Goal: Task Accomplishment & Management: Complete application form

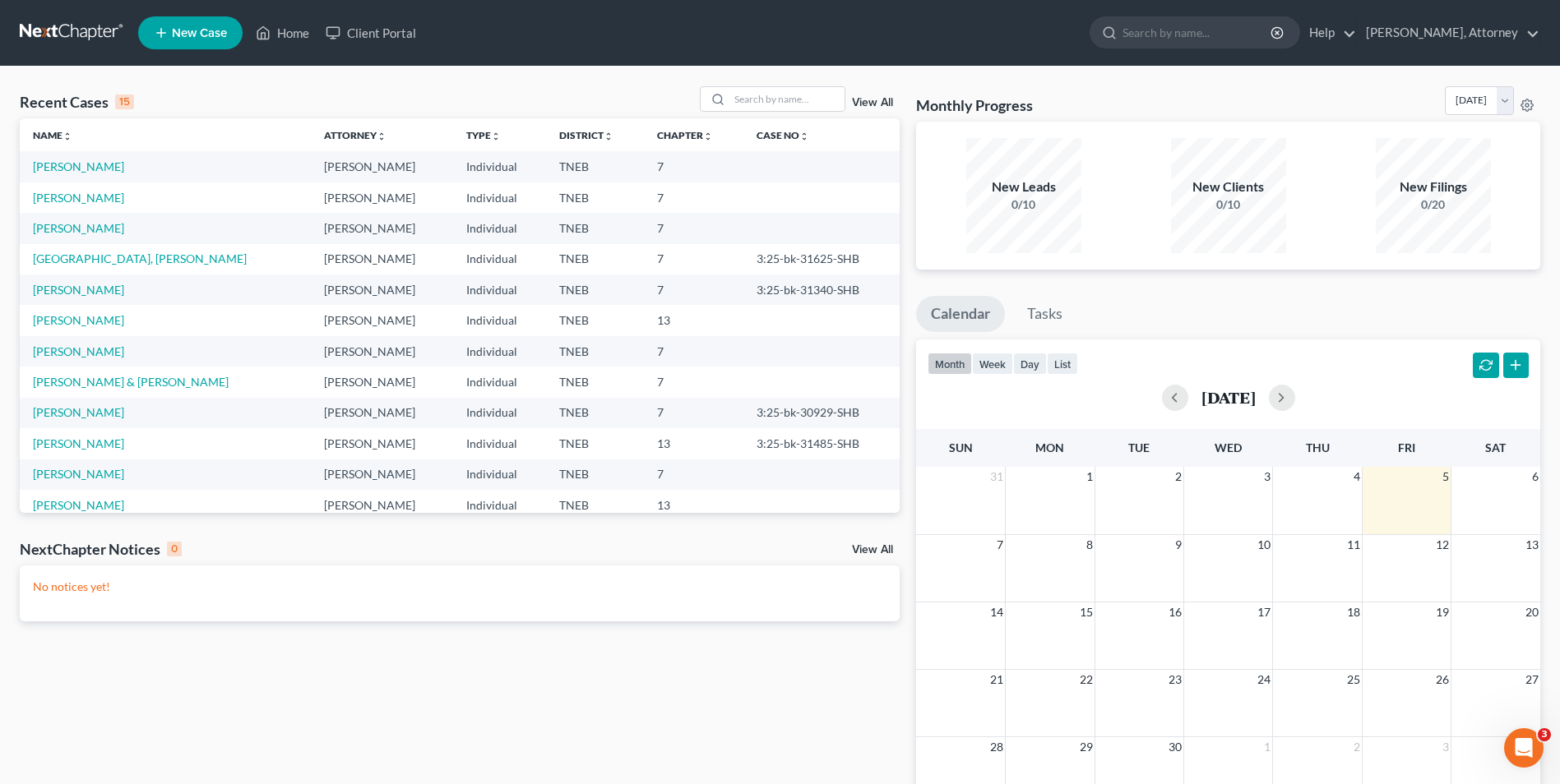
click at [184, 30] on span "New Case" at bounding box center [199, 33] width 55 height 12
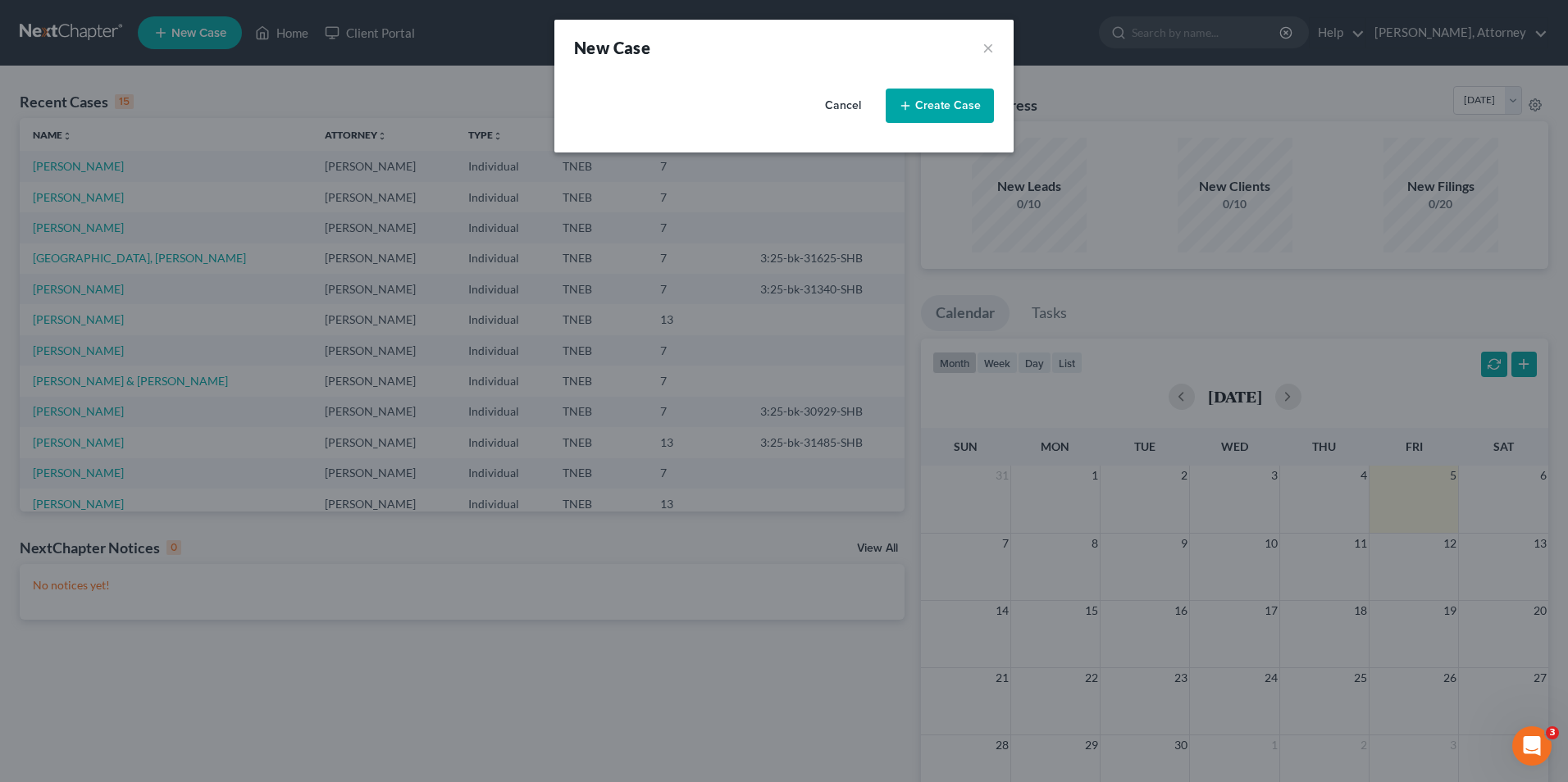
select select "74"
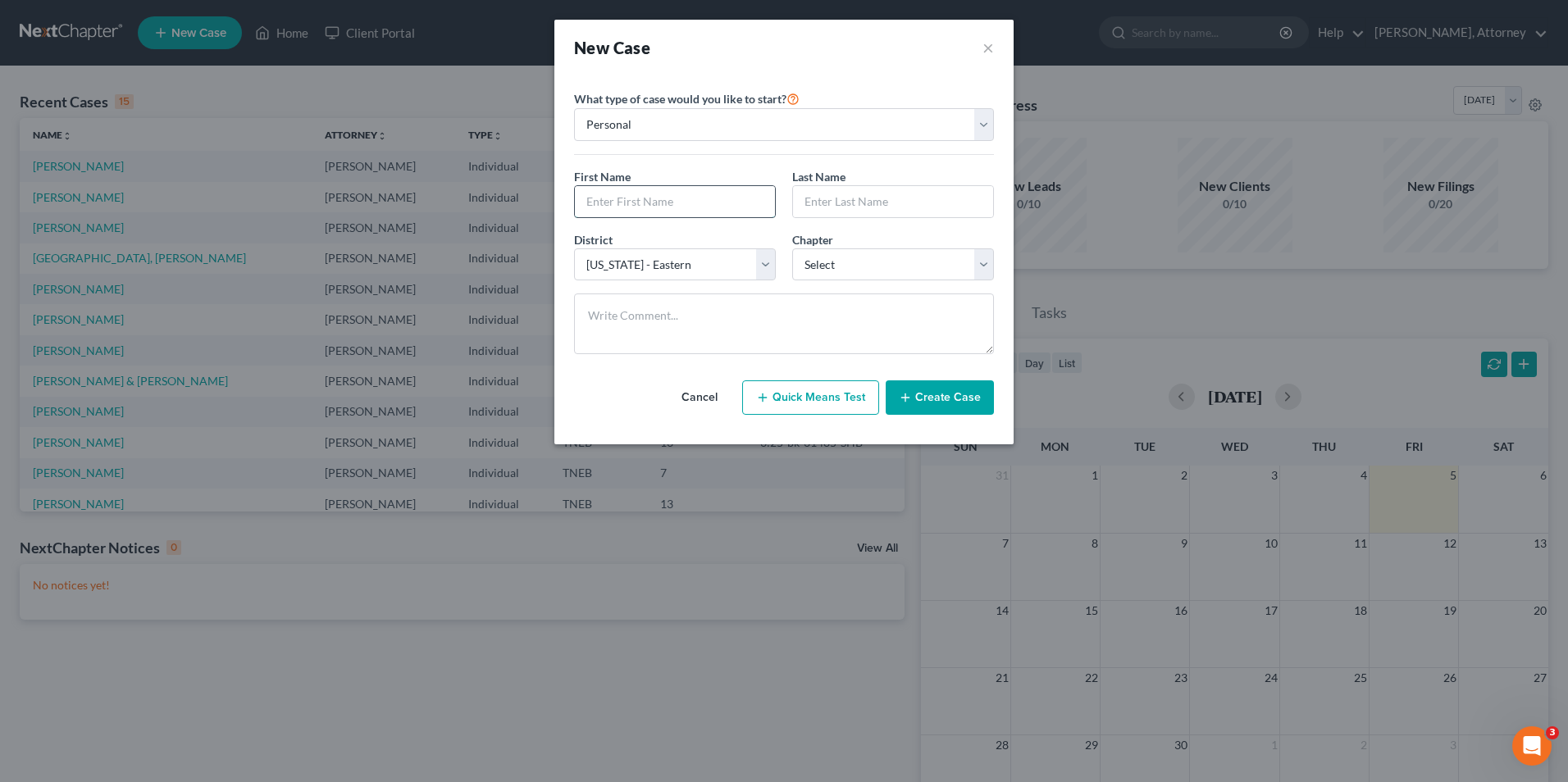
click at [647, 204] on input "text" at bounding box center [674, 202] width 200 height 31
type input "[PERSON_NAME]"
select select "0"
click at [957, 398] on button "Create Case" at bounding box center [940, 398] width 109 height 35
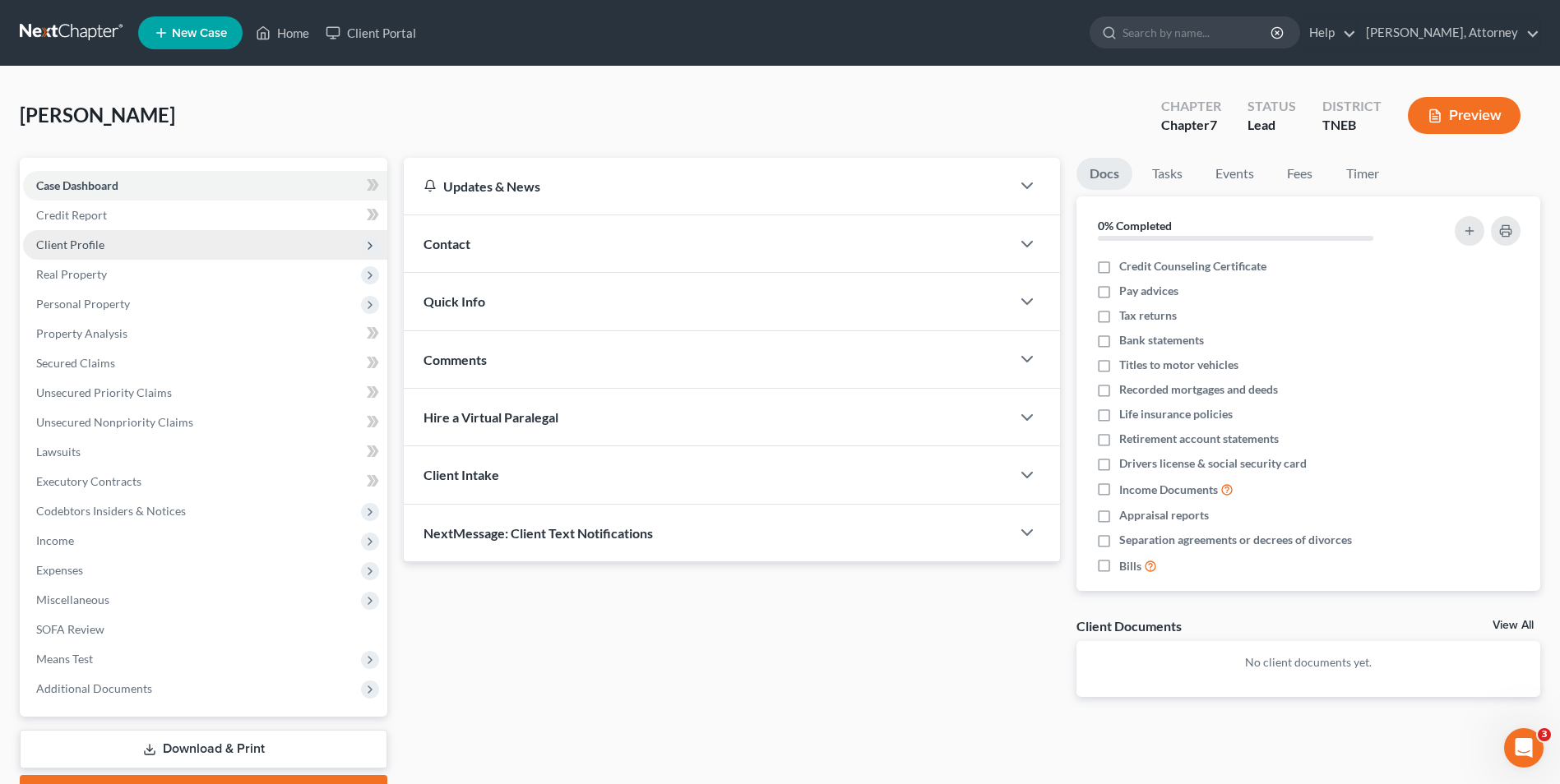
click at [94, 245] on span "Client Profile" at bounding box center [70, 244] width 69 height 14
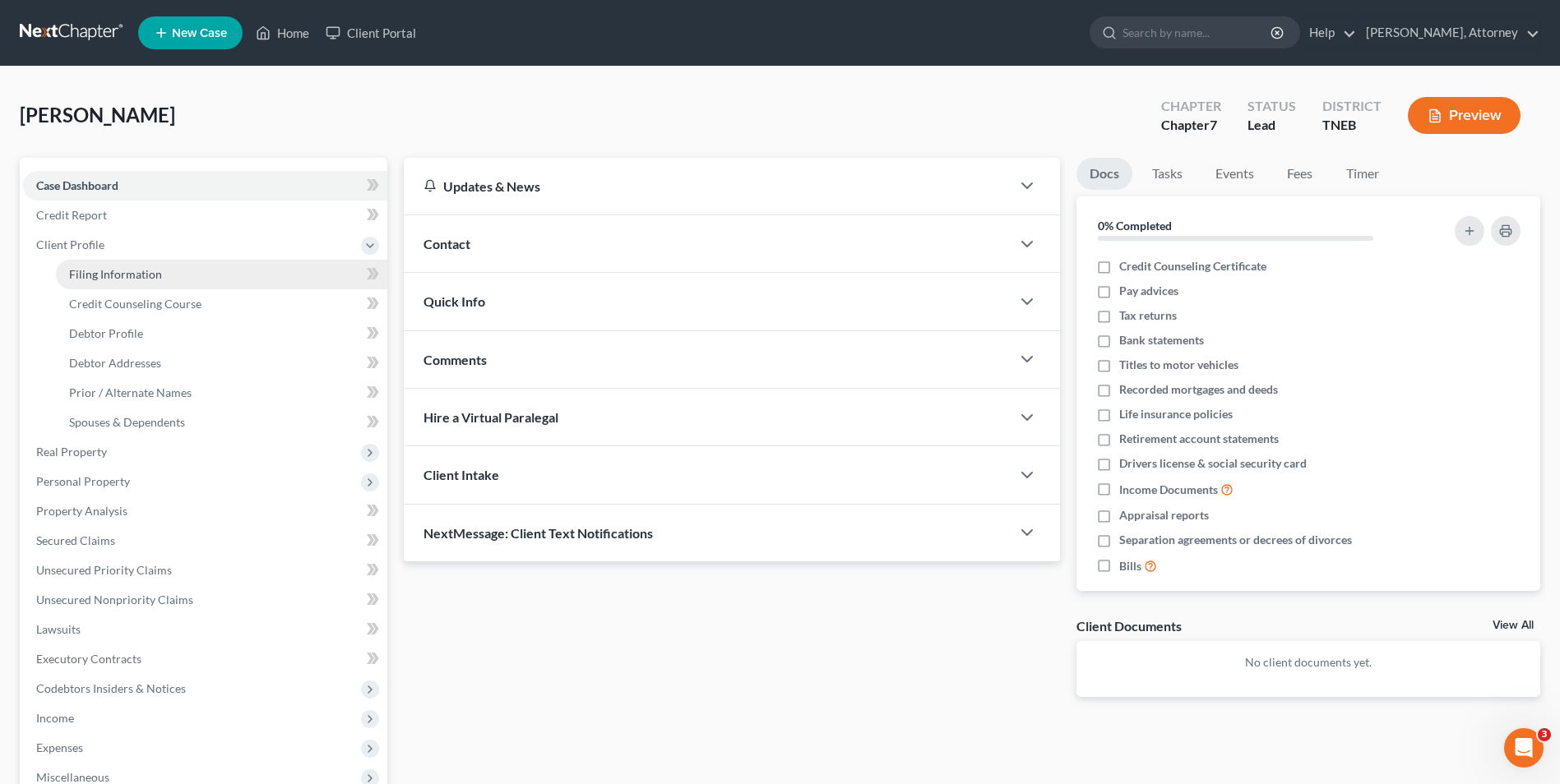
click at [112, 275] on span "Filing Information" at bounding box center [115, 274] width 93 height 14
select select "1"
select select "0"
select select "74"
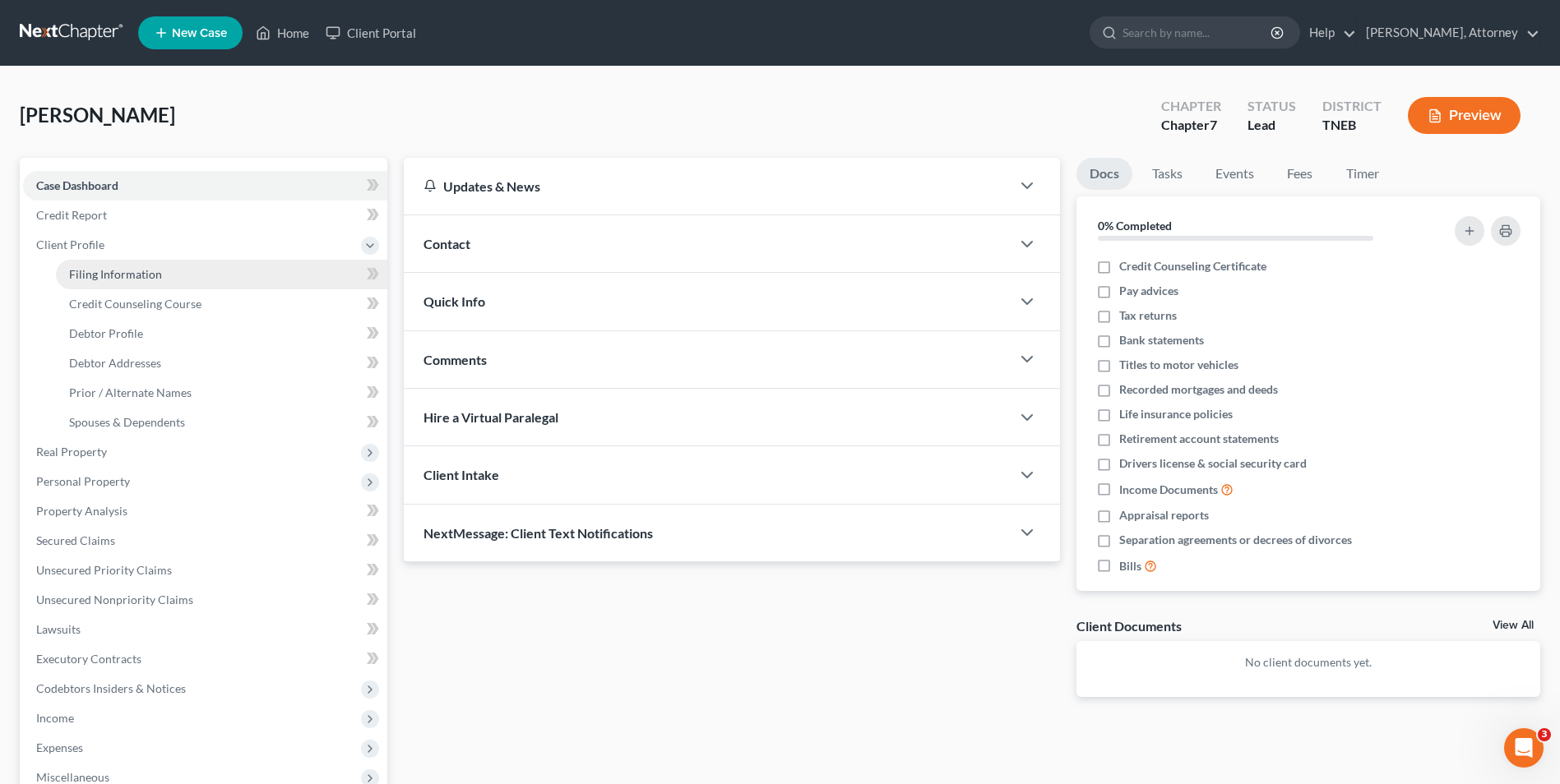
select select "44"
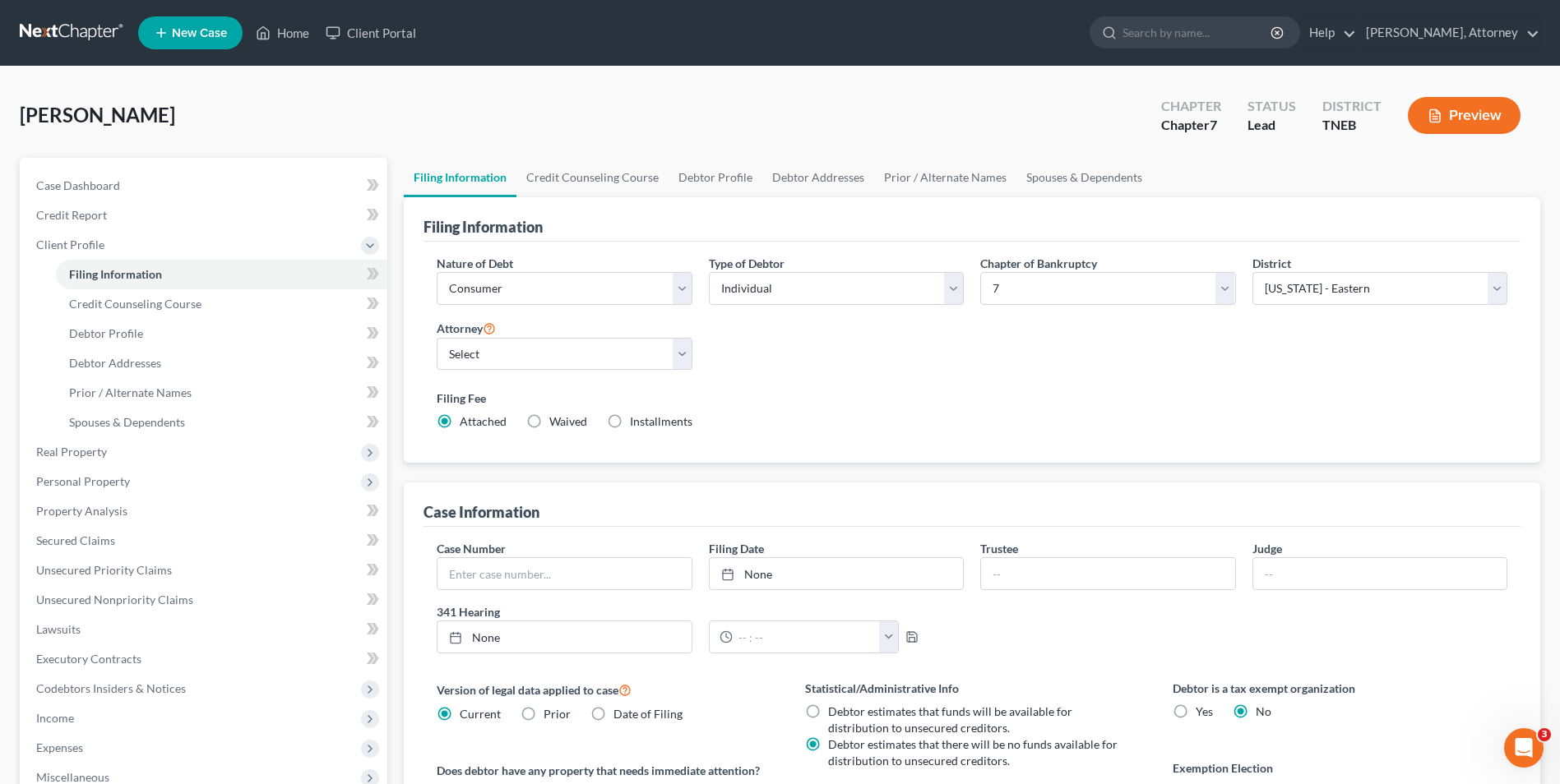
click at [629, 425] on label "Installments Installments" at bounding box center [661, 422] width 62 height 16
click at [637, 424] on input "Installments Installments" at bounding box center [642, 419] width 11 height 11
radio input "true"
radio input "false"
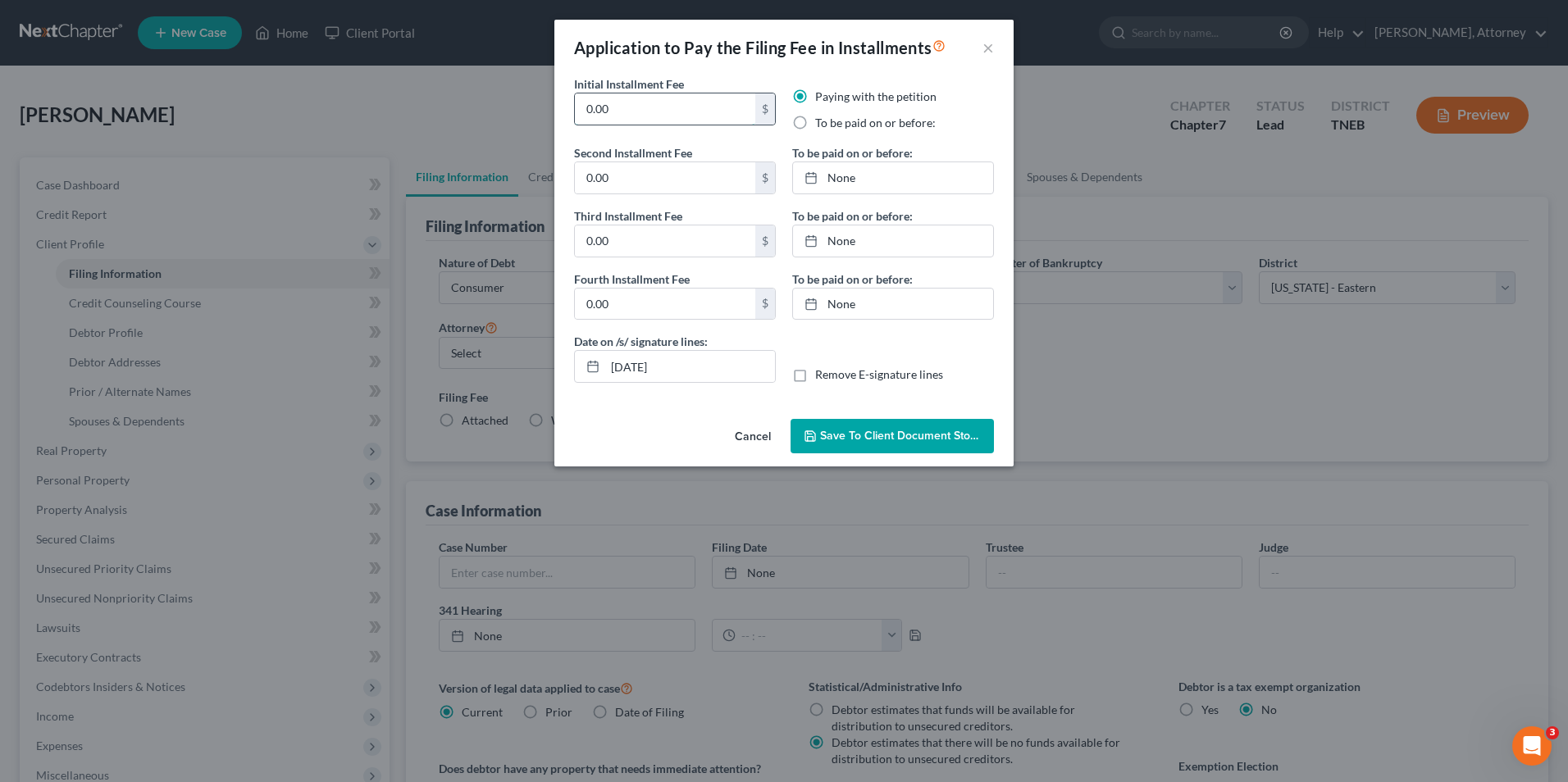
click at [637, 116] on input "0.00" at bounding box center [665, 109] width 181 height 31
type input "338"
click at [821, 128] on label "To be paid on or before:" at bounding box center [875, 123] width 120 height 16
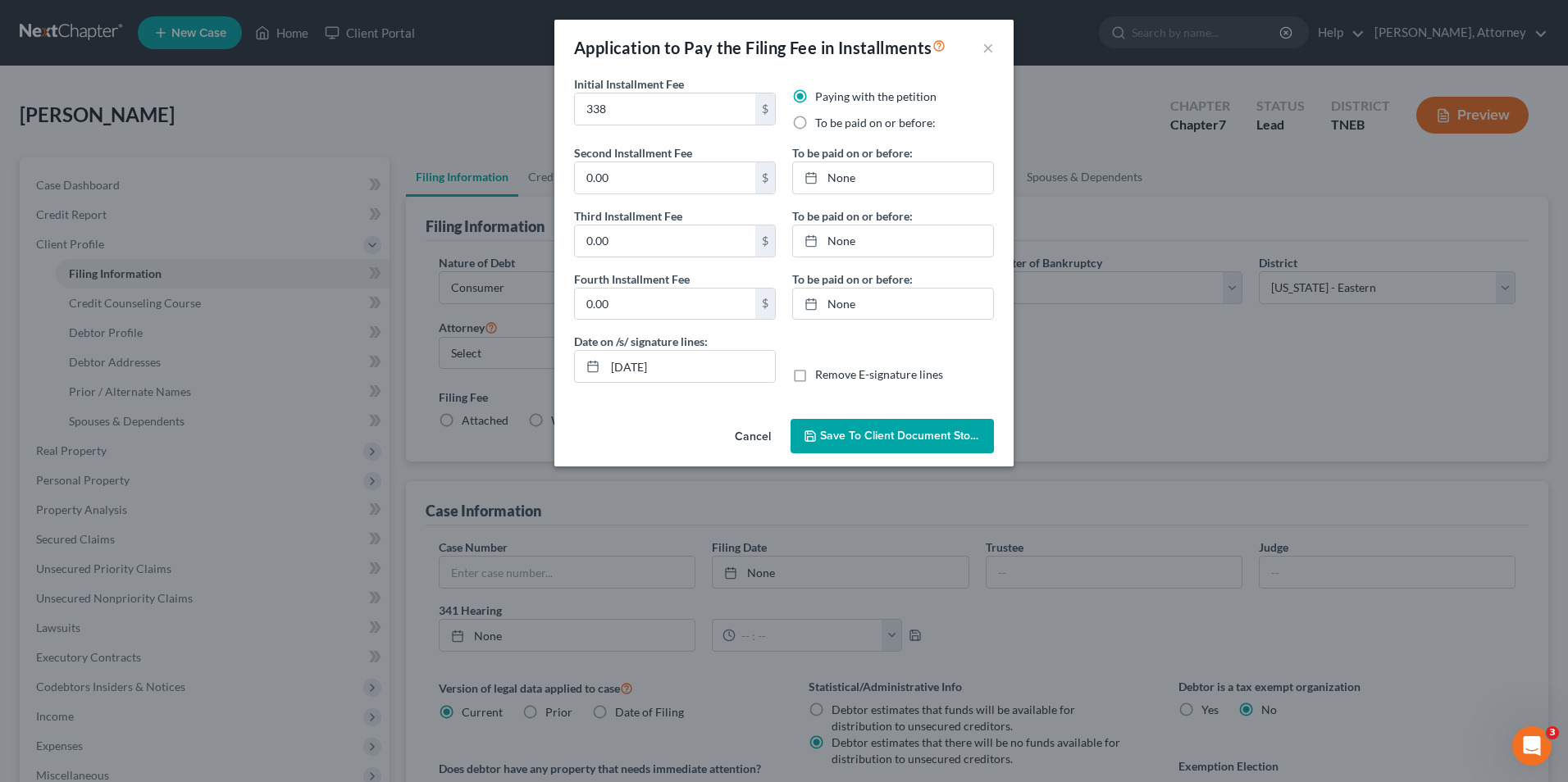
click at [822, 126] on input "To be paid on or before:" at bounding box center [828, 120] width 11 height 11
radio input "true"
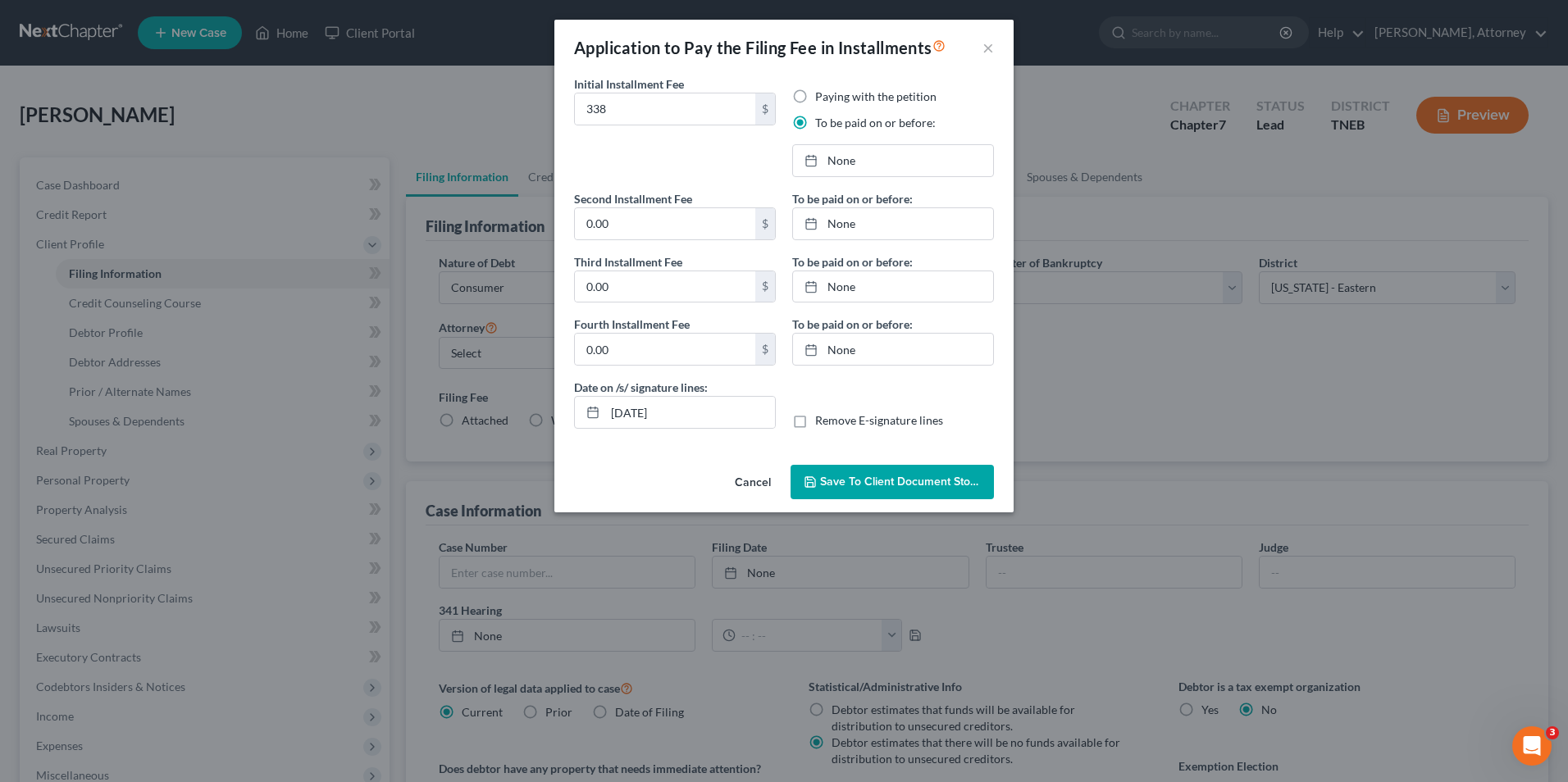
click at [907, 486] on span "Save to Client Document Storage" at bounding box center [907, 481] width 174 height 14
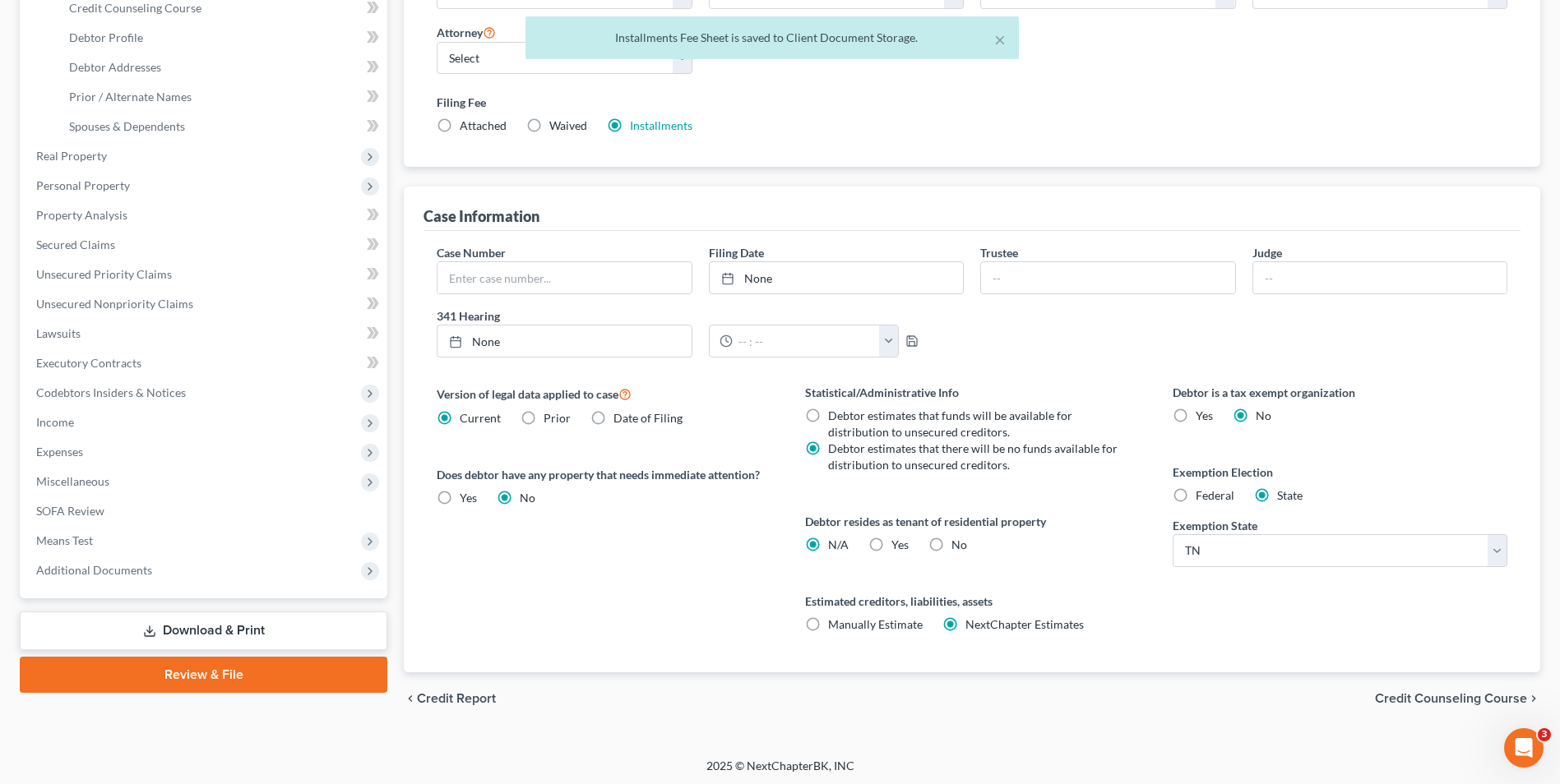
scroll to position [299, 0]
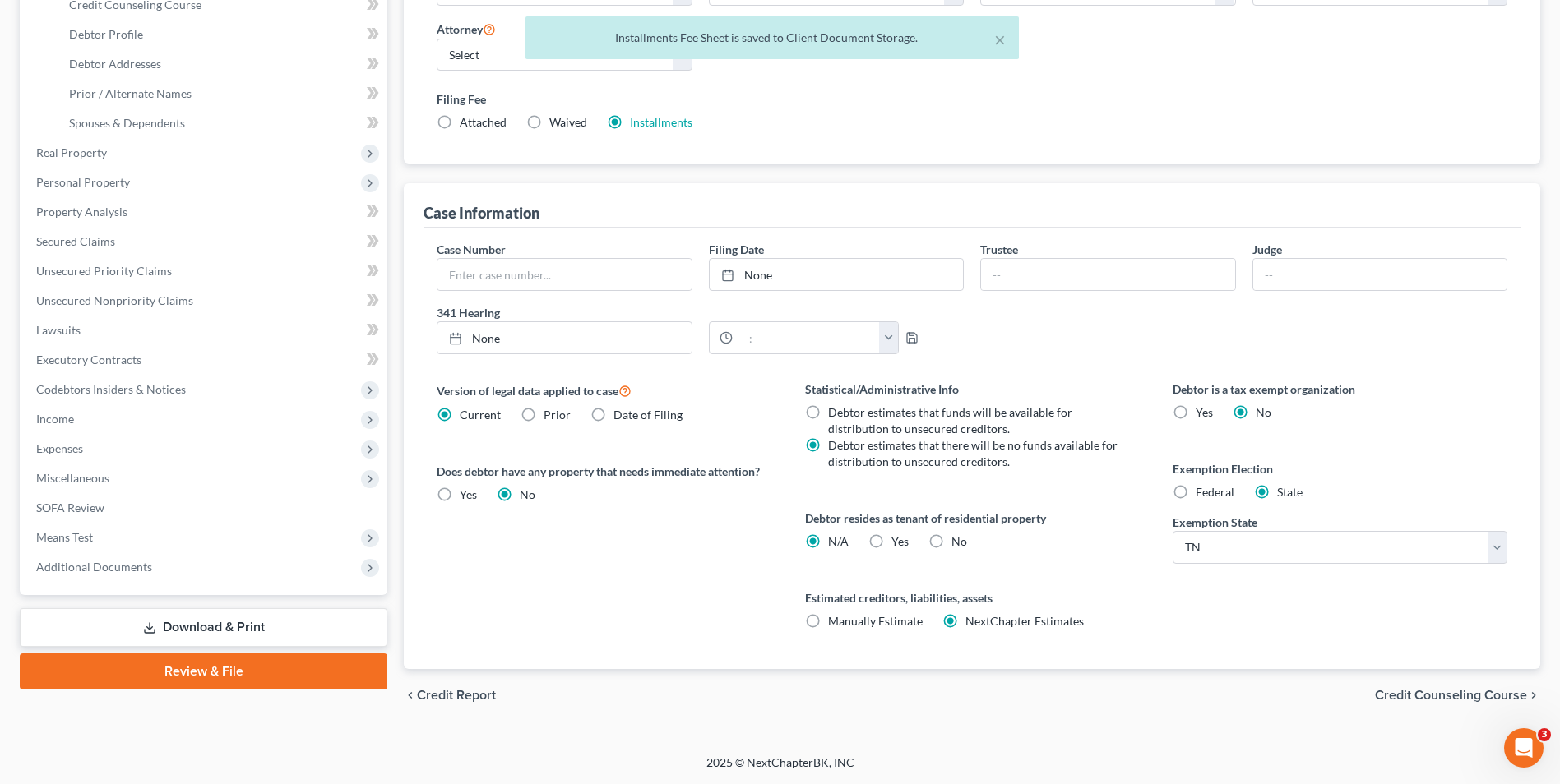
click at [1422, 698] on span "Credit Counseling Course" at bounding box center [1451, 695] width 152 height 13
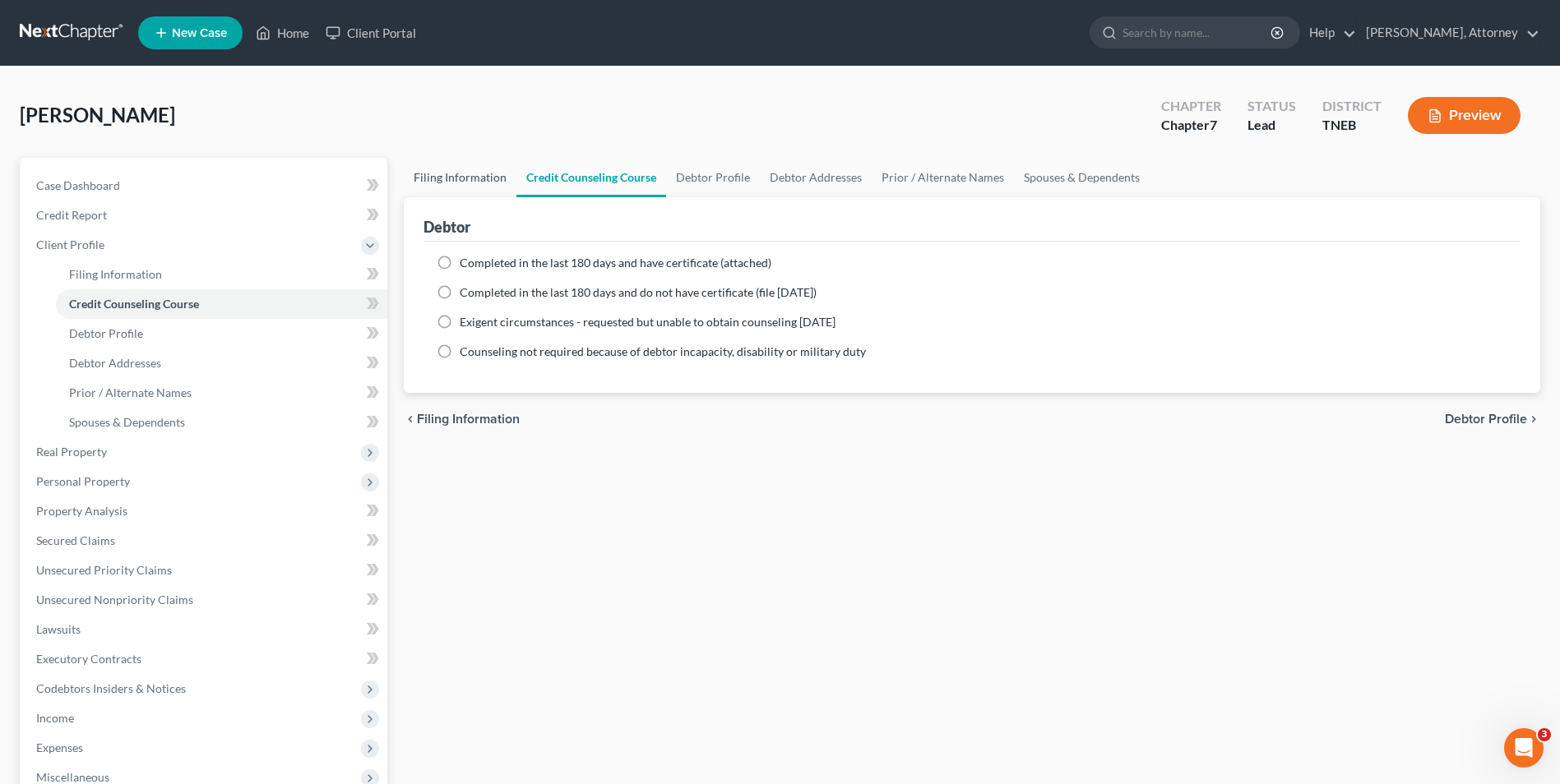
click at [479, 177] on link "Filing Information" at bounding box center [459, 177] width 113 height 39
select select "1"
select select "0"
select select "74"
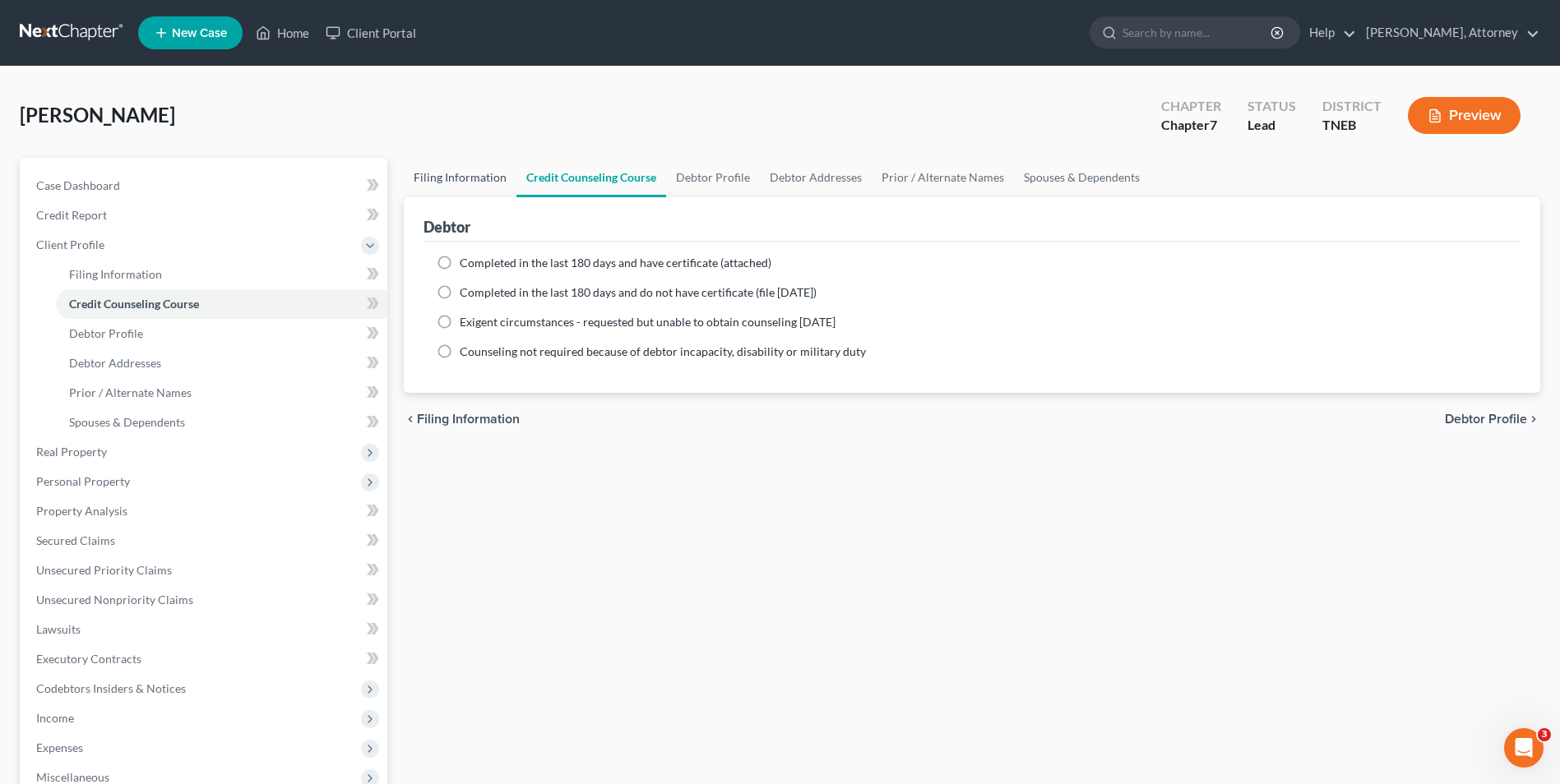
select select "0"
select select "44"
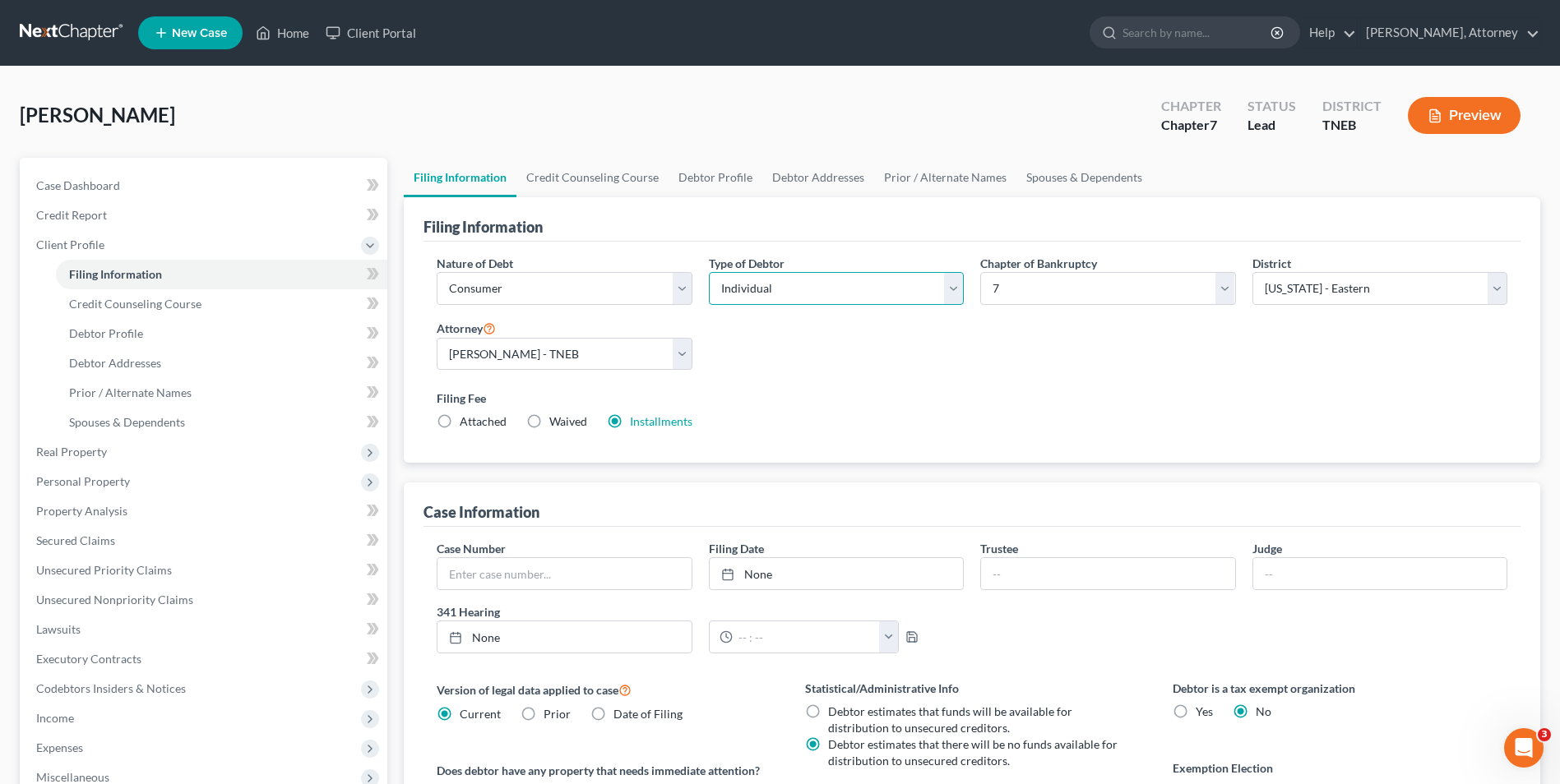
click at [846, 296] on select "Select Individual Joint" at bounding box center [836, 288] width 255 height 33
select select "1"
click at [709, 272] on select "Select Individual Joint" at bounding box center [836, 288] width 255 height 33
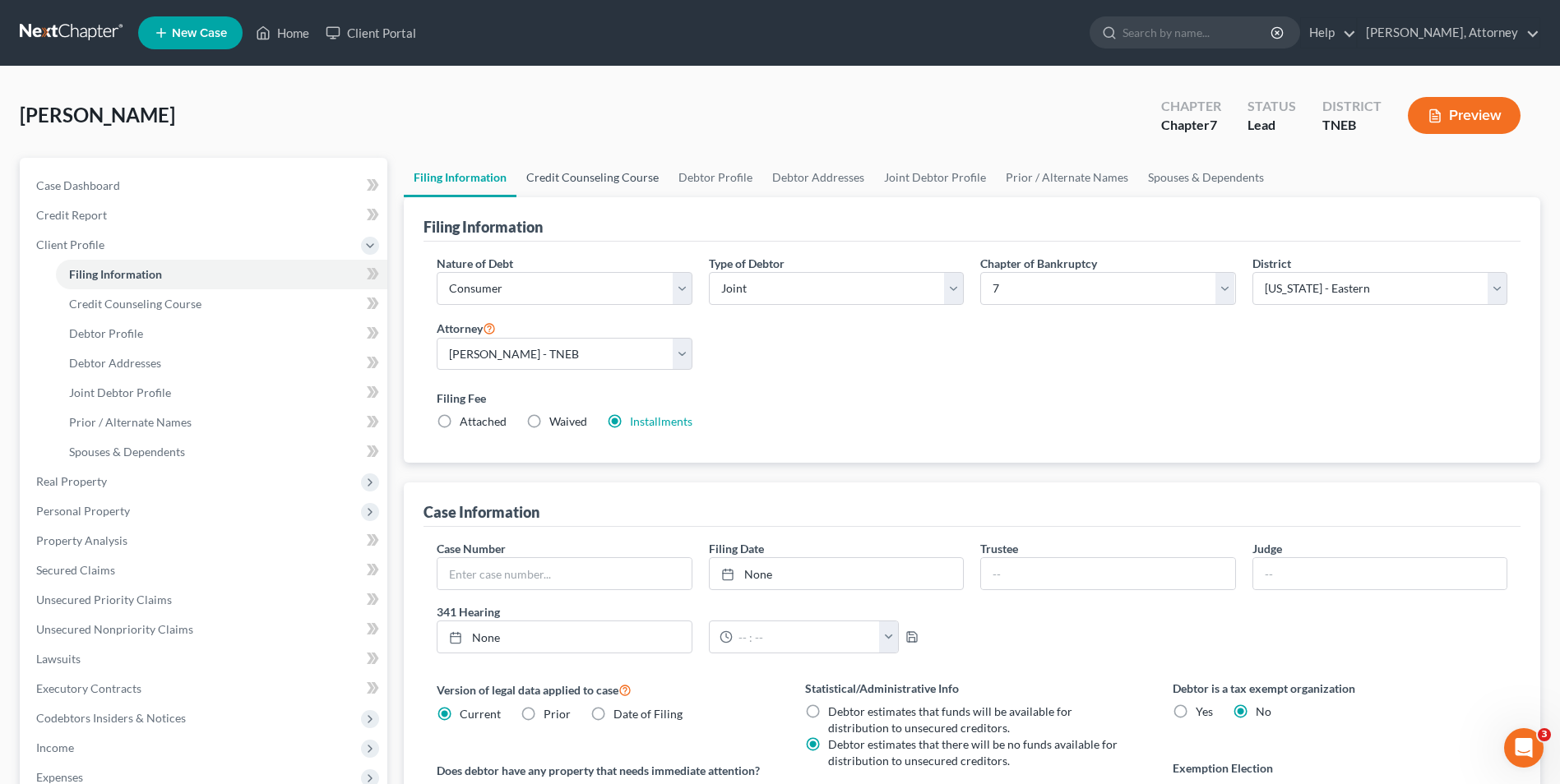
click at [640, 184] on link "Credit Counseling Course" at bounding box center [592, 177] width 152 height 39
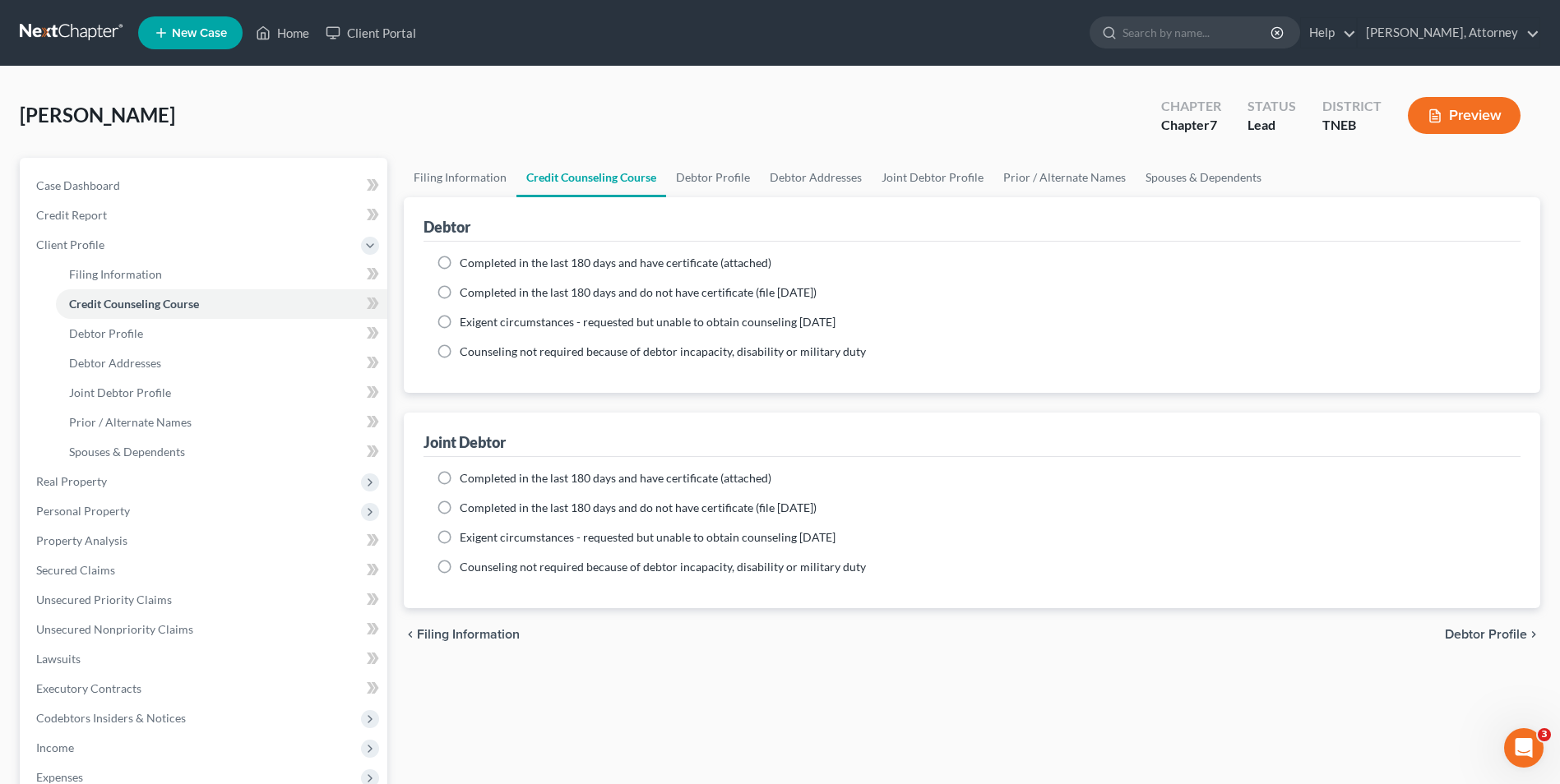
click at [459, 258] on label "Completed in the last 180 days and have certificate (attached)" at bounding box center [615, 263] width 312 height 16
click at [467, 258] on input "Completed in the last 180 days and have certificate (attached)" at bounding box center [472, 261] width 11 height 11
radio input "true"
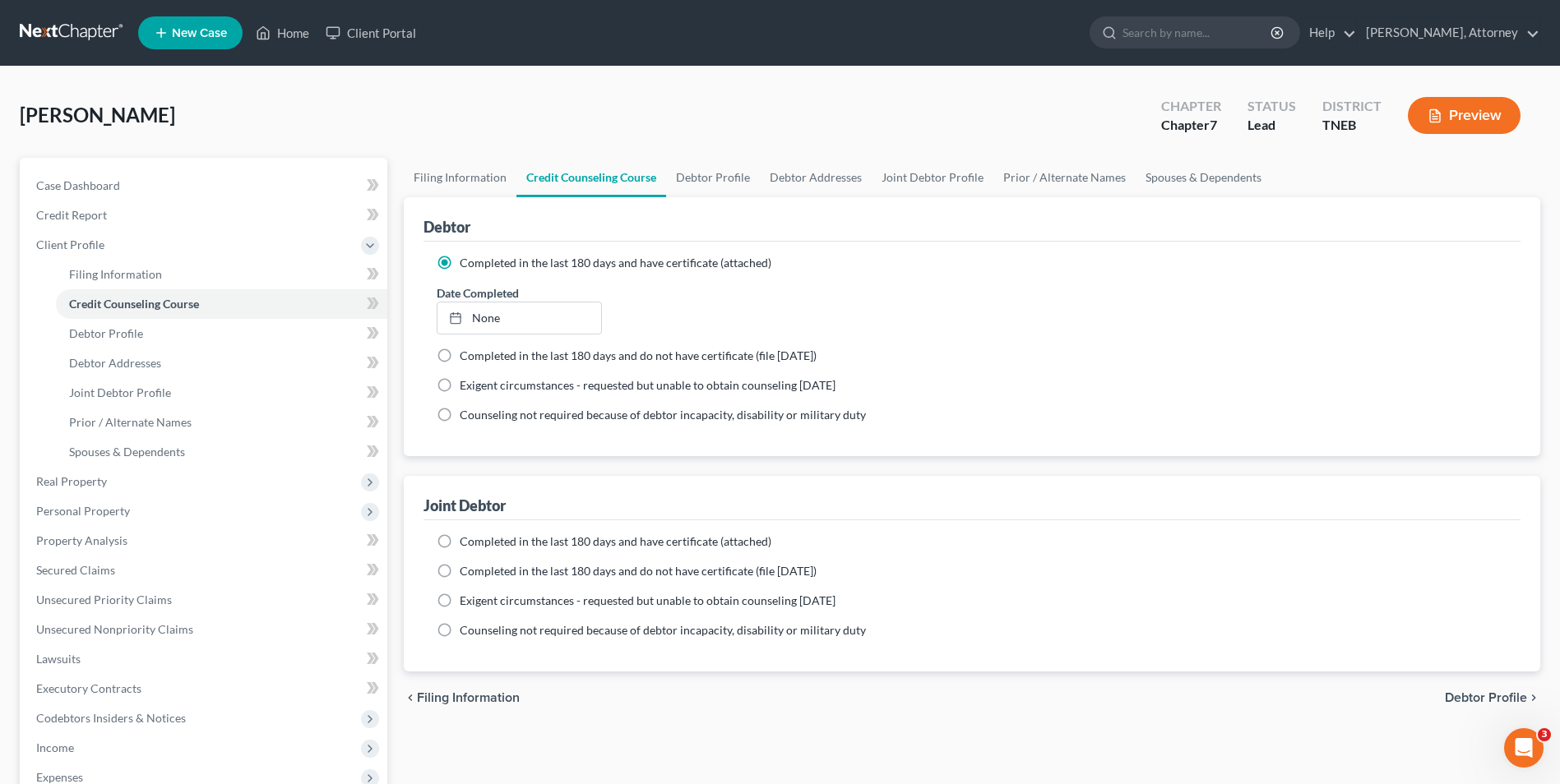
click at [459, 540] on label "Completed in the last 180 days and have certificate (attached)" at bounding box center [615, 542] width 312 height 16
click at [467, 540] on input "Completed in the last 180 days and have certificate (attached)" at bounding box center [472, 539] width 11 height 11
radio input "true"
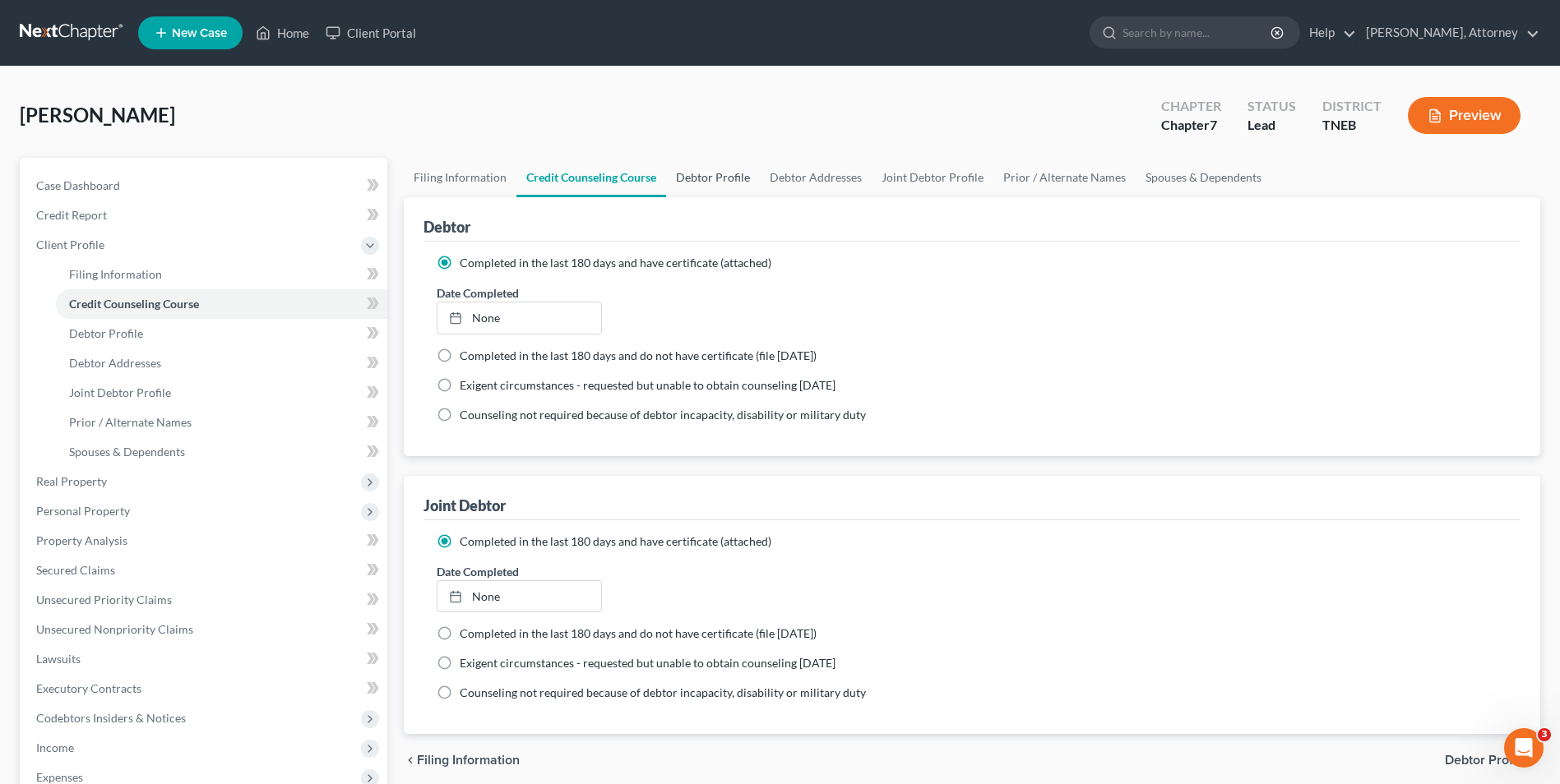
click at [715, 176] on link "Debtor Profile" at bounding box center [713, 177] width 93 height 39
select select "1"
select select "0"
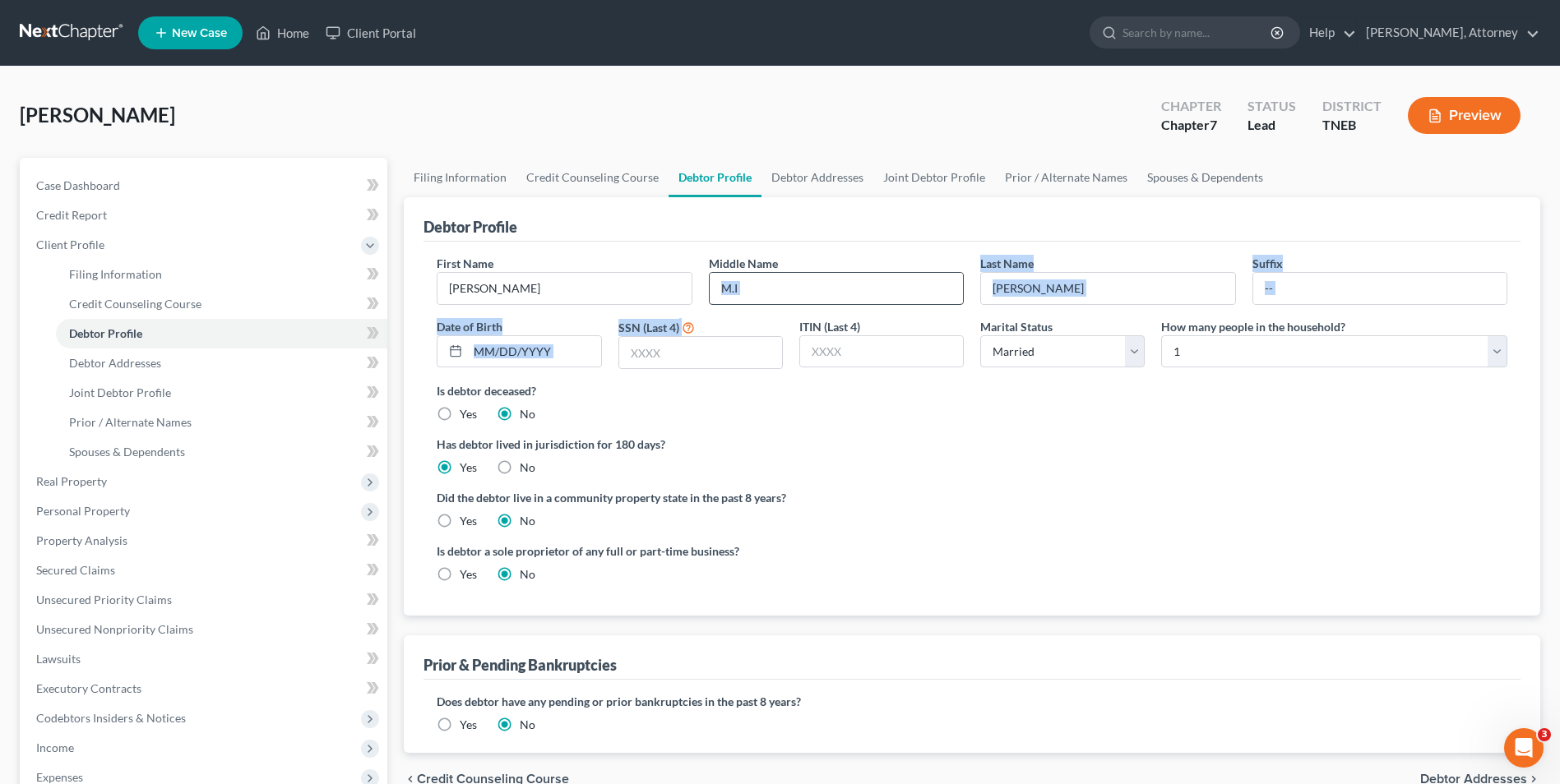
drag, startPoint x: 763, startPoint y: 312, endPoint x: 769, endPoint y: 296, distance: 17.1
click at [769, 296] on div "First Name [PERSON_NAME] Middle Name Last Name [PERSON_NAME] Date of Birth SSN …" at bounding box center [972, 318] width 1087 height 127
click at [769, 296] on input "text" at bounding box center [836, 288] width 253 height 31
type input "C."
type input "0863"
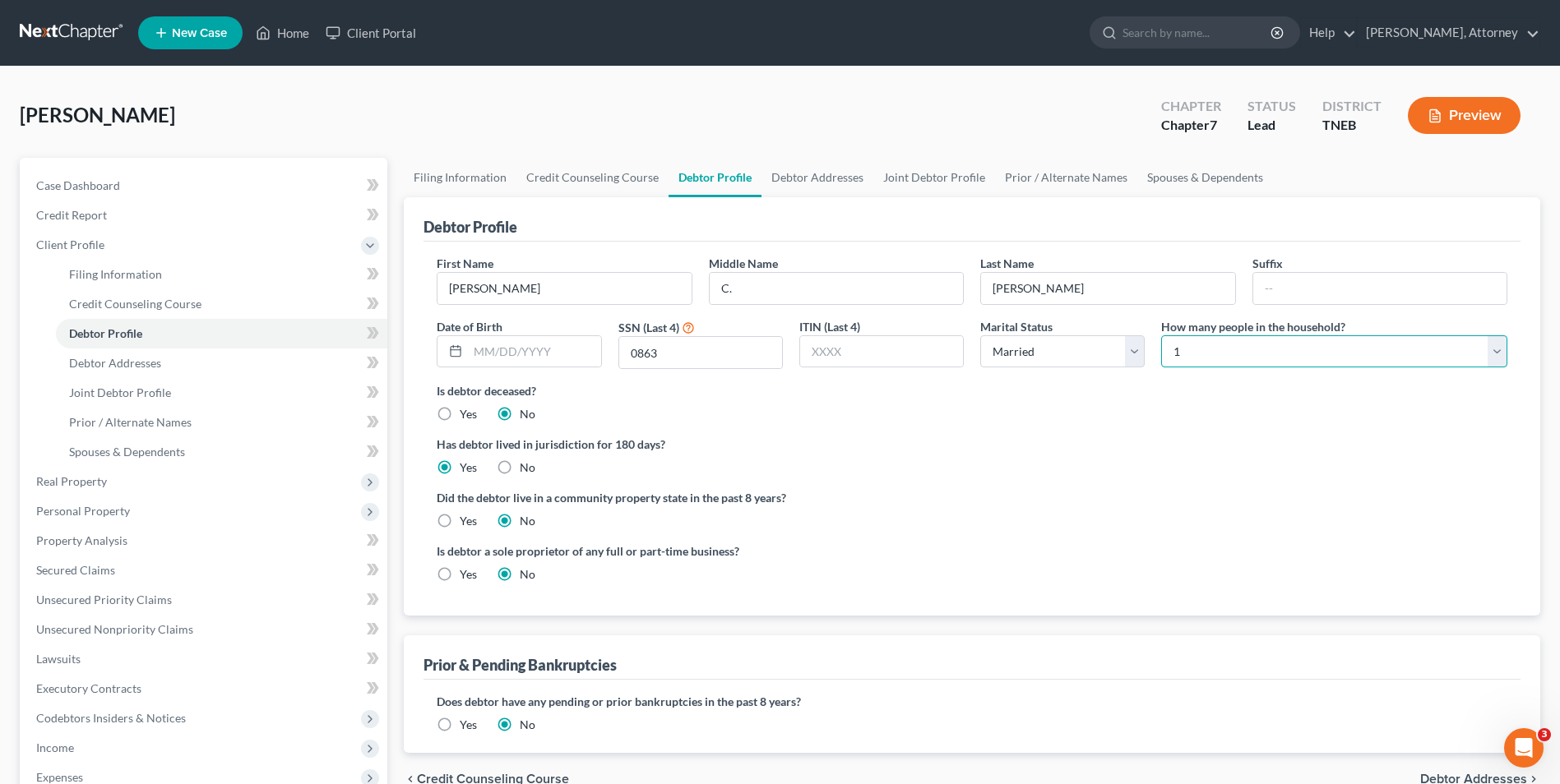
select select "1"
click at [931, 519] on div "Did the debtor live in a community property state in the past 8 years? Yes No" at bounding box center [972, 510] width 1070 height 40
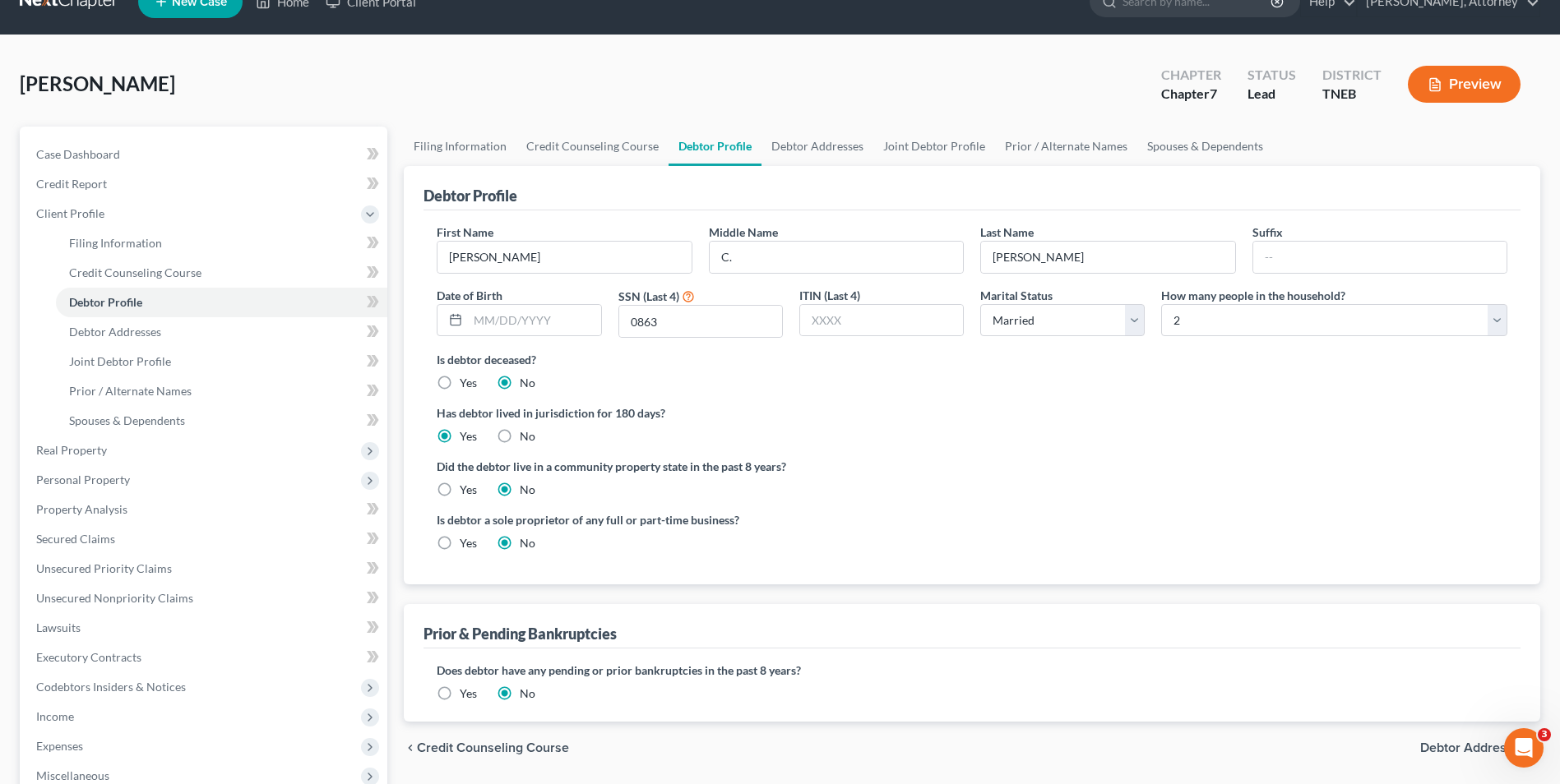
scroll to position [33, 0]
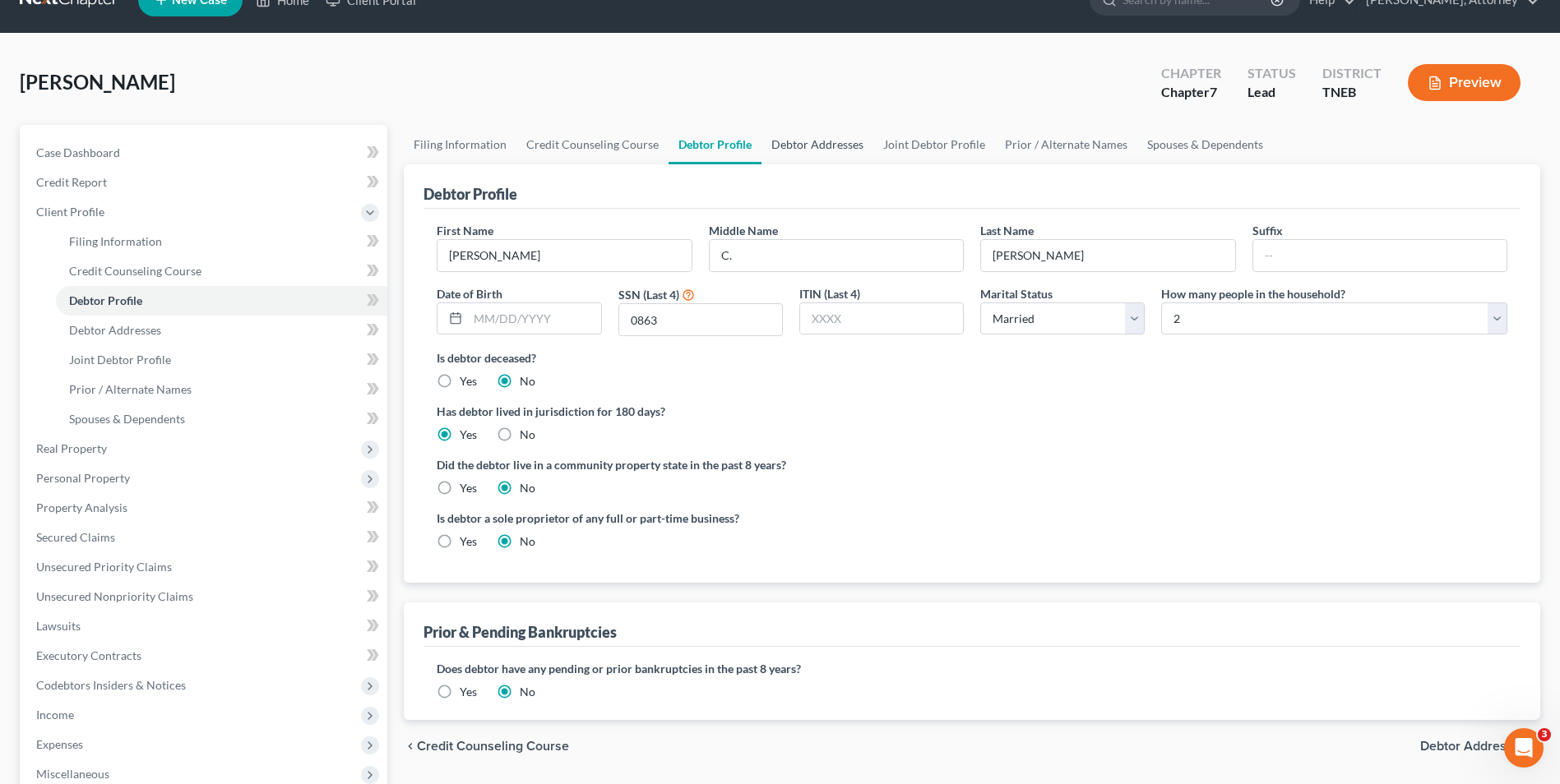
click at [816, 146] on link "Debtor Addresses" at bounding box center [817, 145] width 112 height 39
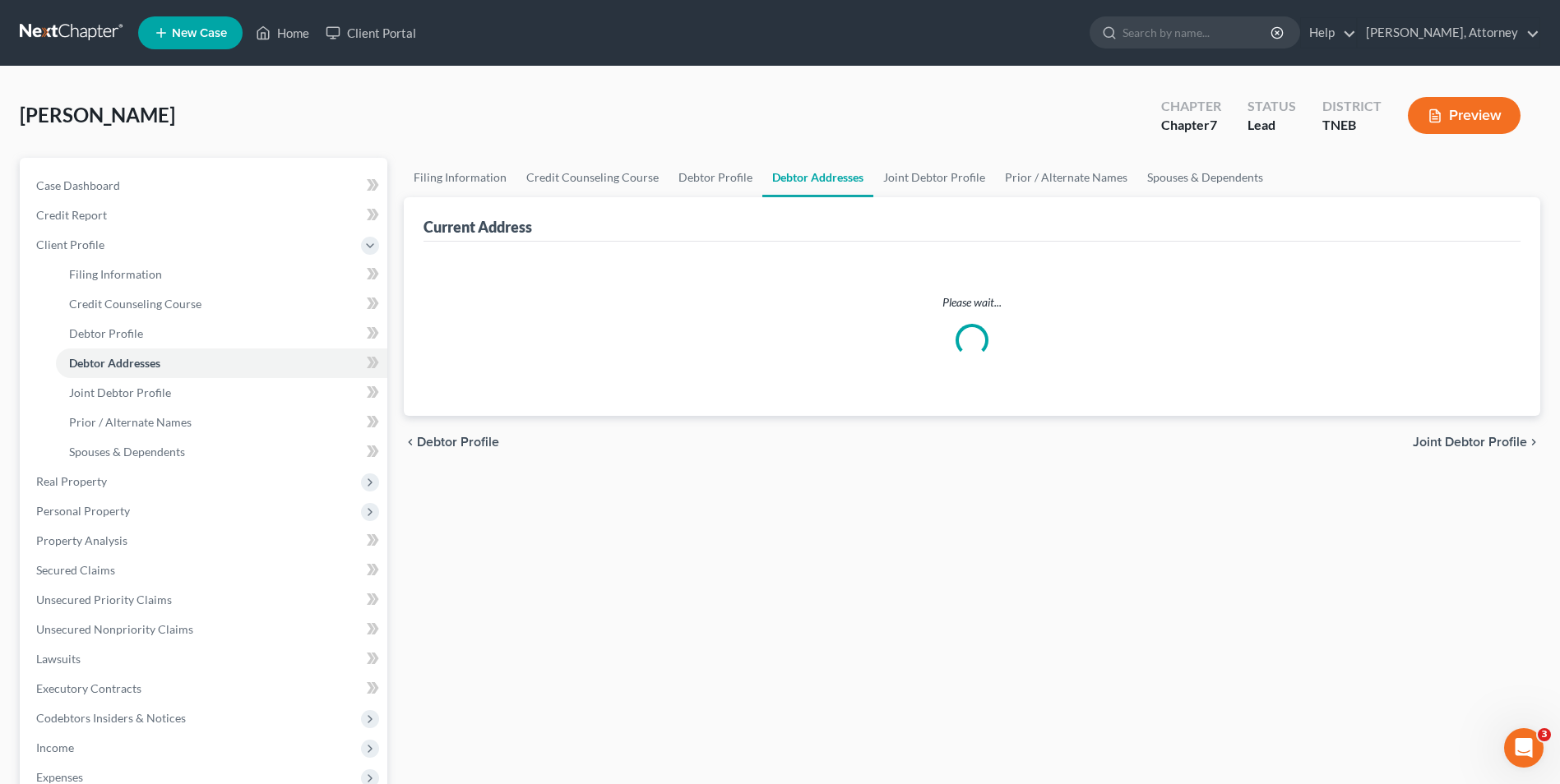
select select "0"
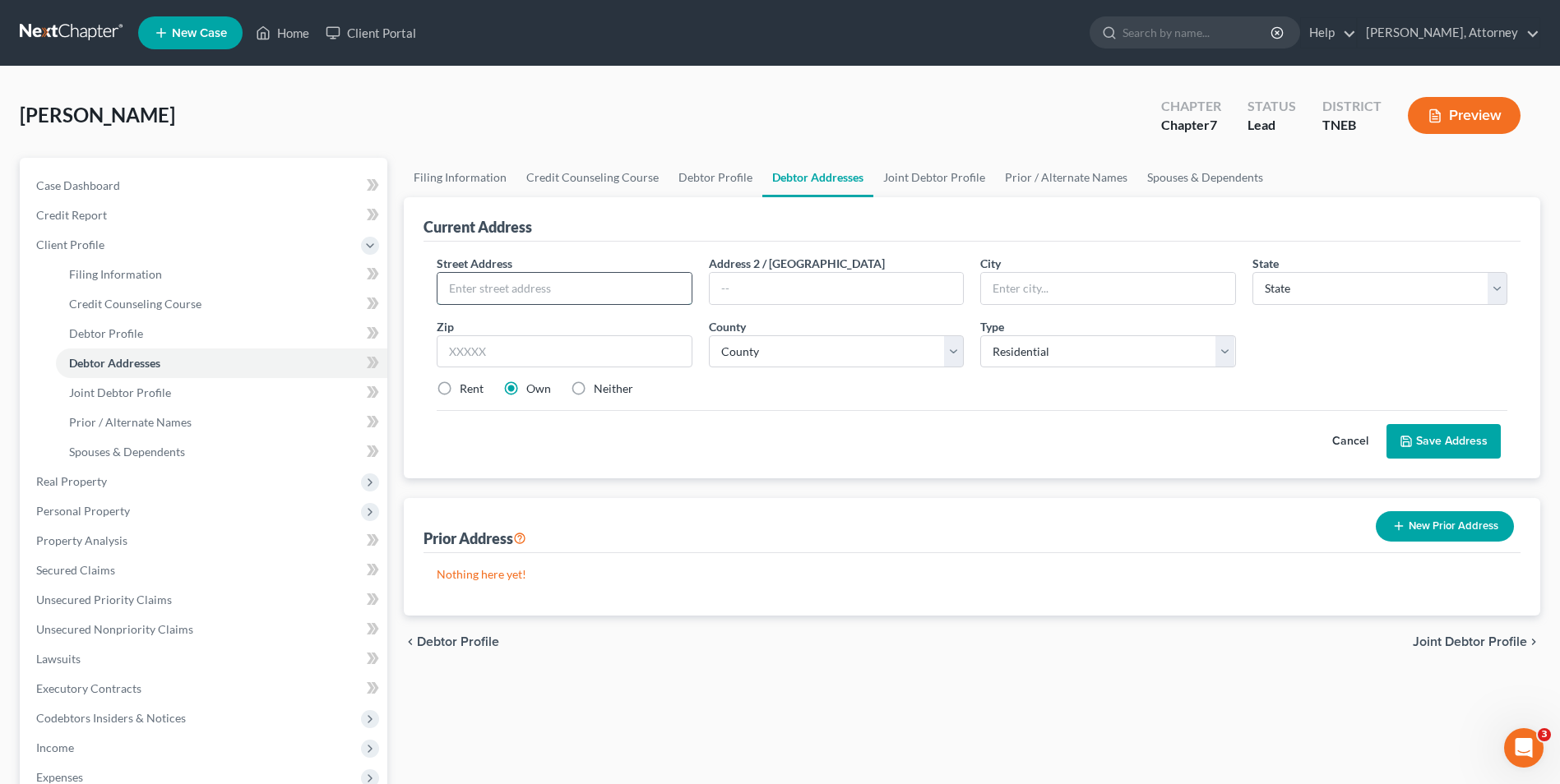
click at [623, 287] on input "text" at bounding box center [564, 288] width 253 height 31
type input "[STREET_ADDRESS][PERSON_NAME]"
type input "[GEOGRAPHIC_DATA]"
select select "44"
type input "37920"
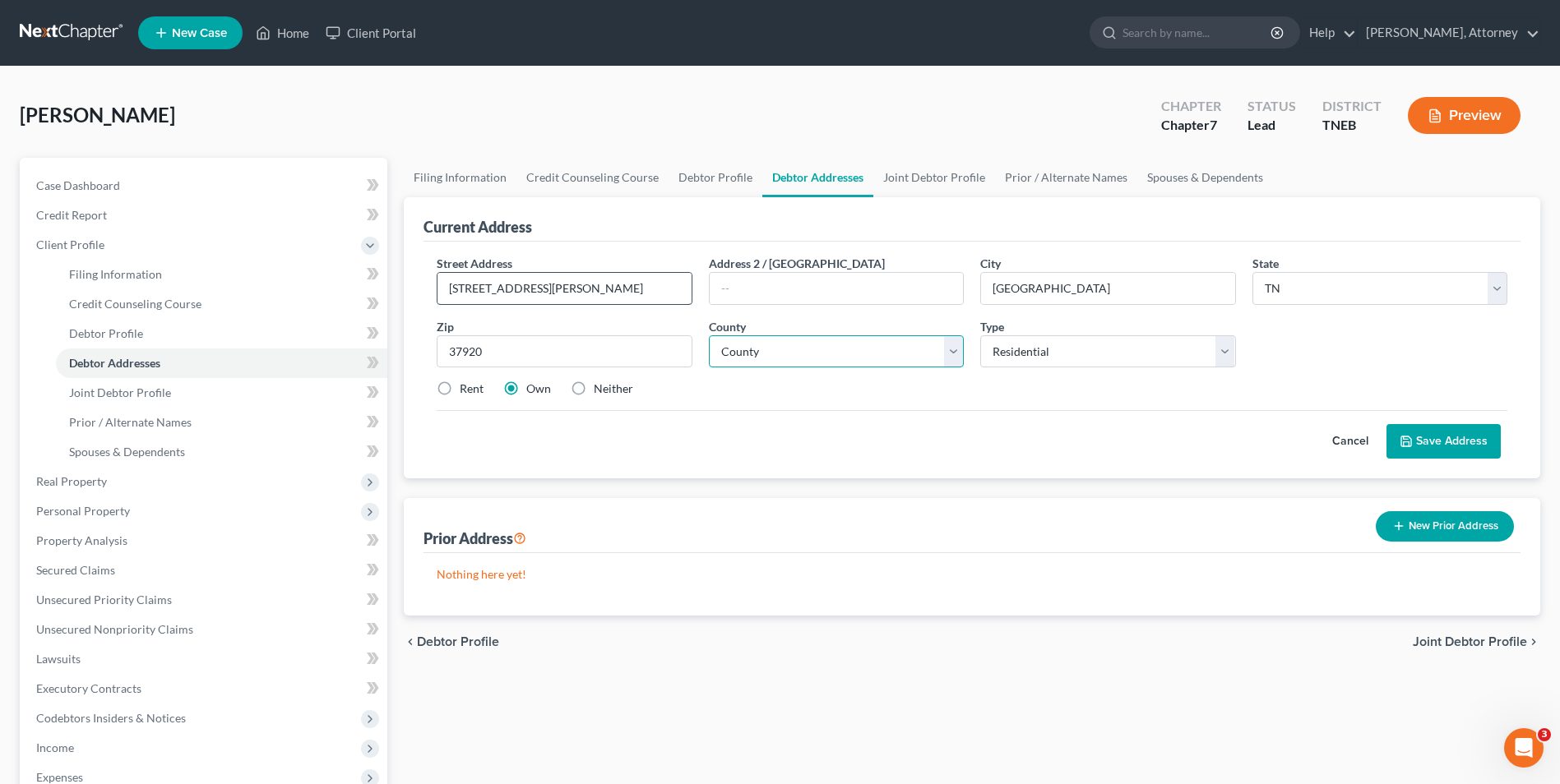
select select "46"
click at [459, 386] on label "Rent" at bounding box center [471, 389] width 24 height 16
click at [467, 386] on input "Rent" at bounding box center [472, 386] width 11 height 11
radio input "true"
click at [1454, 455] on button "Save Address" at bounding box center [1443, 442] width 114 height 35
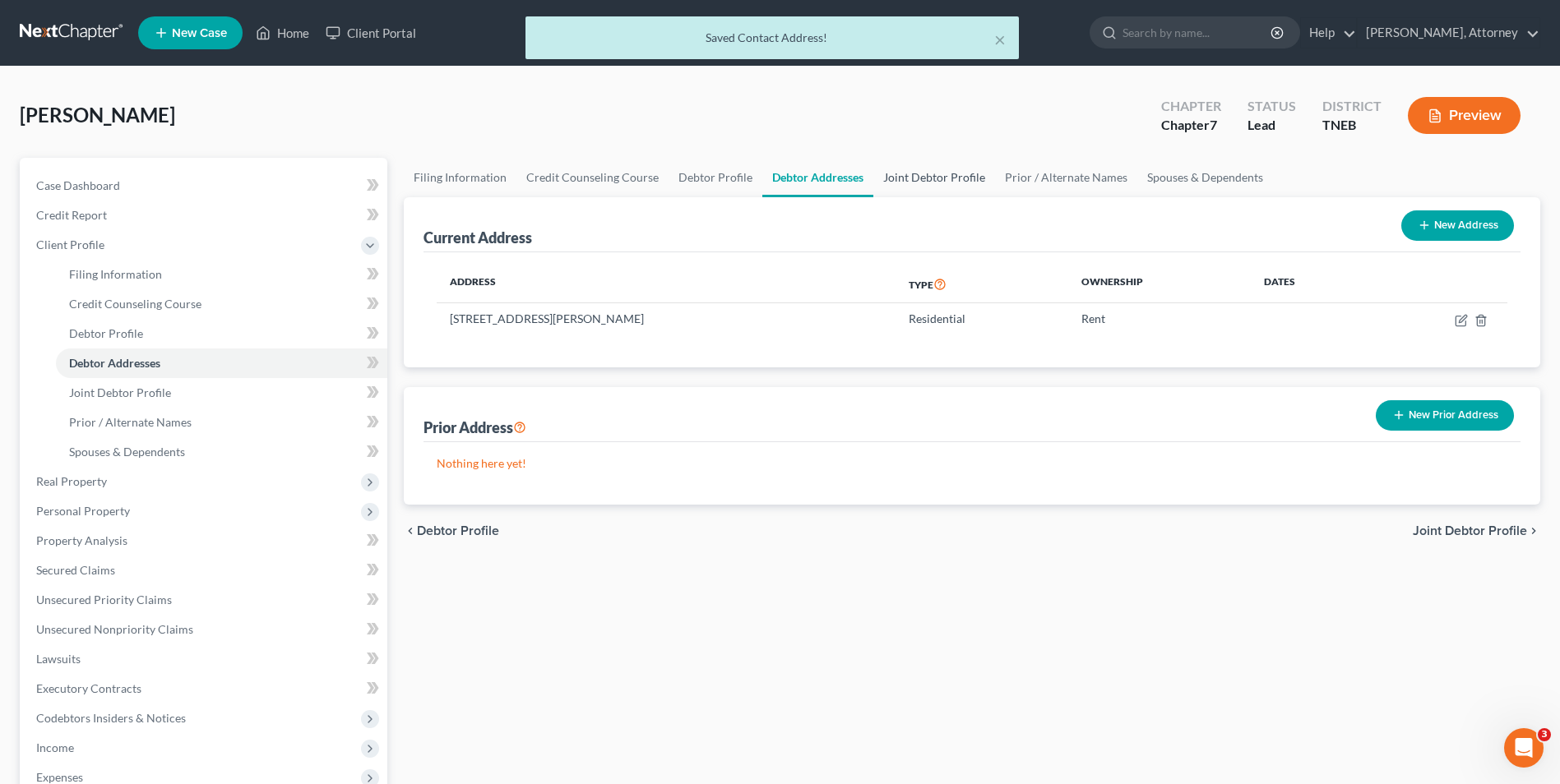
click at [931, 177] on link "Joint Debtor Profile" at bounding box center [933, 177] width 122 height 39
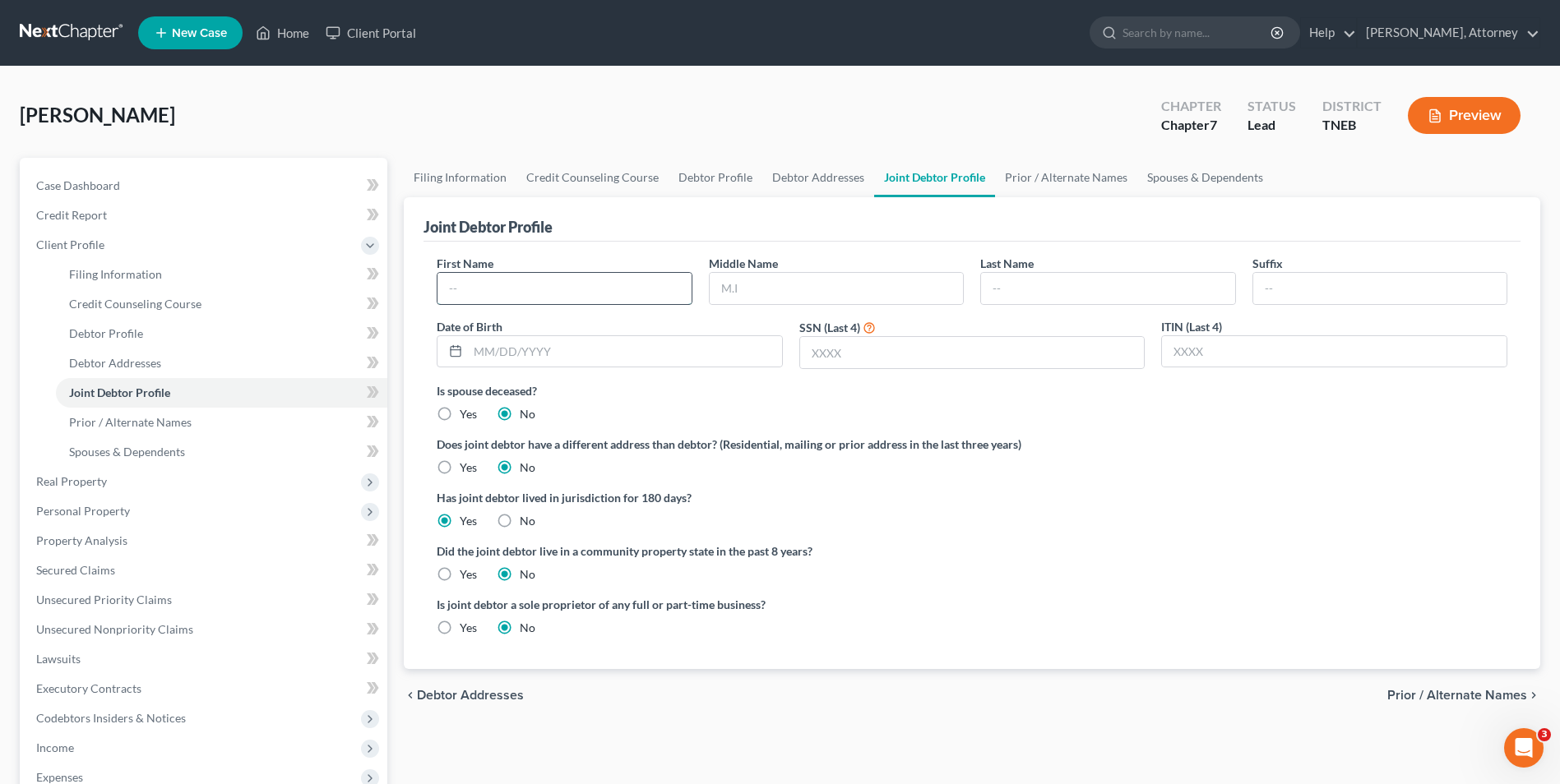
click at [553, 296] on input "text" at bounding box center [564, 288] width 253 height 31
type input "[PERSON_NAME]"
type input "S."
type input "[PERSON_NAME]"
type input "7571"
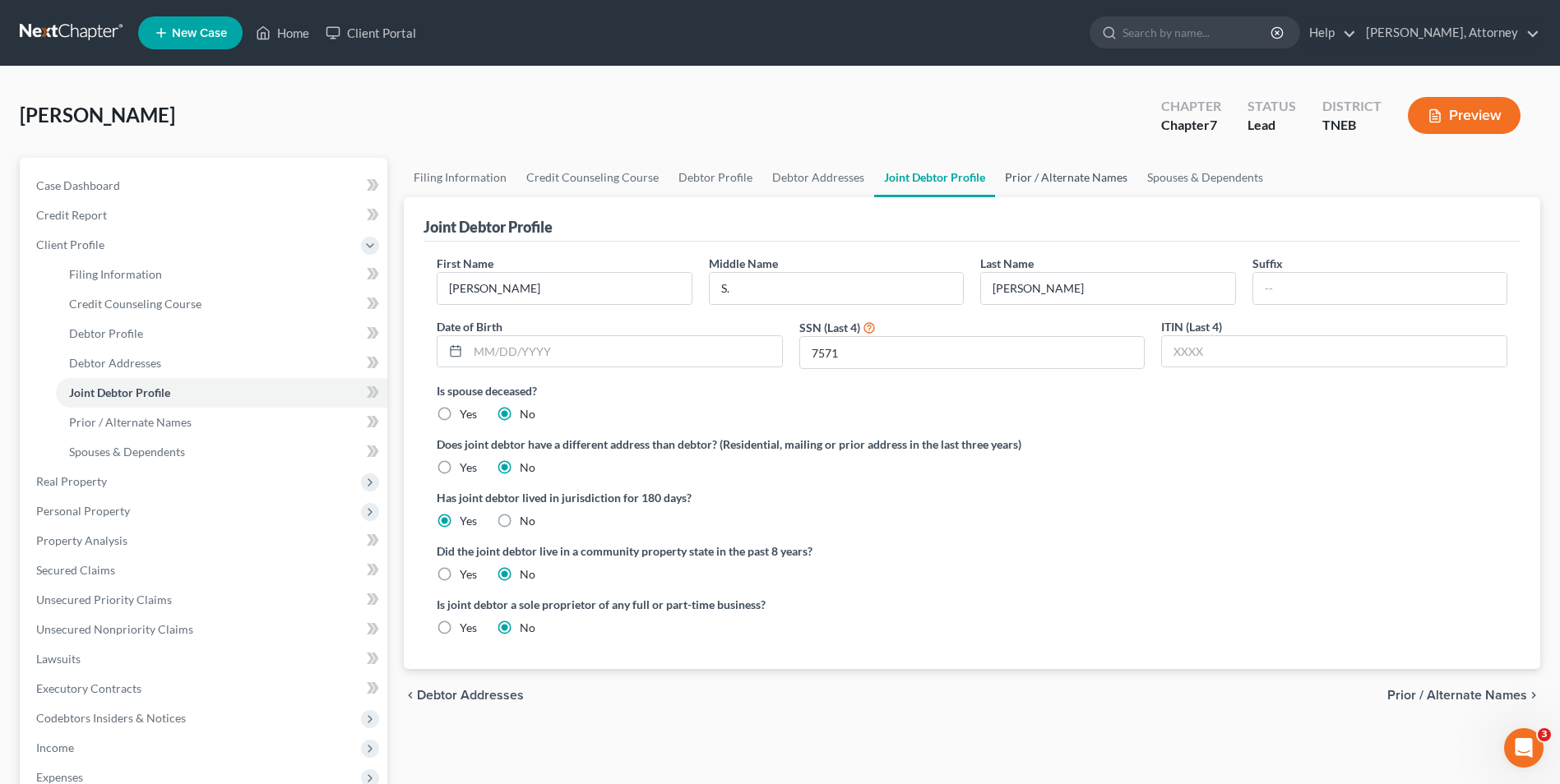
click at [1054, 183] on link "Prior / Alternate Names" at bounding box center [1066, 177] width 142 height 39
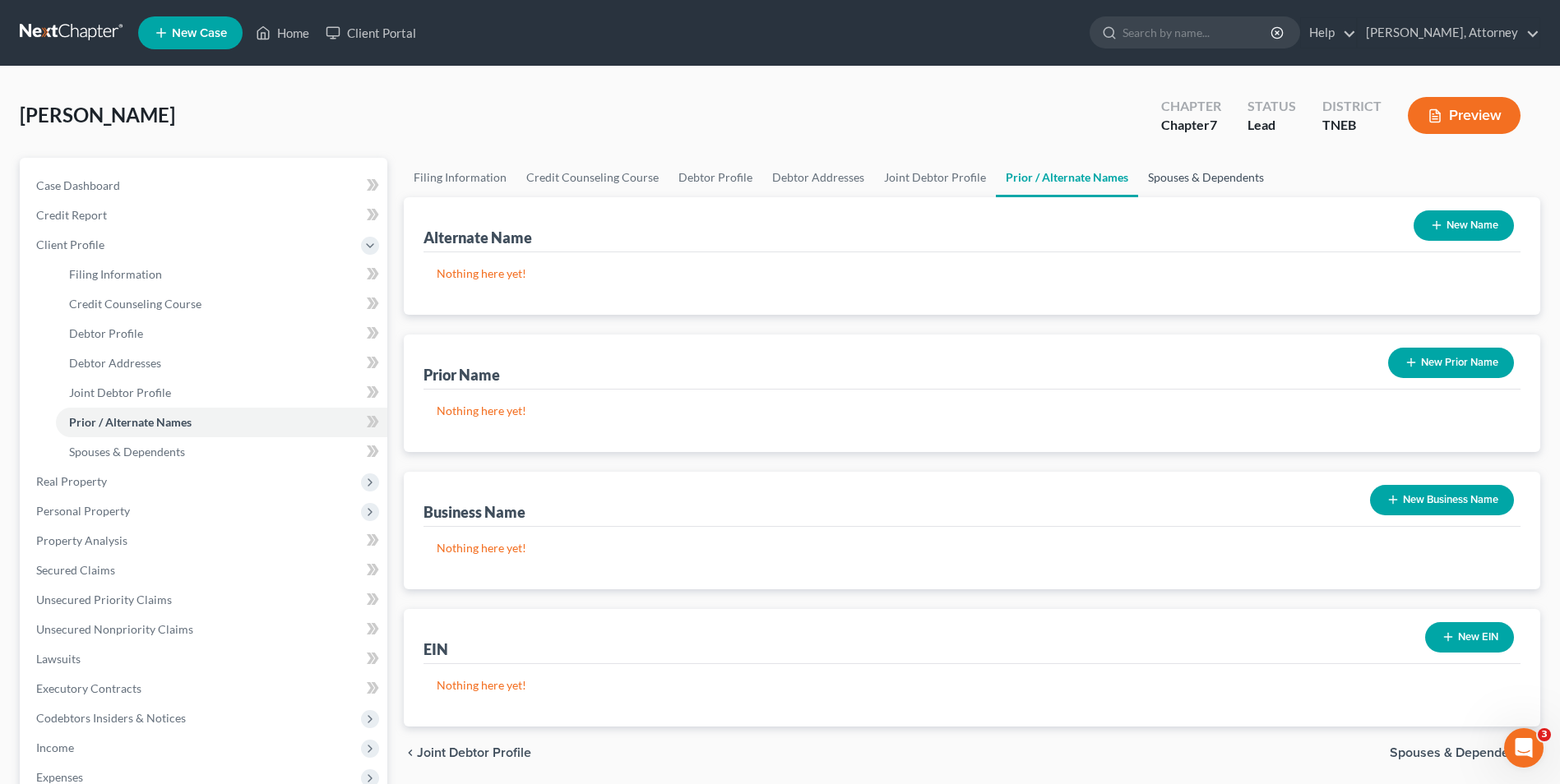
click at [1171, 175] on link "Spouses & Dependents" at bounding box center [1206, 177] width 135 height 39
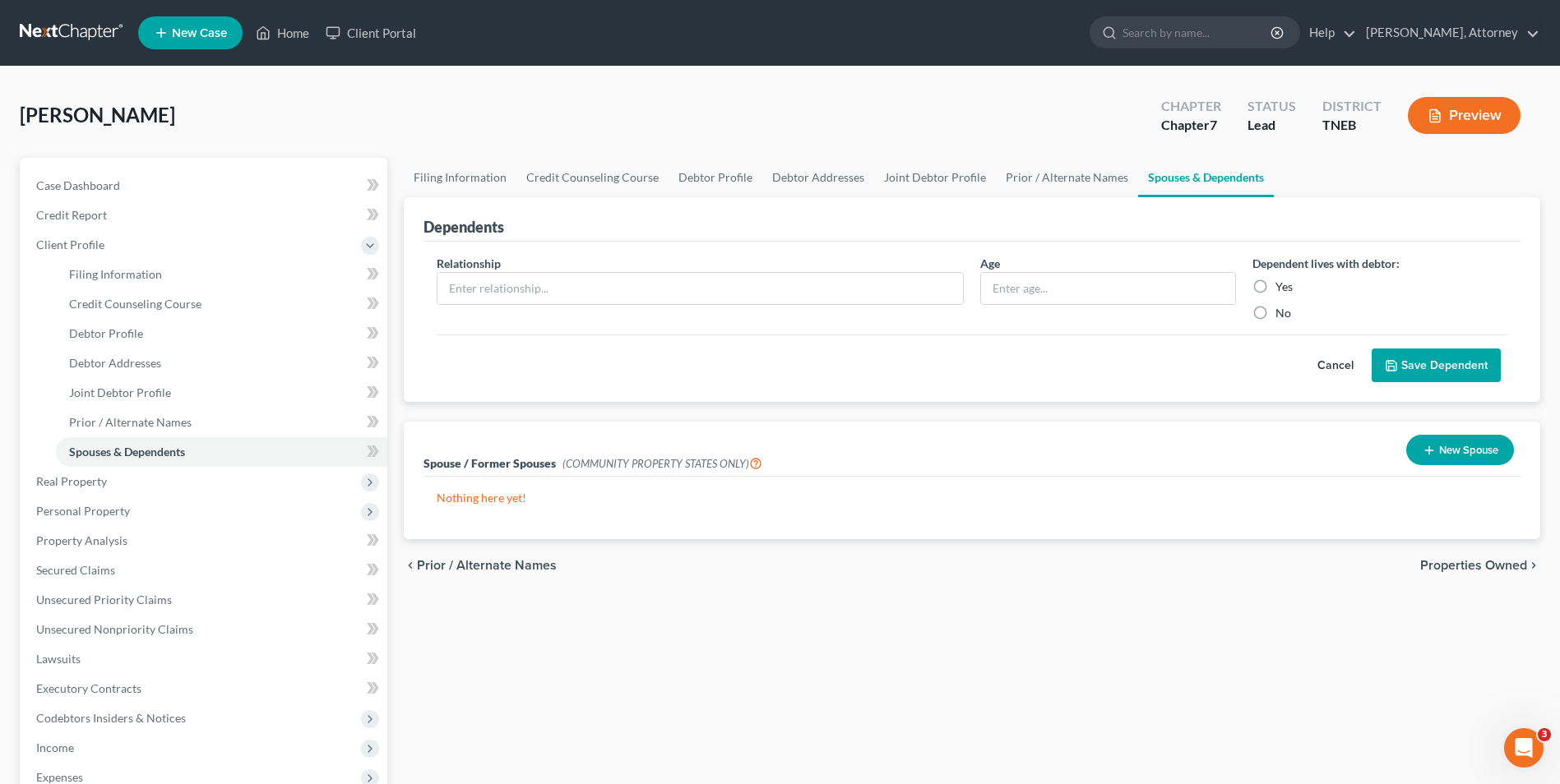
click at [1469, 574] on div "chevron_left Prior / Alternate Names Properties Owned chevron_right" at bounding box center [972, 566] width 1136 height 53
click at [1475, 559] on span "Properties Owned" at bounding box center [1473, 565] width 107 height 13
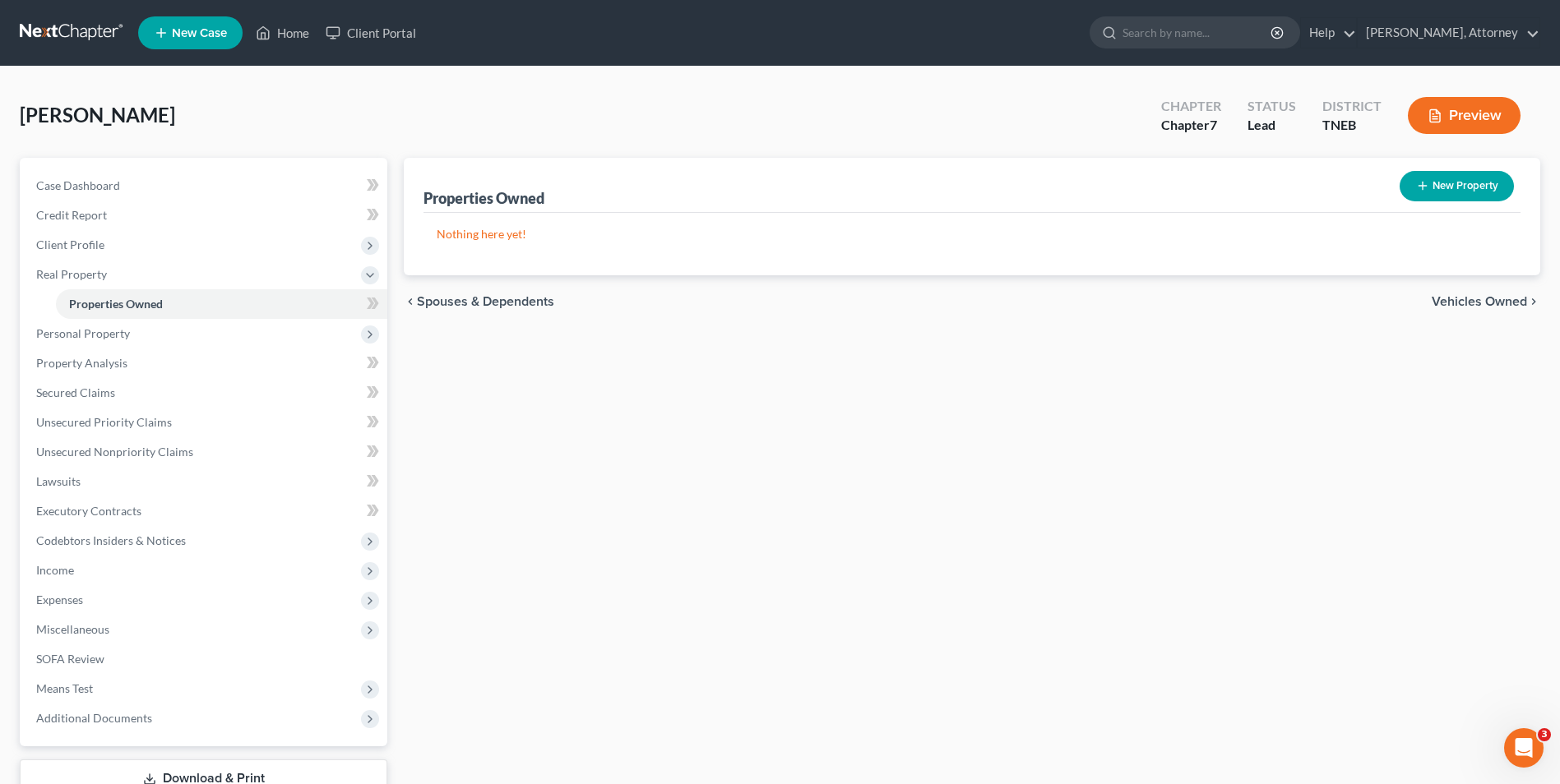
click at [1481, 301] on span "Vehicles Owned" at bounding box center [1479, 302] width 95 height 13
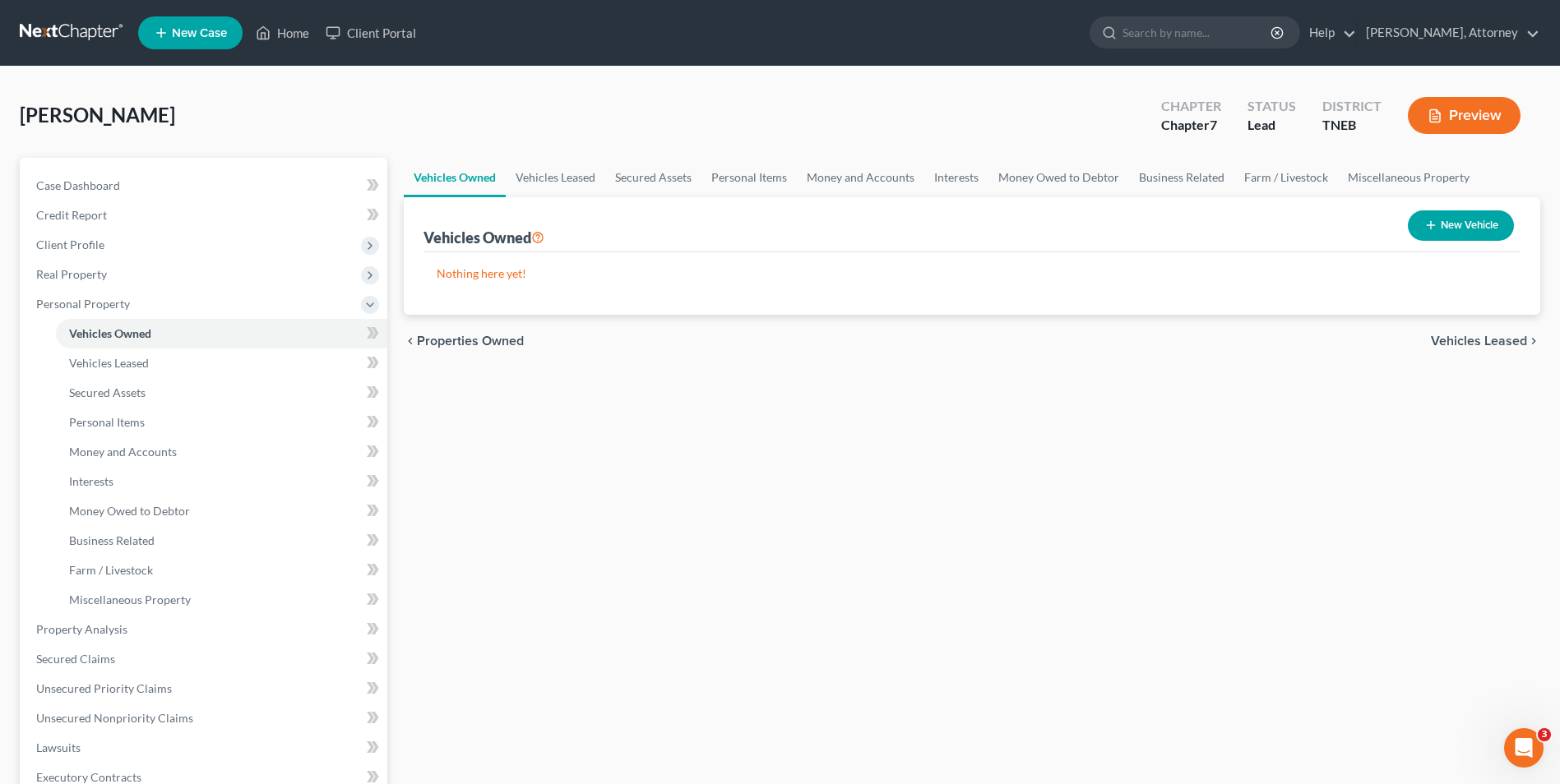
click at [1463, 221] on button "New Vehicle" at bounding box center [1461, 225] width 106 height 30
select select "0"
select select "2"
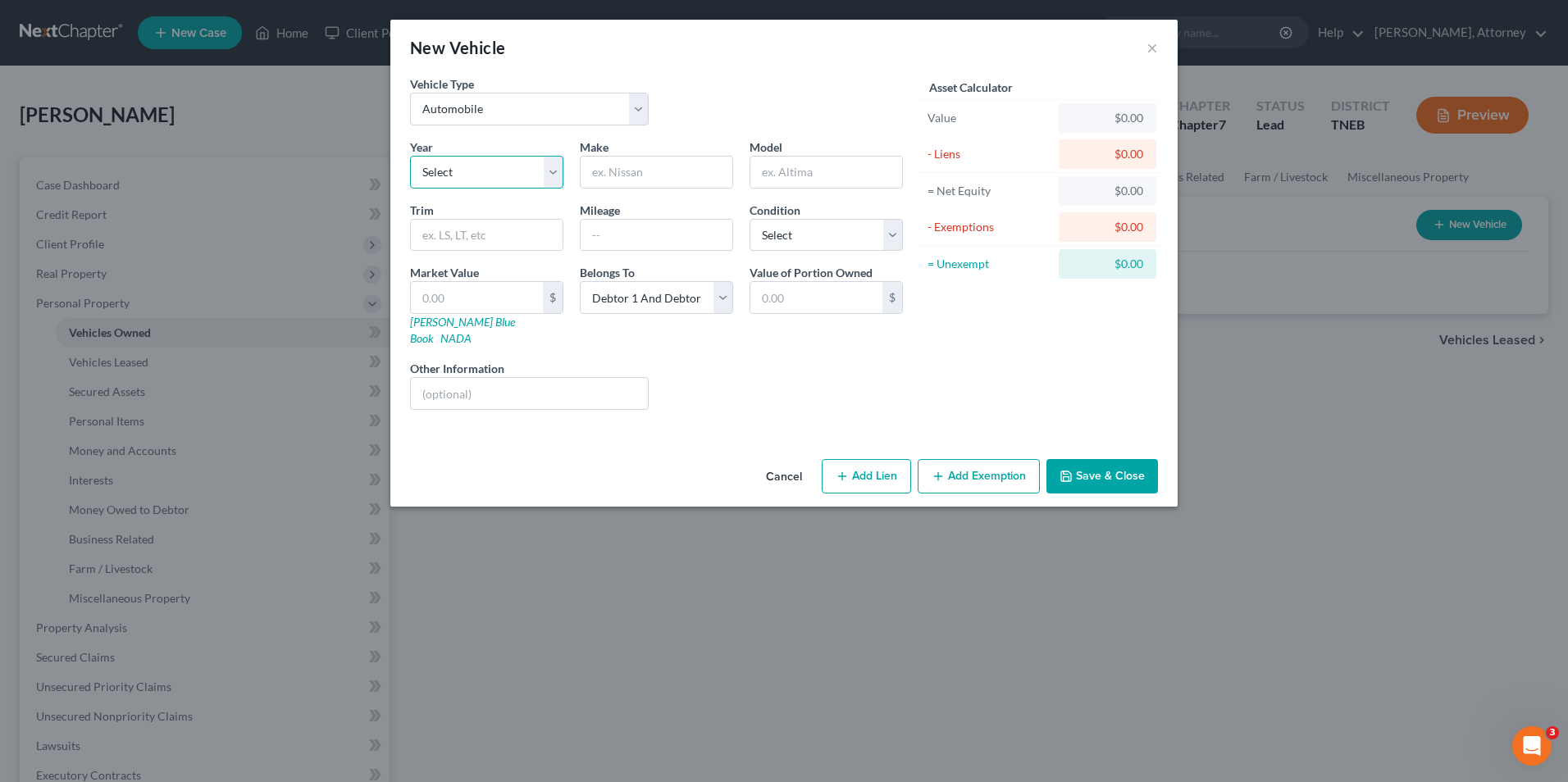
click at [539, 182] on select "Select 2026 2025 2024 2023 2022 2021 2020 2019 2018 2017 2016 2015 2014 2013 20…" at bounding box center [486, 172] width 153 height 33
select select "24"
click at [410, 156] on select "Select 2026 2025 2024 2023 2022 2021 2020 2019 2018 2017 2016 2015 2014 2013 20…" at bounding box center [486, 172] width 153 height 33
type input "Ford"
type input "Explorer"
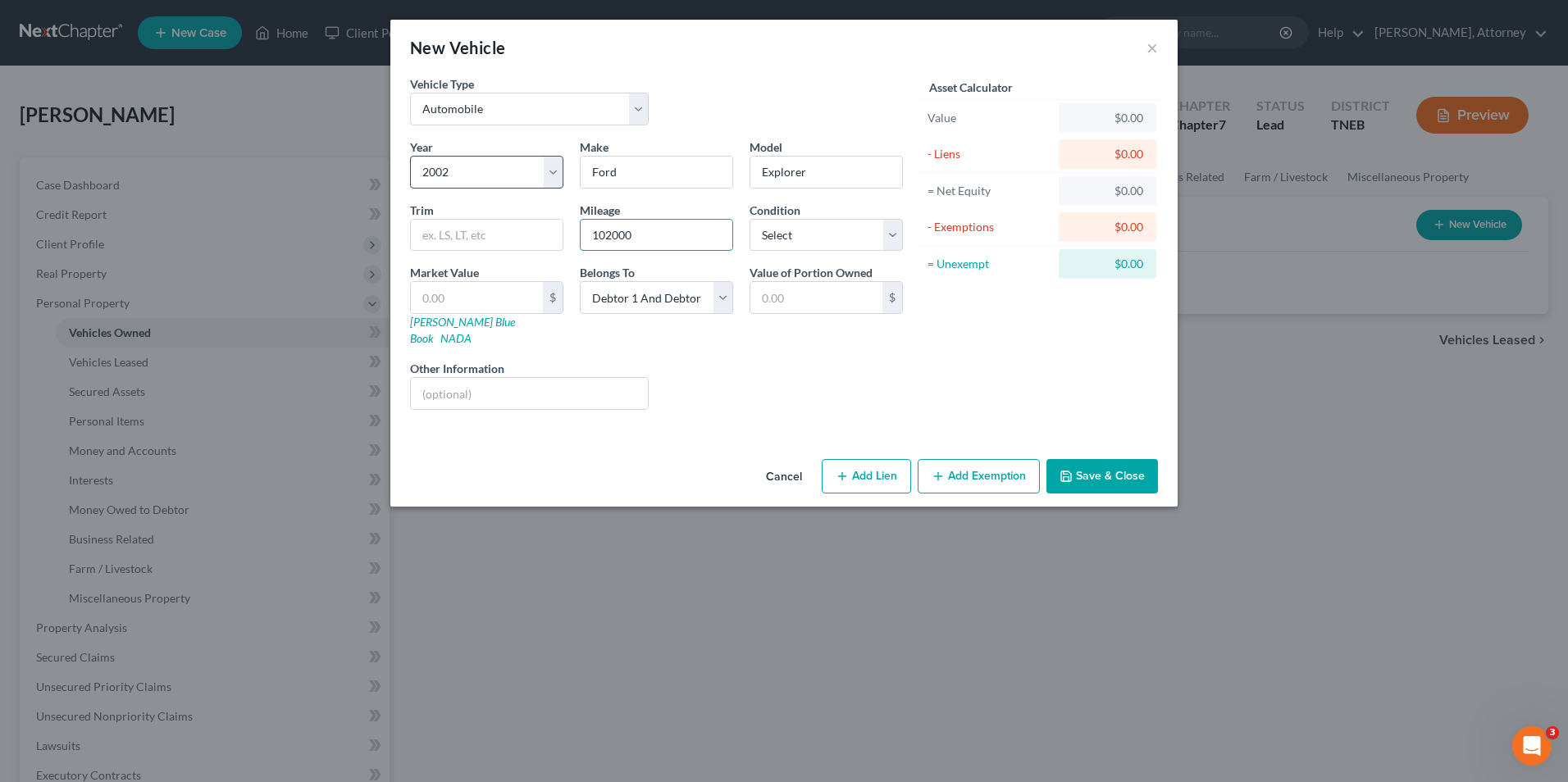
type input "102000"
select select "2"
type input "2"
type input "2.00"
type input "20"
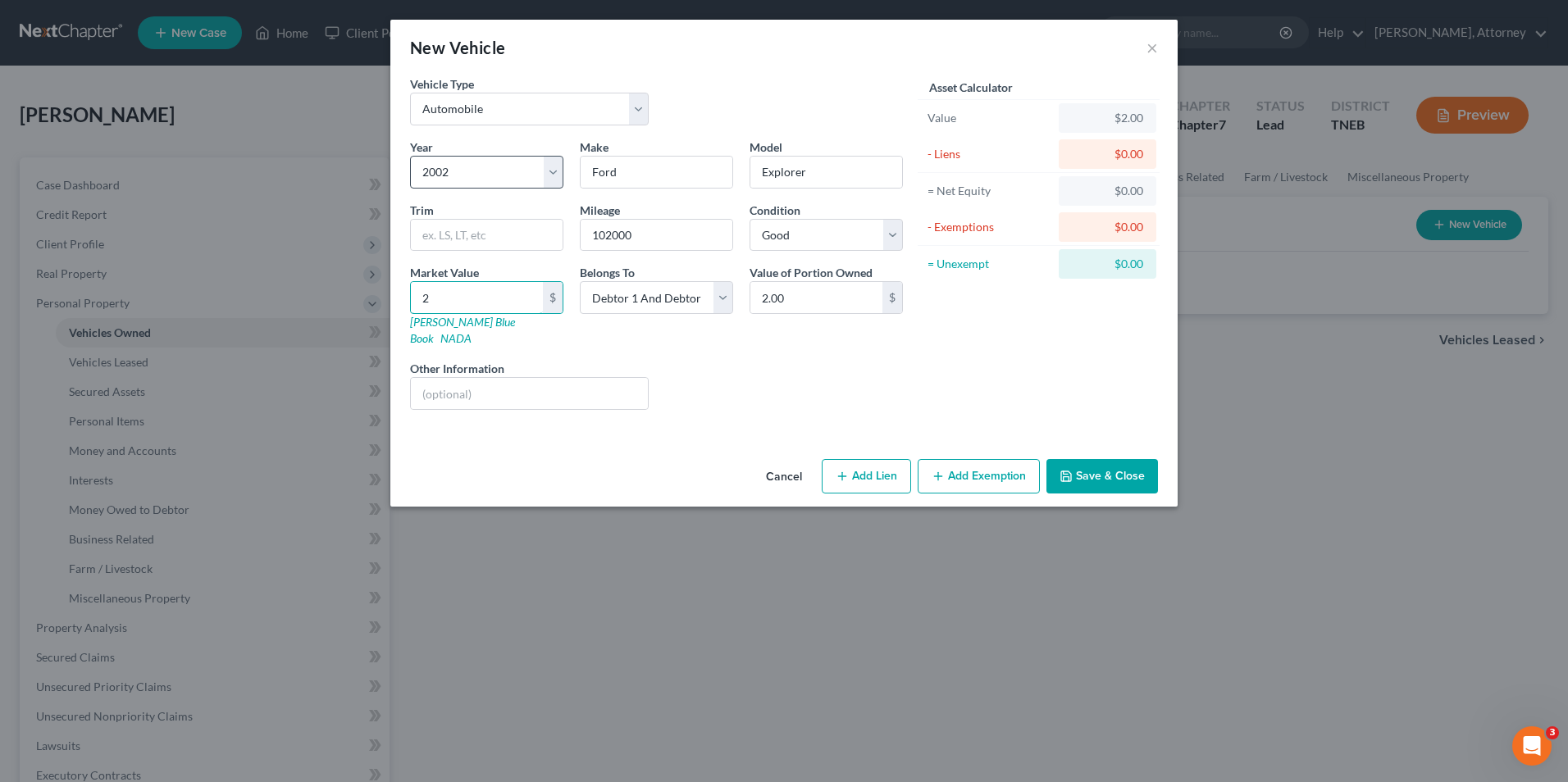
type input "20.00"
type input "200"
type input "200.00"
type input "2000"
type input "2,000.00"
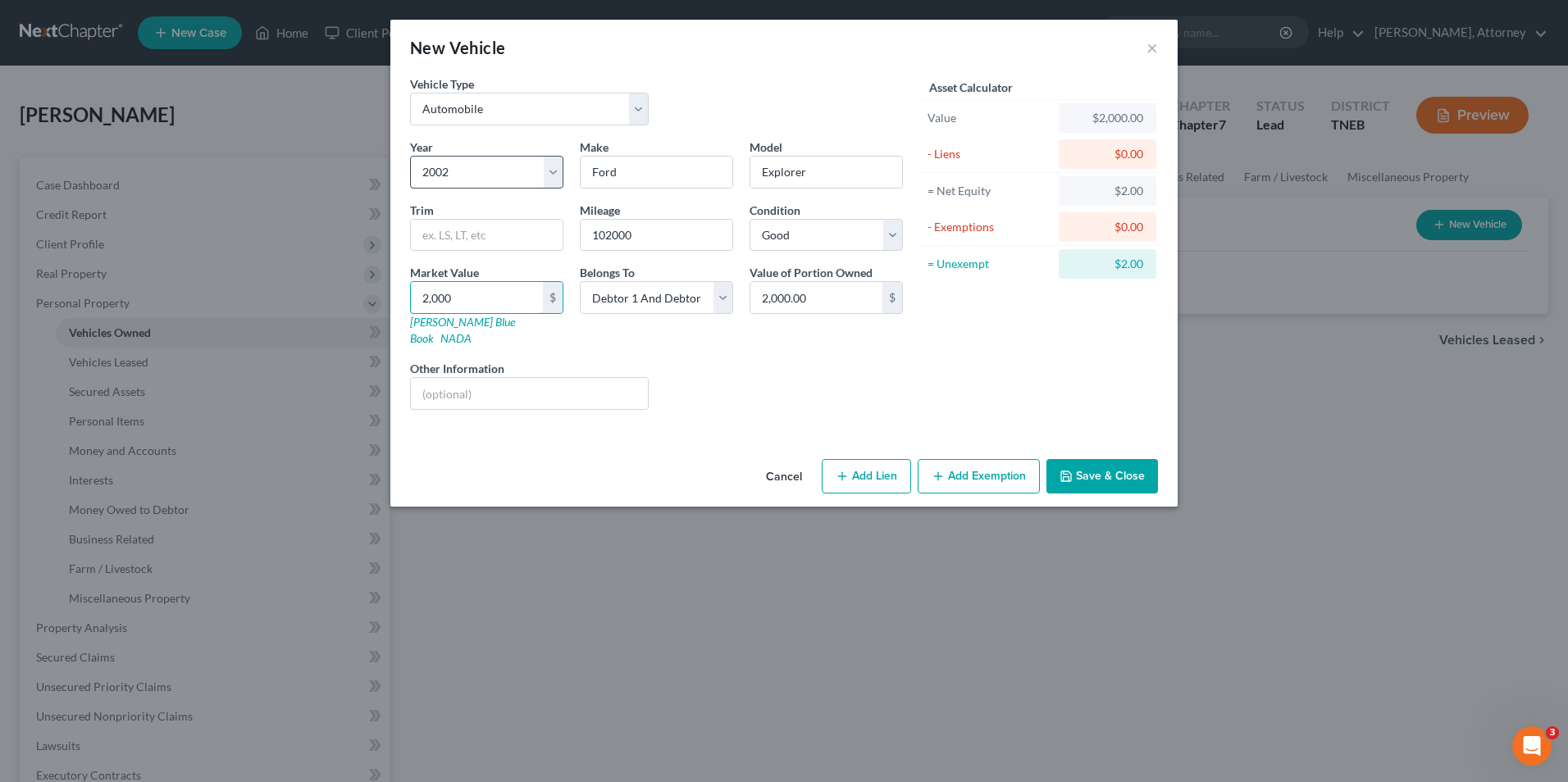
type input "2,000"
click at [966, 459] on button "Add Exemption" at bounding box center [979, 476] width 122 height 35
select select "2"
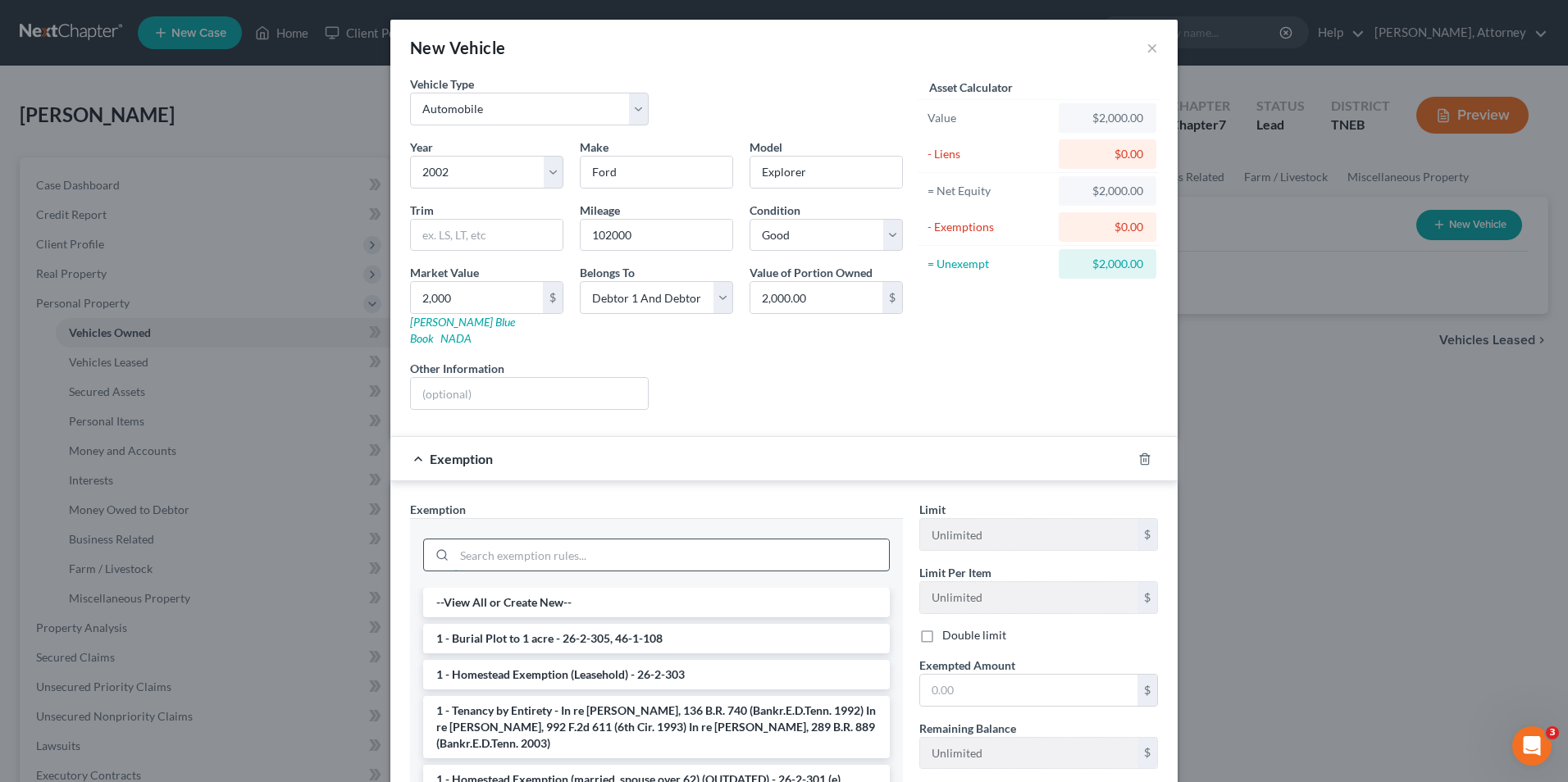
click at [588, 545] on input "search" at bounding box center [672, 555] width 434 height 31
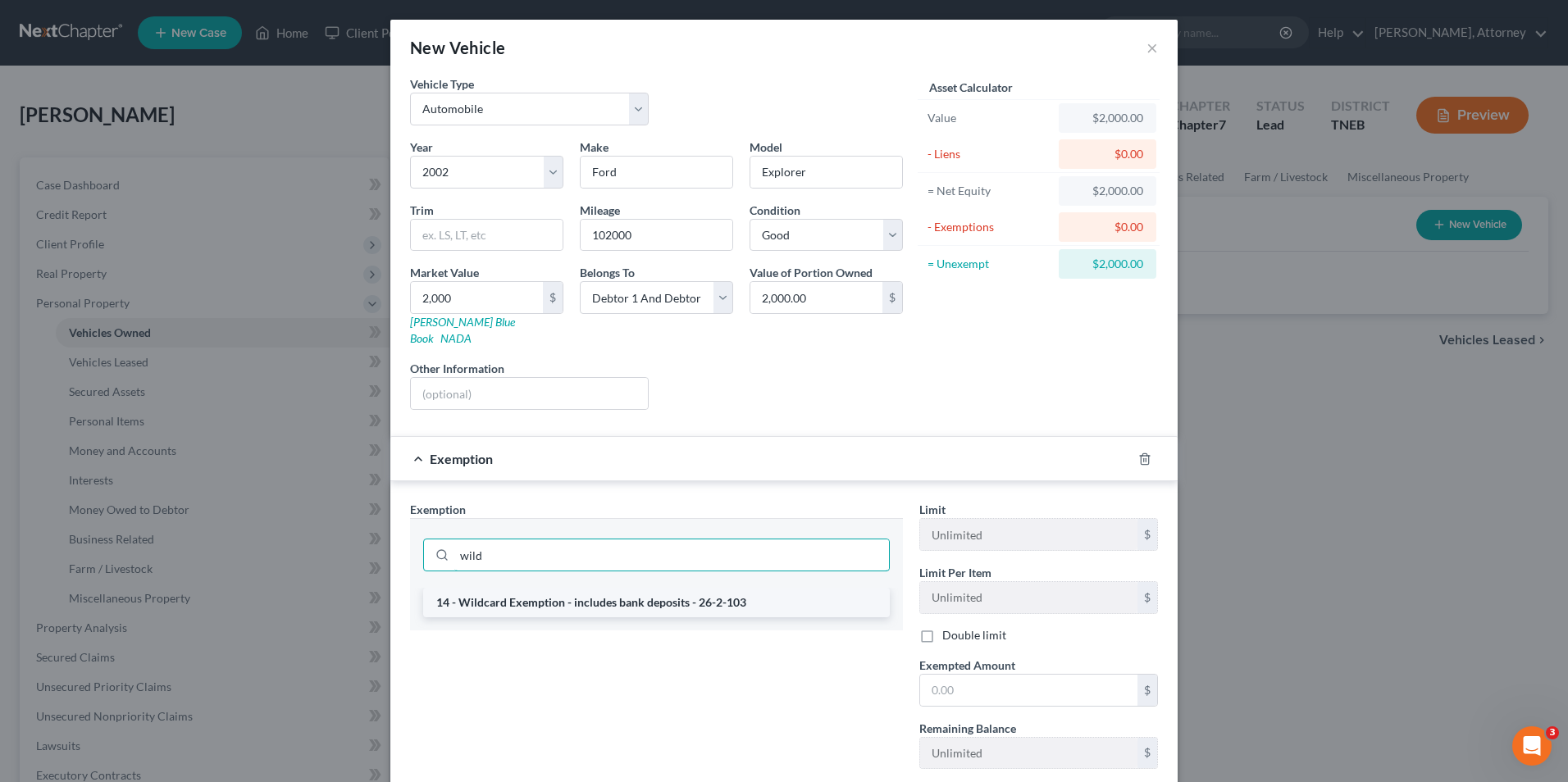
type input "wild"
click at [582, 588] on li "14 - Wildcard Exemption - includes bank deposits - 26-2-103" at bounding box center [656, 602] width 466 height 29
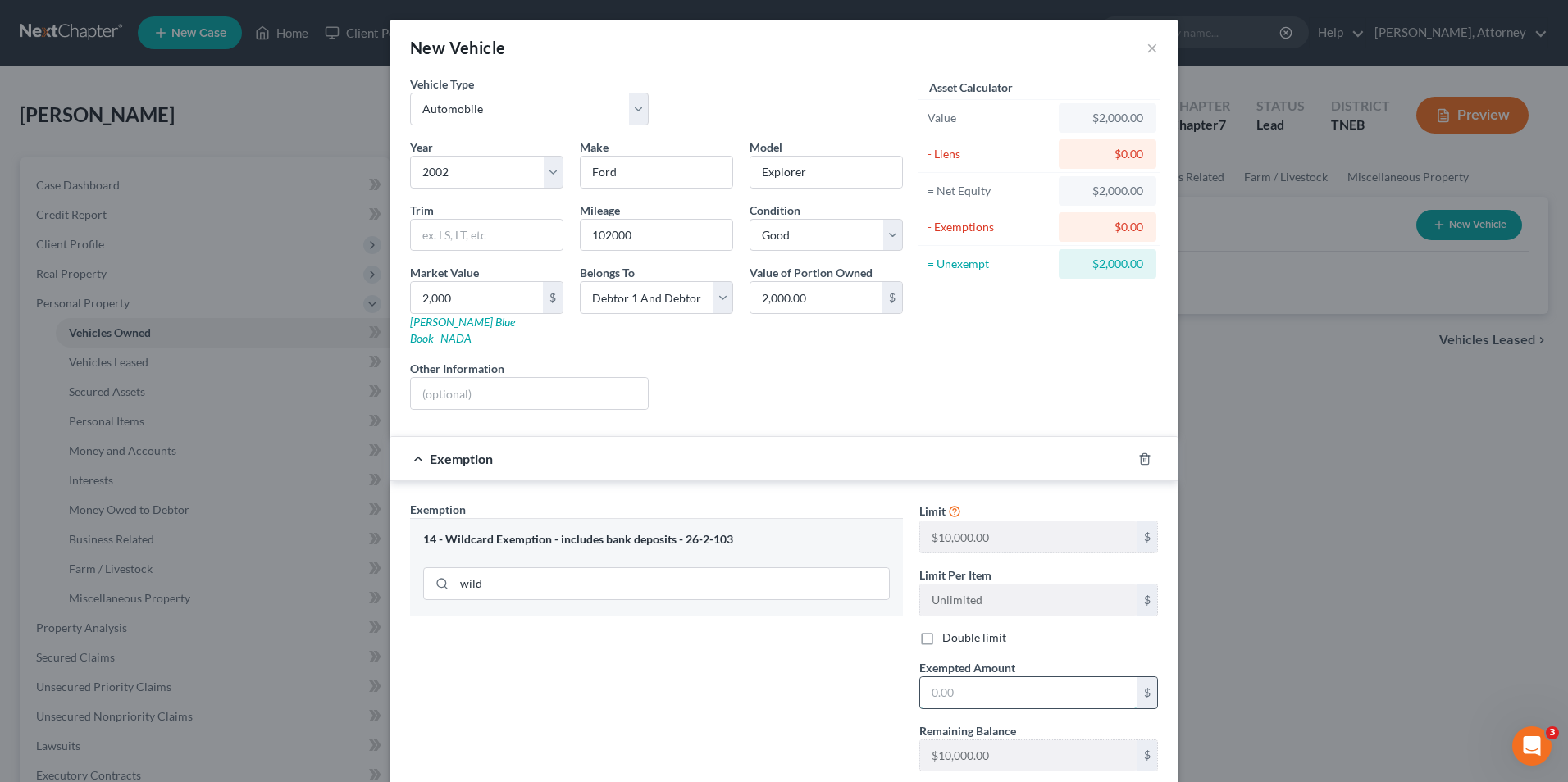
click at [988, 677] on input "text" at bounding box center [1029, 693] width 217 height 31
type input "2,000"
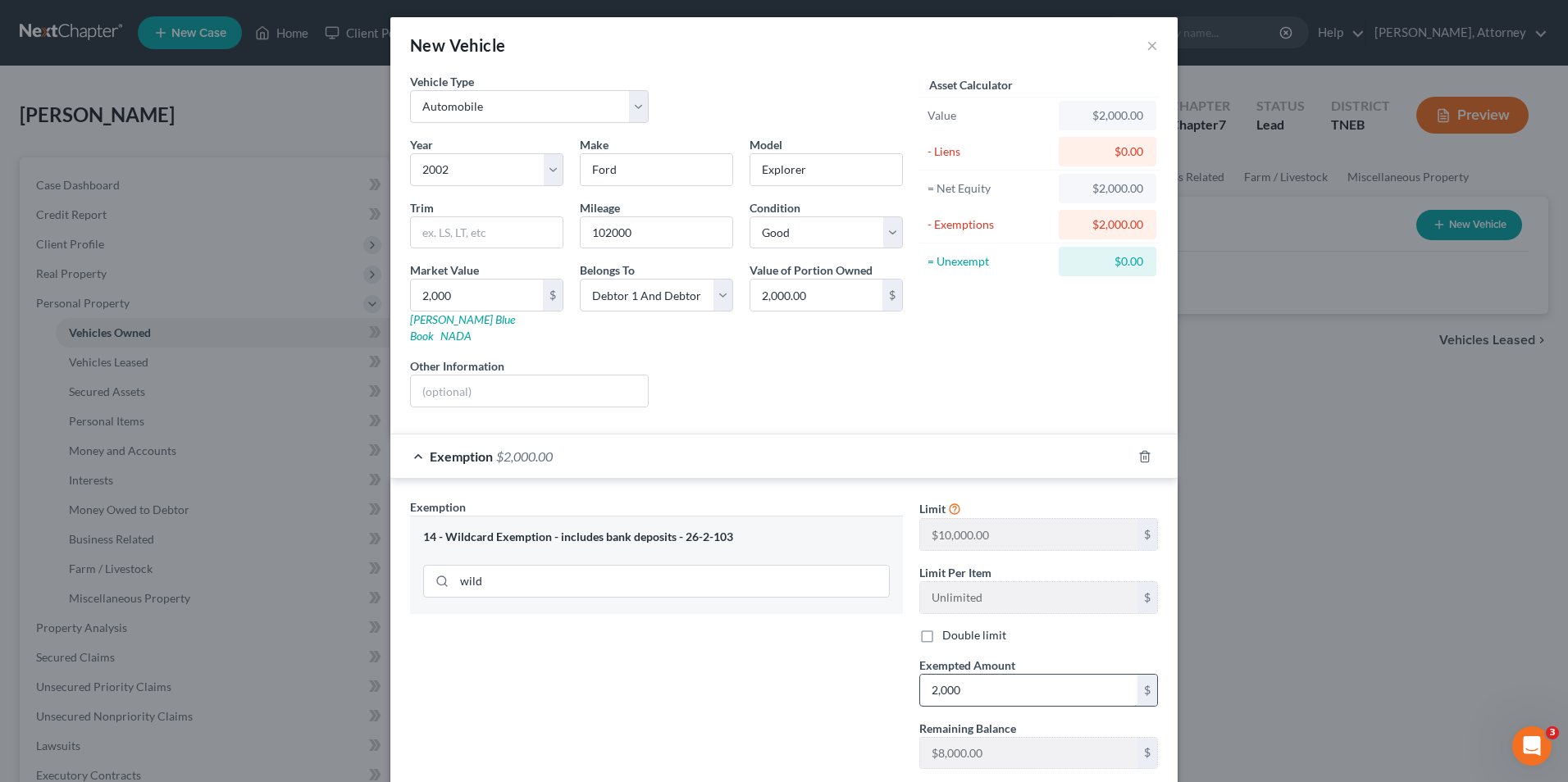
scroll to position [155, 0]
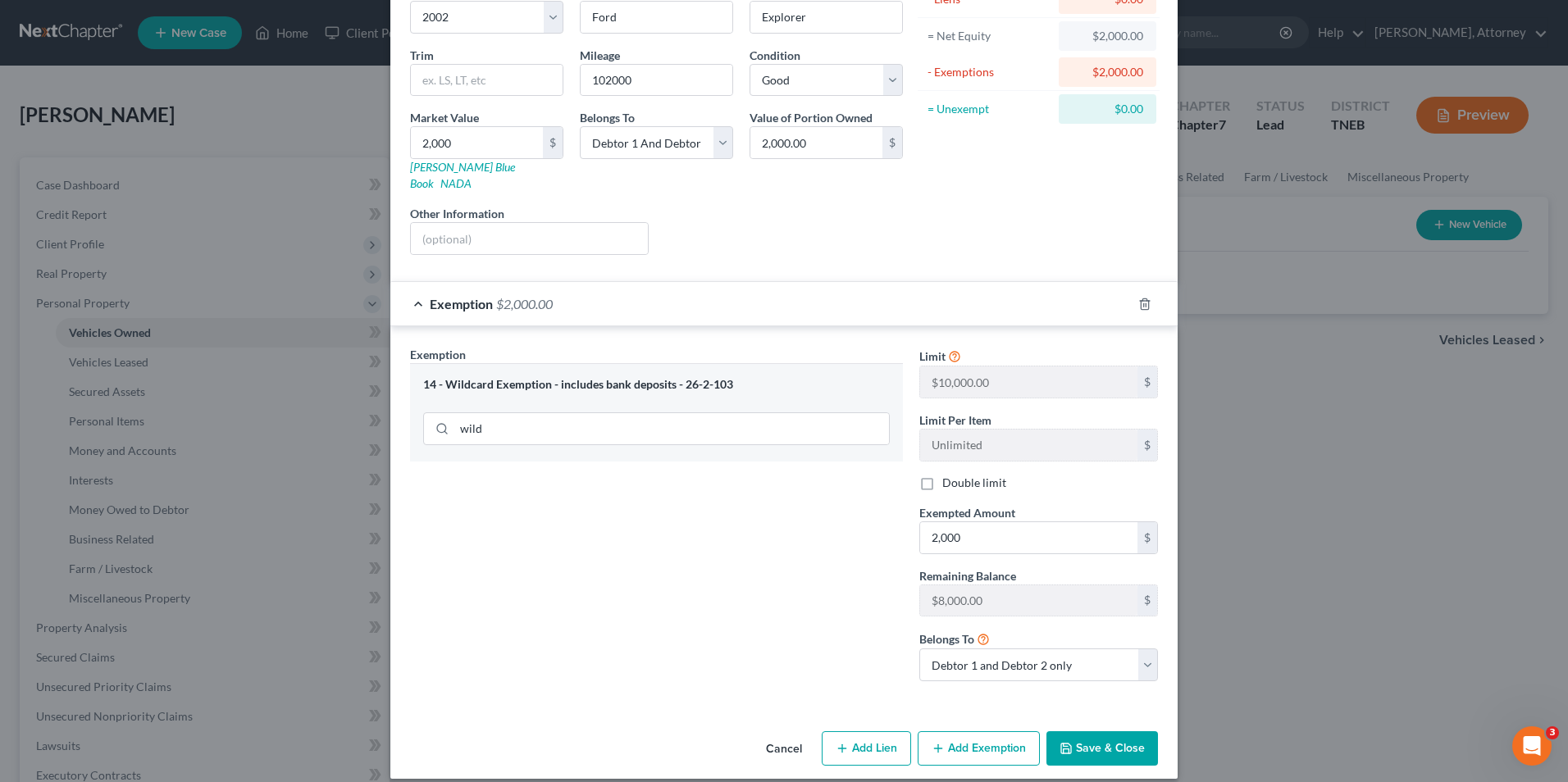
click at [1123, 749] on button "Save & Close" at bounding box center [1103, 749] width 111 height 35
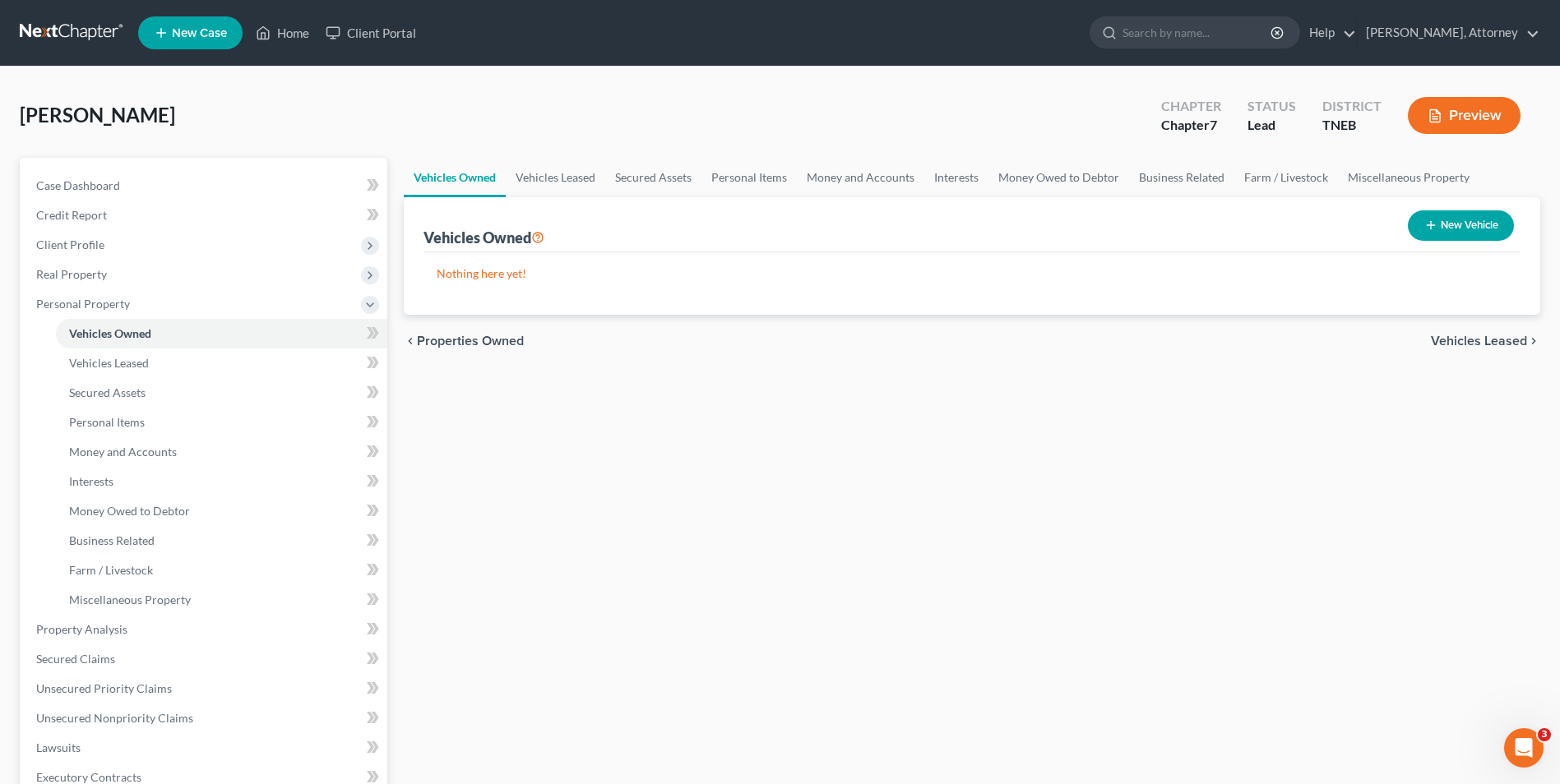
click at [1490, 220] on button "New Vehicle" at bounding box center [1461, 225] width 106 height 30
select select "0"
select select "2"
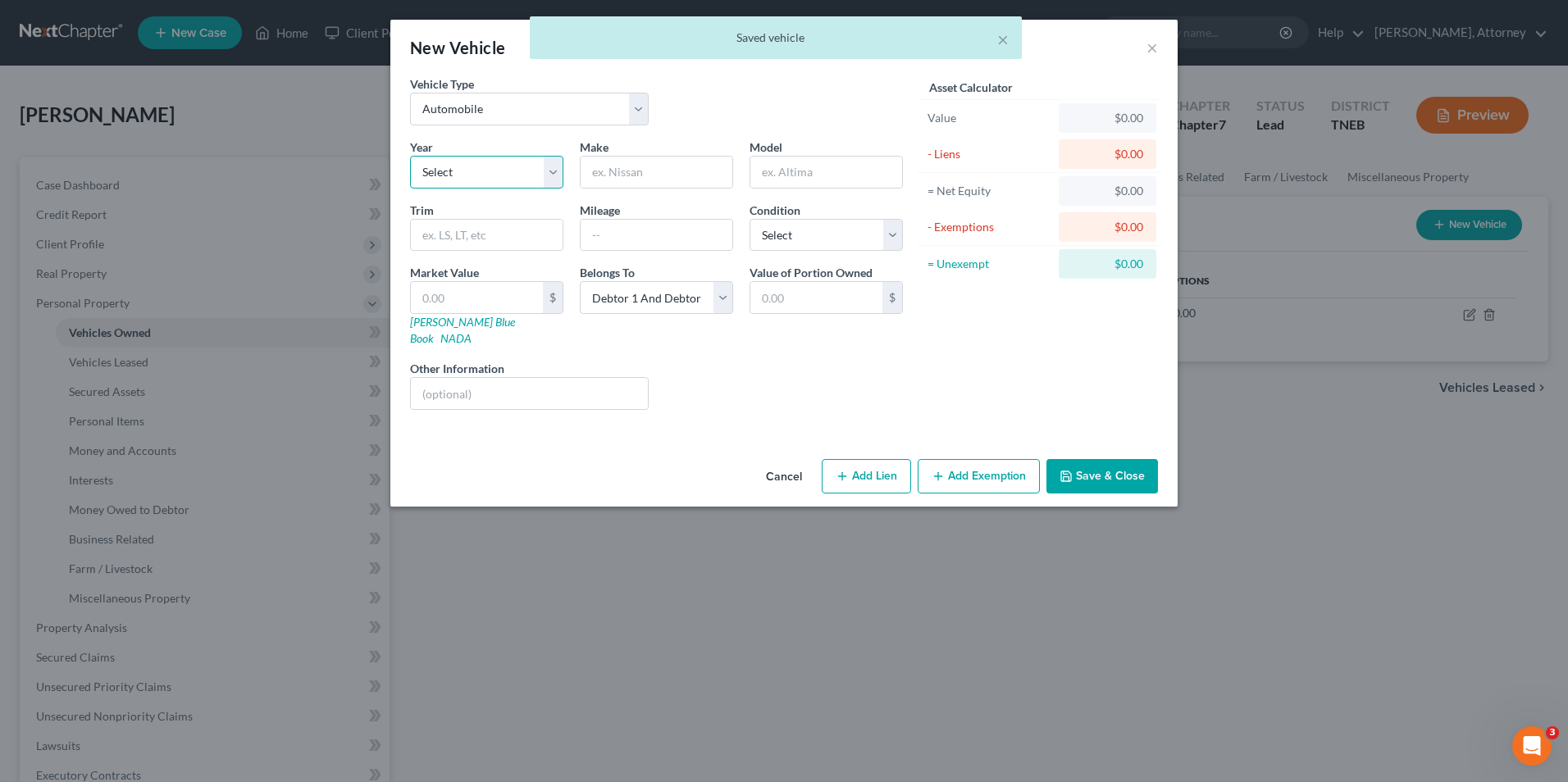
click at [535, 170] on select "Select 2026 2025 2024 2023 2022 2021 2020 2019 2018 2017 2016 2015 2014 2013 20…" at bounding box center [486, 172] width 153 height 33
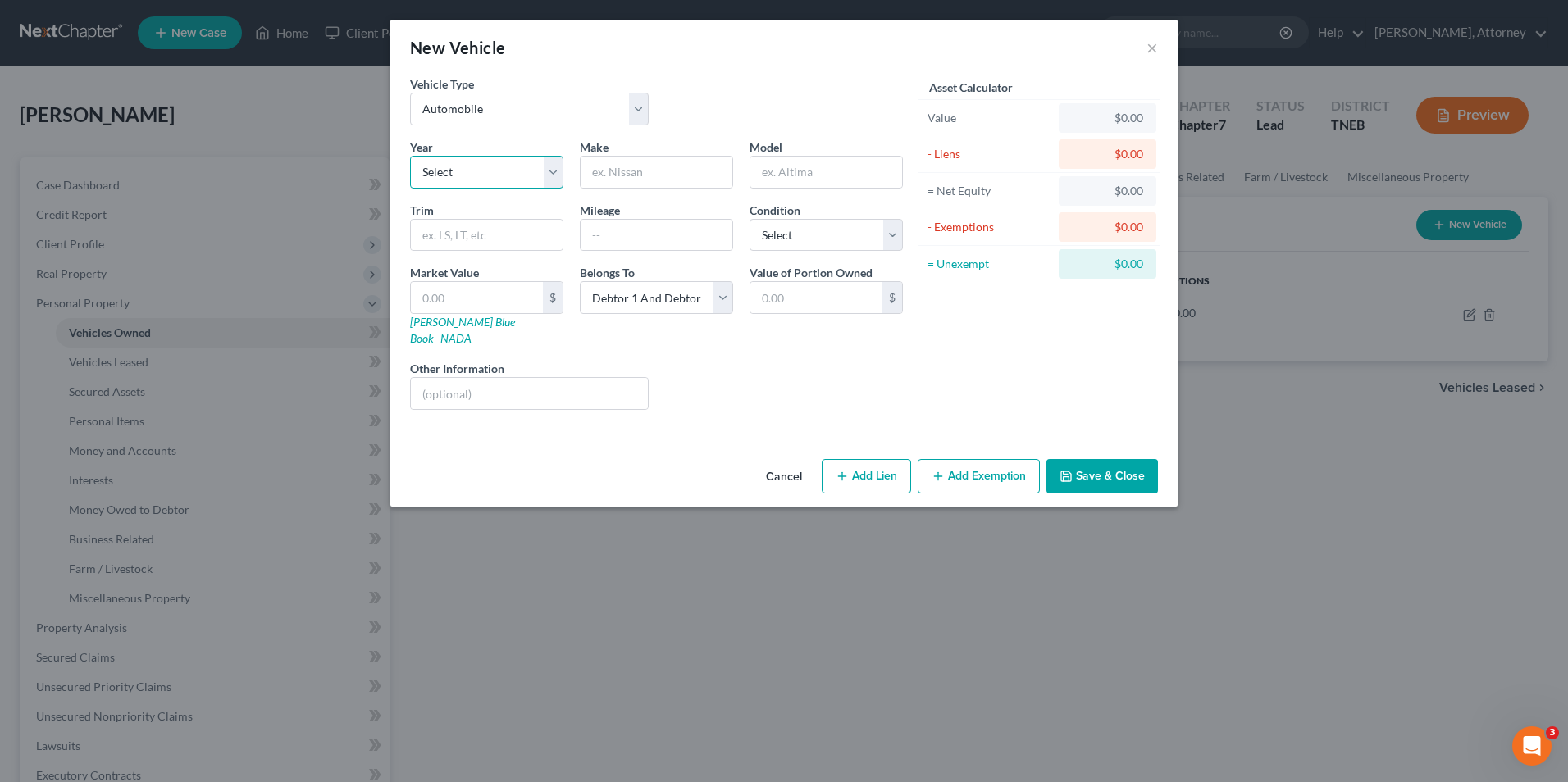
select select "6"
click at [410, 156] on select "Select 2026 2025 2024 2023 2022 2021 2020 2019 2018 2017 2016 2015 2014 2013 20…" at bounding box center [486, 172] width 153 height 33
type input "Kia"
type input "Soul"
type input "32000"
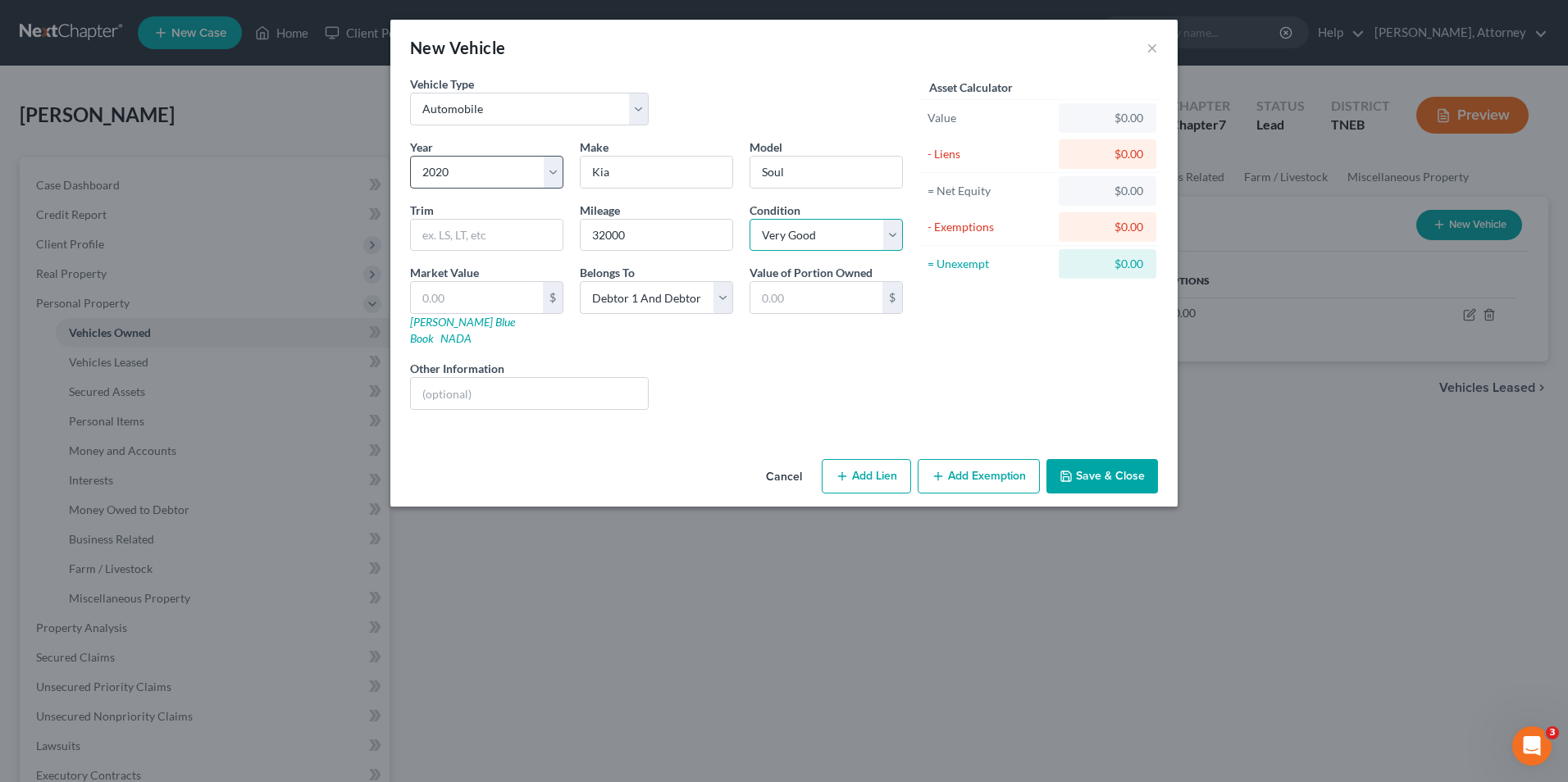
select select "2"
type input "2"
type input "2.00"
type input "20"
type input "20.00"
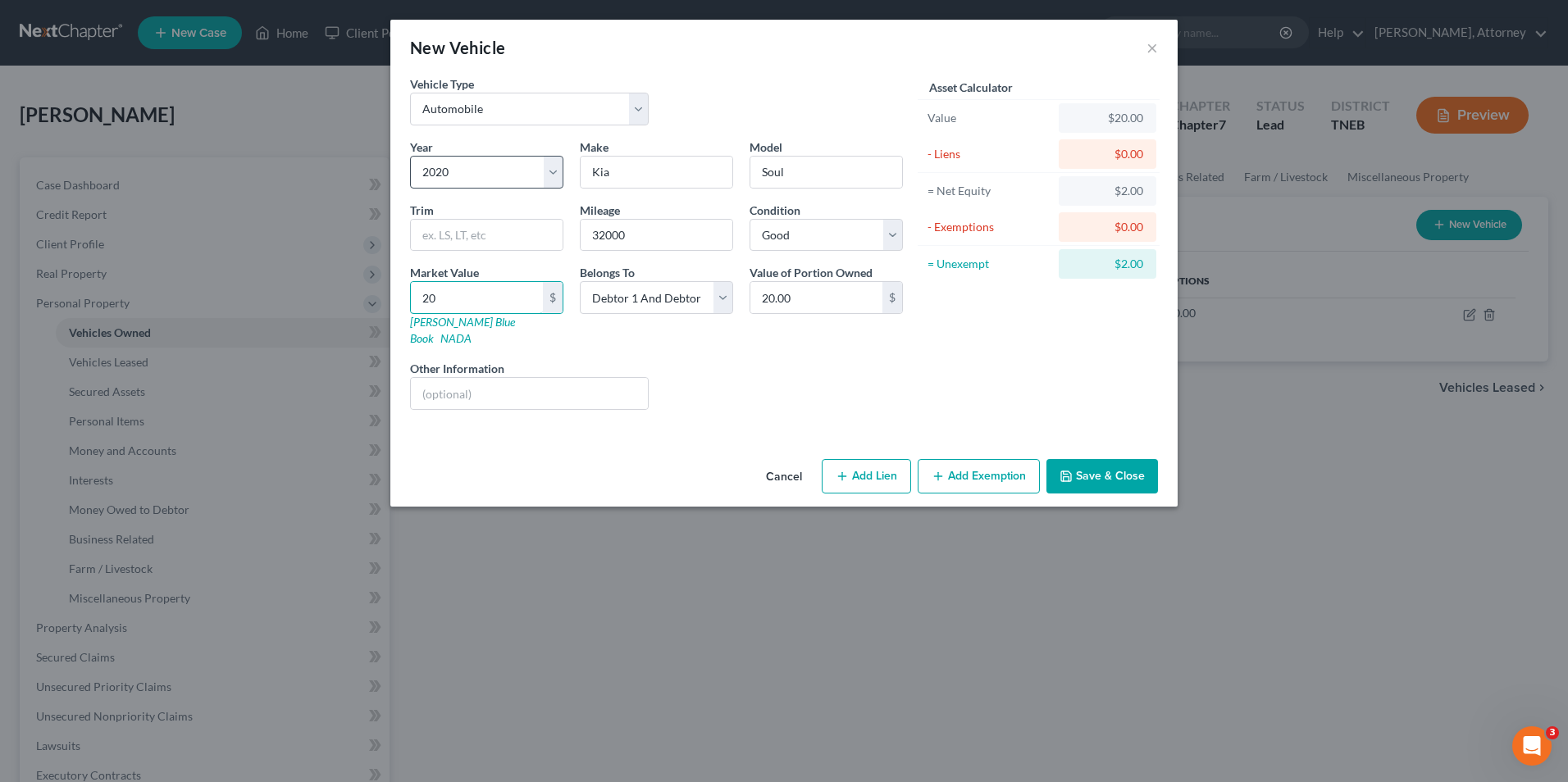
type input "200"
type input "200.00"
type input "2000"
type input "2,000.00"
type input "2,0000"
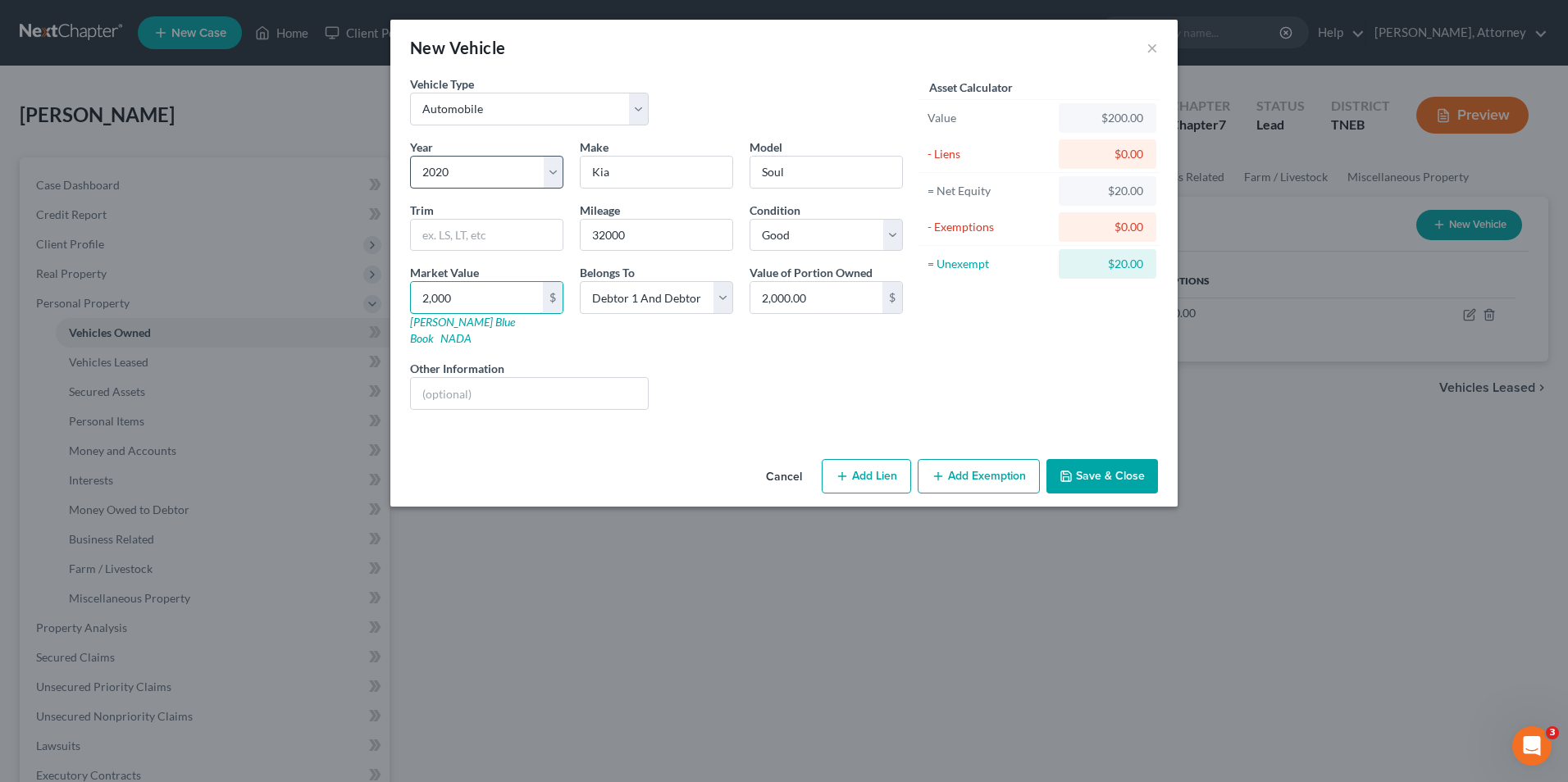
type input "20,000.00"
type input "20,000"
click at [862, 466] on button "Add Lien" at bounding box center [867, 476] width 89 height 35
select select "2"
select select "0"
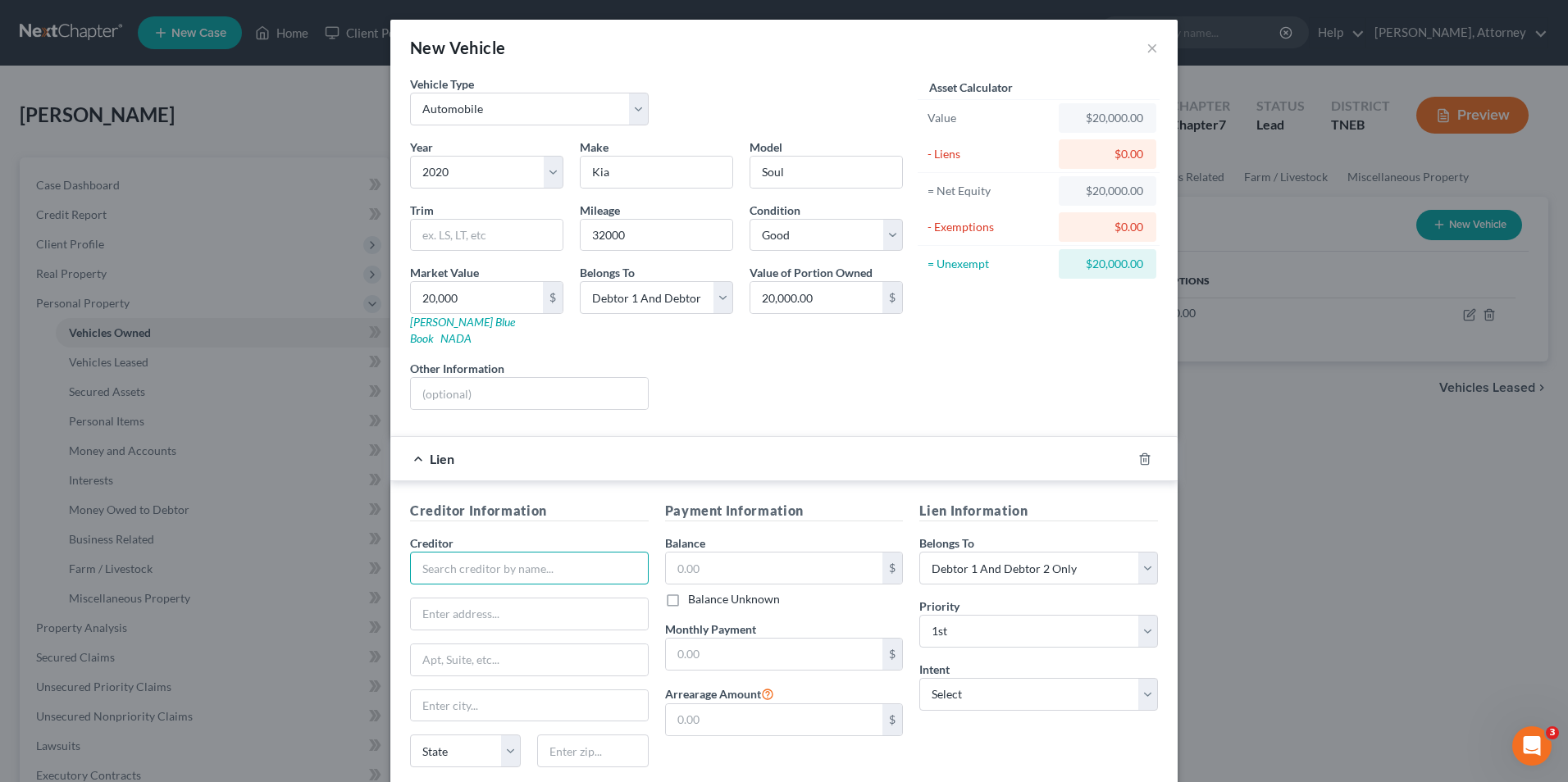
click at [604, 557] on input "text" at bounding box center [529, 568] width 239 height 33
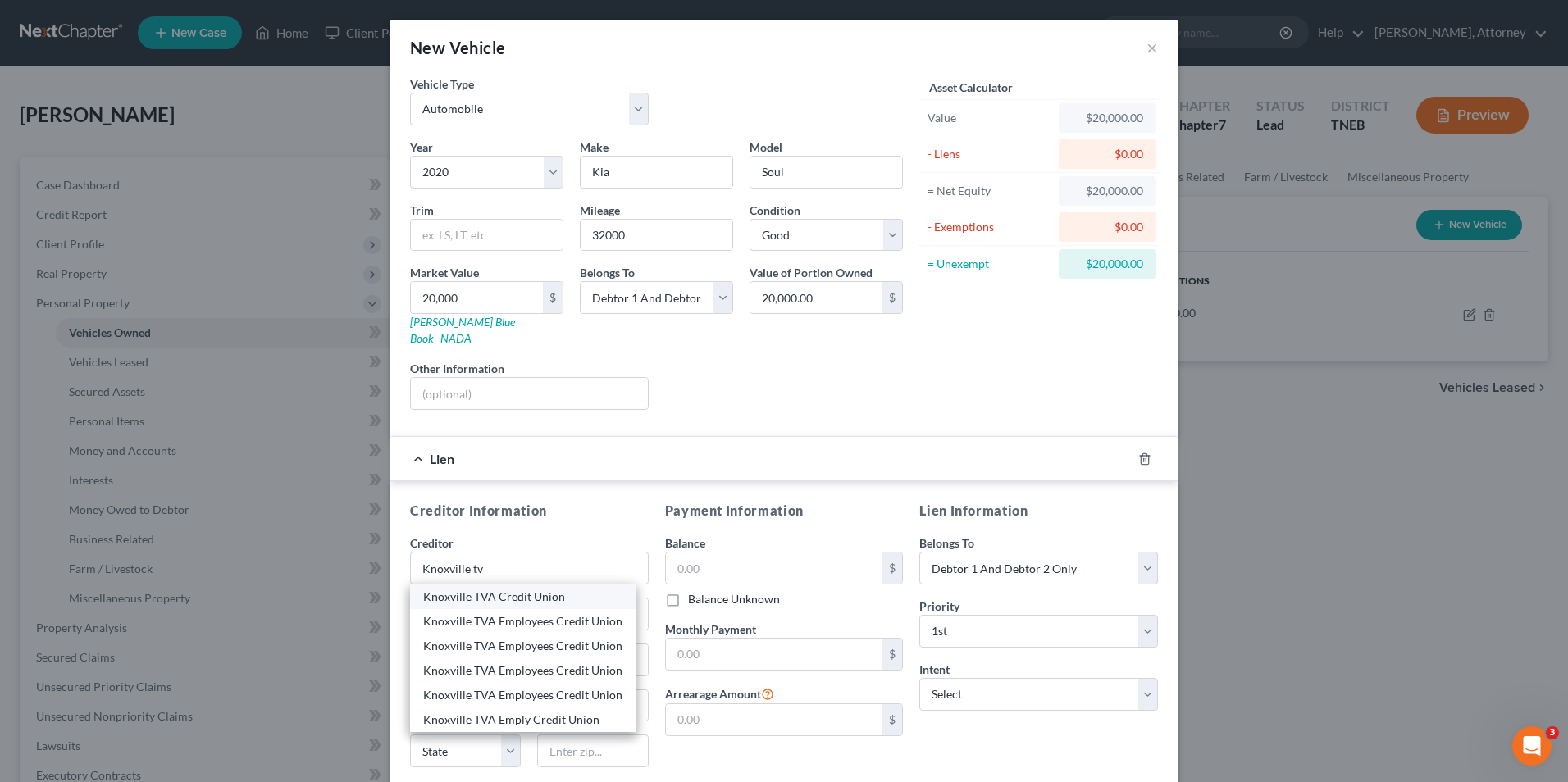
click at [539, 589] on div "Knoxville TVA Credit Union" at bounding box center [523, 597] width 199 height 16
type input "Knoxville TVA Credit Union"
type input "[STREET_ADDRESS]"
type input "[GEOGRAPHIC_DATA]"
select select "44"
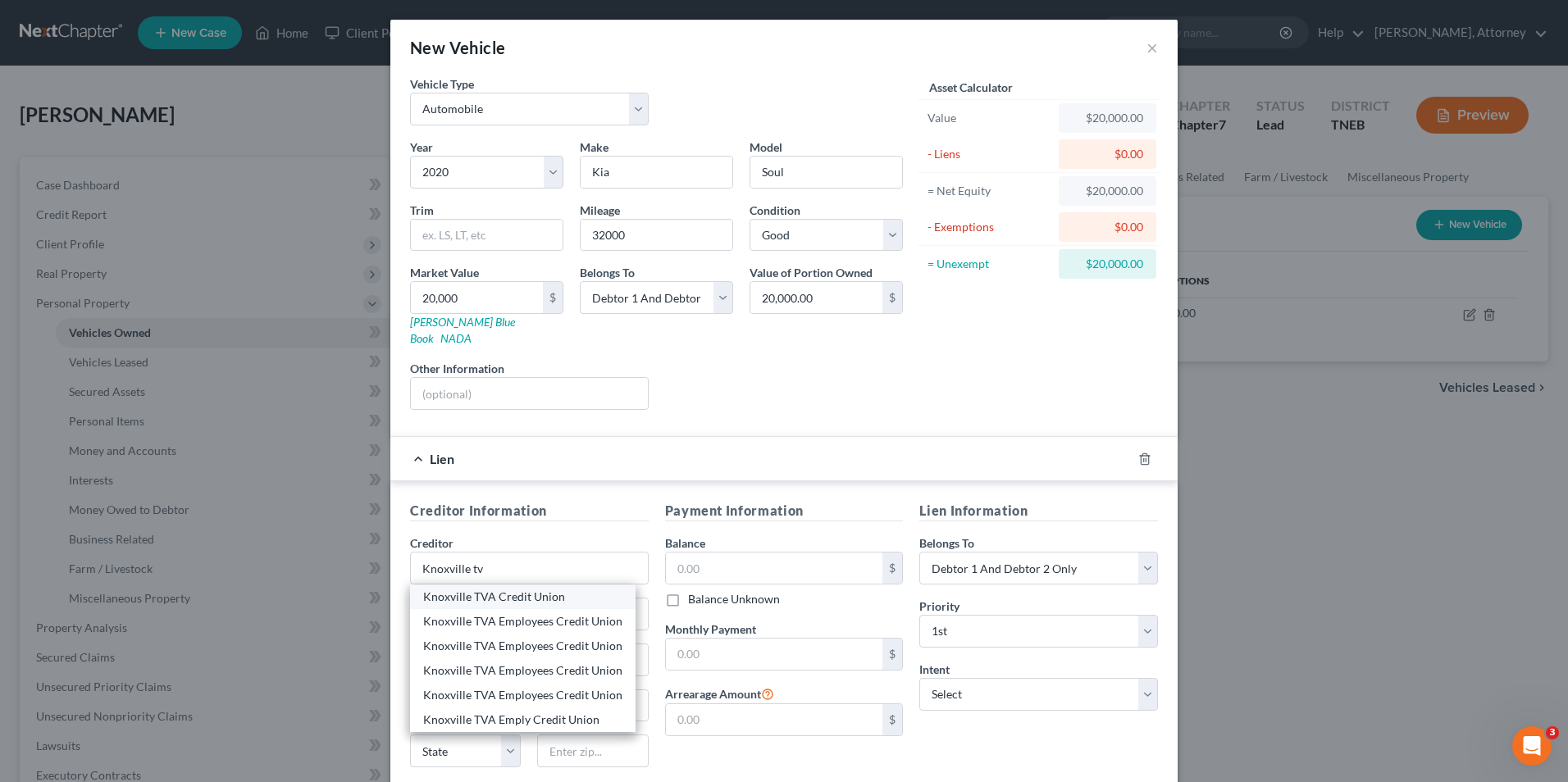
type input "37902"
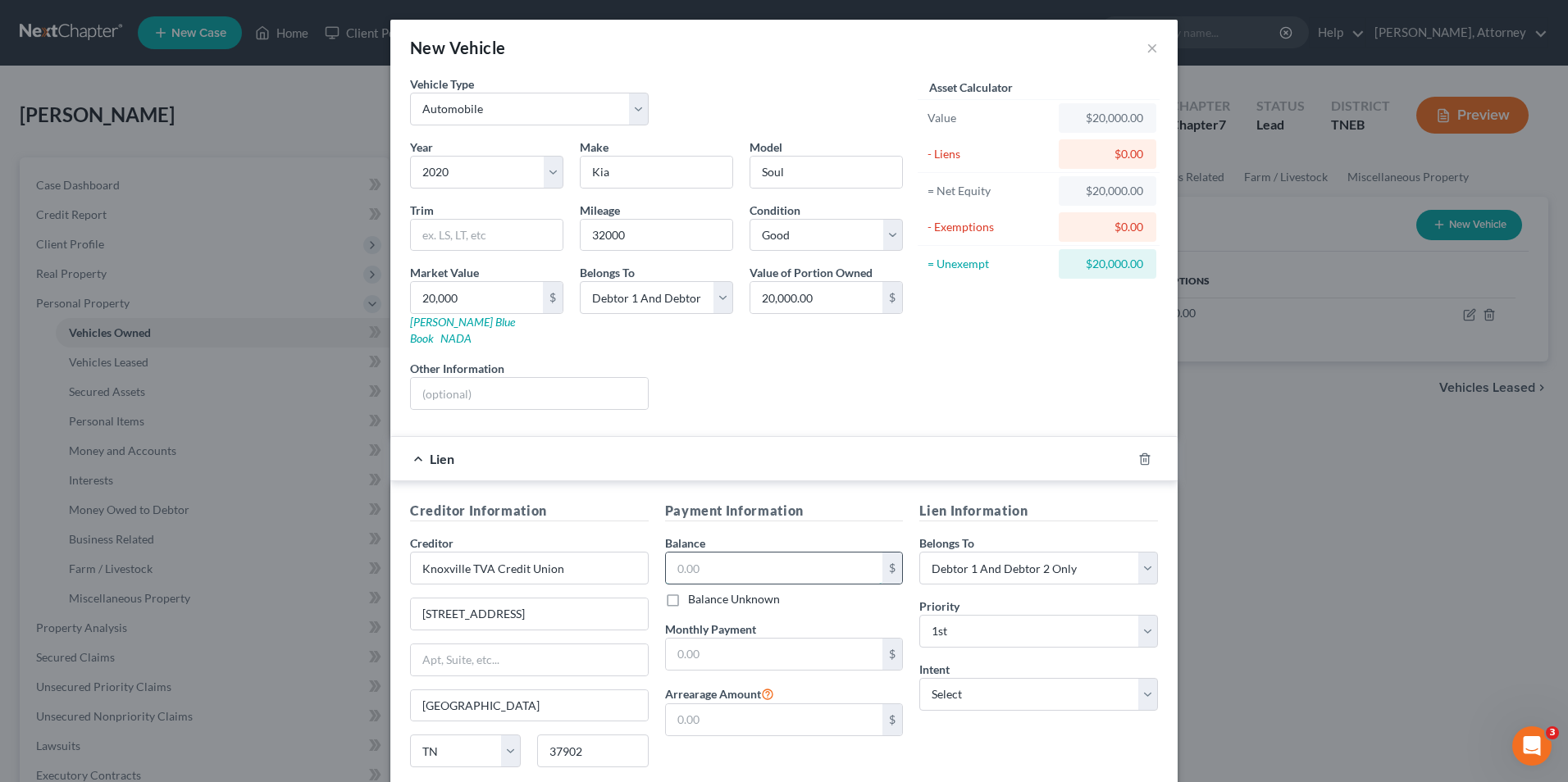
click at [726, 553] on input "text" at bounding box center [775, 568] width 217 height 31
type input "19,182"
click at [953, 678] on select "Select Surrender Redeem Reaffirm Avoid Other" at bounding box center [1040, 694] width 239 height 33
select select "2"
click at [920, 678] on select "Select Surrender Redeem Reaffirm Avoid Other" at bounding box center [1040, 694] width 239 height 33
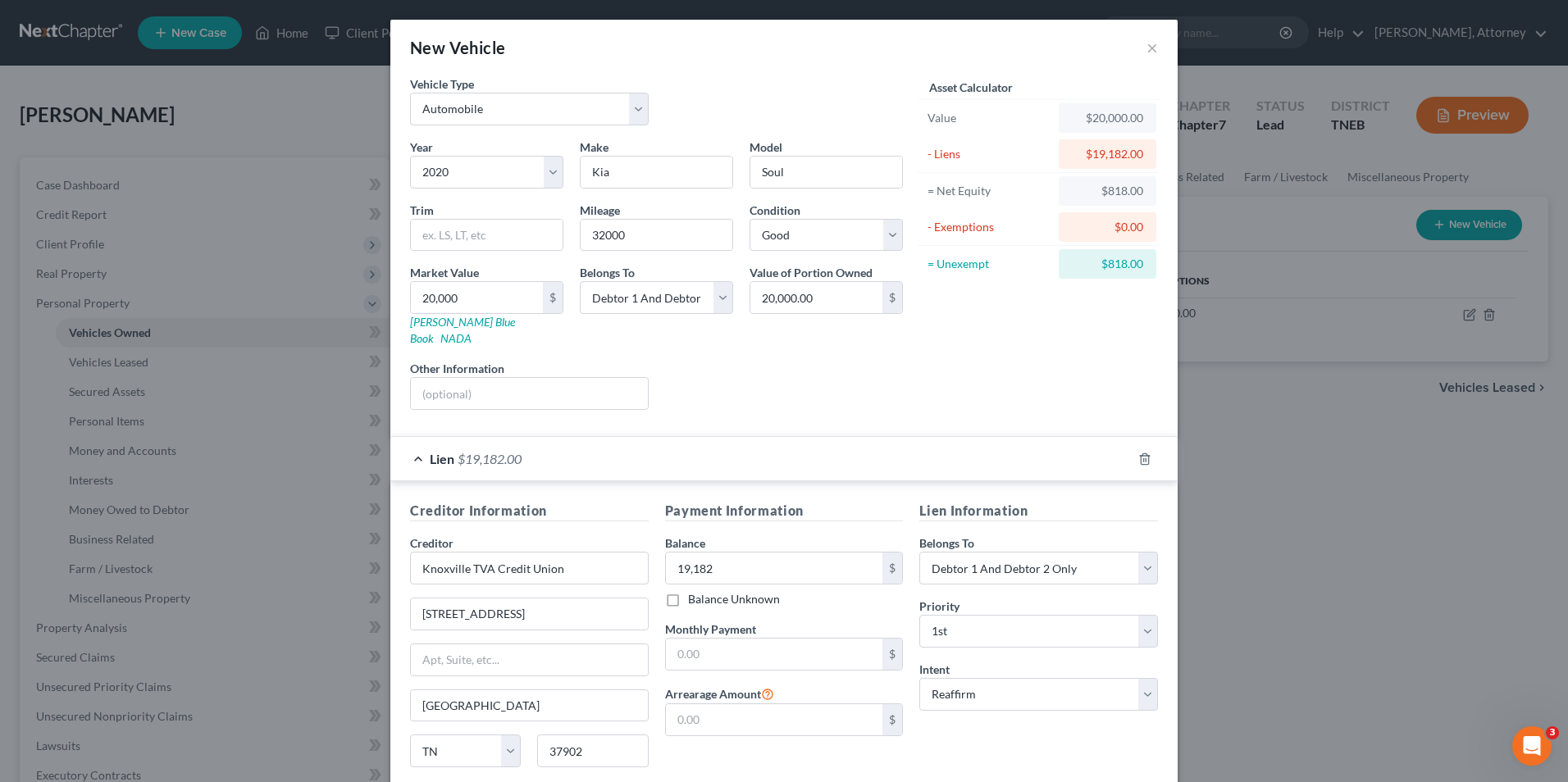
click at [939, 710] on div "Lien Information Belongs To * Select Debtor 1 Only Debtor 2 Only Debtor 1 And D…" at bounding box center [1040, 655] width 256 height 309
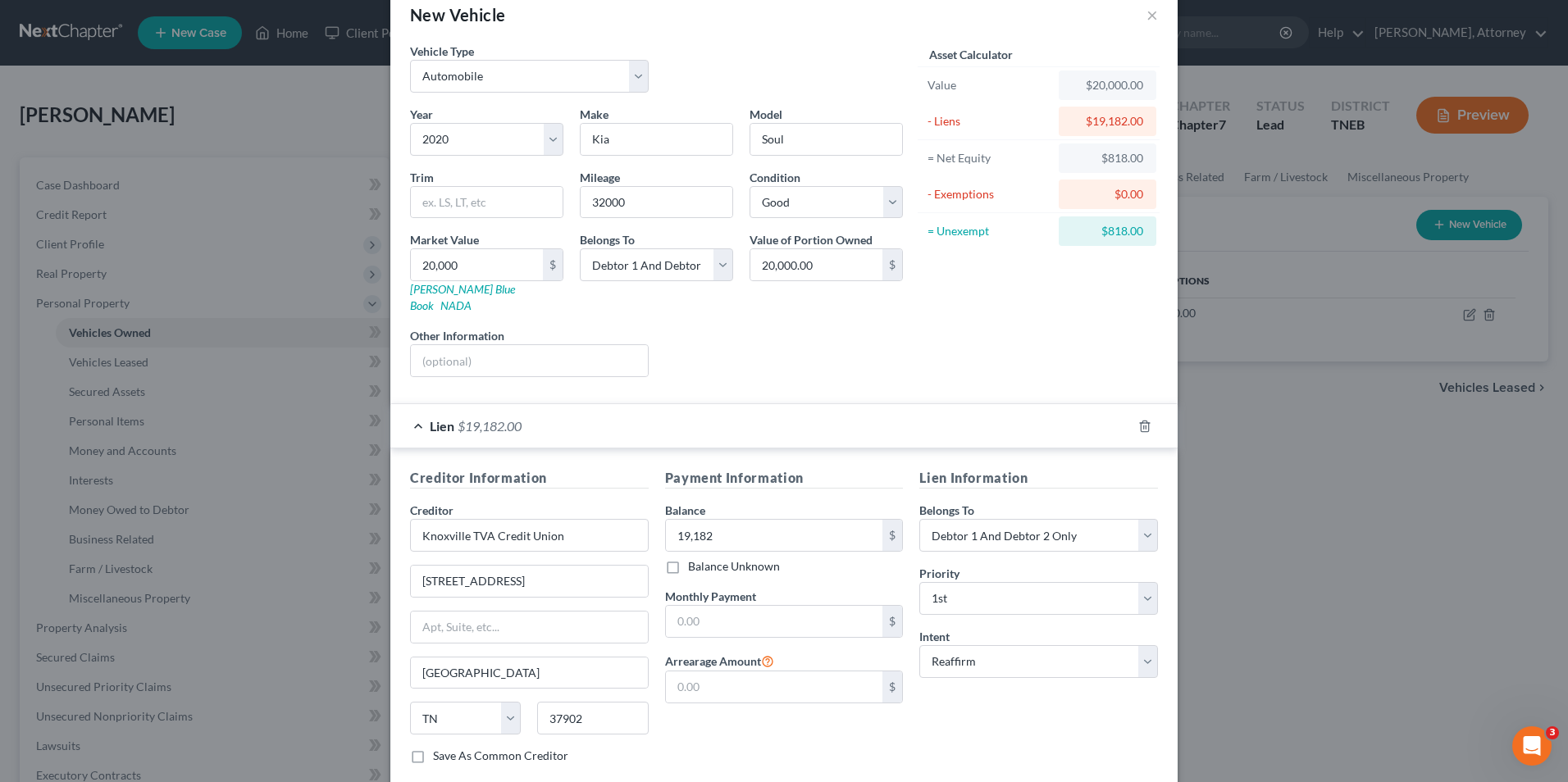
scroll to position [115, 0]
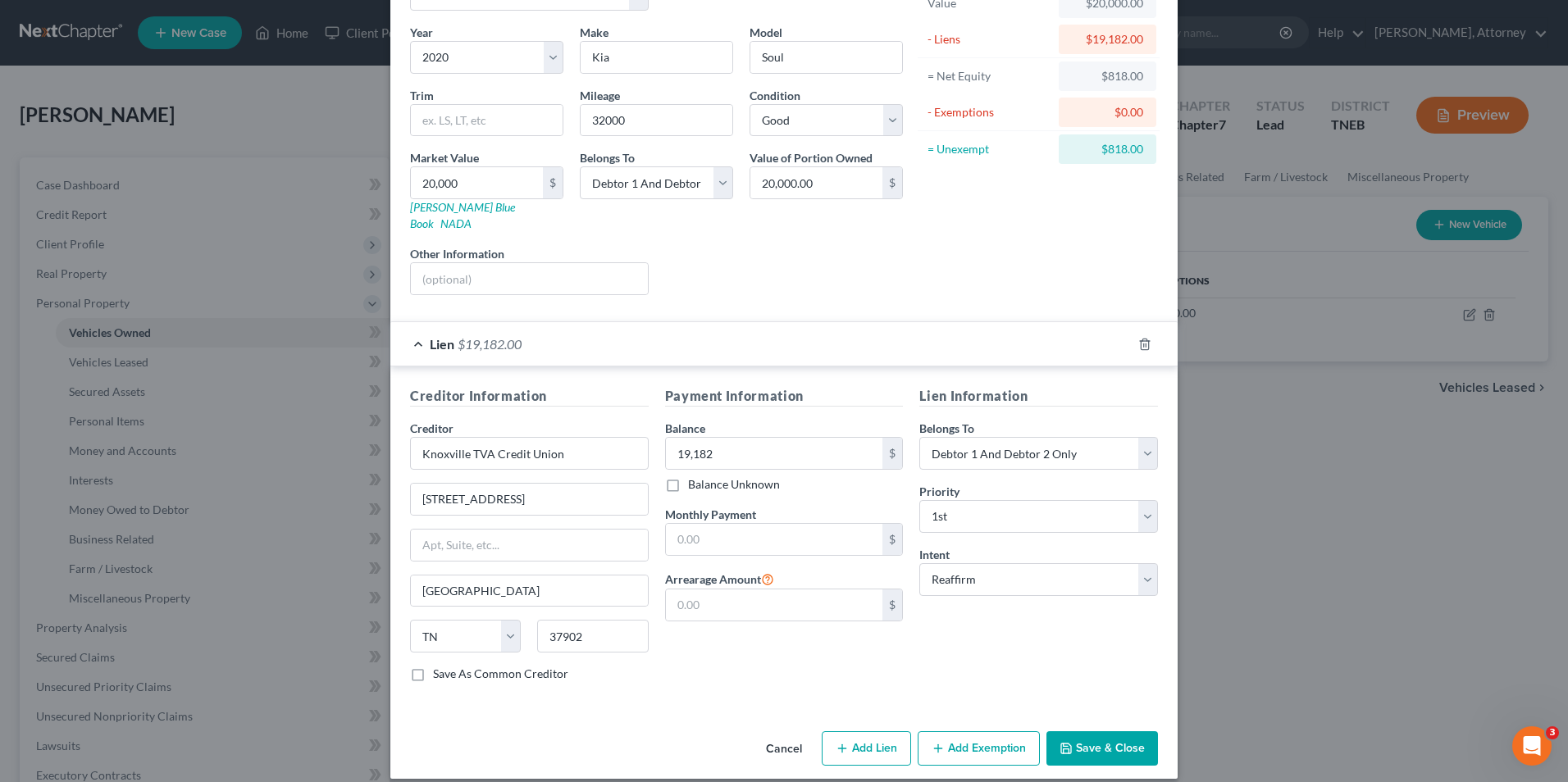
click at [956, 732] on button "Add Exemption" at bounding box center [979, 749] width 122 height 35
select select "2"
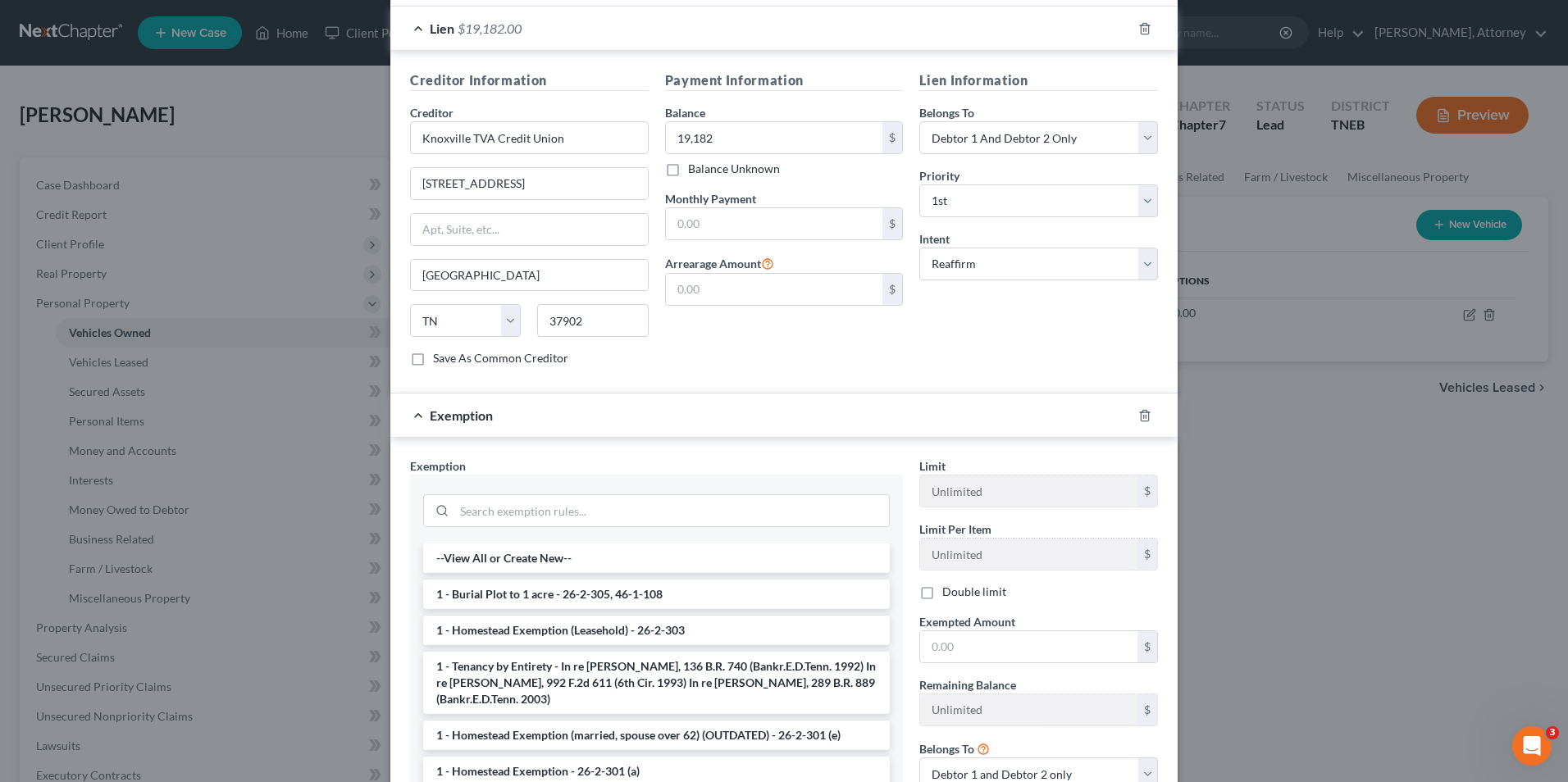
scroll to position [443, 0]
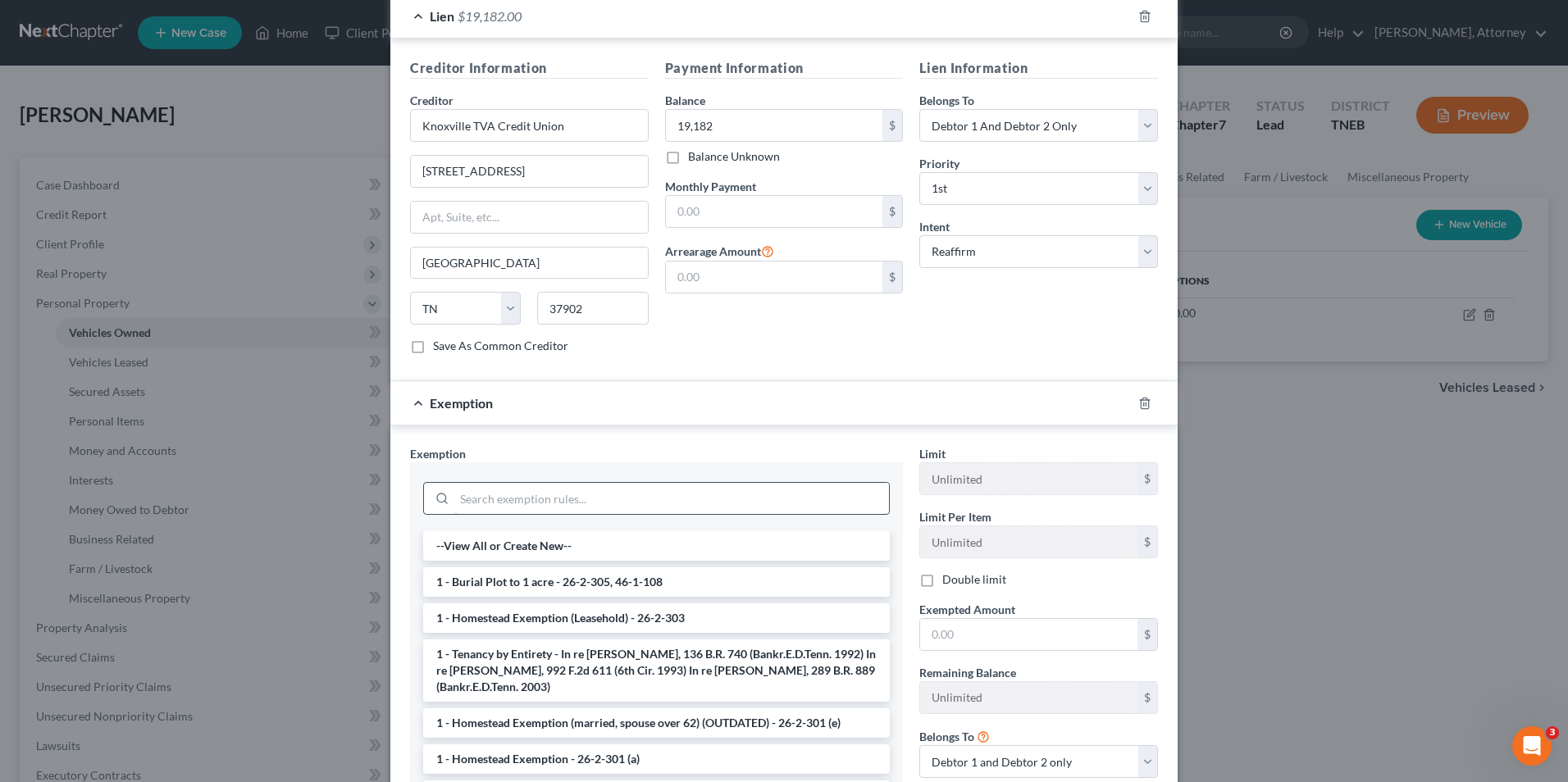
click at [486, 490] on input "search" at bounding box center [672, 498] width 434 height 31
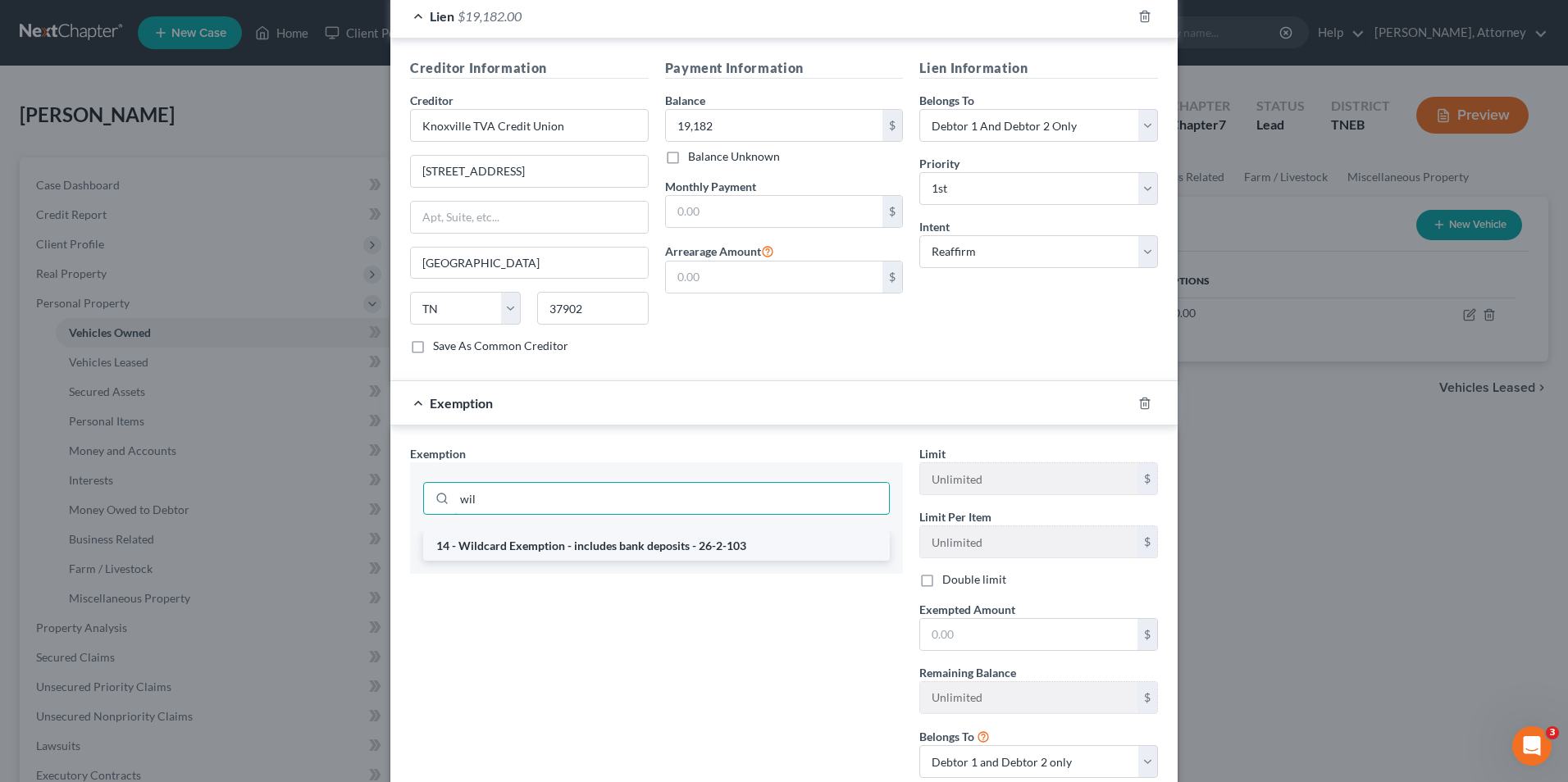
type input "wil"
click at [512, 537] on li "14 - Wildcard Exemption - includes bank deposits - 26-2-103" at bounding box center [656, 546] width 466 height 29
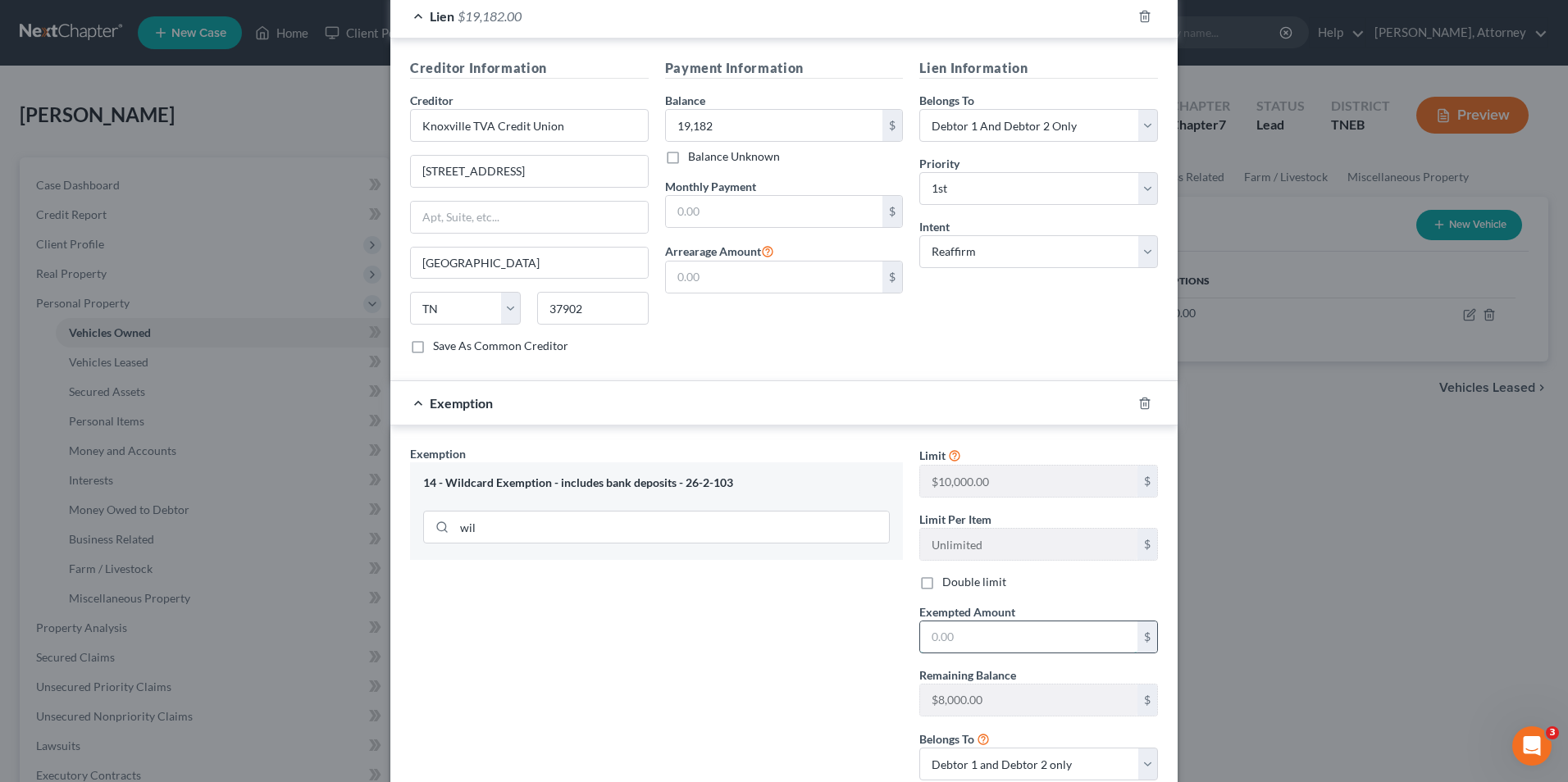
click at [992, 629] on input "text" at bounding box center [1029, 637] width 217 height 31
type input "818"
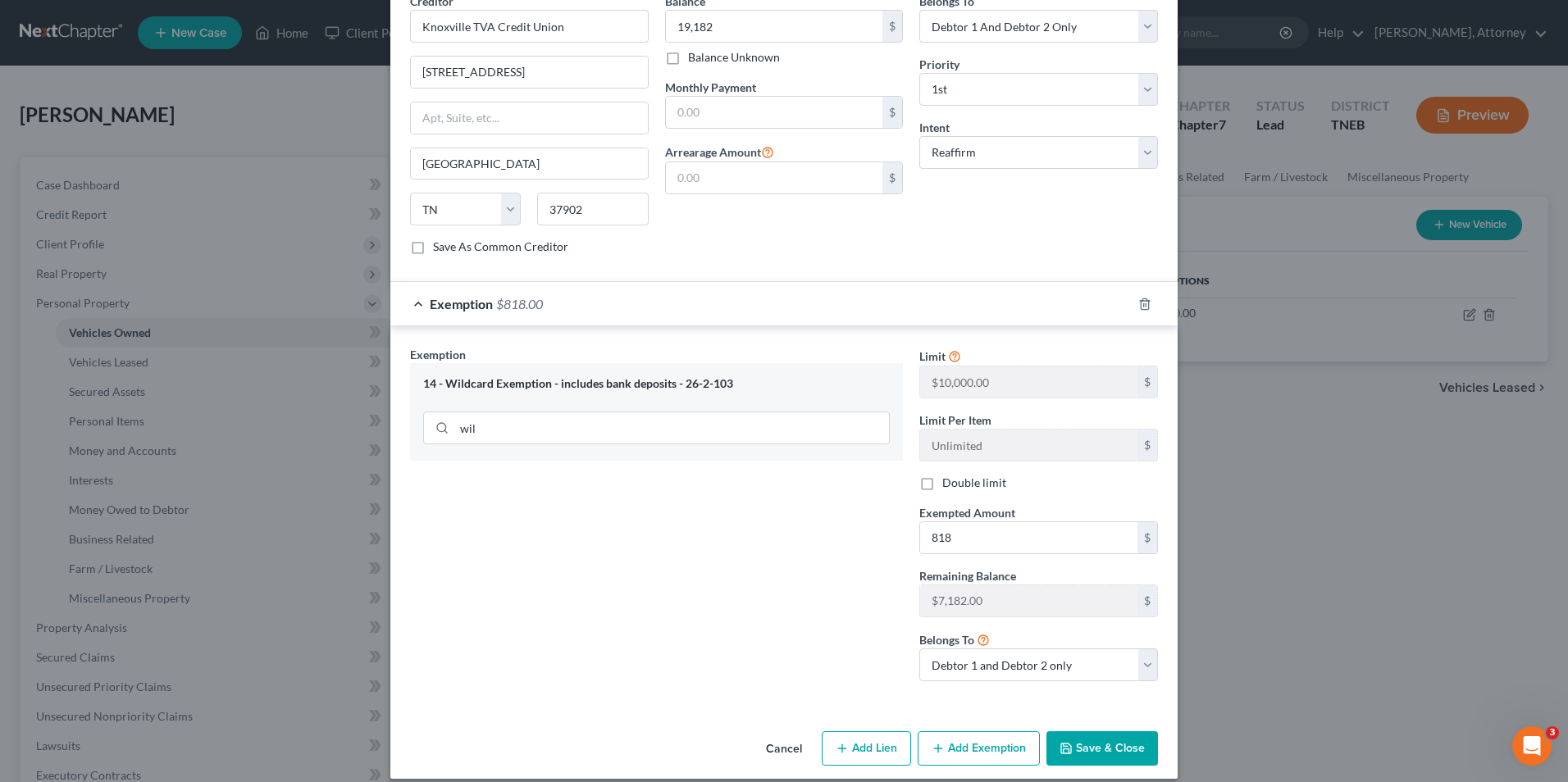
click at [1105, 732] on button "Save & Close" at bounding box center [1103, 749] width 111 height 35
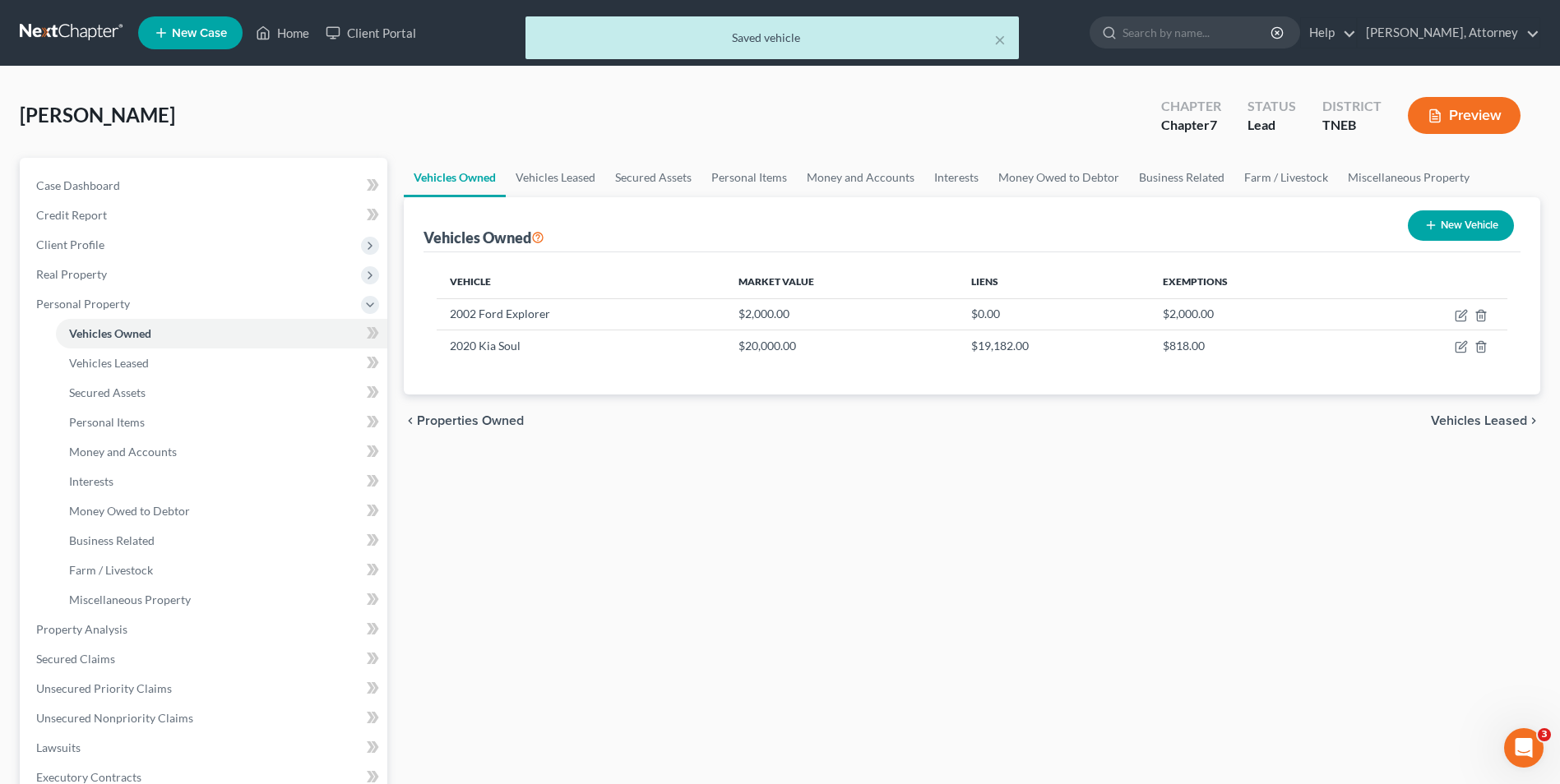
click at [1452, 227] on button "New Vehicle" at bounding box center [1461, 225] width 106 height 30
select select "0"
select select "2"
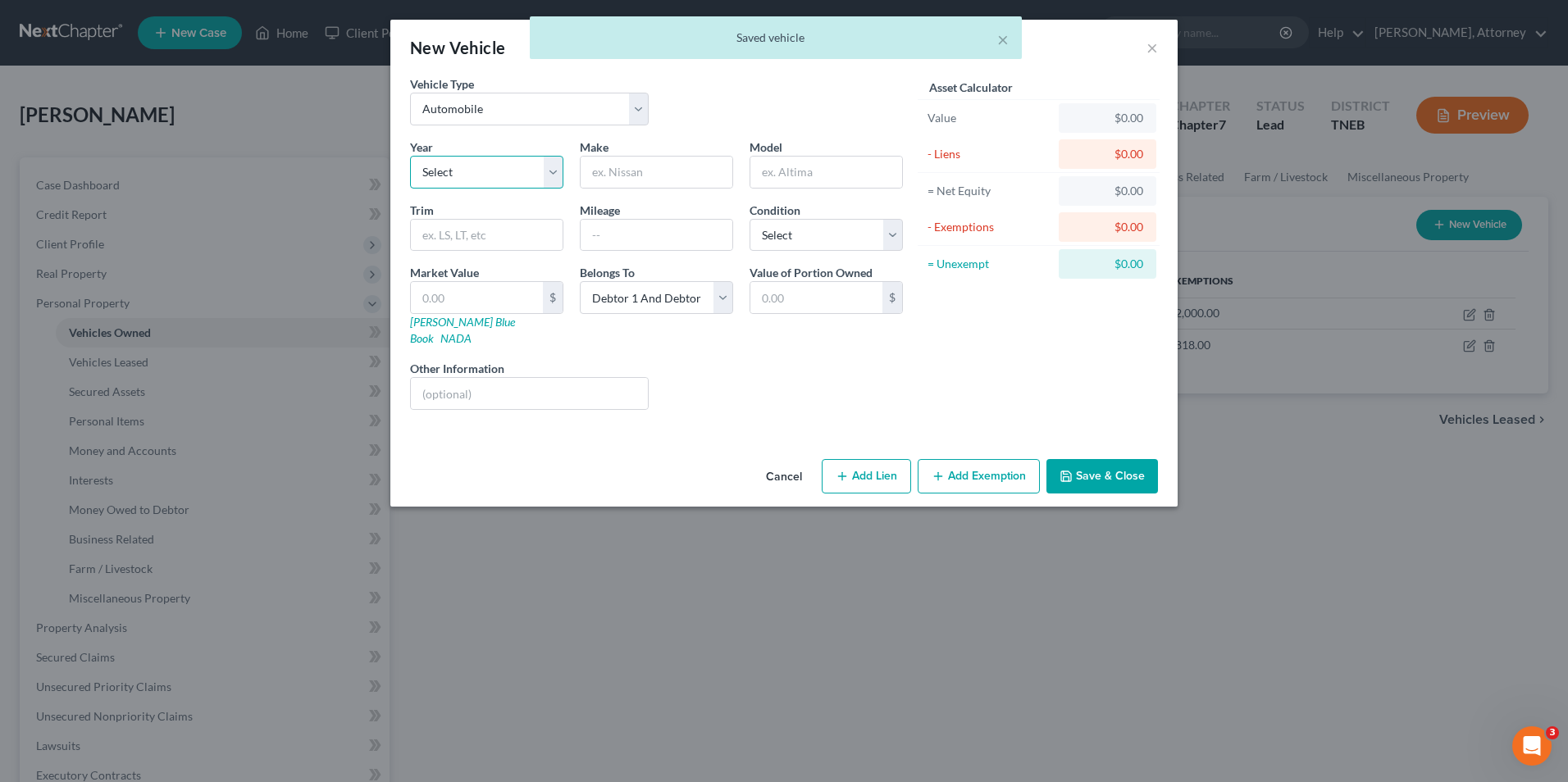
click at [514, 182] on select "Select 2026 2025 2024 2023 2022 2021 2020 2019 2018 2017 2016 2015 2014 2013 20…" at bounding box center [486, 172] width 153 height 33
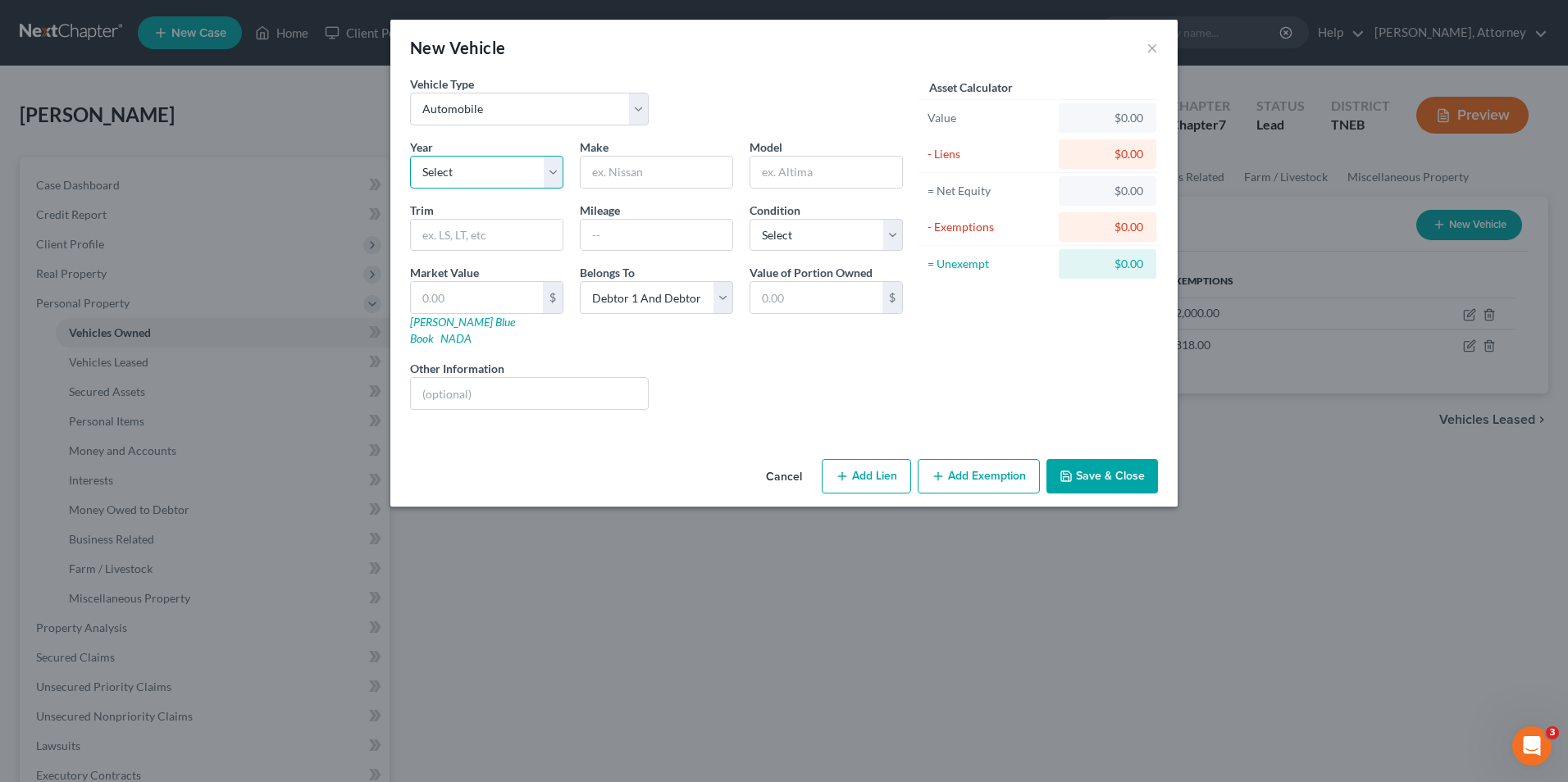
select select "10"
click at [410, 156] on select "Select 2026 2025 2024 2023 2022 2021 2020 2019 2018 2017 2016 2015 2014 2013 20…" at bounding box center [486, 172] width 153 height 33
click at [658, 182] on input "text" at bounding box center [656, 172] width 152 height 31
type input "Dodge"
type input "Truck"
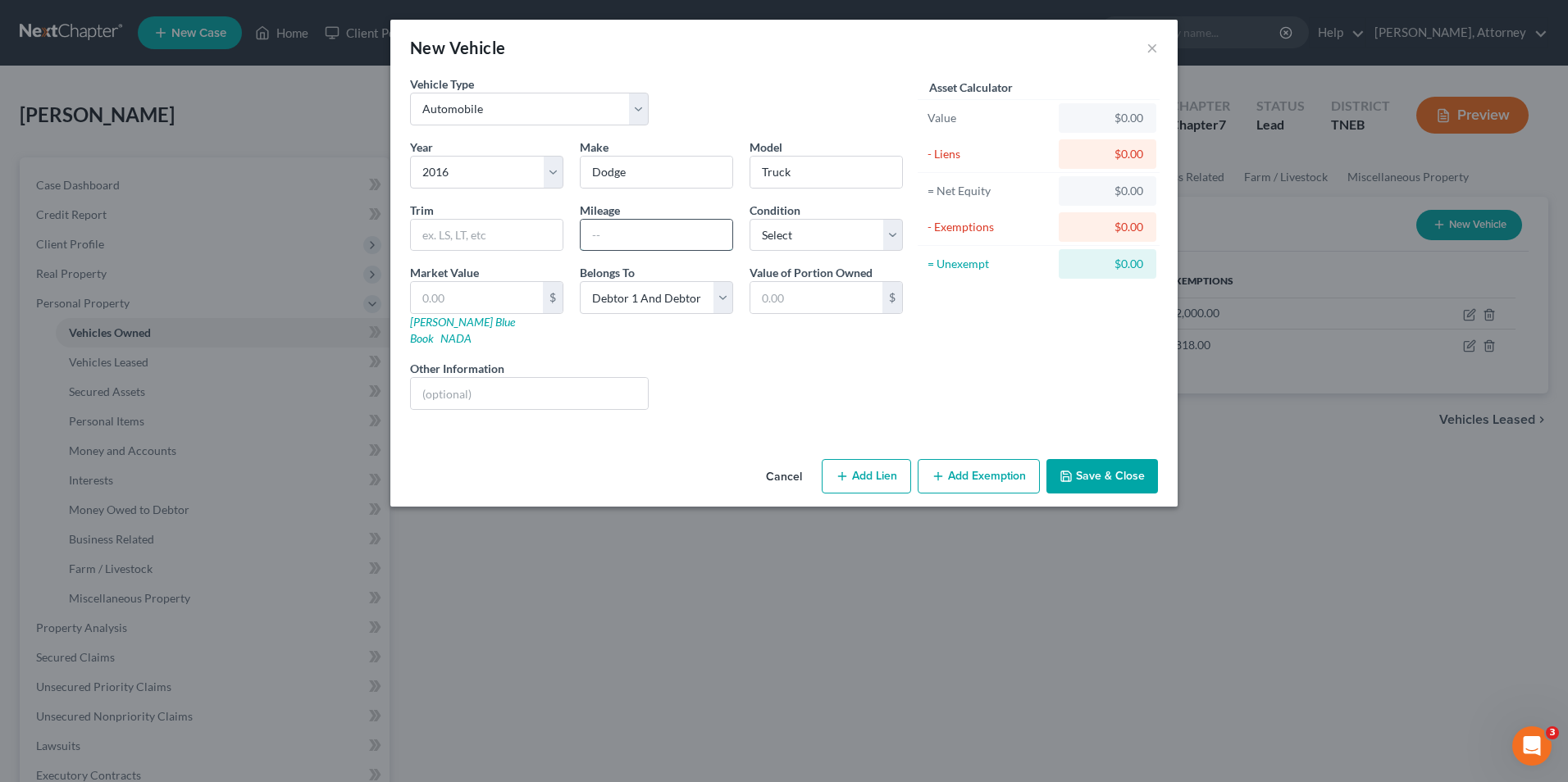
click at [638, 242] on input "text" at bounding box center [656, 235] width 152 height 31
type input "122000"
click at [802, 235] on select "Select Excellent Very Good Good Fair Poor" at bounding box center [826, 235] width 153 height 33
select select "2"
click at [749, 219] on select "Select Excellent Very Good Good Fair Poor" at bounding box center [826, 235] width 153 height 33
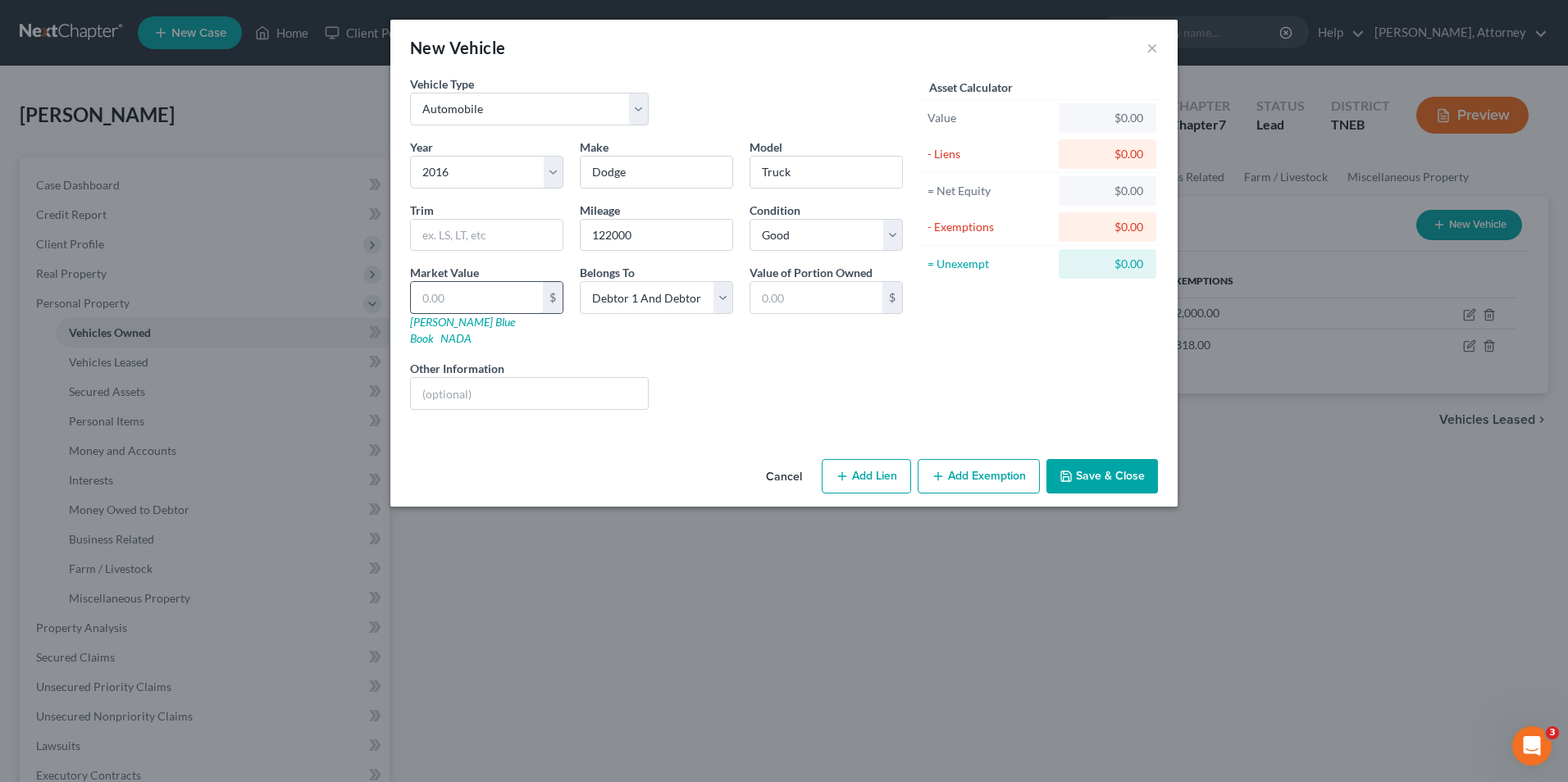
click at [436, 304] on input "text" at bounding box center [476, 297] width 132 height 31
type input "2"
type input "2.00"
type input "20"
type input "20.00"
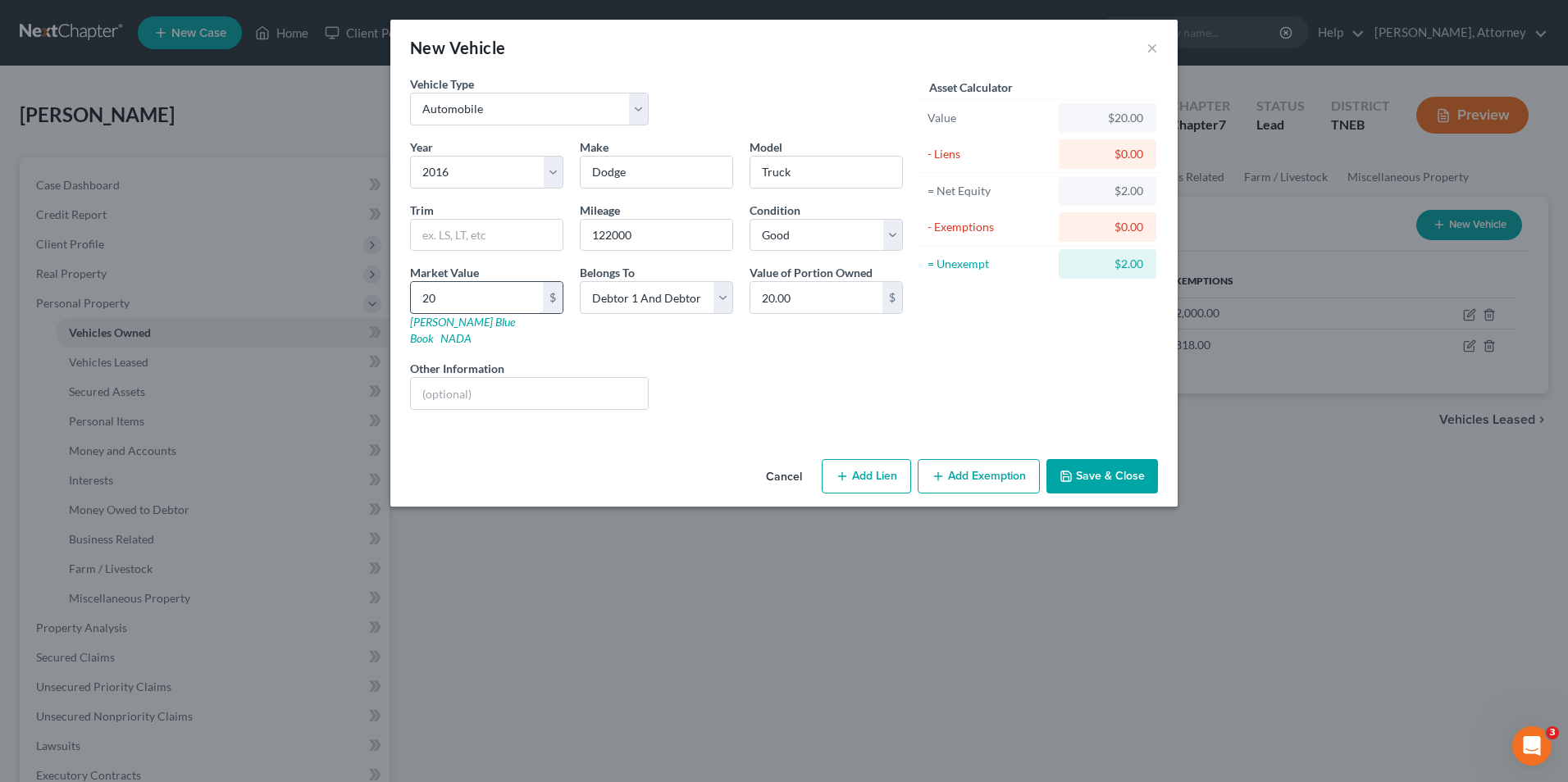
type input "200"
type input "200.00"
type input "2000"
type input "2,000.00"
type input "2,0000"
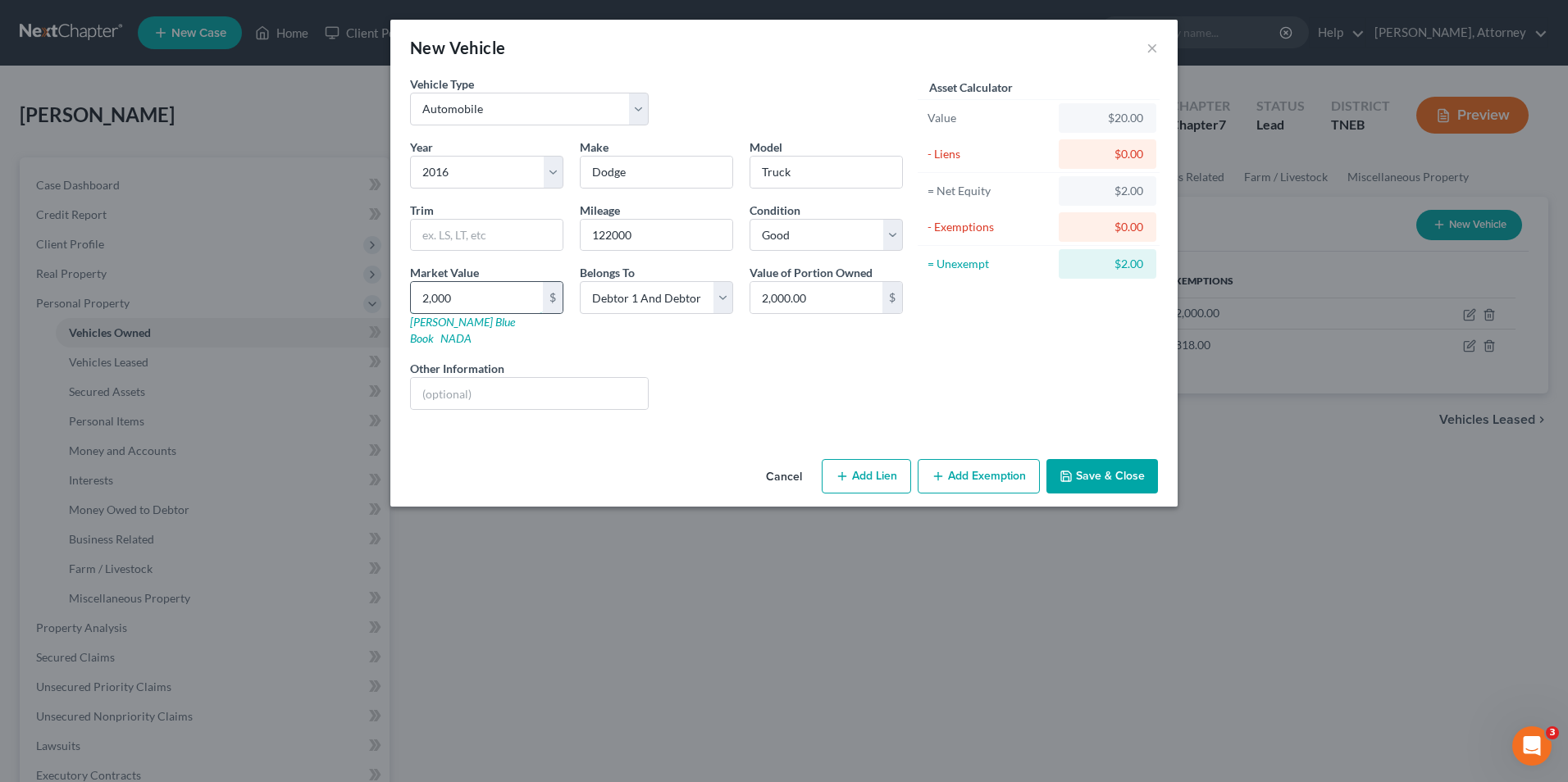
type input "20,000.00"
type input "20,000"
click at [872, 466] on button "Add Lien" at bounding box center [867, 476] width 89 height 35
select select "2"
select select "0"
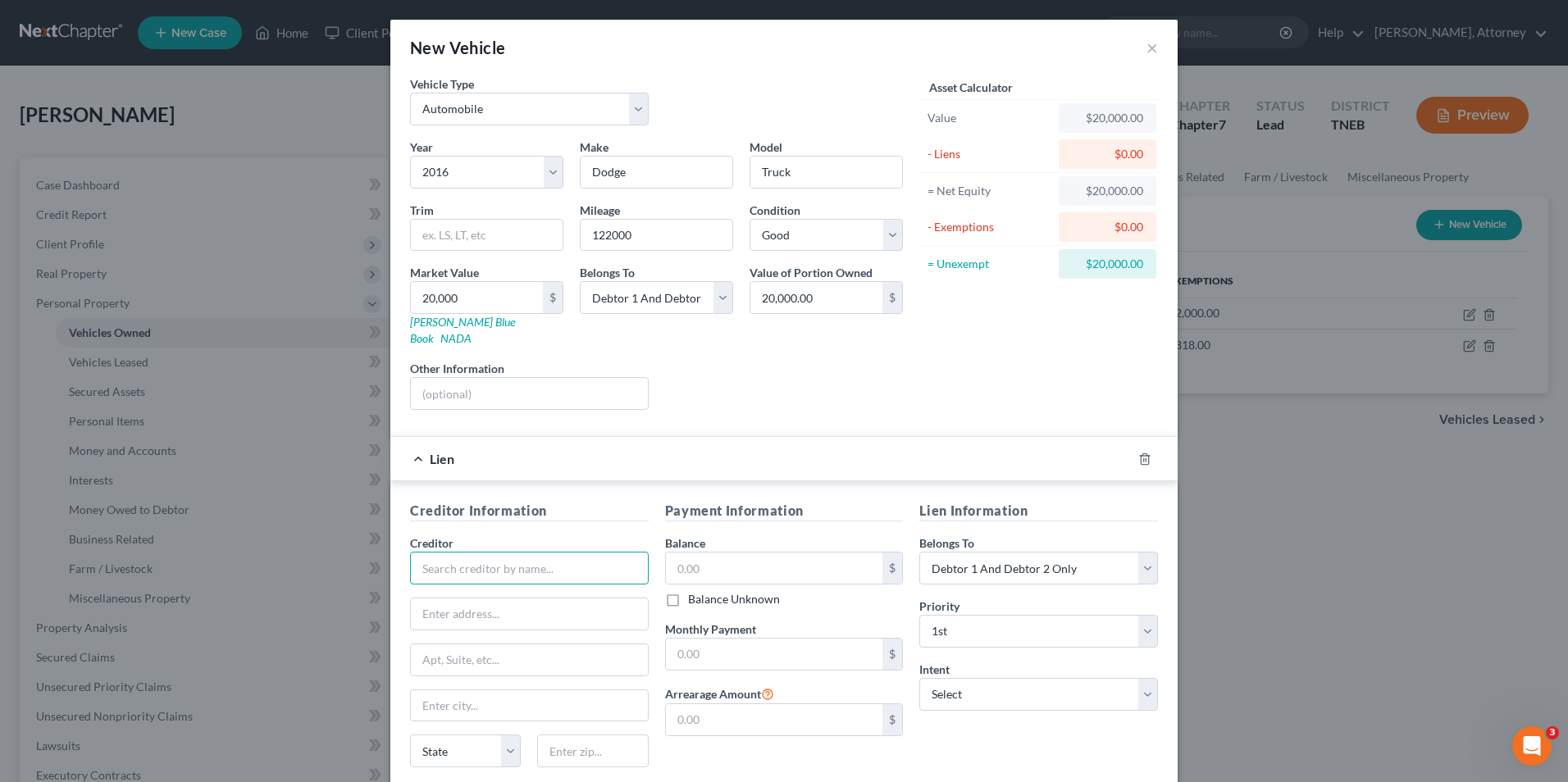
click at [480, 552] on input "text" at bounding box center [529, 568] width 239 height 33
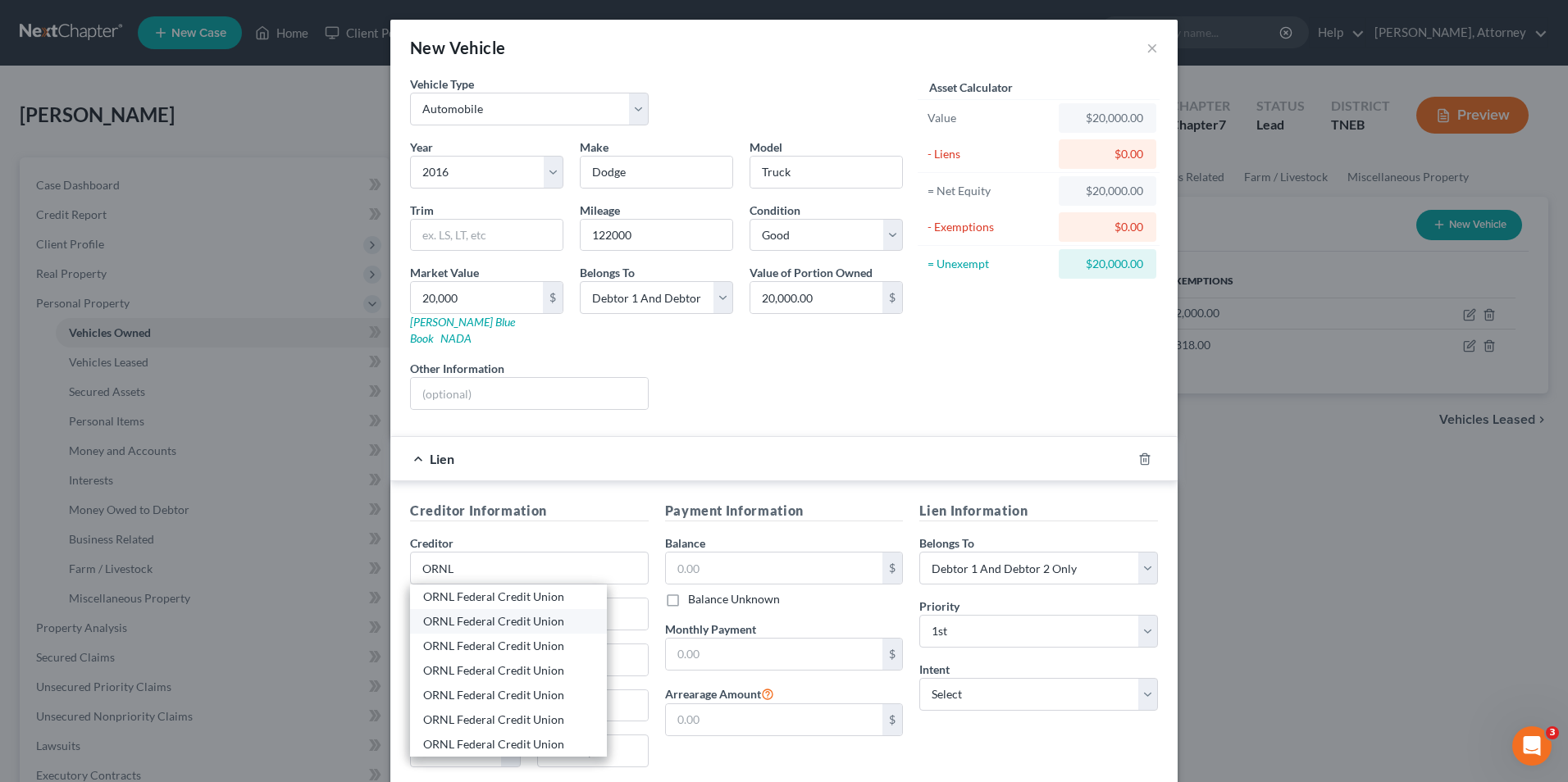
click at [482, 610] on div "ORNL Federal Credit Union" at bounding box center [508, 621] width 197 height 25
type input "ORNL Federal Credit Union"
type input "P.O. Box 365"
type input "[GEOGRAPHIC_DATA]"
select select "44"
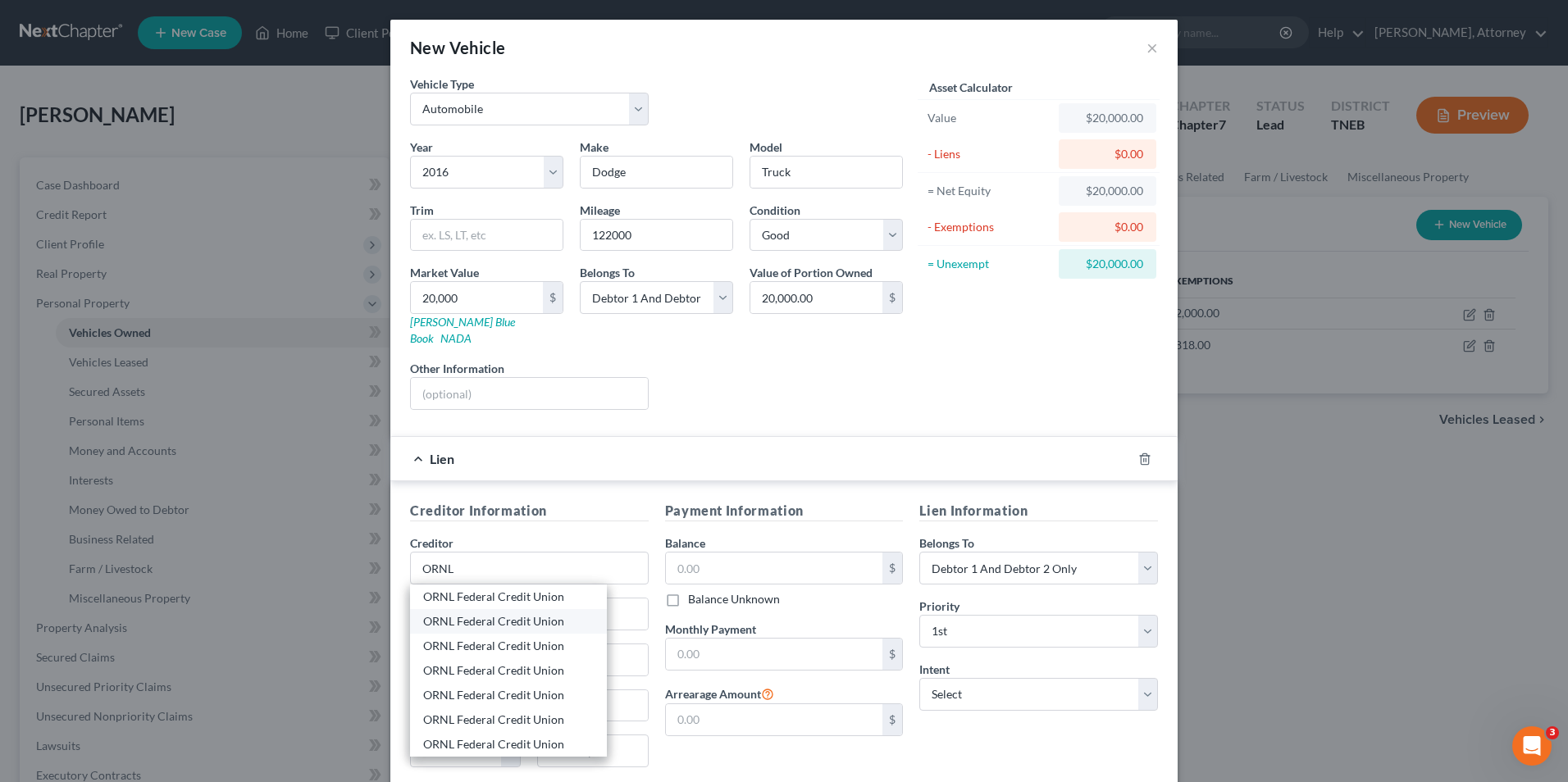
type input "37831"
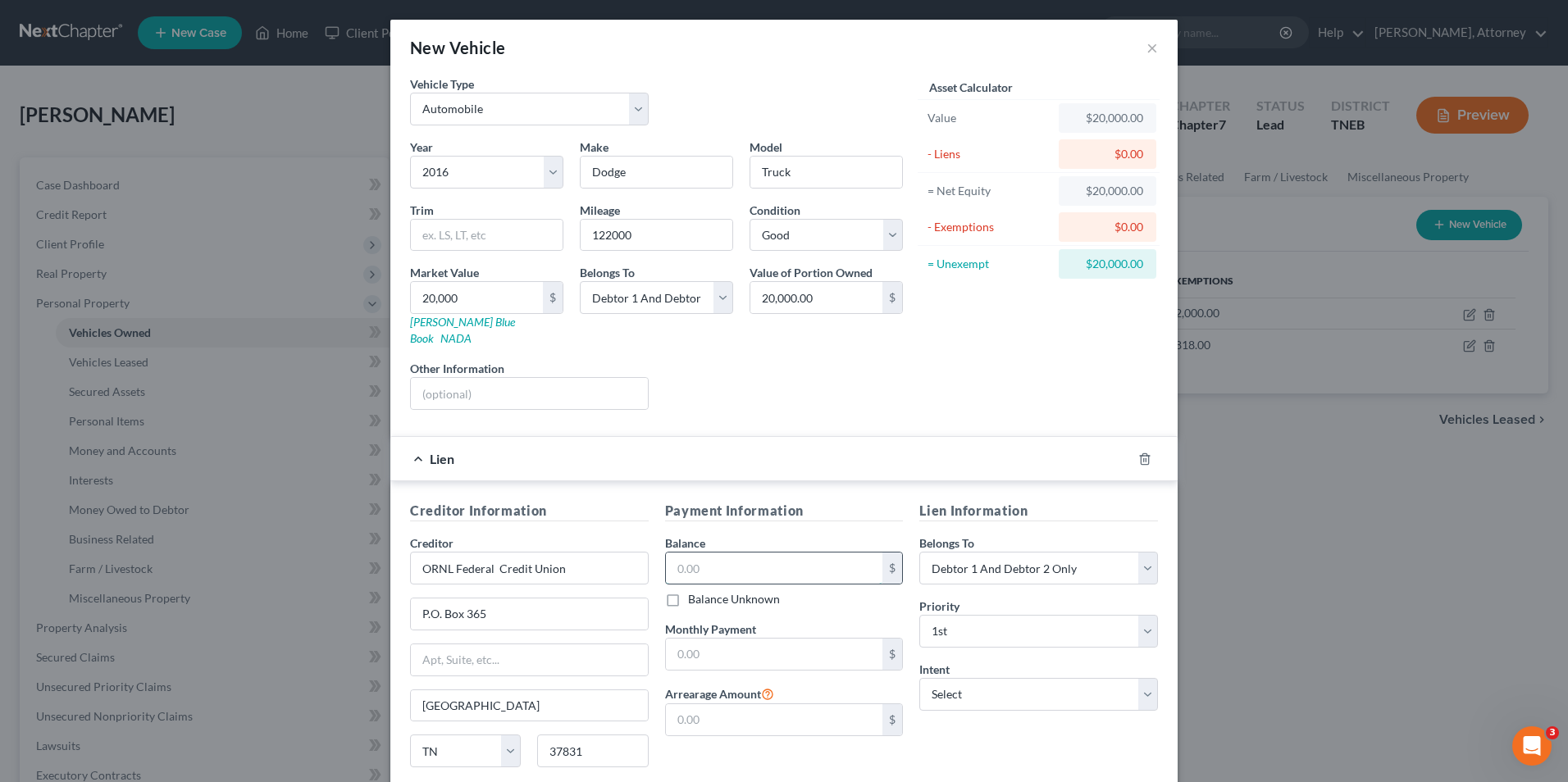
click at [736, 554] on input "text" at bounding box center [775, 568] width 217 height 31
type input "23,317"
click at [1019, 689] on select "Select Surrender Redeem Reaffirm Avoid Other" at bounding box center [1040, 694] width 239 height 33
select select "2"
click at [920, 678] on select "Select Surrender Redeem Reaffirm Avoid Other" at bounding box center [1040, 694] width 239 height 33
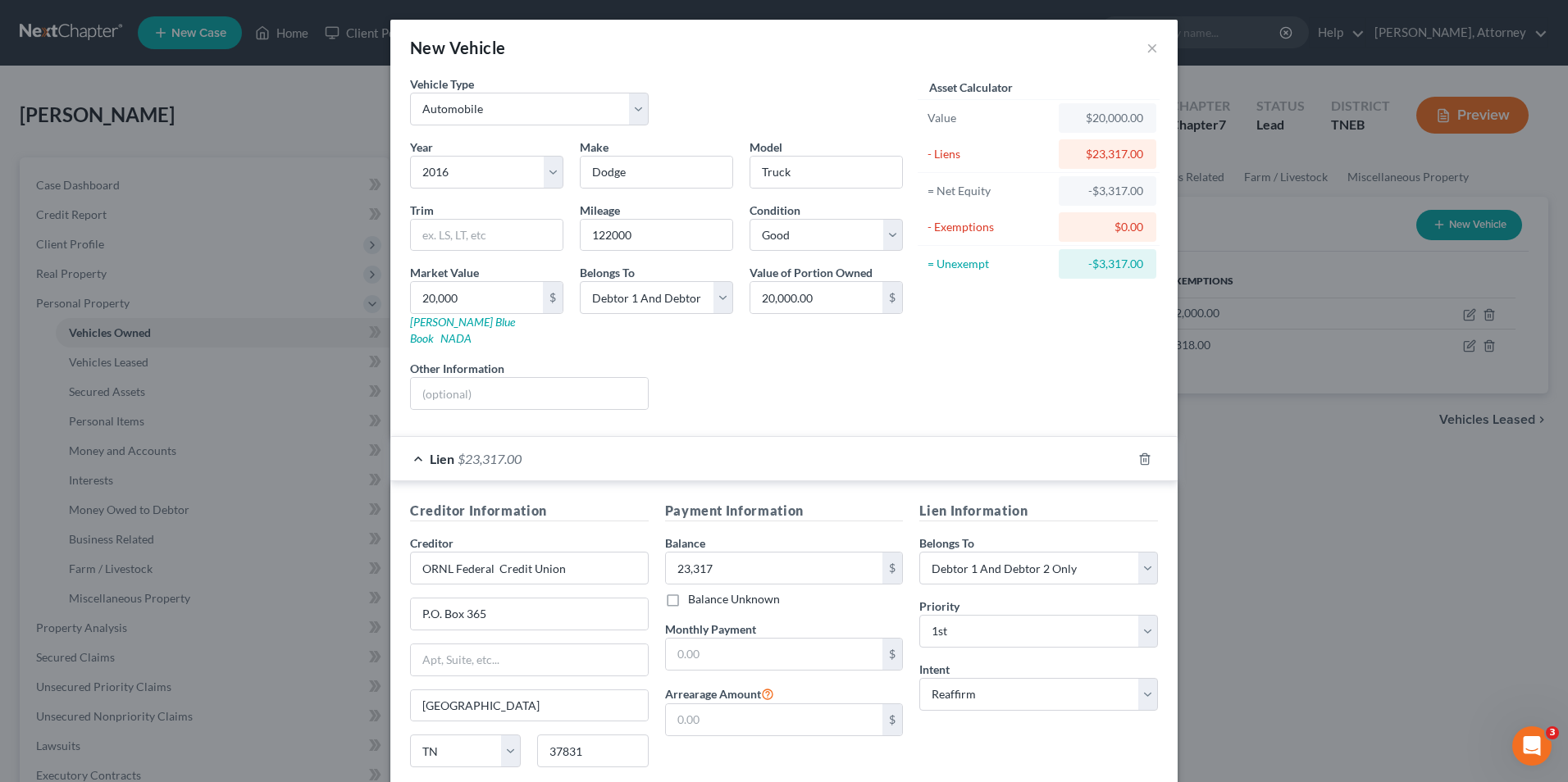
click at [1008, 732] on div "Lien Information Belongs To * Select Debtor 1 Only Debtor 2 Only Debtor 1 And D…" at bounding box center [1040, 655] width 256 height 309
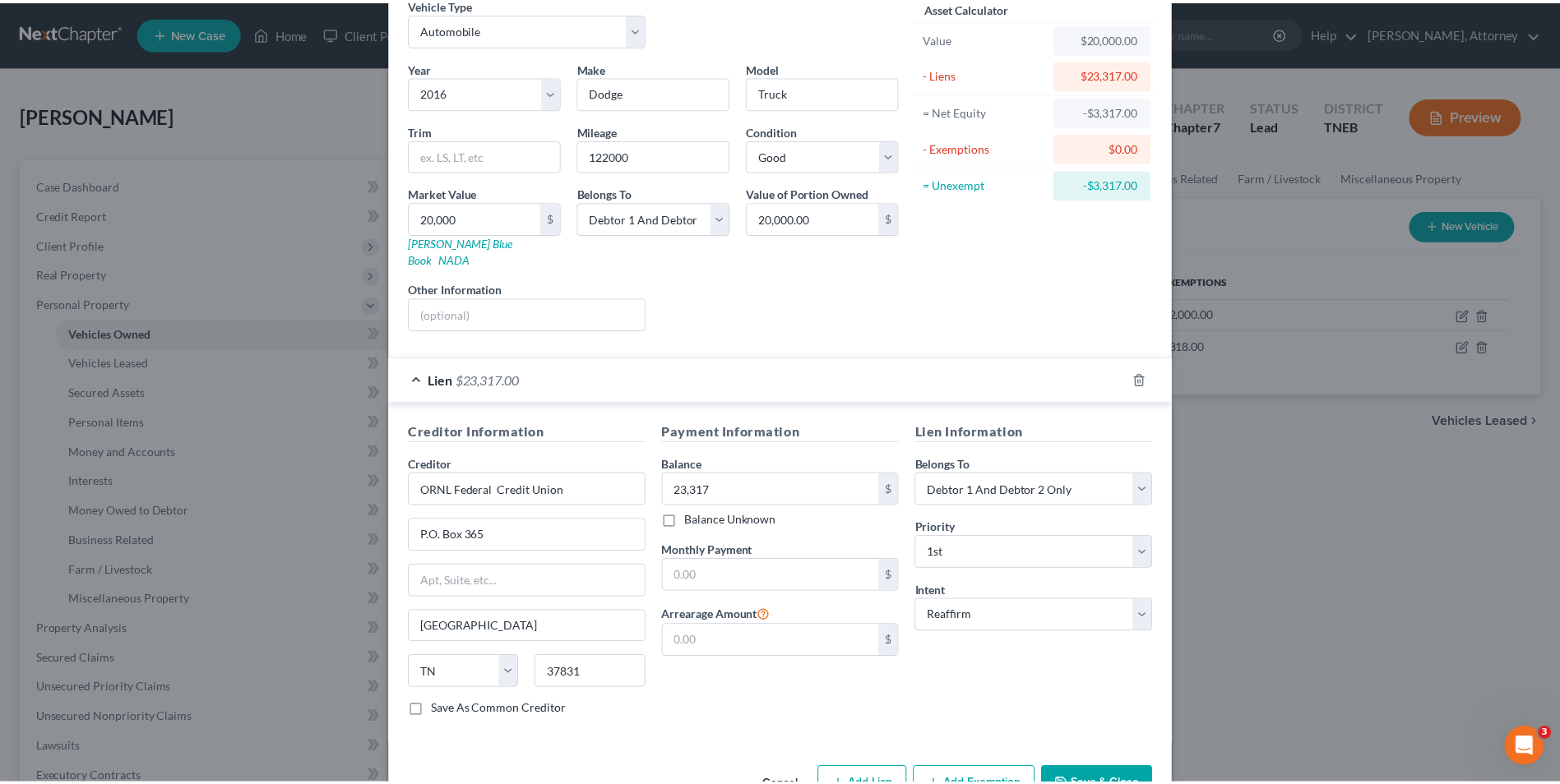
scroll to position [115, 0]
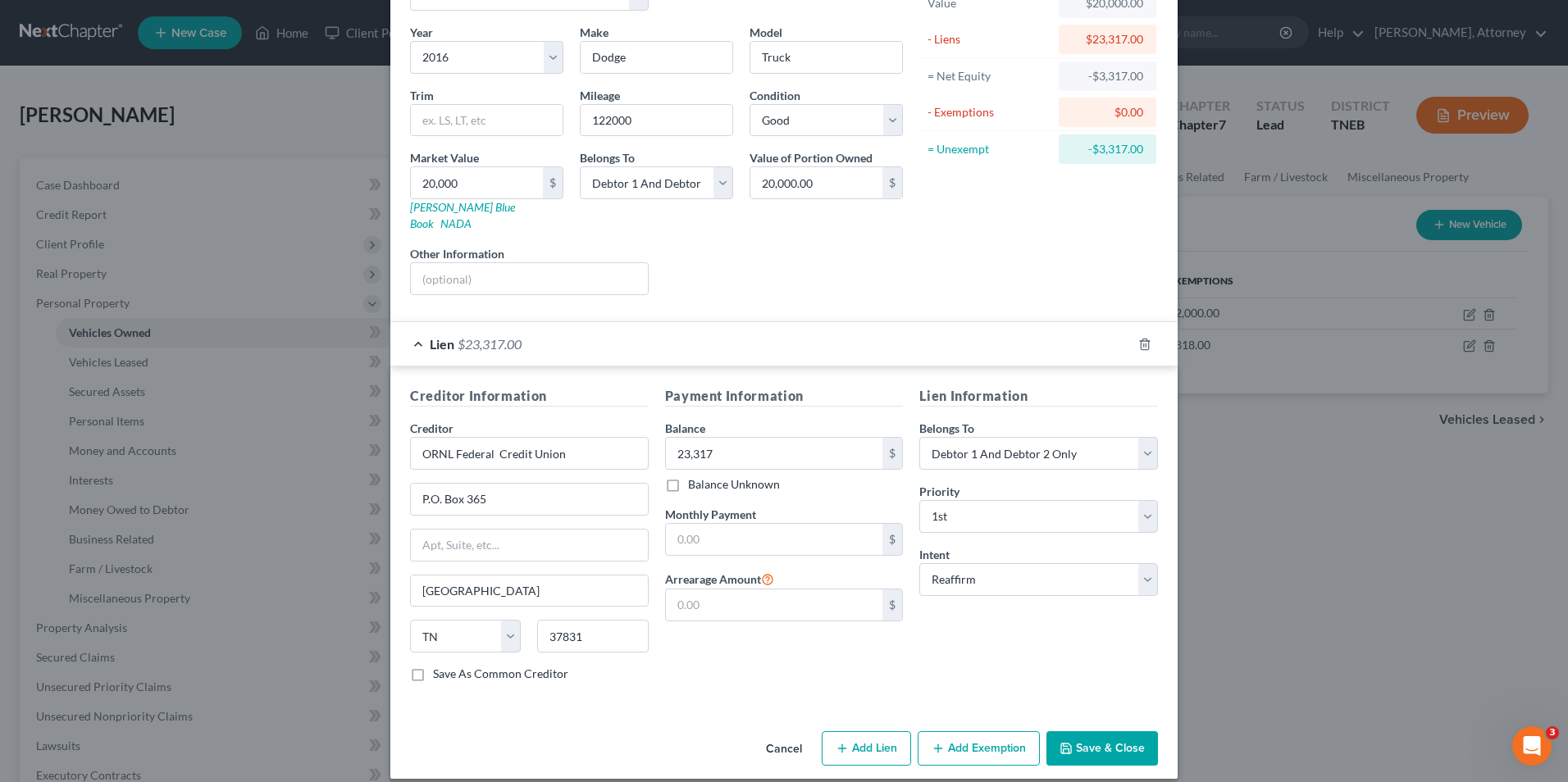
click at [1102, 741] on button "Save & Close" at bounding box center [1103, 749] width 111 height 35
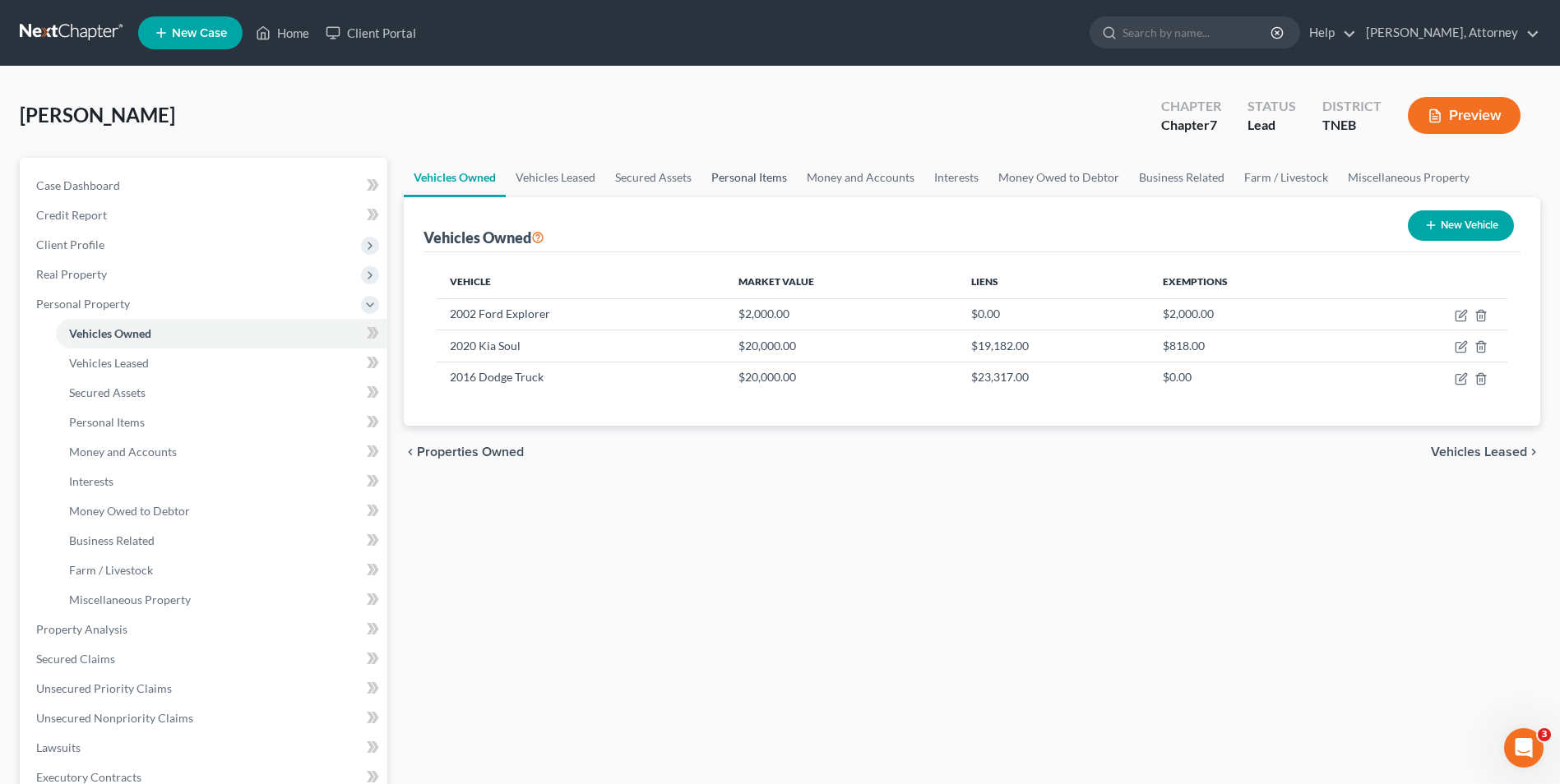
click at [751, 167] on link "Personal Items" at bounding box center [749, 177] width 95 height 39
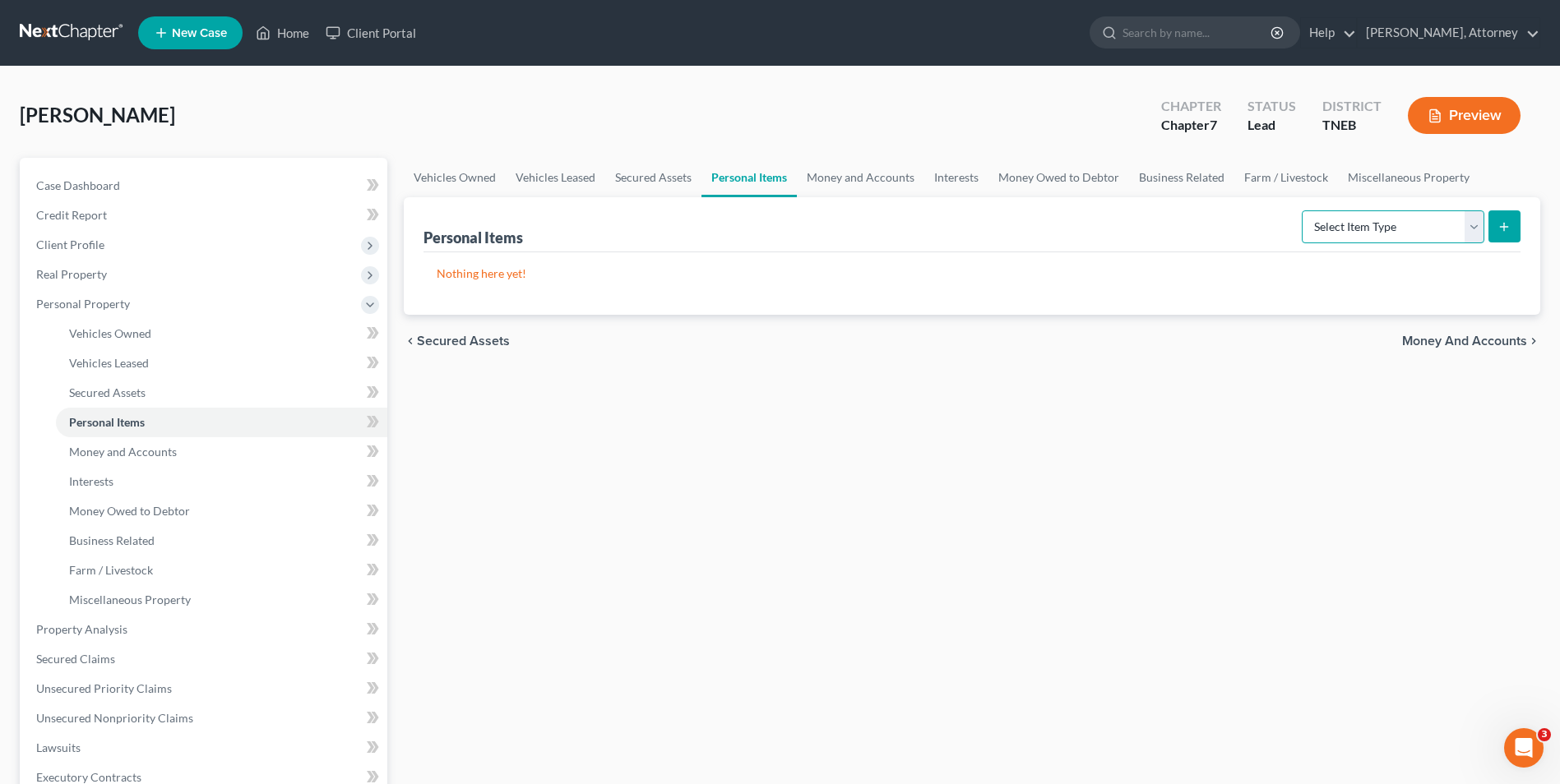
click at [1359, 238] on select "Select Item Type Clothing Collectibles Of Value Electronics Firearms Household …" at bounding box center [1393, 227] width 183 height 33
click at [1304, 210] on select "Select Item Type Clothing Collectibles Of Value Electronics Firearms Household …" at bounding box center [1393, 227] width 183 height 33
select select "clothing"
click at [1512, 221] on button "submit" at bounding box center [1504, 226] width 32 height 32
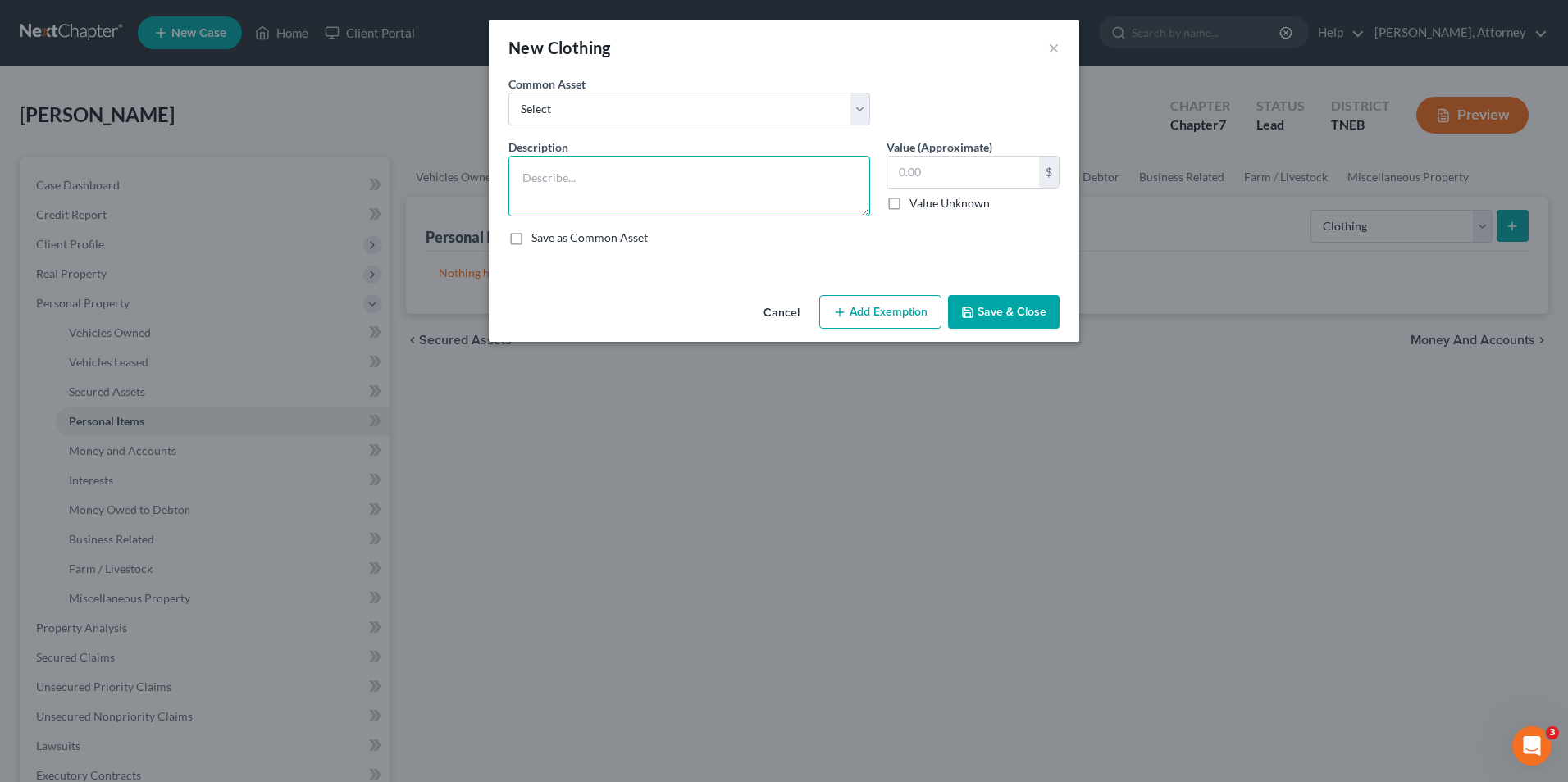
click at [628, 189] on textarea at bounding box center [689, 186] width 361 height 61
type textarea "Wearing apparel"
type input "300"
click at [862, 326] on button "Add Exemption" at bounding box center [881, 313] width 122 height 35
select select "2"
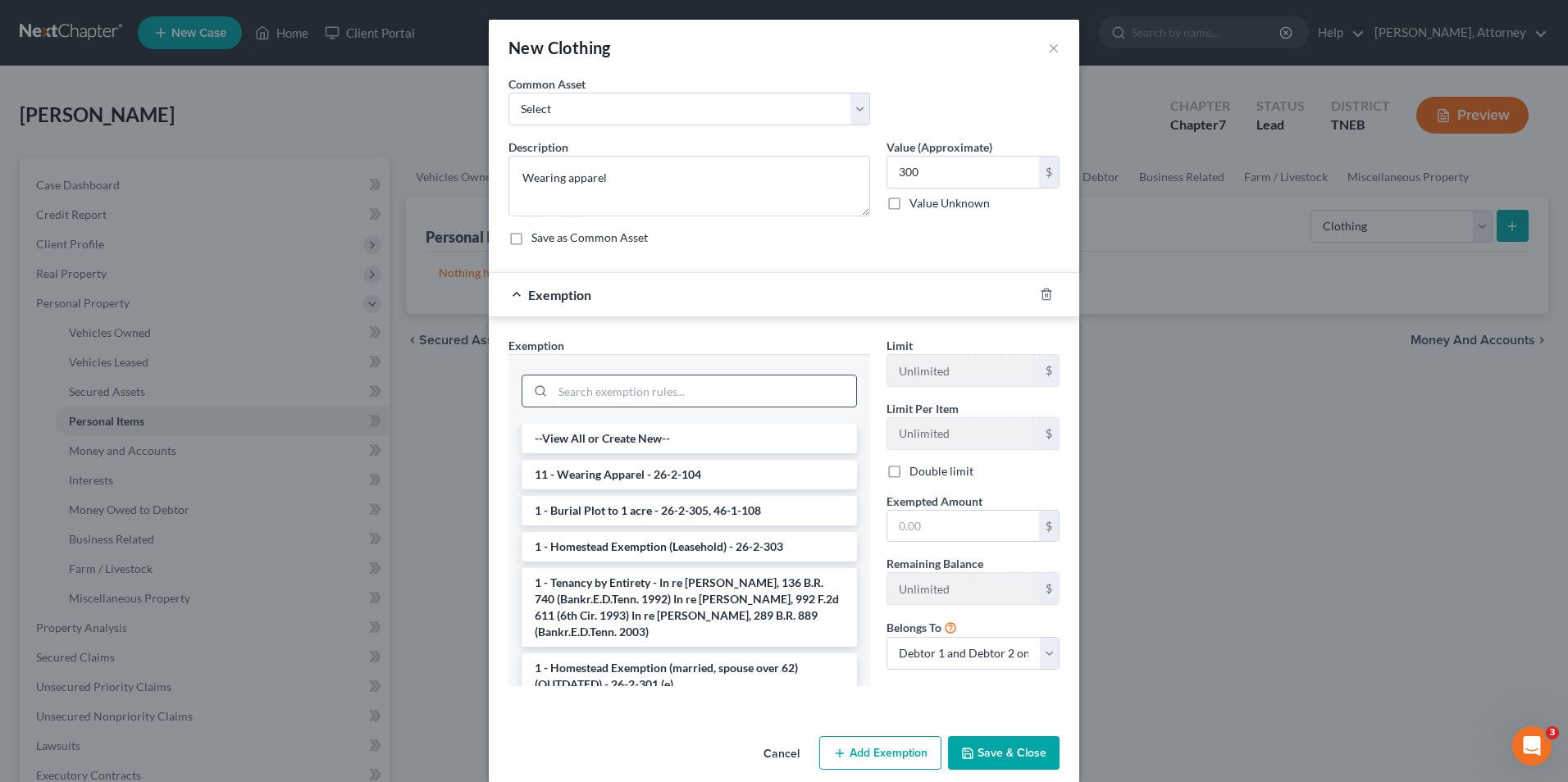
click at [720, 394] on input "search" at bounding box center [705, 391] width 304 height 31
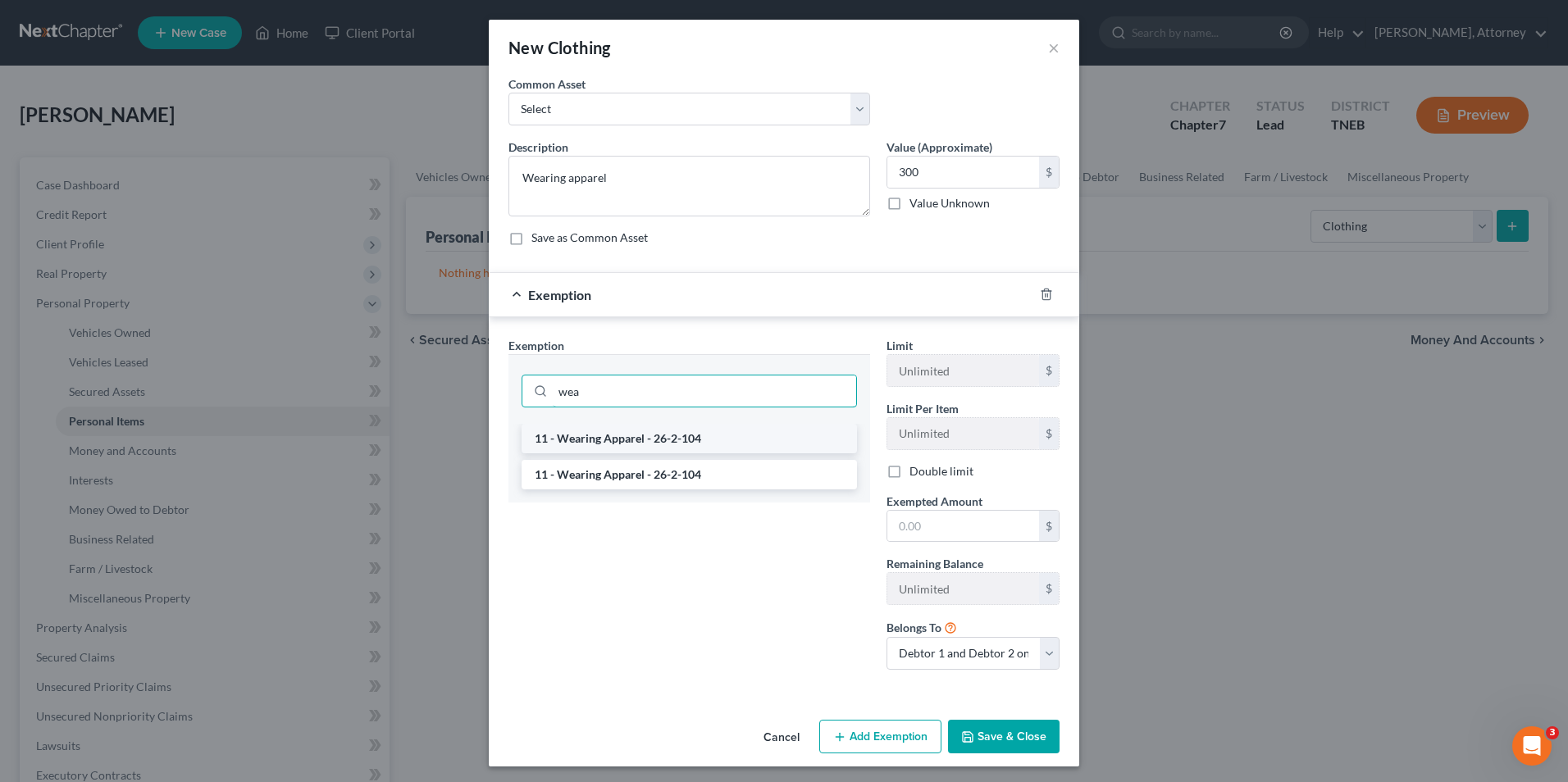
type input "wea"
click at [643, 433] on li "11 - Wearing Apparel - 26-2-104" at bounding box center [690, 439] width 336 height 29
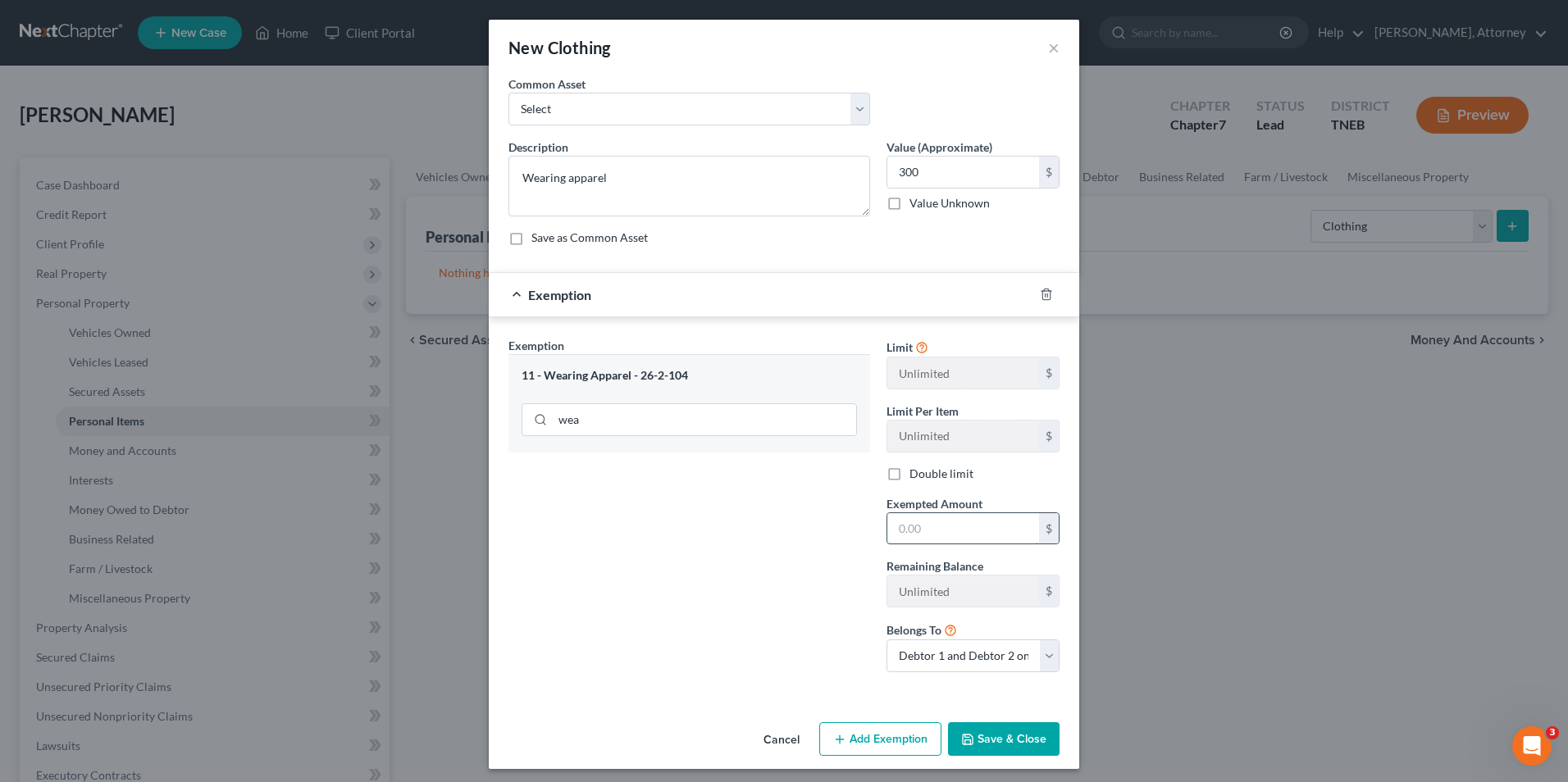
click at [936, 528] on input "text" at bounding box center [963, 529] width 152 height 31
type input "300"
click at [1009, 741] on button "Save & Close" at bounding box center [1004, 740] width 111 height 35
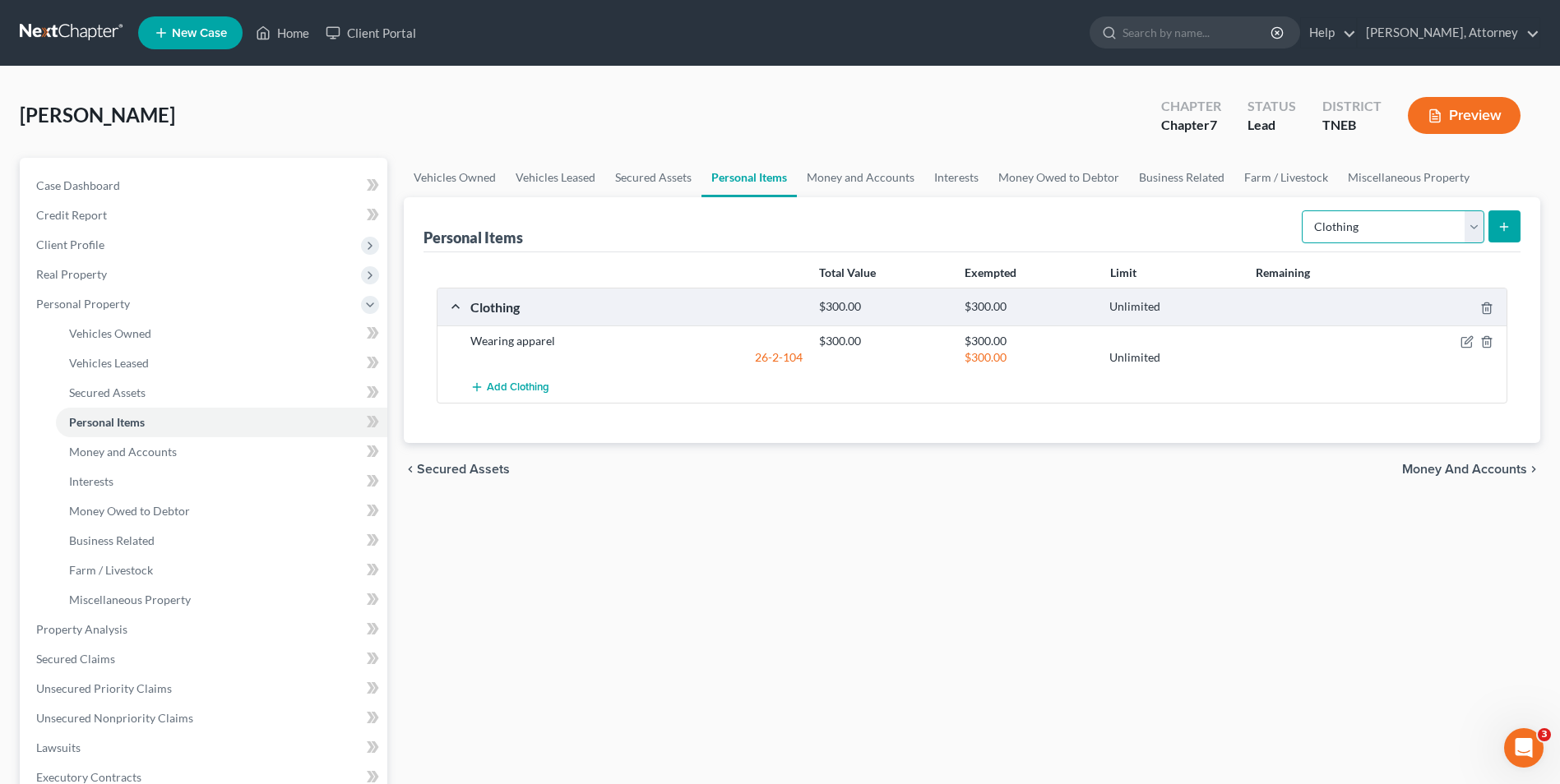
click at [1347, 229] on select "Select Item Type Clothing Collectibles Of Value Electronics Firearms Household …" at bounding box center [1393, 227] width 183 height 33
select select "other"
click at [1304, 210] on select "Select Item Type Clothing Collectibles Of Value Electronics Firearms Household …" at bounding box center [1393, 227] width 183 height 33
click at [1502, 235] on button "submit" at bounding box center [1504, 226] width 32 height 32
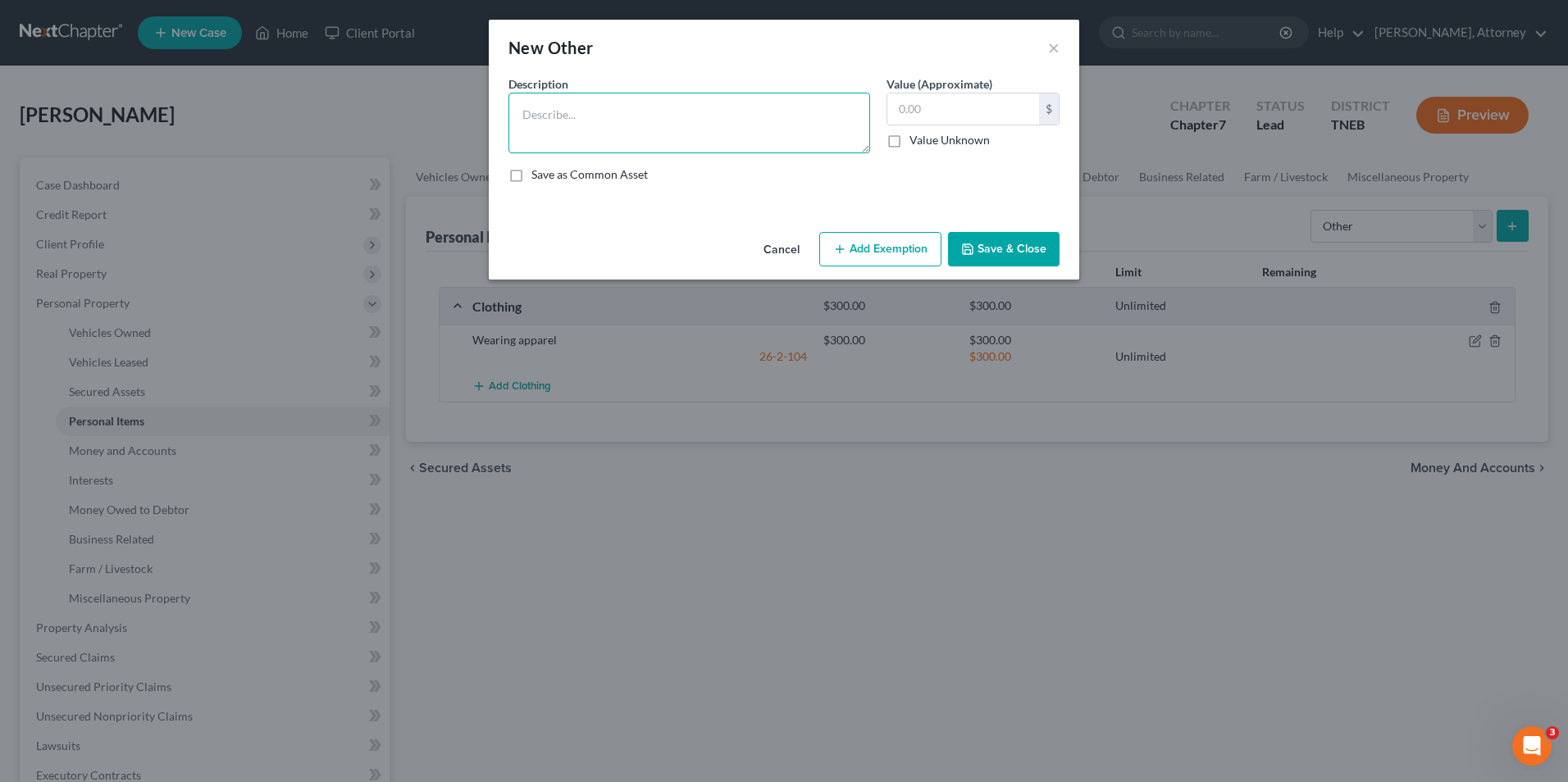
click at [531, 103] on textarea at bounding box center [689, 123] width 361 height 61
type textarea "Shed 8 x 12"
click at [946, 109] on input "text" at bounding box center [963, 109] width 152 height 31
type input "3,000"
click at [887, 246] on button "Add Exemption" at bounding box center [881, 249] width 122 height 35
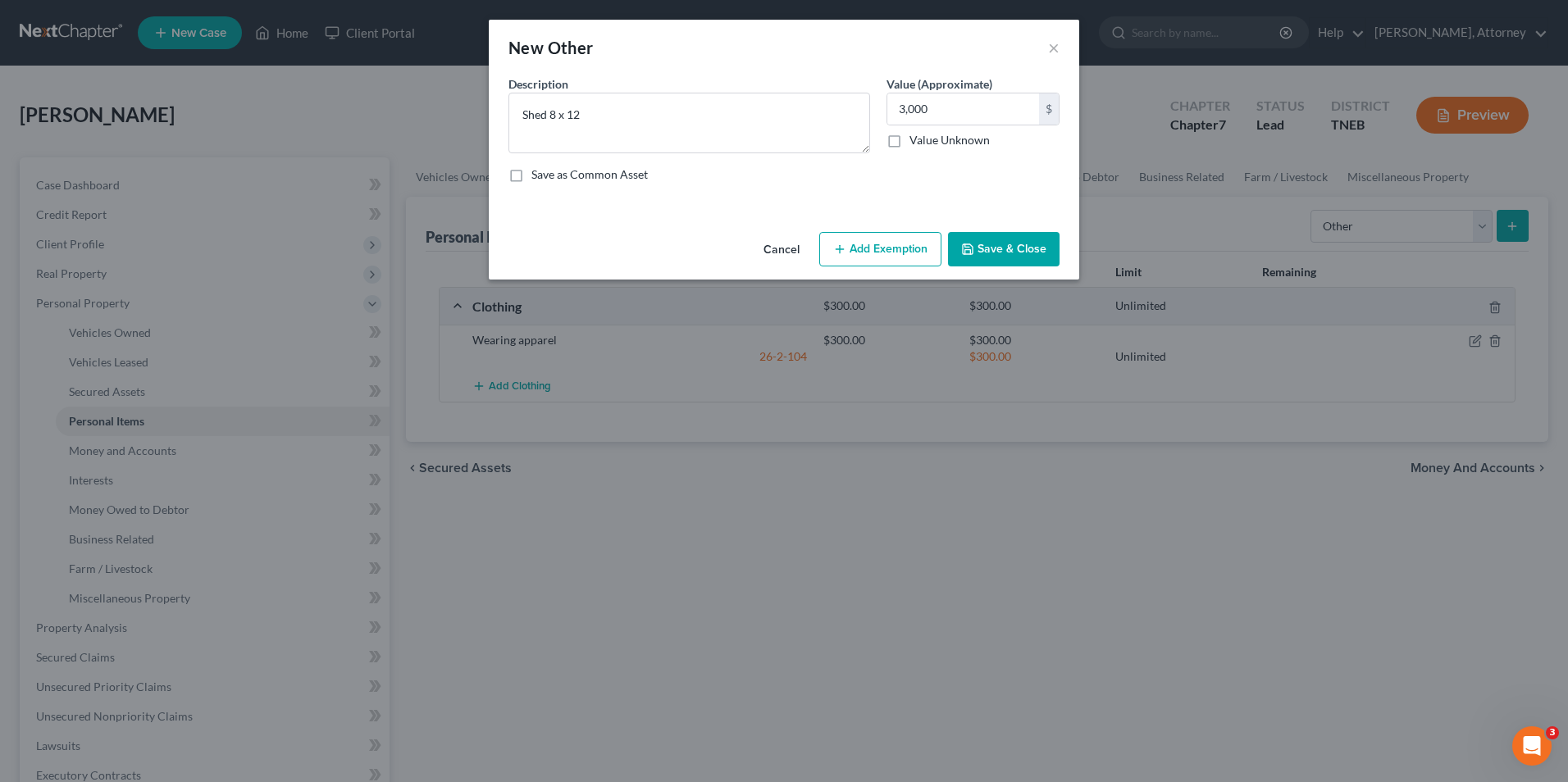
select select "2"
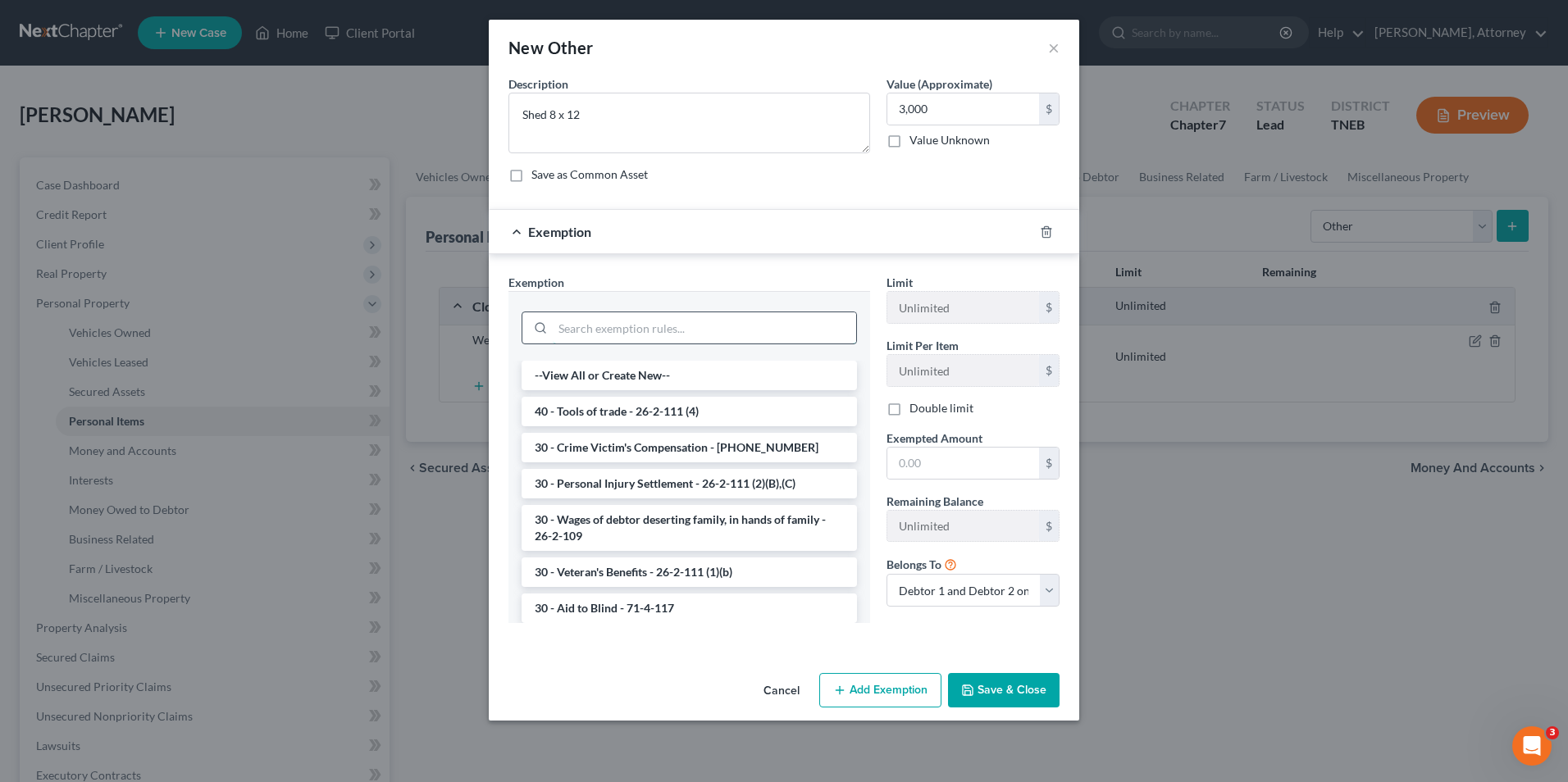
click at [757, 328] on input "search" at bounding box center [705, 328] width 304 height 31
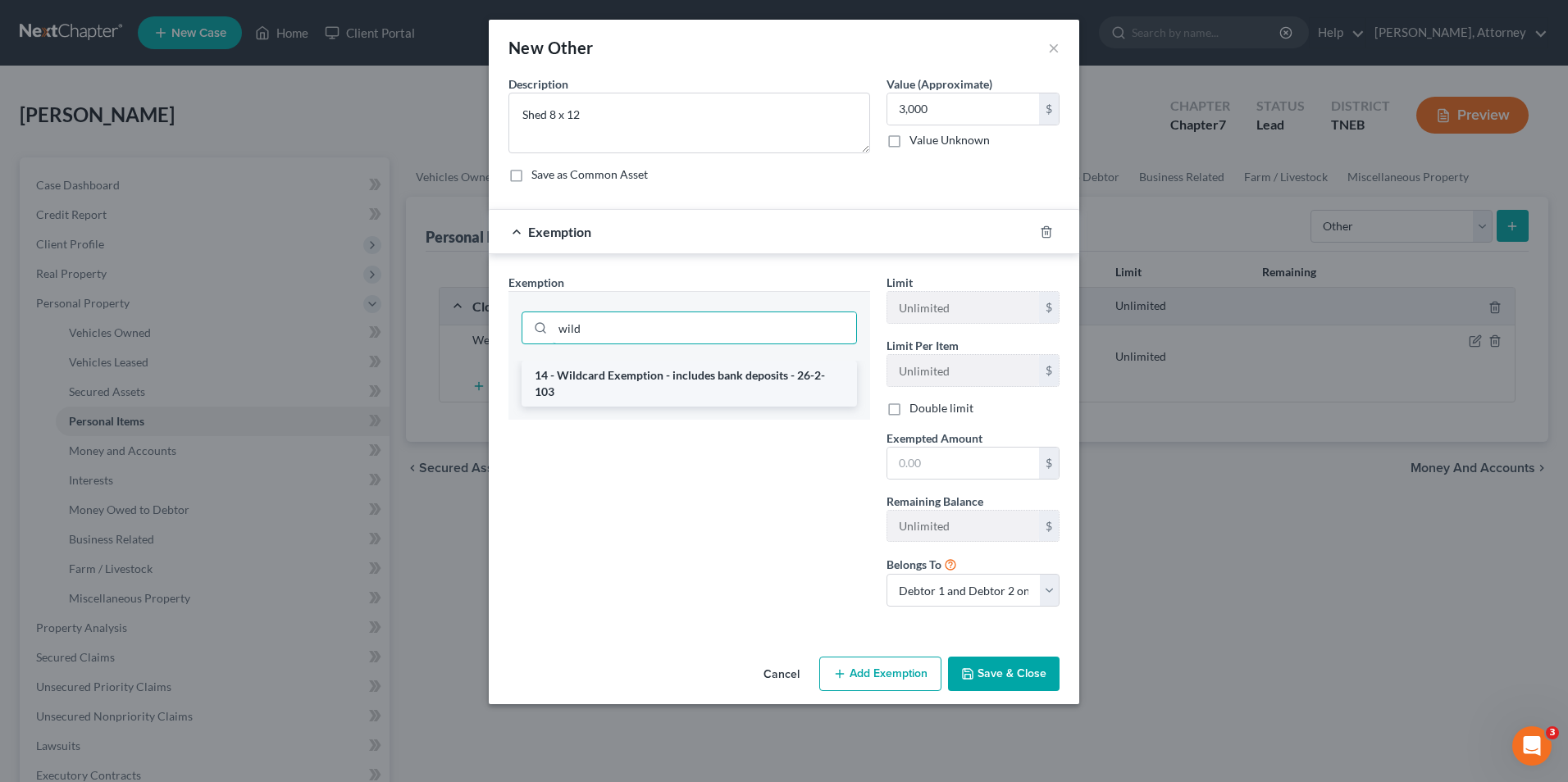
type input "wild"
click at [749, 376] on li "14 - Wildcard Exemption - includes bank deposits - 26-2-103" at bounding box center [690, 383] width 336 height 46
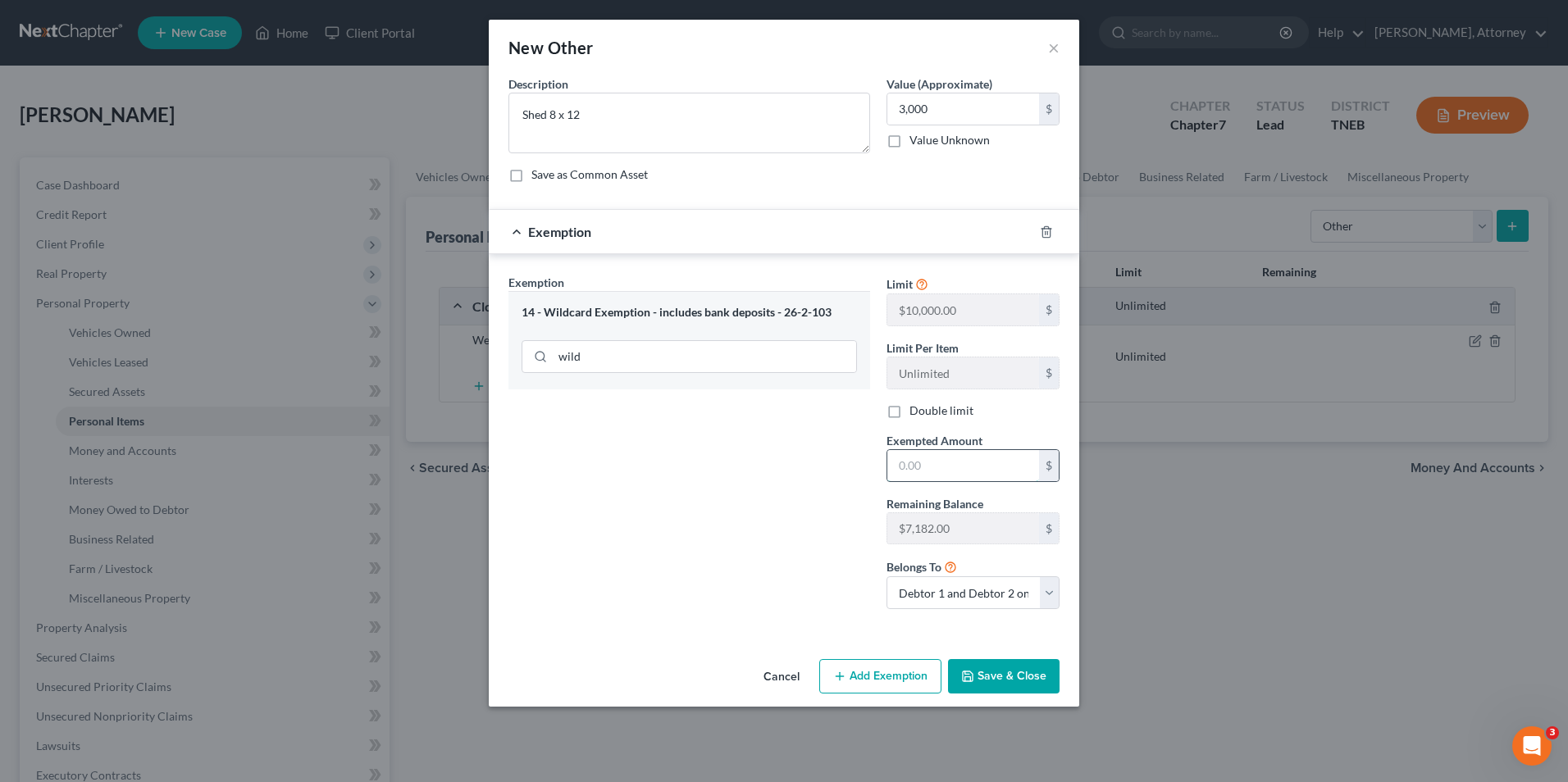
click at [936, 473] on input "text" at bounding box center [963, 465] width 152 height 31
type input "3,000"
click at [991, 676] on button "Save & Close" at bounding box center [1004, 677] width 111 height 35
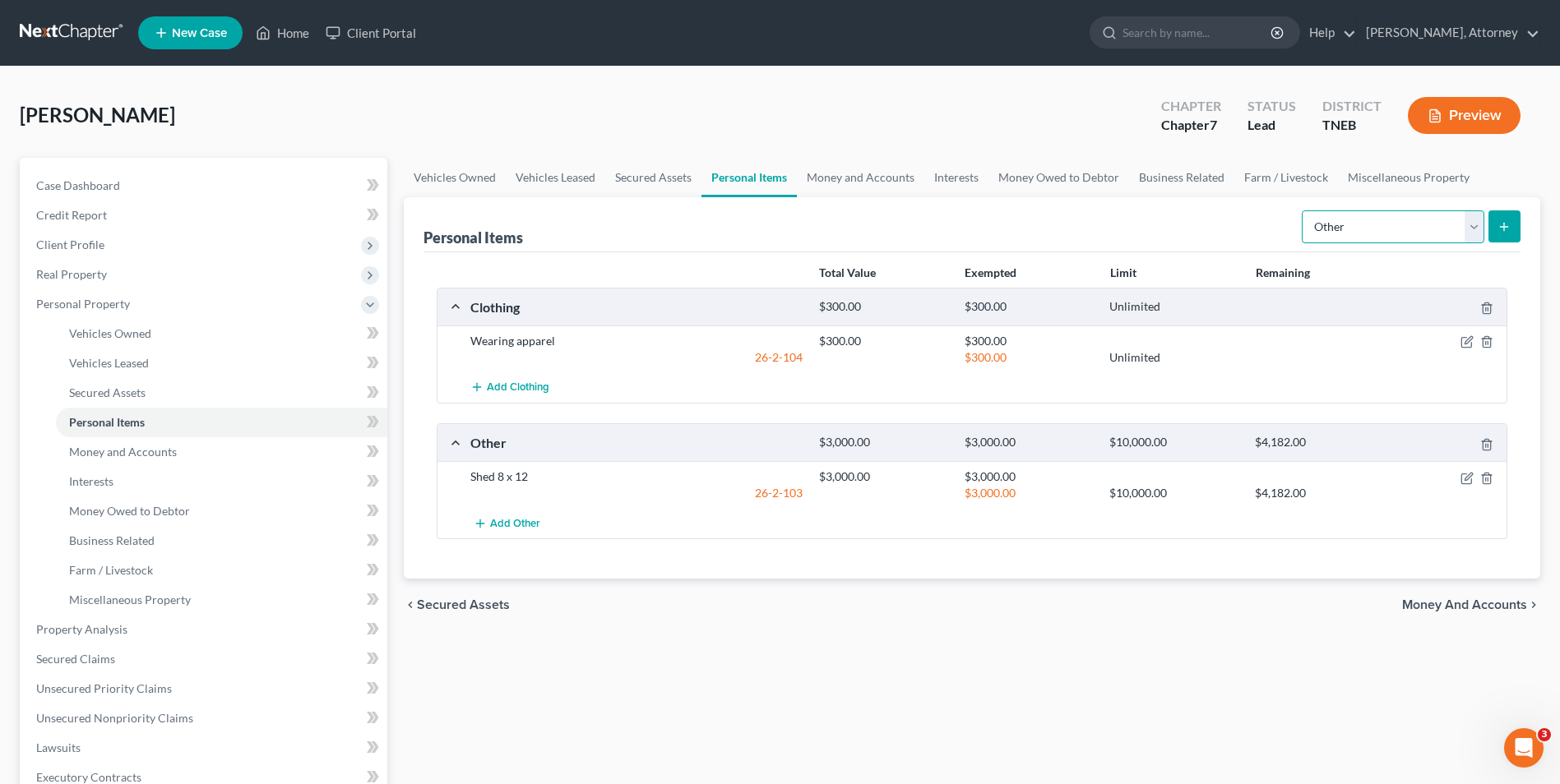
click at [1359, 217] on select "Select Item Type Clothing Collectibles Of Value Electronics Firearms Household …" at bounding box center [1393, 227] width 183 height 33
select select "household_goods"
click at [1304, 210] on select "Select Item Type Clothing Collectibles Of Value Electronics Firearms Household …" at bounding box center [1393, 227] width 183 height 33
click at [1515, 225] on button "submit" at bounding box center [1504, 226] width 32 height 32
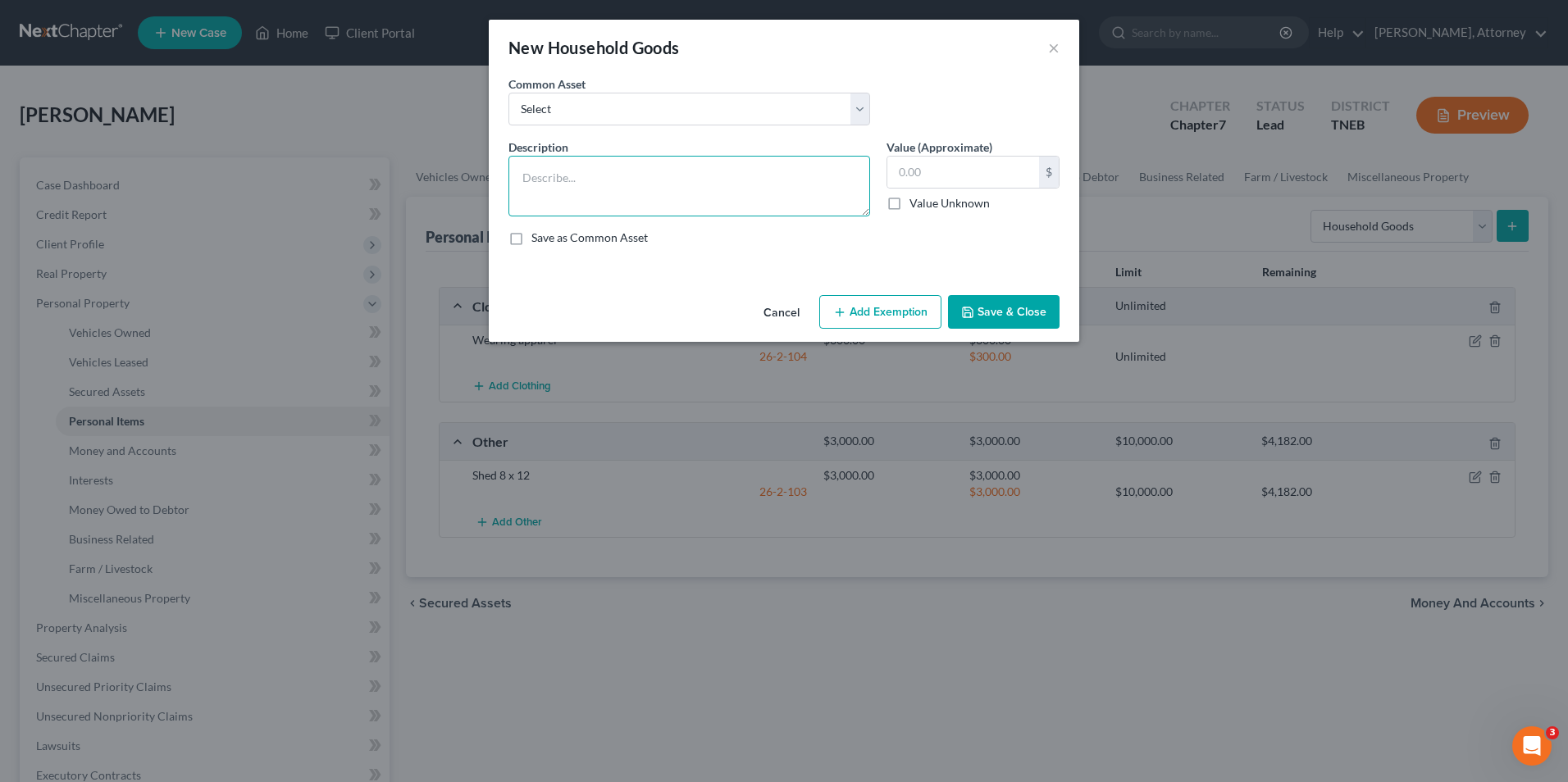
click at [561, 182] on textarea at bounding box center [689, 186] width 361 height 61
type textarea "Household goods, living room suite, dinette, bedroom suite, TV, DVD player, was…"
click at [964, 177] on input "text" at bounding box center [963, 172] width 152 height 31
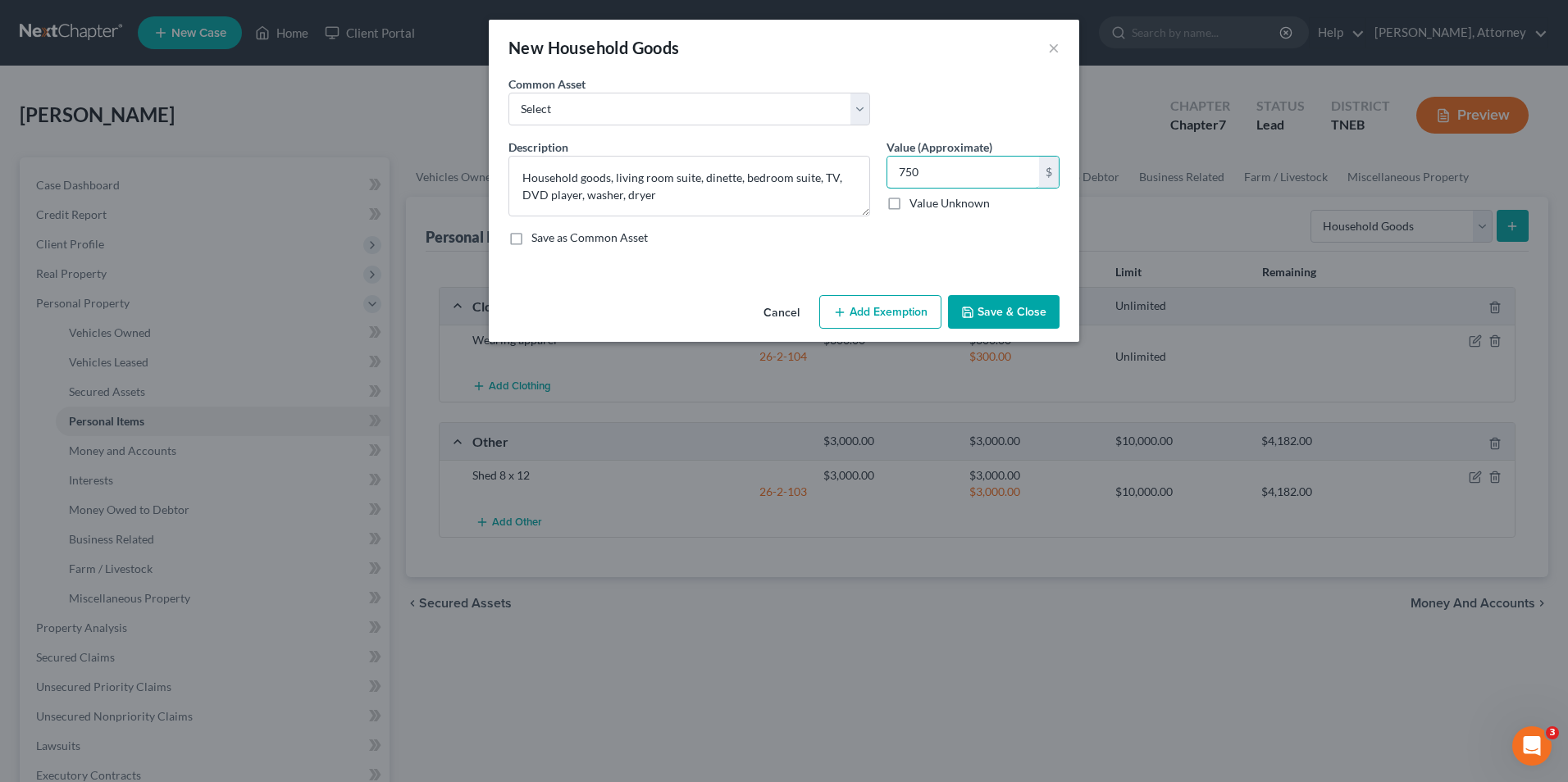
type input "750"
click at [876, 317] on button "Add Exemption" at bounding box center [881, 313] width 122 height 35
select select "2"
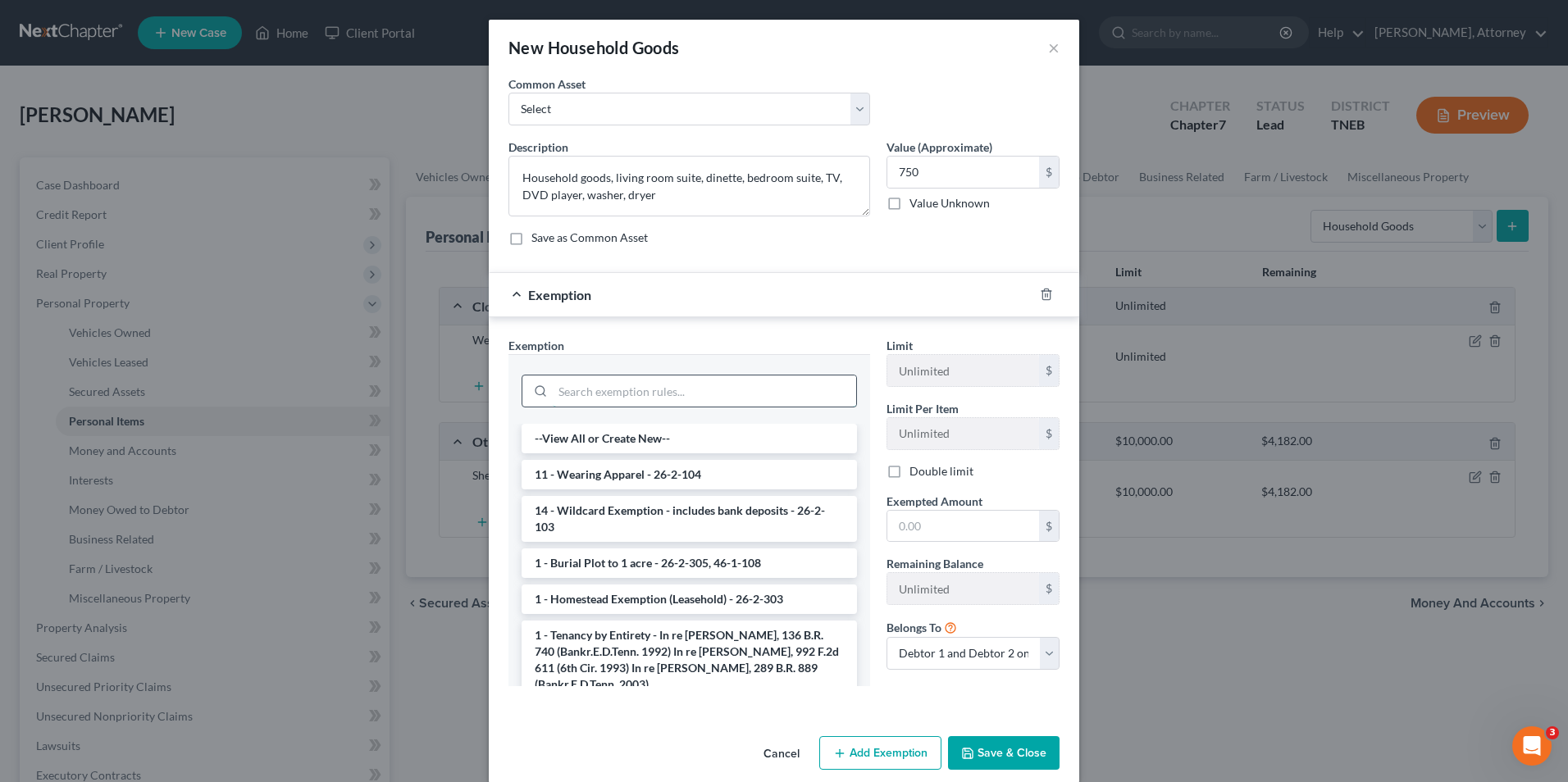
click at [751, 394] on input "search" at bounding box center [705, 391] width 304 height 31
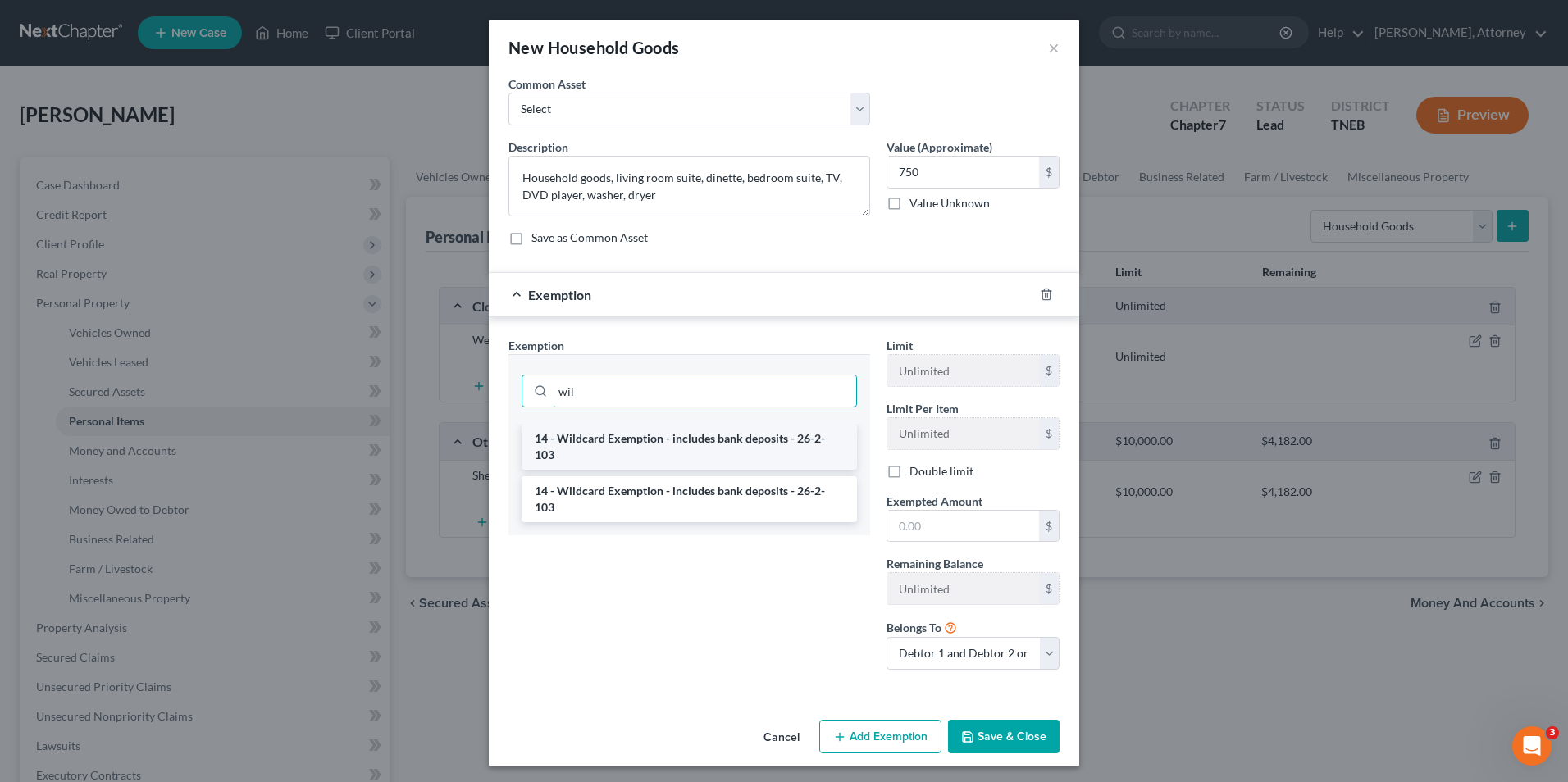
type input "wil"
click at [730, 448] on li "14 - Wildcard Exemption - includes bank deposits - 26-2-103" at bounding box center [690, 447] width 336 height 46
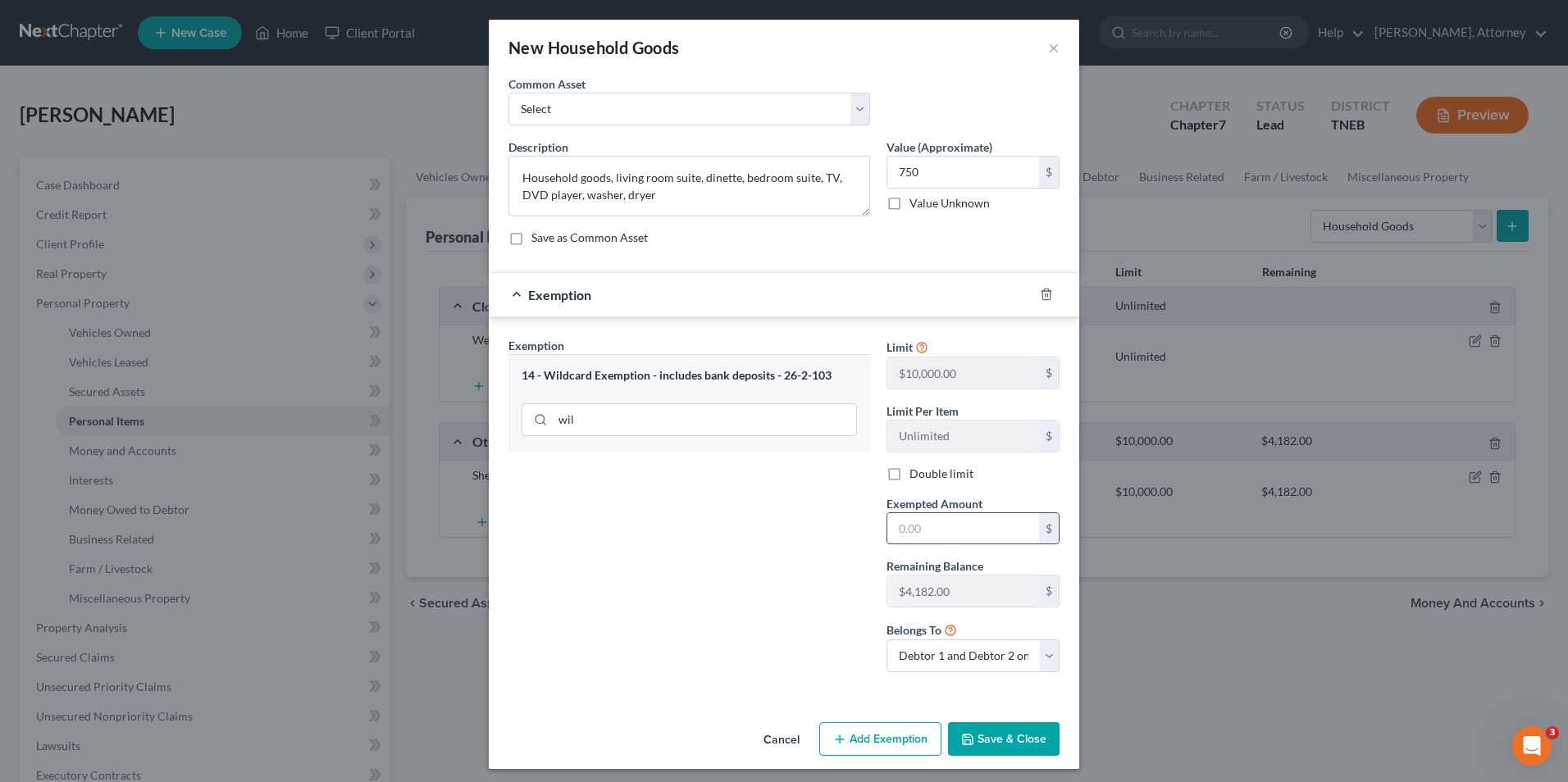
click at [906, 527] on input "text" at bounding box center [963, 529] width 152 height 31
type input "750"
click at [1001, 741] on button "Save & Close" at bounding box center [1004, 740] width 111 height 35
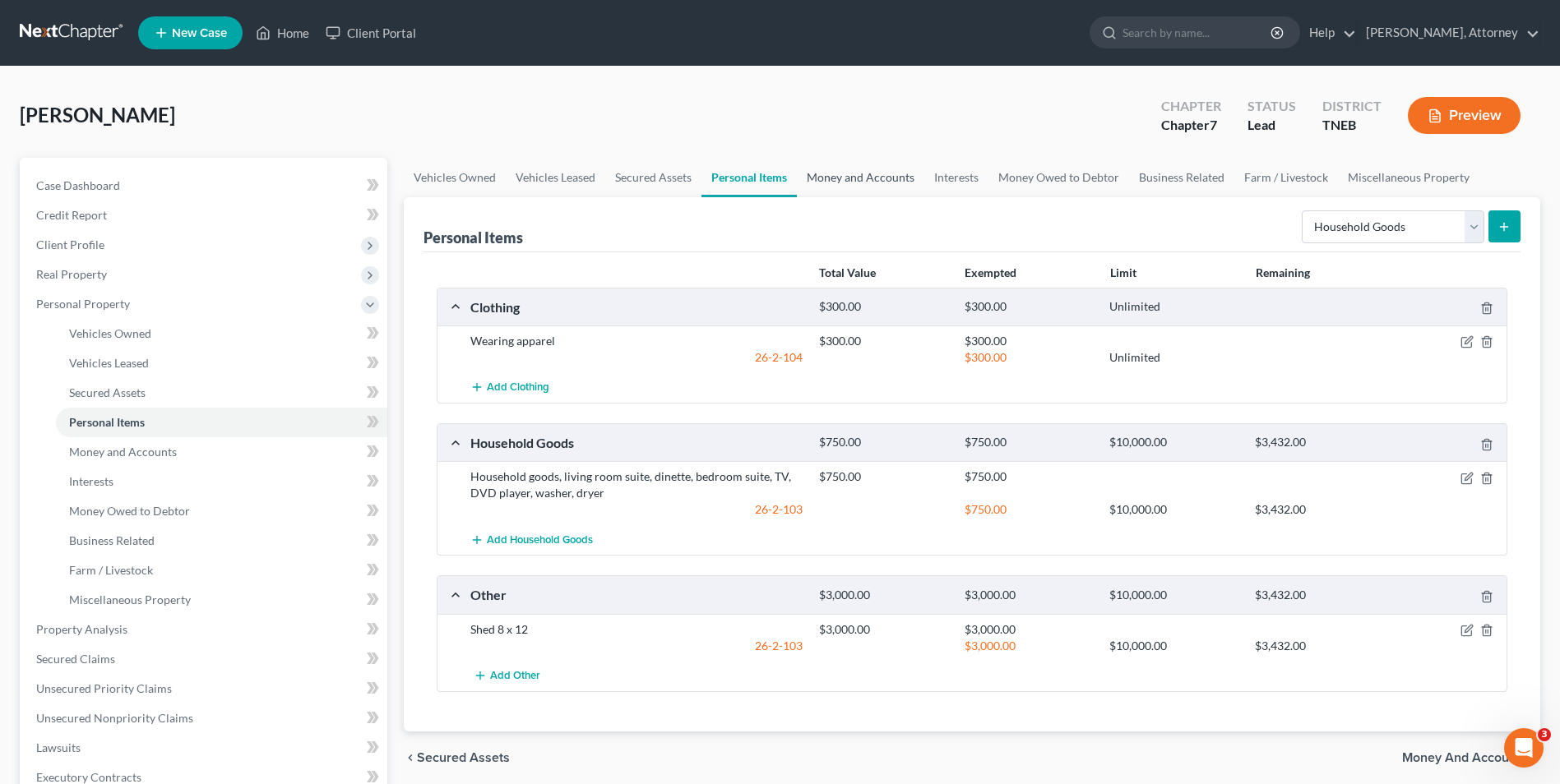
click at [866, 178] on link "Money and Accounts" at bounding box center [860, 177] width 127 height 39
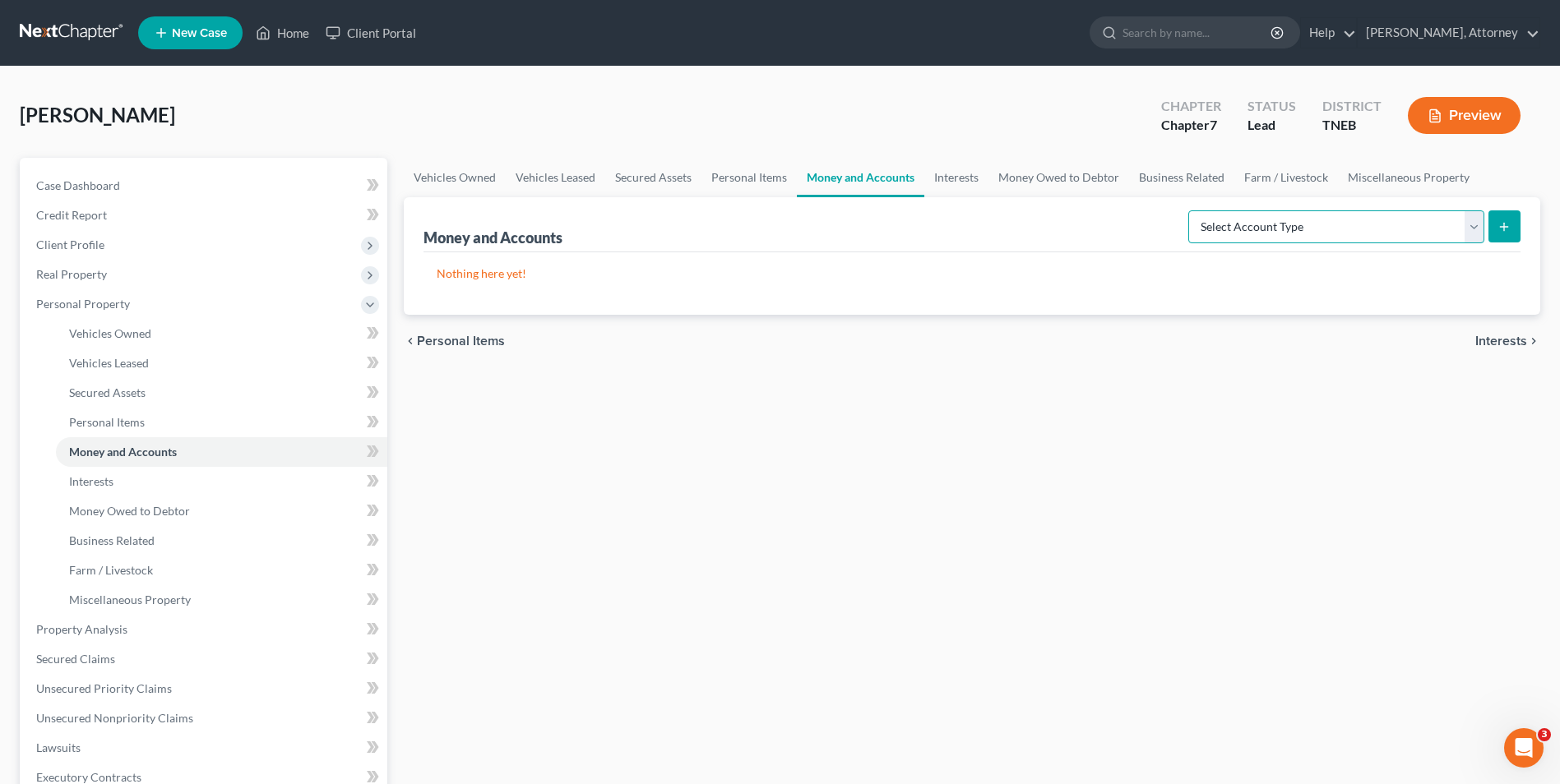
click at [1291, 224] on select "Select Account Type Brokerage Cash on Hand Certificates of Deposit Checking Acc…" at bounding box center [1337, 227] width 296 height 33
select select "checking"
click at [1191, 210] on select "Select Account Type Brokerage Cash on Hand Certificates of Deposit Checking Acc…" at bounding box center [1337, 227] width 296 height 33
click at [1519, 223] on button "submit" at bounding box center [1504, 226] width 32 height 32
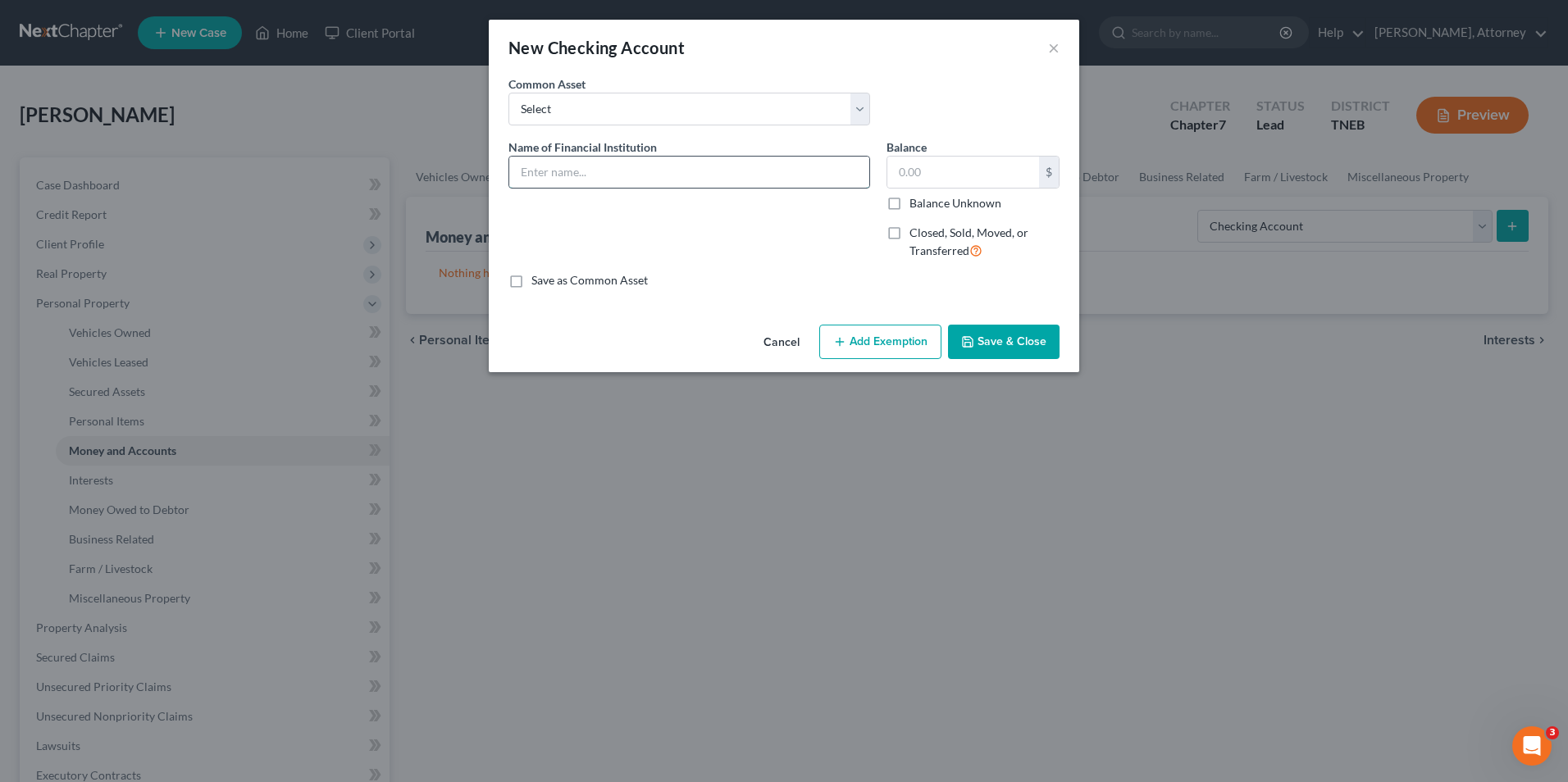
click at [672, 172] on input "text" at bounding box center [689, 172] width 361 height 31
type input "First Horizon Bank"
click at [922, 175] on input "text" at bounding box center [963, 172] width 152 height 31
type input "342"
click at [891, 349] on button "Add Exemption" at bounding box center [881, 342] width 122 height 35
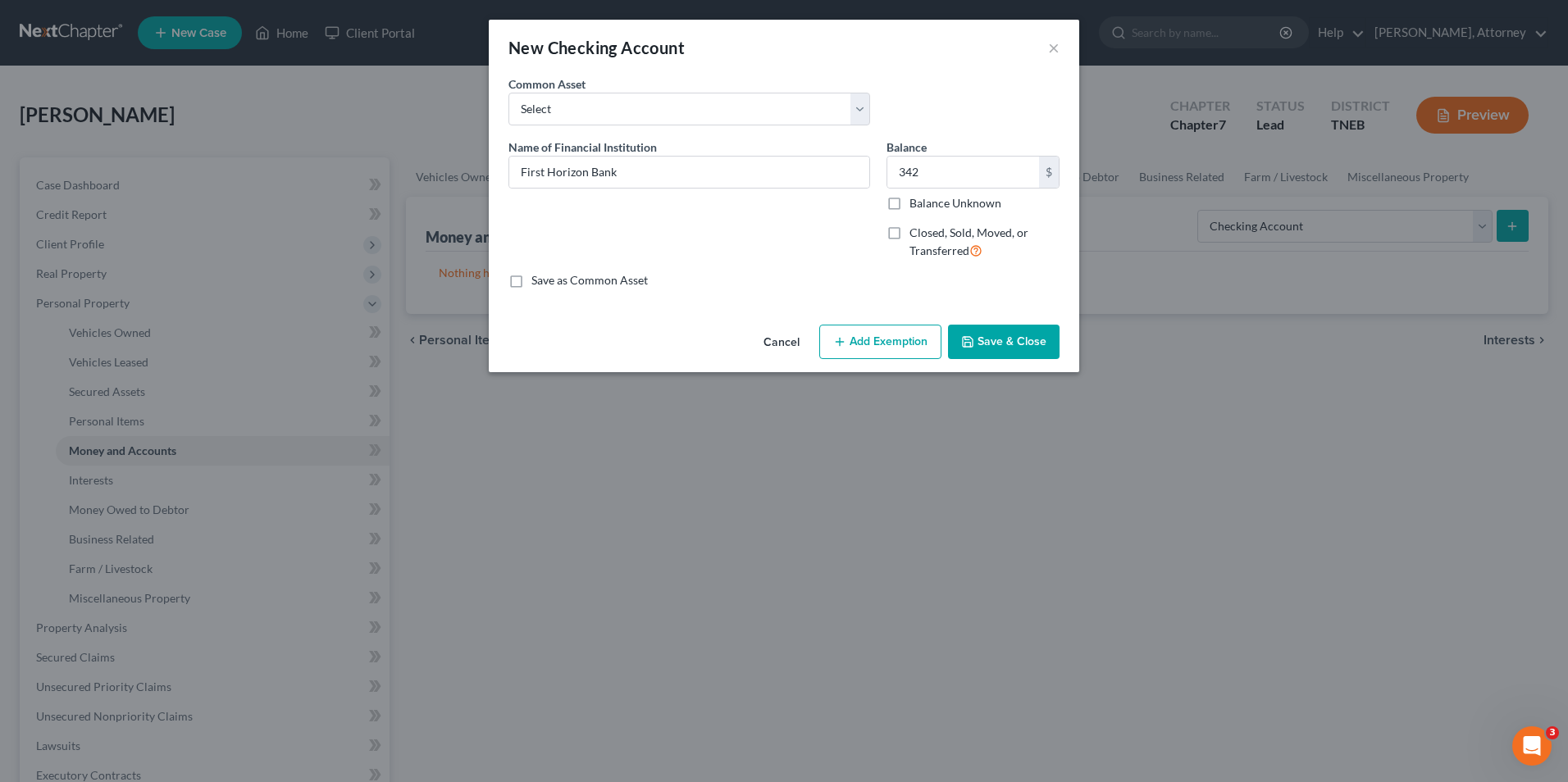
select select "2"
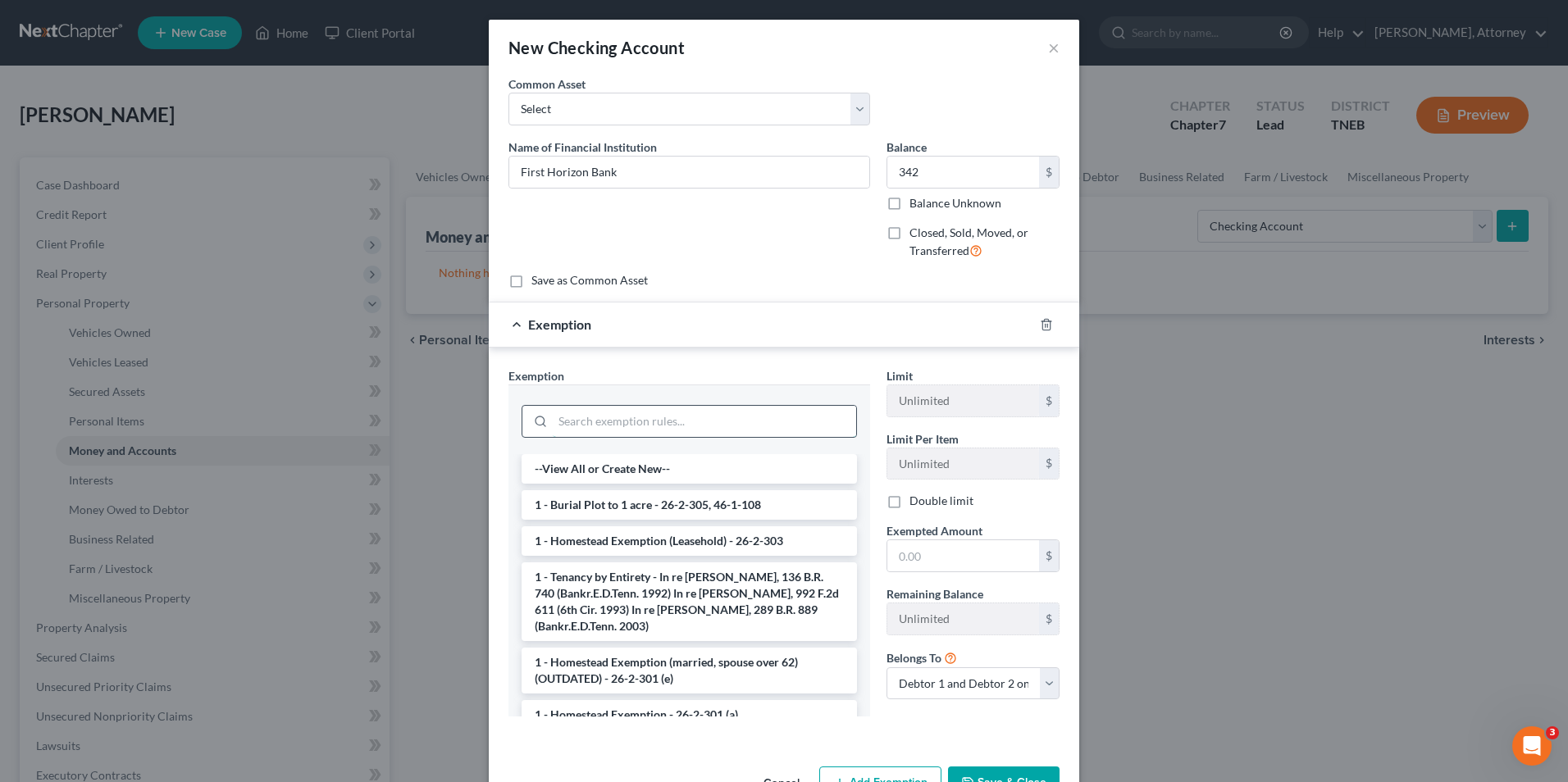
click at [741, 430] on input "search" at bounding box center [705, 422] width 304 height 31
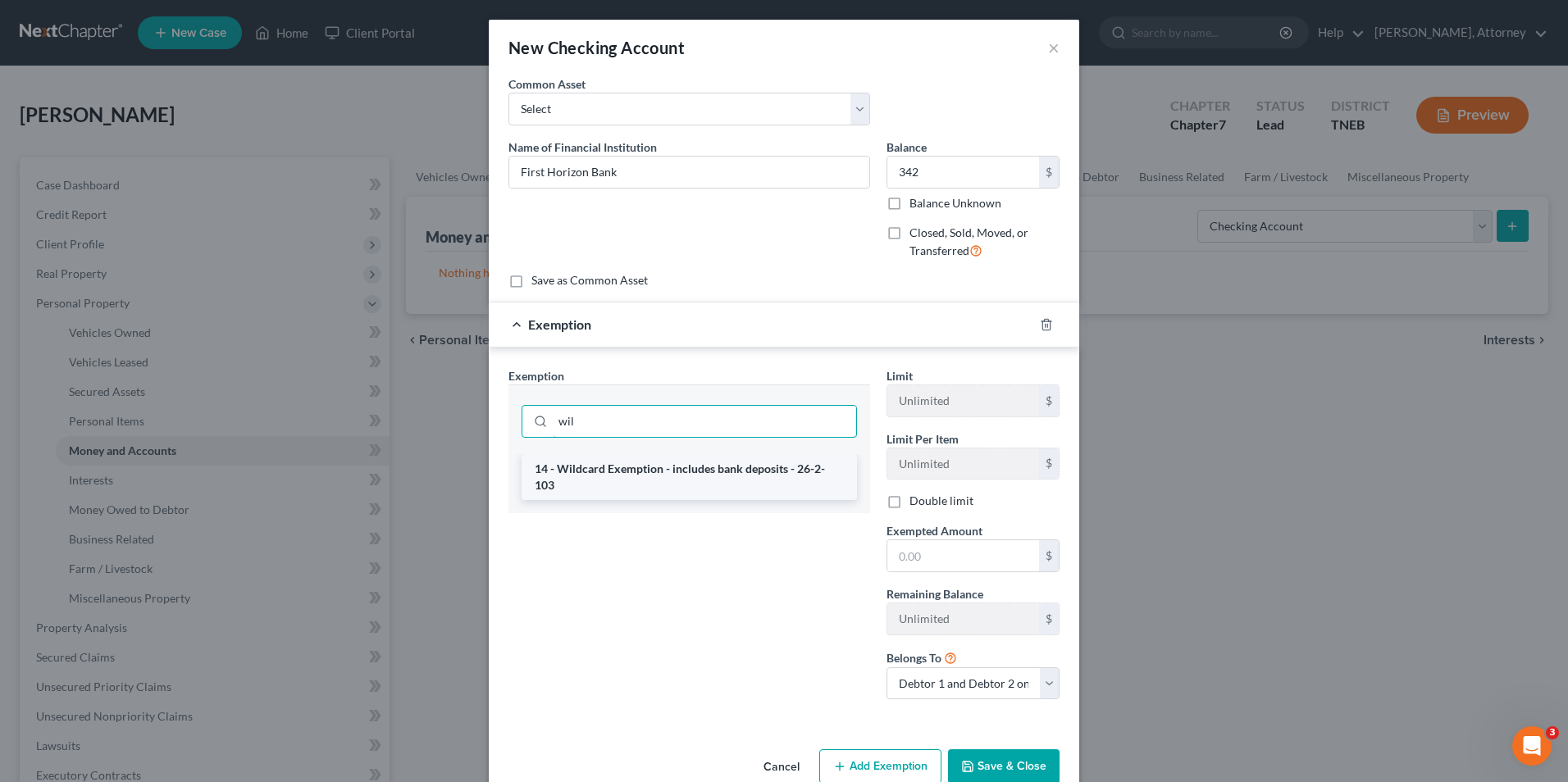
type input "wil"
click at [731, 480] on li "14 - Wildcard Exemption - includes bank deposits - 26-2-103" at bounding box center [690, 477] width 336 height 46
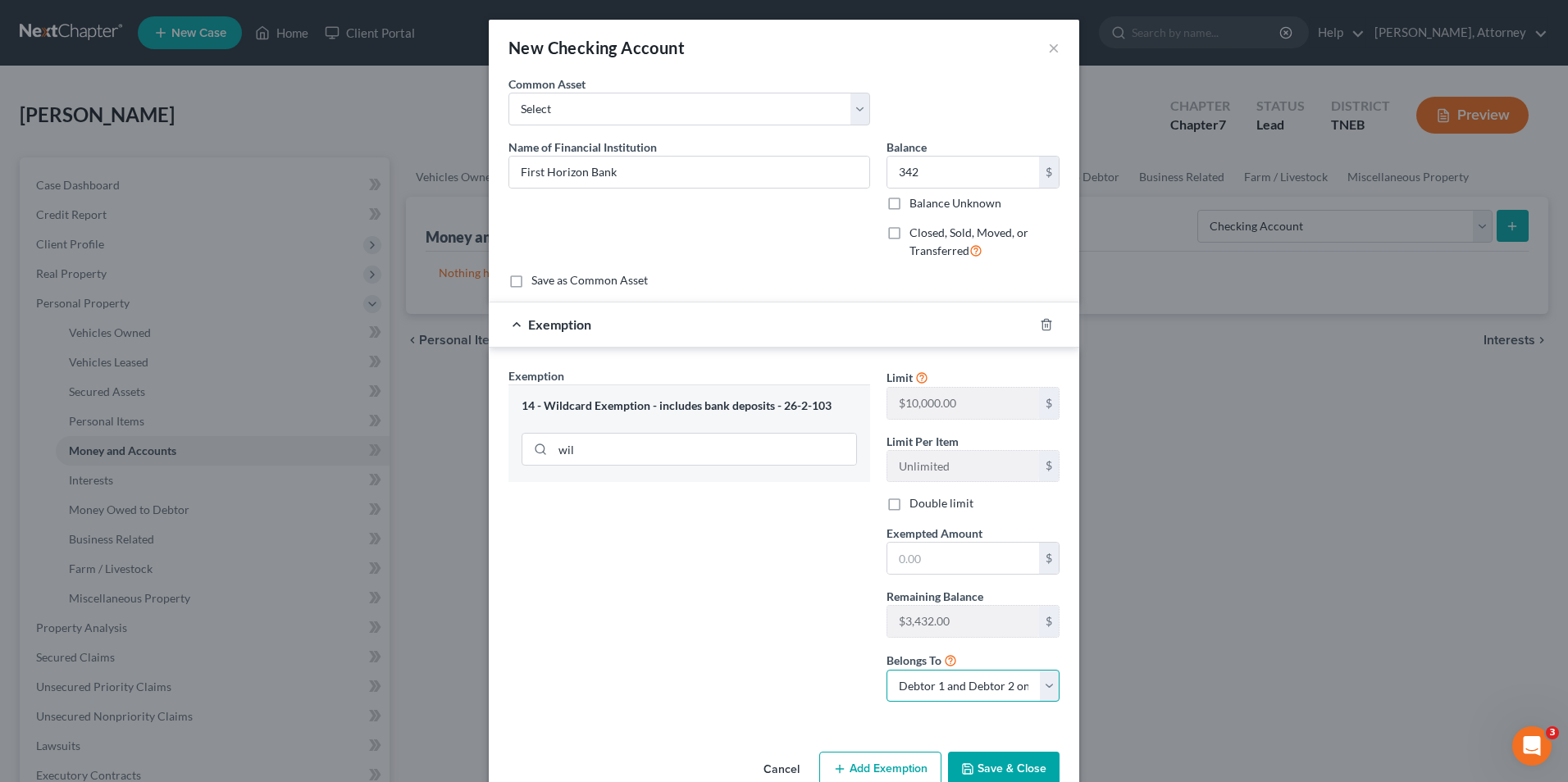
click at [936, 685] on select "Debtor 1 only Debtor 2 only Debtor 1 and Debtor 2 only" at bounding box center [974, 686] width 173 height 33
select select "0"
click at [887, 670] on select "Debtor 1 only Debtor 2 only Debtor 1 and Debtor 2 only" at bounding box center [974, 686] width 173 height 33
click at [992, 776] on button "Save & Close" at bounding box center [1004, 769] width 111 height 35
click at [933, 563] on input "text" at bounding box center [963, 558] width 152 height 31
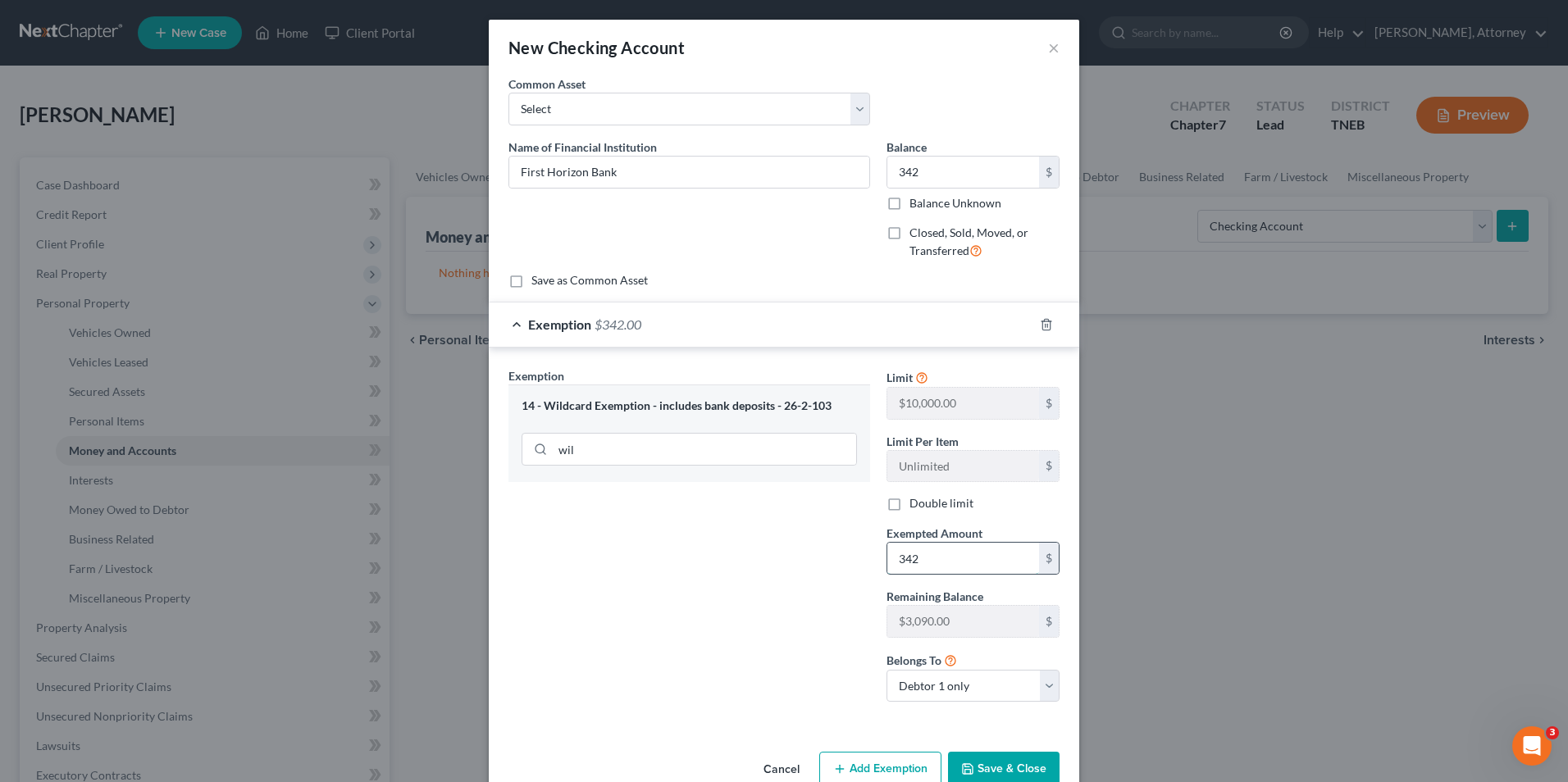
type input "342"
click at [997, 766] on button "Save & Close" at bounding box center [1004, 769] width 111 height 35
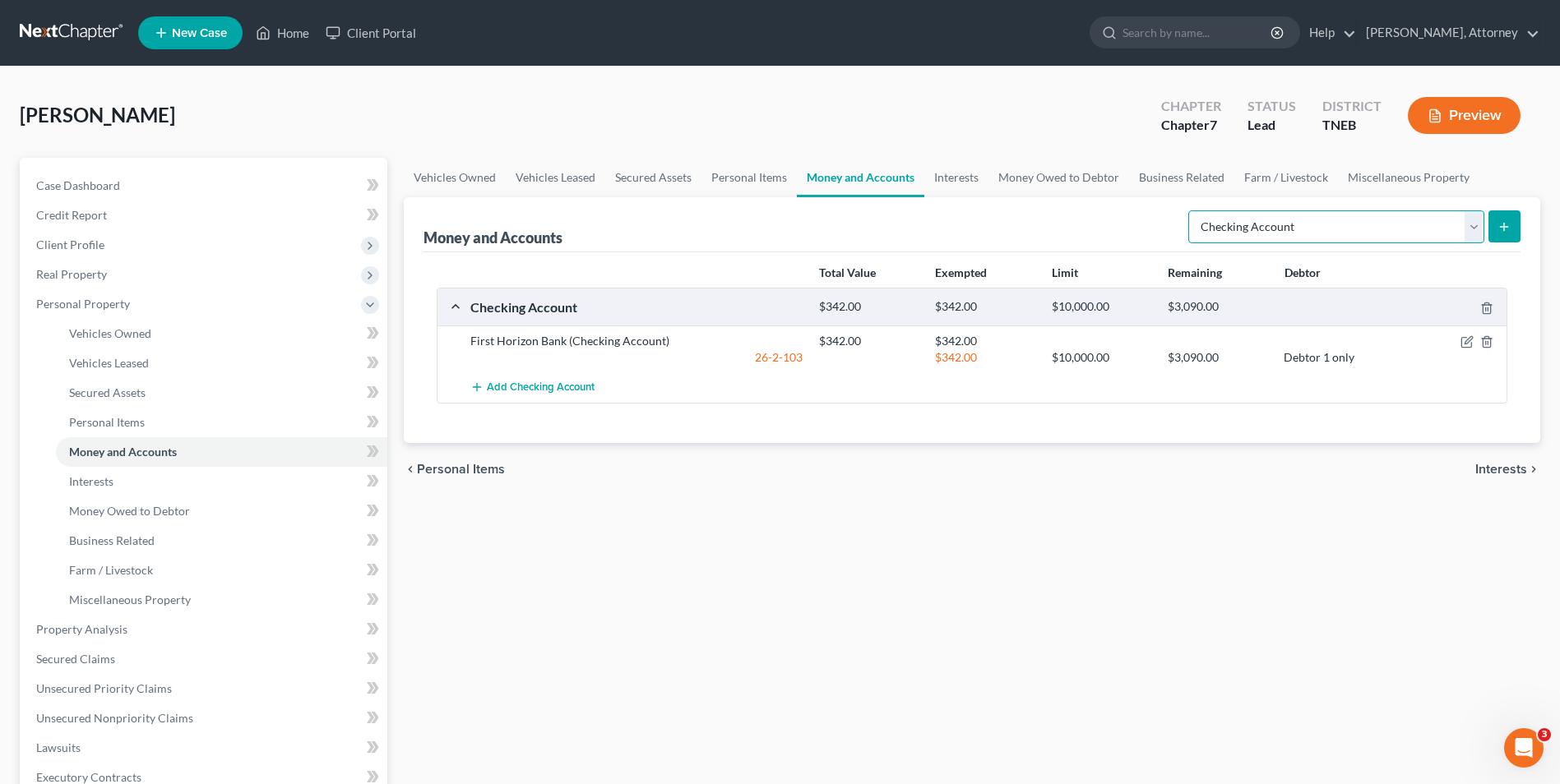
click at [1436, 235] on select "Select Account Type Brokerage Cash on Hand Certificates of Deposit Checking Acc…" at bounding box center [1337, 227] width 296 height 33
select select "savings"
click at [1191, 210] on select "Select Account Type Brokerage Cash on Hand Certificates of Deposit Checking Acc…" at bounding box center [1337, 227] width 296 height 33
click at [1503, 231] on icon "submit" at bounding box center [1504, 227] width 13 height 13
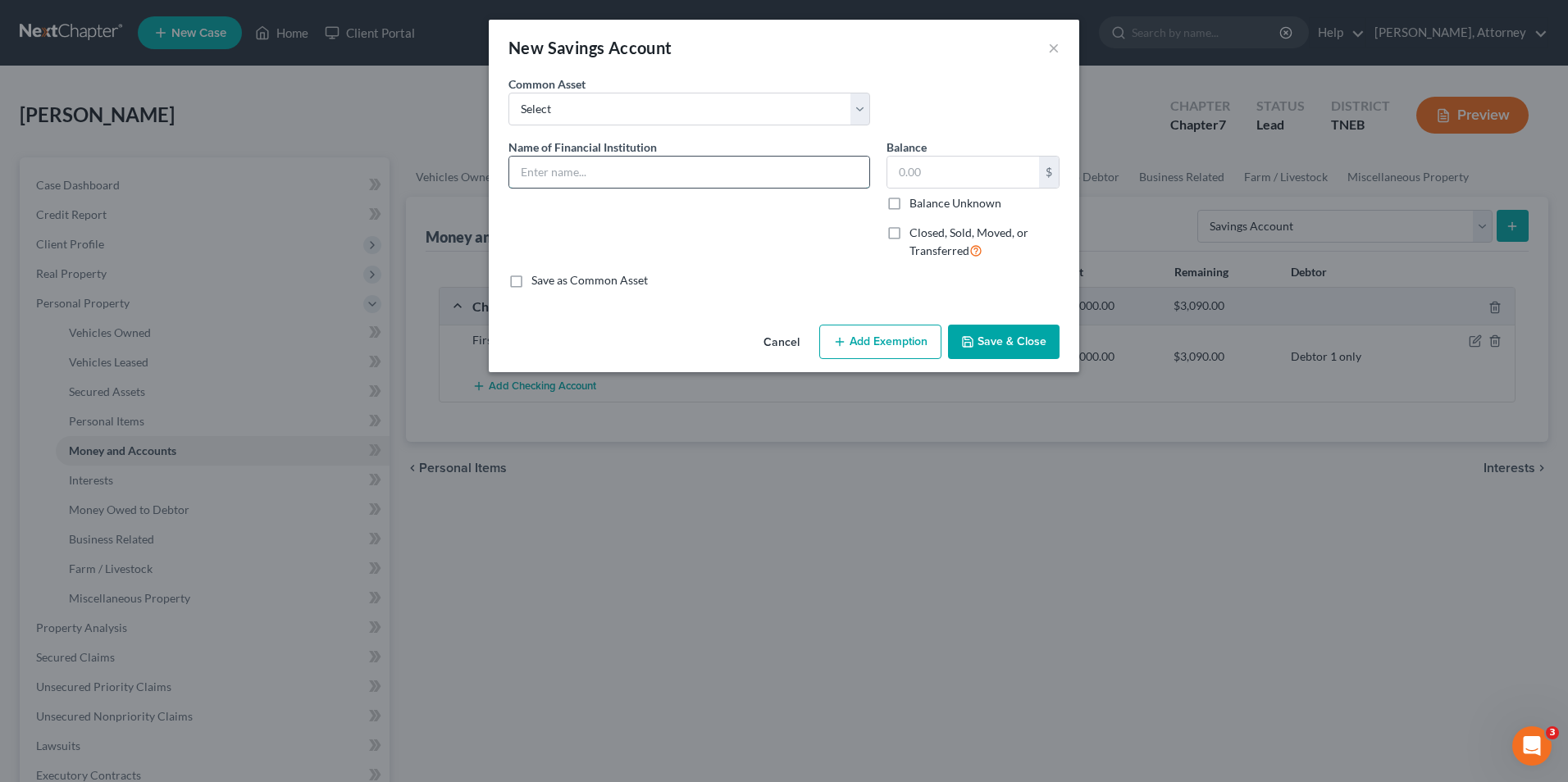
click at [685, 158] on input "text" at bounding box center [689, 172] width 361 height 31
type input "Knoxville TVA Employees CU"
click at [915, 178] on input "text" at bounding box center [963, 172] width 152 height 31
type input "540"
click at [903, 328] on button "Add Exemption" at bounding box center [881, 342] width 122 height 35
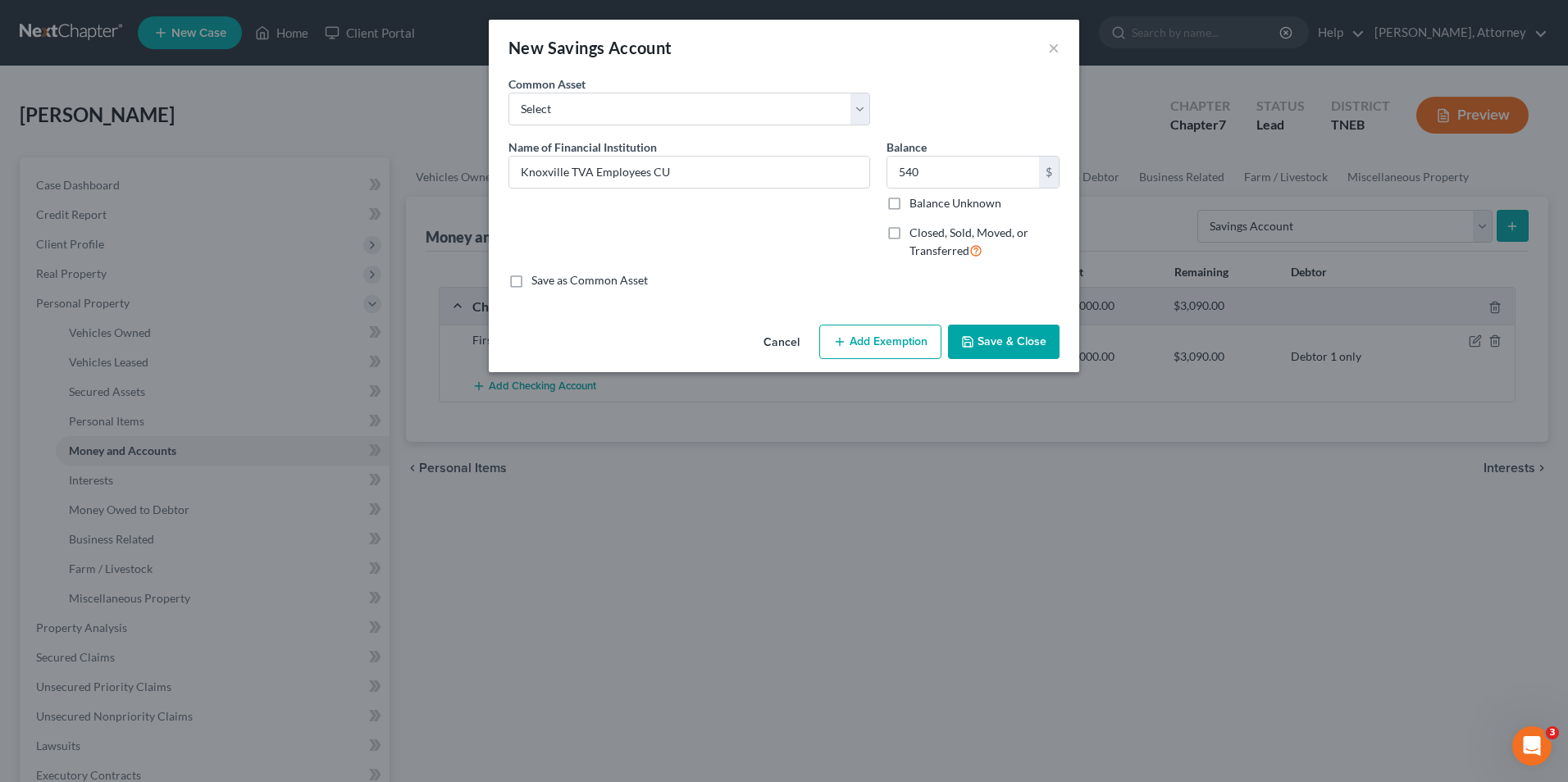
select select "2"
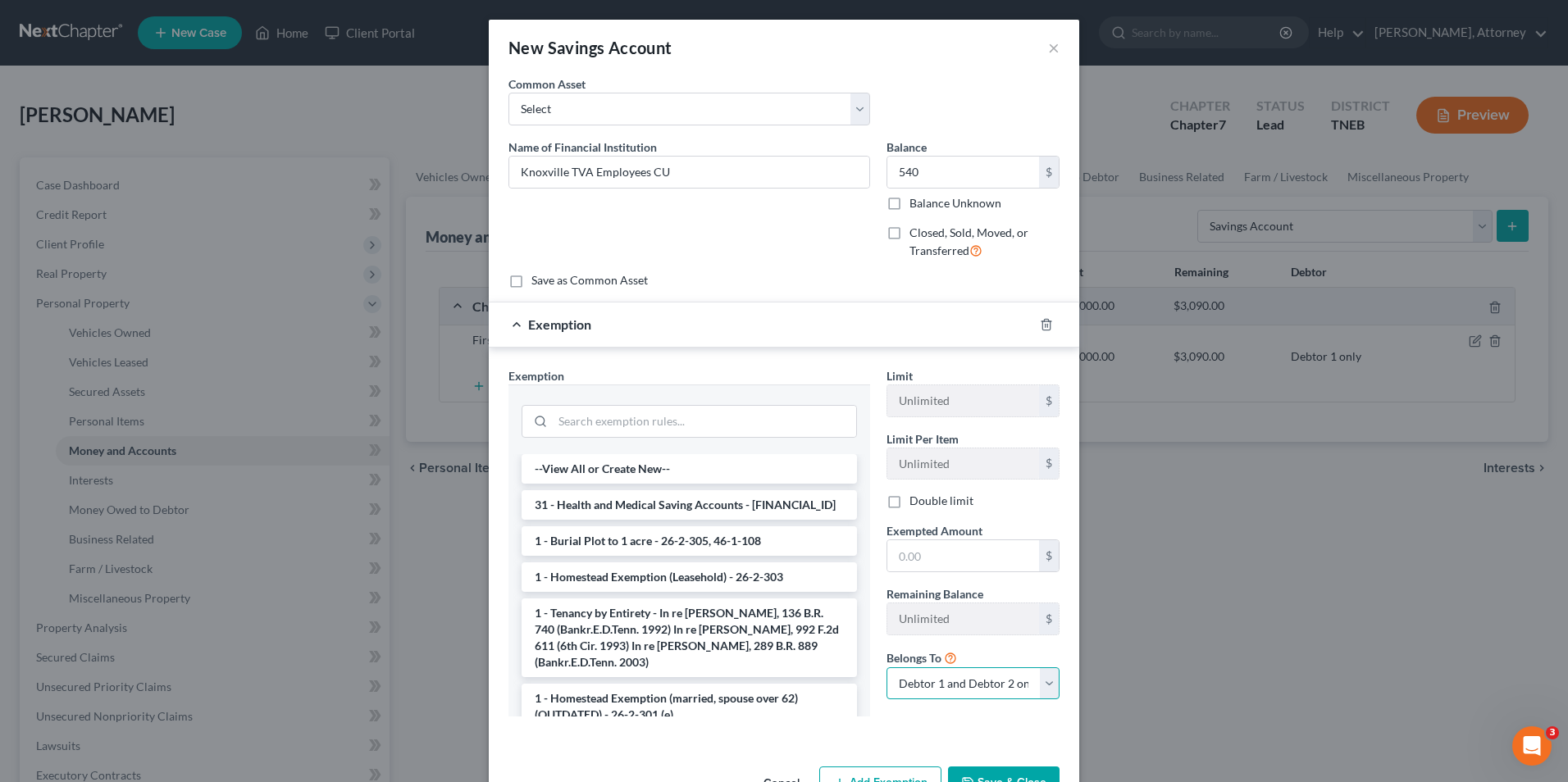
click at [956, 690] on select "Debtor 1 only Debtor 2 only Debtor 1 and Debtor 2 only" at bounding box center [974, 684] width 173 height 33
click at [964, 687] on select "Debtor 1 only Debtor 2 only Debtor 1 and Debtor 2 only" at bounding box center [974, 684] width 173 height 33
click at [910, 558] on input "text" at bounding box center [963, 556] width 152 height 31
type input "540"
click at [595, 433] on input "search" at bounding box center [705, 422] width 304 height 31
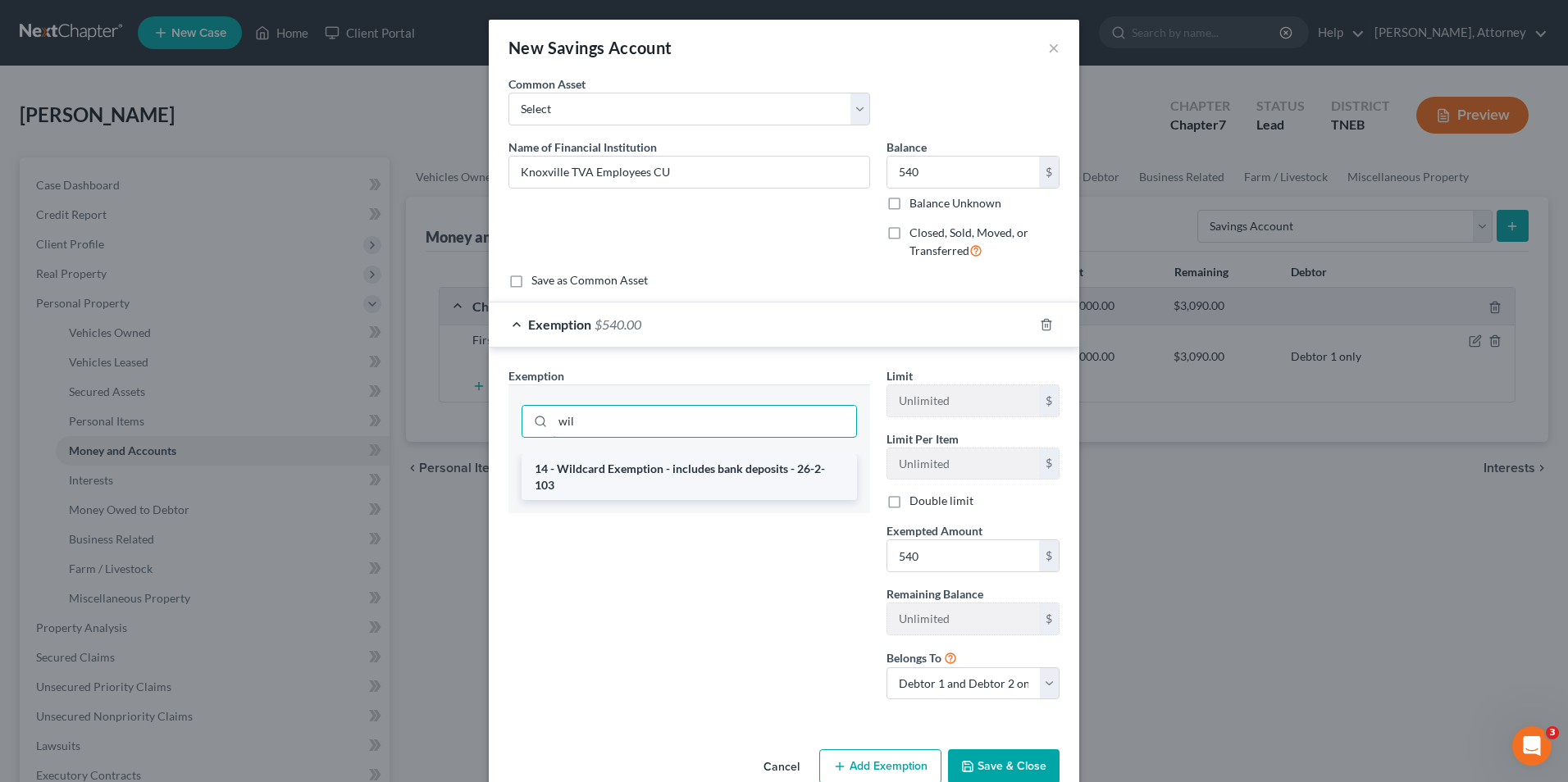
type input "wil"
click at [609, 464] on li "14 - Wildcard Exemption - includes bank deposits - 26-2-103" at bounding box center [690, 477] width 336 height 46
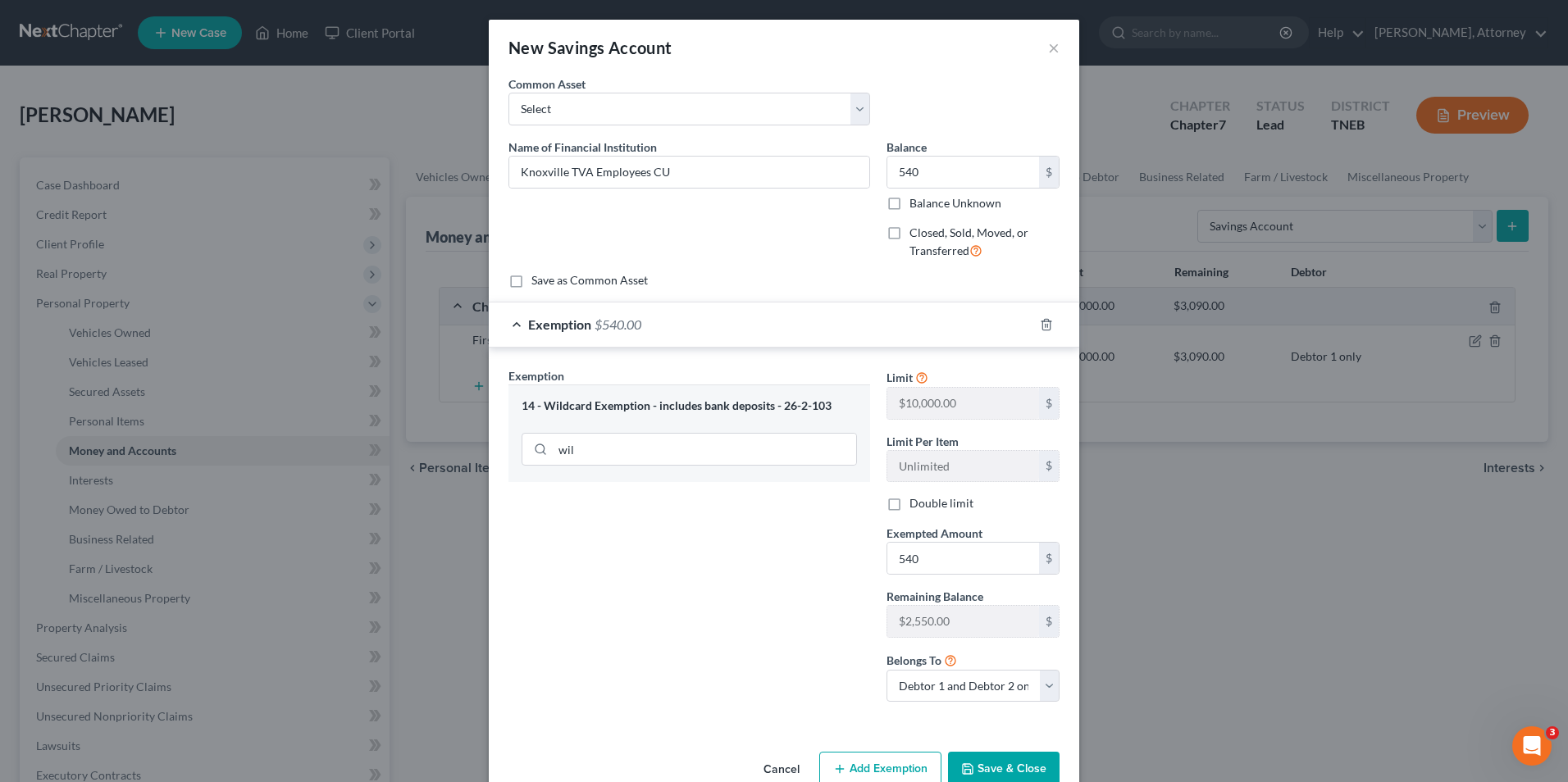
click at [1005, 766] on button "Save & Close" at bounding box center [1004, 769] width 111 height 35
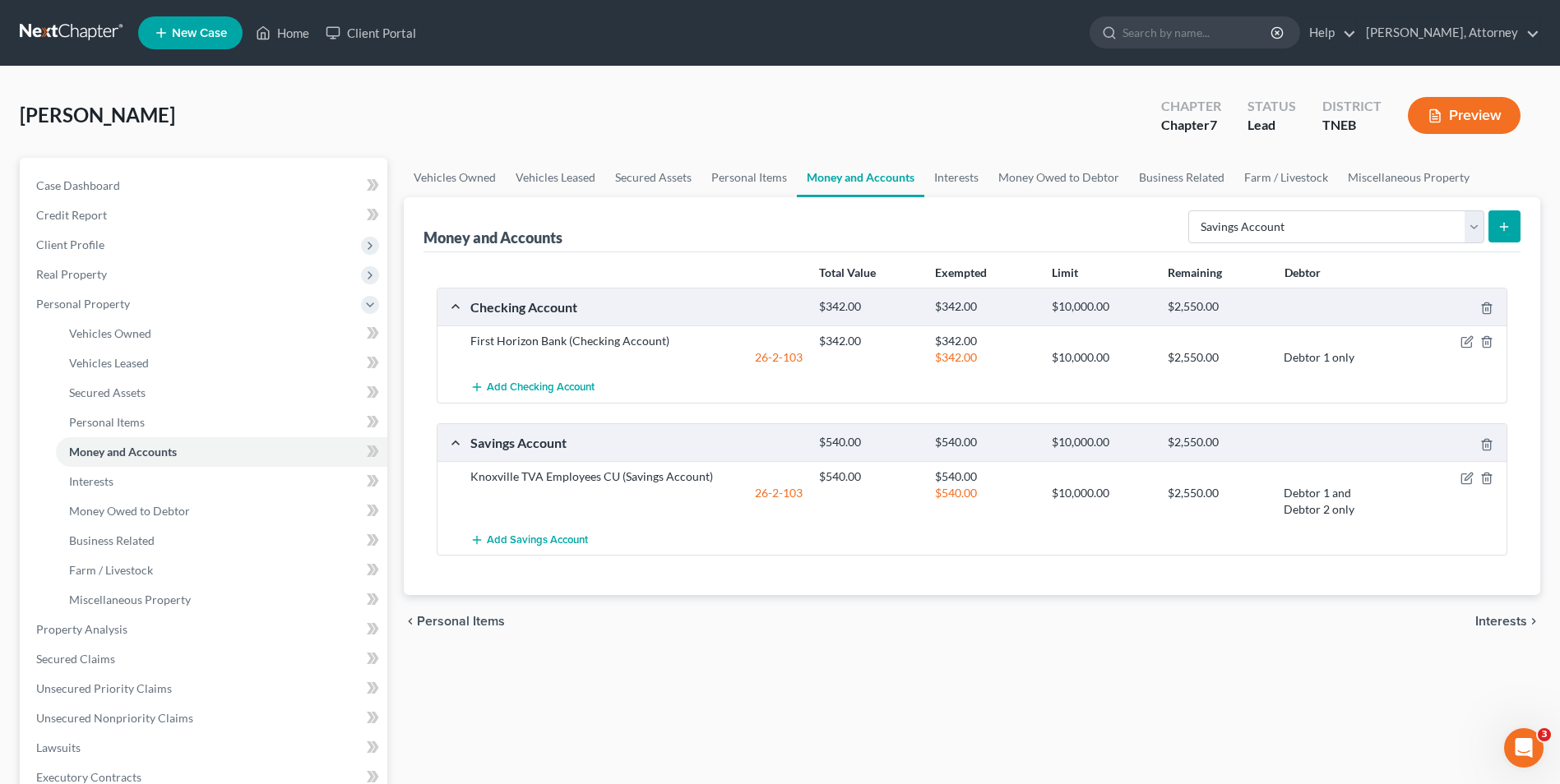
click at [1501, 231] on icon "submit" at bounding box center [1504, 227] width 13 height 13
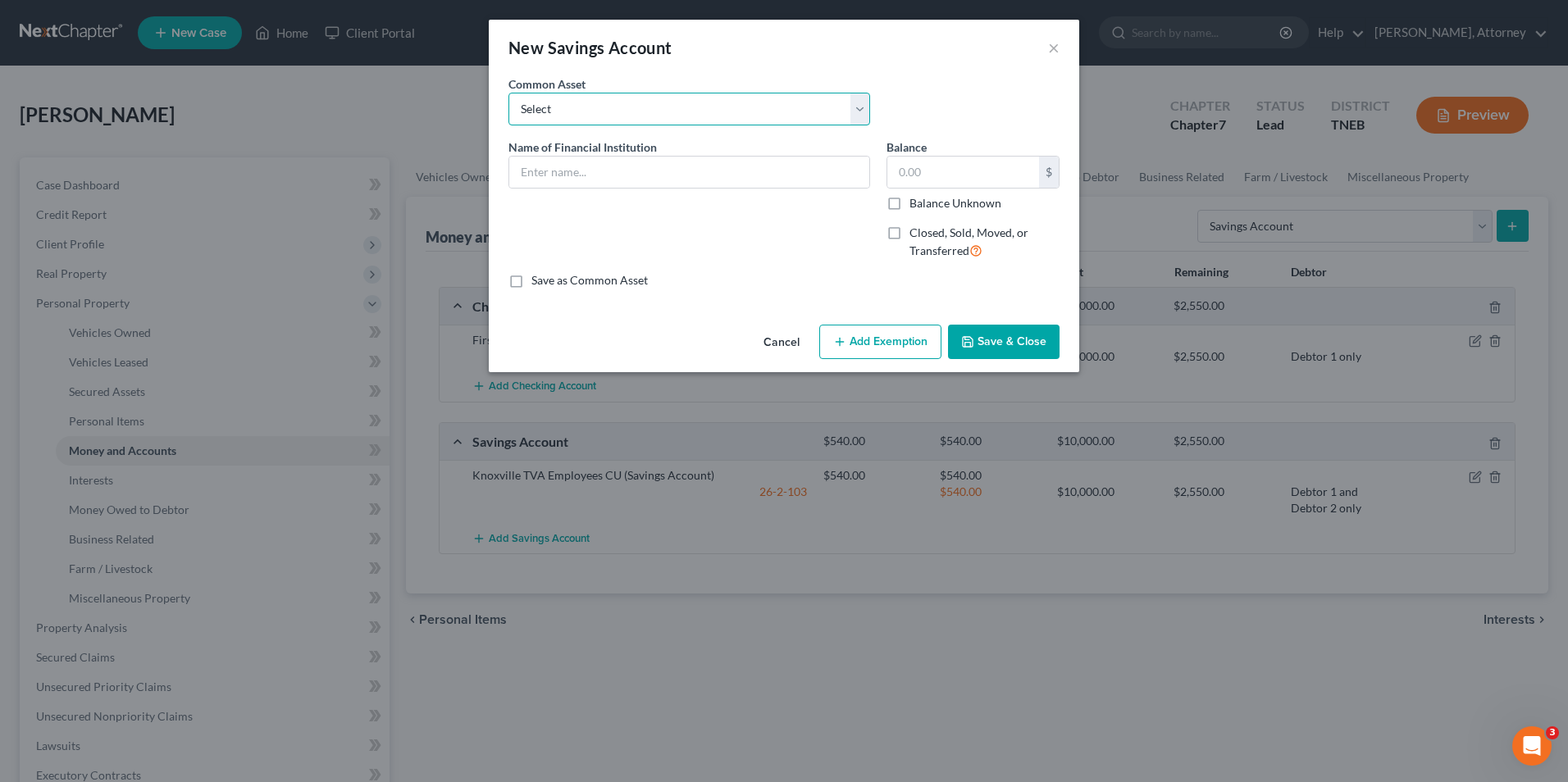
click at [627, 110] on select "Select TVA Employees Credit Union Y-12 - Savings ORNL Federal Credit Union Bank…" at bounding box center [689, 109] width 361 height 33
select select "2"
click at [508, 93] on select "Select TVA Employees Credit Union Y-12 - Savings ORNL Federal Credit Union Bank…" at bounding box center [689, 109] width 361 height 33
type input "ORNL Federal Credit Union"
type input "5.00"
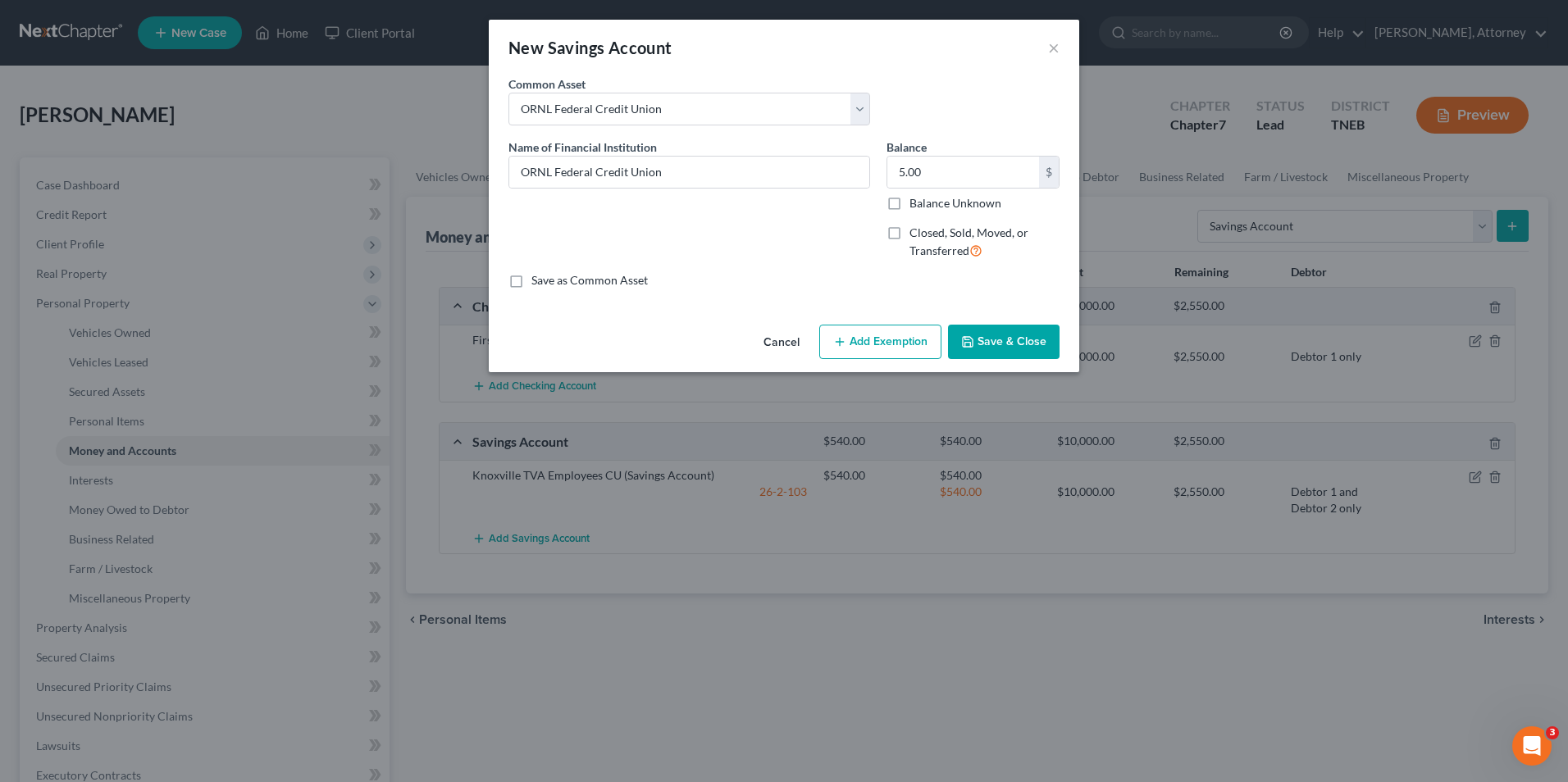
click at [885, 349] on button "Add Exemption" at bounding box center [881, 342] width 122 height 35
select select "2"
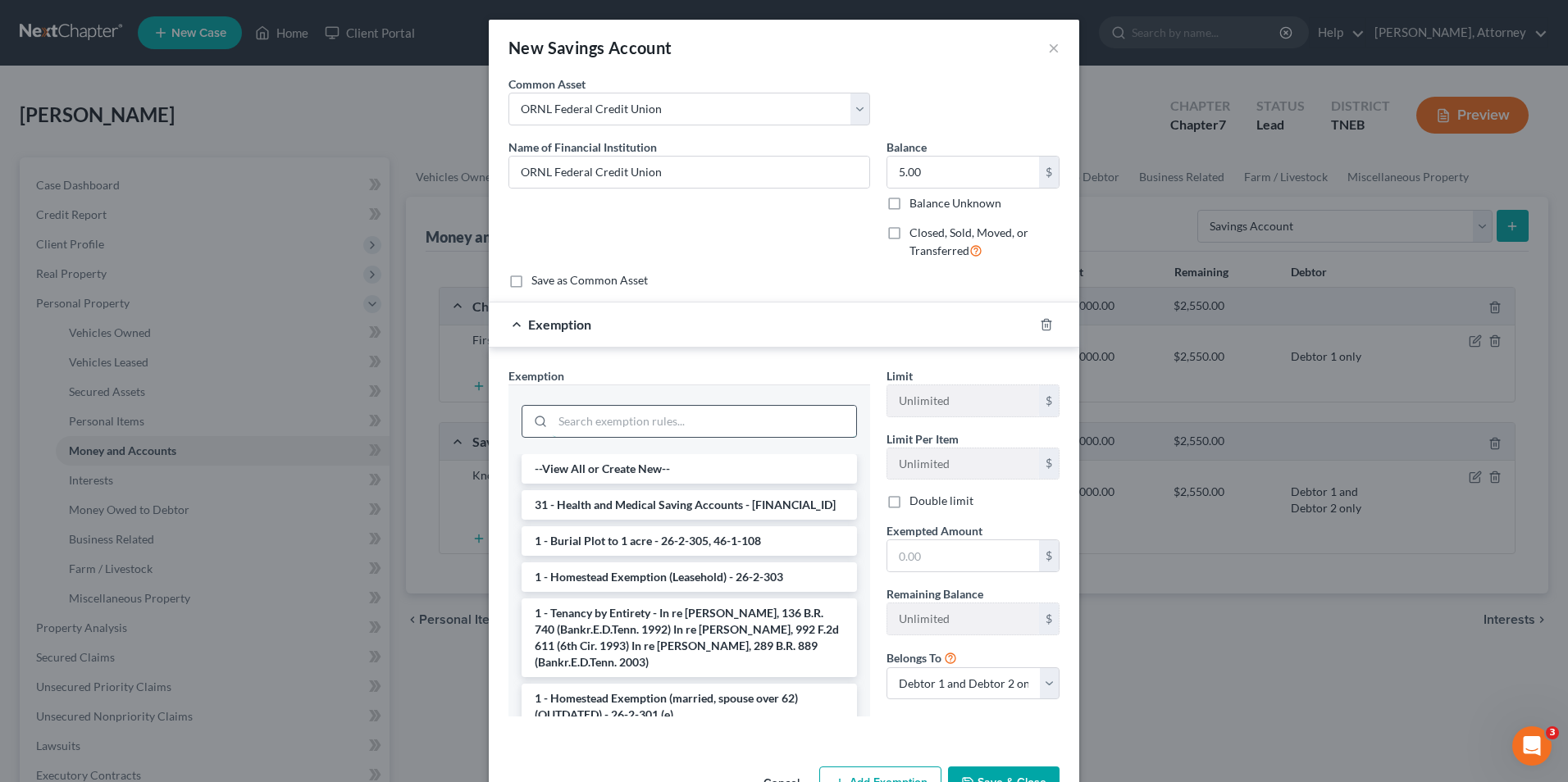
click at [720, 417] on input "search" at bounding box center [705, 422] width 304 height 31
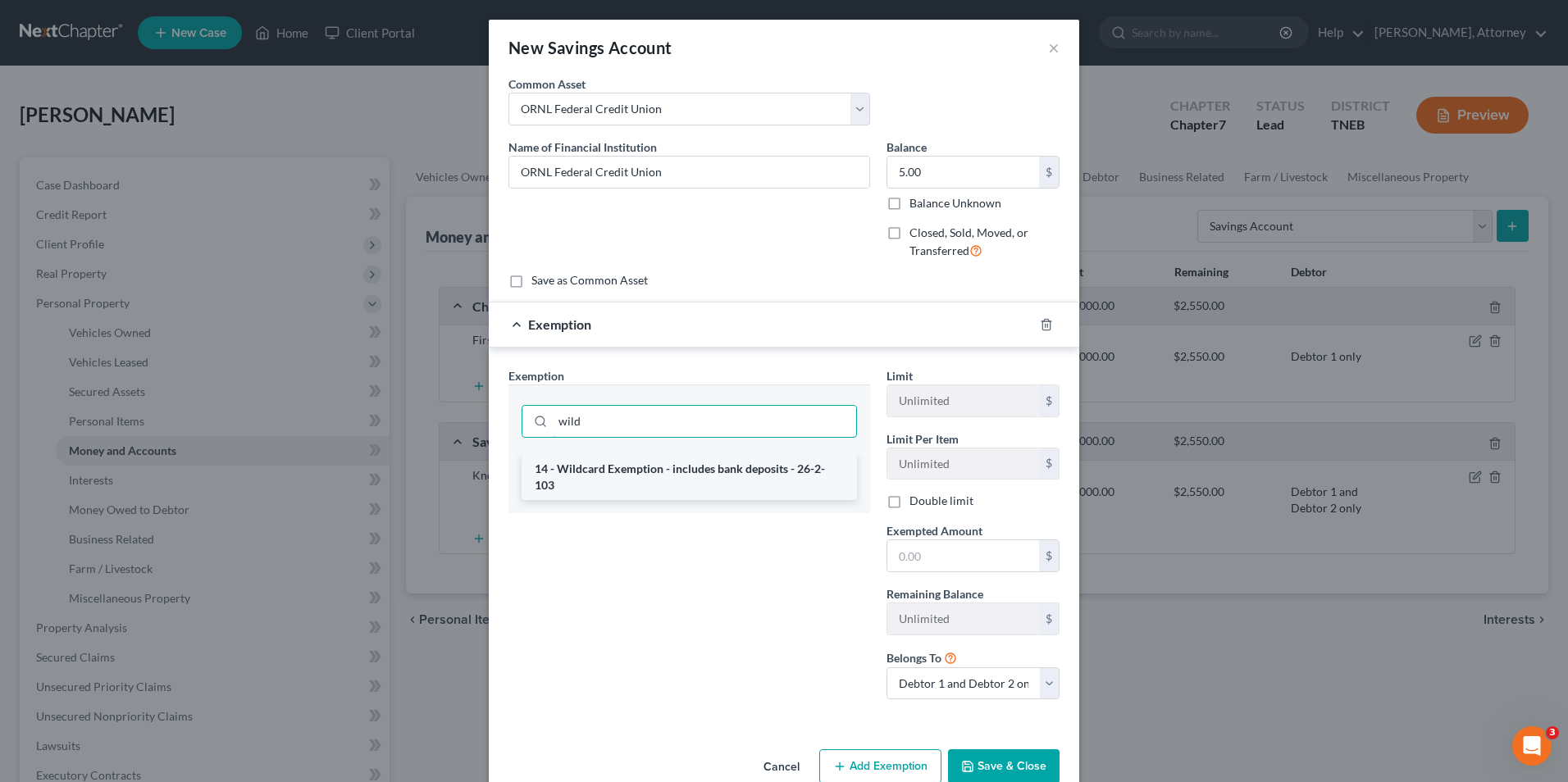
type input "wild"
click at [719, 476] on li "14 - Wildcard Exemption - includes bank deposits - 26-2-103" at bounding box center [690, 477] width 336 height 46
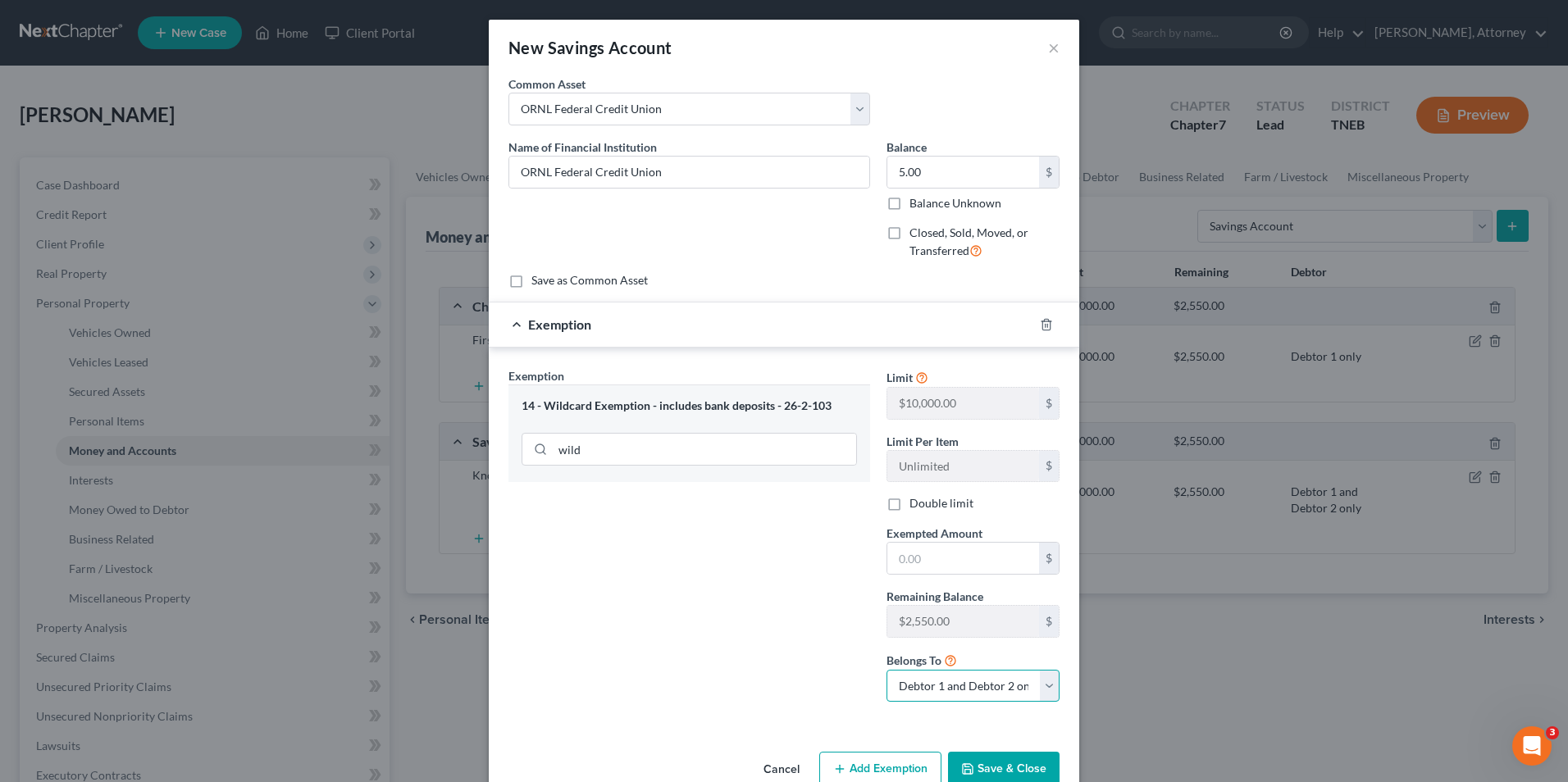
click at [952, 685] on select "Debtor 1 only Debtor 2 only Debtor 1 and Debtor 2 only" at bounding box center [974, 686] width 173 height 33
select select "1"
click at [887, 670] on select "Debtor 1 only Debtor 2 only Debtor 1 and Debtor 2 only" at bounding box center [974, 686] width 173 height 33
click at [904, 561] on input "text" at bounding box center [963, 558] width 152 height 31
type input "1"
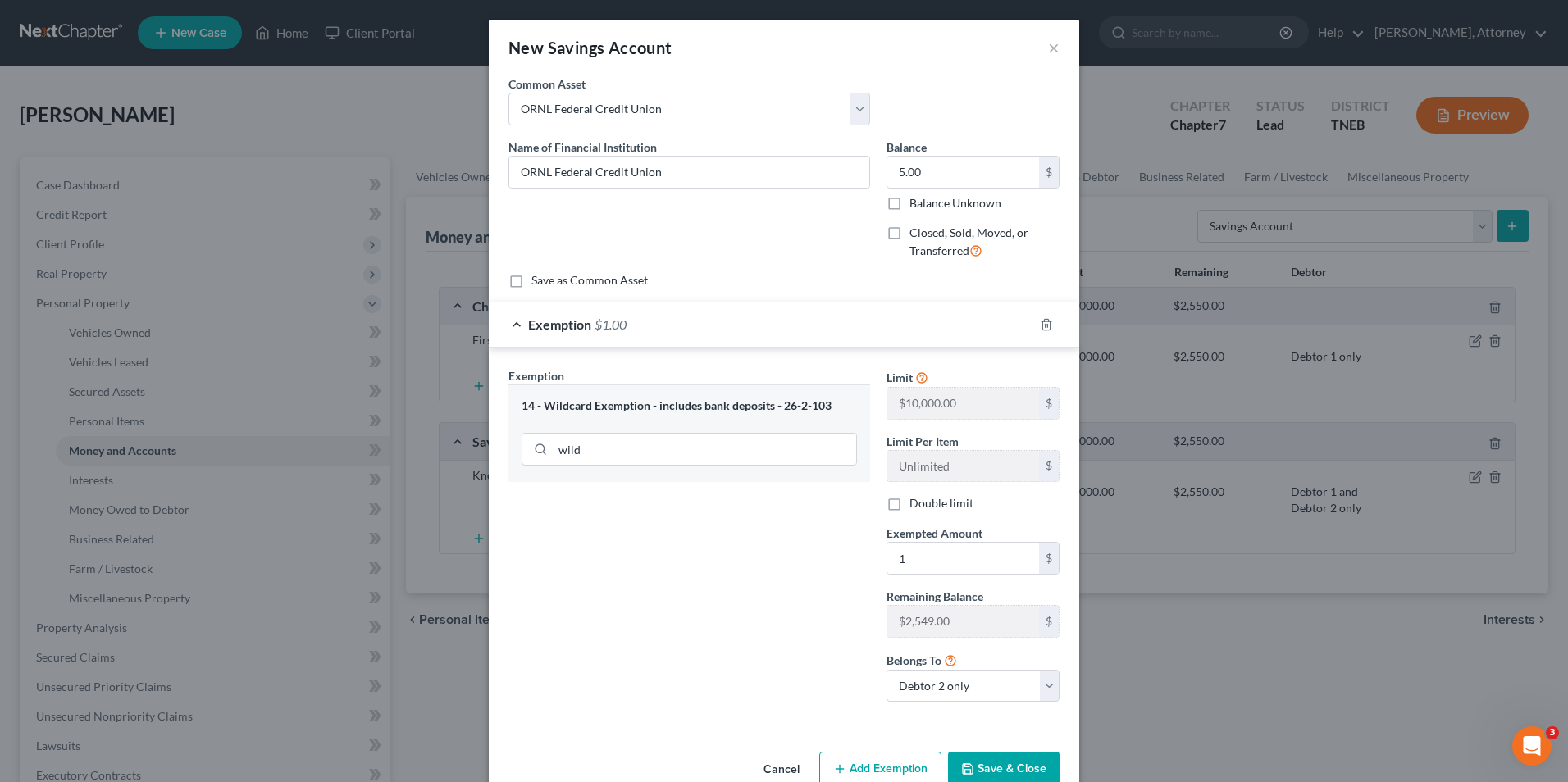
click at [987, 759] on button "Save & Close" at bounding box center [1004, 769] width 111 height 35
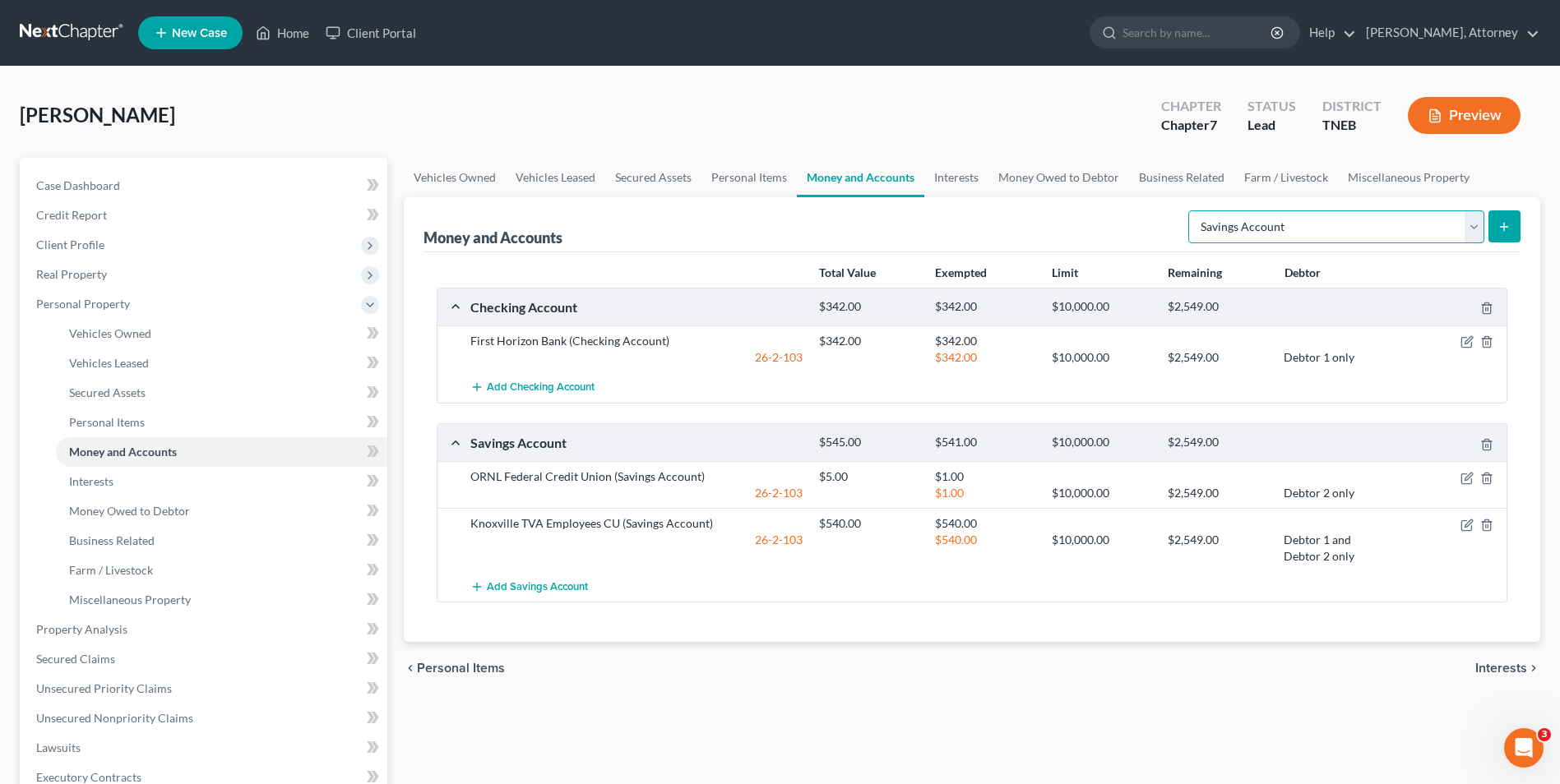
click at [1255, 217] on select "Select Account Type Brokerage Cash on Hand Certificates of Deposit Checking Acc…" at bounding box center [1337, 227] width 296 height 33
select select "checking"
click at [1191, 210] on select "Select Account Type Brokerage Cash on Hand Certificates of Deposit Checking Acc…" at bounding box center [1337, 227] width 296 height 33
click at [1512, 230] on button "submit" at bounding box center [1504, 226] width 32 height 32
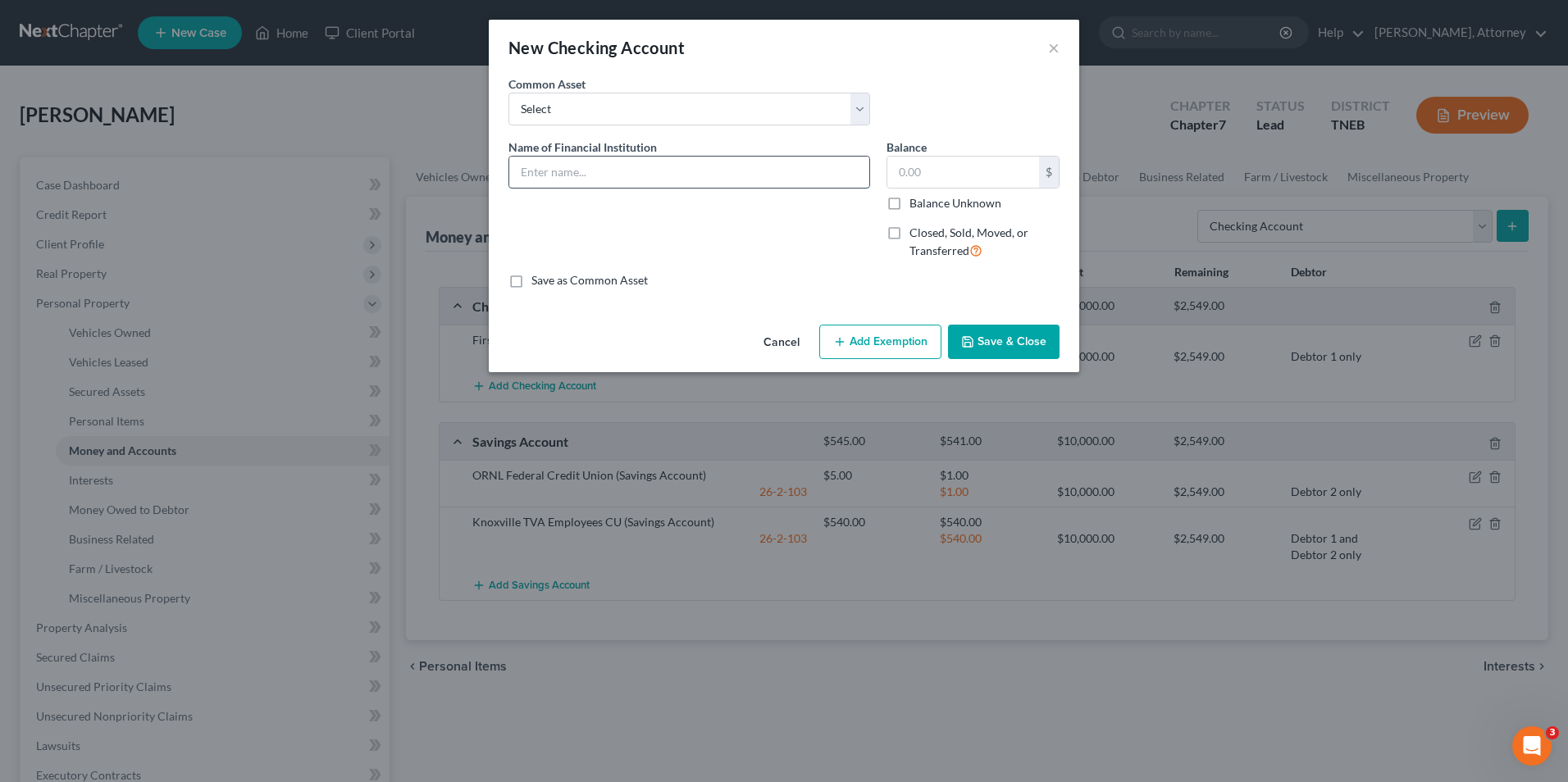
click at [791, 166] on input "text" at bounding box center [689, 172] width 361 height 31
type input "ORNL Federal Credit Union"
click at [925, 172] on input "text" at bounding box center [963, 172] width 152 height 31
type input "447"
click at [882, 344] on button "Add Exemption" at bounding box center [881, 342] width 122 height 35
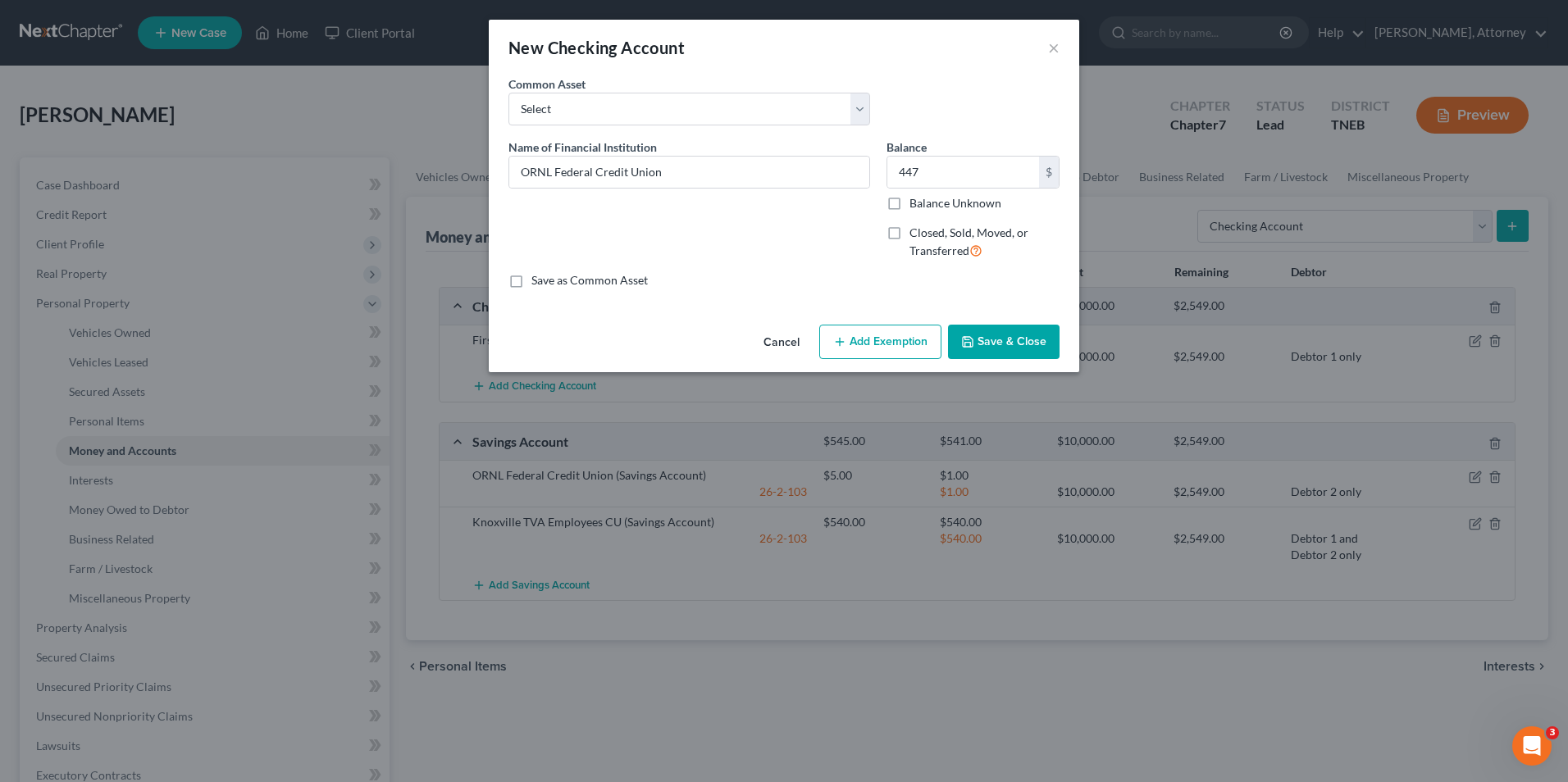
select select "2"
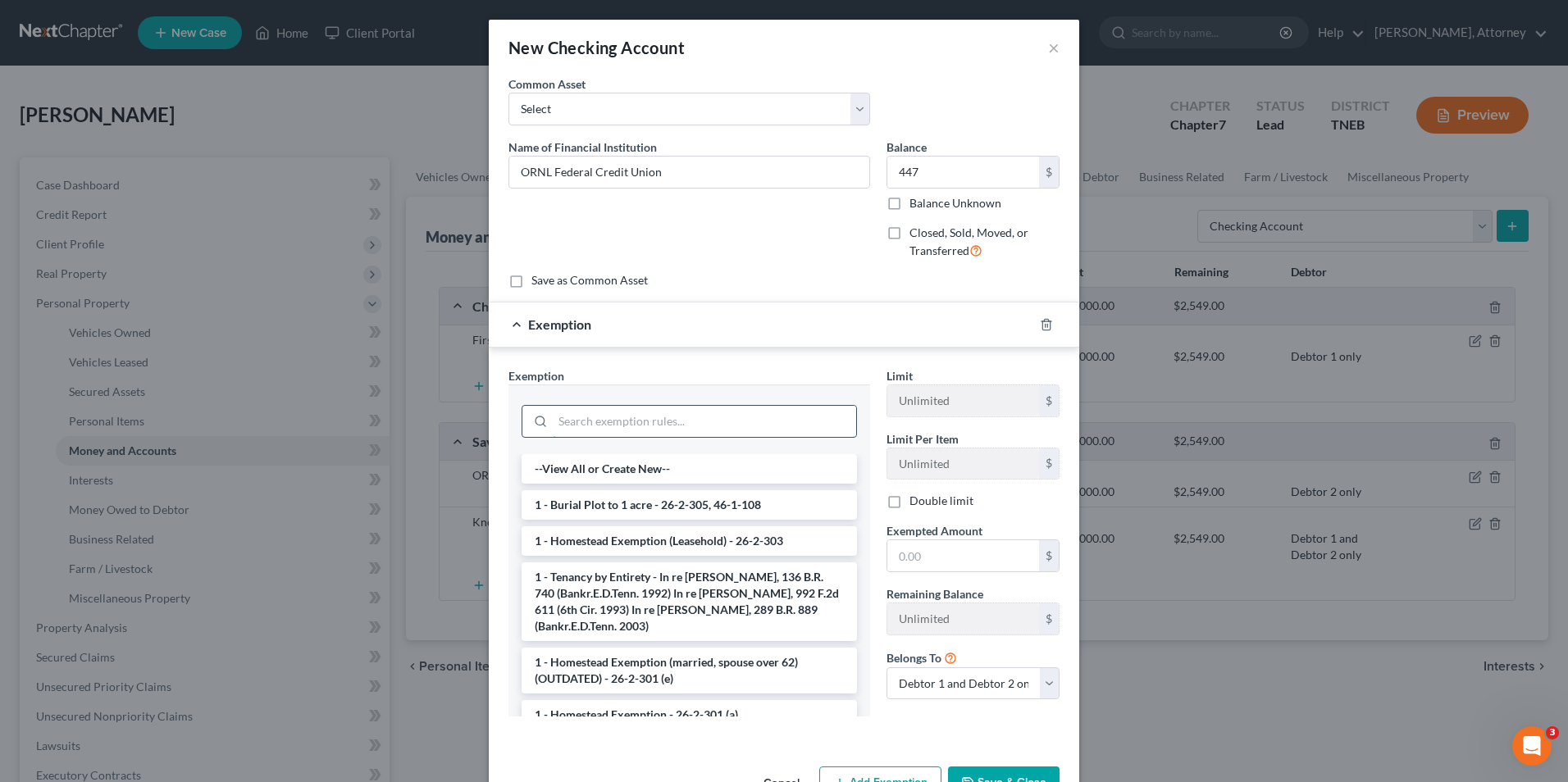
click at [731, 433] on input "search" at bounding box center [705, 422] width 304 height 31
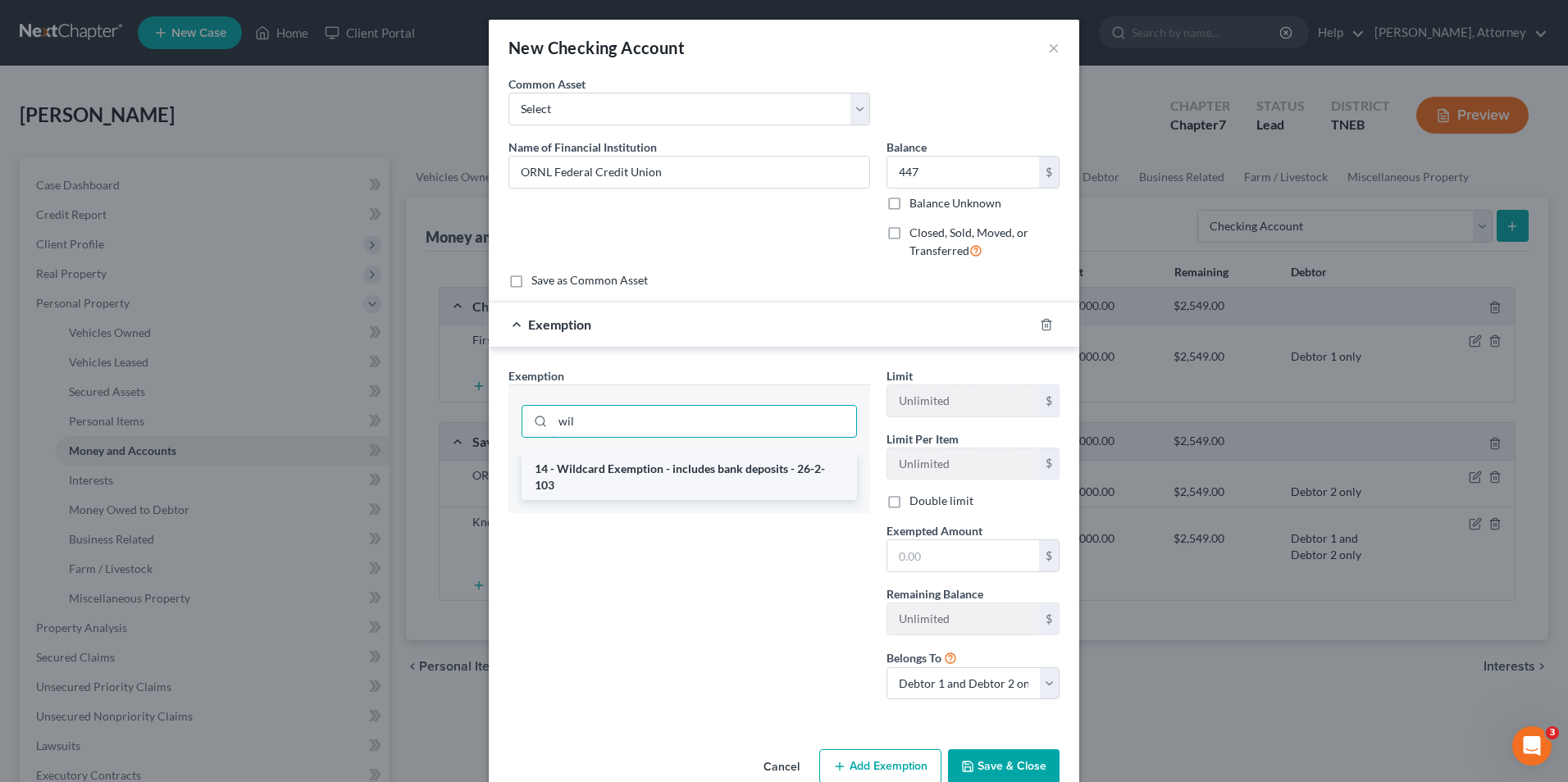
type input "wil"
click at [724, 473] on li "14 - Wildcard Exemption - includes bank deposits - 26-2-103" at bounding box center [690, 477] width 336 height 46
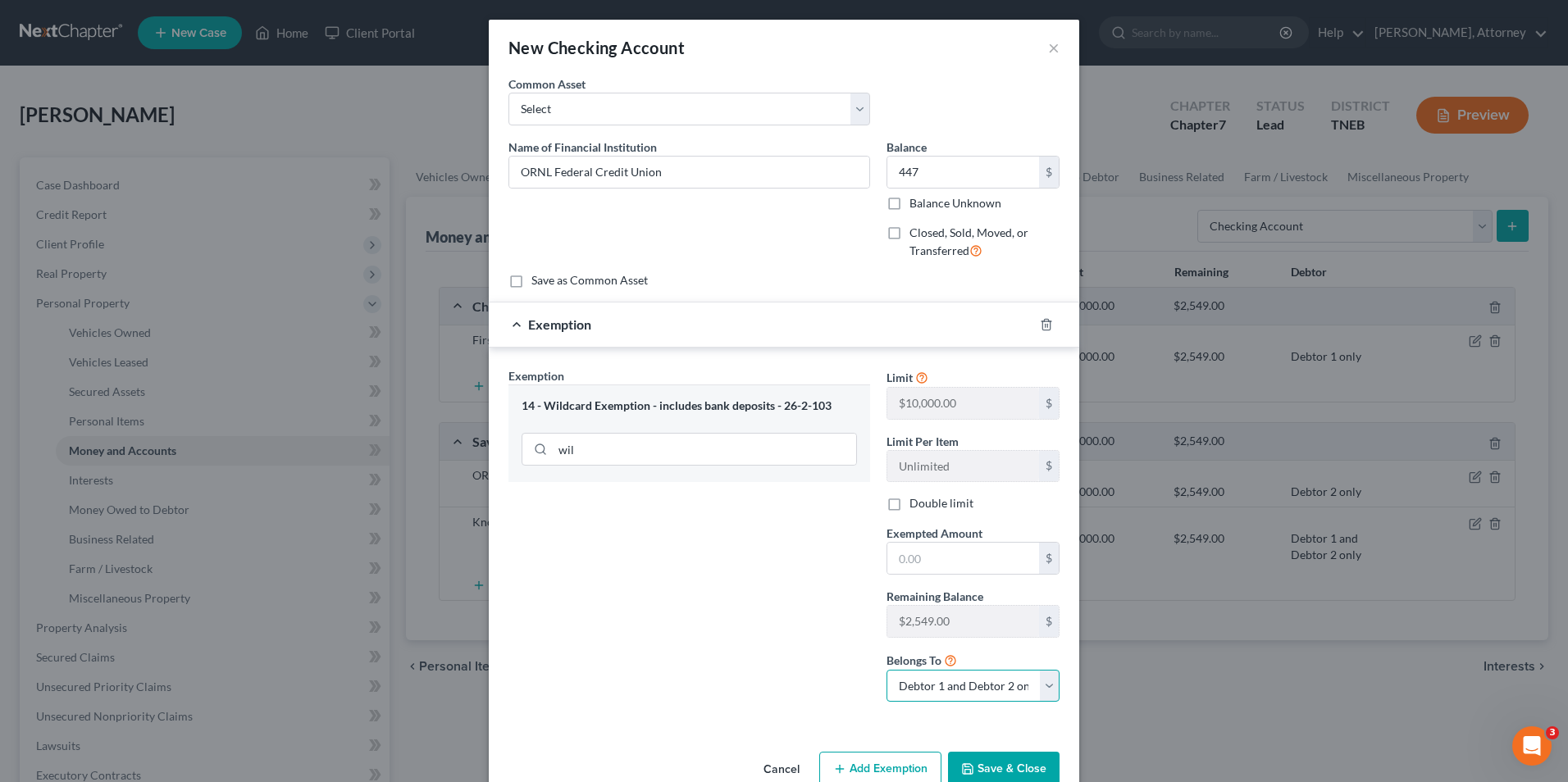
click at [996, 684] on select "Debtor 1 only Debtor 2 only Debtor 1 and Debtor 2 only" at bounding box center [974, 686] width 173 height 33
select select "1"
click at [887, 670] on select "Debtor 1 only Debtor 2 only Debtor 1 and Debtor 2 only" at bounding box center [974, 686] width 173 height 33
click at [989, 760] on button "Save & Close" at bounding box center [1004, 769] width 111 height 35
click at [971, 556] on input "text" at bounding box center [963, 558] width 152 height 31
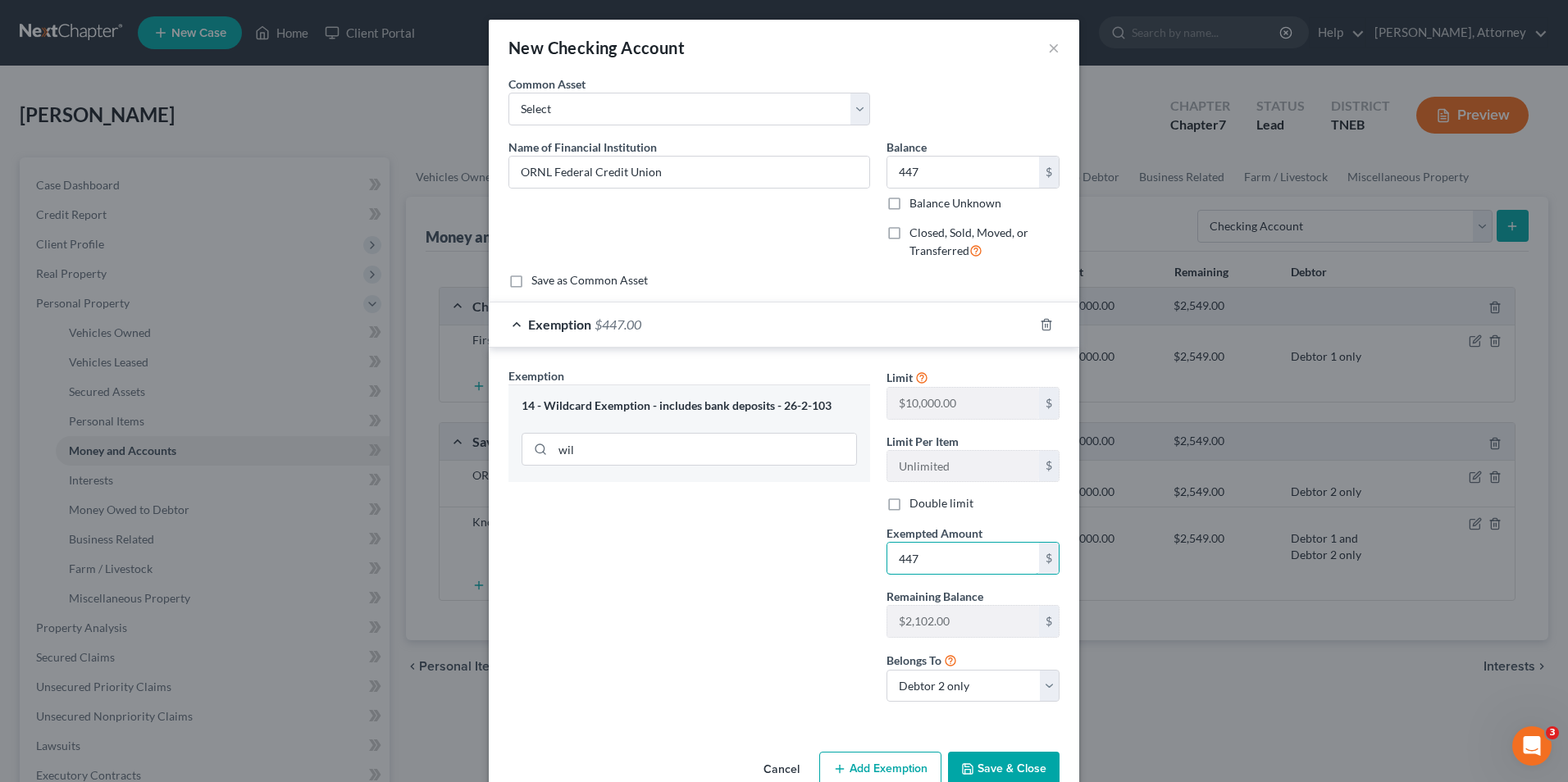
type input "447"
click at [1000, 757] on button "Save & Close" at bounding box center [1004, 769] width 111 height 35
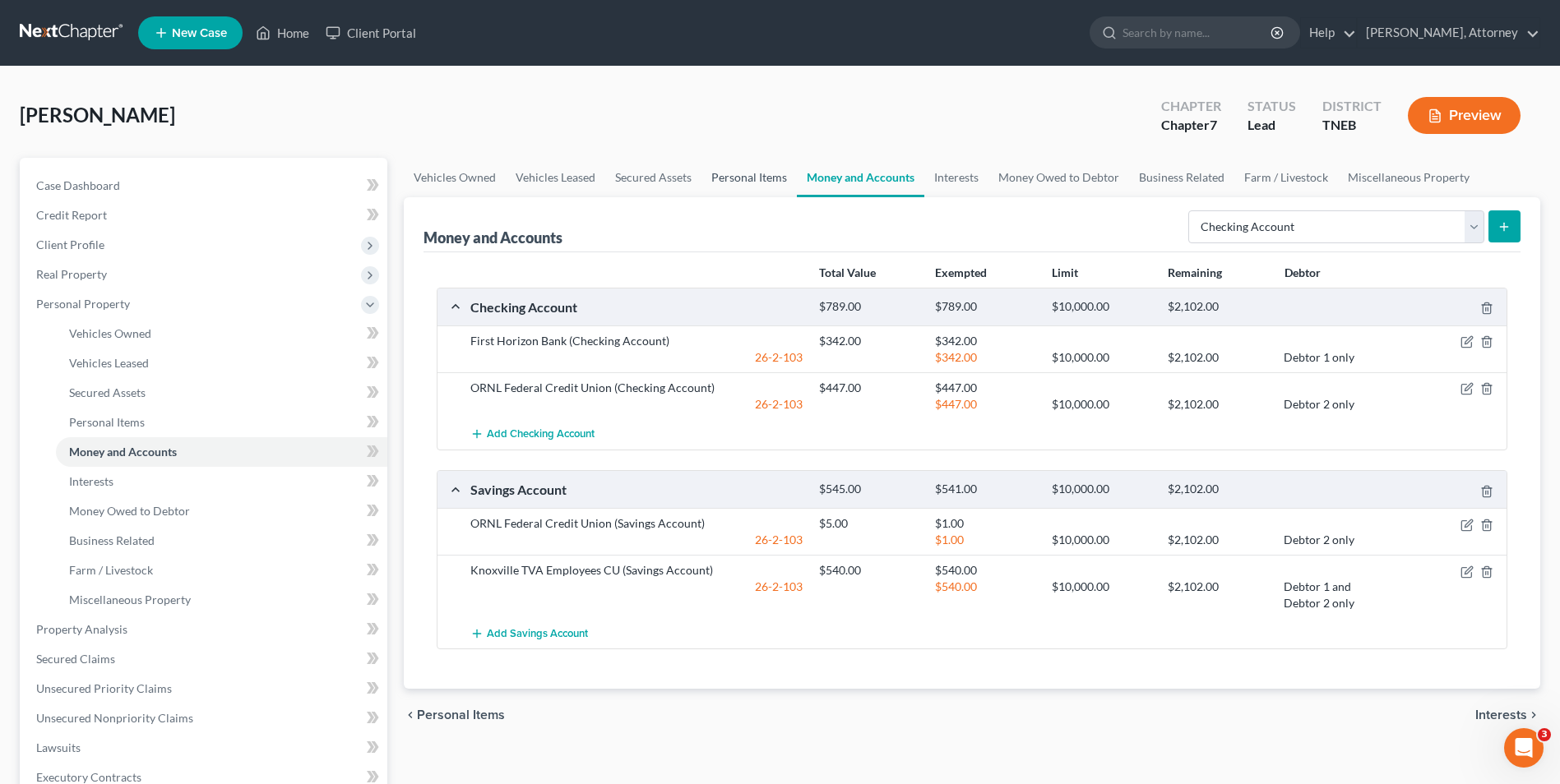
click at [738, 161] on link "Personal Items" at bounding box center [749, 177] width 95 height 39
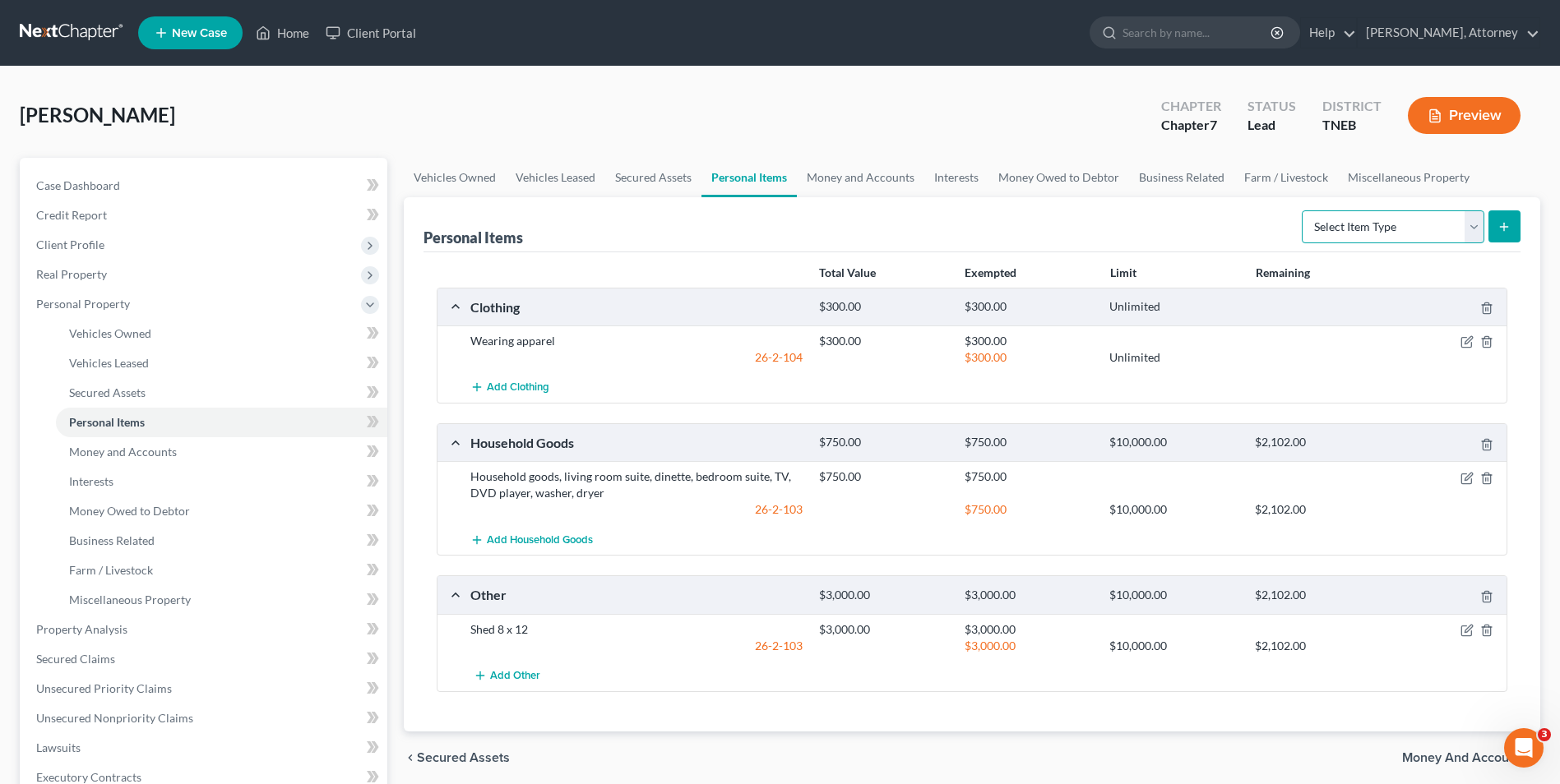
click at [1362, 240] on select "Select Item Type Clothing Collectibles Of Value Electronics Firearms Household …" at bounding box center [1393, 227] width 183 height 33
select select "other"
click at [1304, 210] on select "Select Item Type Clothing Collectibles Of Value Electronics Firearms Household …" at bounding box center [1393, 227] width 183 height 33
click at [1499, 231] on icon "submit" at bounding box center [1504, 227] width 13 height 13
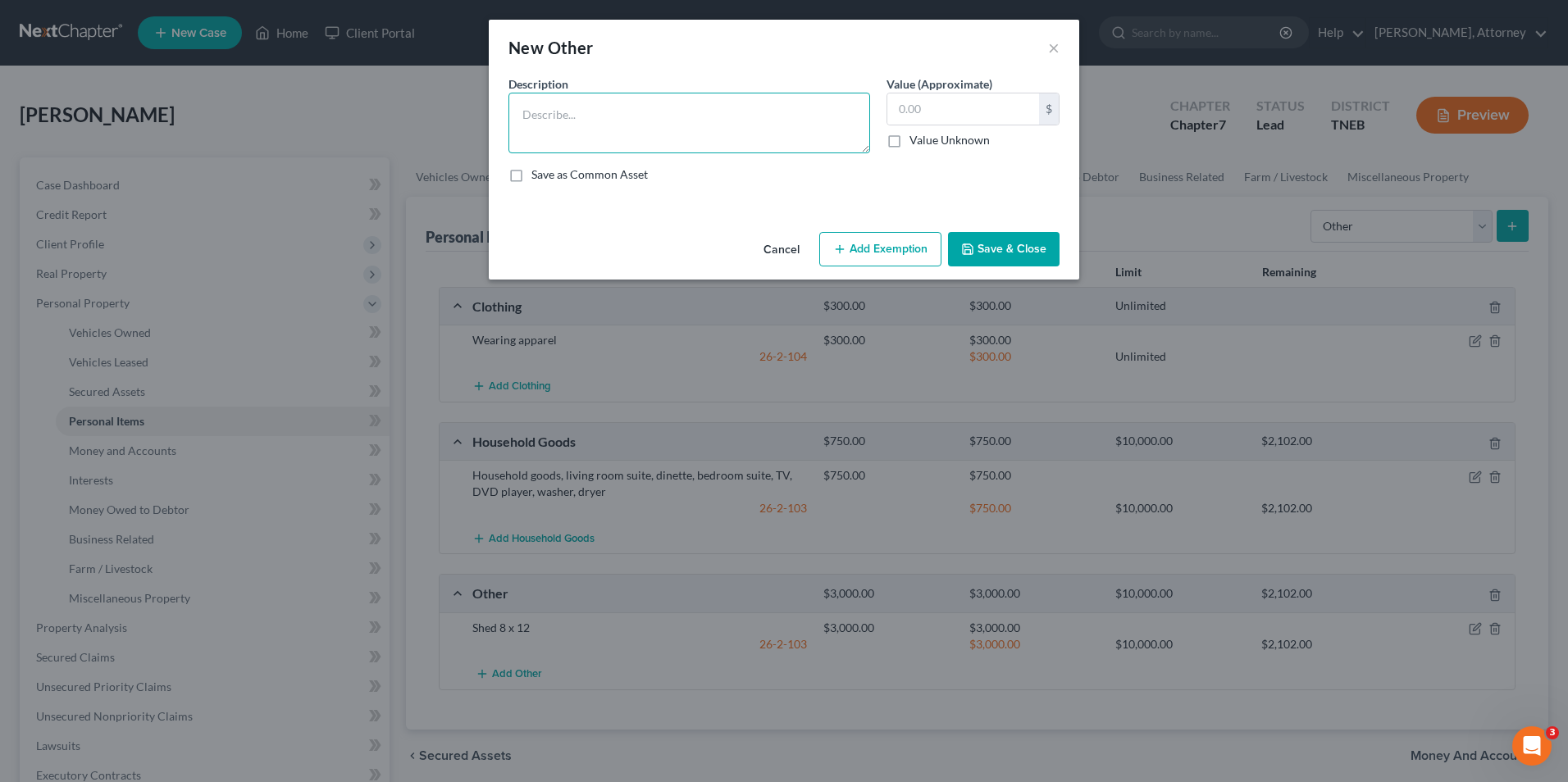
click at [601, 142] on textarea at bounding box center [689, 123] width 361 height 61
type textarea "tools"
click at [972, 102] on input "text" at bounding box center [963, 109] width 152 height 31
type input "4,000"
click at [871, 249] on button "Add Exemption" at bounding box center [881, 249] width 122 height 35
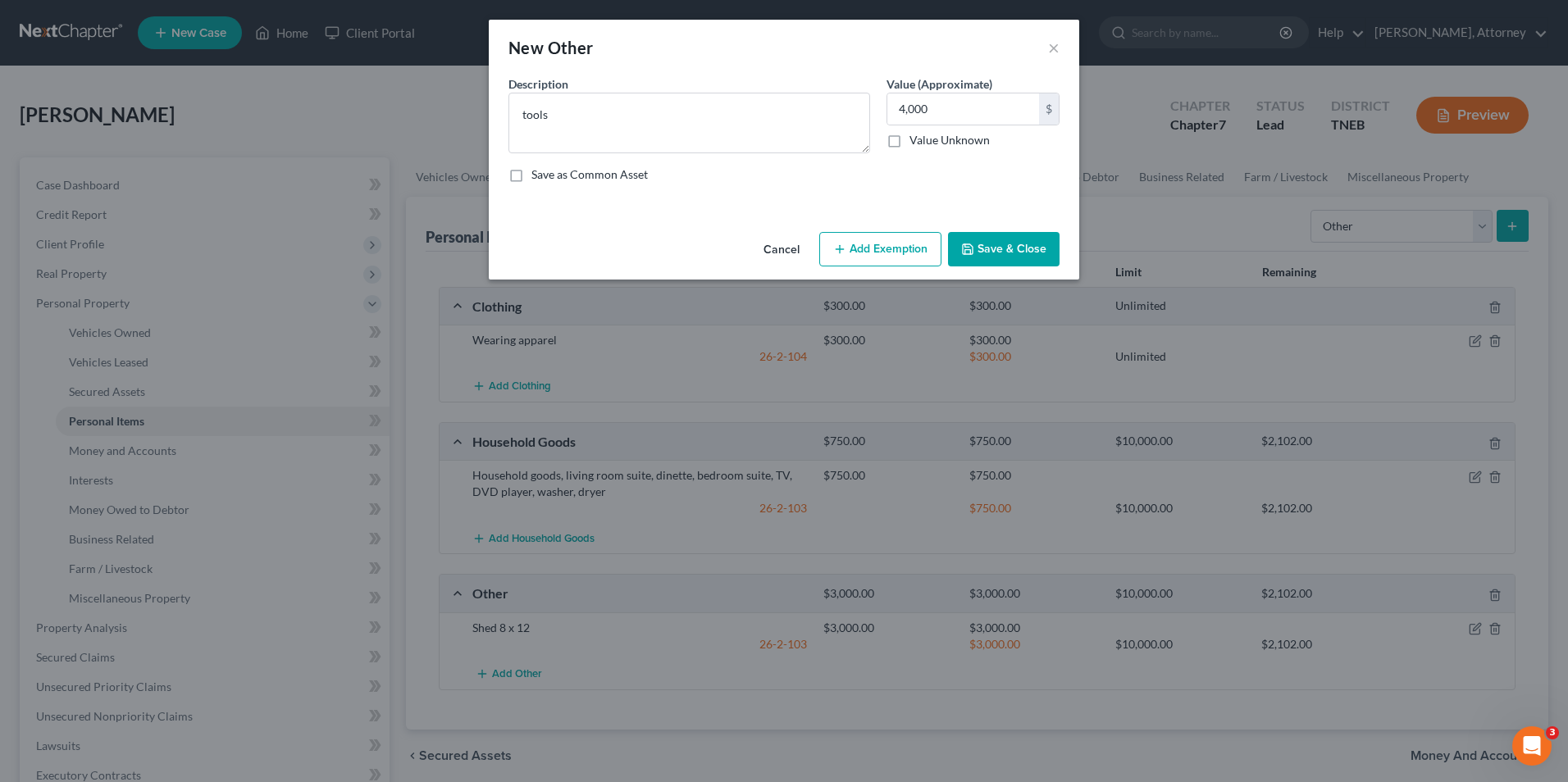
select select "2"
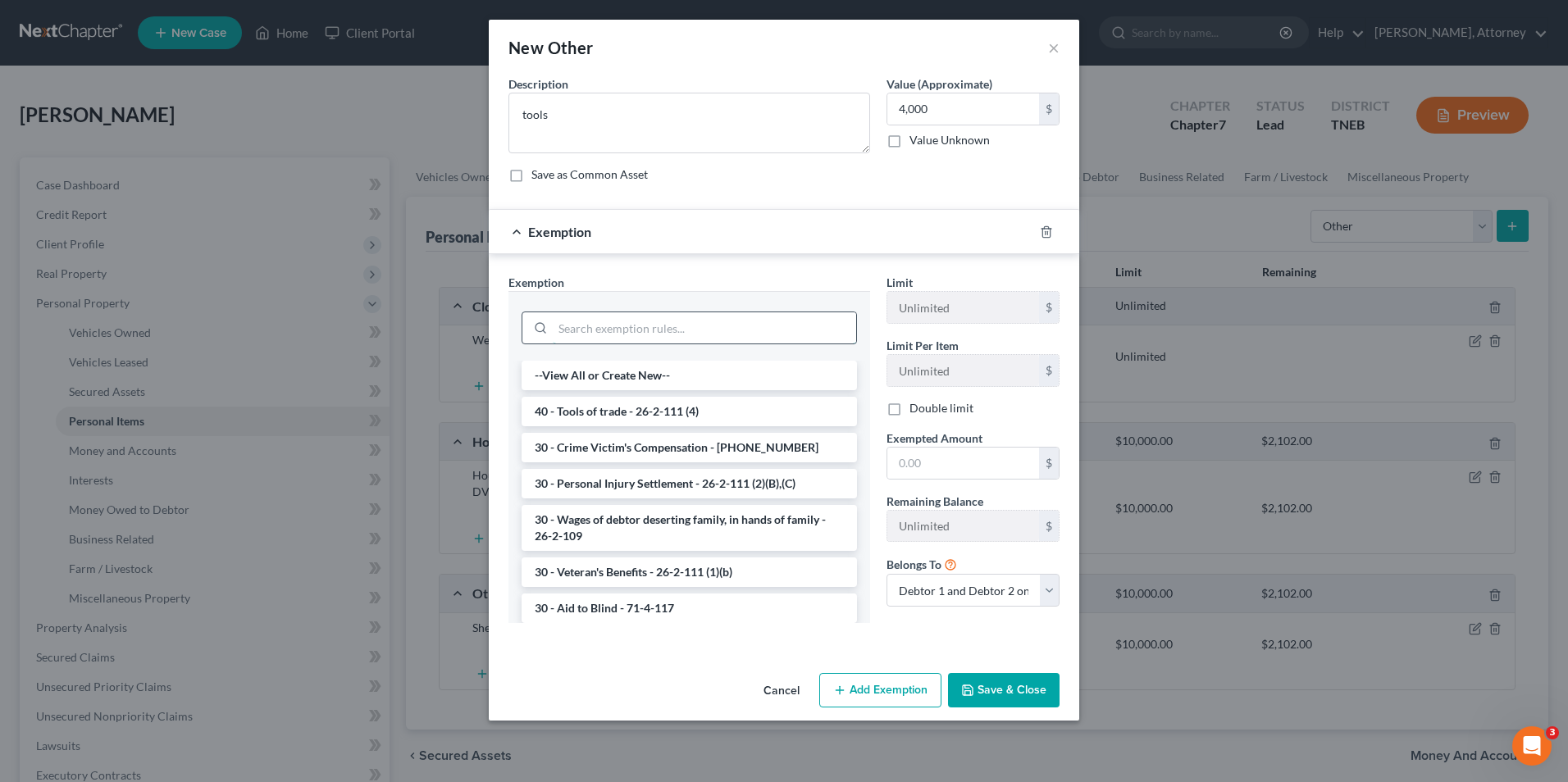
click at [752, 322] on input "search" at bounding box center [705, 328] width 304 height 31
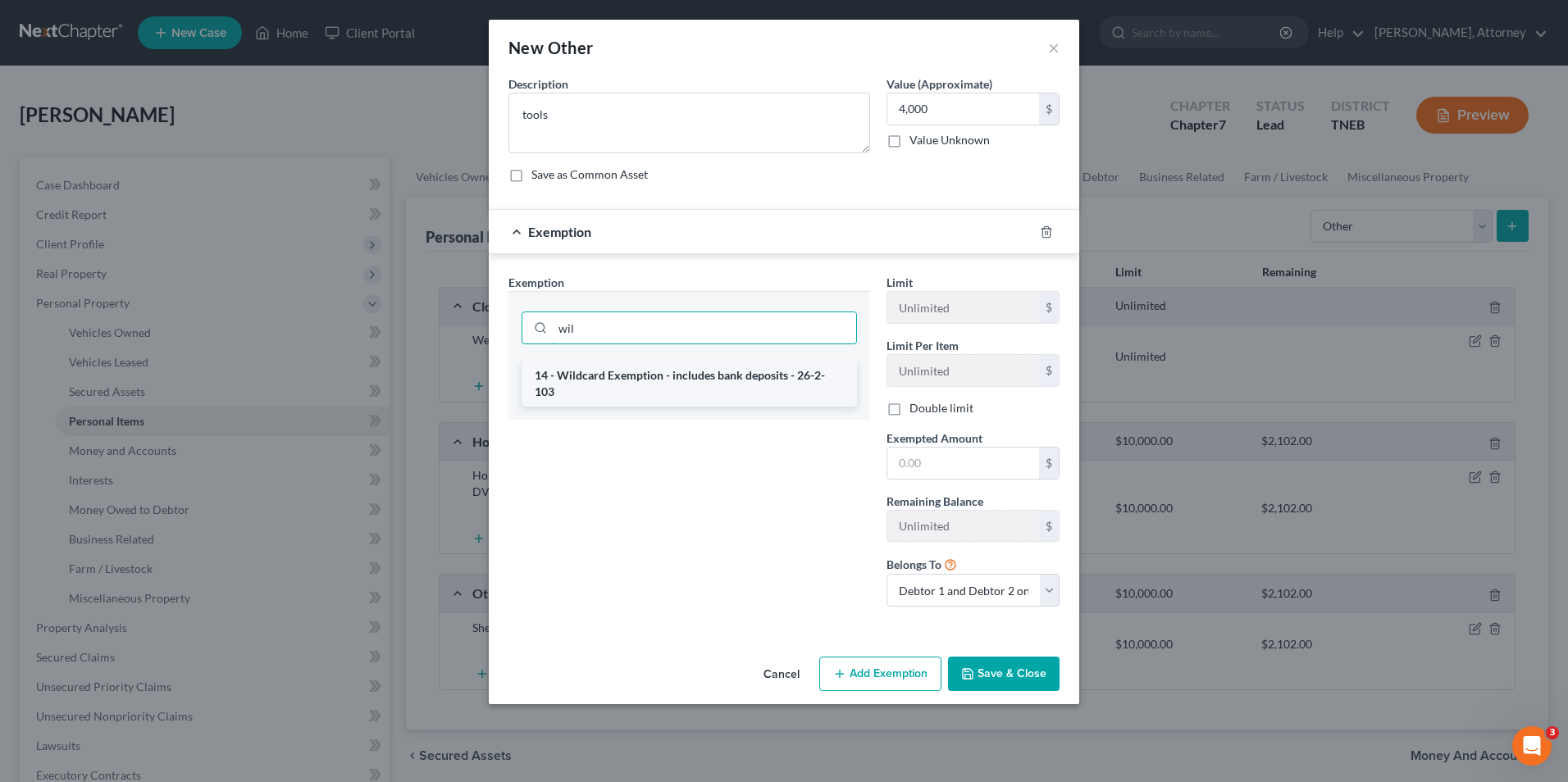
type input "wil"
click at [738, 385] on li "14 - Wildcard Exemption - includes bank deposits - 26-2-103" at bounding box center [690, 383] width 336 height 46
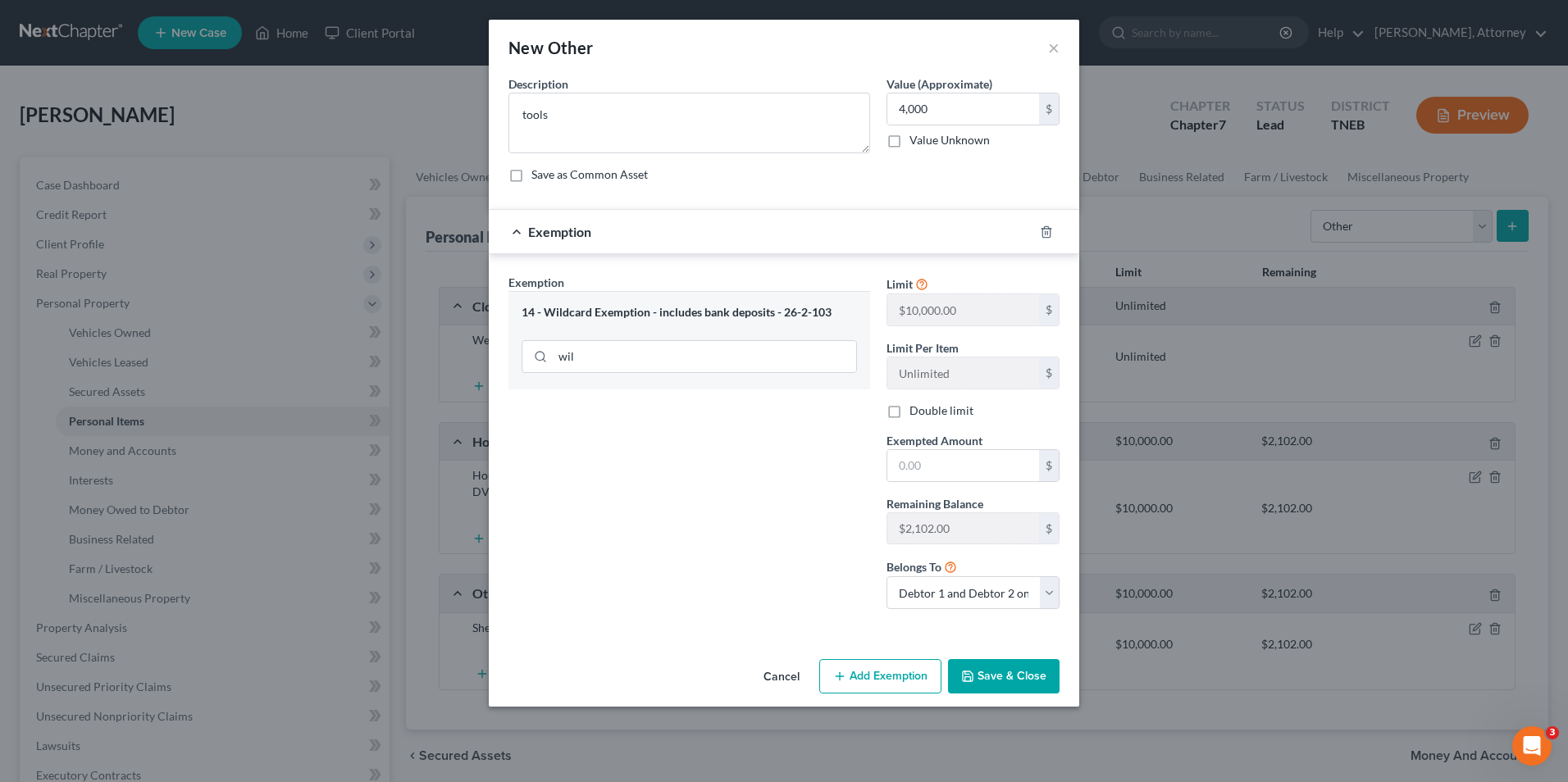
click at [910, 415] on label "Double limit" at bounding box center [942, 411] width 64 height 16
click at [916, 413] on input "Double limit" at bounding box center [922, 408] width 11 height 11
checkbox input "true"
click at [909, 474] on input "text" at bounding box center [963, 465] width 152 height 31
type input "4,000"
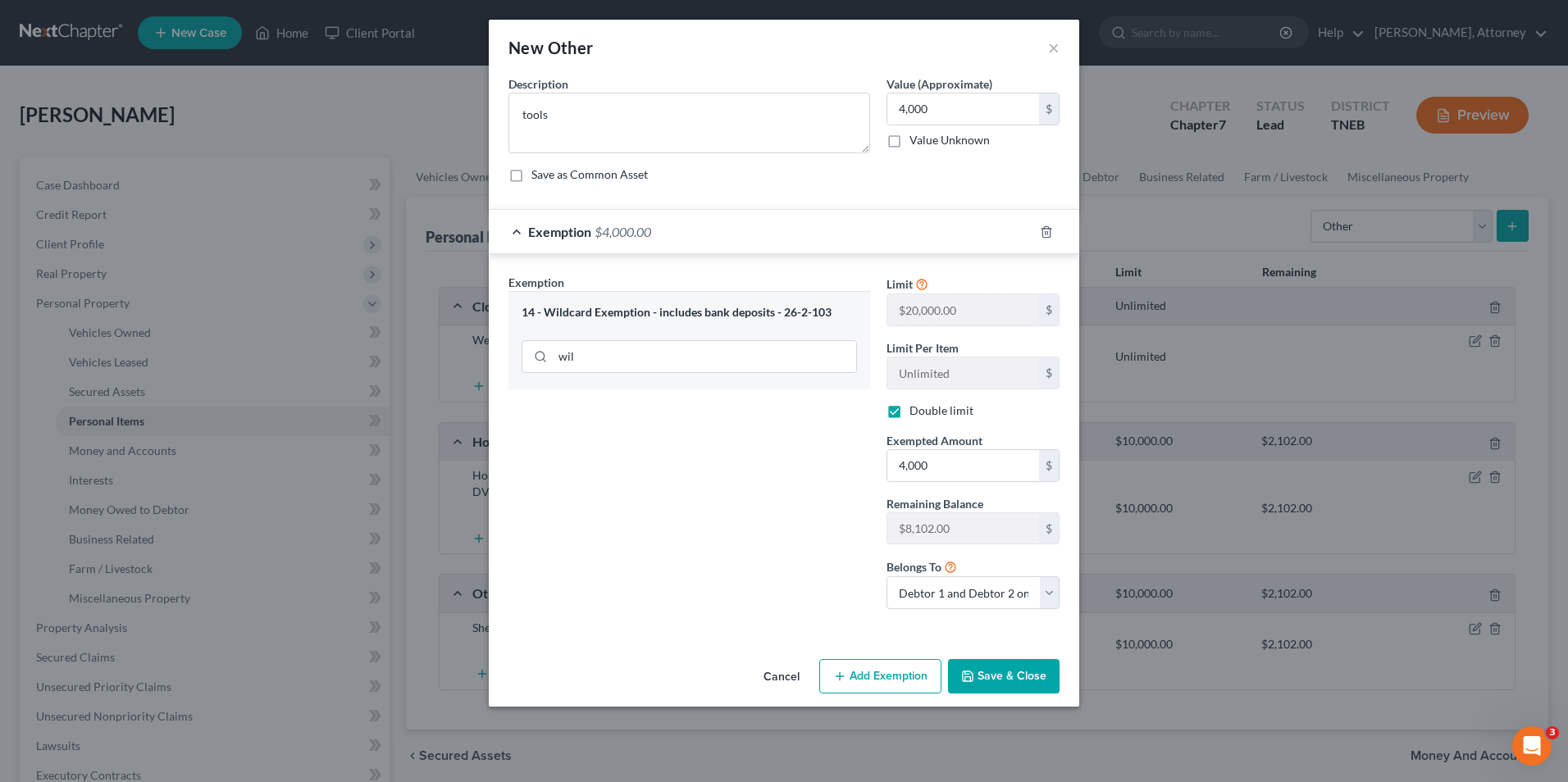
click at [1019, 669] on button "Save & Close" at bounding box center [1004, 677] width 111 height 35
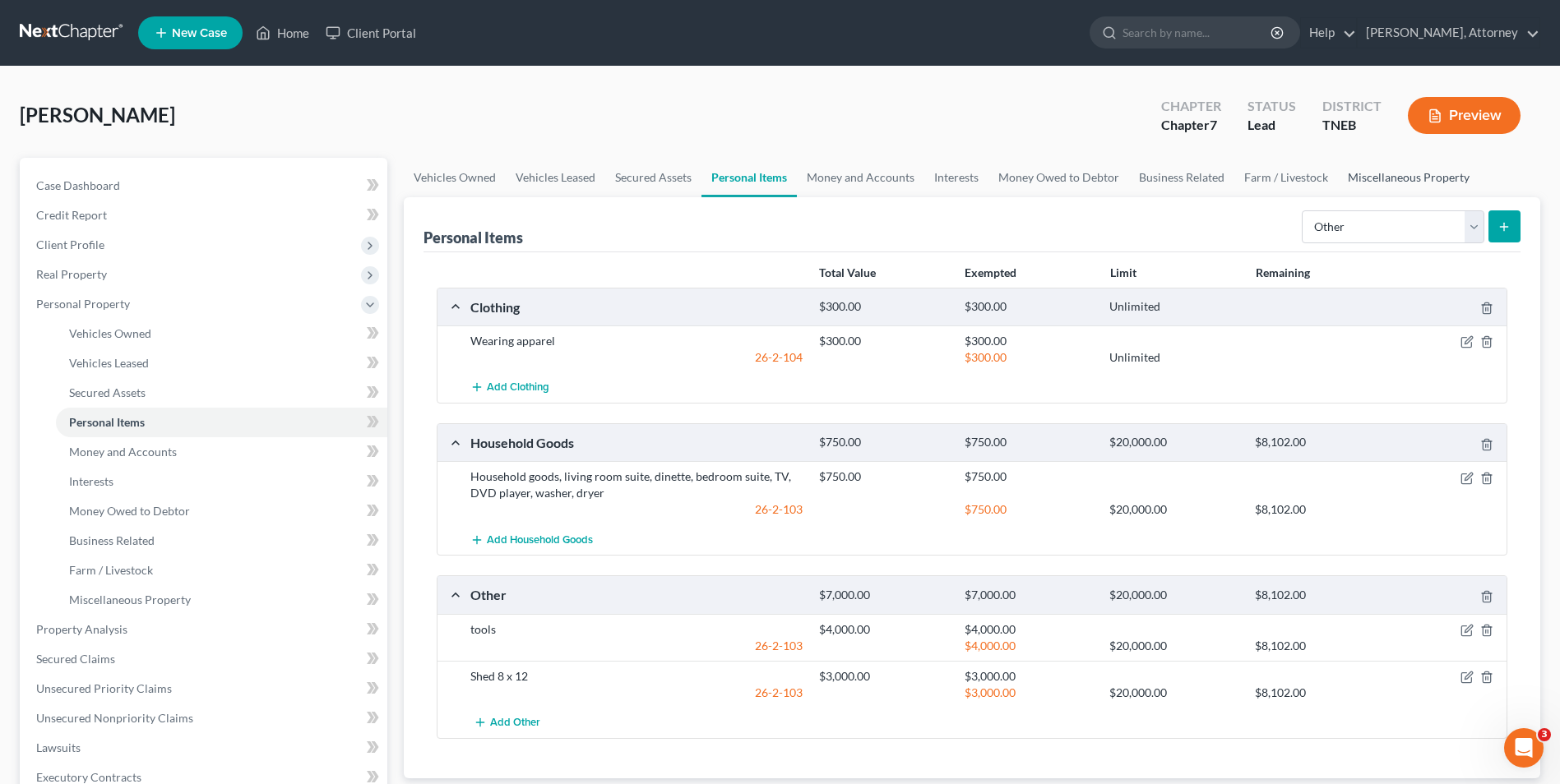
click at [1354, 171] on link "Miscellaneous Property" at bounding box center [1408, 177] width 142 height 39
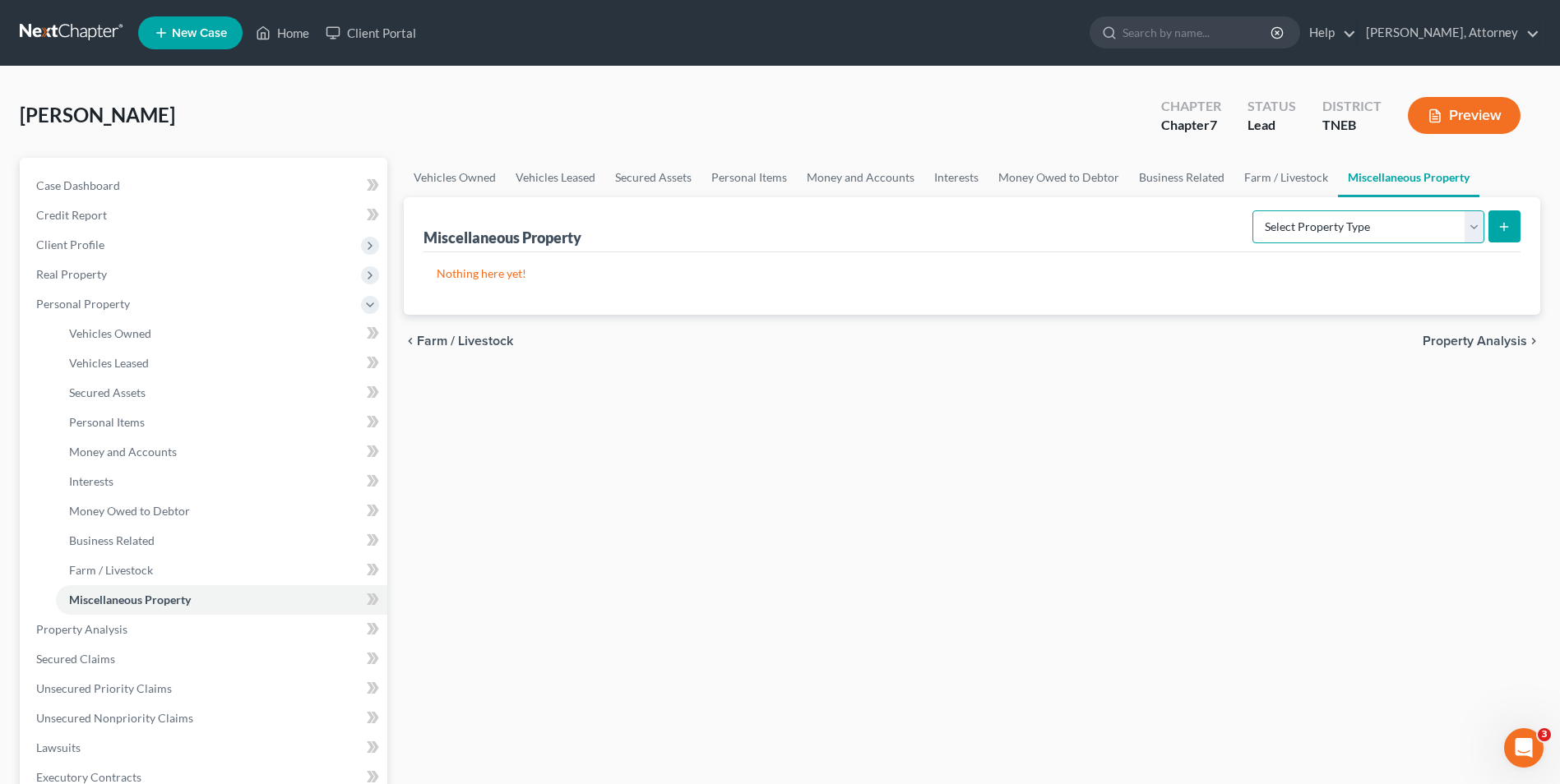
click at [1340, 240] on select "Select Property Type Assigned for Creditor Benefit [DATE] Holding for Another N…" at bounding box center [1368, 227] width 231 height 33
click at [1081, 171] on link "Money Owed to Debtor" at bounding box center [1059, 177] width 141 height 39
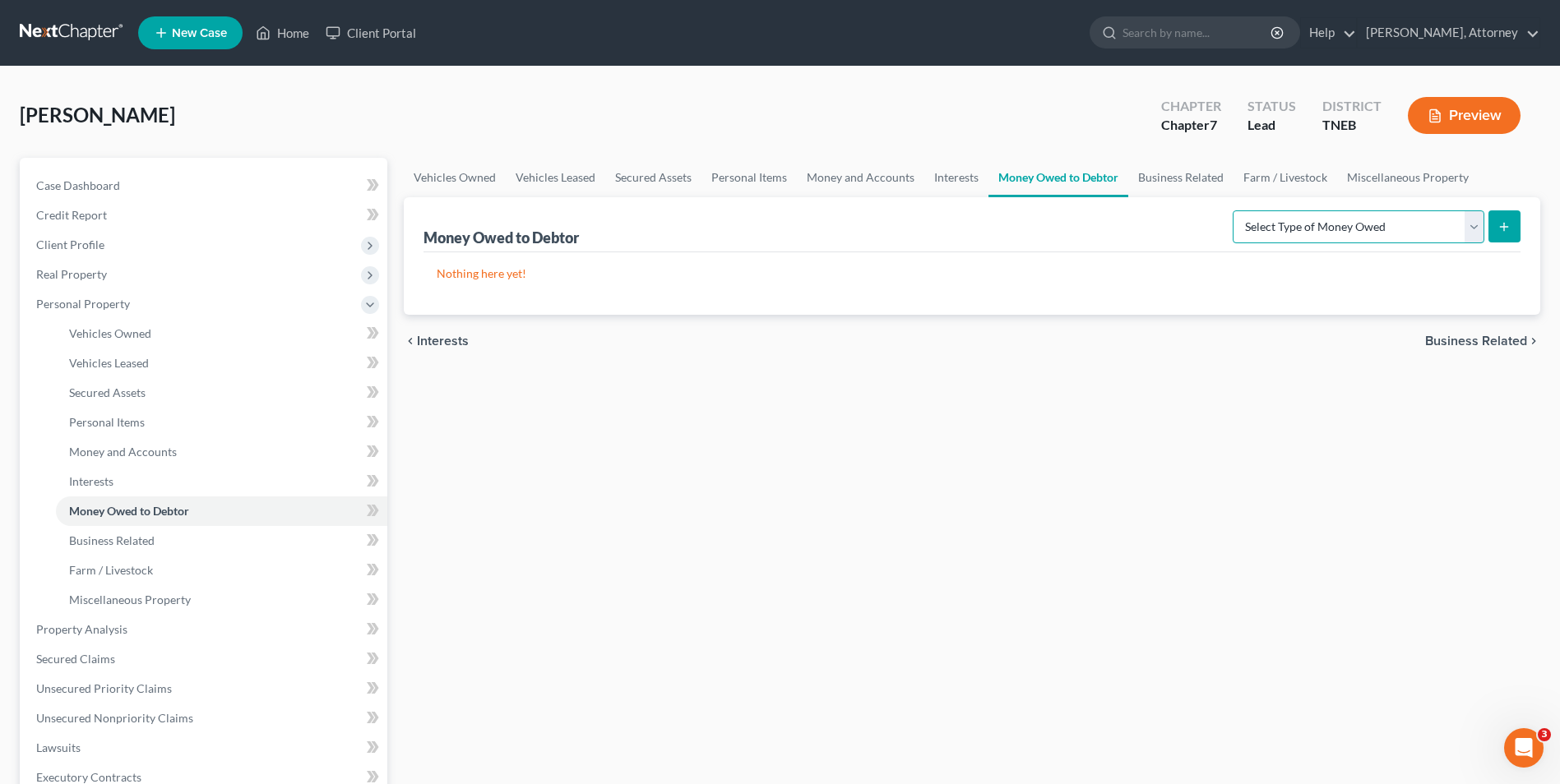
click at [1377, 229] on select "Select Type of Money Owed Accounts Receivable Alimony Child Support Claims Agai…" at bounding box center [1358, 227] width 252 height 33
click at [1416, 178] on link "Miscellaneous Property" at bounding box center [1407, 177] width 142 height 39
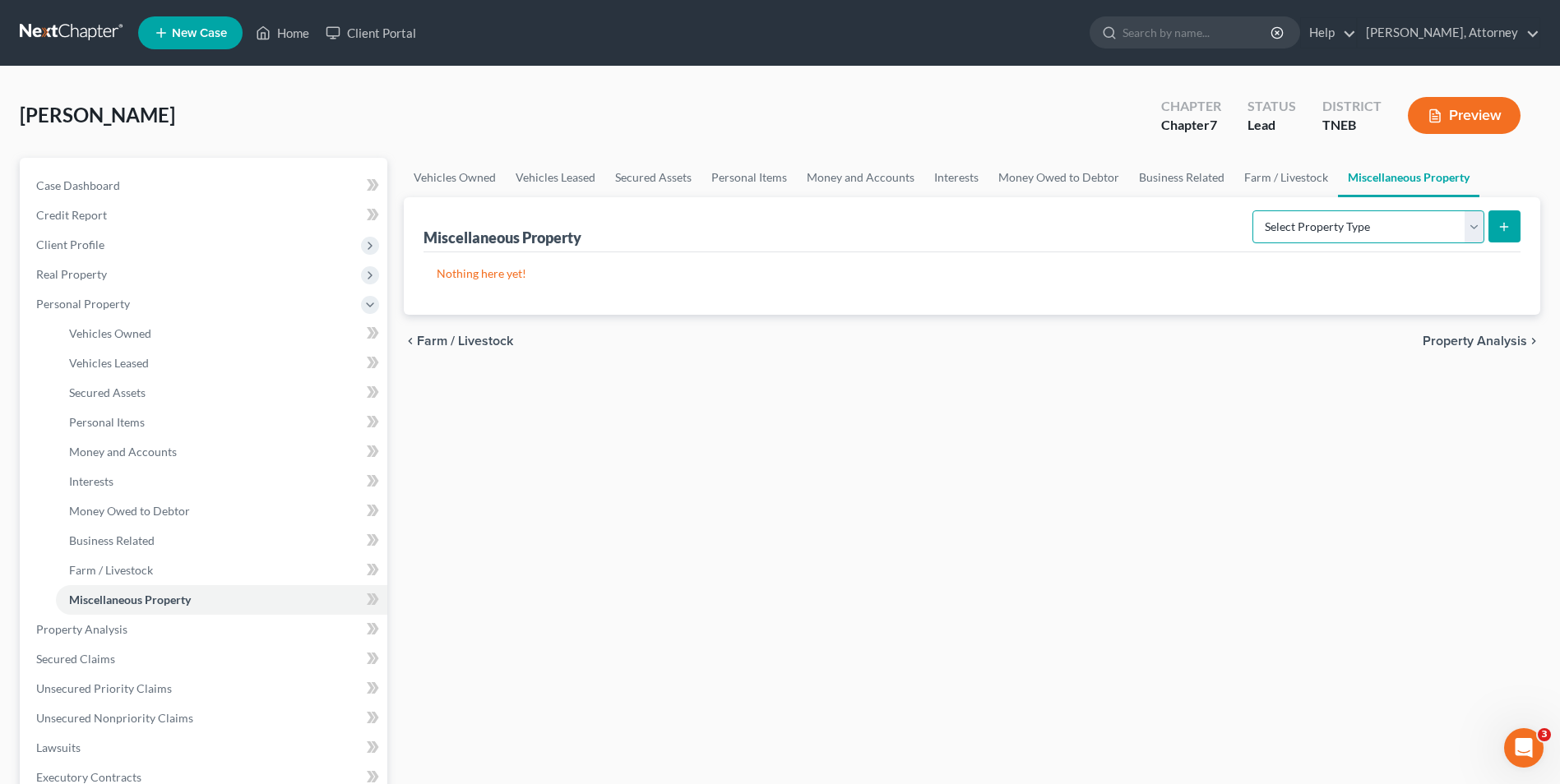
click at [1397, 220] on select "Select Property Type Assigned for Creditor Benefit [DATE] Holding for Another N…" at bounding box center [1368, 227] width 231 height 33
select select "not_yet_listed"
click at [1253, 210] on select "Select Property Type Assigned for Creditor Benefit [DATE] Holding for Another N…" at bounding box center [1368, 227] width 231 height 33
click at [1497, 233] on button "submit" at bounding box center [1504, 226] width 32 height 32
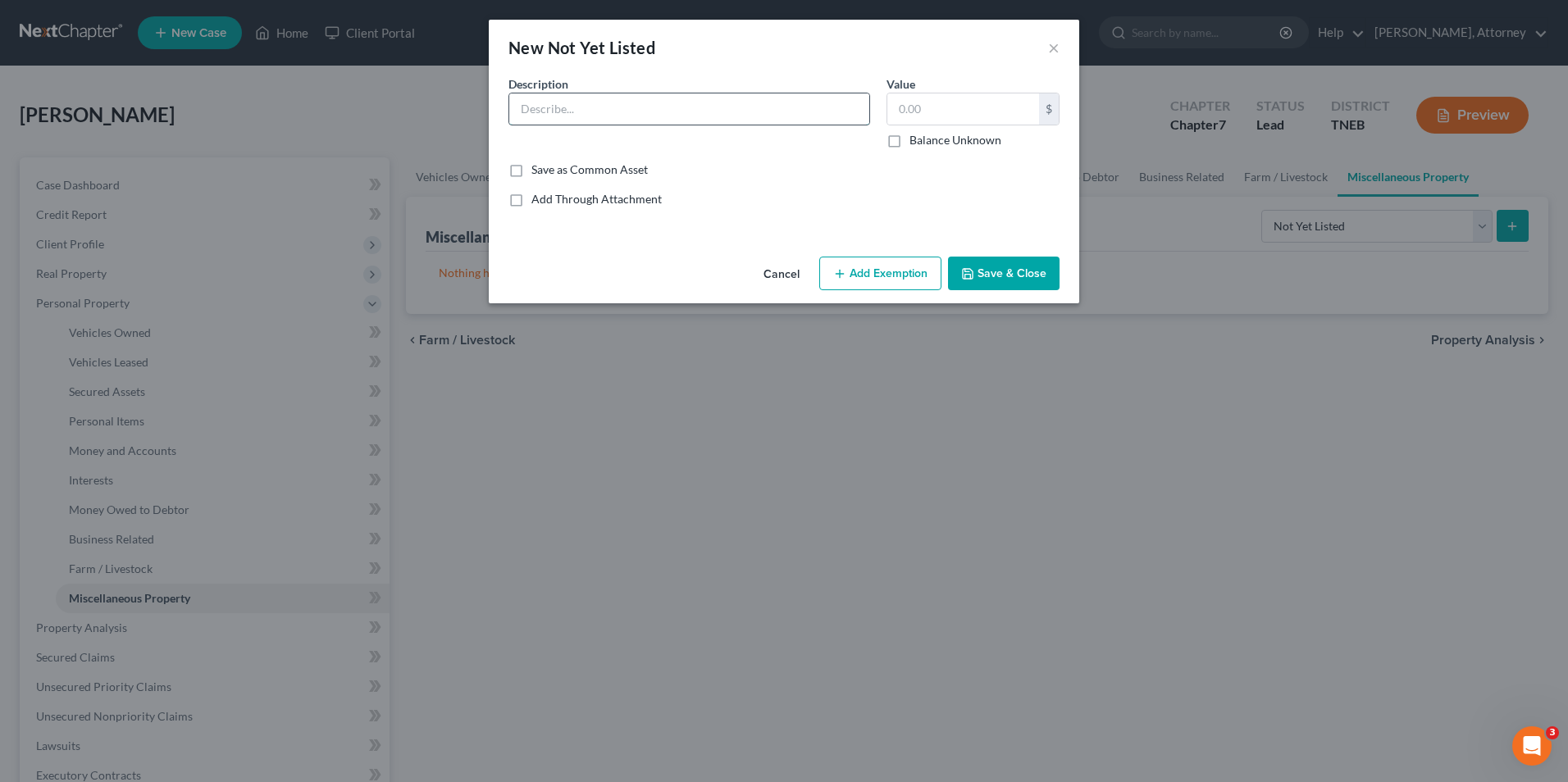
click at [750, 121] on input "text" at bounding box center [689, 109] width 361 height 31
type input "garnished funds"
click at [960, 119] on input "text" at bounding box center [963, 109] width 152 height 31
type input "500"
click at [922, 256] on button "Add Exemption" at bounding box center [881, 274] width 122 height 35
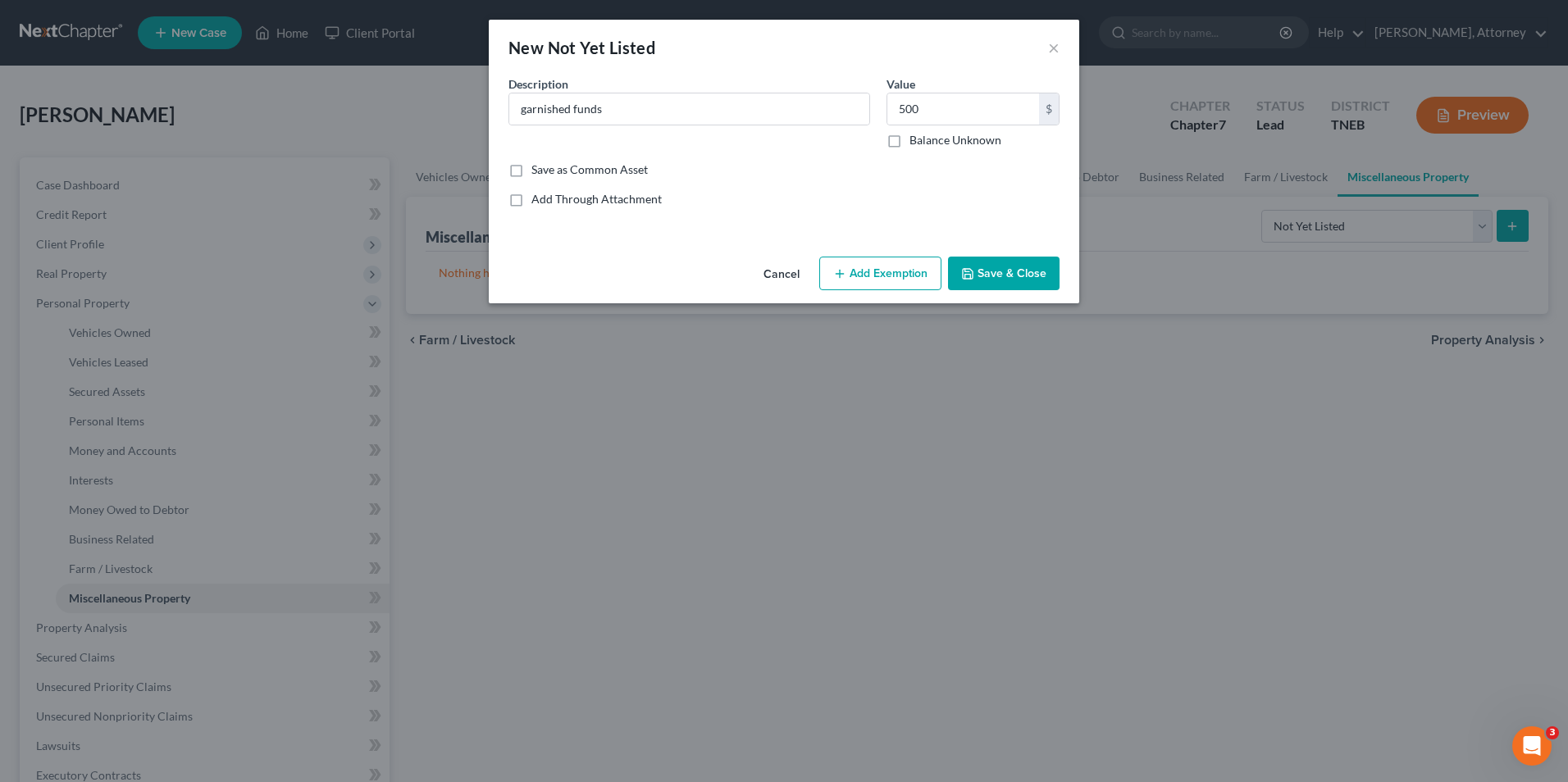
select select "2"
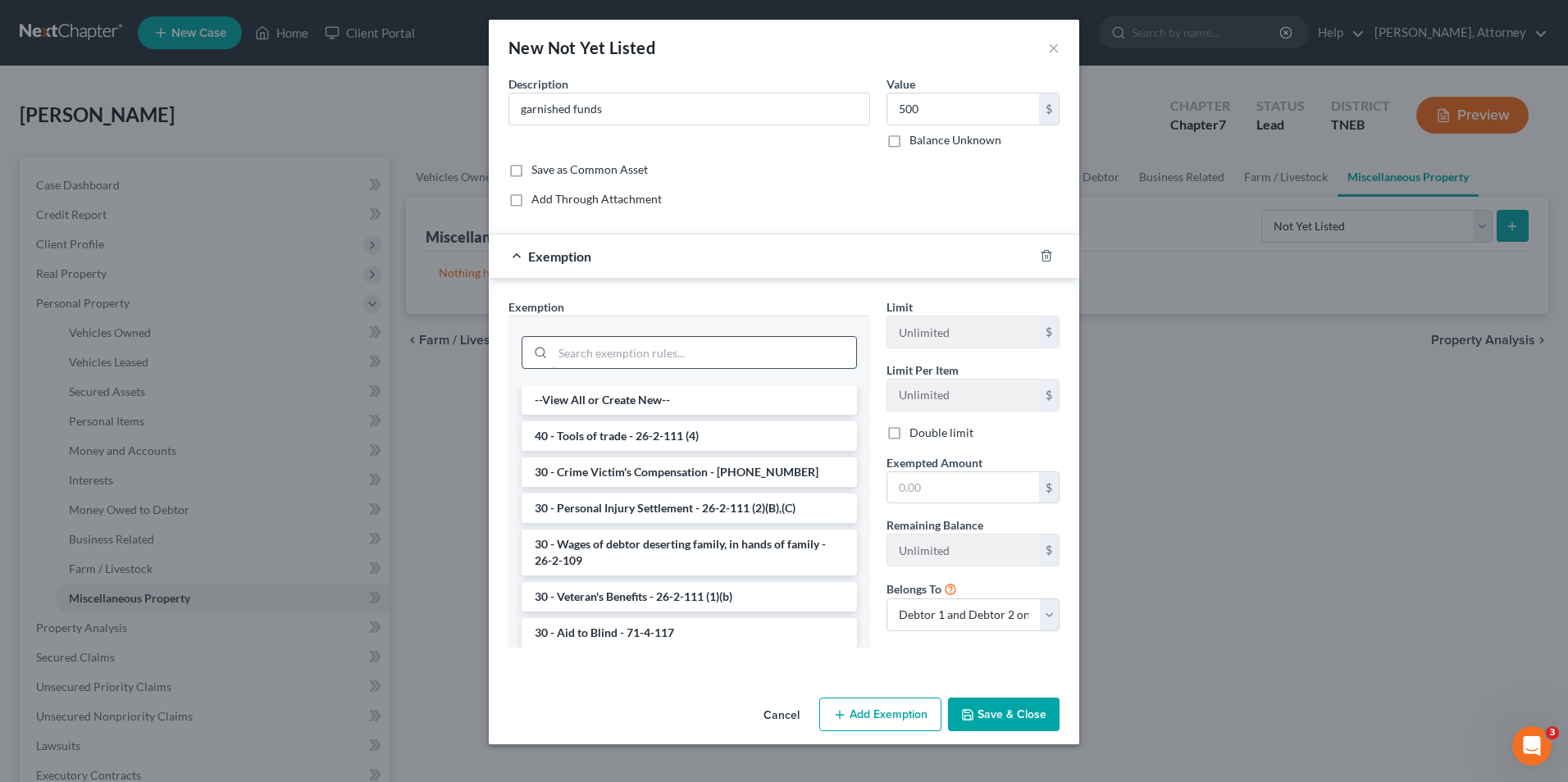
click at [740, 361] on input "search" at bounding box center [705, 352] width 304 height 31
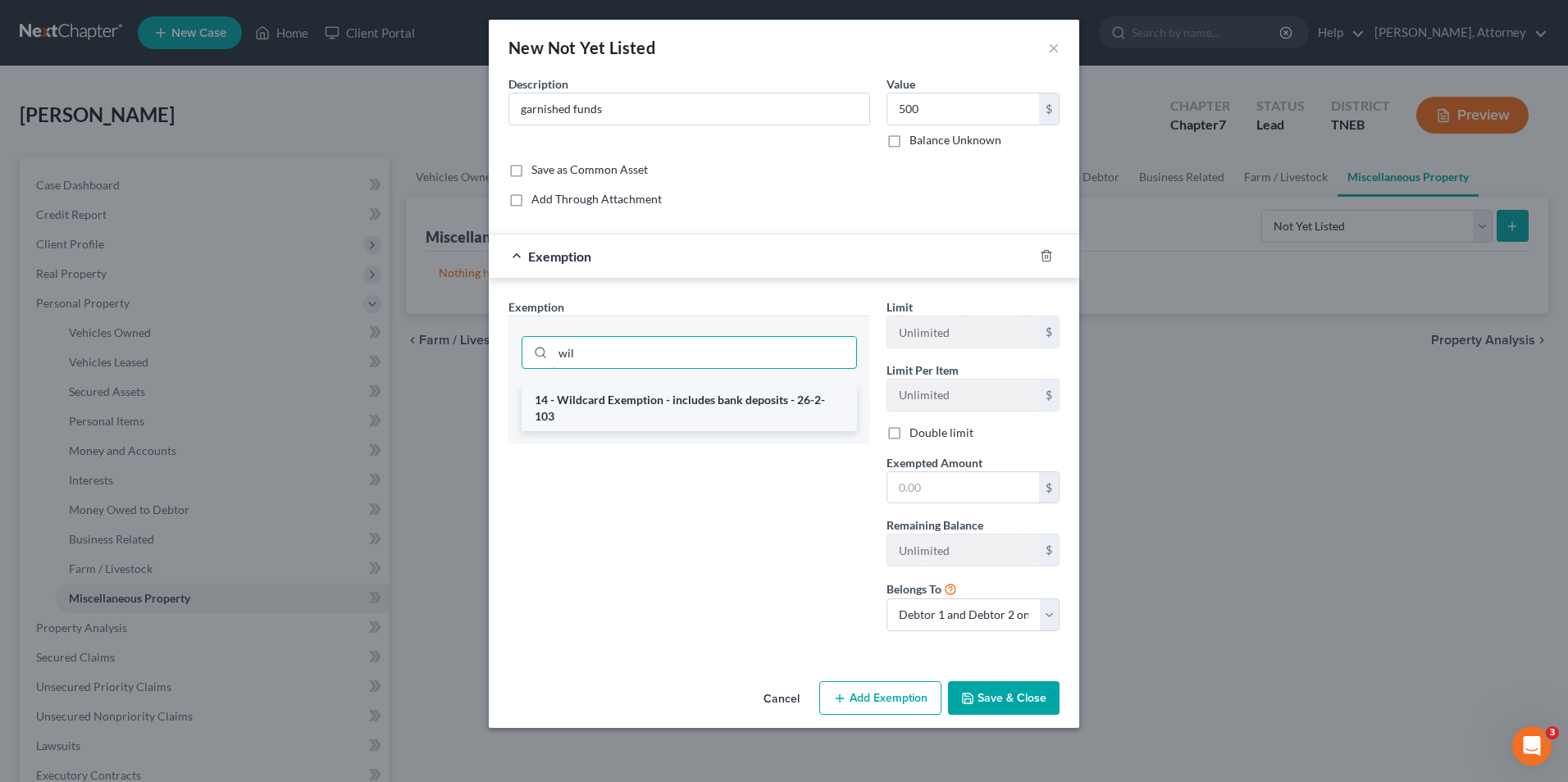
type input "wil"
click at [734, 403] on li "14 - Wildcard Exemption - includes bank deposits - 26-2-103" at bounding box center [690, 408] width 336 height 46
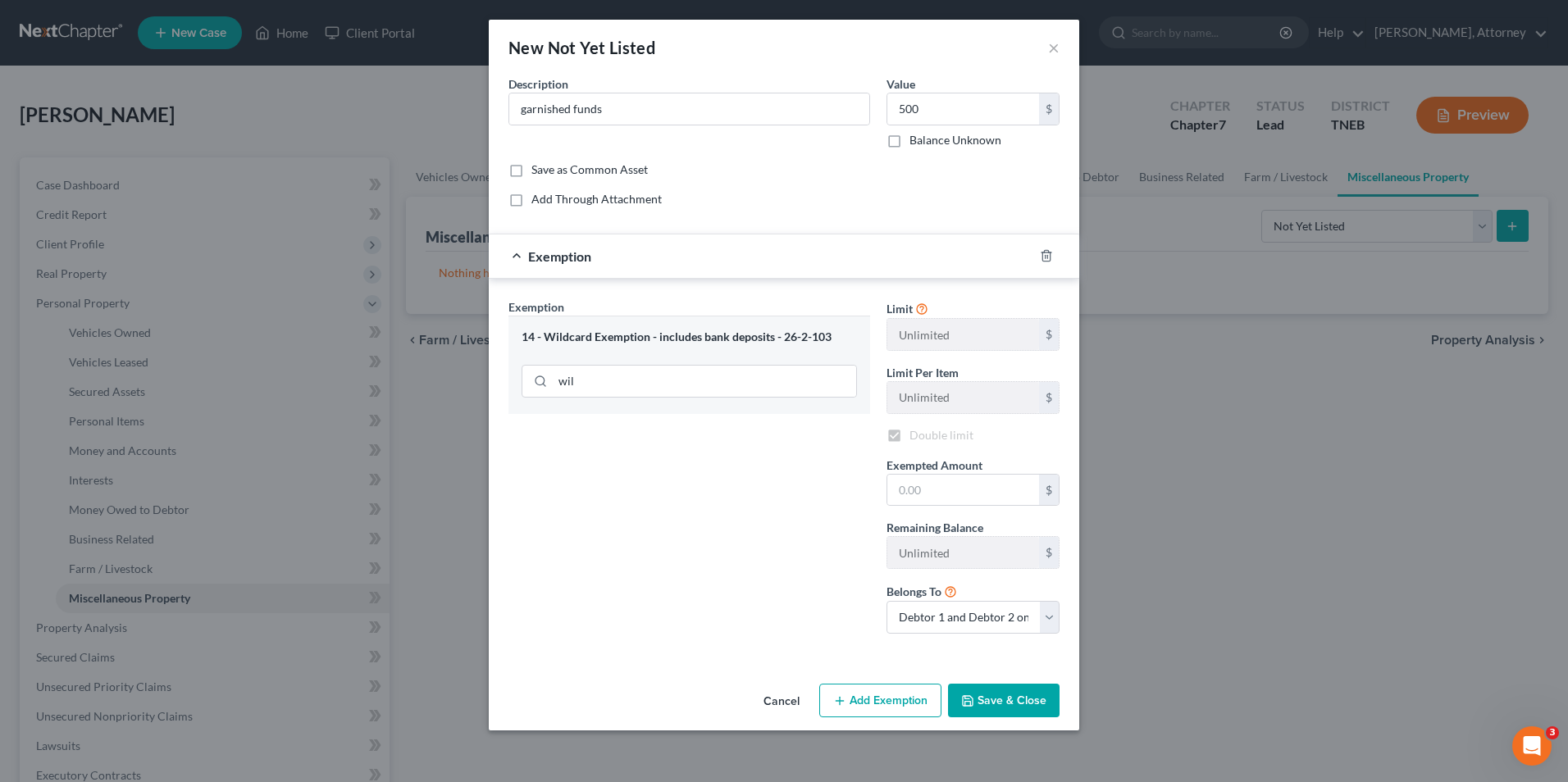
checkbox input "true"
click at [972, 495] on input "text" at bounding box center [963, 490] width 152 height 31
type input "500"
click at [1021, 707] on button "Save & Close" at bounding box center [1004, 702] width 111 height 35
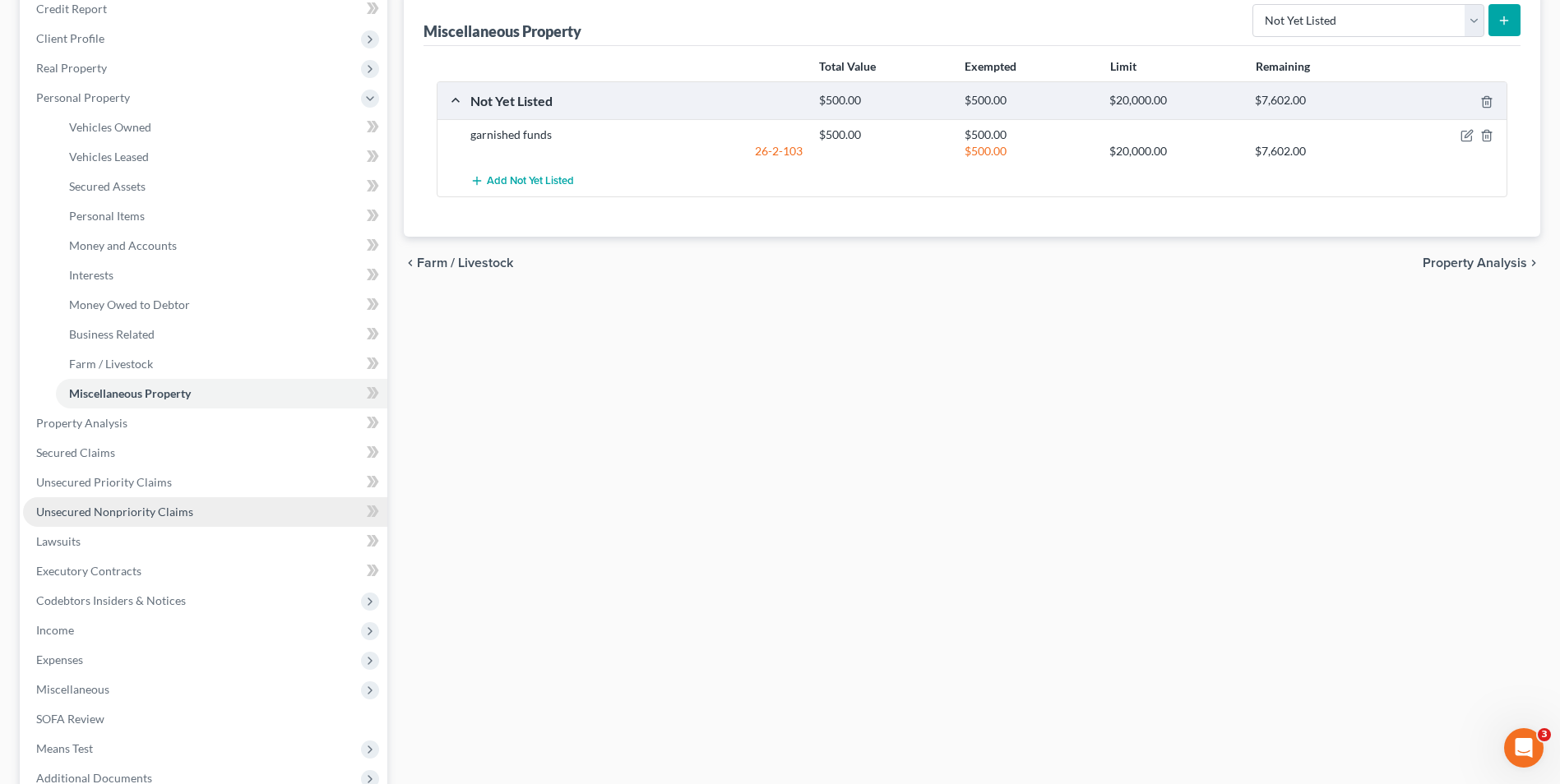
scroll to position [231, 0]
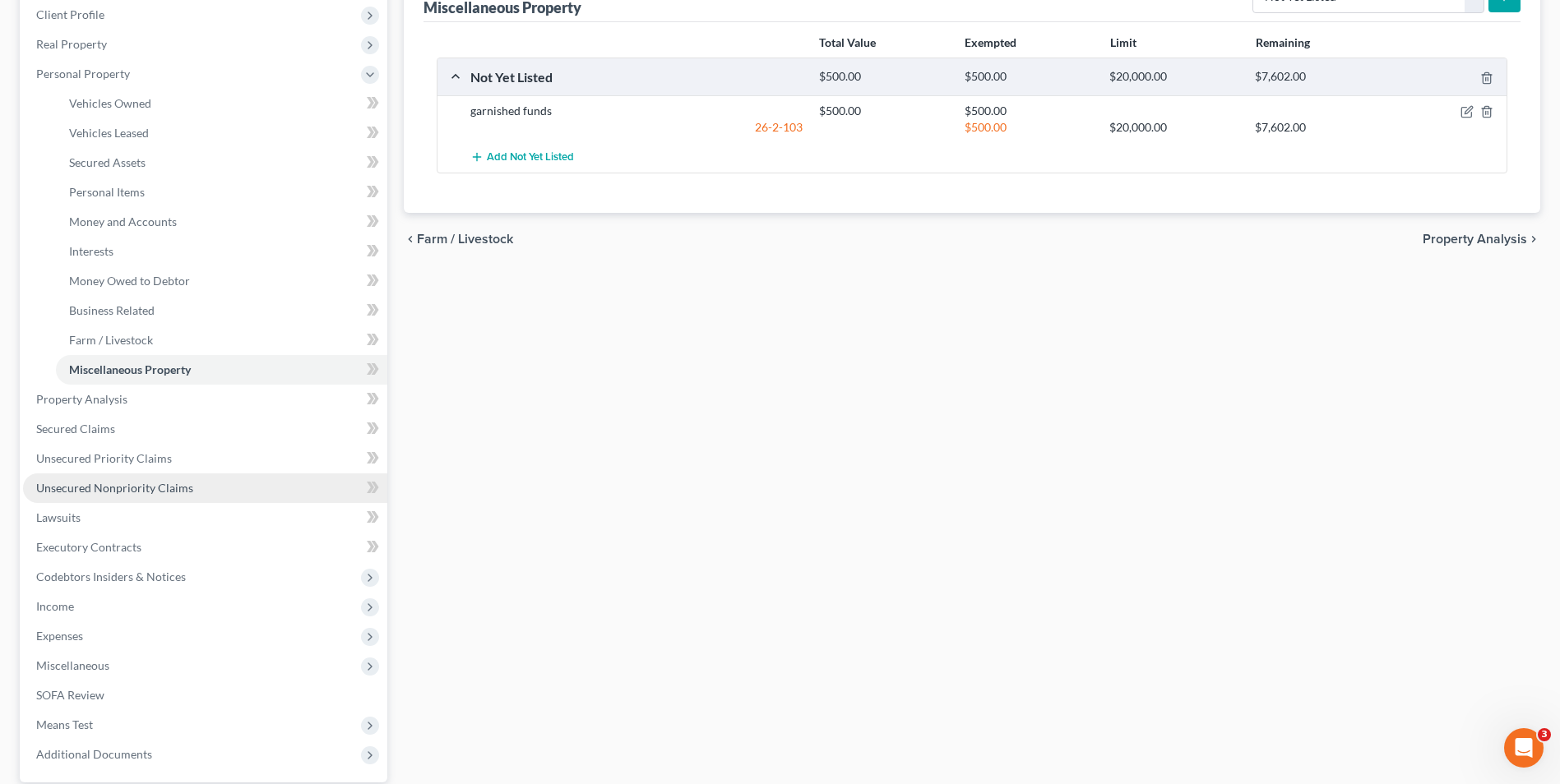
click at [95, 481] on span "Unsecured Nonpriority Claims" at bounding box center [115, 488] width 157 height 14
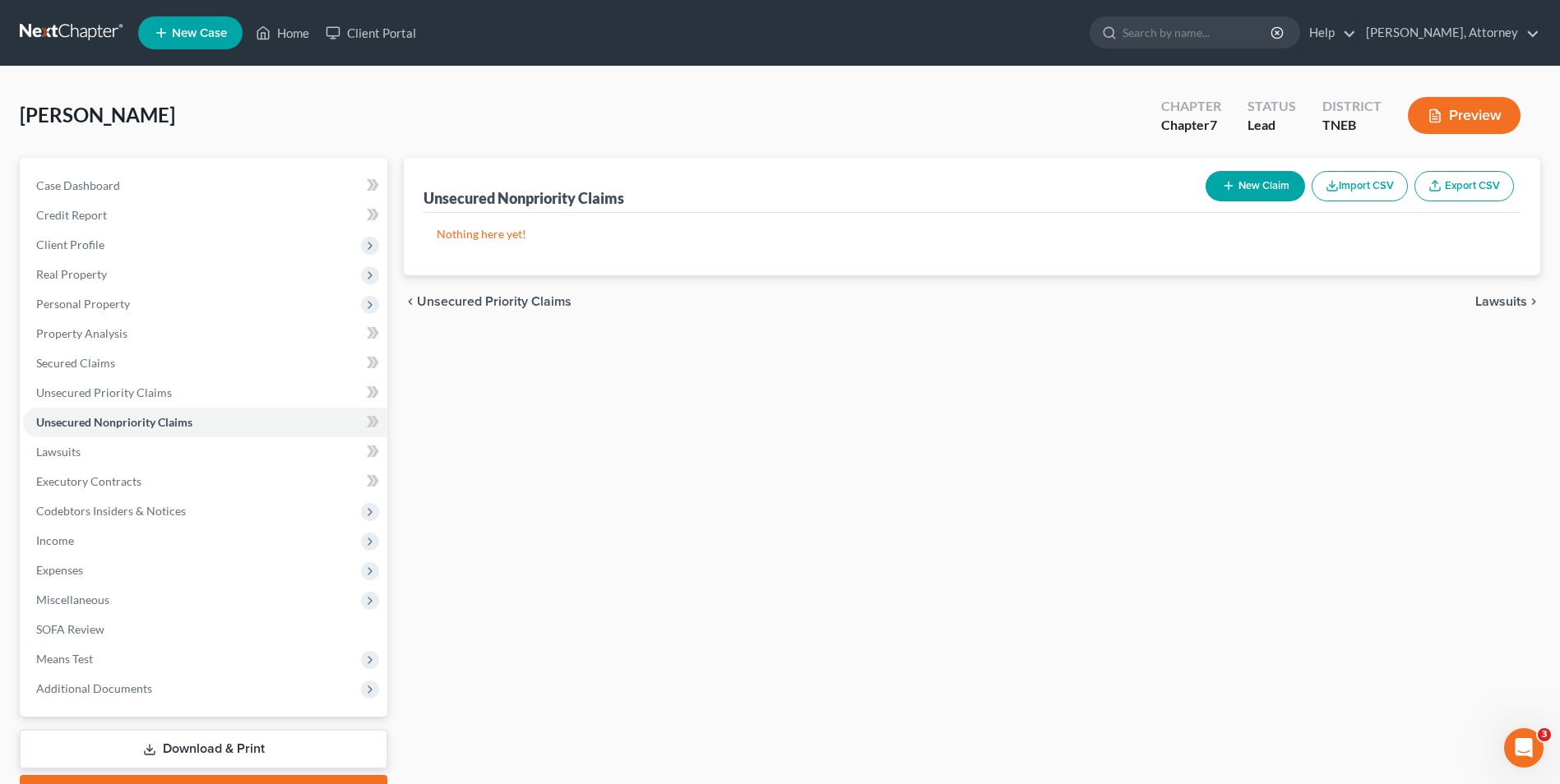
click at [1232, 198] on button "New Claim" at bounding box center [1255, 186] width 100 height 30
select select "2"
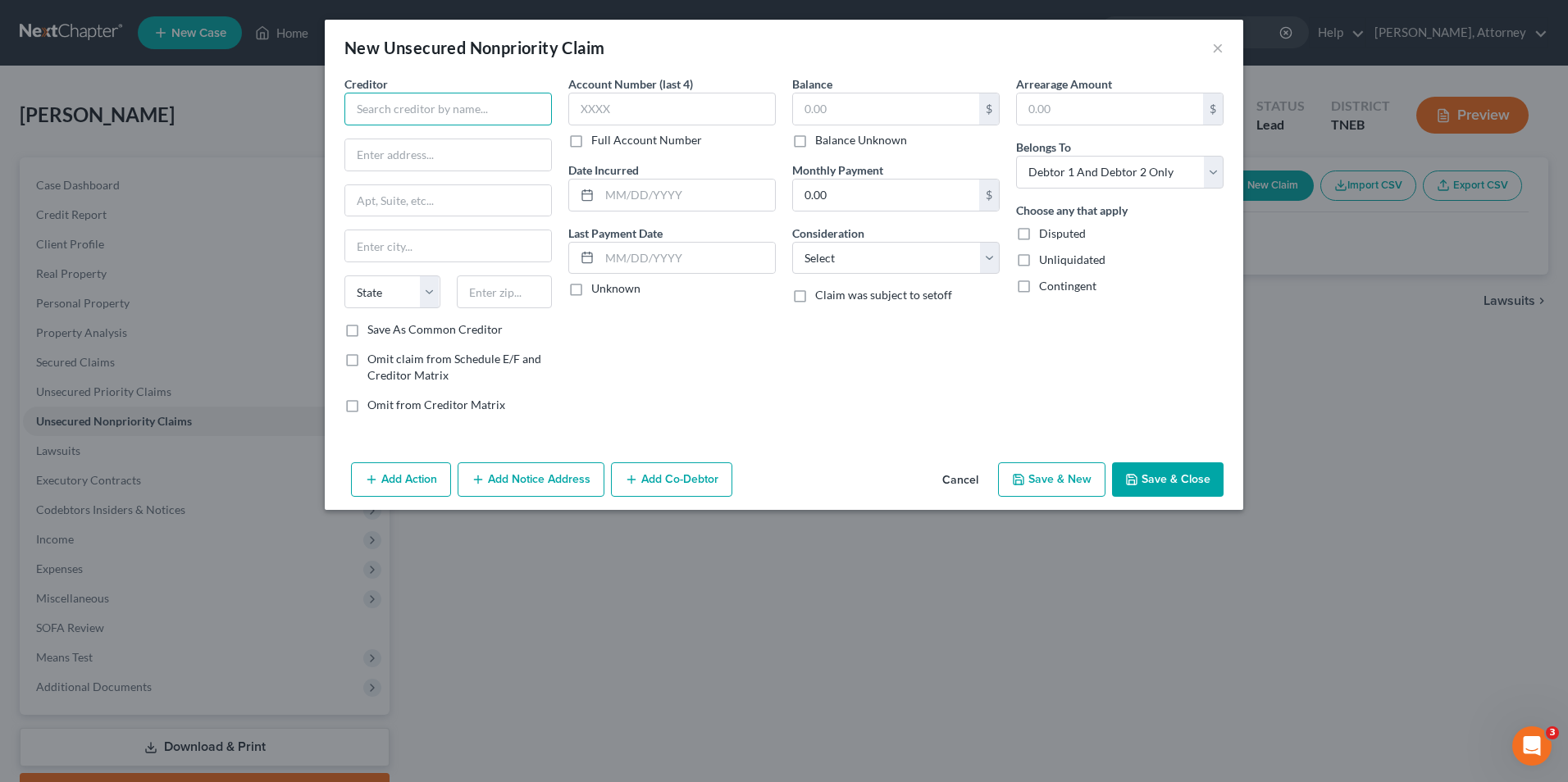
click at [524, 103] on input "text" at bounding box center [447, 109] width 207 height 33
type input "Ft. [PERSON_NAME] Regional Medical Ctr"
type input "c/o Reports, Inc."
type input "P.O. Box 10305"
type input "[GEOGRAPHIC_DATA]"
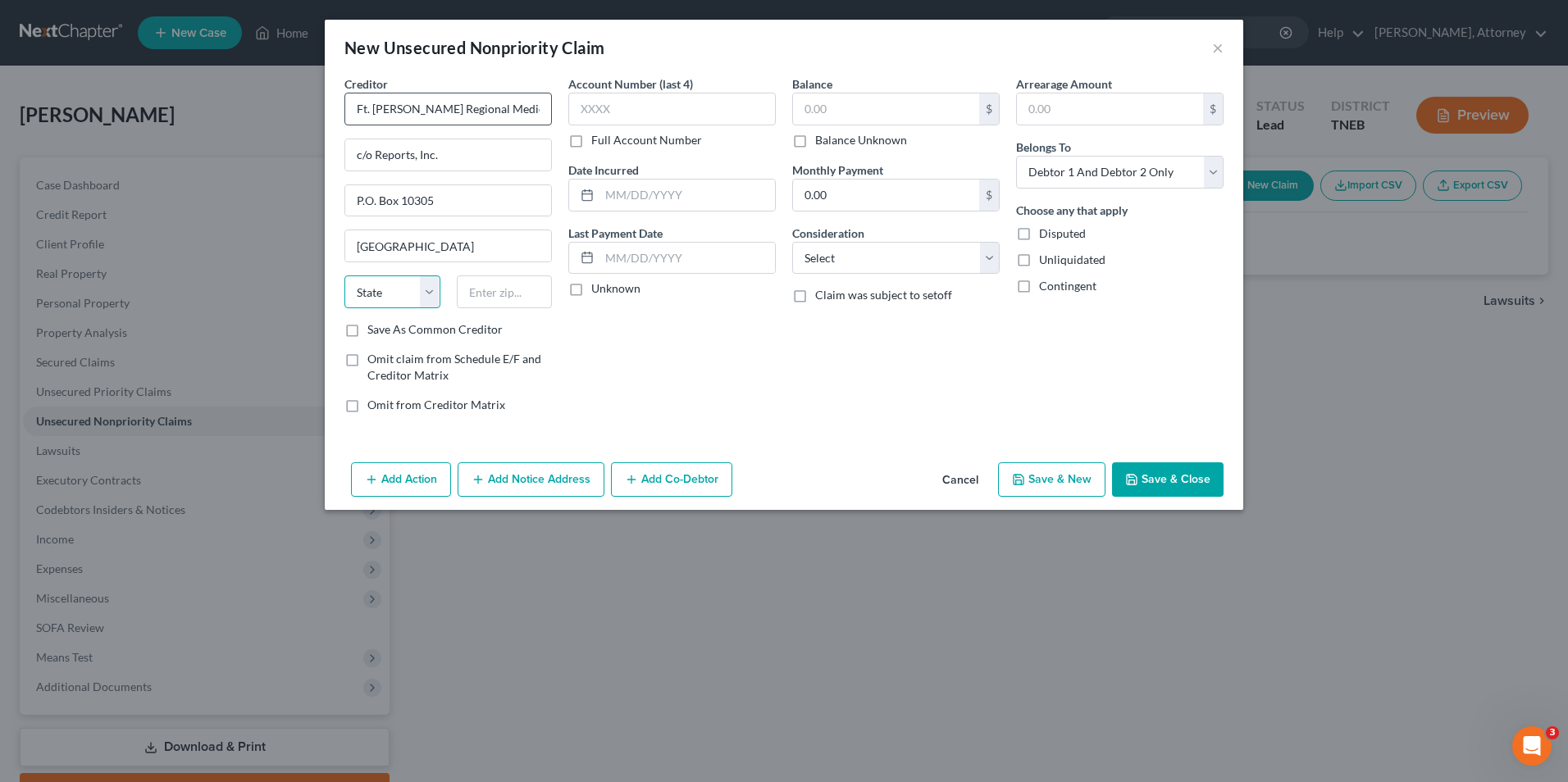
select select "44"
type input "37939"
click at [661, 112] on input "text" at bounding box center [672, 109] width 207 height 33
type input "859k"
click at [653, 193] on input "text" at bounding box center [687, 195] width 175 height 31
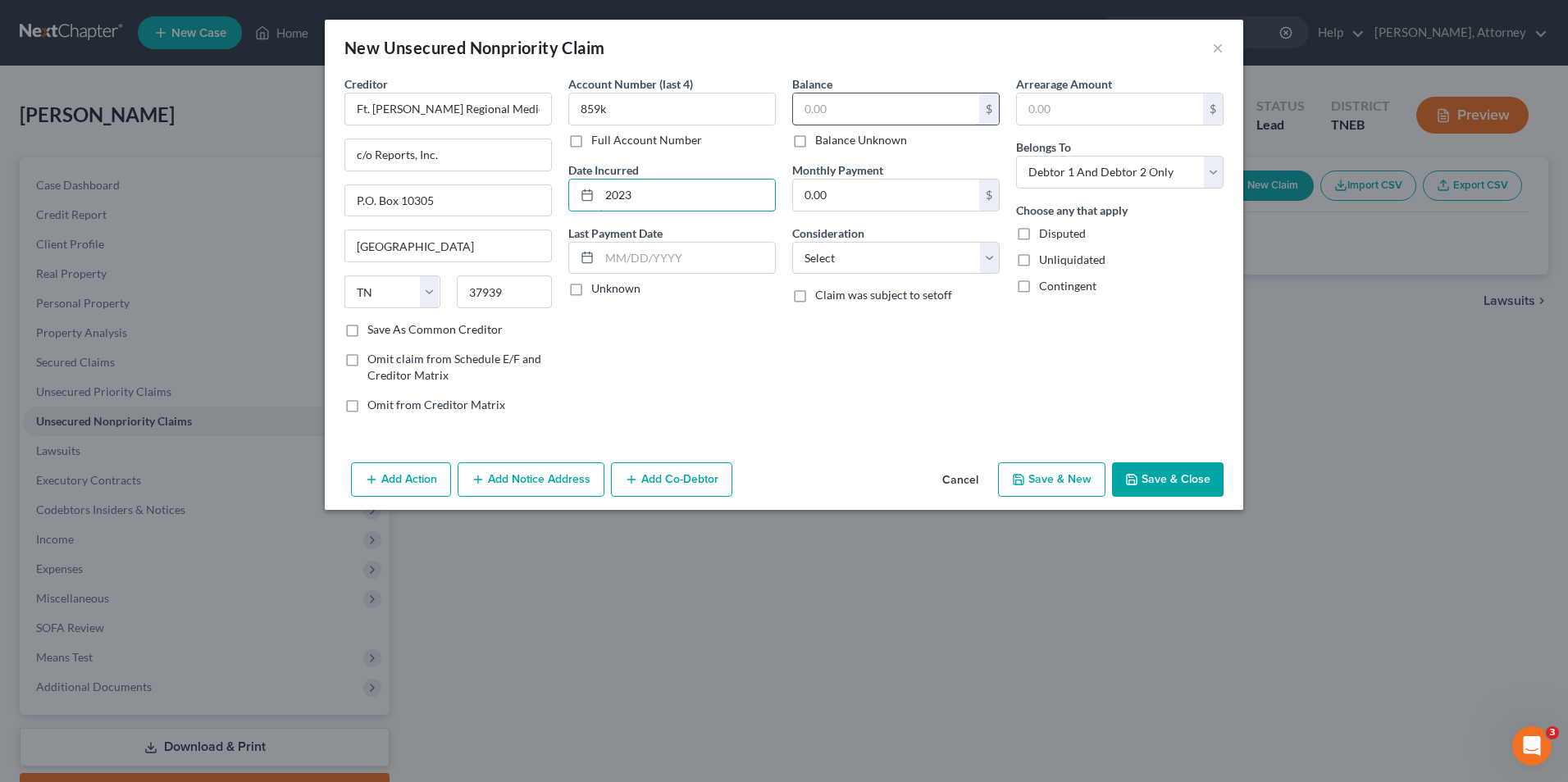
type input "2023"
click at [845, 107] on input "text" at bounding box center [886, 109] width 186 height 31
type input "1,693"
click at [839, 266] on select "Select Cable / Satellite Services Collection Agency Credit Card Debt Debt Couns…" at bounding box center [895, 258] width 207 height 33
select select "9"
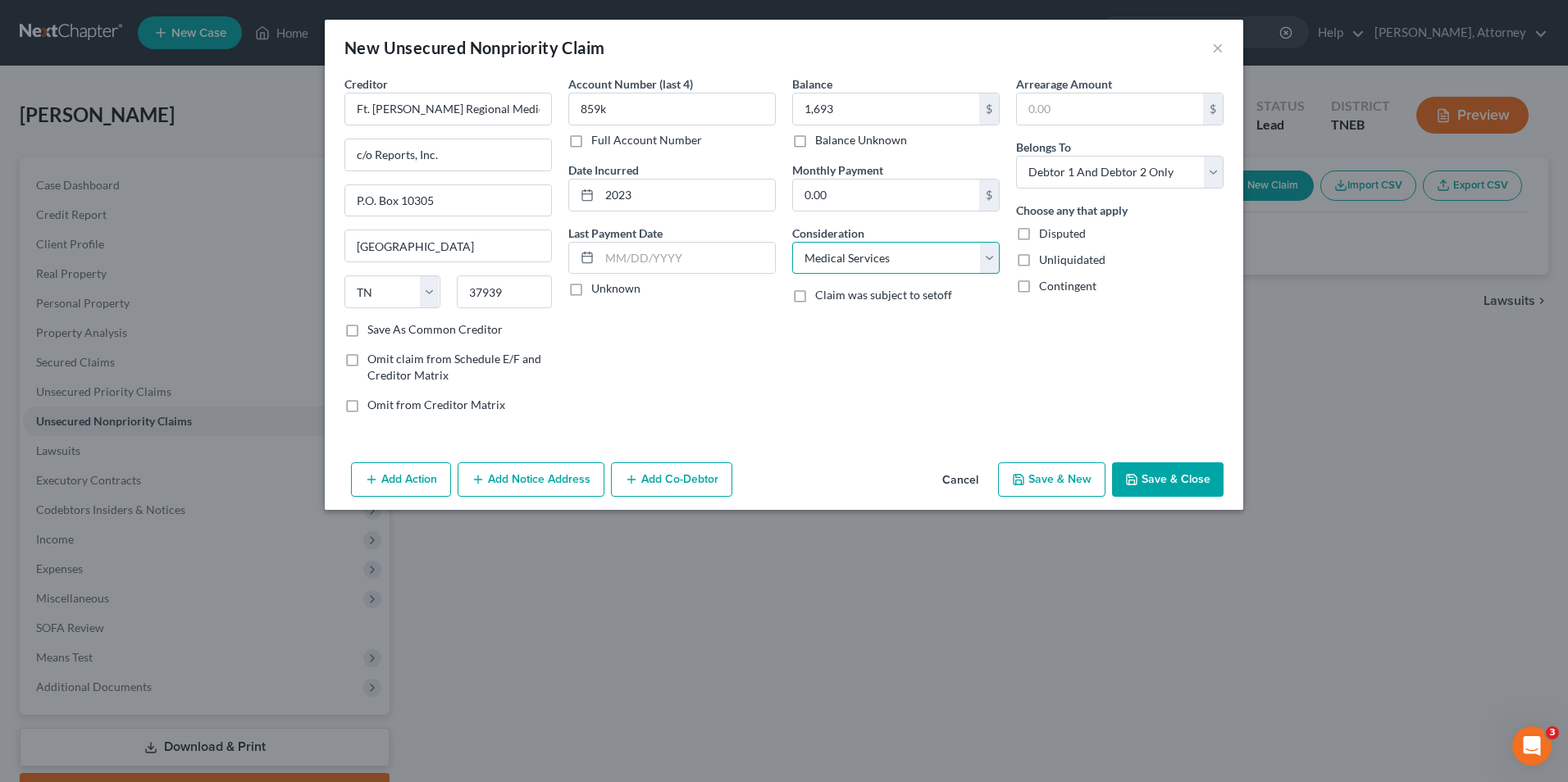
click at [792, 242] on select "Select Cable / Satellite Services Collection Agency Credit Card Debt Debt Couns…" at bounding box center [895, 258] width 207 height 33
click at [1186, 485] on button "Save & Close" at bounding box center [1168, 480] width 111 height 35
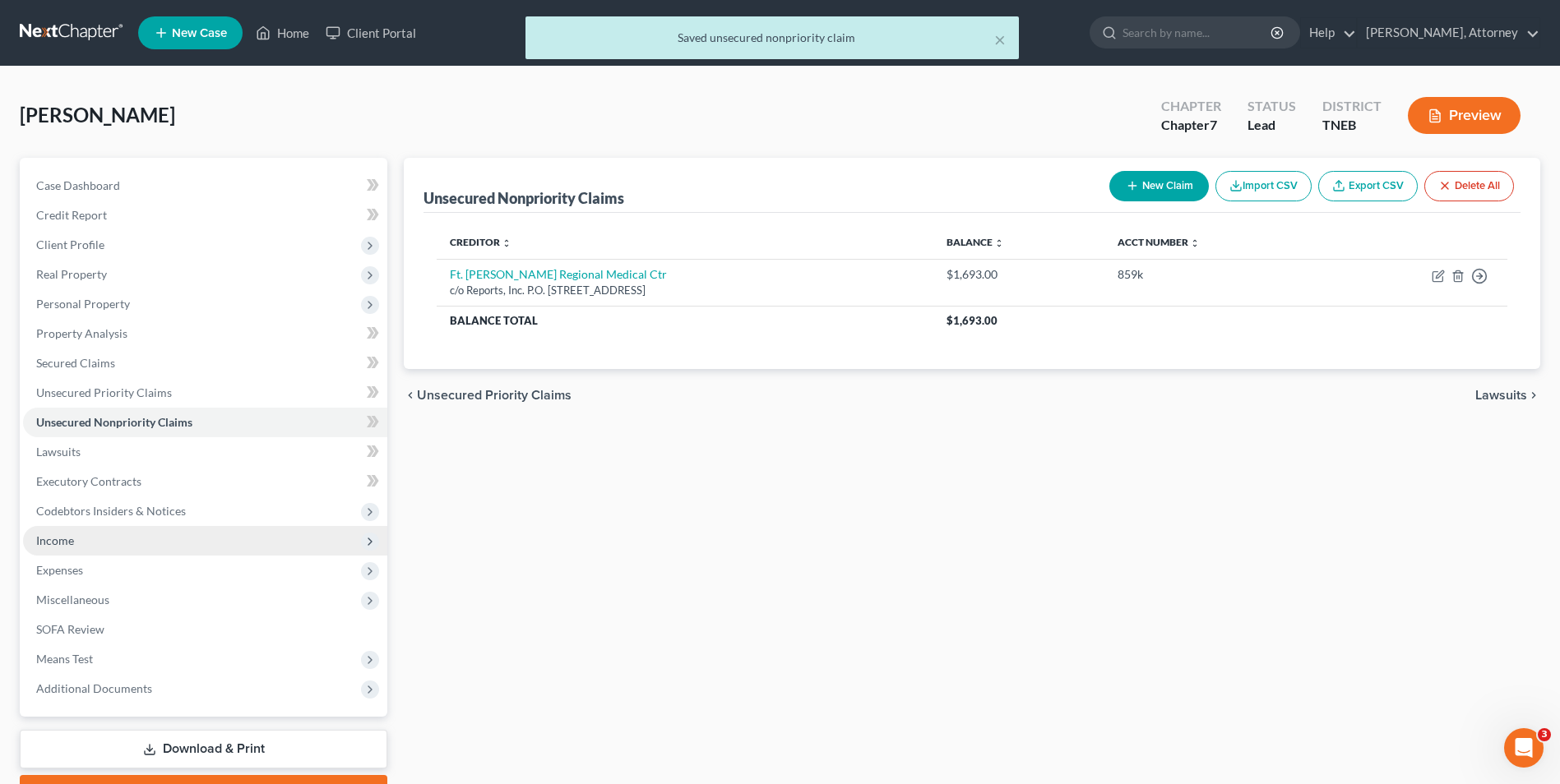
click at [74, 548] on span "Income" at bounding box center [205, 541] width 364 height 29
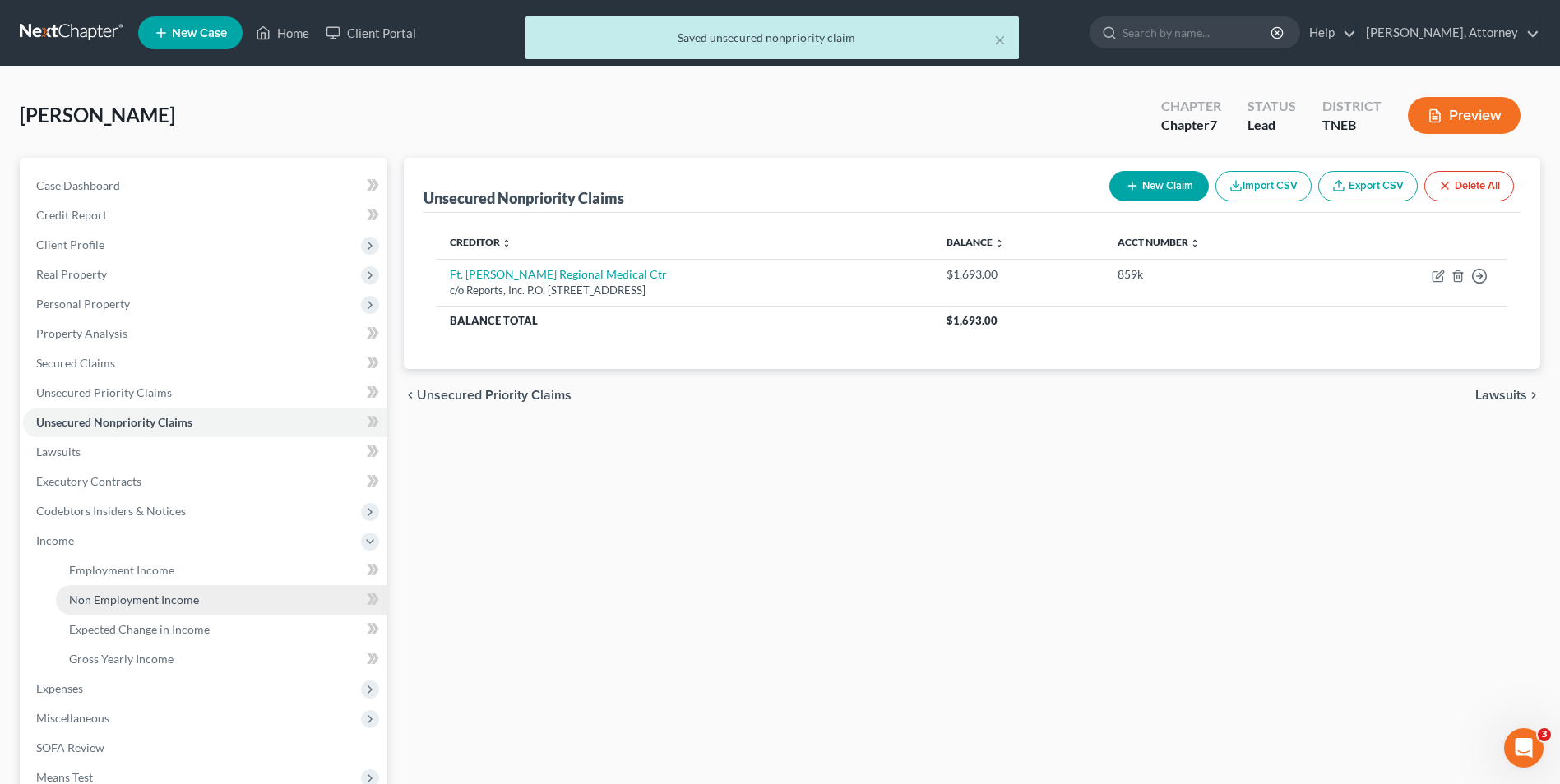
click at [113, 599] on span "Non Employment Income" at bounding box center [134, 599] width 130 height 14
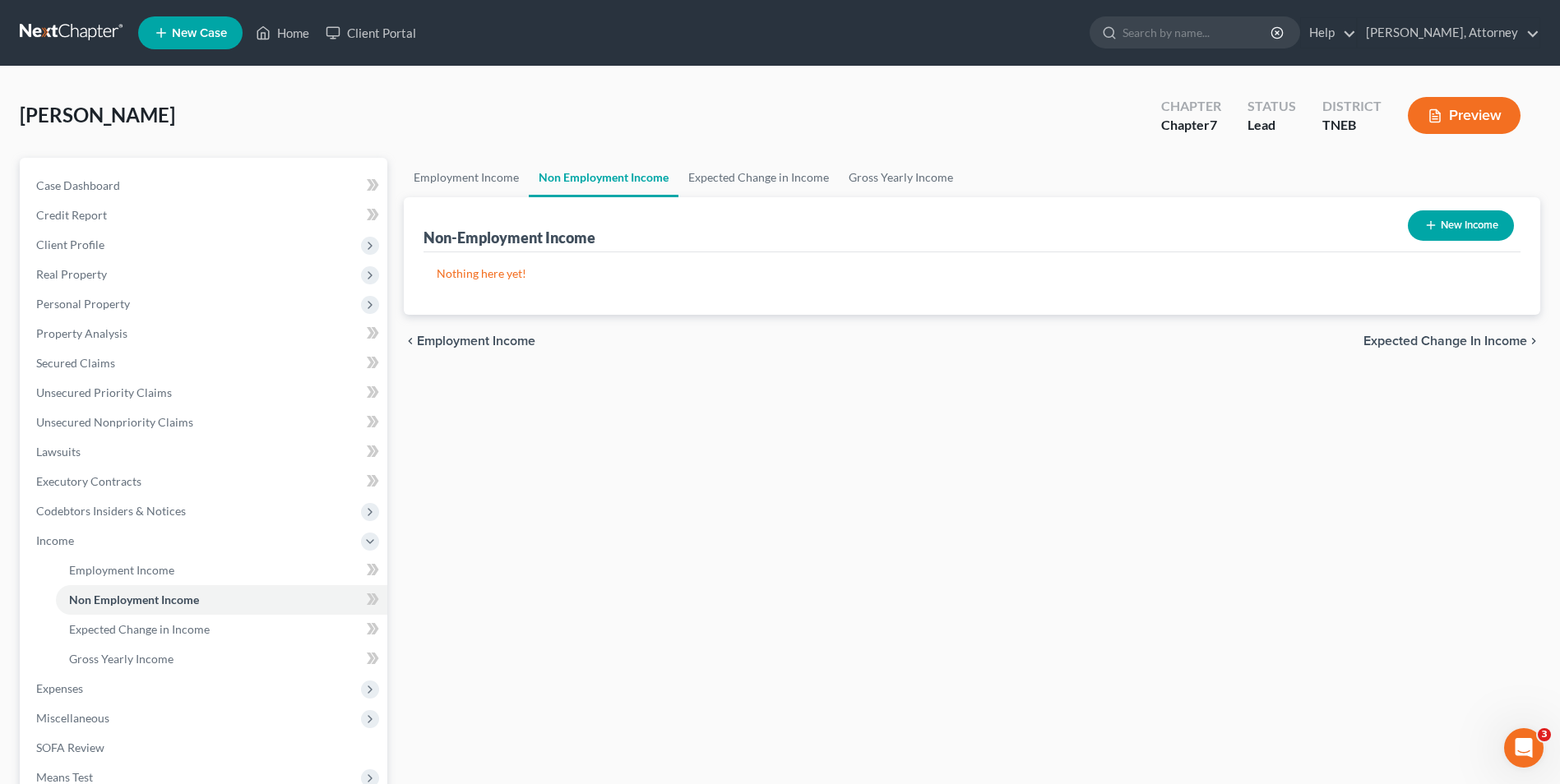
click at [1450, 226] on button "New Income" at bounding box center [1461, 225] width 106 height 30
select select "0"
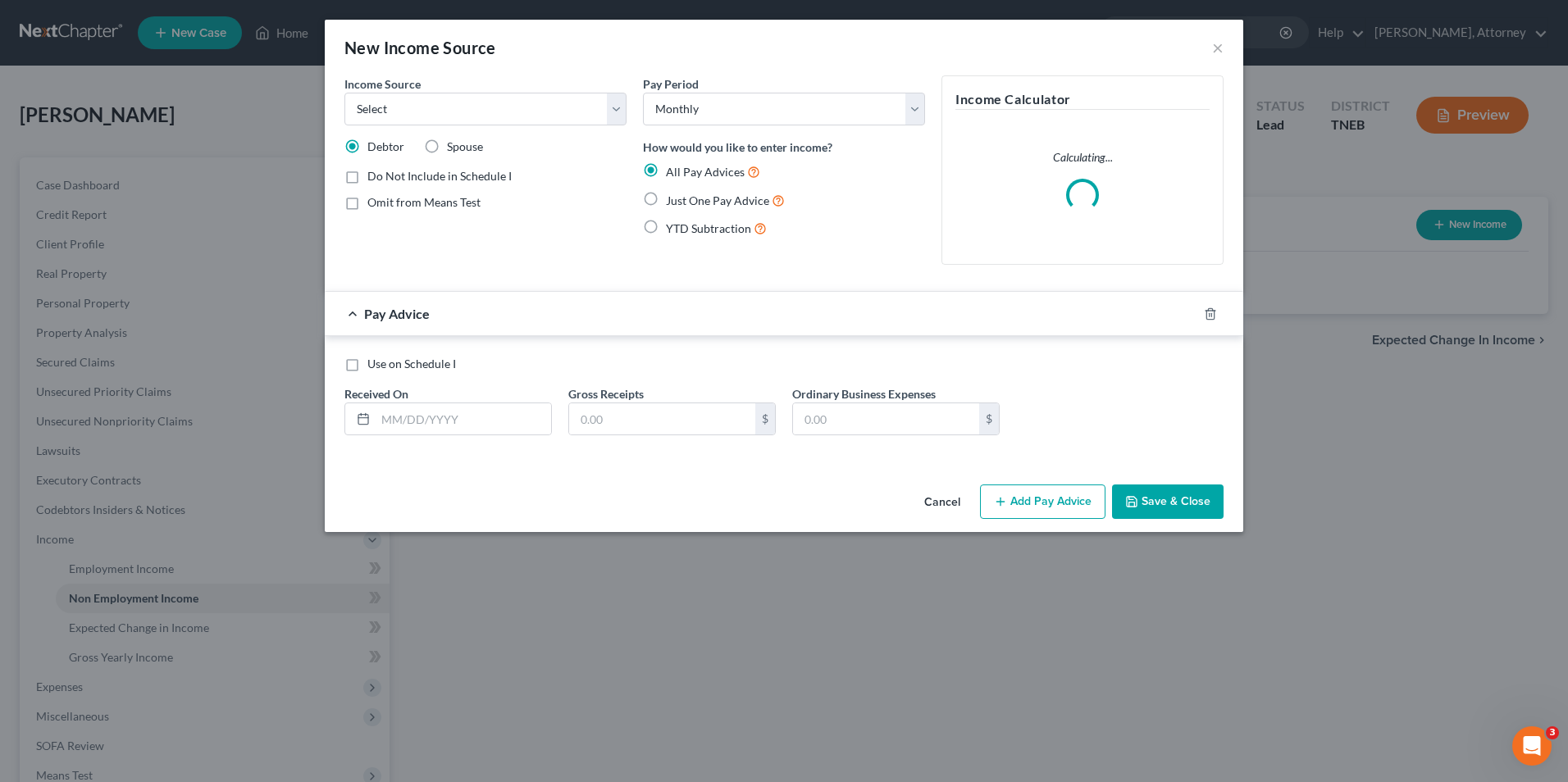
click at [447, 142] on label "Spouse" at bounding box center [465, 147] width 37 height 16
click at [454, 142] on input "Spouse" at bounding box center [459, 144] width 11 height 11
radio input "true"
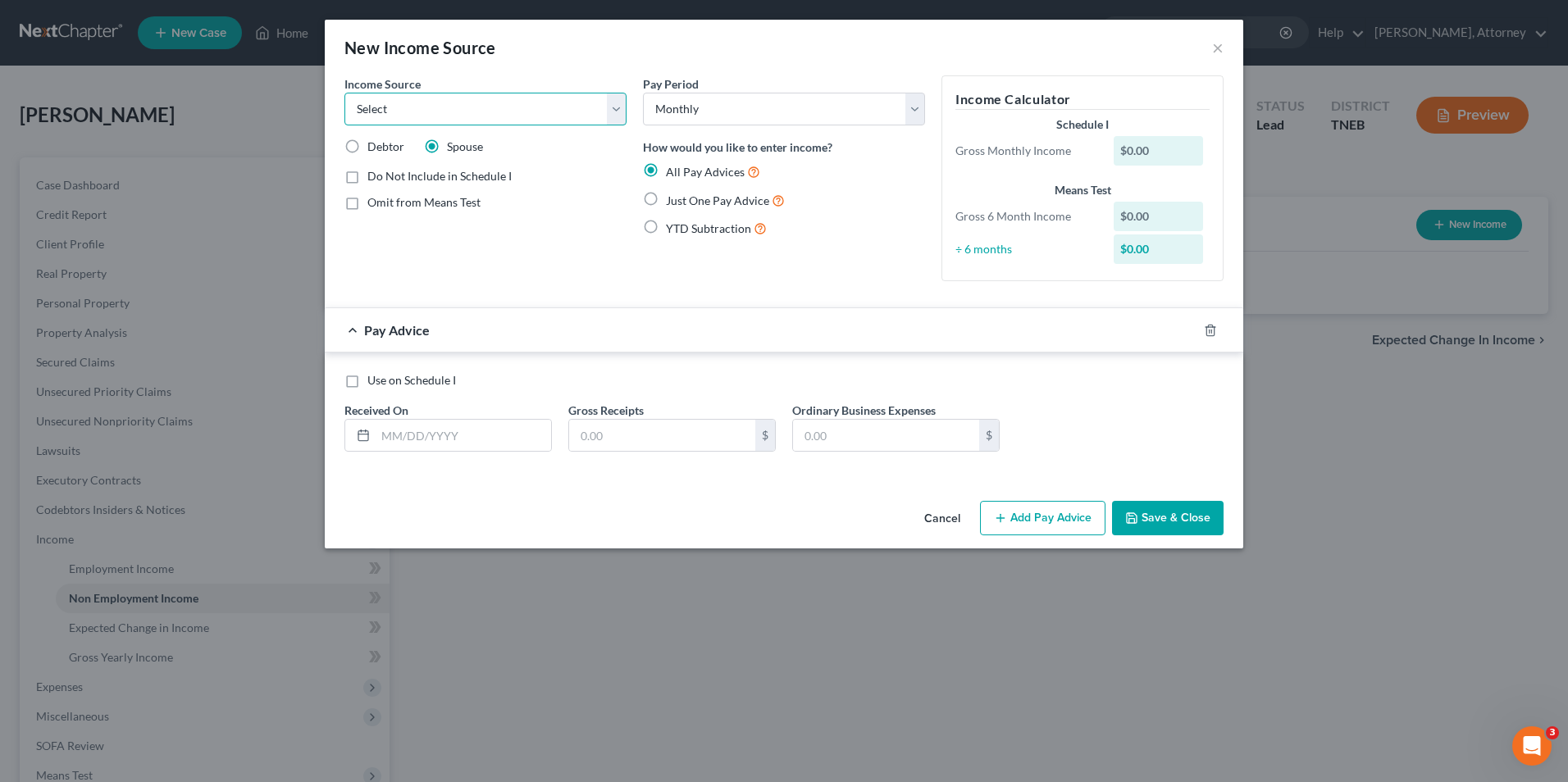
click at [522, 116] on select "Select Unemployment Disability (from employer) Pension Retirement Social Securi…" at bounding box center [485, 109] width 282 height 33
select select "4"
click at [344, 93] on select "Select Unemployment Disability (from employer) Pension Retirement Social Securi…" at bounding box center [485, 109] width 282 height 33
click at [666, 200] on label "Just One Pay Advice" at bounding box center [726, 200] width 119 height 19
click at [673, 200] on input "Just One Pay Advice" at bounding box center [678, 196] width 11 height 11
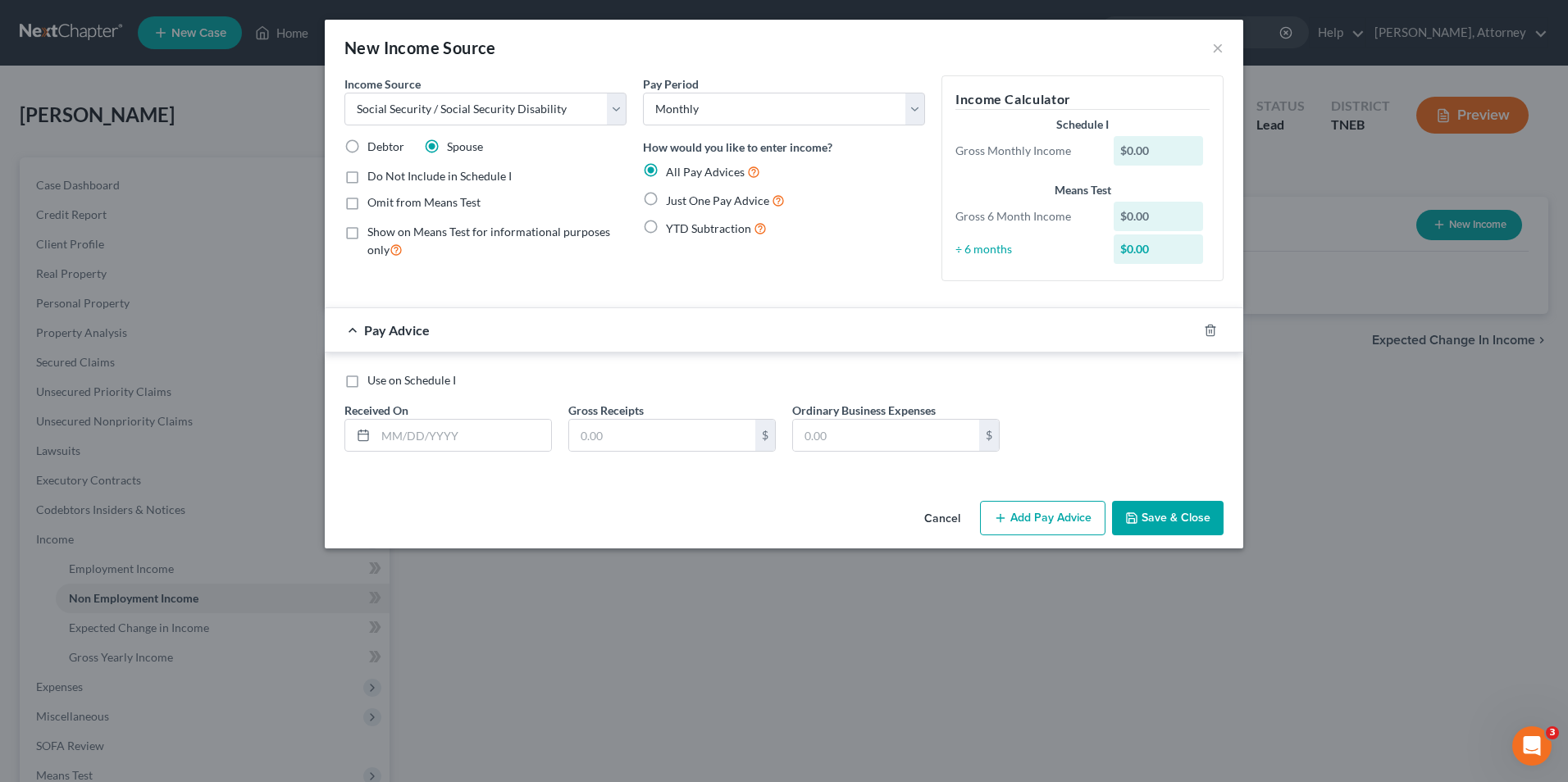
radio input "true"
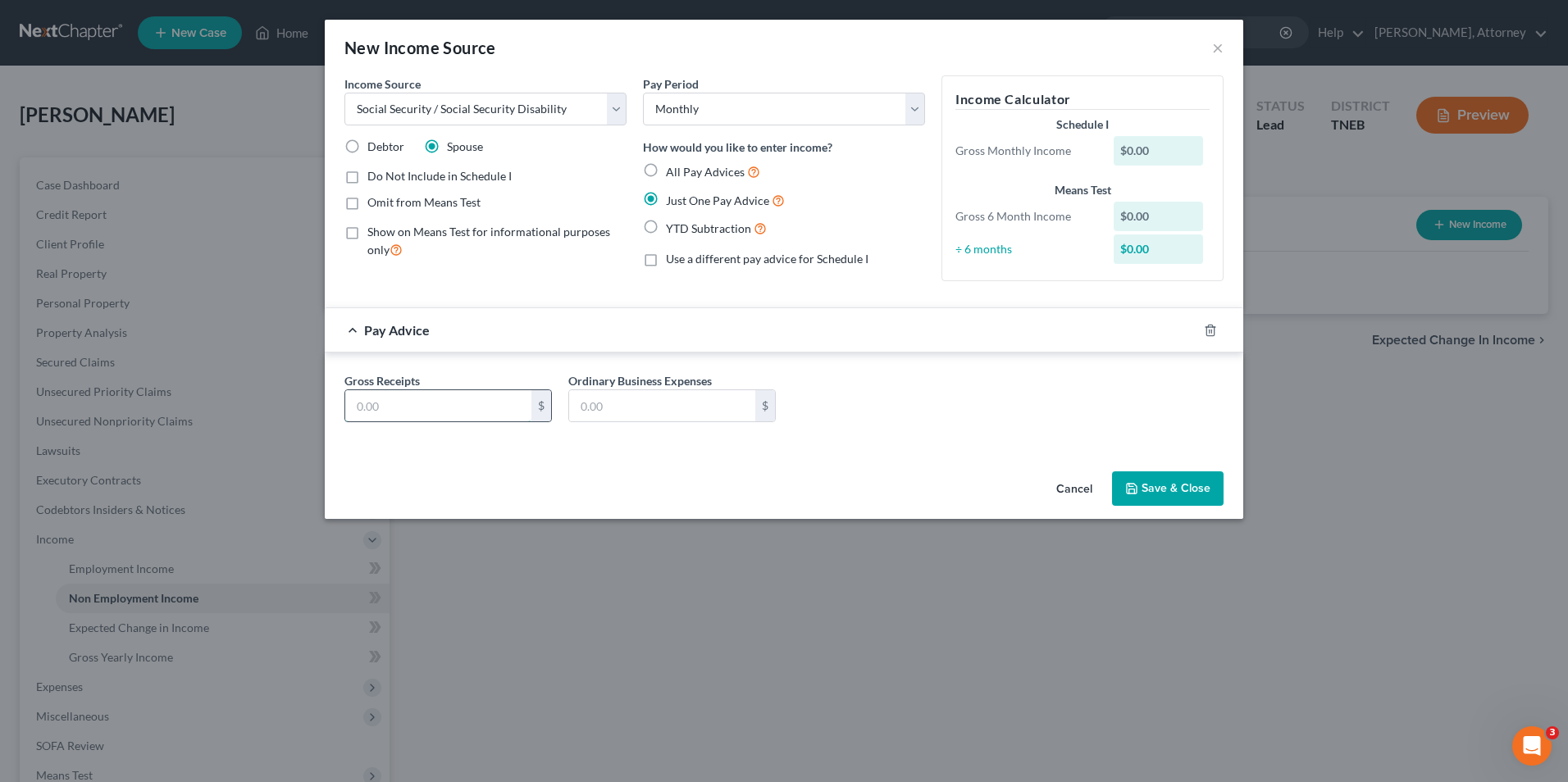
click at [413, 396] on input "text" at bounding box center [438, 406] width 186 height 31
type input "1,021"
click at [1166, 490] on button "Save & Close" at bounding box center [1168, 489] width 111 height 35
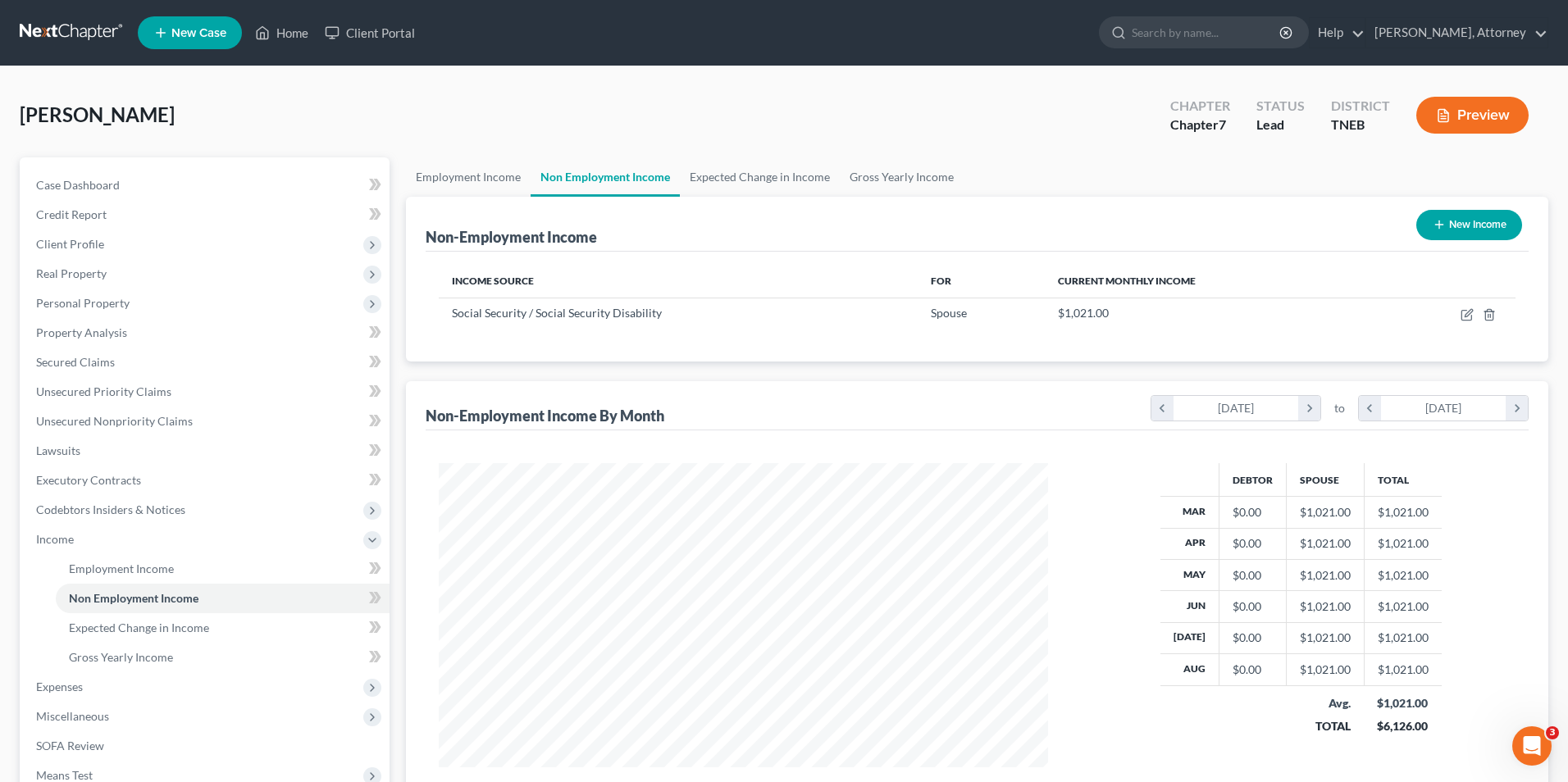
scroll to position [819814, 819660]
click at [1459, 210] on button "New Income" at bounding box center [1458, 224] width 106 height 30
select select "0"
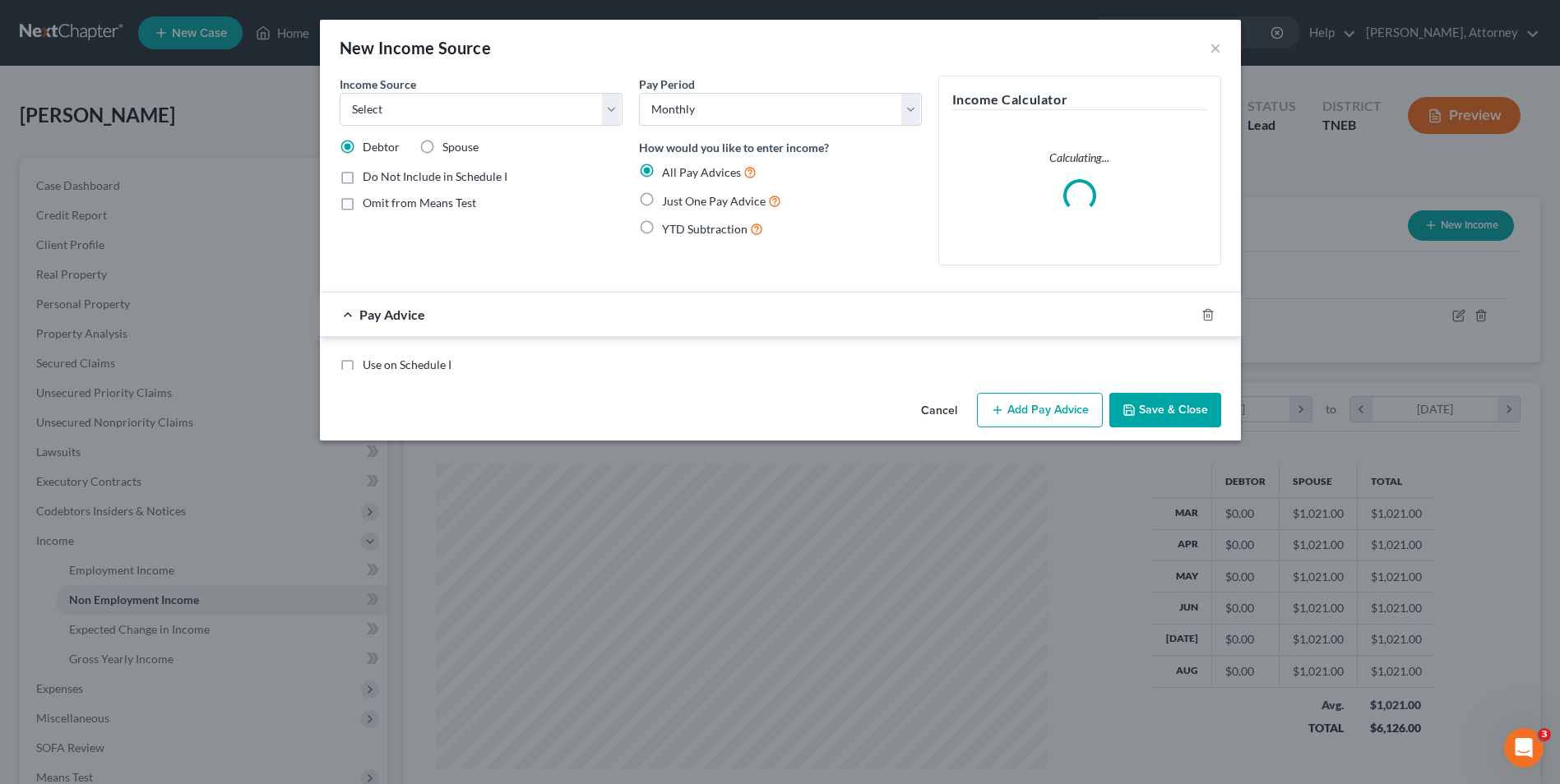
scroll to position [307, 650]
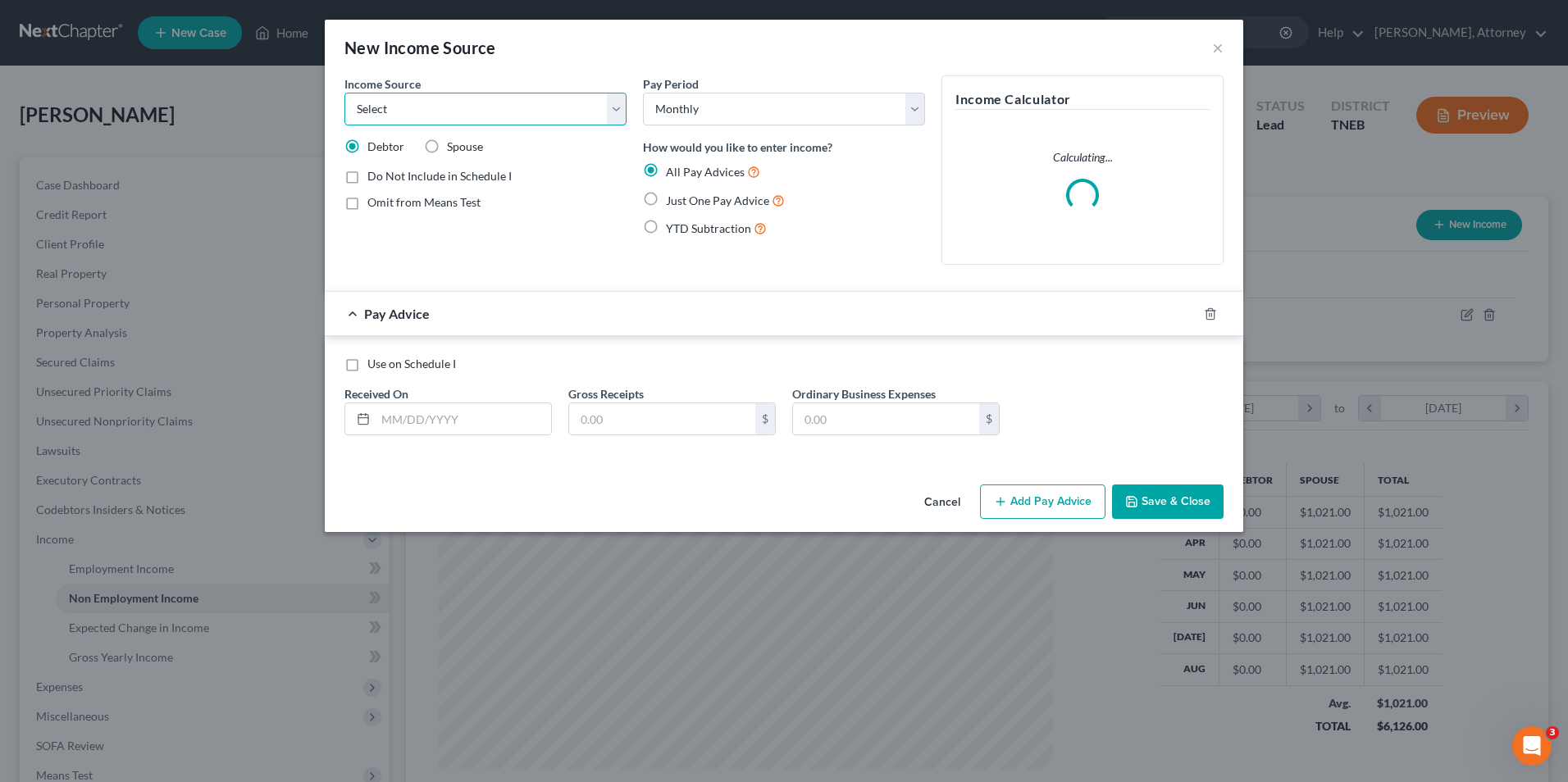
click at [515, 101] on select "Select Unemployment Disability (from employer) Pension Retirement Social Securi…" at bounding box center [485, 109] width 282 height 33
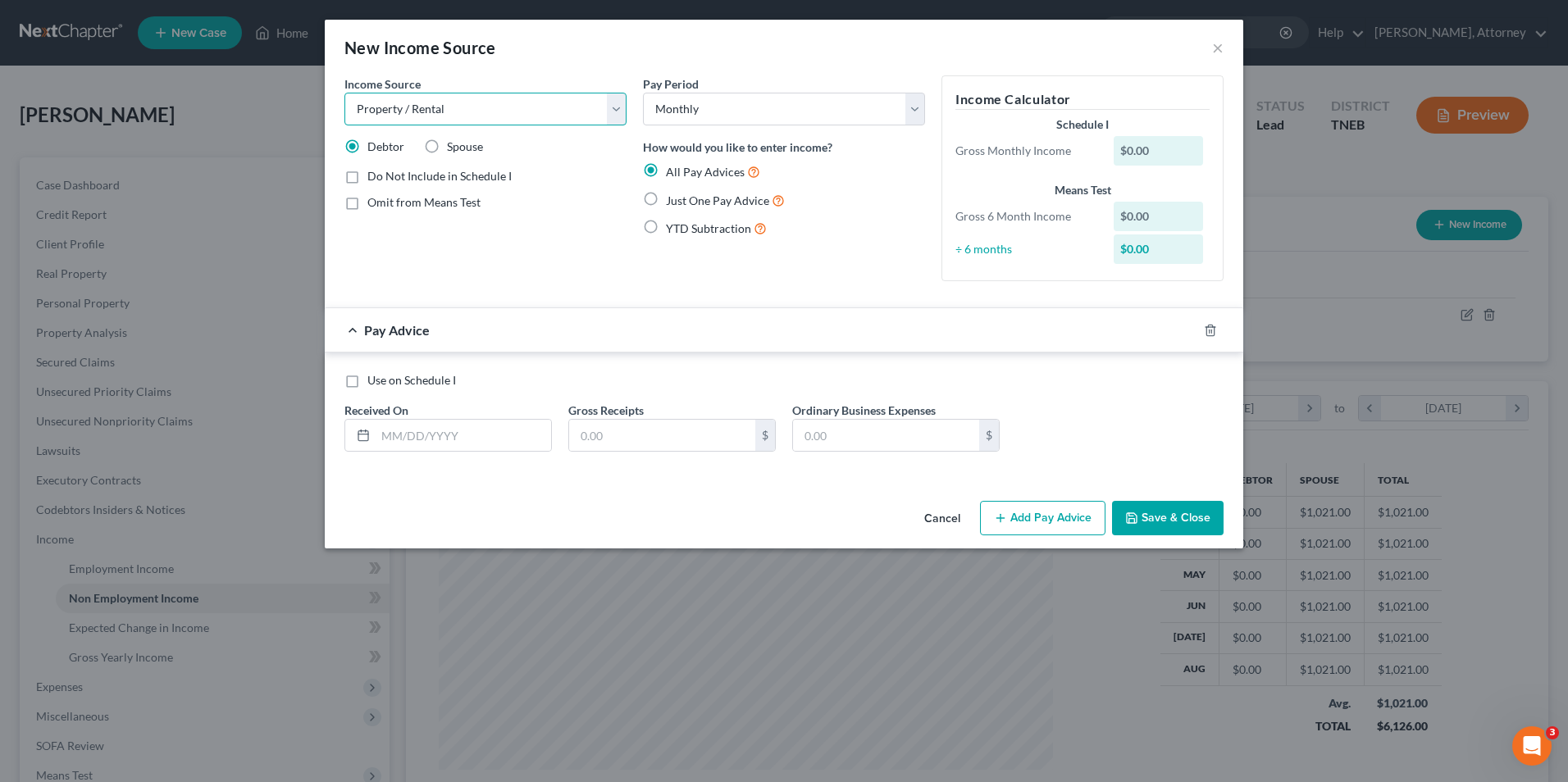
click at [344, 93] on select "Select Unemployment Disability (from employer) Pension Retirement Social Securi…" at bounding box center [485, 109] width 282 height 33
click at [492, 115] on select "Select Unemployment Disability (from employer) Pension Retirement Social Securi…" at bounding box center [485, 109] width 282 height 33
select select "13"
click at [344, 93] on select "Select Unemployment Disability (from employer) Pension Retirement Social Securi…" at bounding box center [485, 109] width 282 height 33
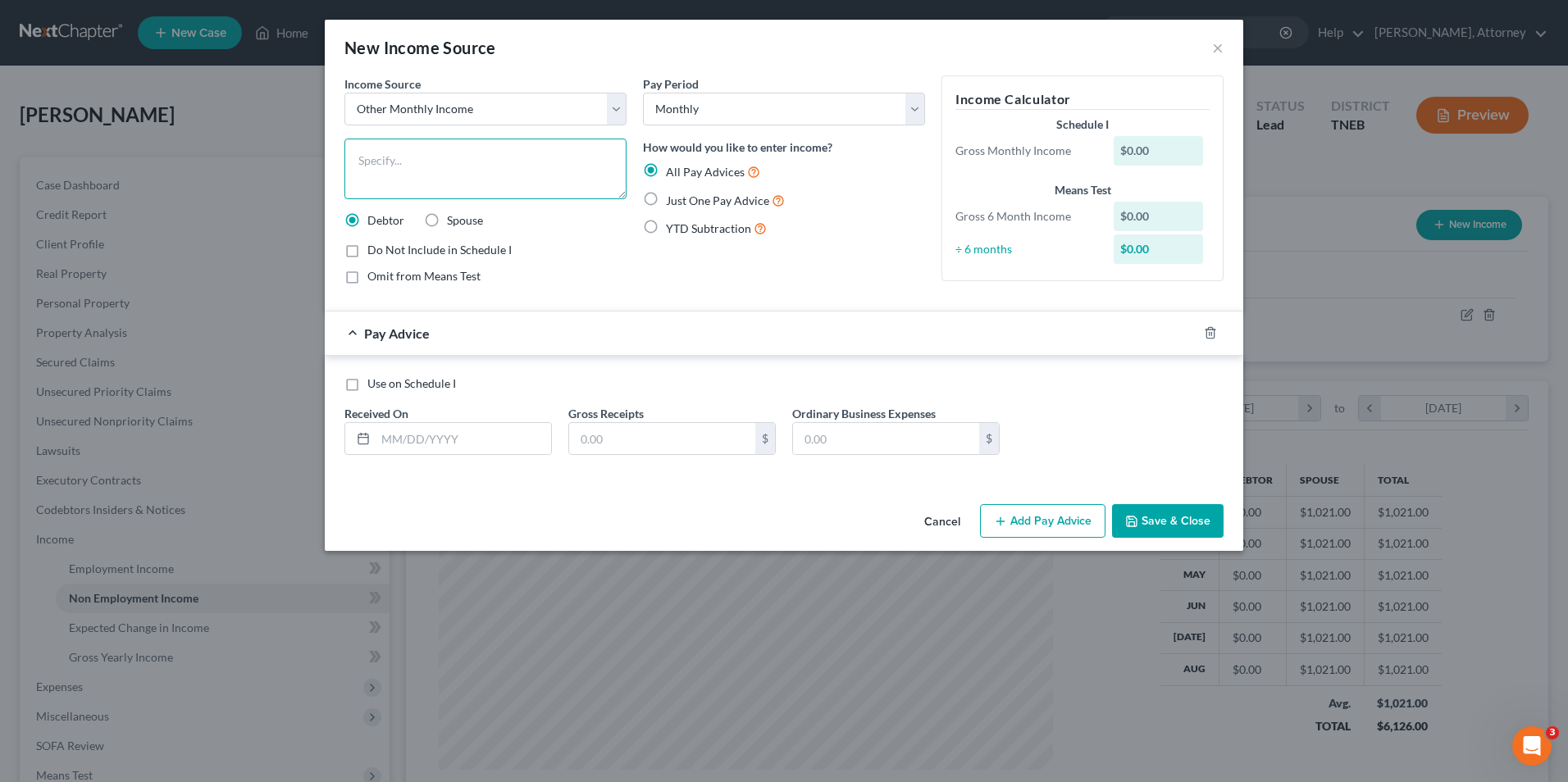
click at [427, 172] on textarea at bounding box center [485, 169] width 282 height 61
type textarea "Rent From Grandson"
click at [666, 202] on label "Just One Pay Advice" at bounding box center [726, 200] width 119 height 19
click at [673, 202] on input "Just One Pay Advice" at bounding box center [678, 196] width 11 height 11
radio input "true"
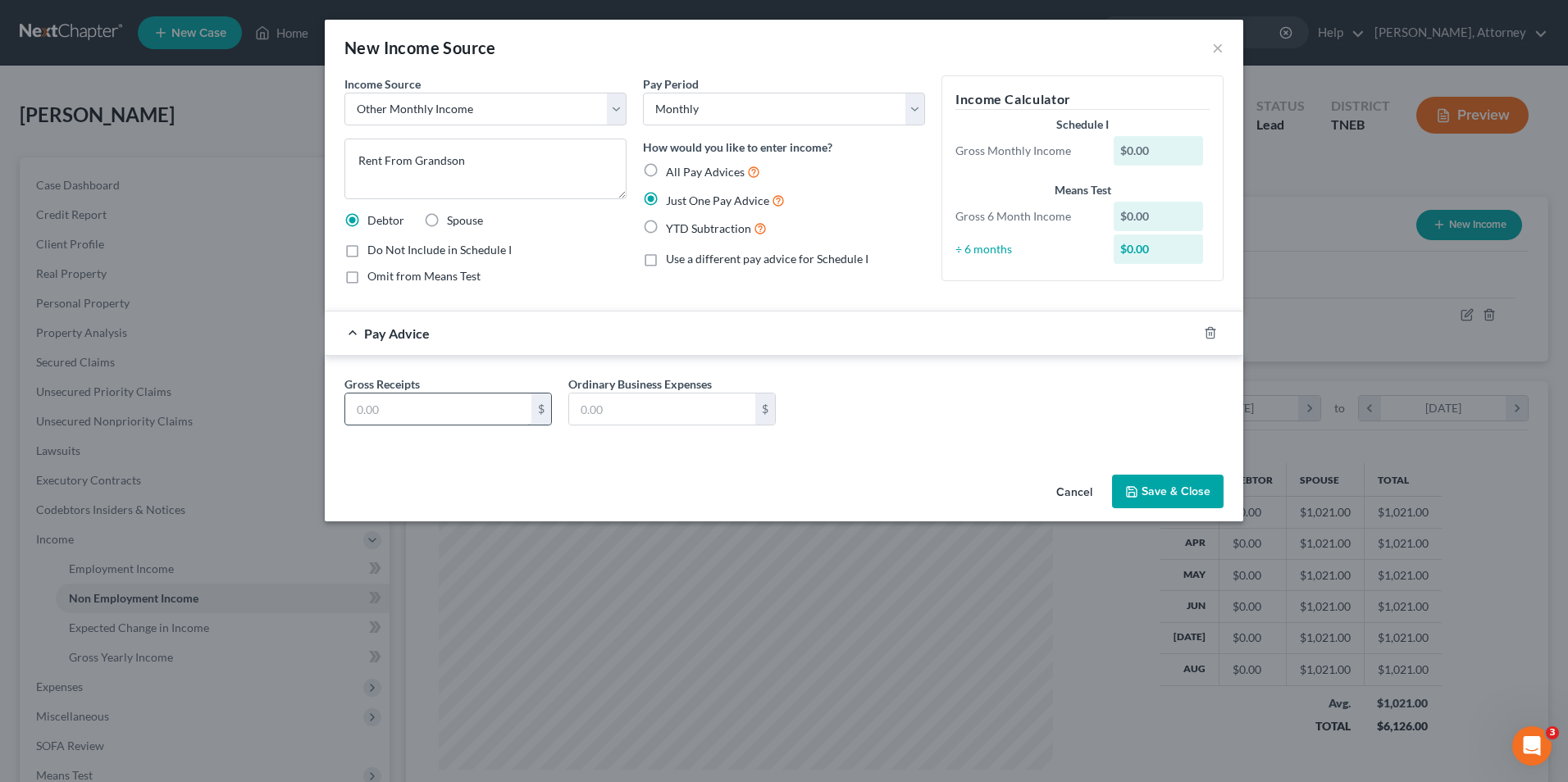
click at [477, 409] on input "text" at bounding box center [438, 409] width 186 height 31
type input "150"
click at [1196, 493] on button "Save & Close" at bounding box center [1168, 492] width 111 height 35
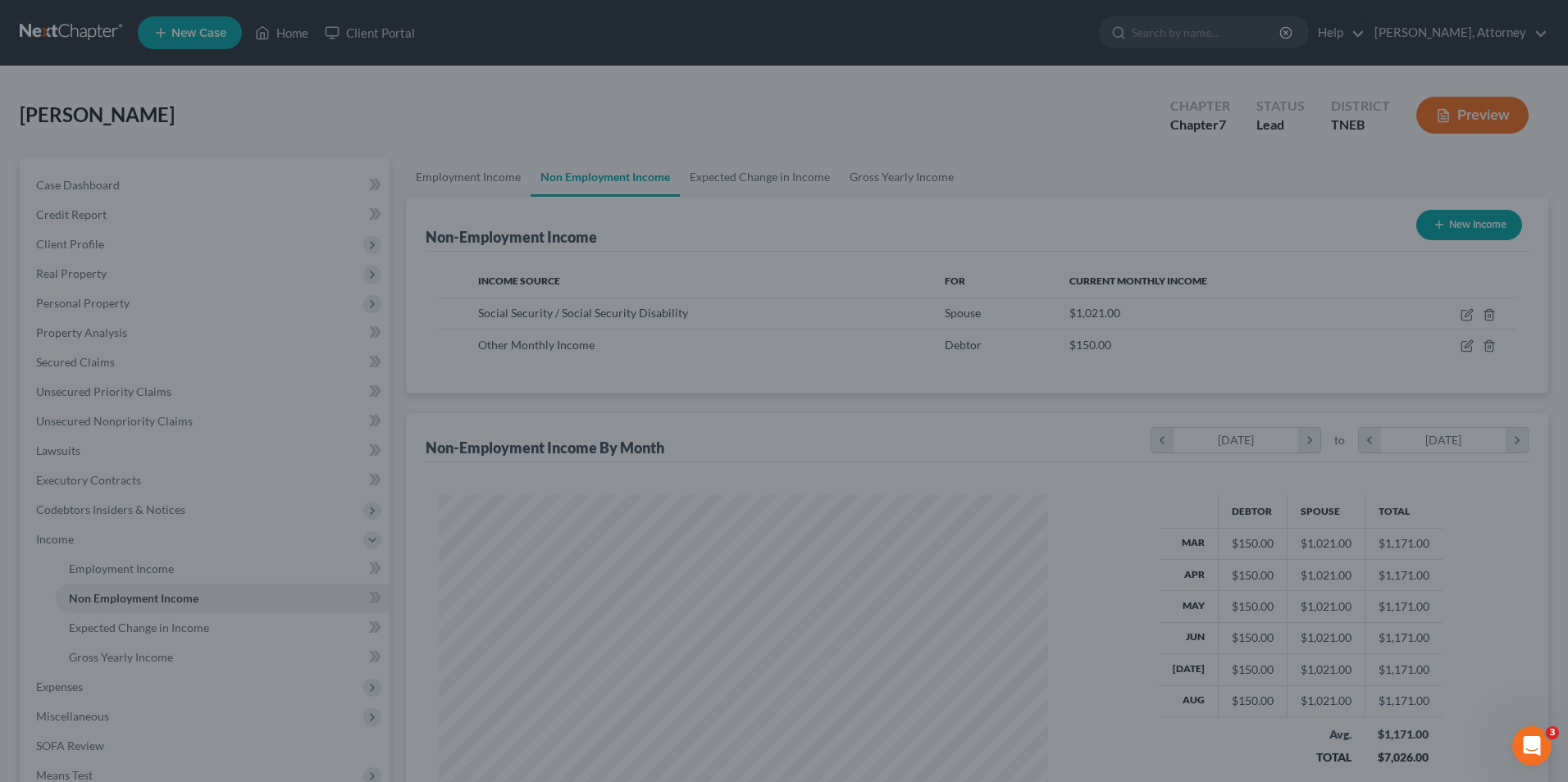
scroll to position [819814, 819660]
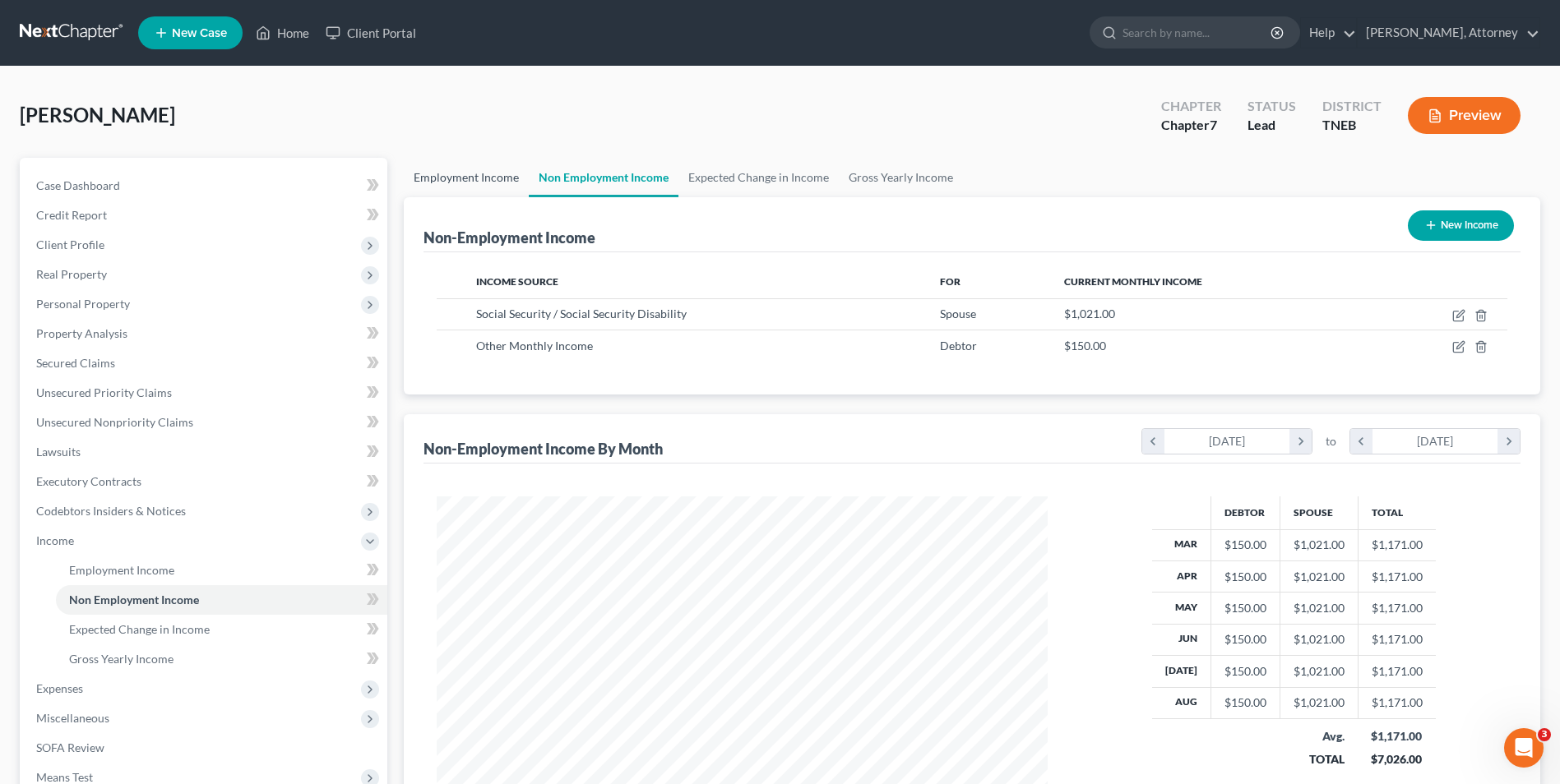
click at [475, 184] on link "Employment Income" at bounding box center [466, 177] width 125 height 39
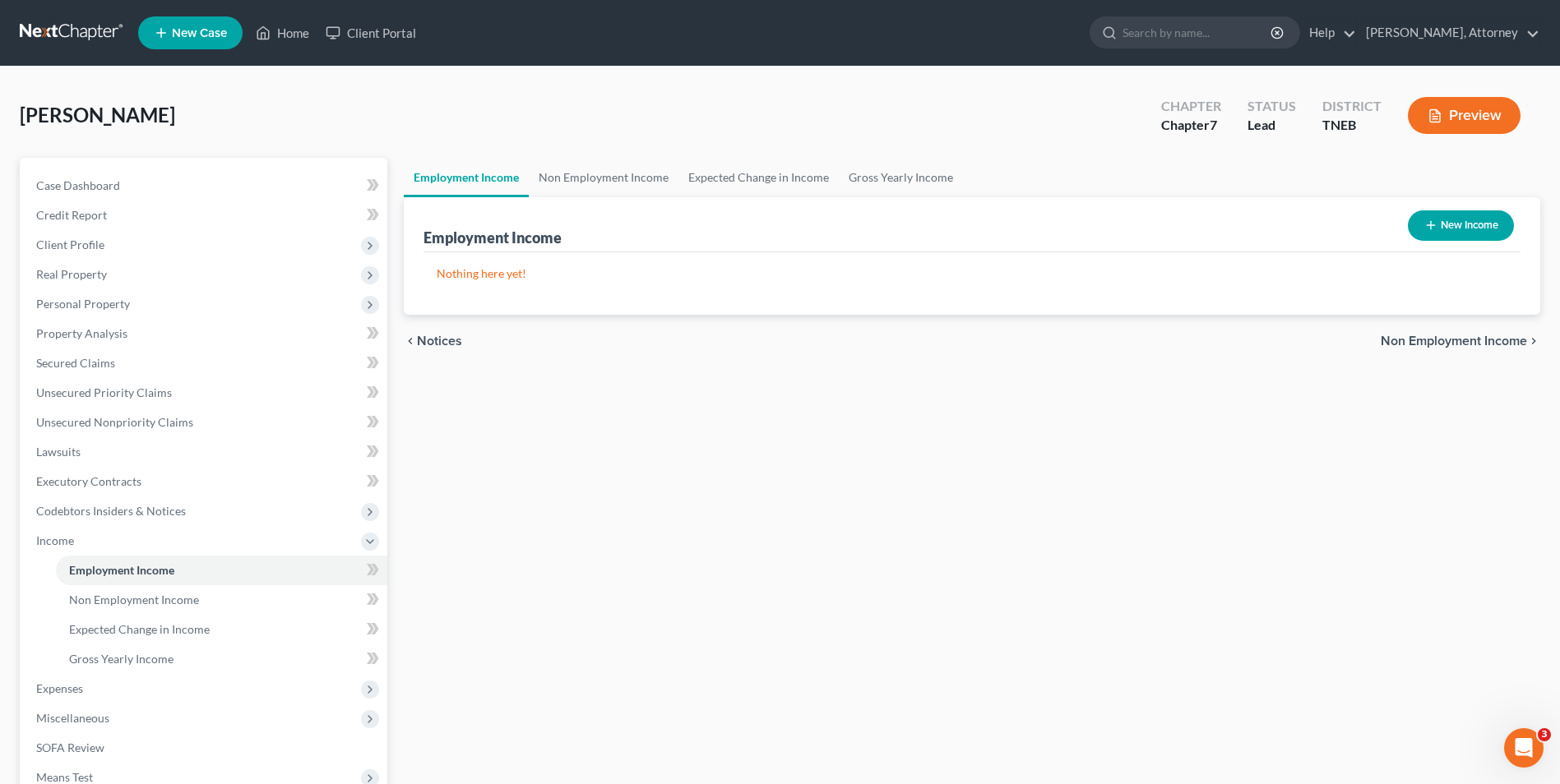
click at [1470, 220] on button "New Income" at bounding box center [1461, 225] width 106 height 30
select select "0"
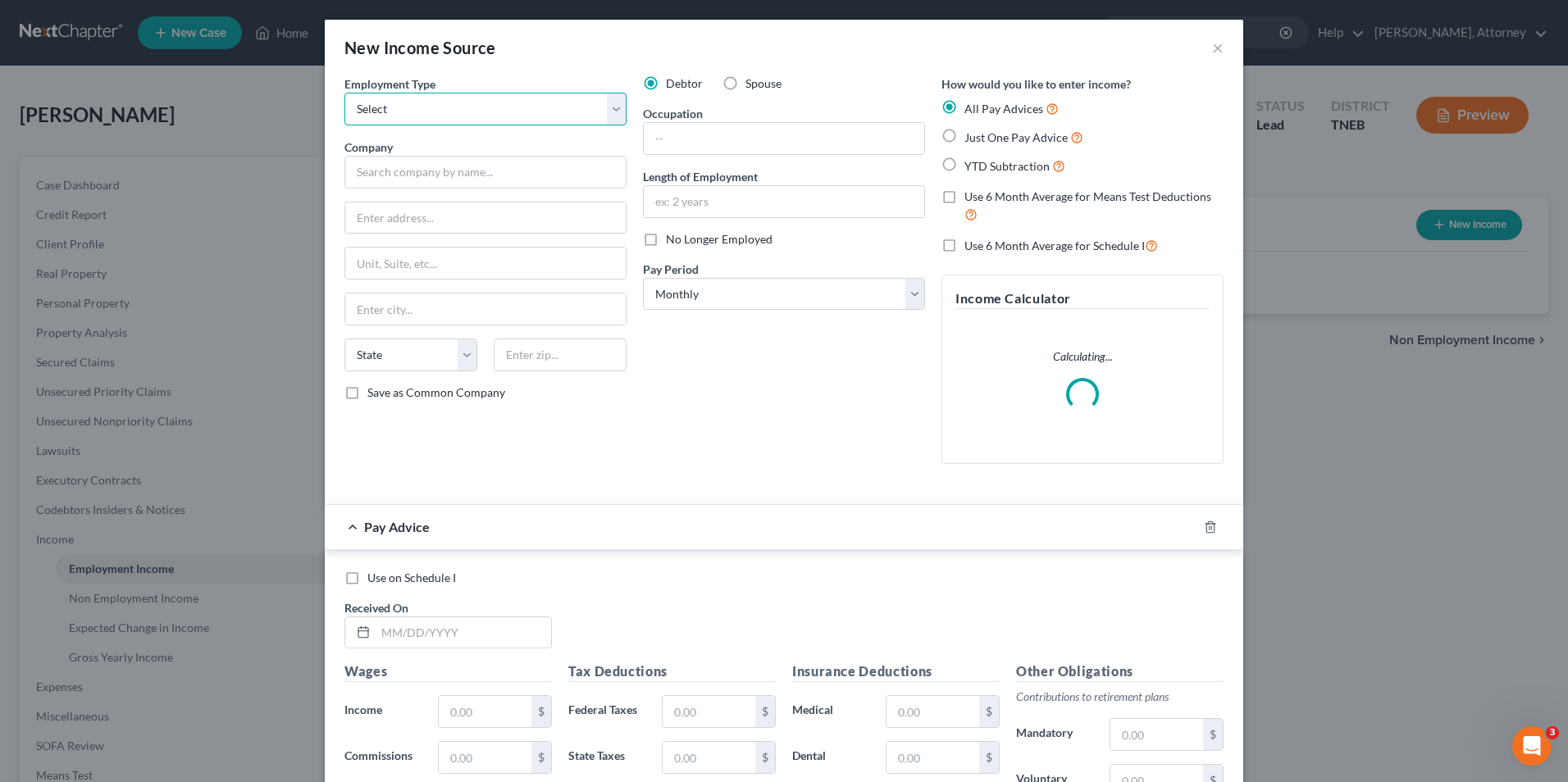
click at [562, 105] on select "Select Full or [DEMOGRAPHIC_DATA] Employment Self Employment" at bounding box center [485, 109] width 282 height 33
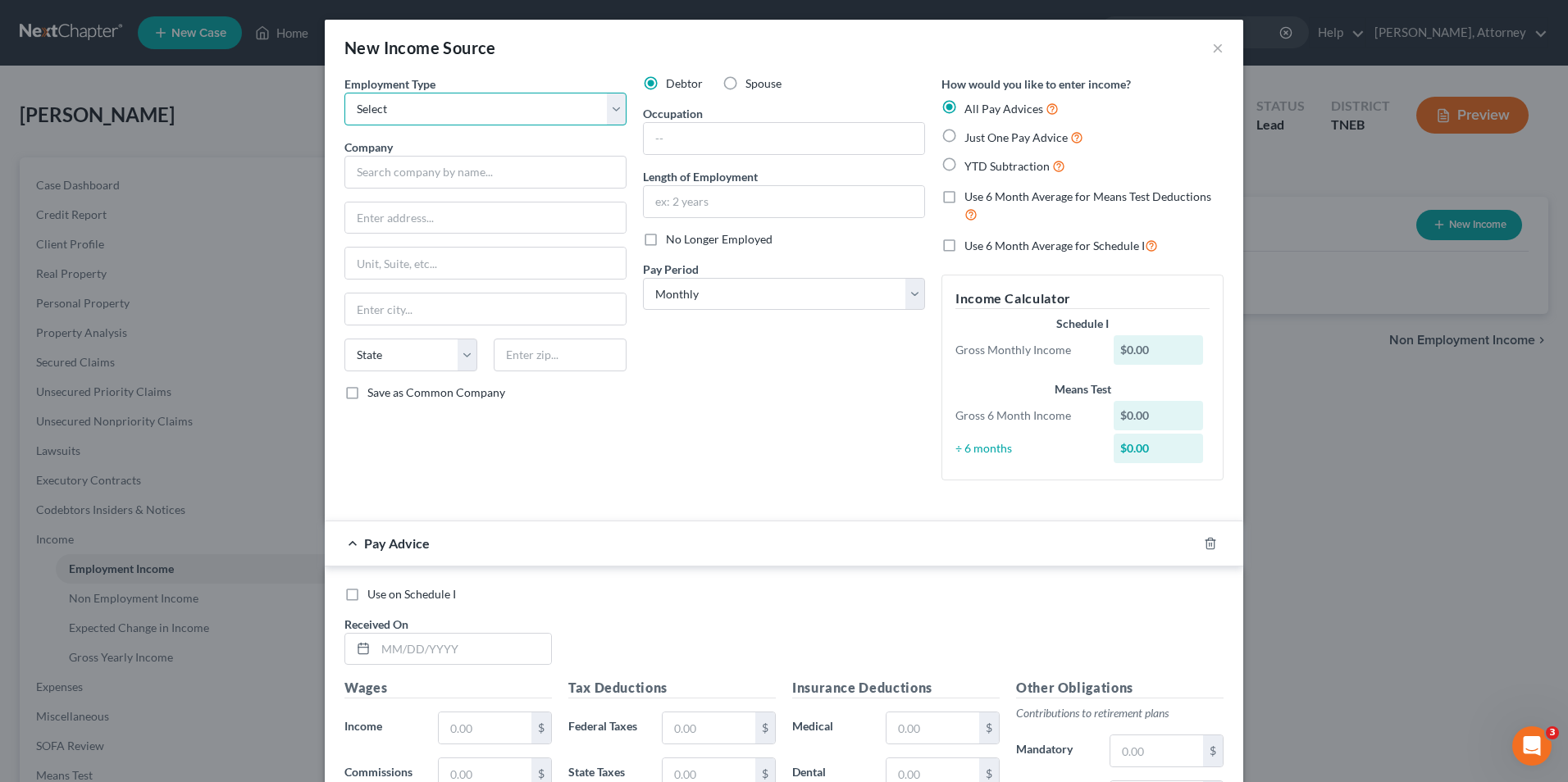
select select "0"
click at [344, 93] on select "Select Full or [DEMOGRAPHIC_DATA] Employment Self Employment" at bounding box center [485, 109] width 282 height 33
click at [527, 171] on input "text" at bounding box center [485, 172] width 282 height 33
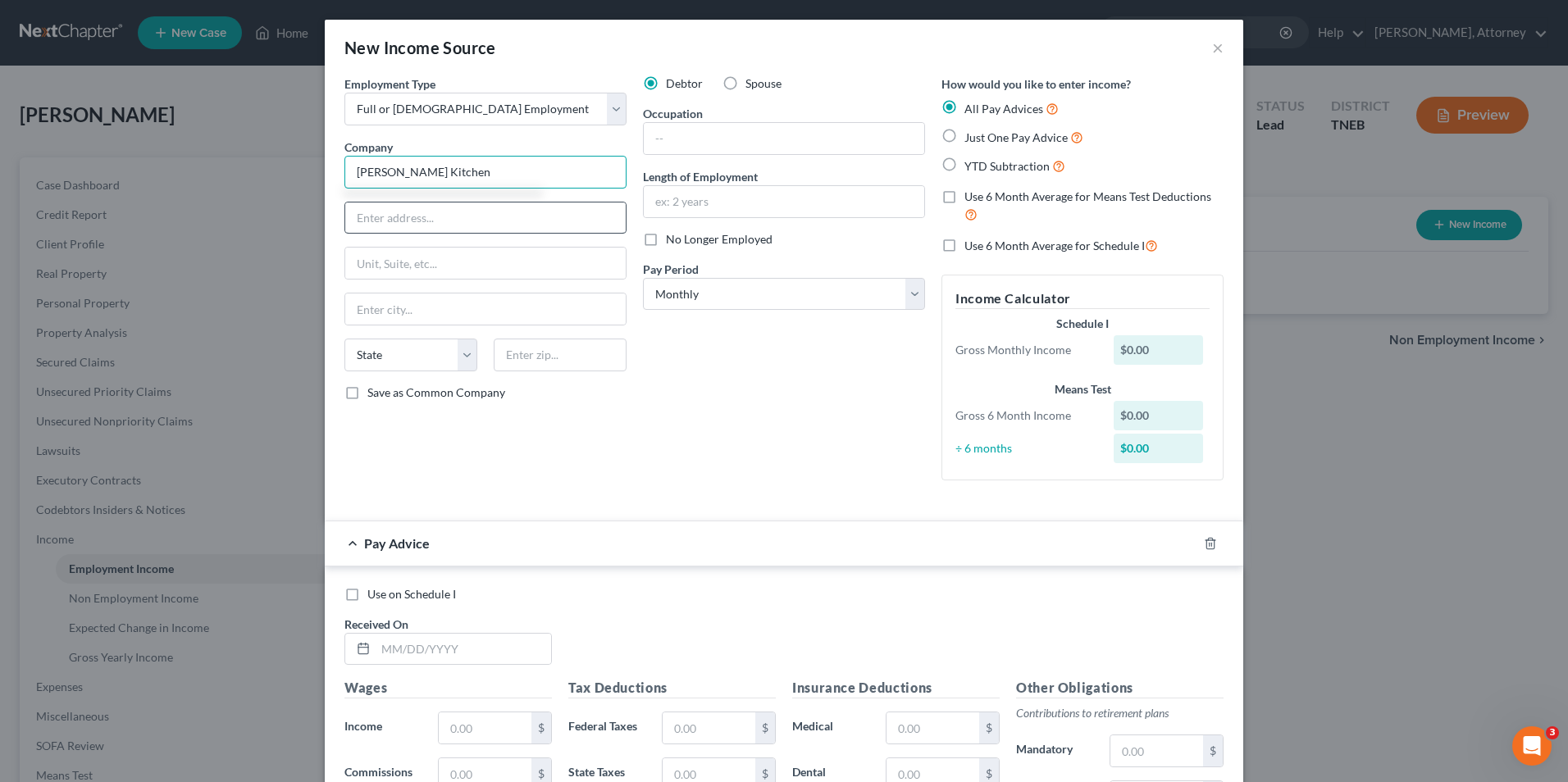
type input "[PERSON_NAME] Kitchen"
type input "[STREET_ADDRESS]"
click at [690, 148] on input "text" at bounding box center [784, 139] width 280 height 31
click at [965, 135] on label "Just One Pay Advice" at bounding box center [1024, 137] width 119 height 19
click at [971, 135] on input "Just One Pay Advice" at bounding box center [977, 133] width 11 height 11
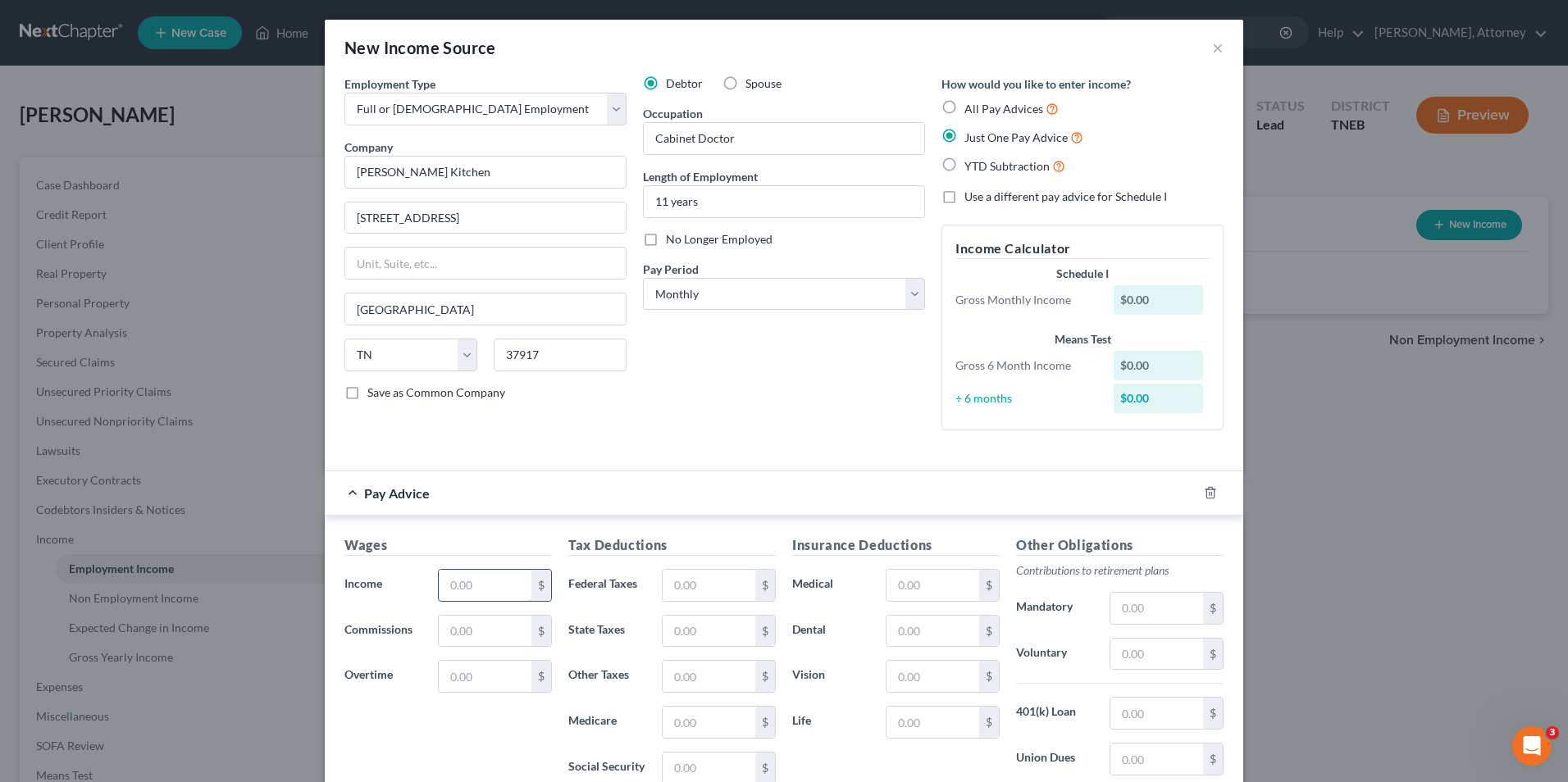
click at [465, 588] on input "text" at bounding box center [486, 586] width 93 height 31
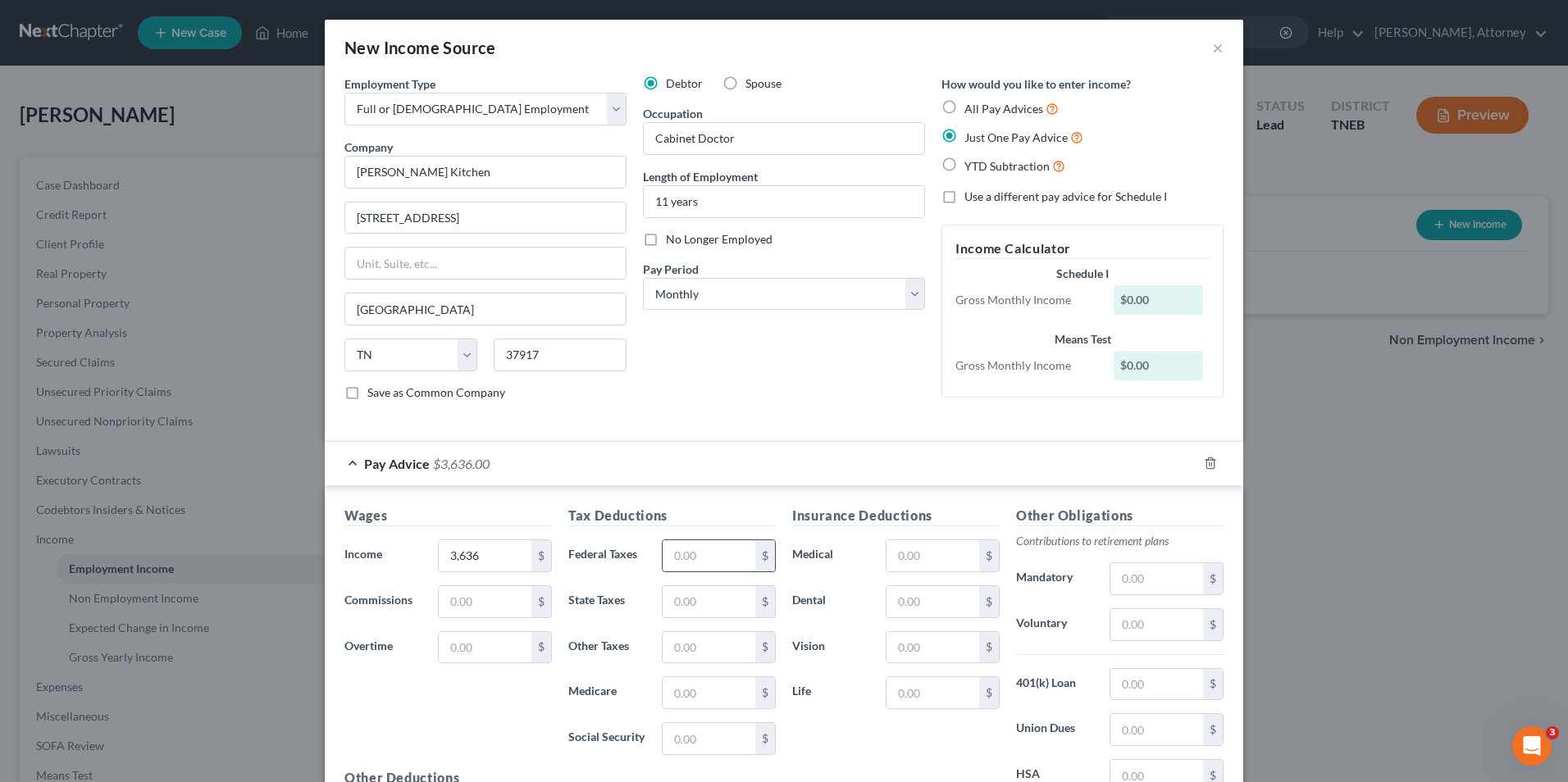
click at [699, 557] on input "text" at bounding box center [709, 556] width 93 height 31
click at [930, 551] on input "text" at bounding box center [934, 556] width 93 height 31
click at [925, 552] on input "text" at bounding box center [934, 556] width 93 height 31
click at [1142, 581] on input "text" at bounding box center [1157, 579] width 93 height 31
click at [962, 734] on div "Insurance Deductions Medical 747 $ Dental $ Vision $ Life $" at bounding box center [895, 679] width 224 height 345
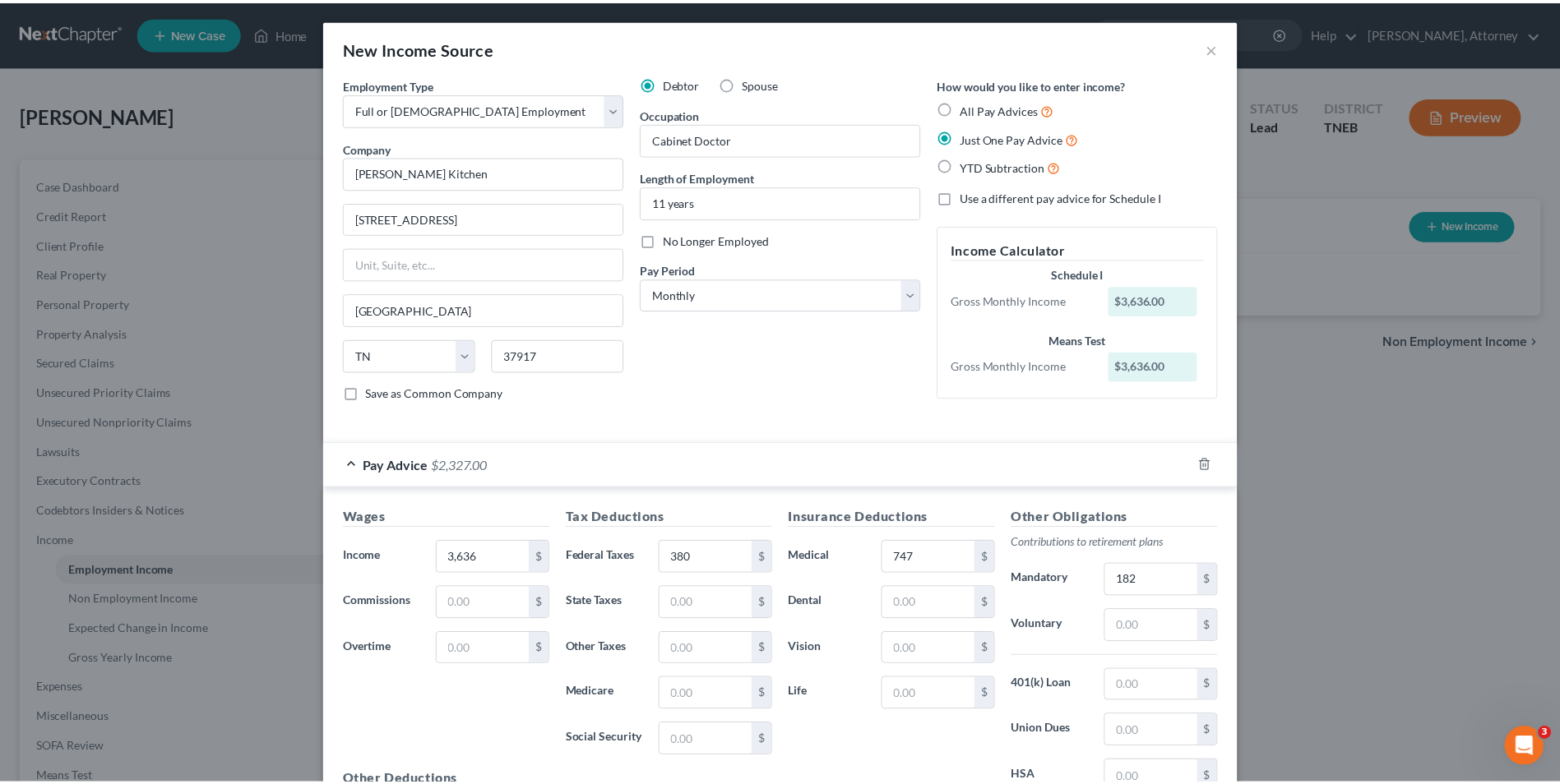
scroll to position [195, 0]
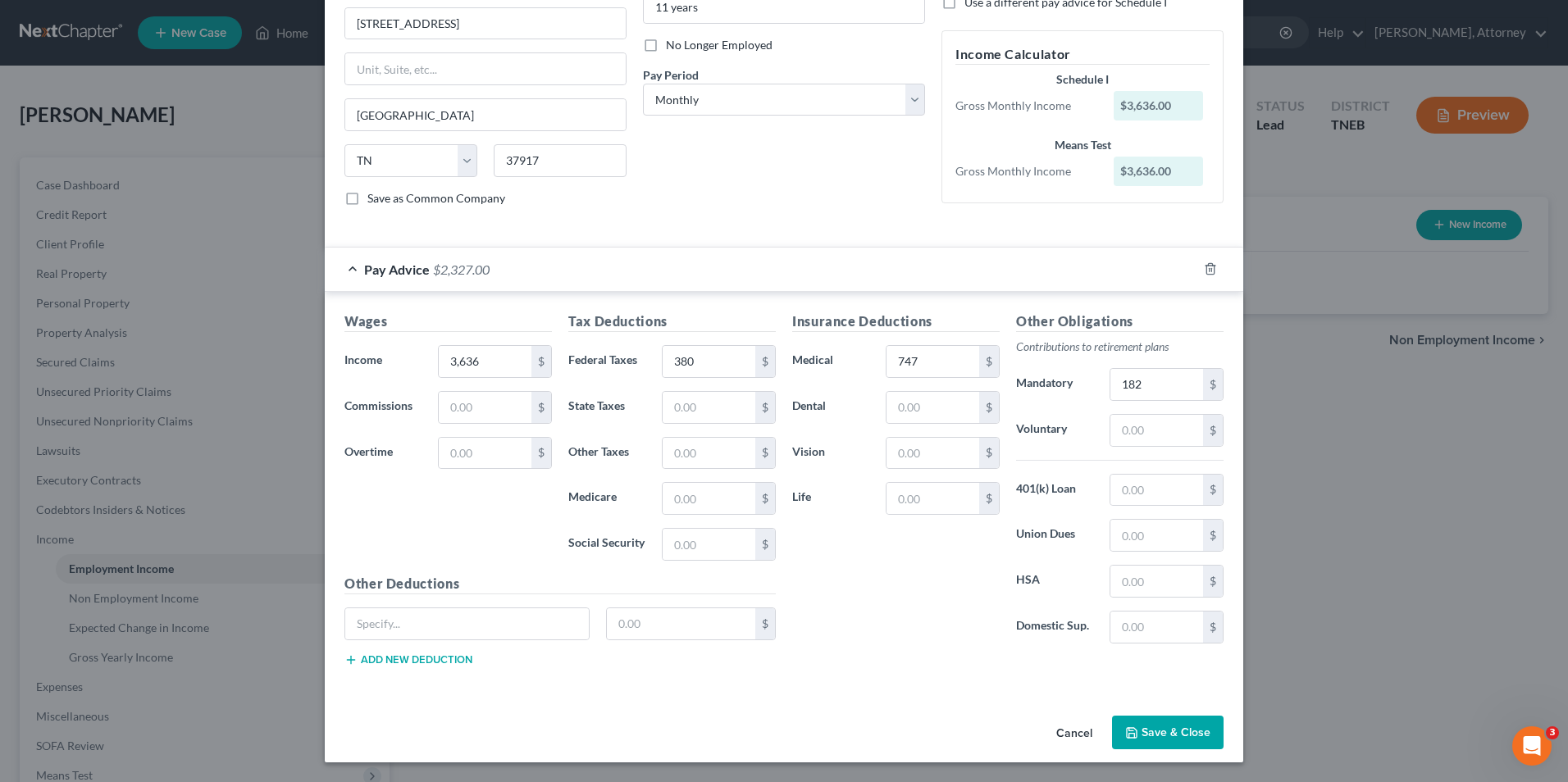
click at [1193, 727] on button "Save & Close" at bounding box center [1168, 734] width 111 height 35
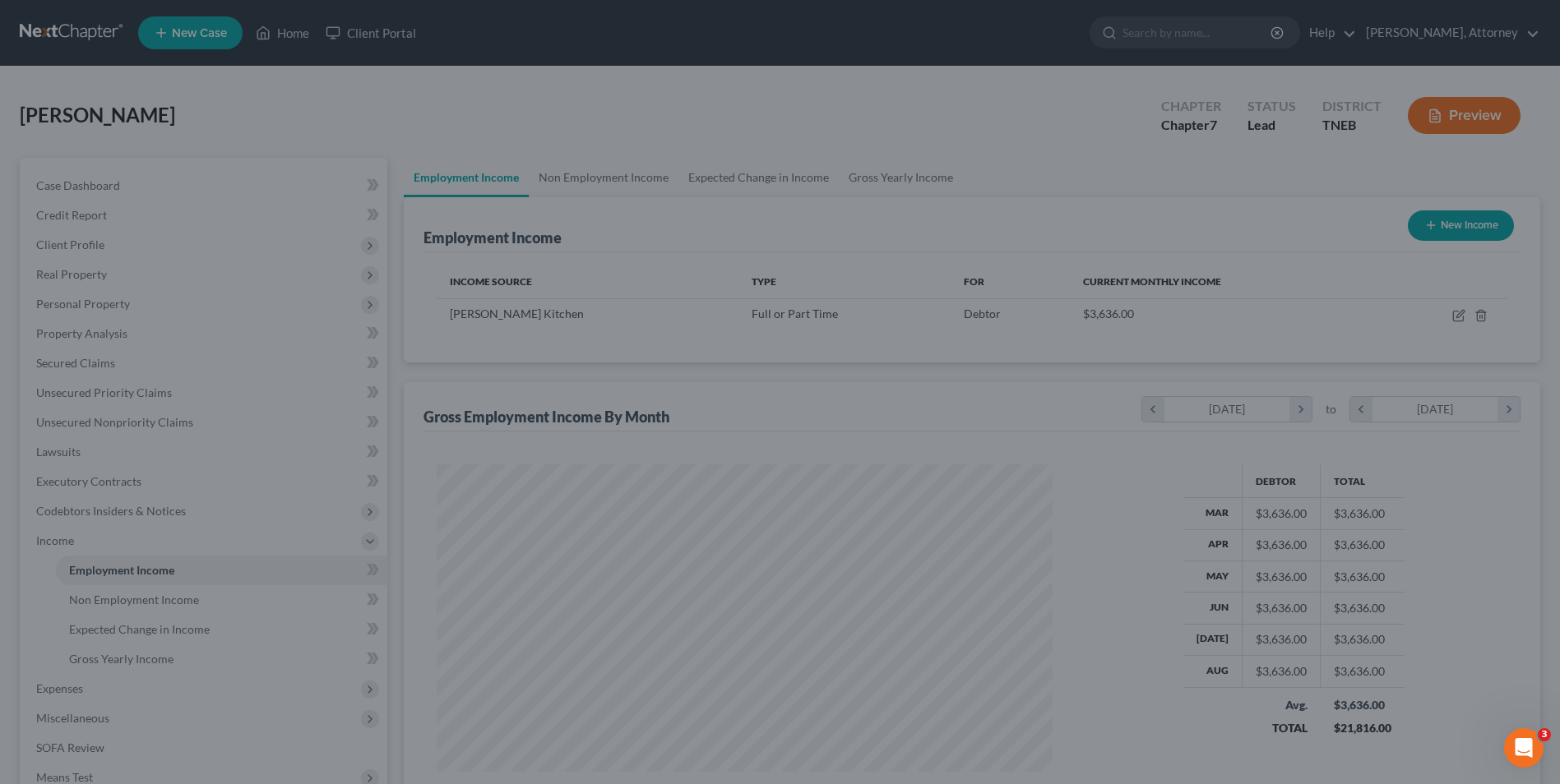
scroll to position [821911, 821695]
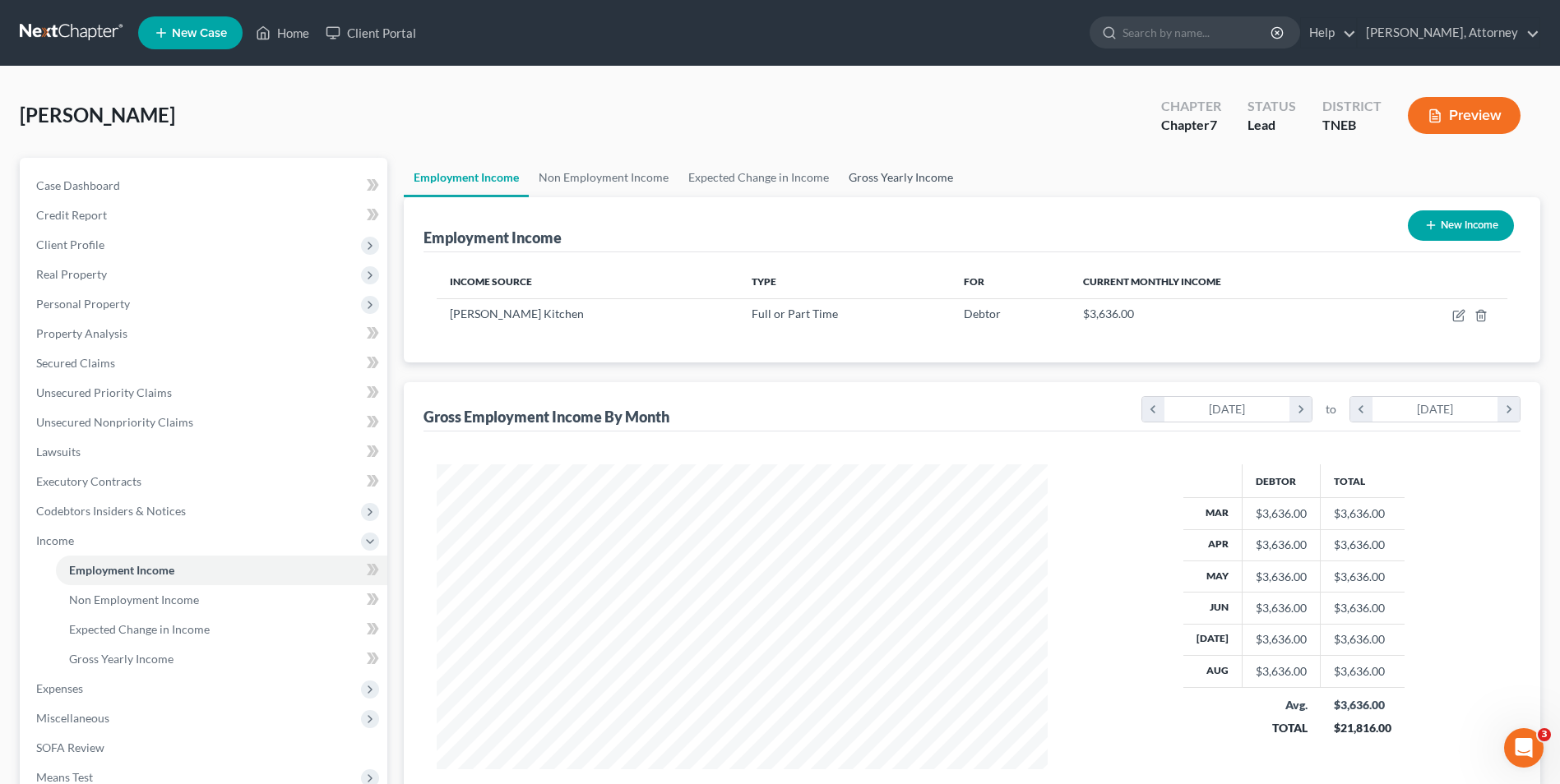
click at [923, 183] on link "Gross Yearly Income" at bounding box center [901, 177] width 124 height 39
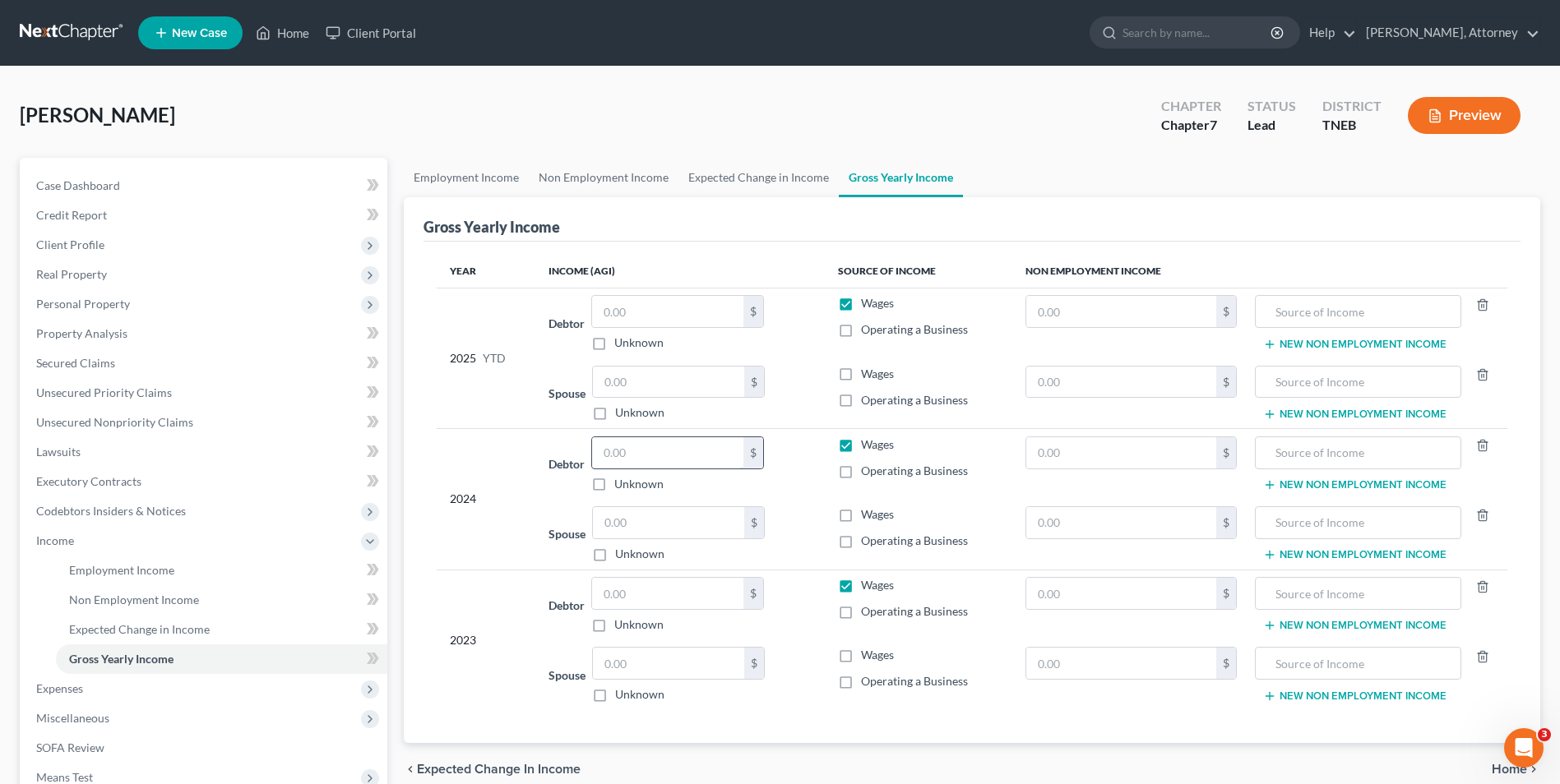
click at [638, 459] on input "text" at bounding box center [667, 453] width 151 height 31
click at [649, 303] on input "text" at bounding box center [667, 312] width 151 height 31
click at [1075, 317] on input "text" at bounding box center [1122, 312] width 190 height 31
click at [1049, 375] on input "text" at bounding box center [1122, 382] width 190 height 31
click at [1296, 392] on input "text" at bounding box center [1358, 382] width 188 height 31
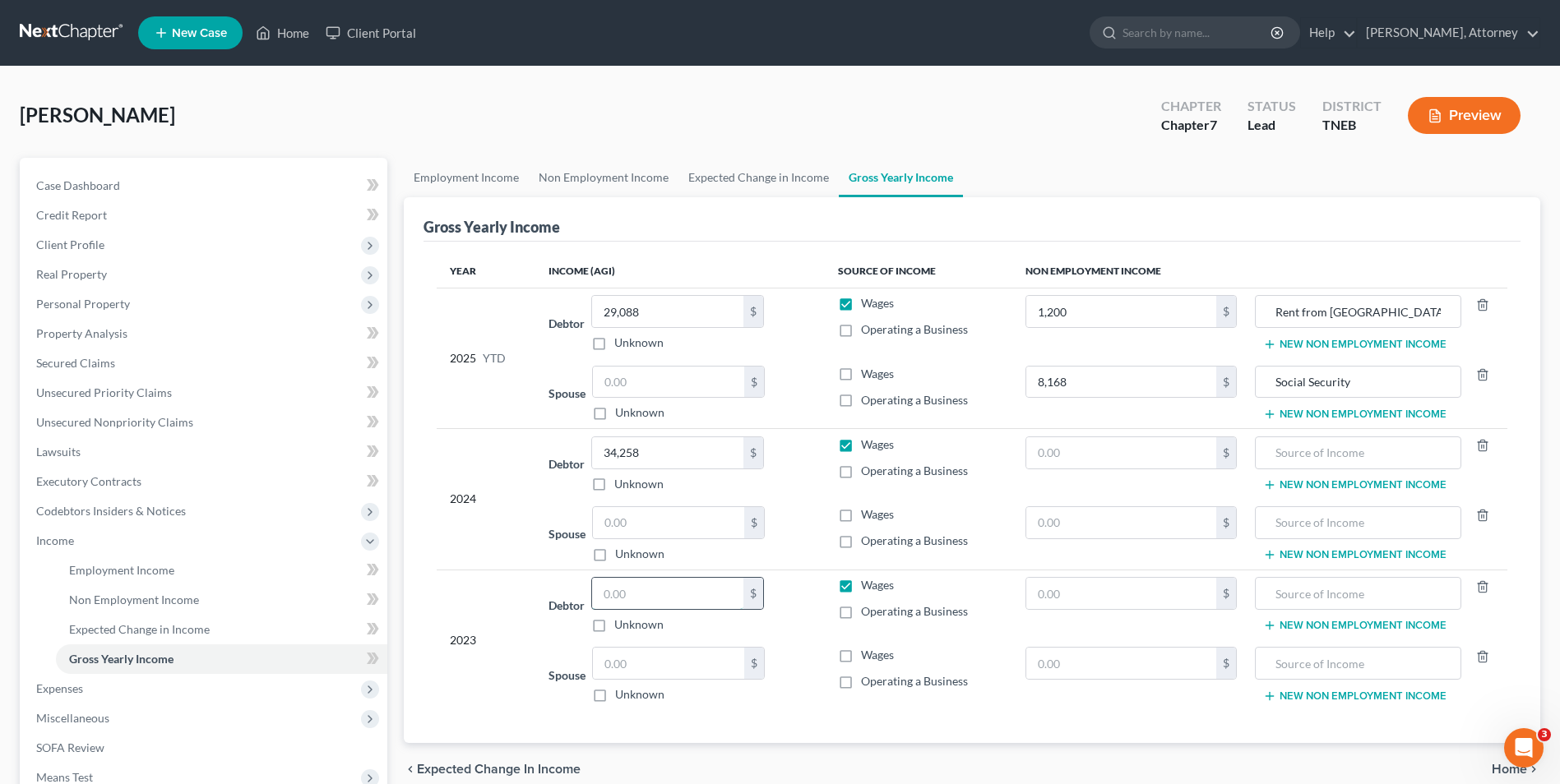
click at [652, 601] on input "text" at bounding box center [667, 594] width 151 height 31
click at [90, 709] on span "Miscellaneous" at bounding box center [205, 718] width 364 height 29
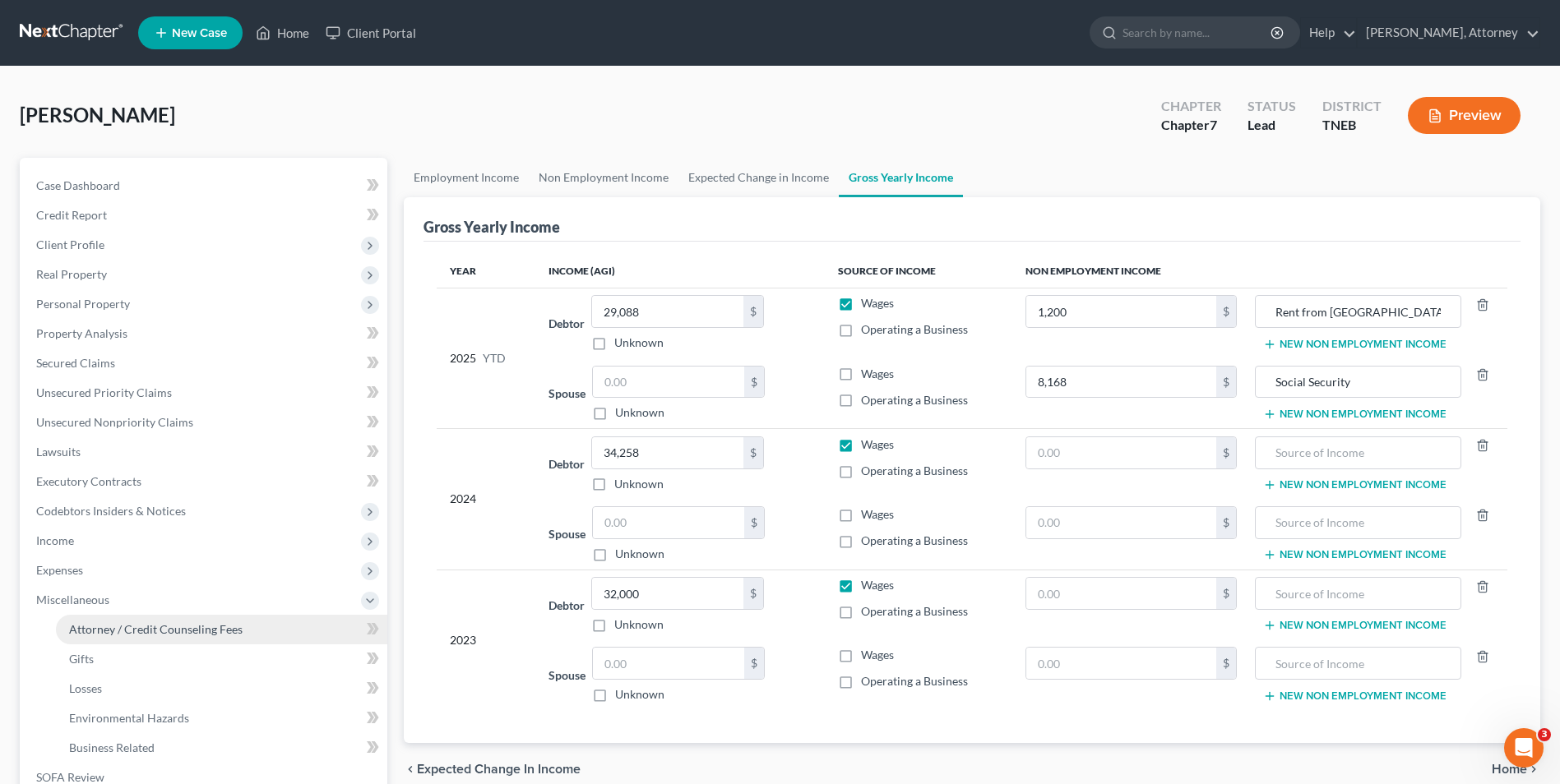
click at [167, 629] on span "Attorney / Credit Counseling Fees" at bounding box center [156, 628] width 174 height 14
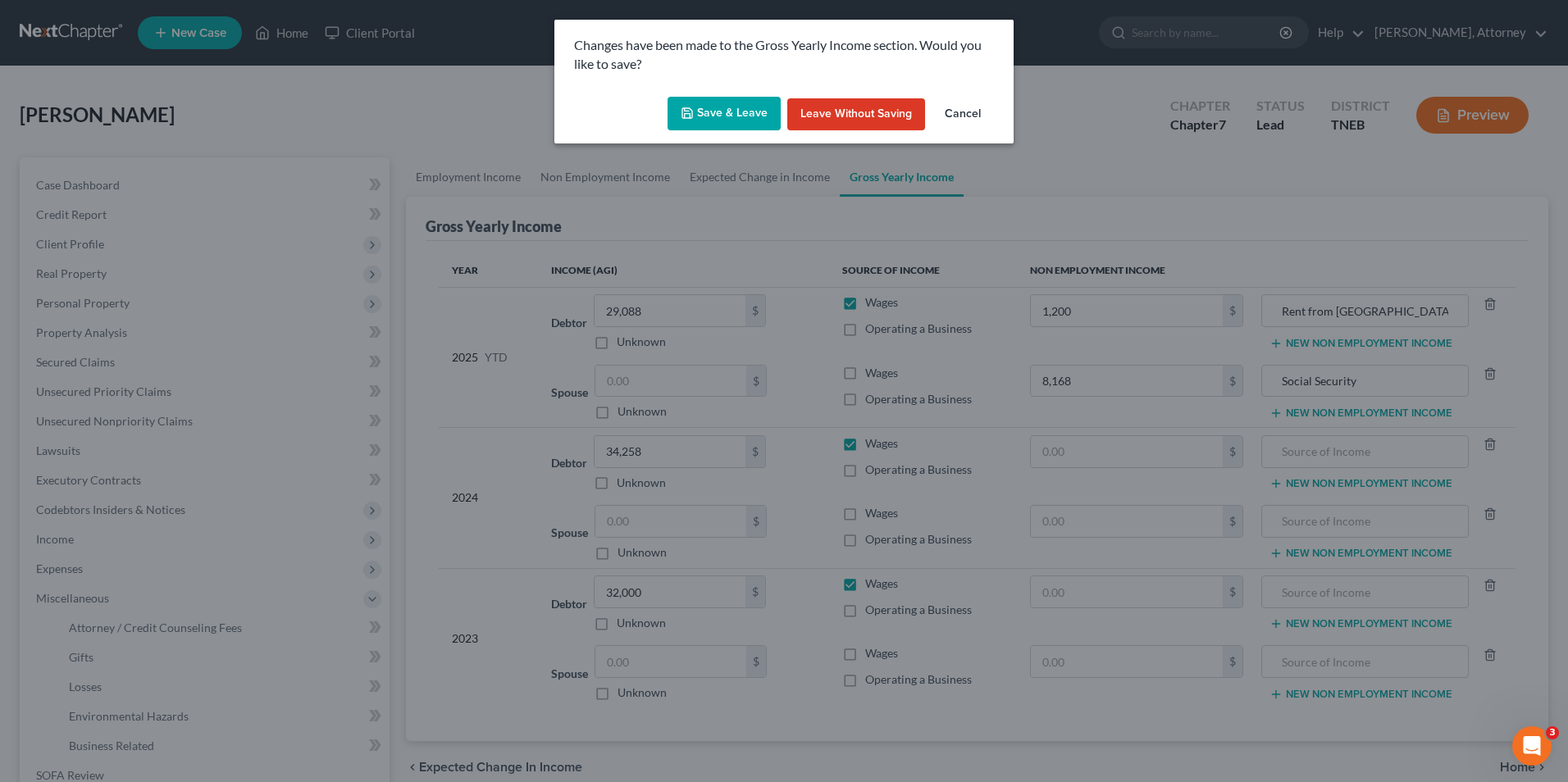
click at [741, 109] on button "Save & Leave" at bounding box center [725, 114] width 113 height 35
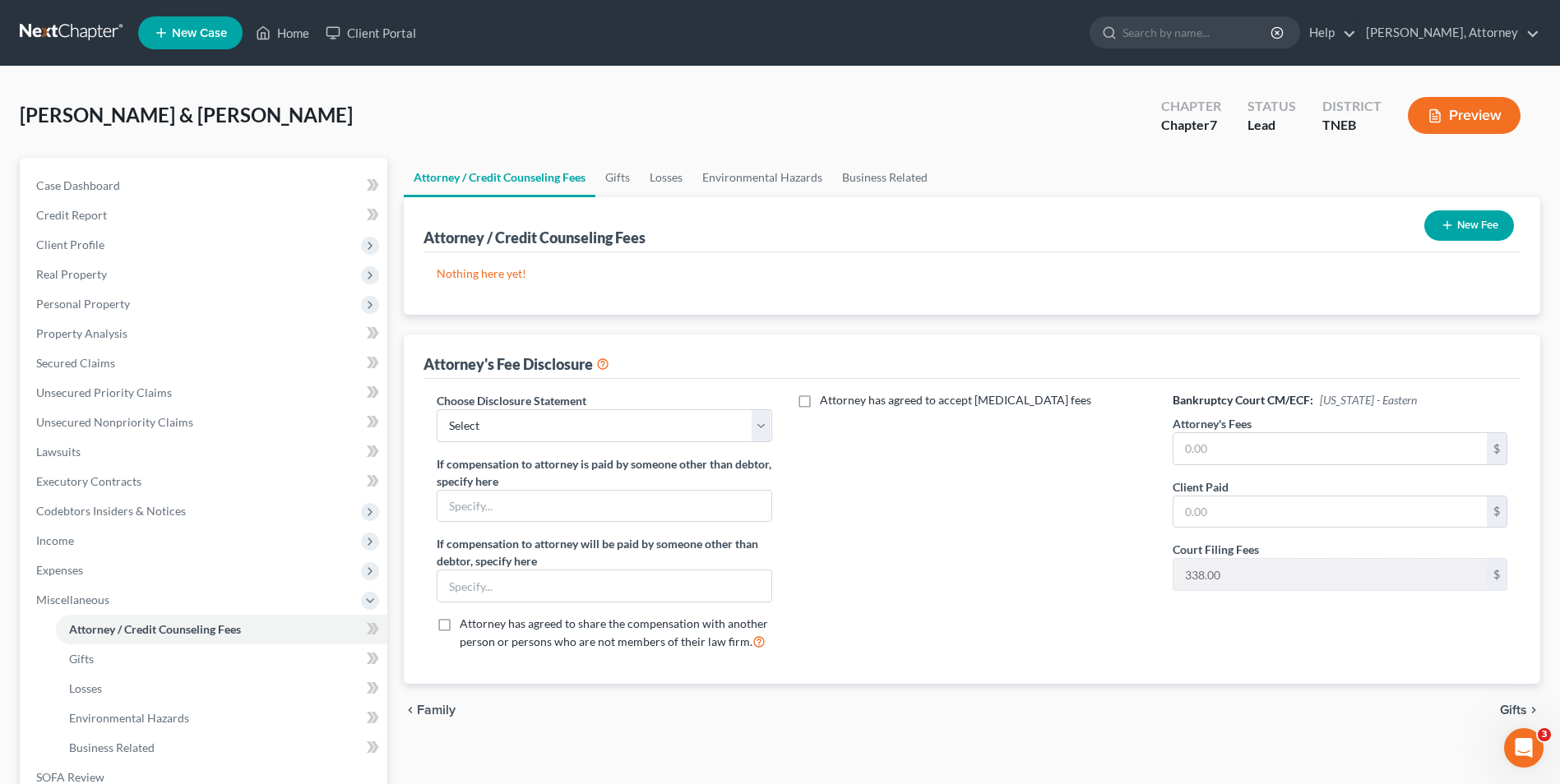
click at [1475, 228] on button "New Fee" at bounding box center [1469, 225] width 90 height 30
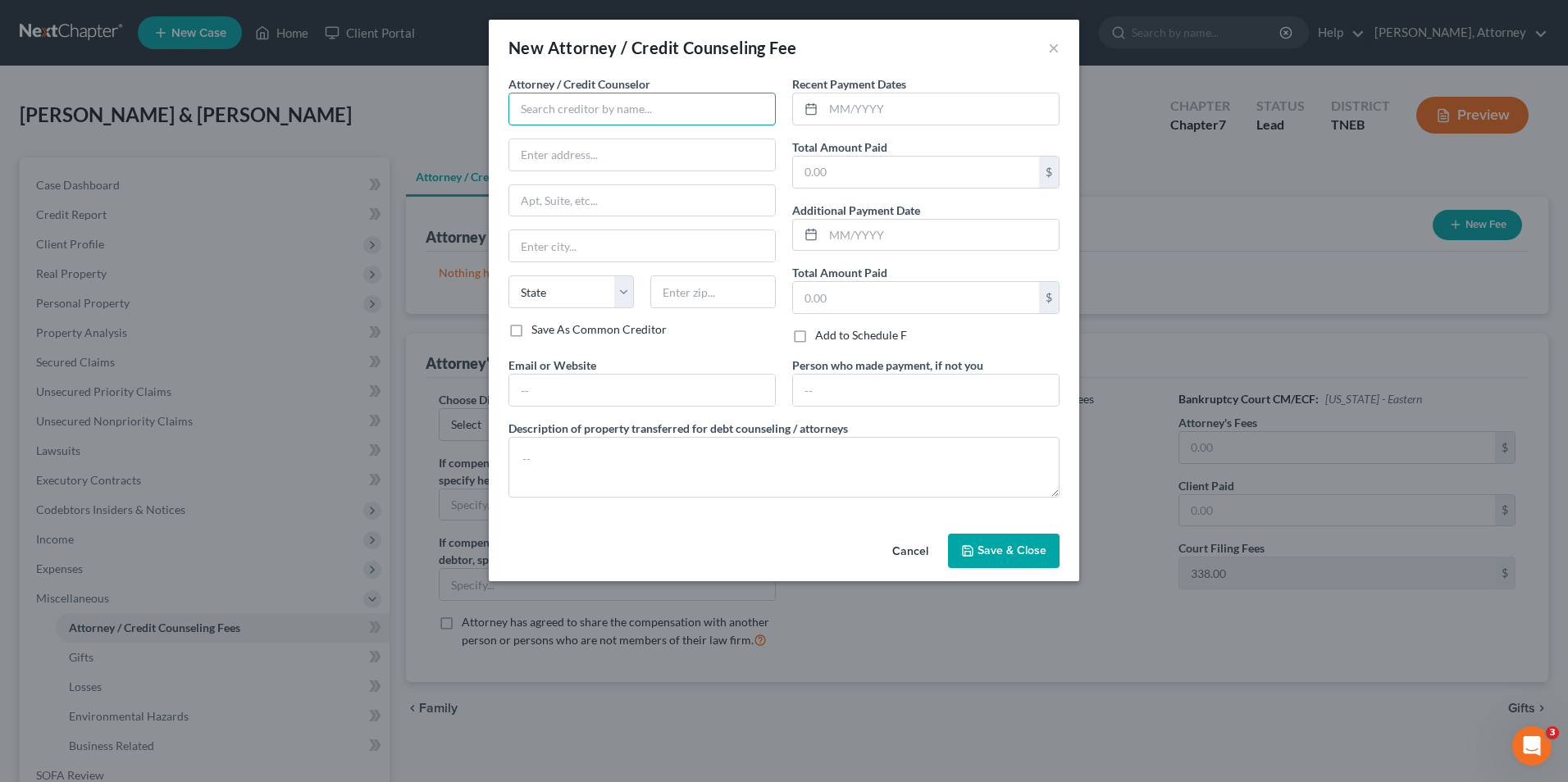
click at [693, 114] on input "text" at bounding box center [642, 109] width 267 height 33
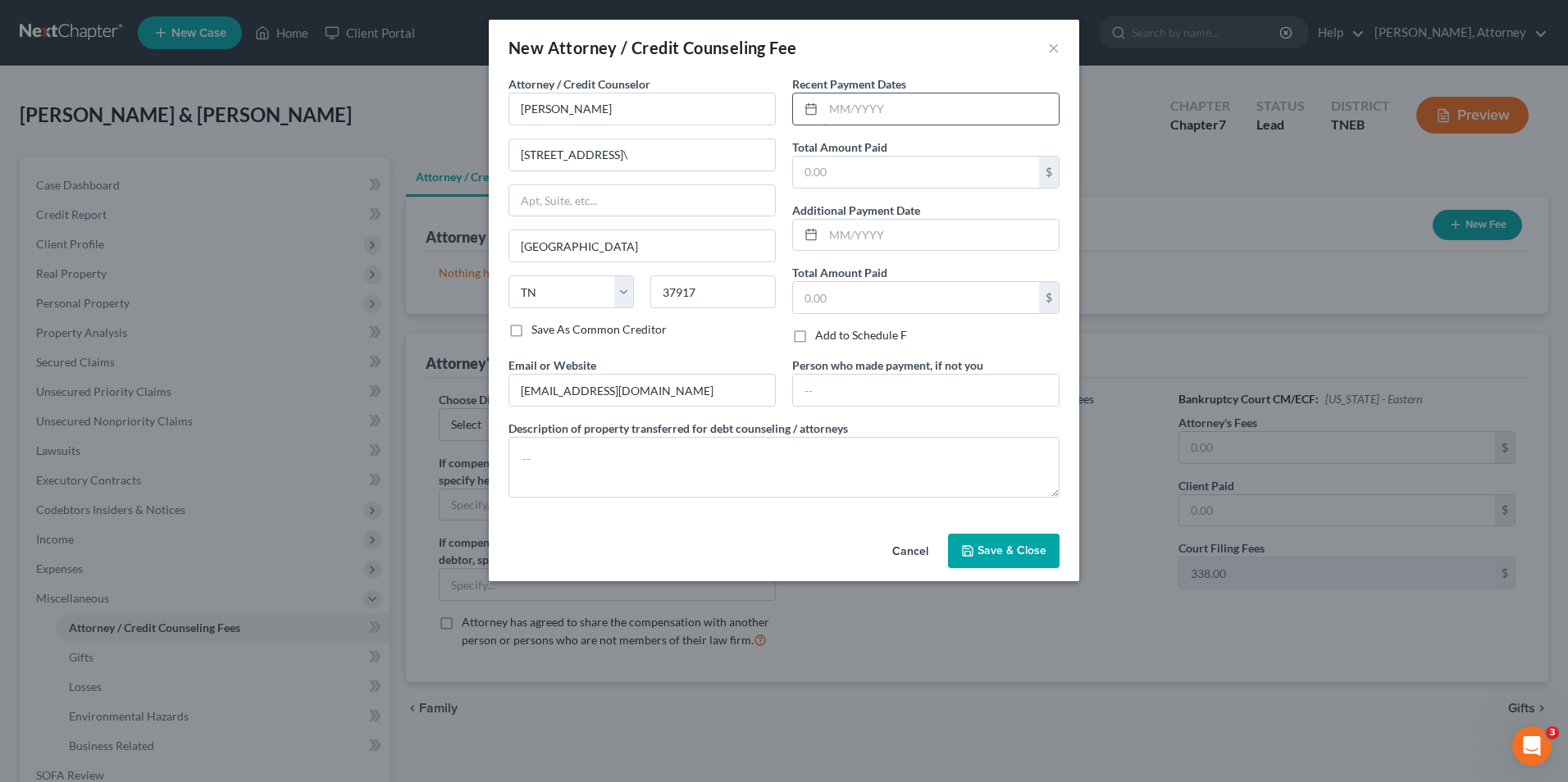
click at [886, 100] on input "text" at bounding box center [941, 109] width 235 height 31
click at [846, 179] on input "text" at bounding box center [916, 172] width 246 height 31
click at [1005, 551] on span "Save & Close" at bounding box center [1011, 550] width 68 height 14
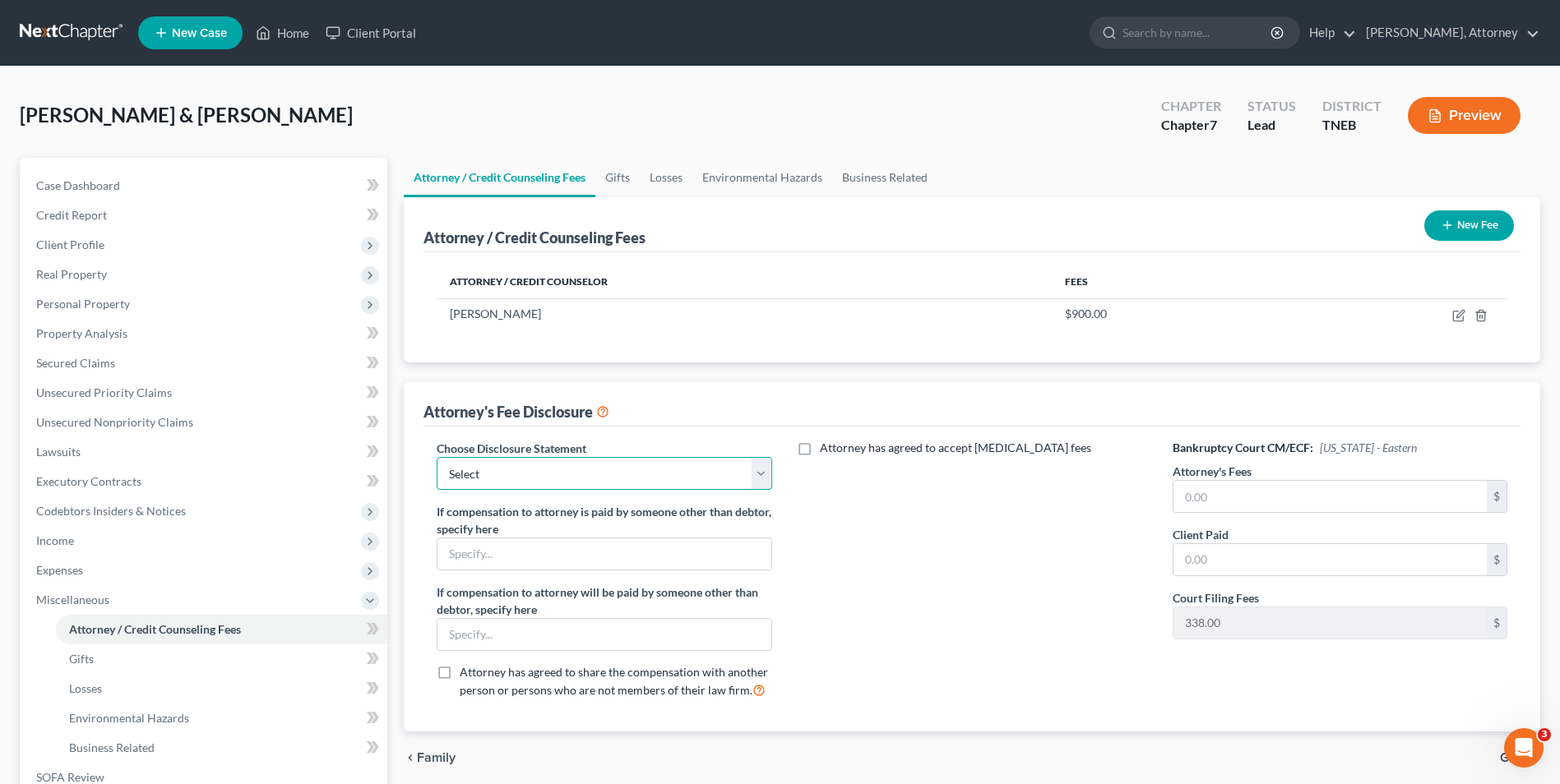
click at [633, 467] on select "Select Attorney Disclosure" at bounding box center [604, 474] width 335 height 33
click at [436, 457] on select "Select Attorney Disclosure" at bounding box center [604, 474] width 335 height 33
click at [1223, 500] on input "text" at bounding box center [1330, 497] width 313 height 31
click at [879, 693] on div "Attorney has agreed to accept [MEDICAL_DATA] fees" at bounding box center [973, 575] width 368 height 272
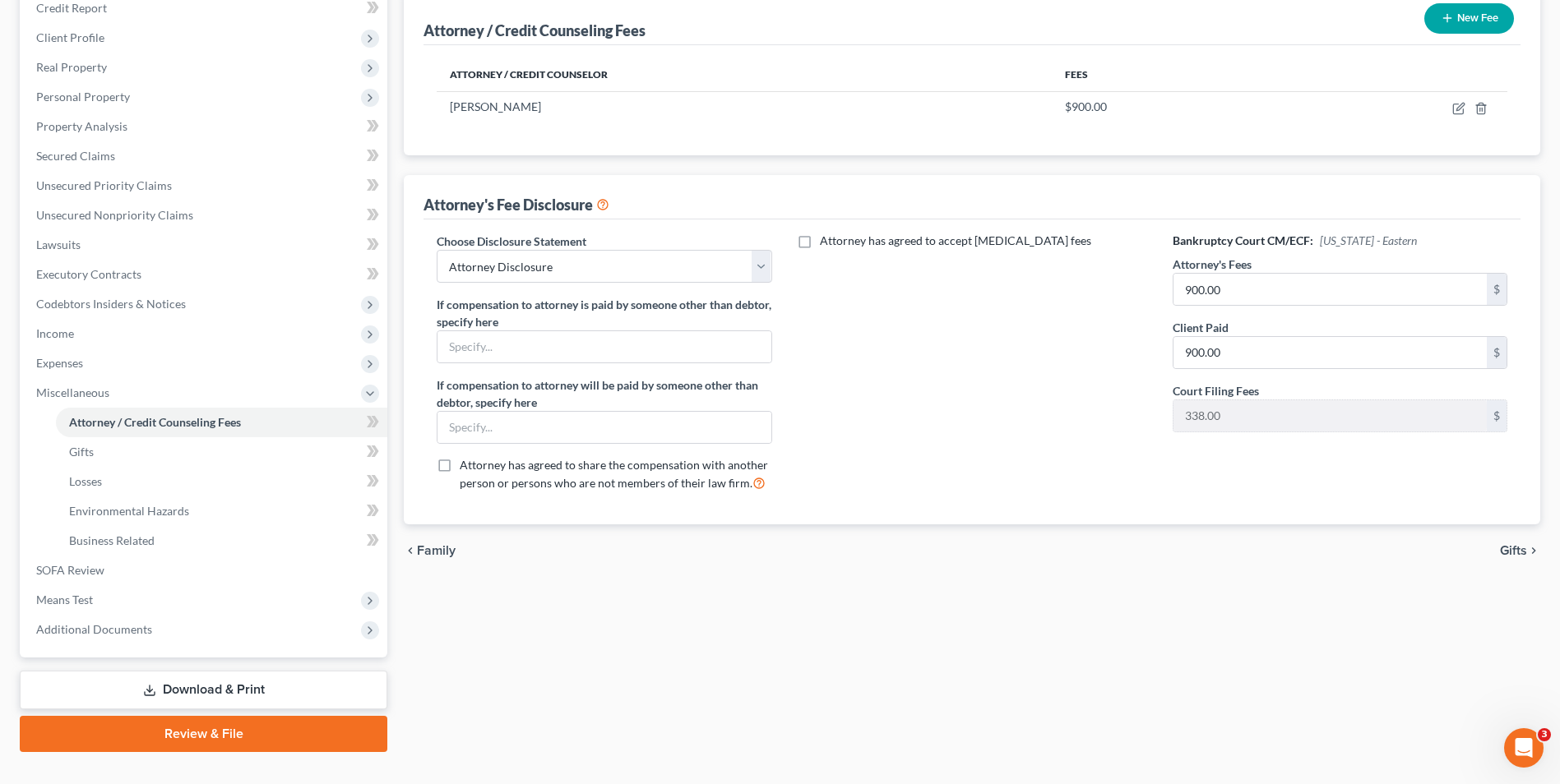
scroll to position [238, 0]
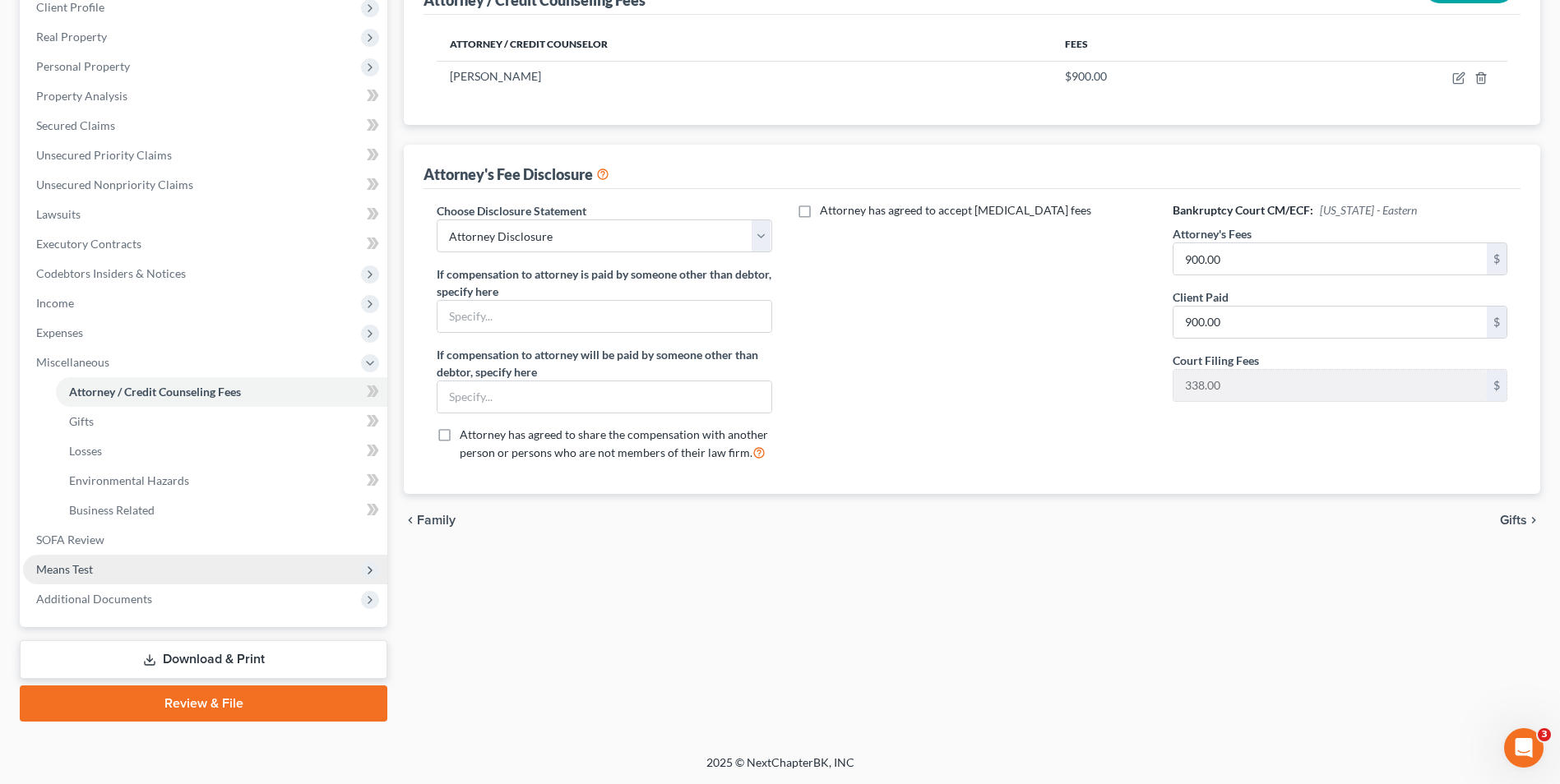
click at [79, 561] on span "Means Test" at bounding box center [205, 570] width 364 height 29
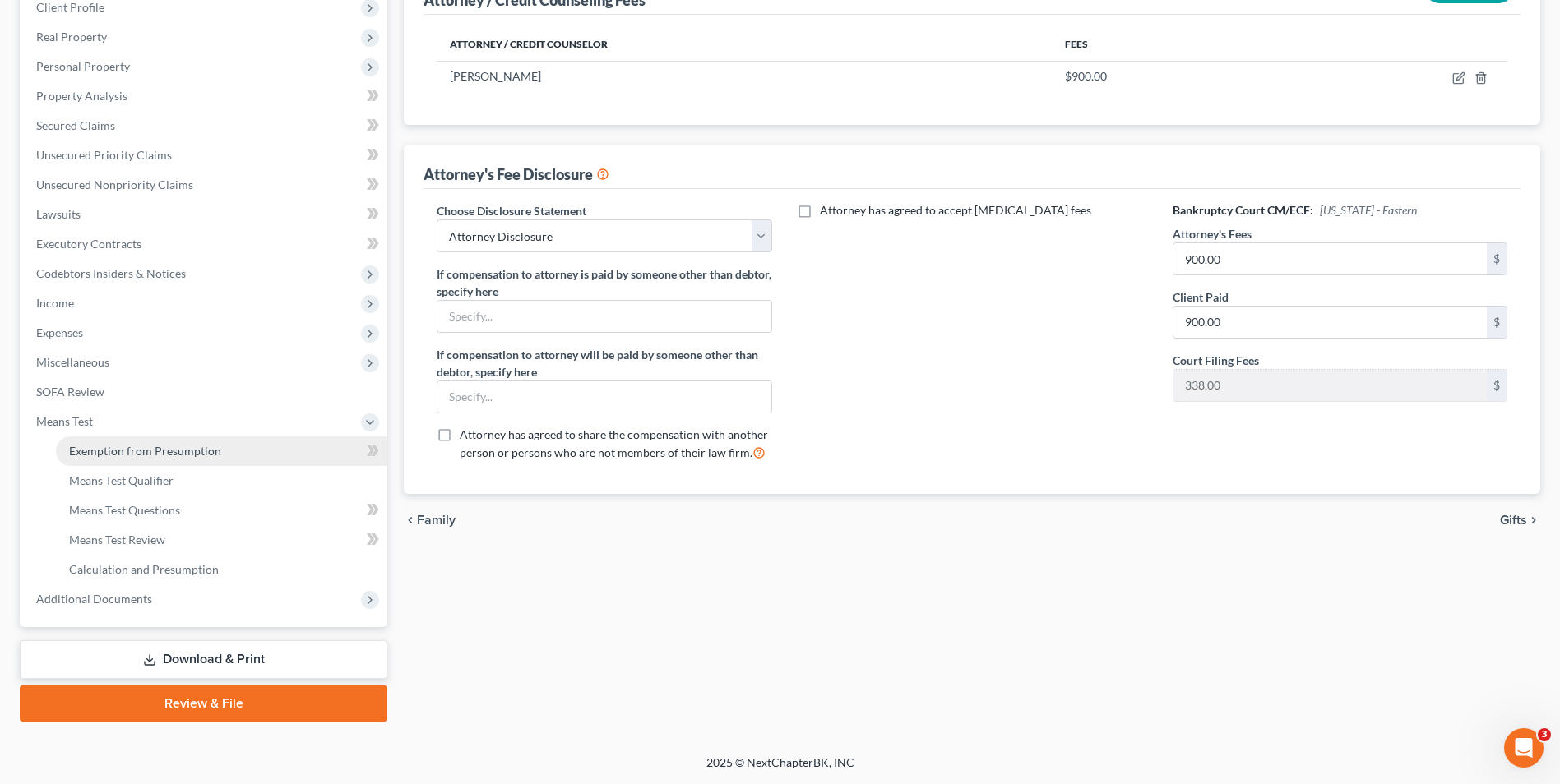
click at [131, 455] on span "Exemption from Presumption" at bounding box center [145, 450] width 152 height 14
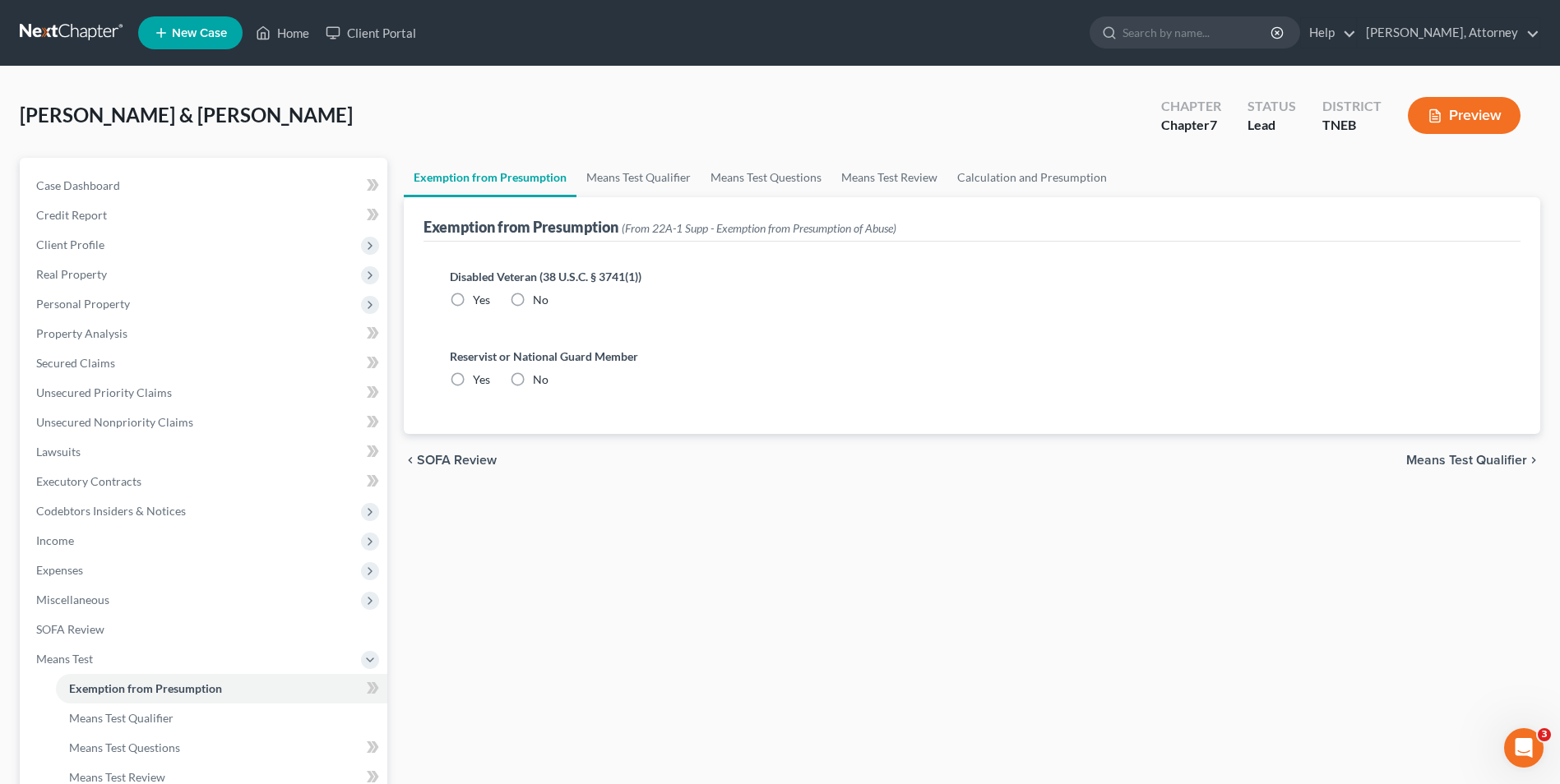
click at [533, 297] on label "No" at bounding box center [540, 300] width 16 height 16
click at [540, 297] on input "No" at bounding box center [545, 297] width 11 height 11
click at [533, 379] on label "No" at bounding box center [540, 380] width 16 height 16
click at [540, 379] on input "No" at bounding box center [545, 377] width 11 height 11
click at [624, 177] on link "Means Test Qualifier" at bounding box center [639, 177] width 124 height 39
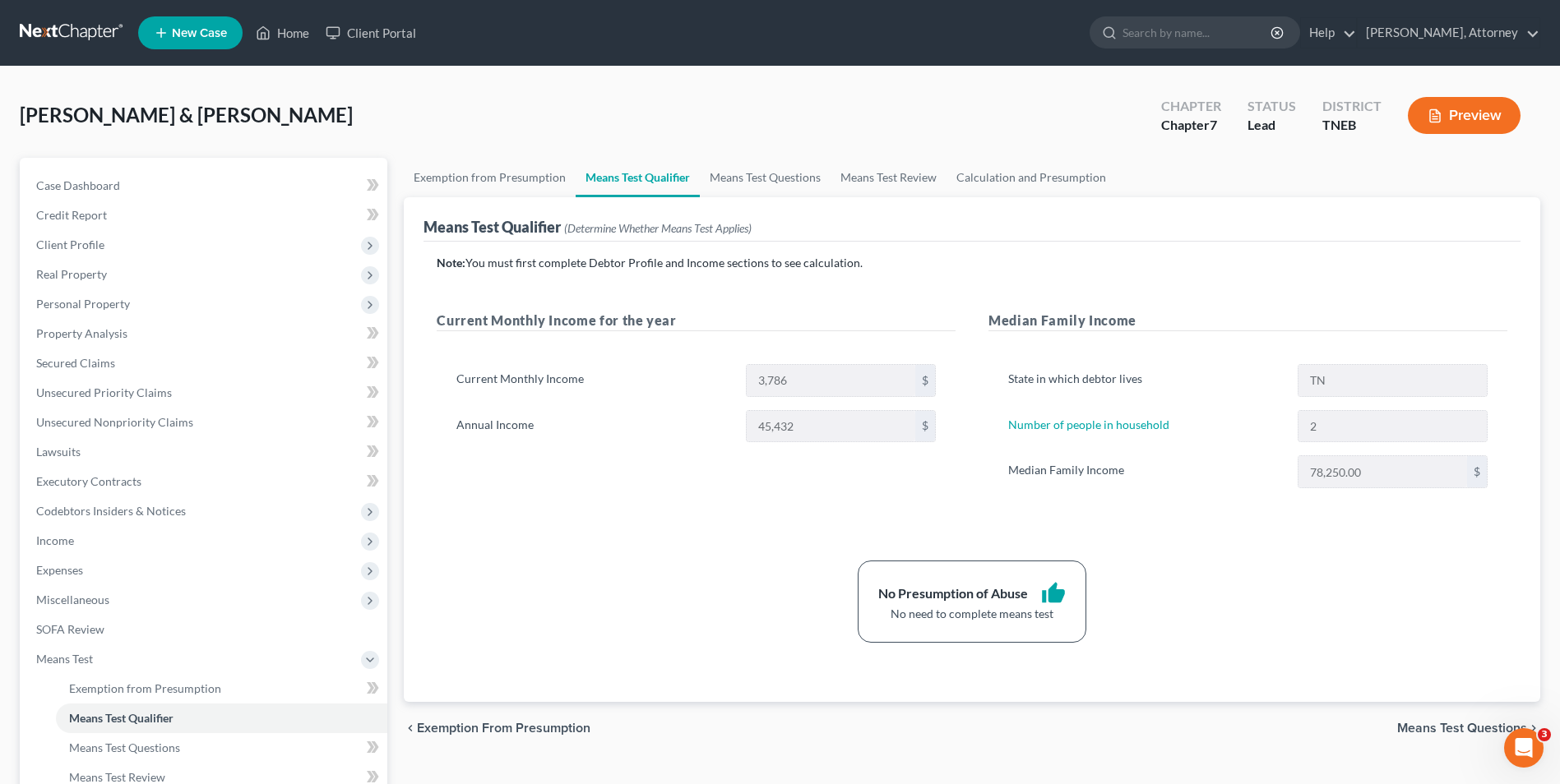
click at [489, 636] on div "No Presumption of Abuse thumb_up No need to complete means test" at bounding box center [972, 602] width 1087 height 82
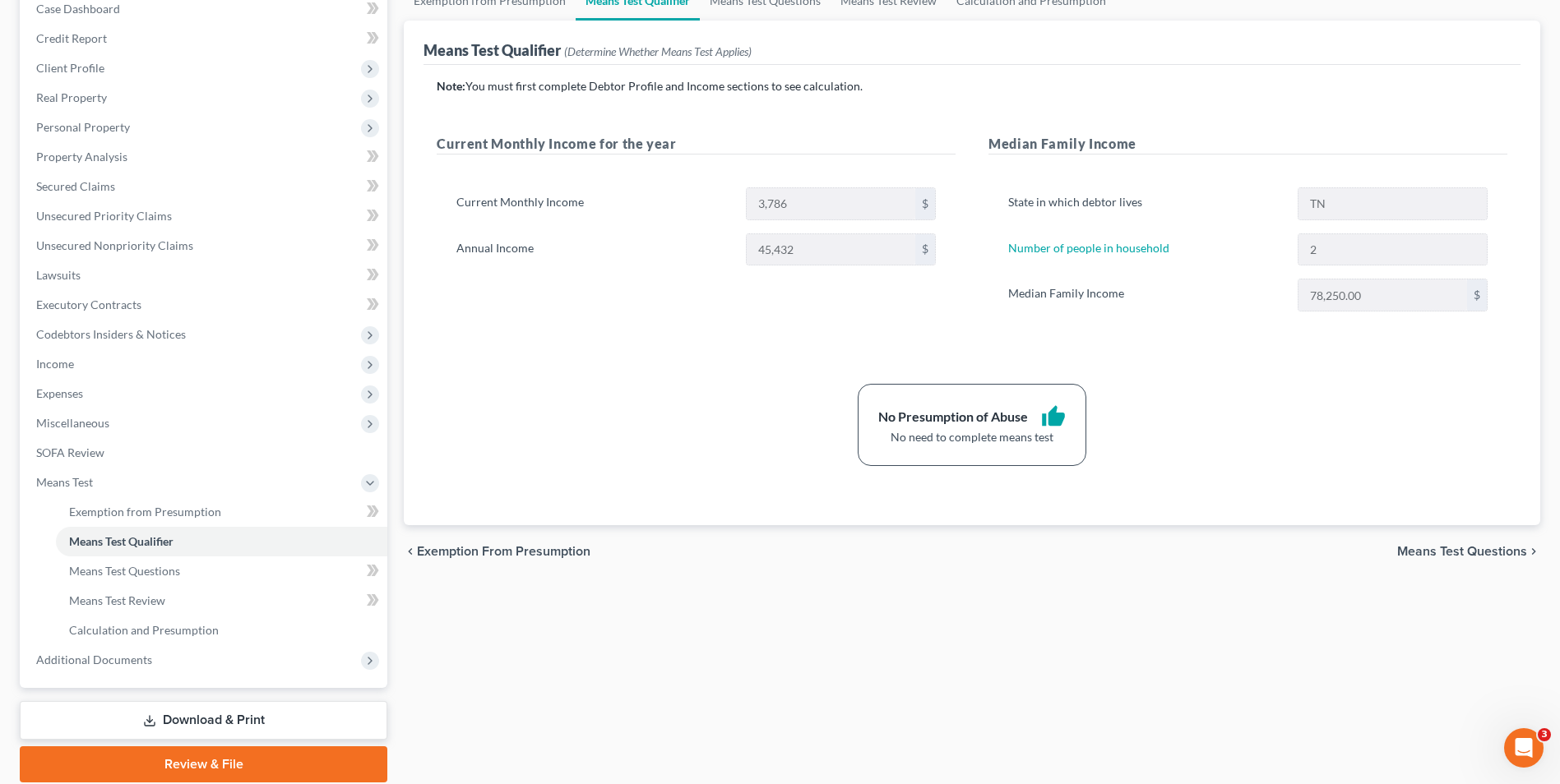
scroll to position [238, 0]
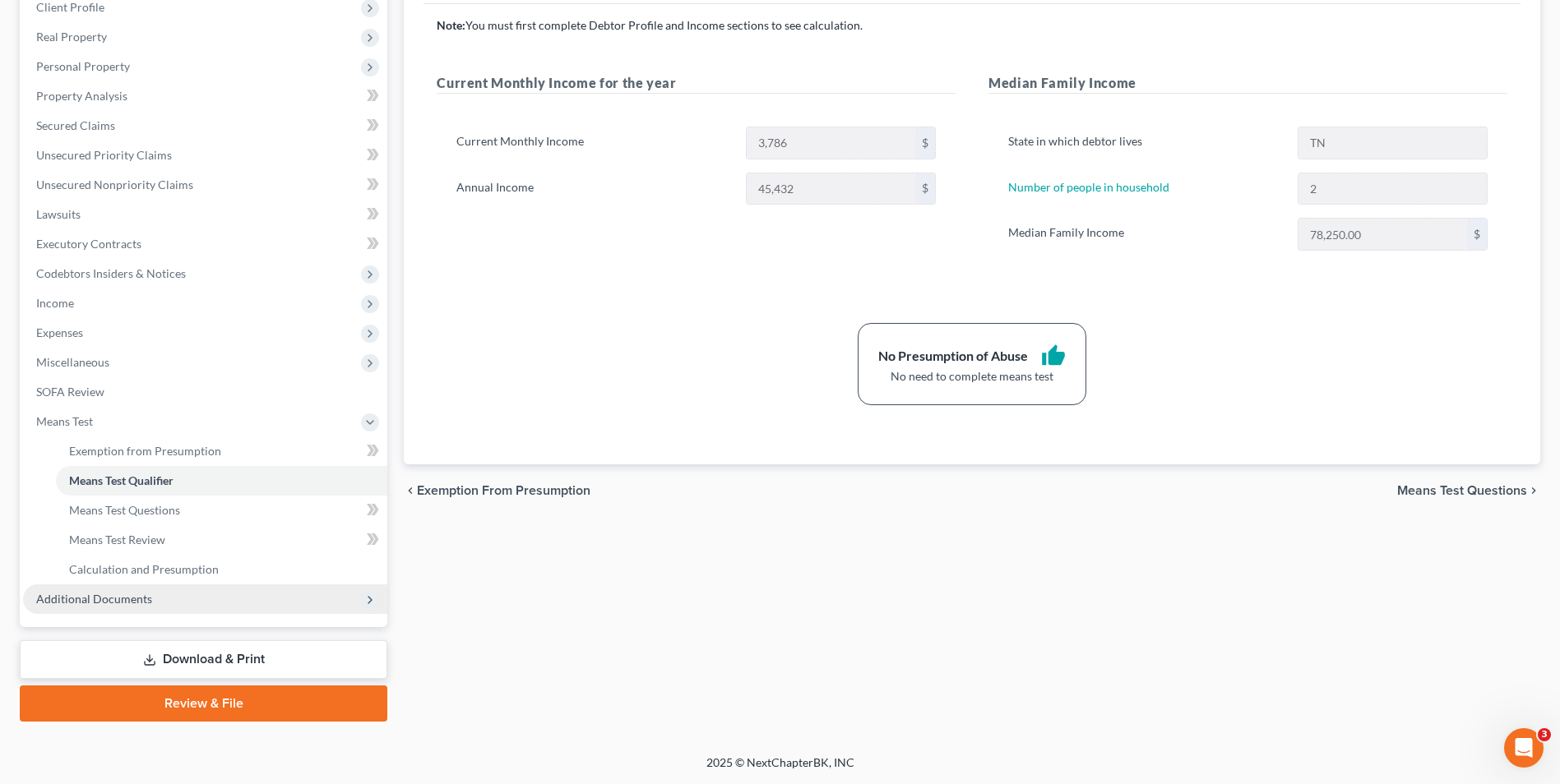
click at [110, 601] on span "Additional Documents" at bounding box center [94, 598] width 116 height 14
click at [81, 475] on span "Forms Library" at bounding box center [104, 480] width 72 height 14
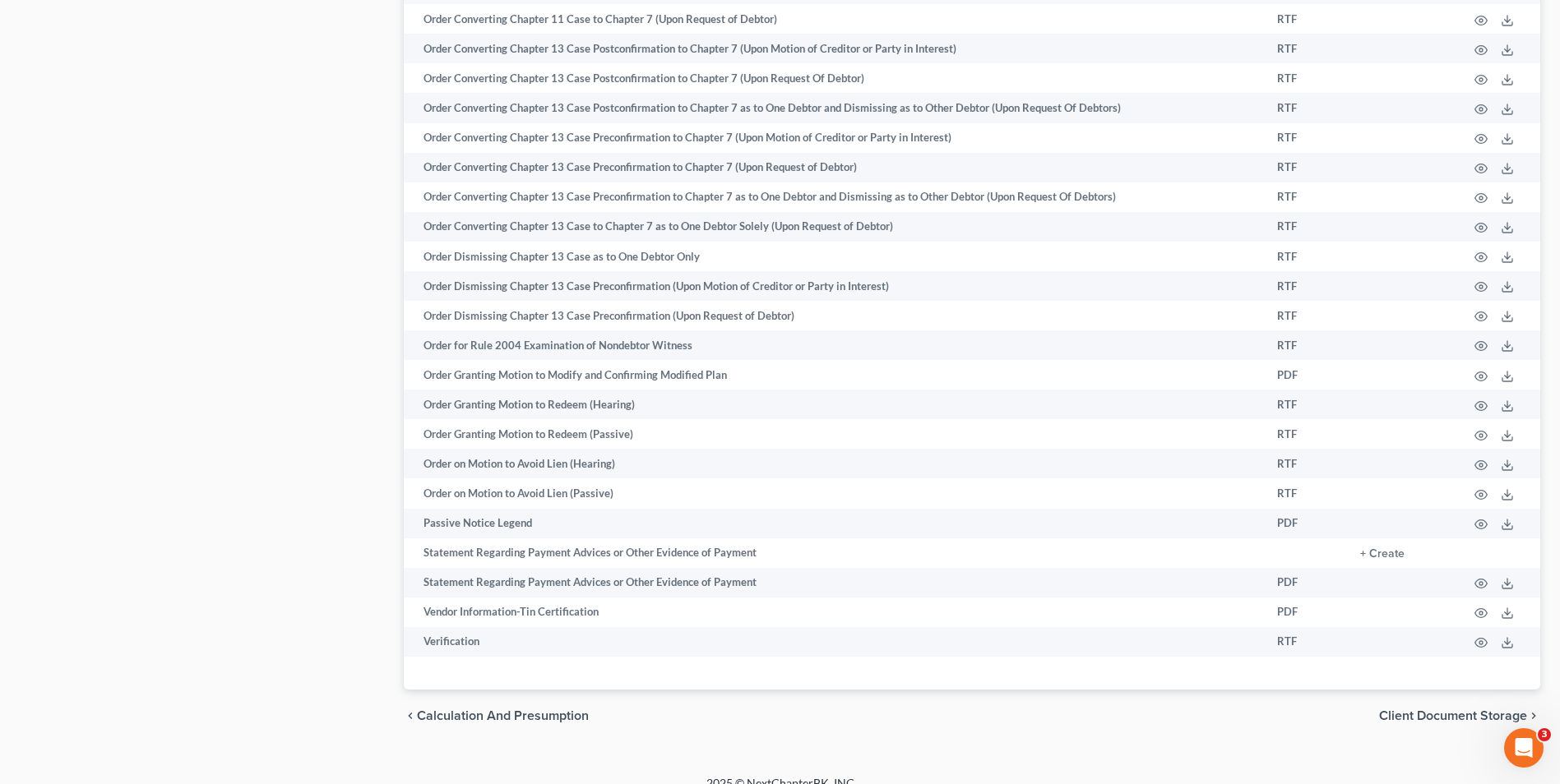
scroll to position [1092, 0]
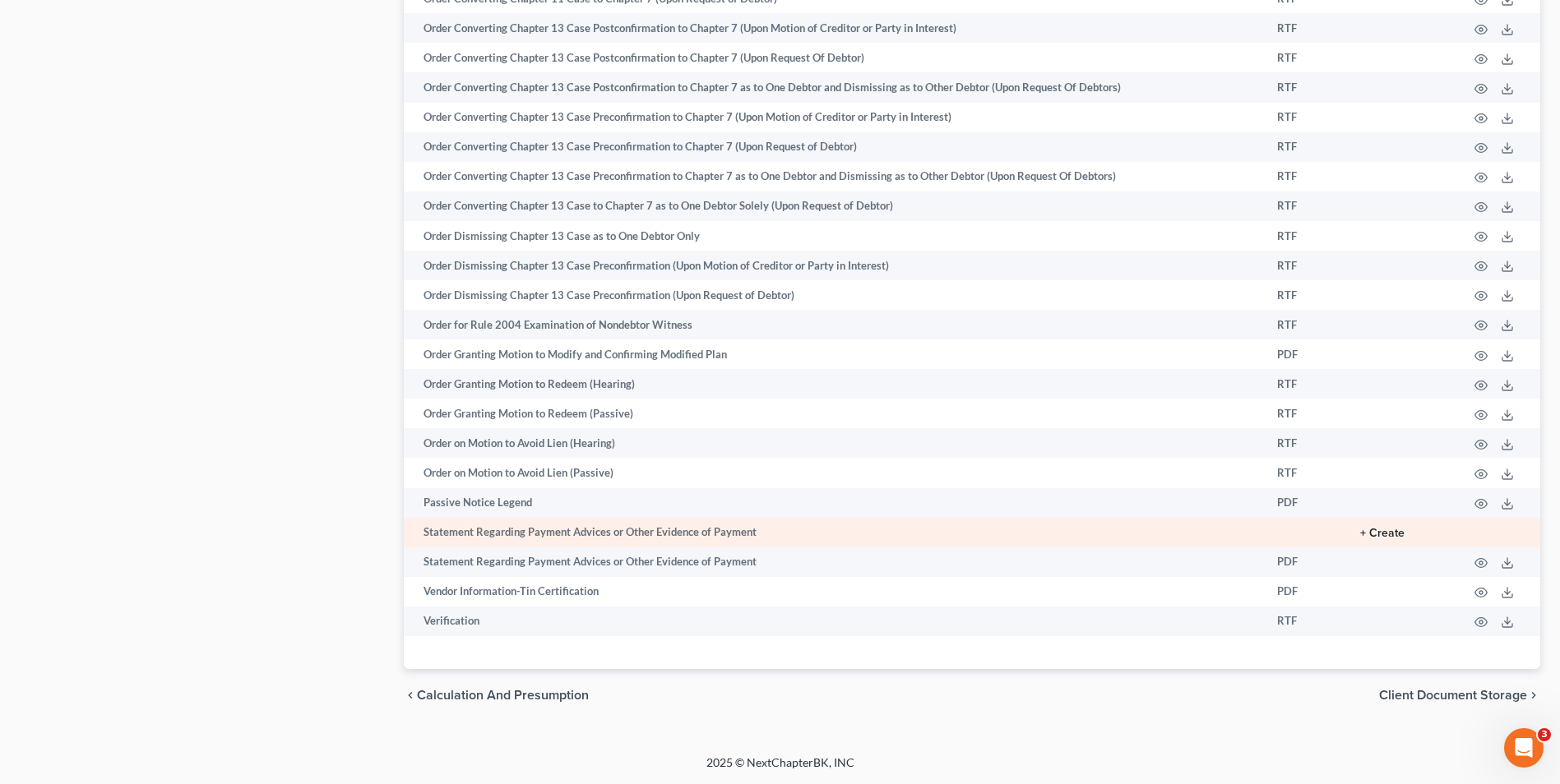
click at [1394, 532] on button "+ Create" at bounding box center [1382, 533] width 45 height 12
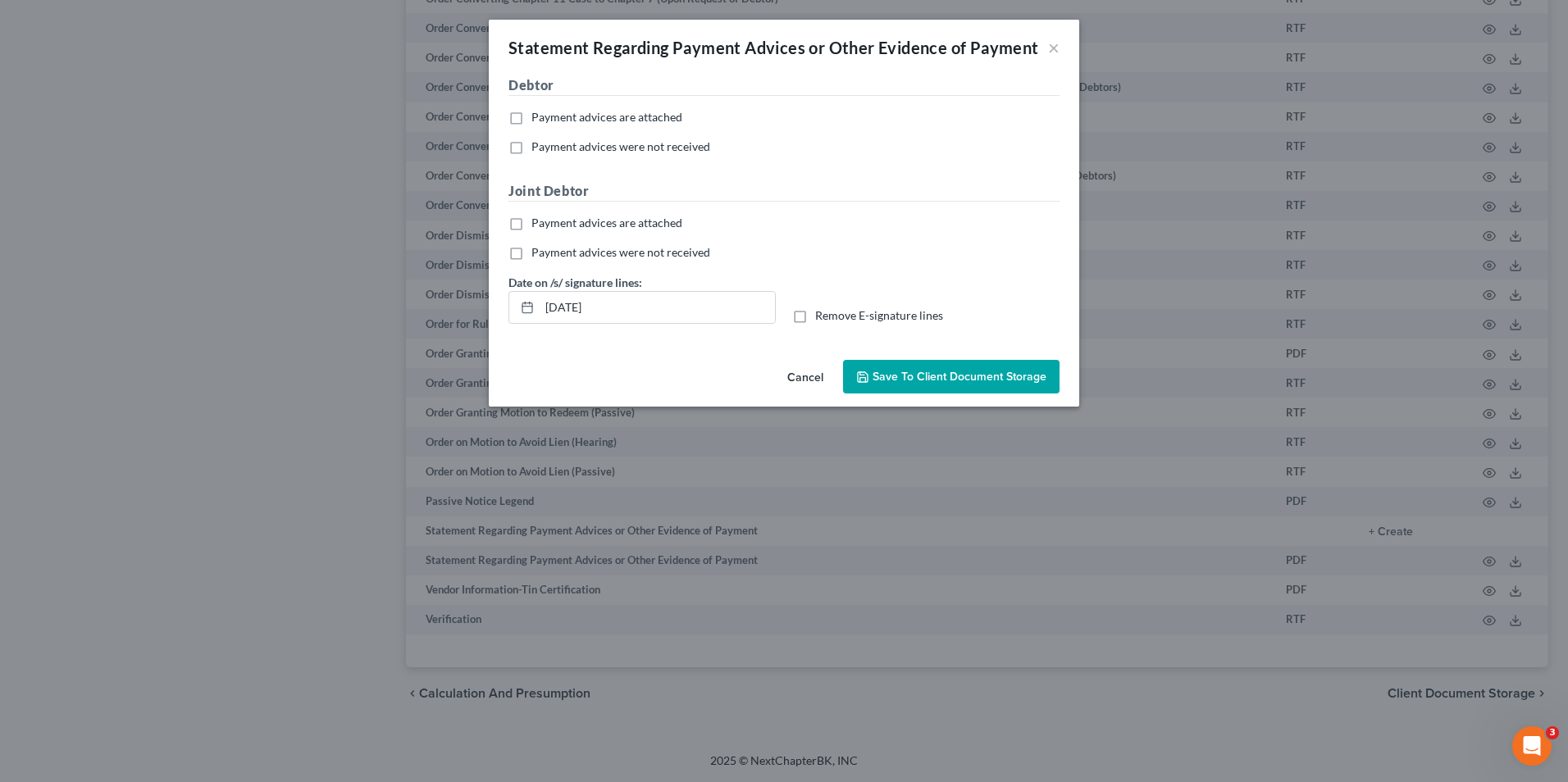
click at [531, 121] on label "Payment advices are attached" at bounding box center [606, 118] width 151 height 16
click at [538, 120] on input "Payment advices are attached" at bounding box center [544, 115] width 11 height 11
click at [531, 255] on label "Payment advices were not received" at bounding box center [621, 253] width 179 height 16
click at [538, 255] on input "Payment advices were not received" at bounding box center [544, 250] width 11 height 11
click at [815, 321] on label "Remove E-signature lines" at bounding box center [879, 316] width 128 height 16
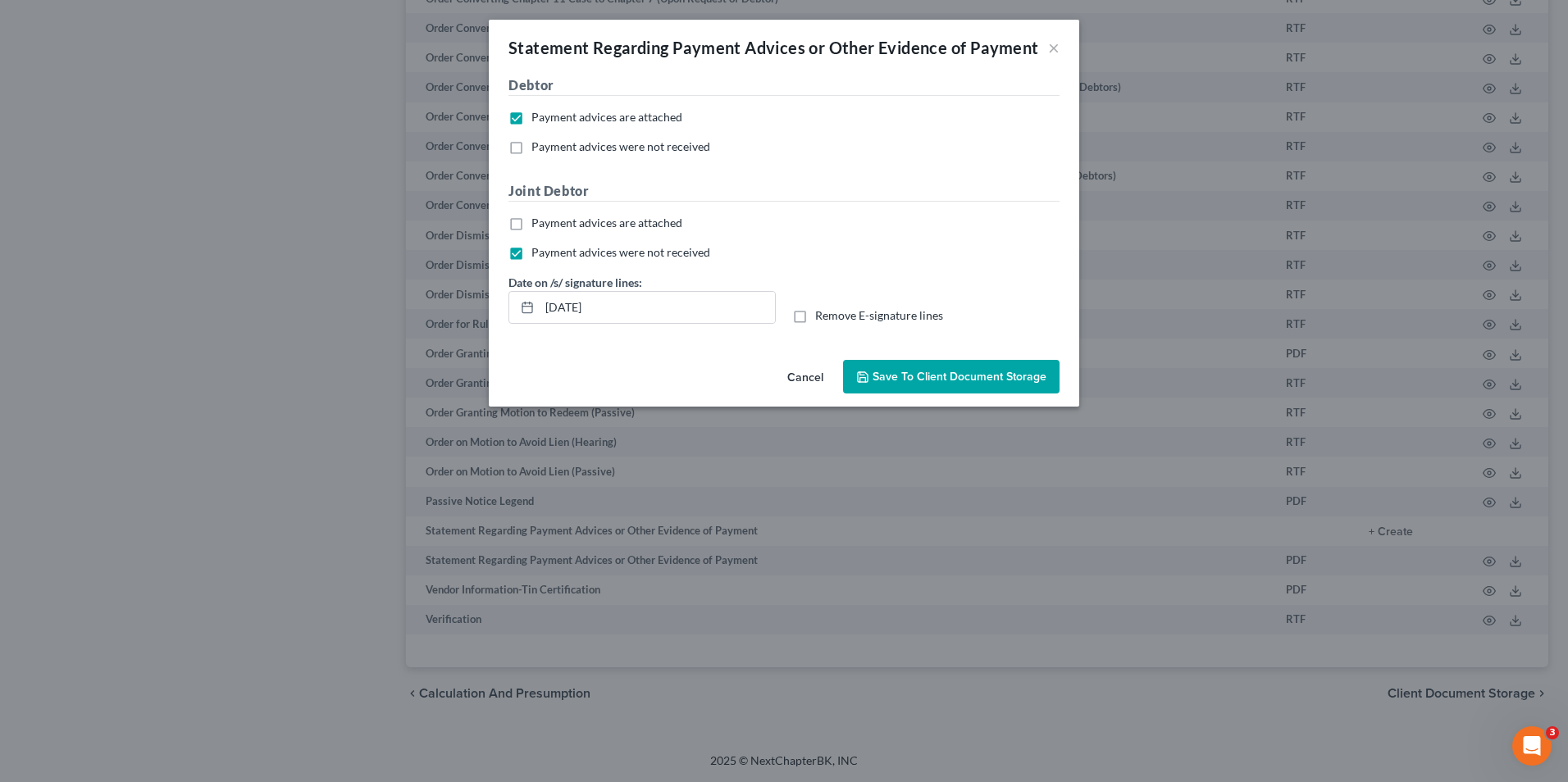
click at [822, 318] on input "Remove E-signature lines" at bounding box center [828, 313] width 11 height 11
click at [701, 314] on input "[DATE]" at bounding box center [657, 308] width 235 height 31
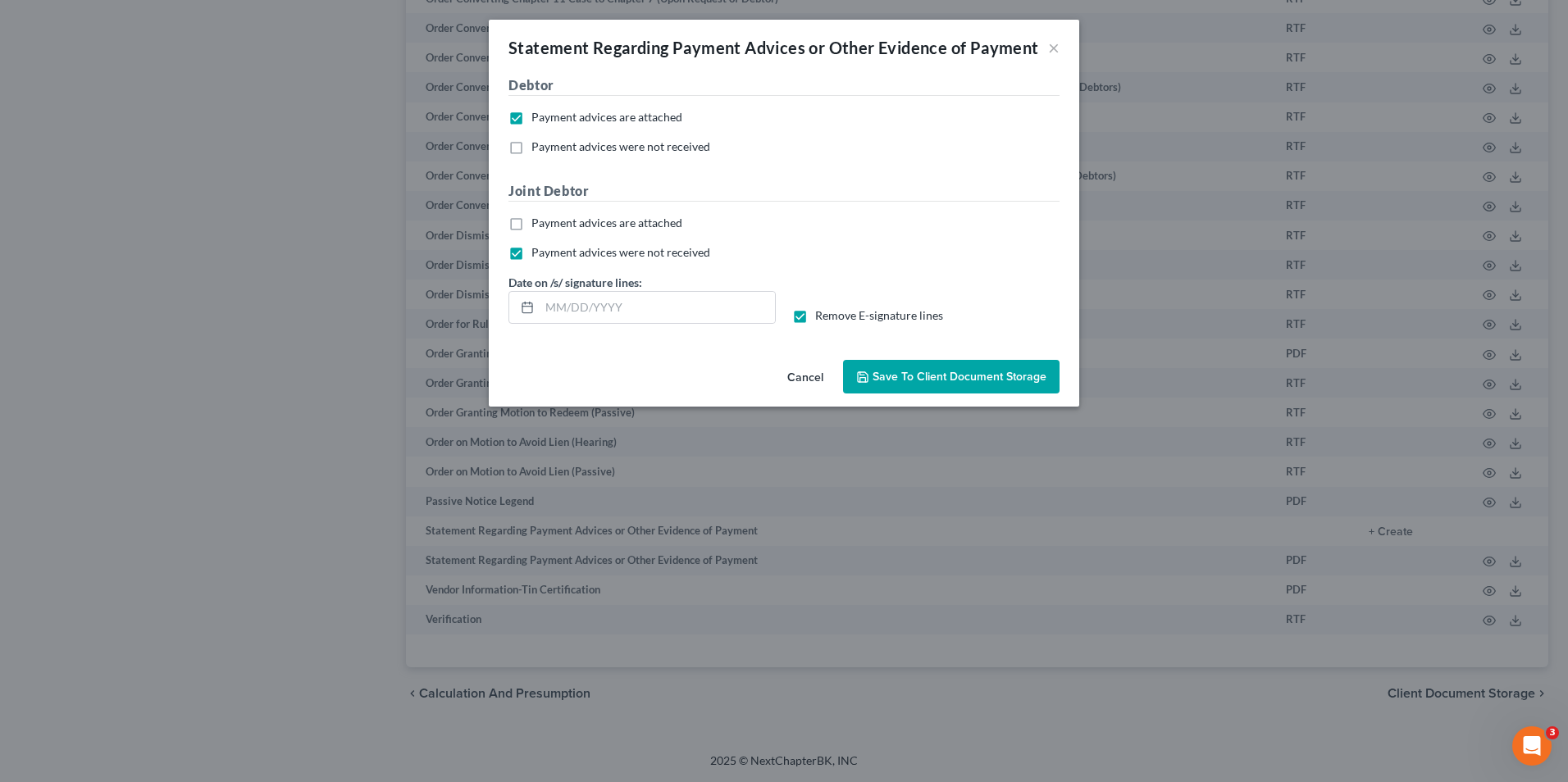
click at [925, 385] on button "Save to Client Document Storage" at bounding box center [951, 378] width 216 height 35
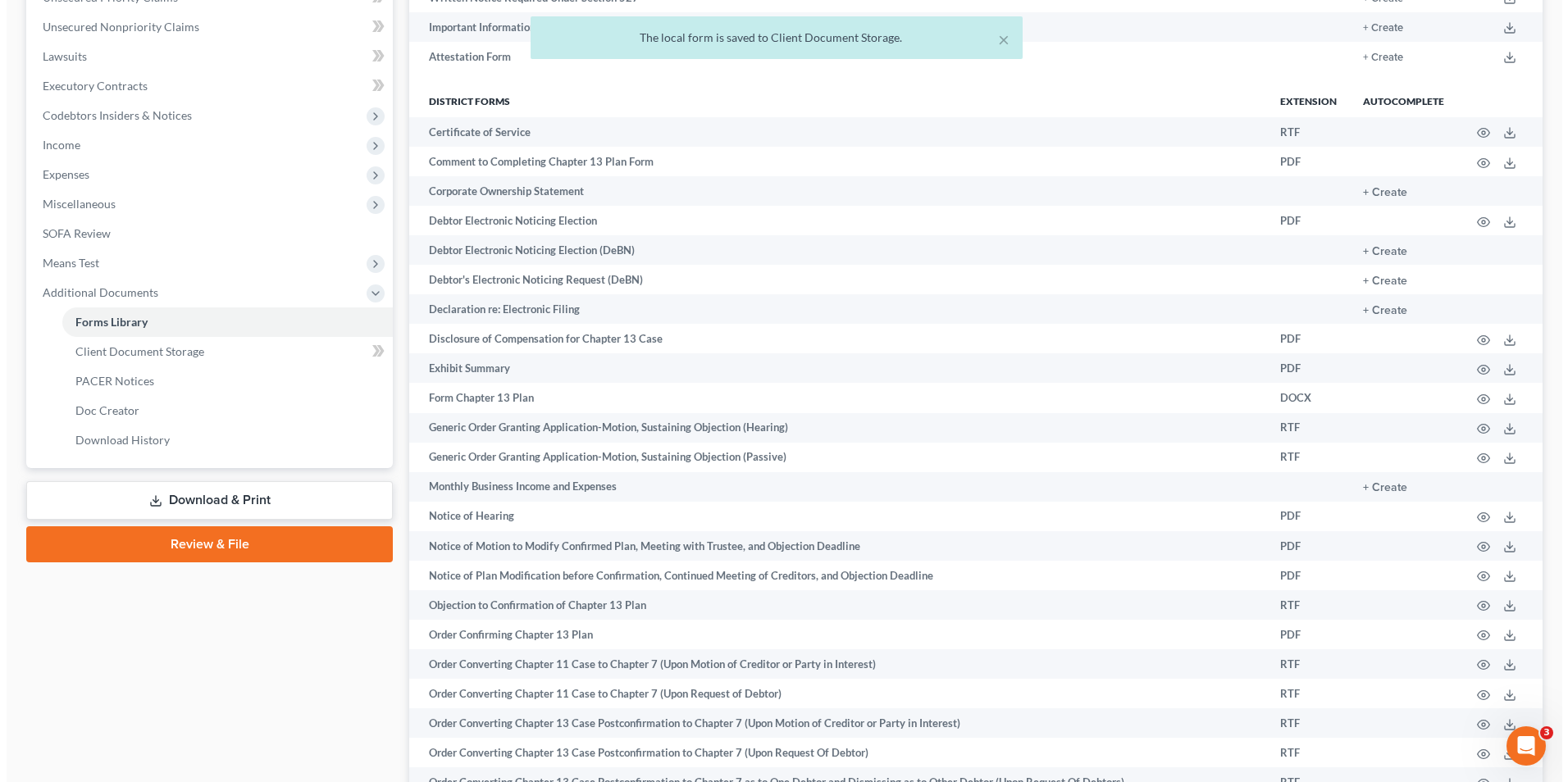
scroll to position [0, 0]
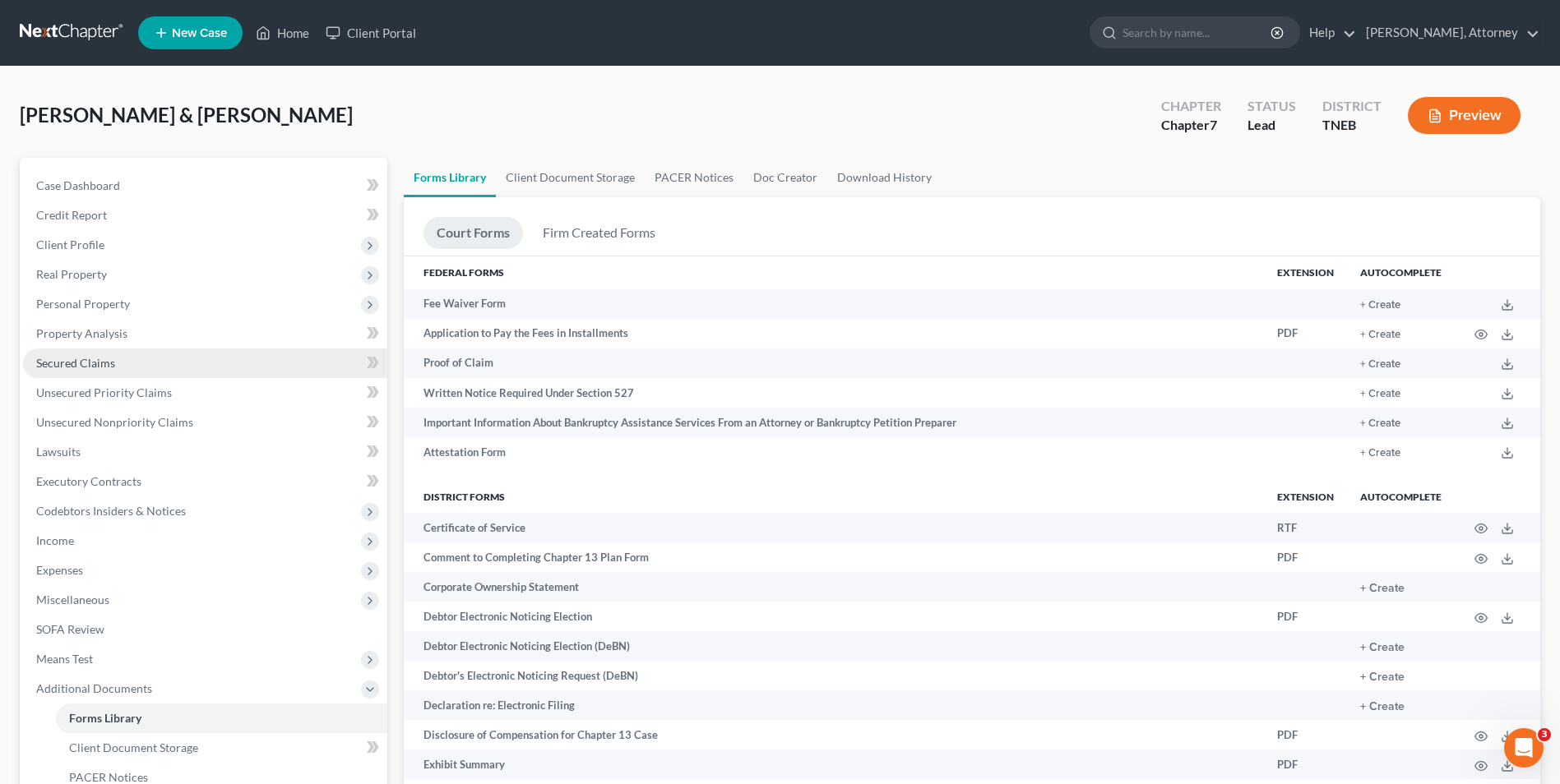
click at [98, 362] on span "Secured Claims" at bounding box center [76, 362] width 79 height 14
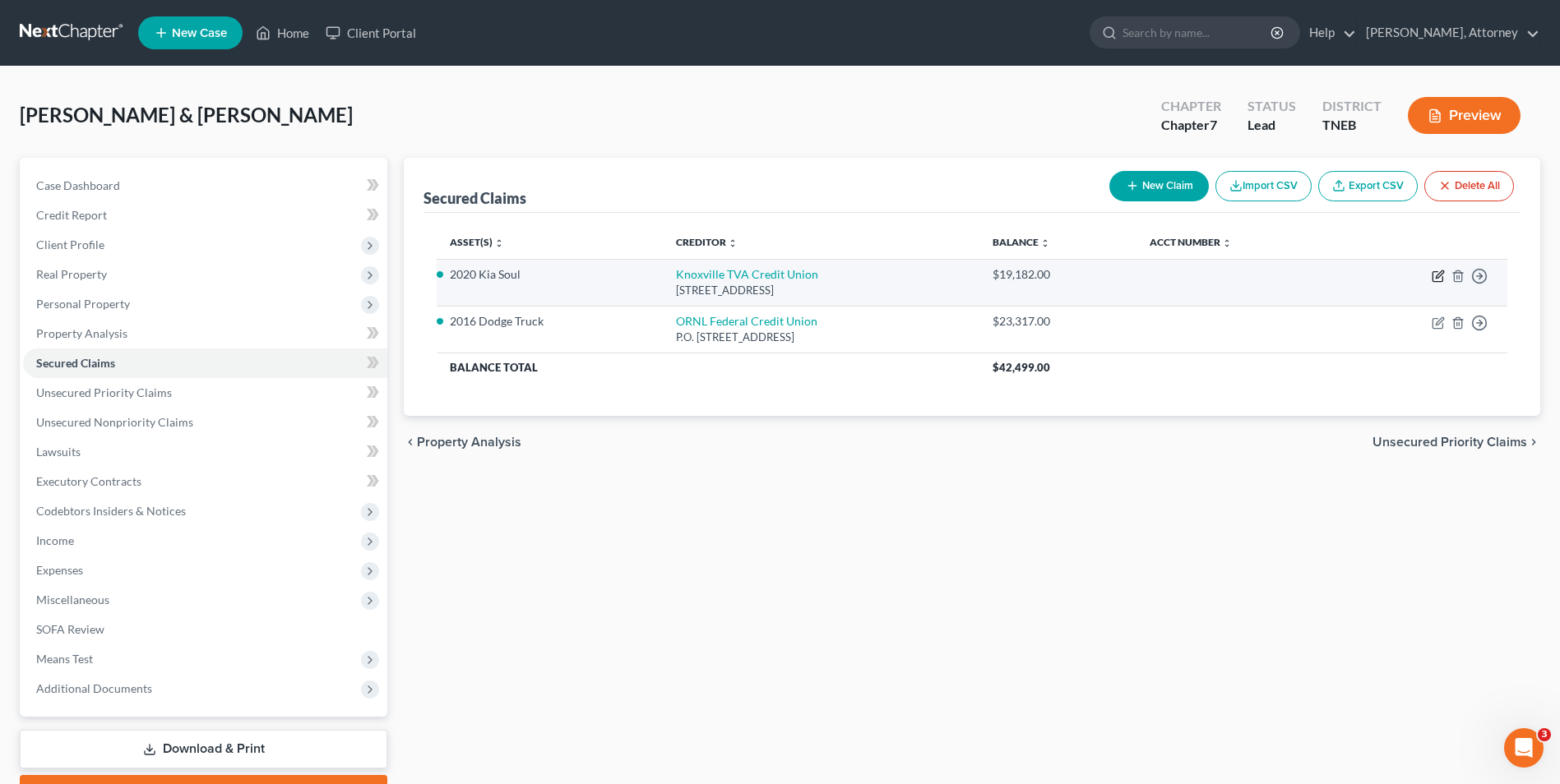
click at [1434, 278] on icon "button" at bounding box center [1437, 276] width 10 height 10
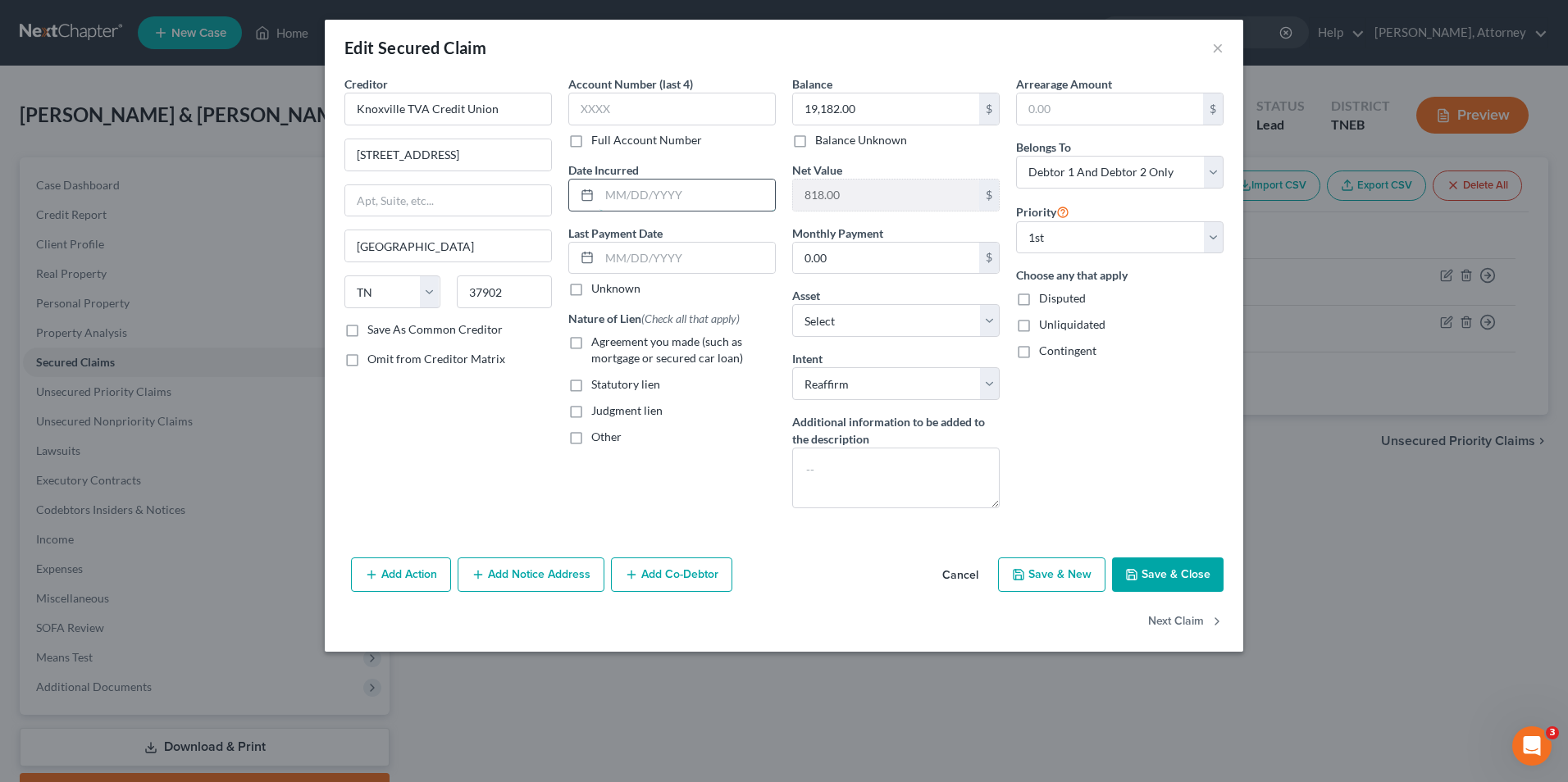
click at [659, 197] on input "text" at bounding box center [687, 195] width 175 height 31
click at [624, 250] on input "text" at bounding box center [687, 258] width 175 height 31
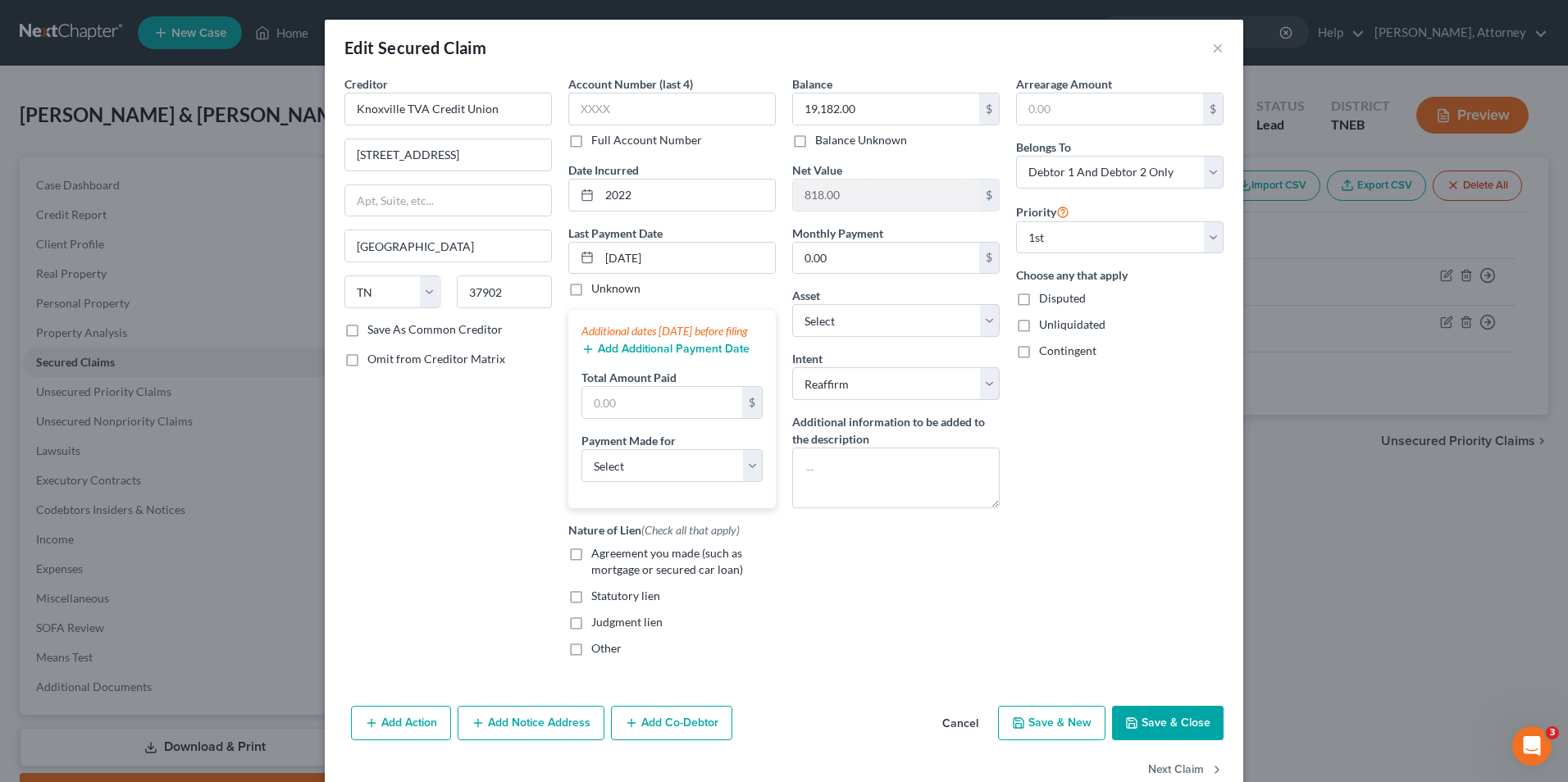
click at [612, 356] on button "Add Additional Payment Date" at bounding box center [665, 349] width 168 height 13
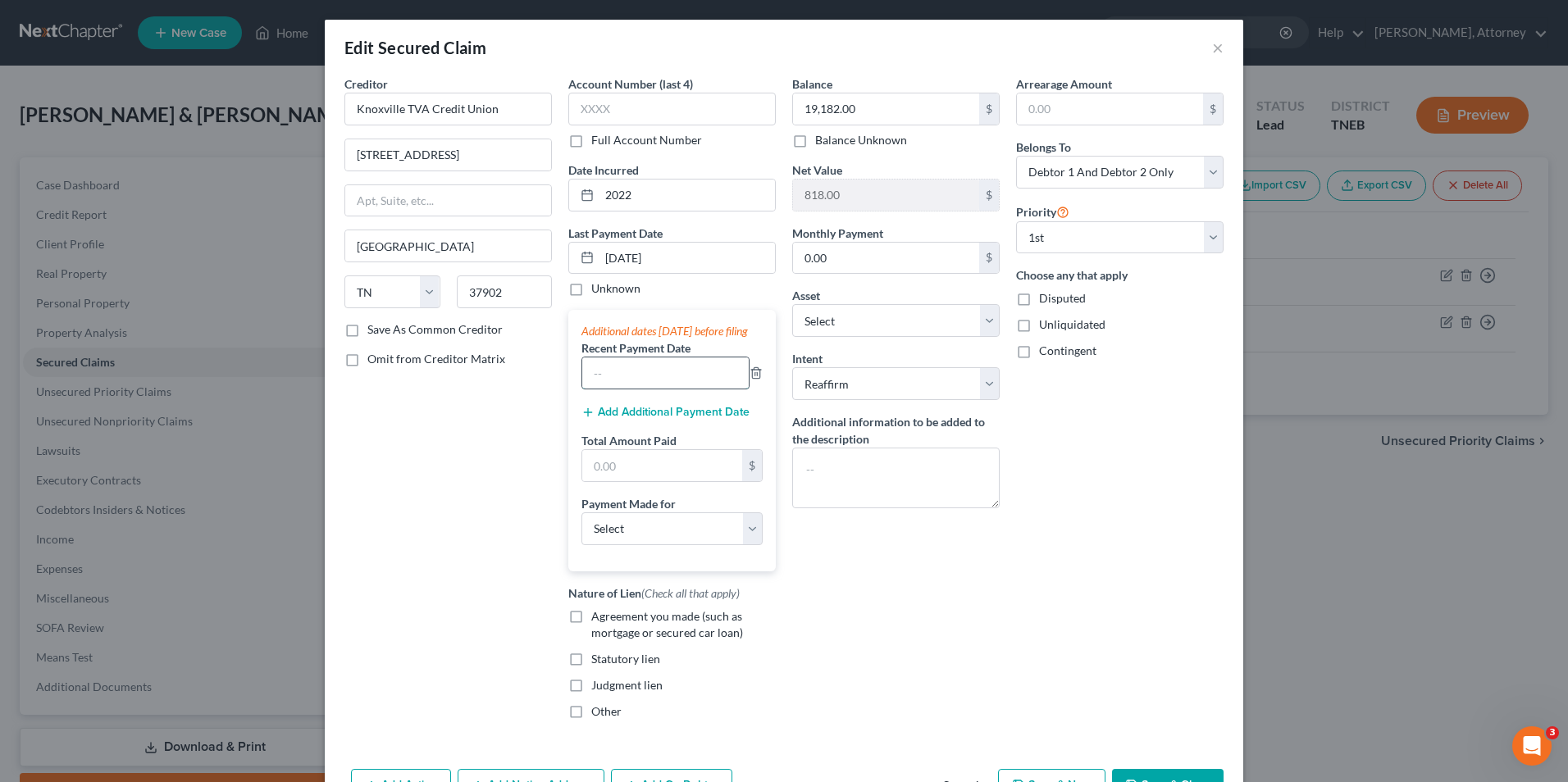
click at [612, 389] on input "text" at bounding box center [665, 373] width 166 height 31
click at [603, 482] on input "text" at bounding box center [662, 465] width 160 height 31
click at [736, 546] on select "Select Car Credit Card Loan Repayment Mortgage Other Suppliers Or Vendors" at bounding box center [672, 529] width 182 height 33
click at [581, 528] on select "Select Car Credit Card Loan Repayment Mortgage Other Suppliers Or Vendors" at bounding box center [672, 529] width 182 height 33
click at [591, 639] on label "Agreement you made (such as mortgage or secured car loan)" at bounding box center [684, 625] width 184 height 33
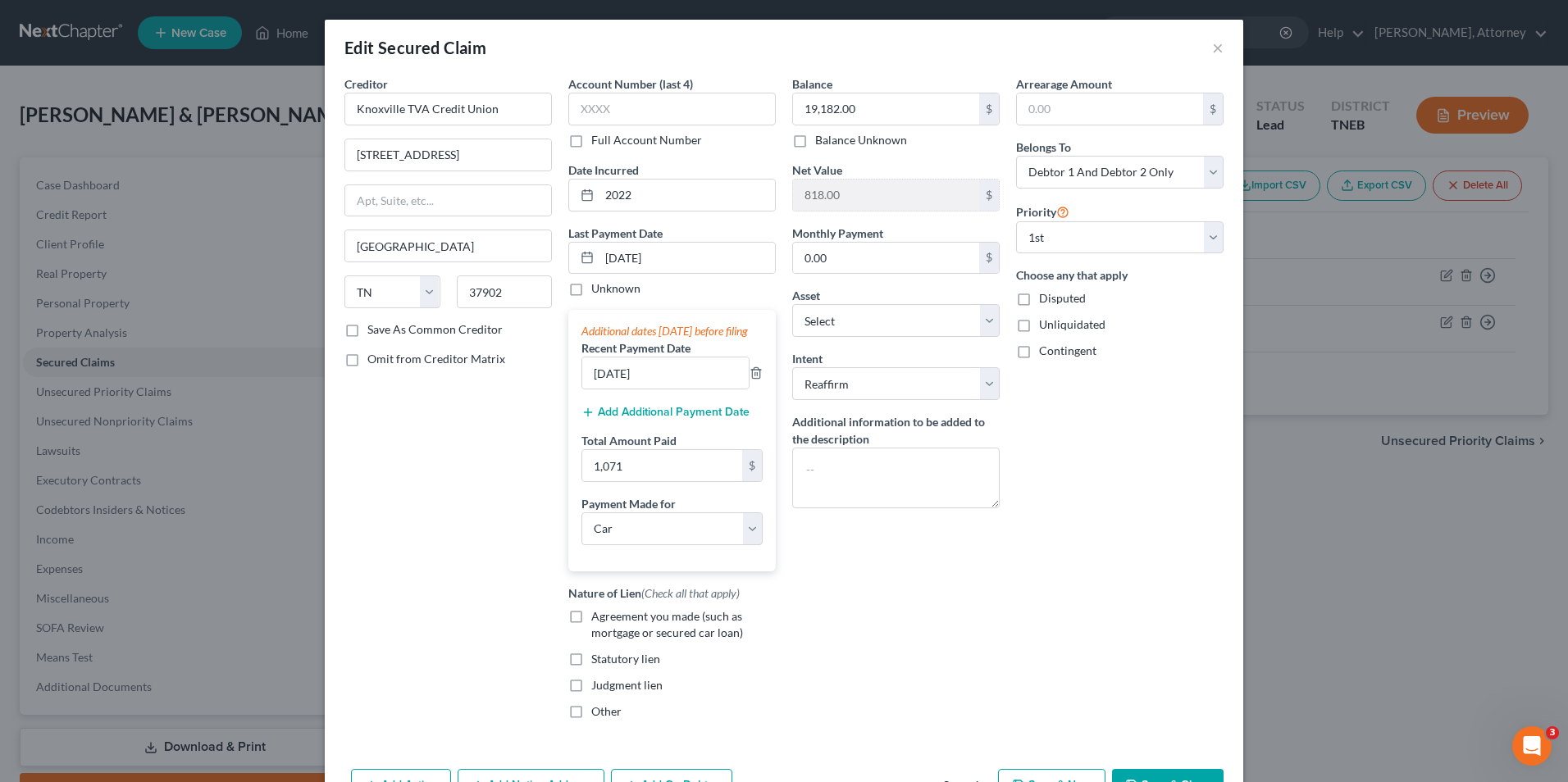
click at [598, 620] on input "Agreement you made (such as mortgage or secured car loan)" at bounding box center [603, 614] width 11 height 11
click at [884, 641] on div "Balance 19,182.00 $ Balance Unknown Balance Undetermined 19,182.00 $ Balance Un…" at bounding box center [895, 404] width 224 height 658
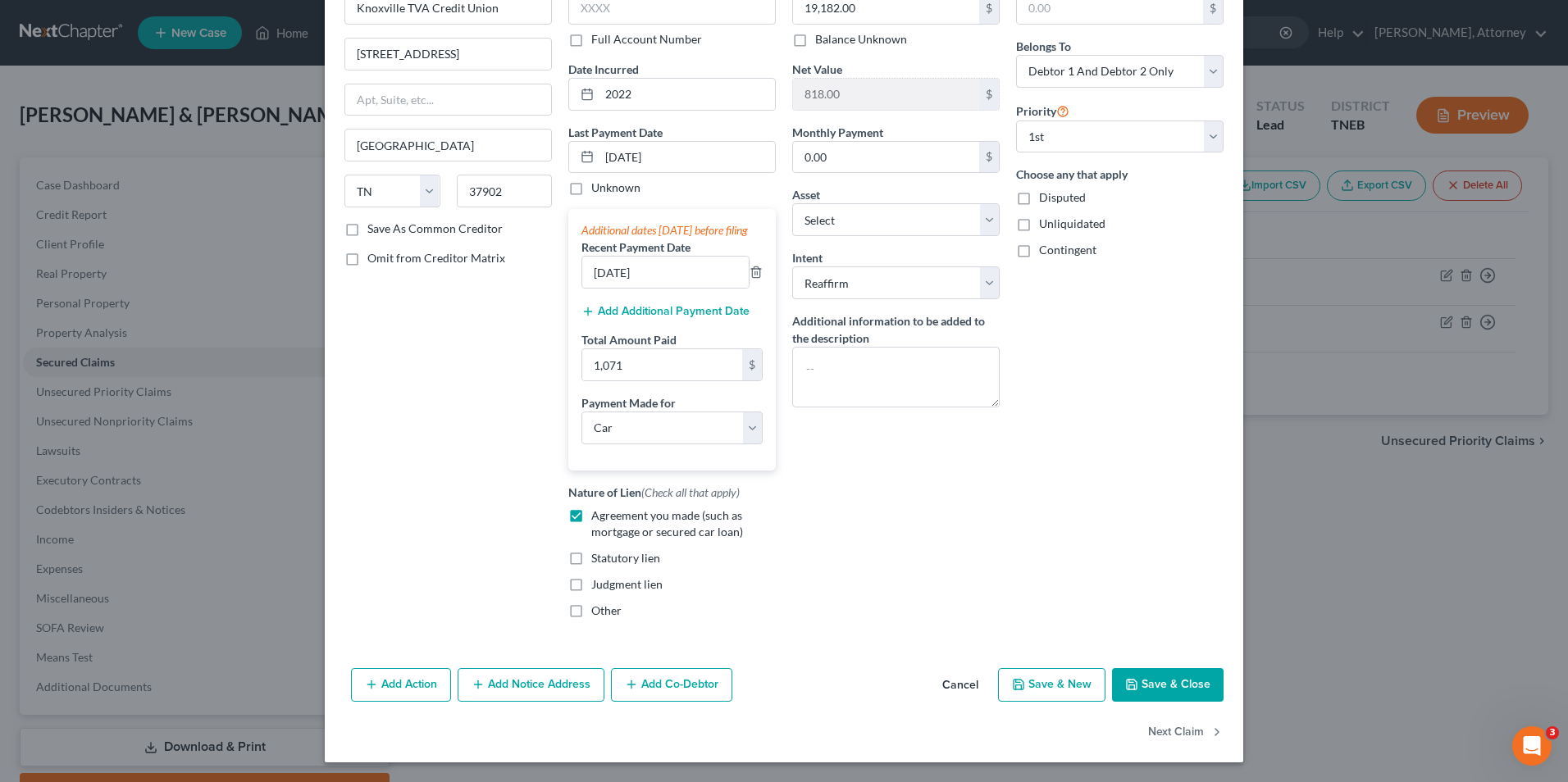
scroll to position [118, 0]
click at [1159, 676] on button "Save & Close" at bounding box center [1168, 686] width 111 height 35
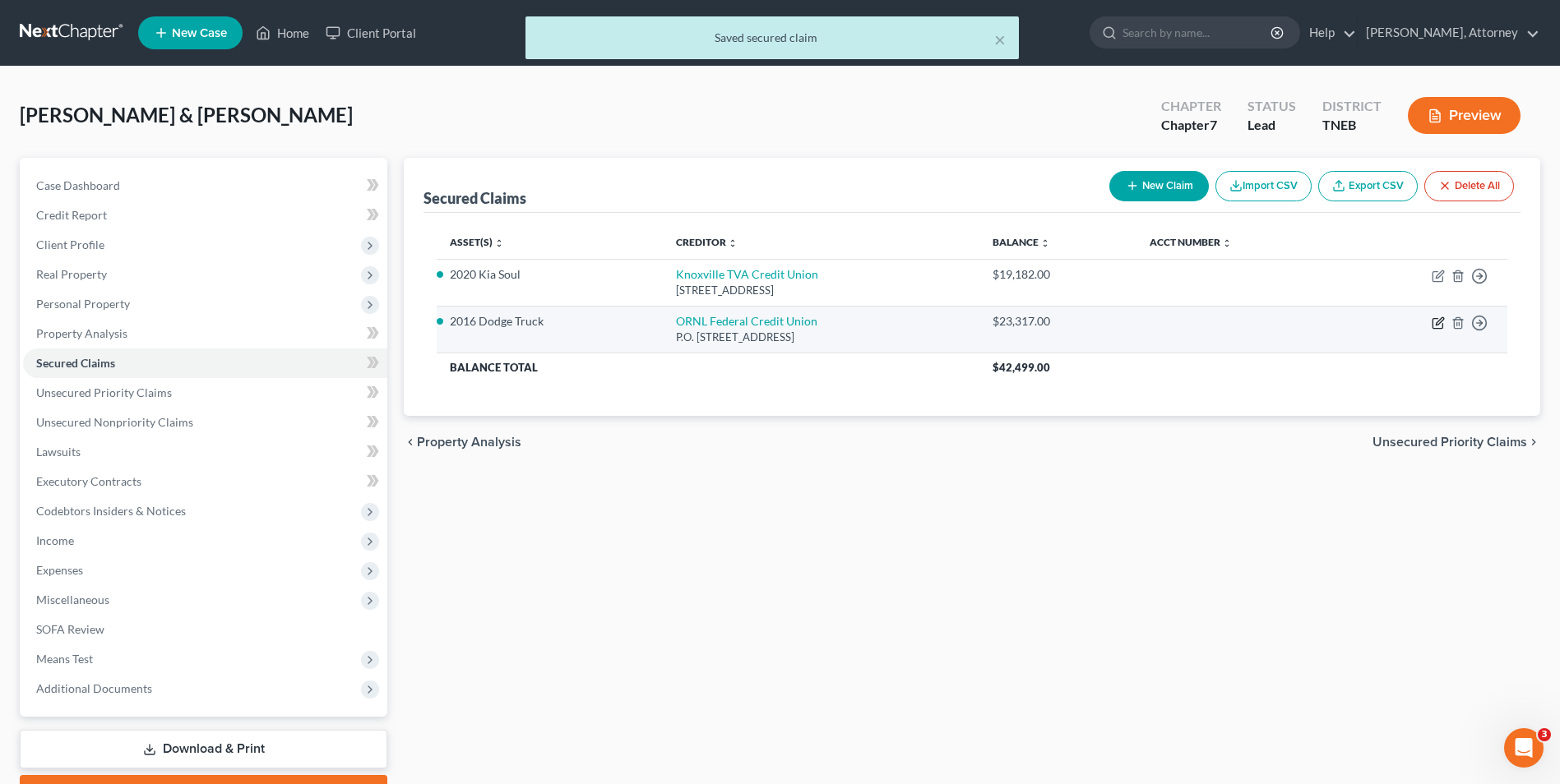
click at [1440, 324] on icon "button" at bounding box center [1438, 323] width 13 height 13
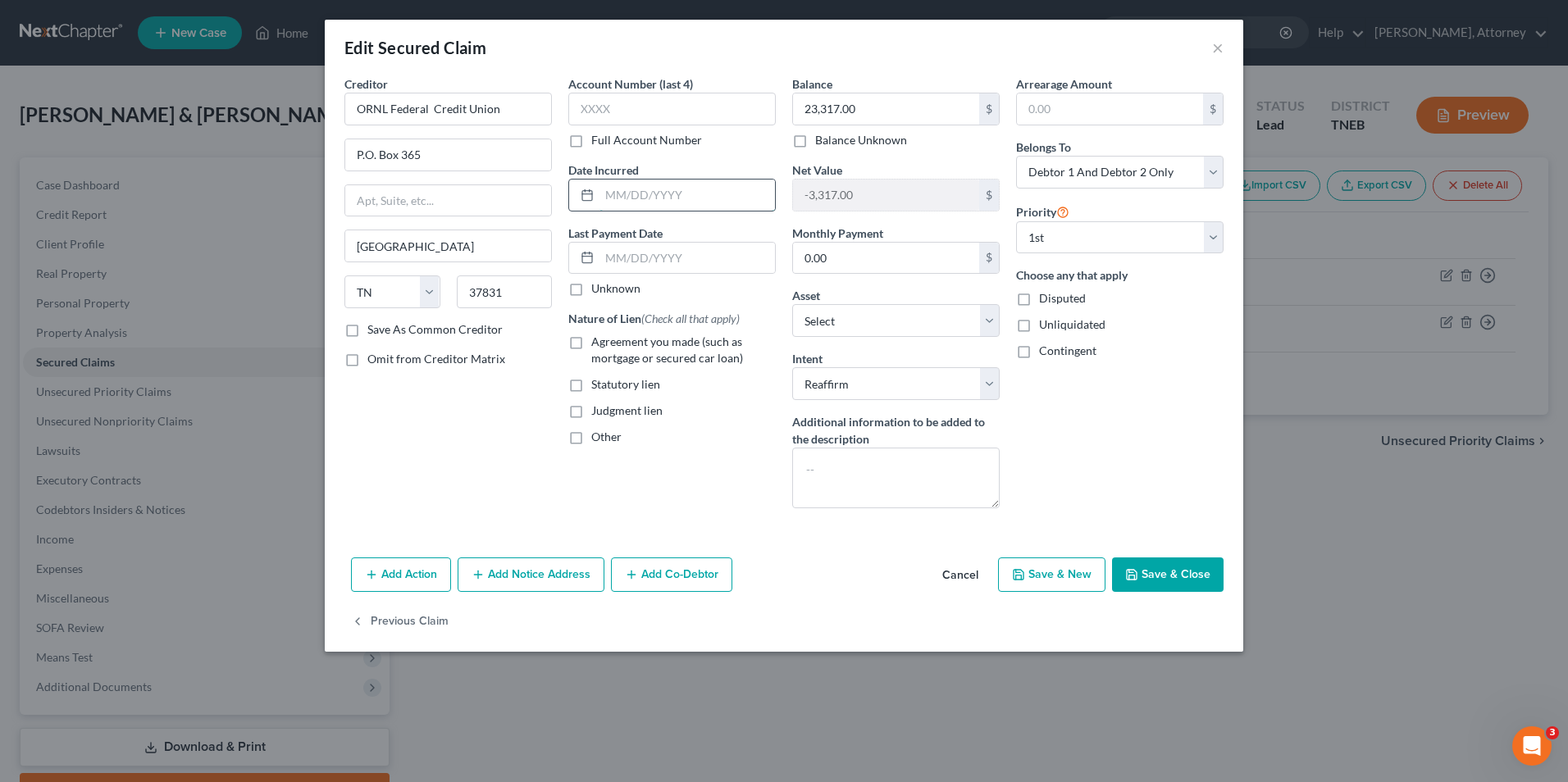
click at [726, 185] on input "text" at bounding box center [687, 195] width 175 height 31
click at [622, 252] on input "text" at bounding box center [687, 258] width 175 height 31
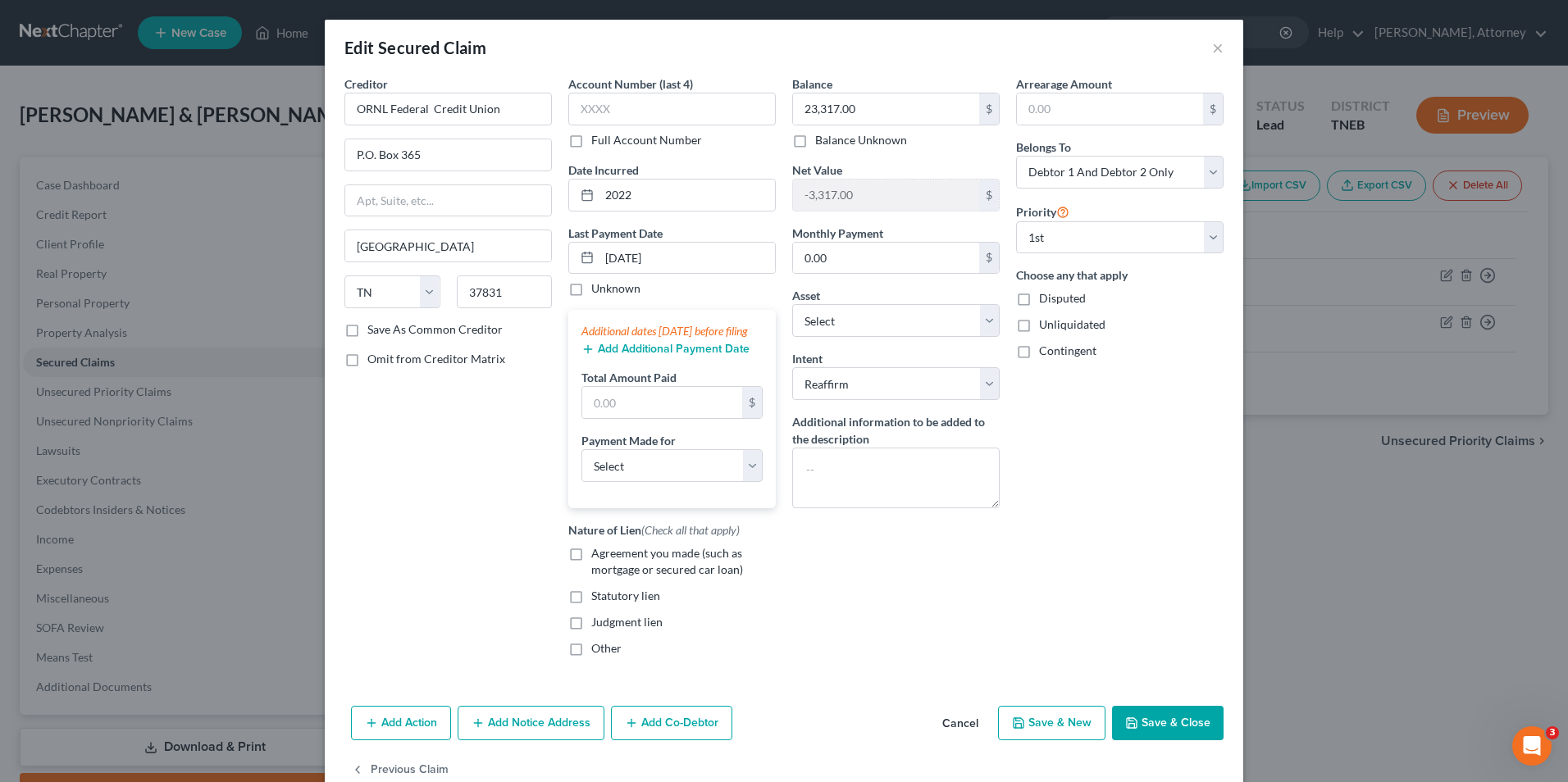
drag, startPoint x: 613, startPoint y: 357, endPoint x: 622, endPoint y: 368, distance: 14.2
click at [622, 356] on div "Add Additional Payment Date" at bounding box center [672, 348] width 182 height 16
click at [622, 356] on button "Add Additional Payment Date" at bounding box center [665, 349] width 168 height 13
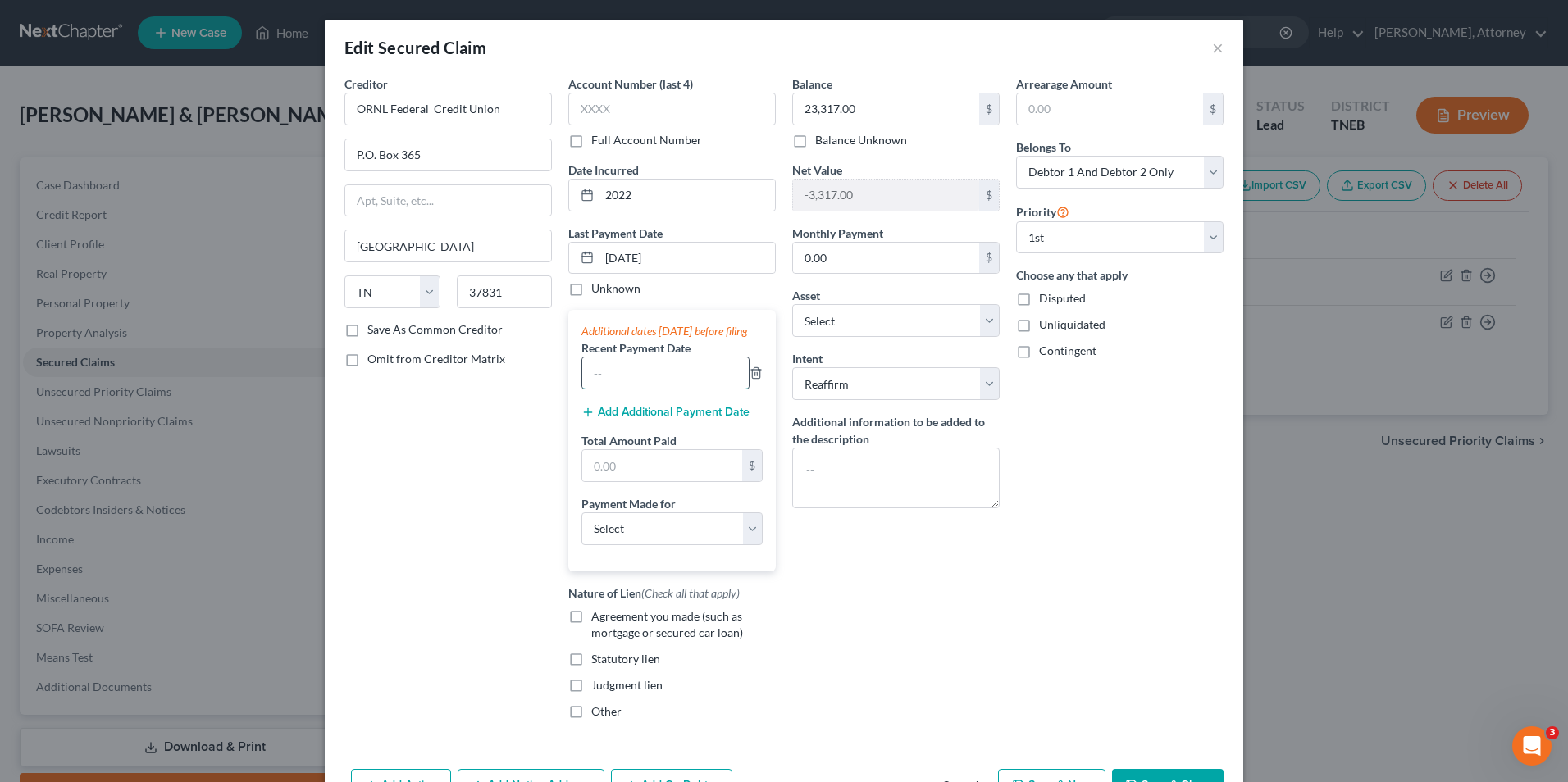
click at [610, 389] on input "text" at bounding box center [665, 373] width 166 height 31
click at [610, 474] on input "text" at bounding box center [662, 465] width 160 height 31
click at [668, 419] on button "Add Additional Payment Date" at bounding box center [665, 412] width 168 height 13
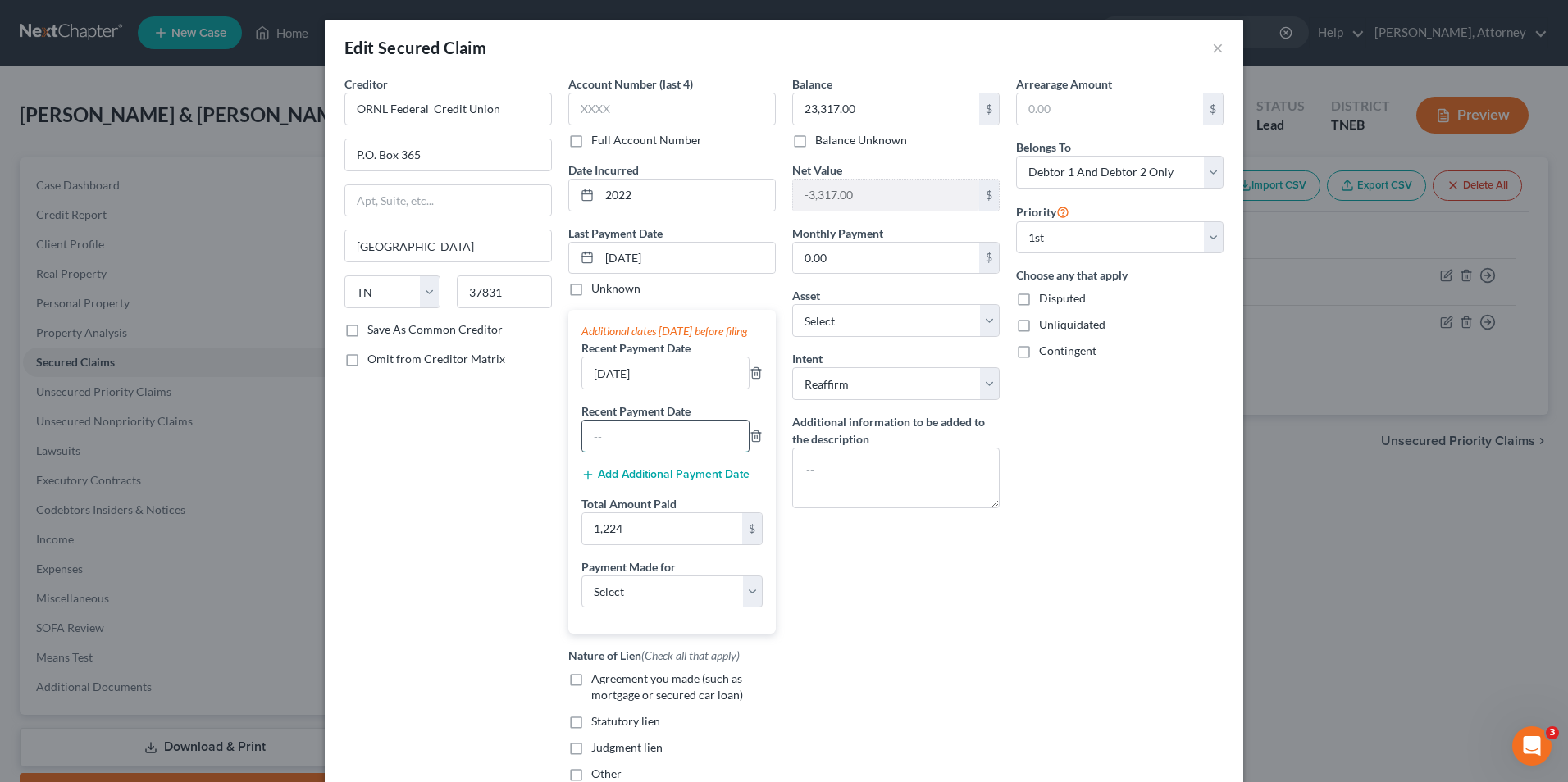
click at [630, 449] on input "text" at bounding box center [665, 436] width 166 height 31
click at [596, 600] on select "Select Car Credit Card Loan Repayment Mortgage Other Suppliers Or Vendors" at bounding box center [672, 592] width 182 height 33
click at [581, 591] on select "Select Car Credit Card Loan Repayment Mortgage Other Suppliers Or Vendors" at bounding box center [672, 592] width 182 height 33
click at [591, 703] on label "Agreement you made (such as mortgage or secured car loan)" at bounding box center [684, 687] width 184 height 33
click at [598, 682] on input "Agreement you made (such as mortgage or secured car loan)" at bounding box center [603, 676] width 11 height 11
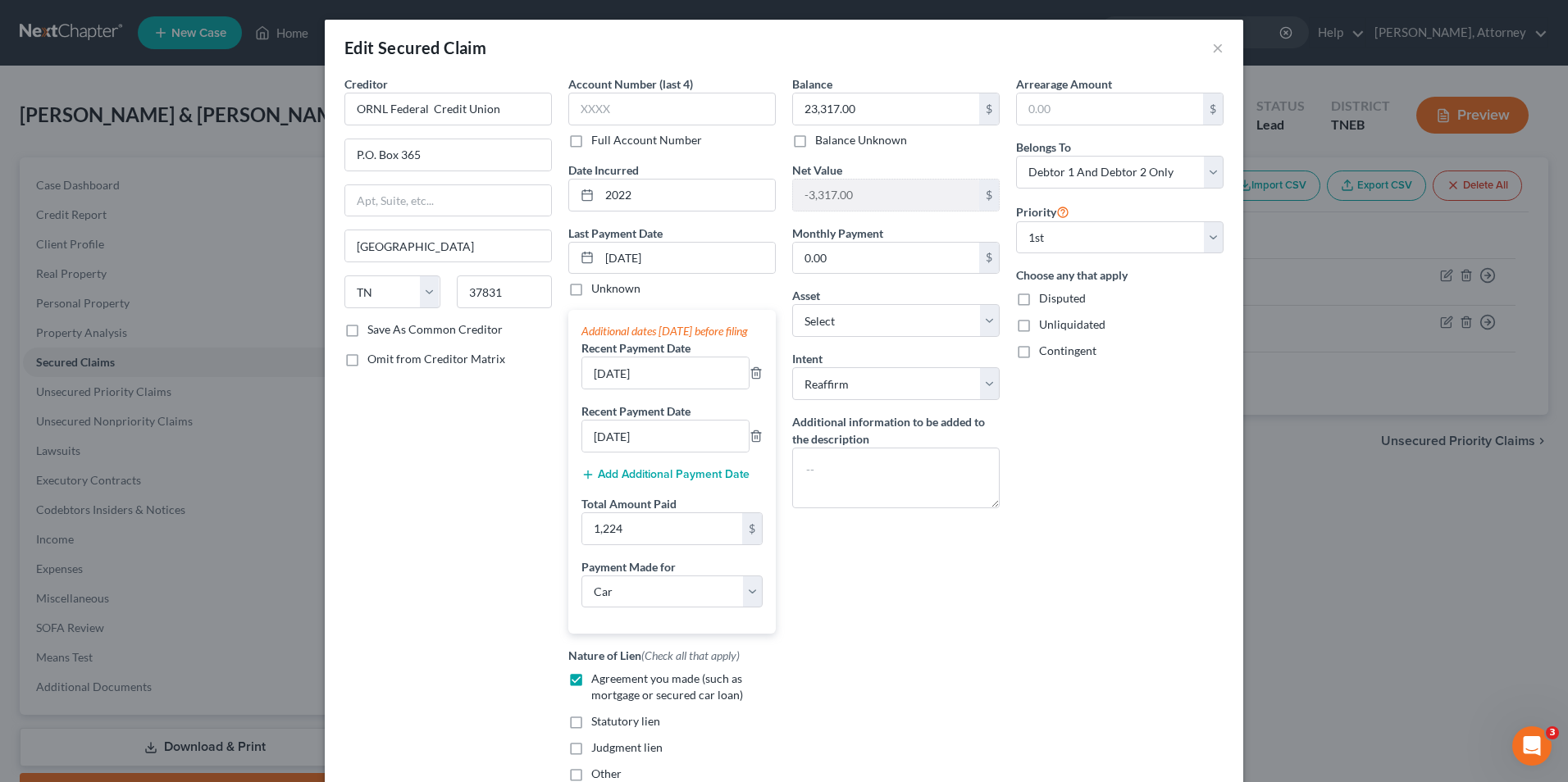
click at [787, 694] on div "Balance 23,317.00 $ Balance Unknown Balance Undetermined 23,317.00 $ Balance Un…" at bounding box center [895, 435] width 224 height 720
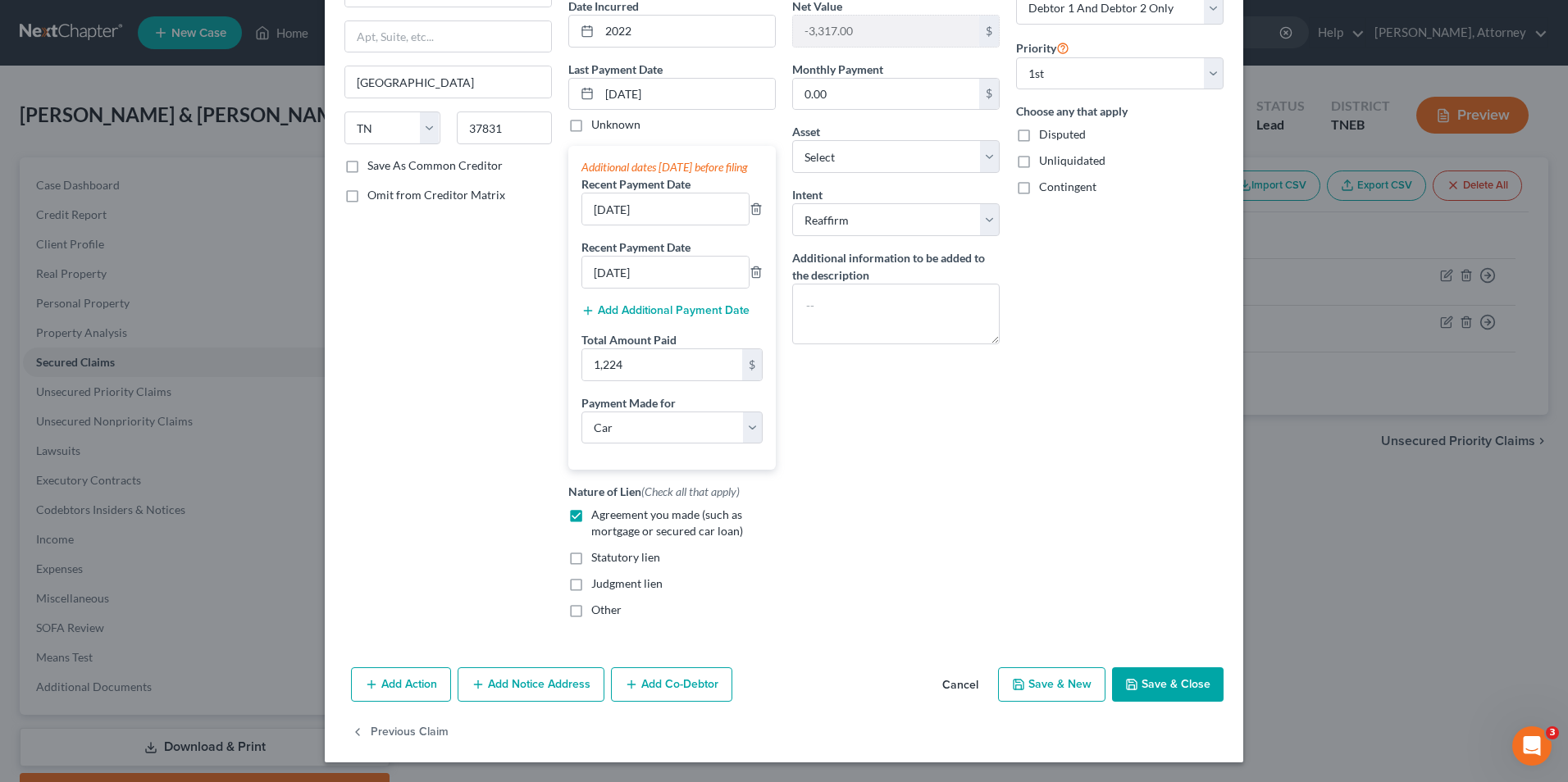
click at [1165, 689] on button "Save & Close" at bounding box center [1168, 685] width 111 height 35
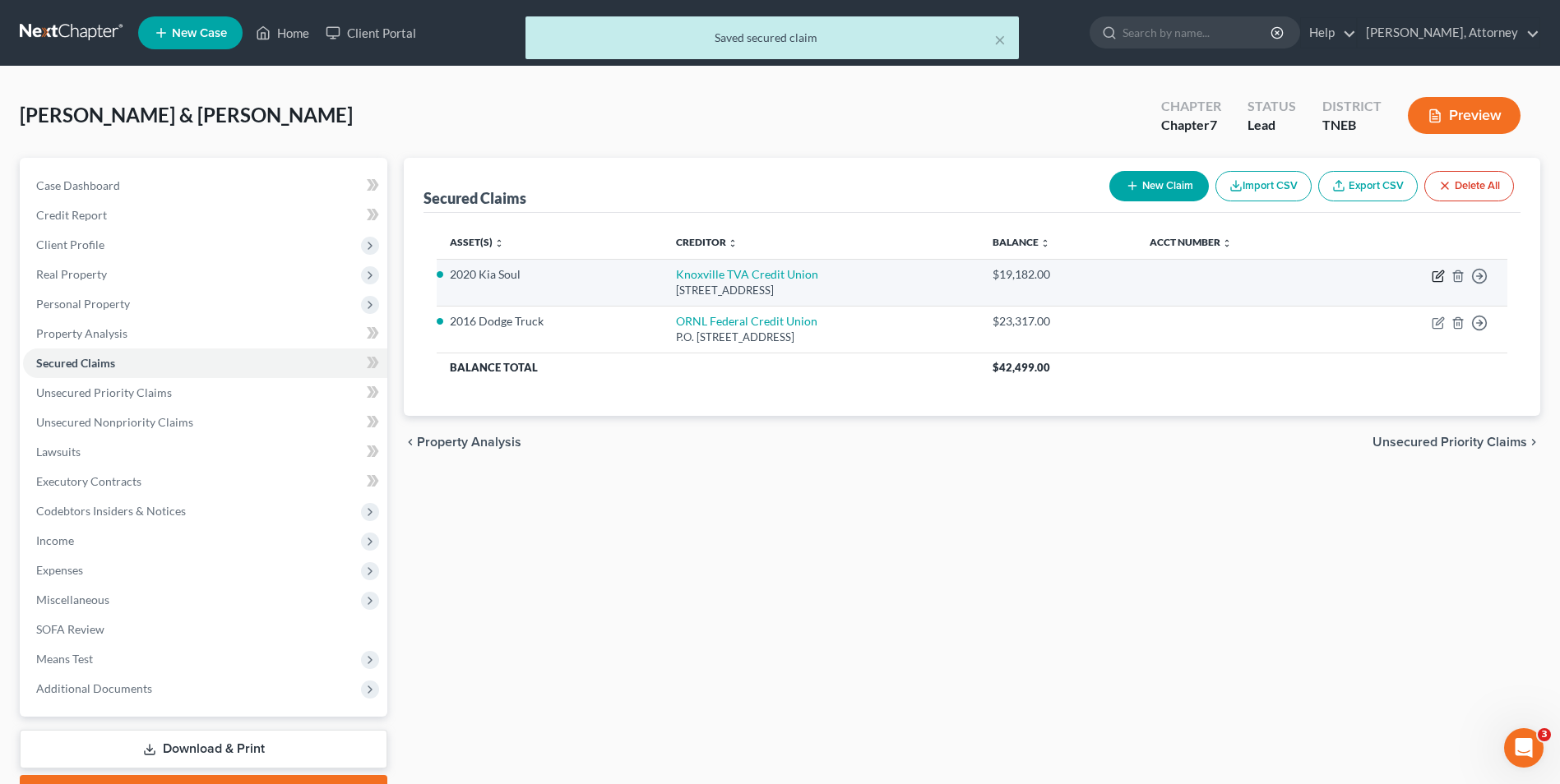
click at [1441, 280] on icon "button" at bounding box center [1438, 276] width 13 height 13
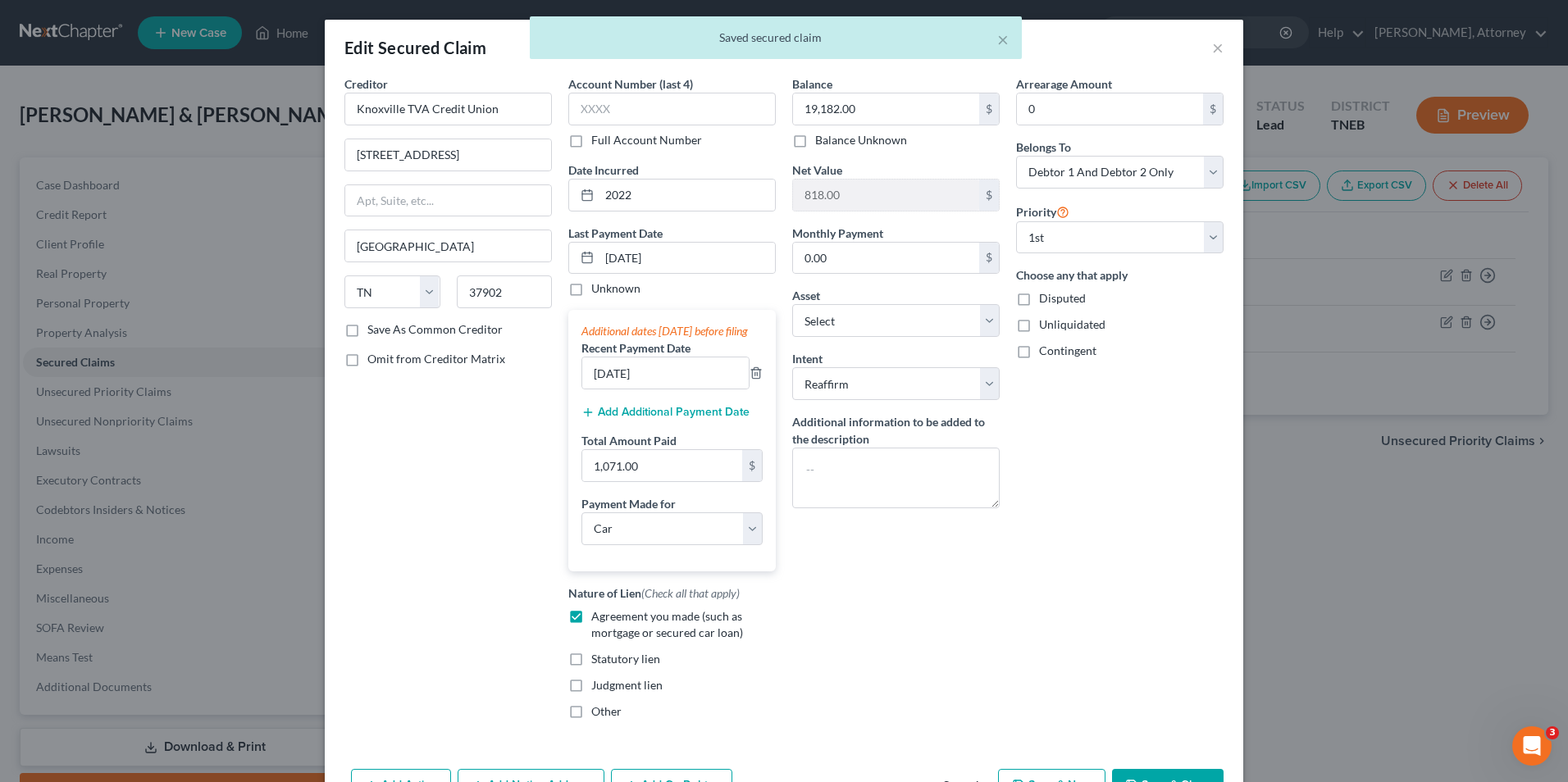
click at [706, 419] on button "Add Additional Payment Date" at bounding box center [665, 412] width 168 height 13
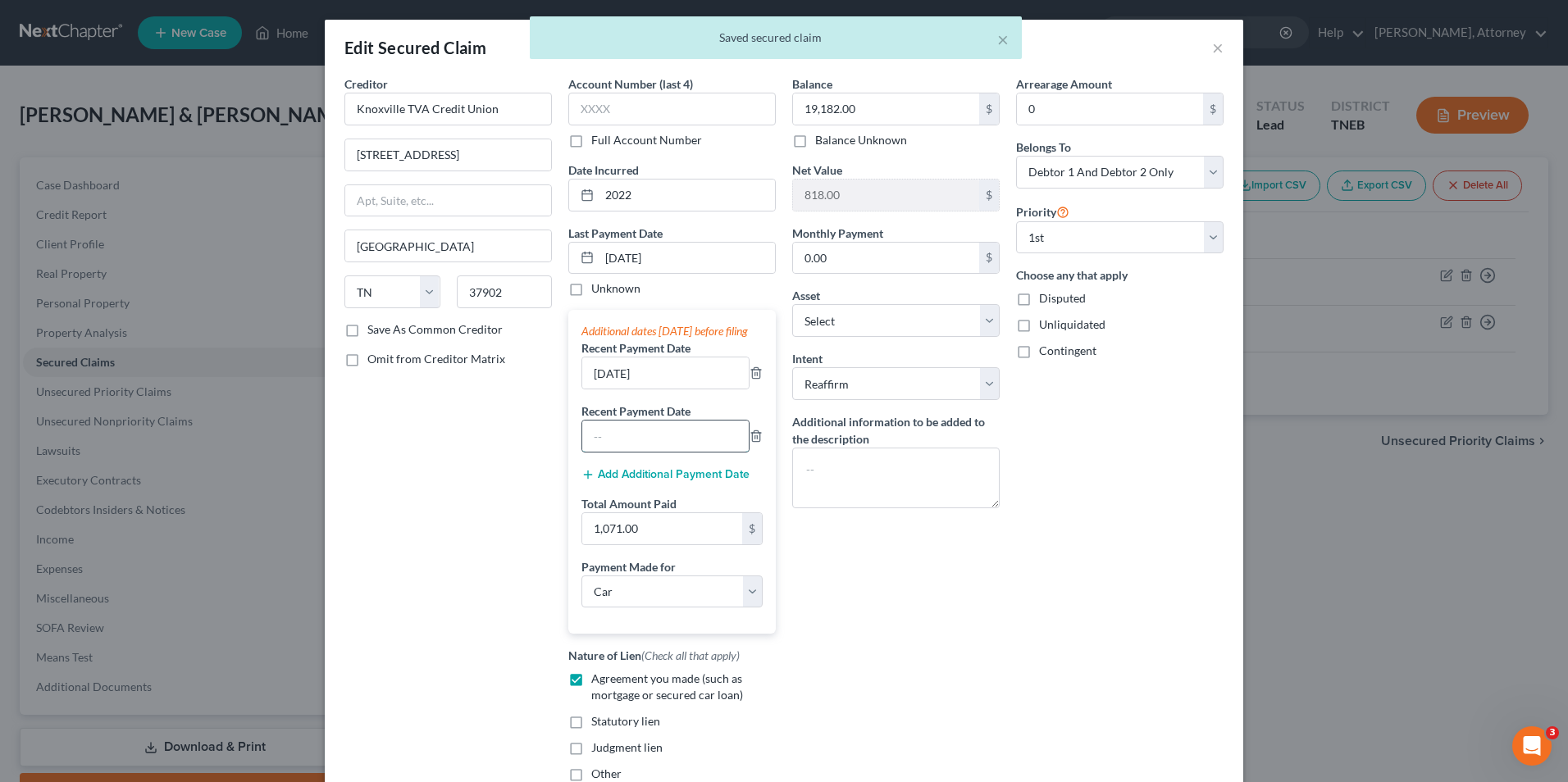
click at [647, 452] on input "text" at bounding box center [665, 436] width 166 height 31
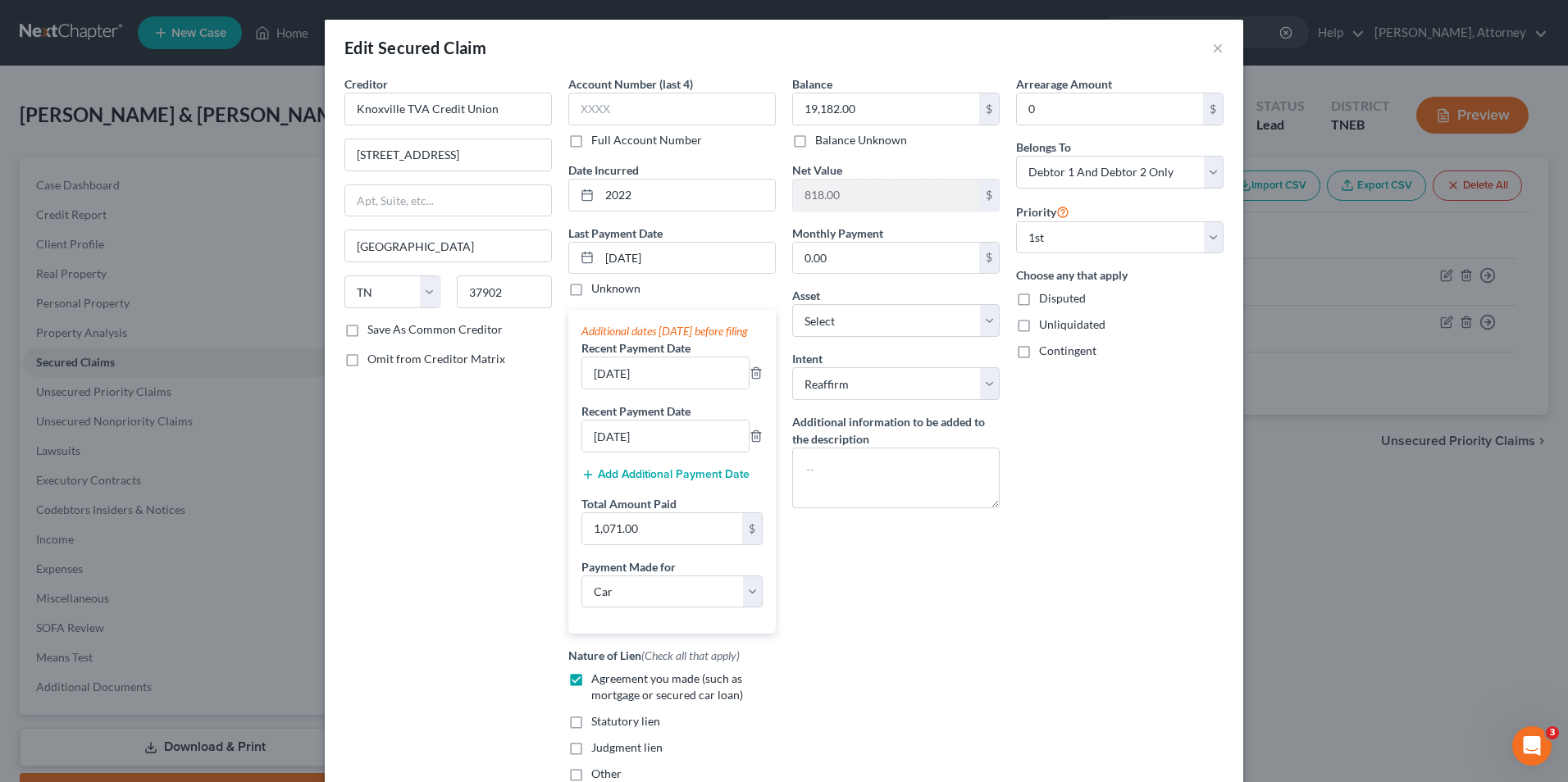
click at [1033, 643] on div "Arrearage Amount 0 $ Belongs To * Select Debtor 1 Only Debtor 2 Only Debtor 1 A…" at bounding box center [1120, 435] width 224 height 720
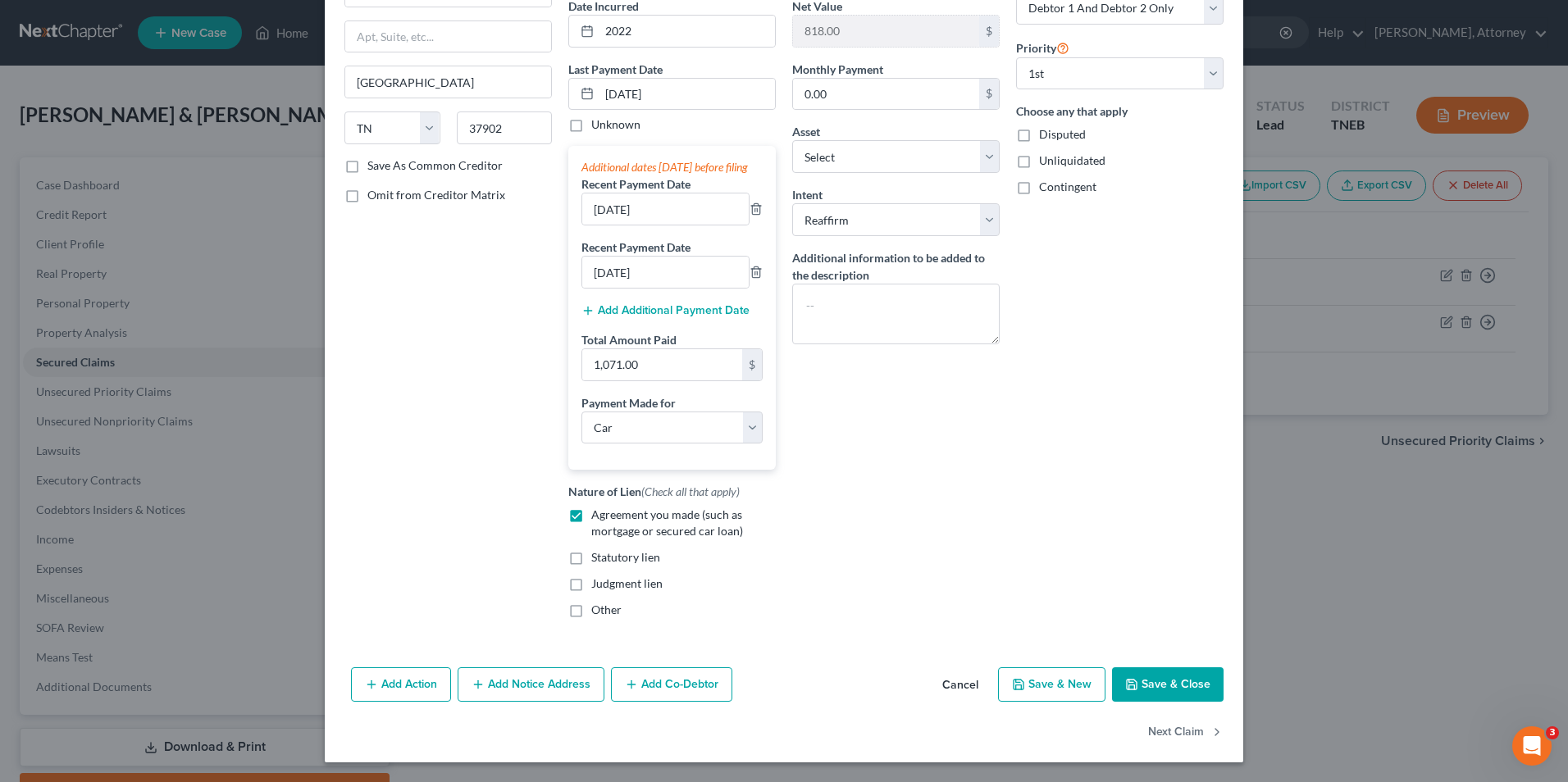
click at [1157, 685] on button "Save & Close" at bounding box center [1168, 685] width 111 height 35
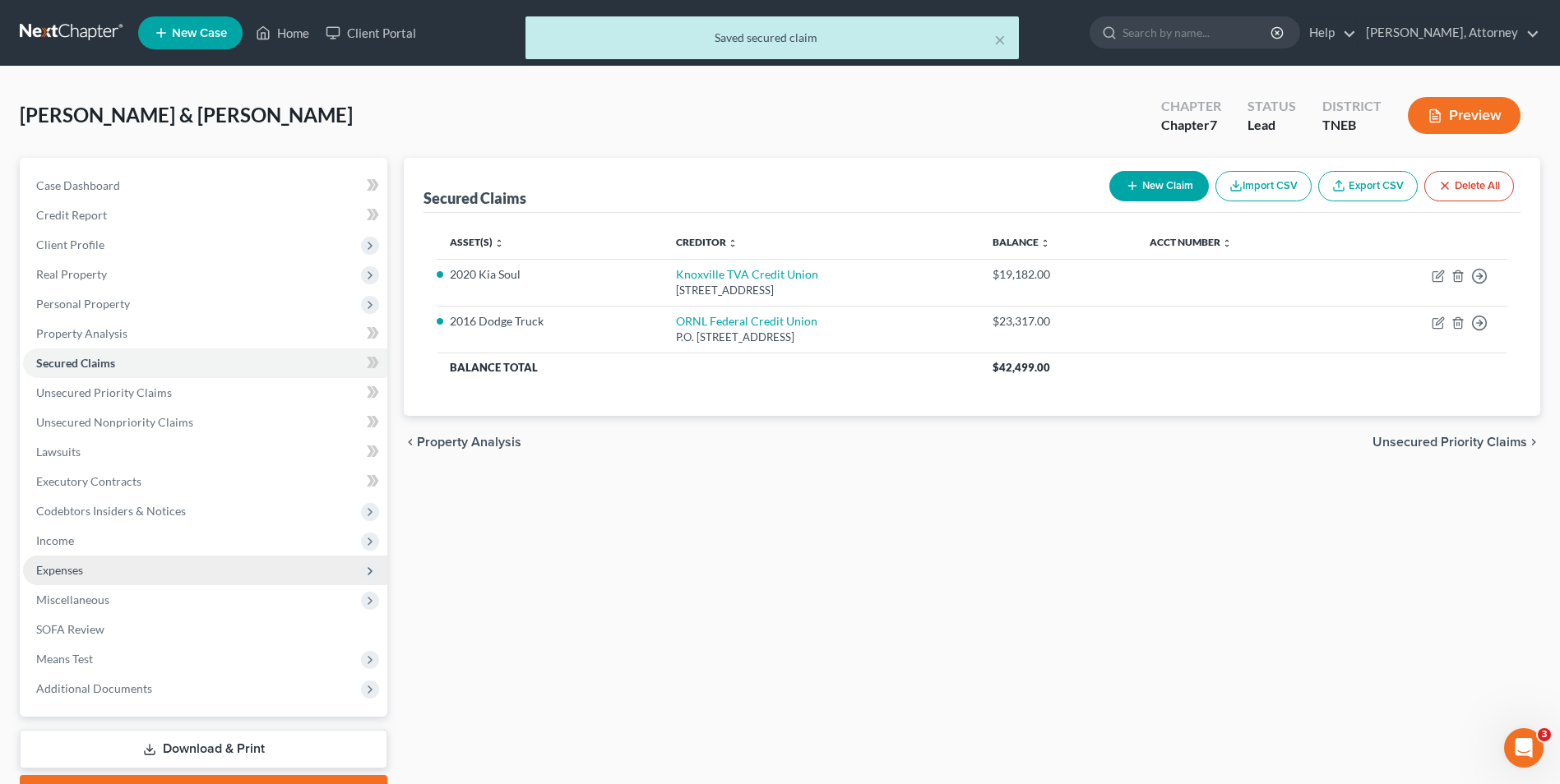
click at [64, 574] on span "Expenses" at bounding box center [59, 570] width 47 height 14
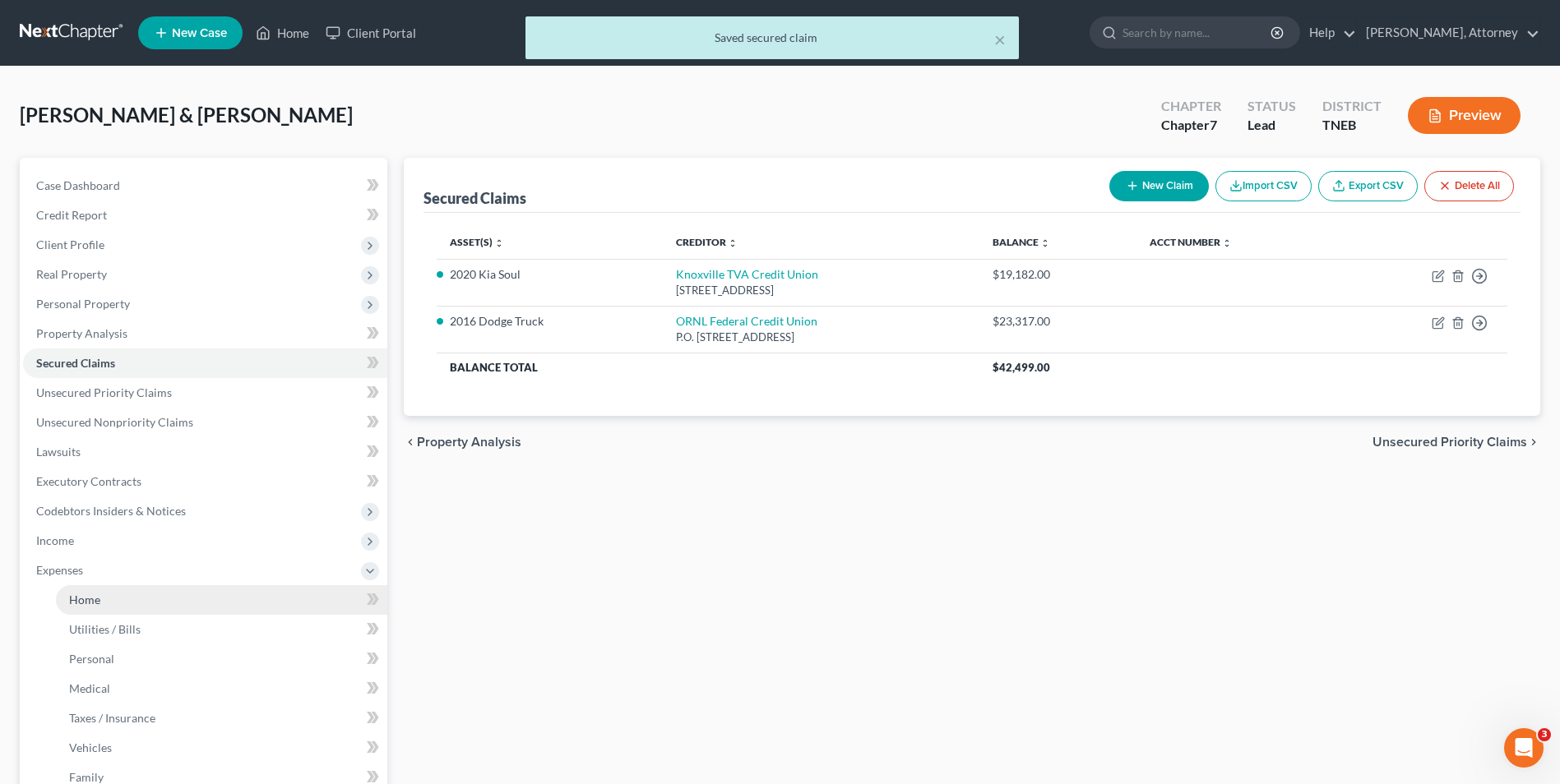
click at [91, 604] on span "Home" at bounding box center [84, 599] width 31 height 14
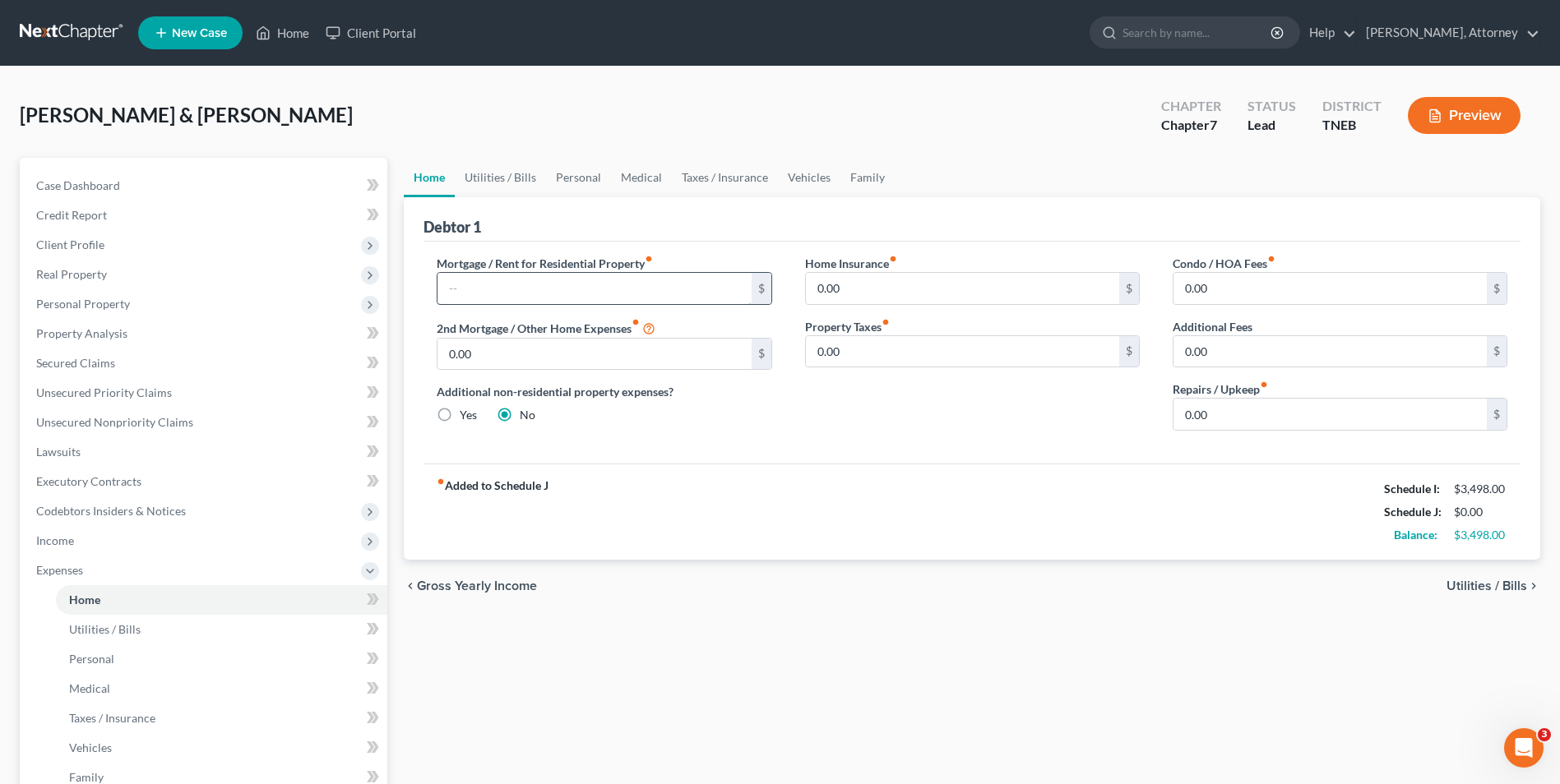
click at [506, 285] on input "text" at bounding box center [594, 288] width 313 height 31
click at [499, 182] on link "Utilities / Bills" at bounding box center [500, 177] width 91 height 39
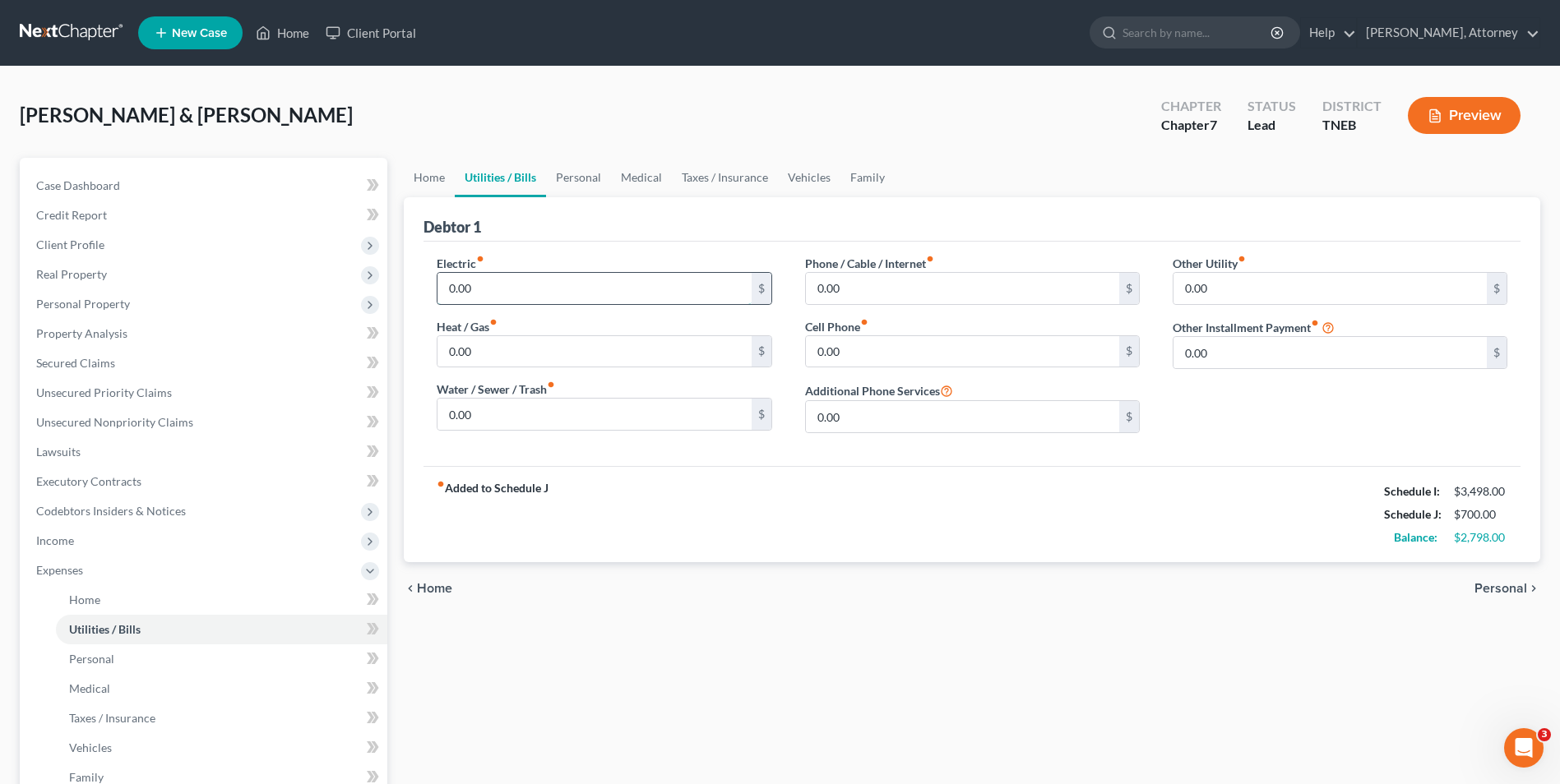
click at [475, 280] on input "0.00" at bounding box center [594, 288] width 313 height 31
click at [558, 177] on link "Personal" at bounding box center [578, 177] width 65 height 39
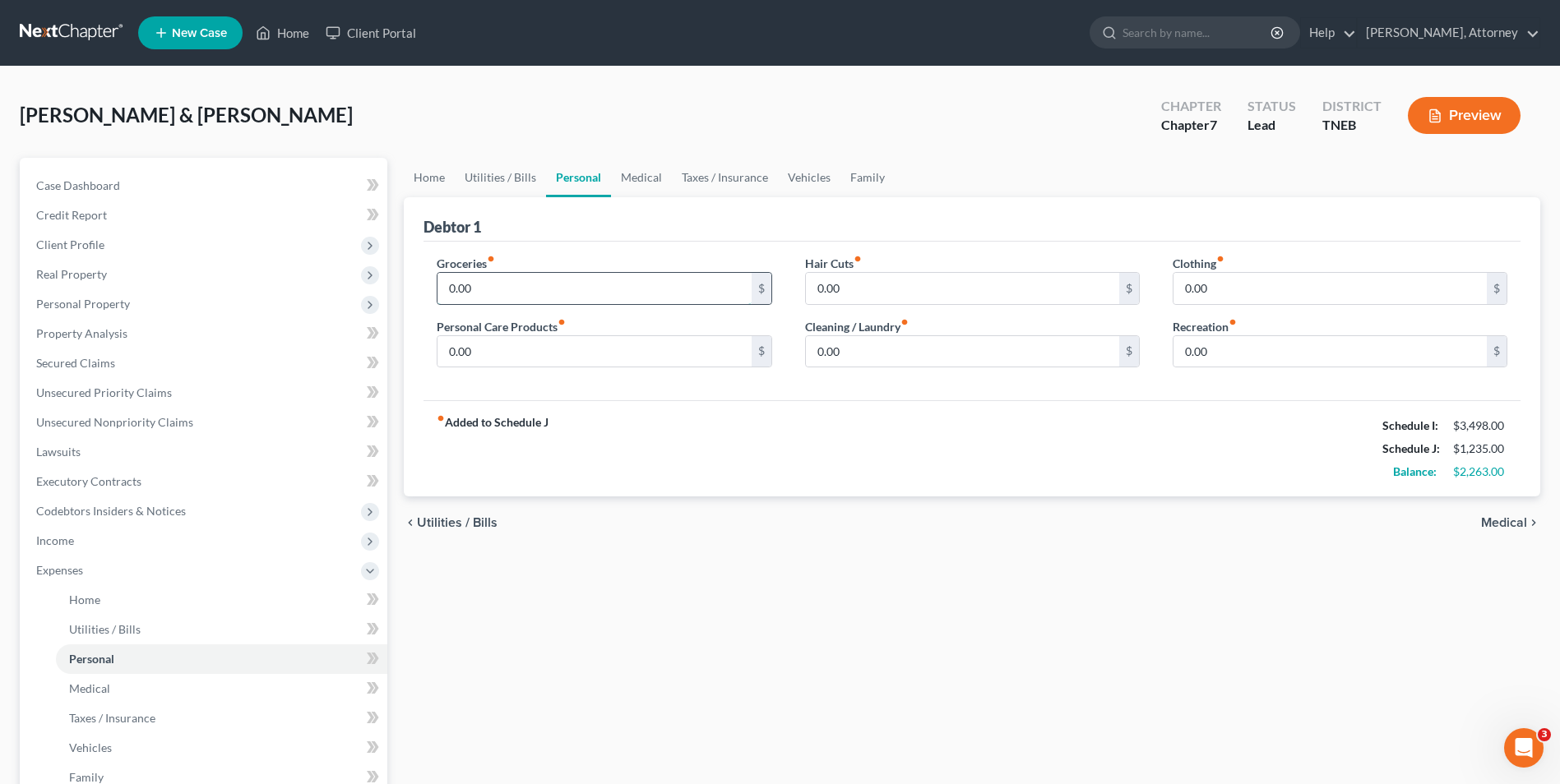
click at [472, 290] on input "0.00" at bounding box center [594, 288] width 313 height 31
click at [636, 174] on link "Medical" at bounding box center [641, 177] width 61 height 39
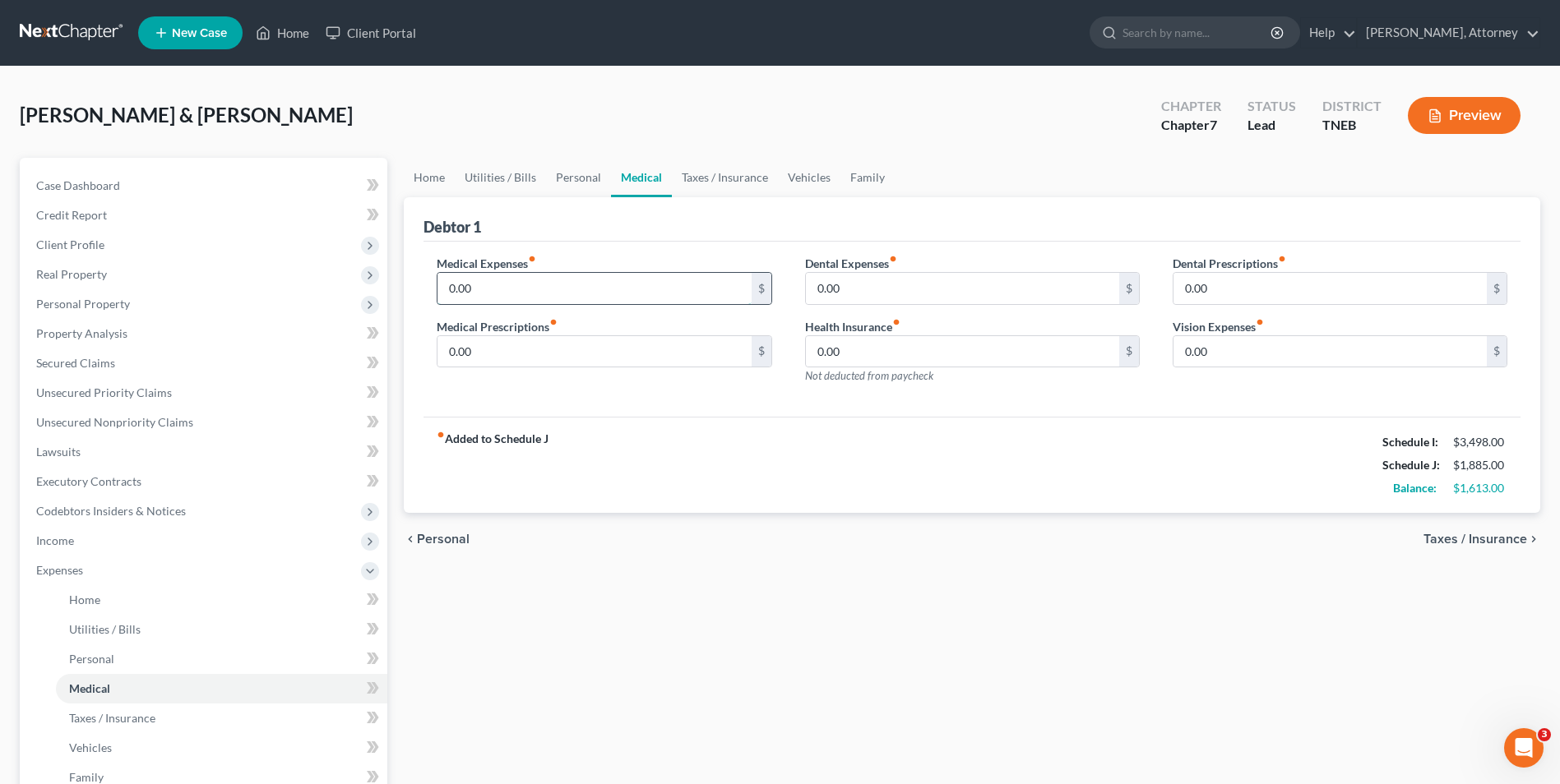
click at [486, 285] on input "0.00" at bounding box center [594, 288] width 313 height 31
click at [738, 179] on link "Taxes / Insurance" at bounding box center [725, 177] width 106 height 39
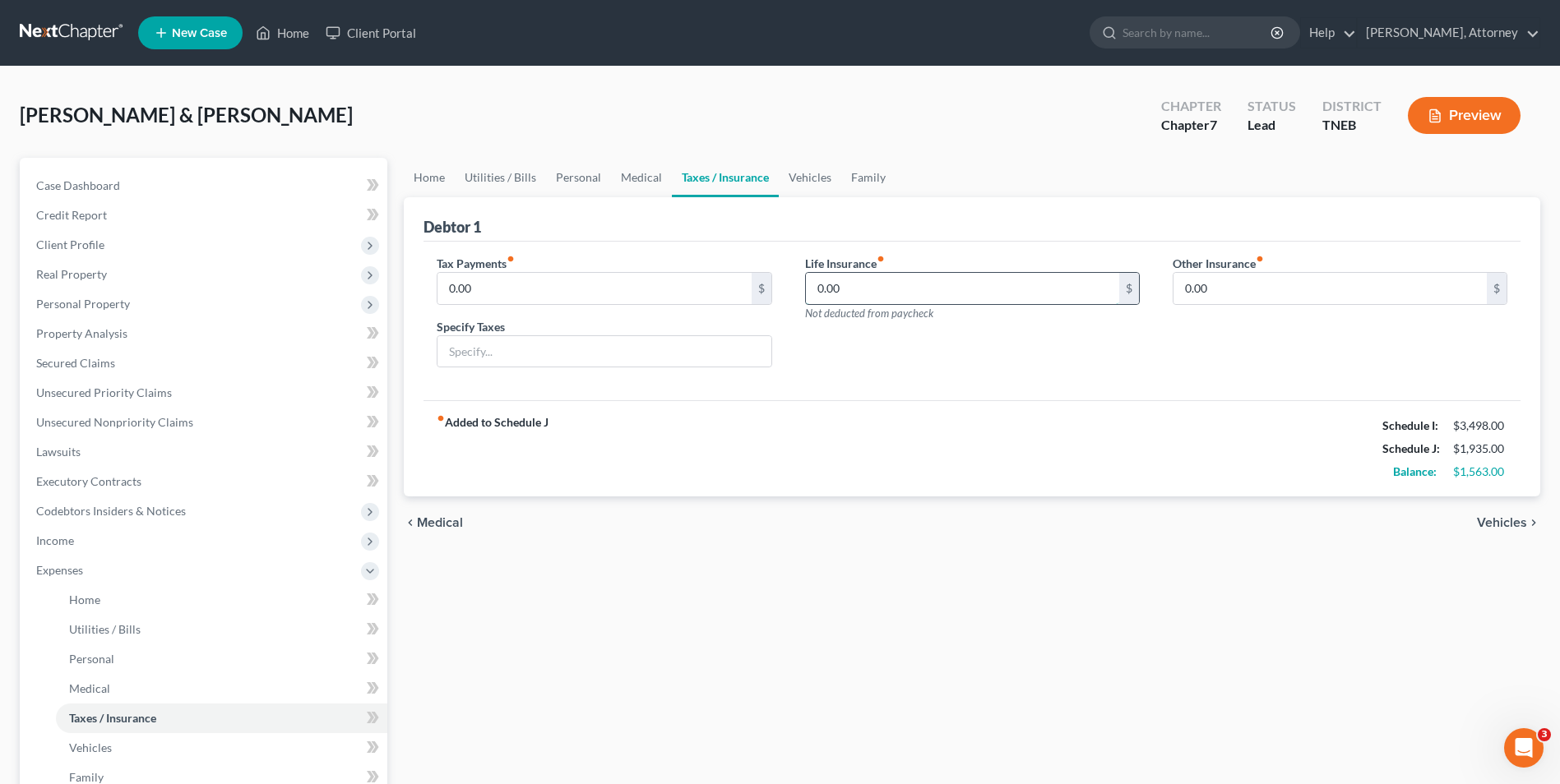
click at [830, 290] on input "0.00" at bounding box center [963, 288] width 313 height 31
click at [808, 172] on link "Vehicles" at bounding box center [810, 177] width 62 height 39
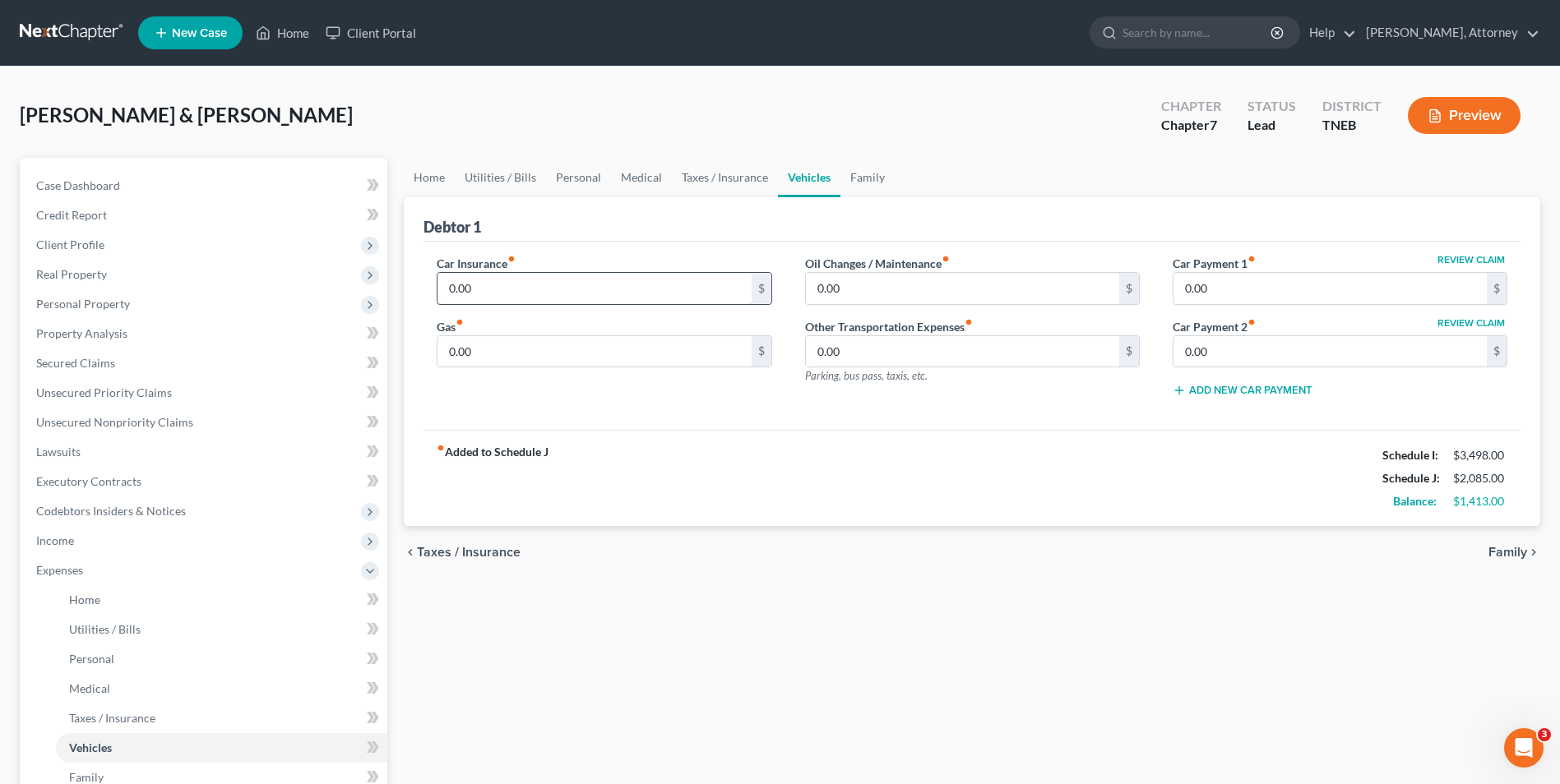
click at [529, 288] on input "0.00" at bounding box center [594, 288] width 313 height 31
click at [462, 353] on input "0.00" at bounding box center [594, 352] width 313 height 31
click at [748, 175] on link "Taxes / Insurance" at bounding box center [725, 177] width 106 height 39
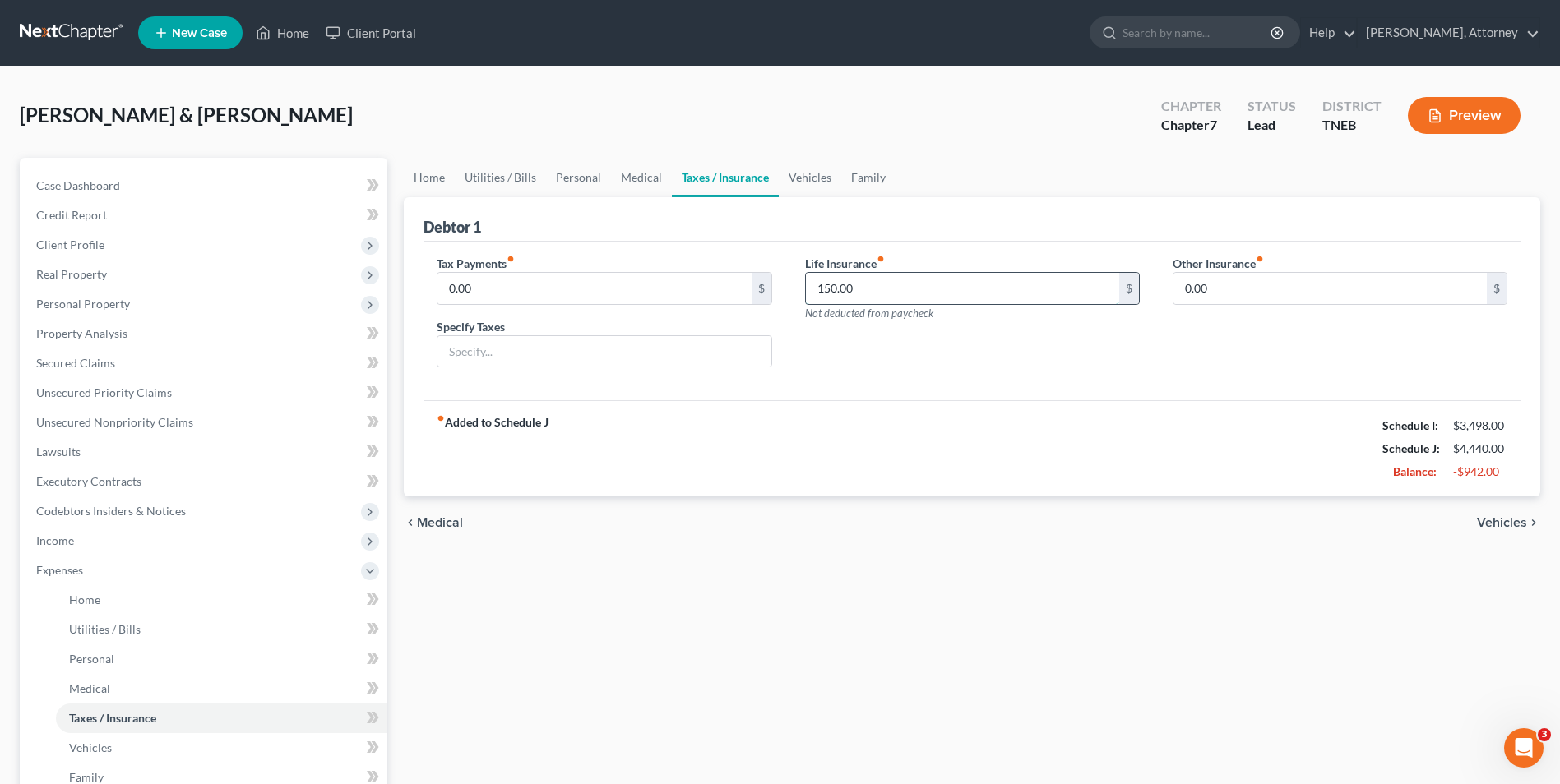
click at [866, 288] on input "150.00" at bounding box center [963, 288] width 313 height 31
click at [649, 173] on link "Medical" at bounding box center [641, 177] width 61 height 39
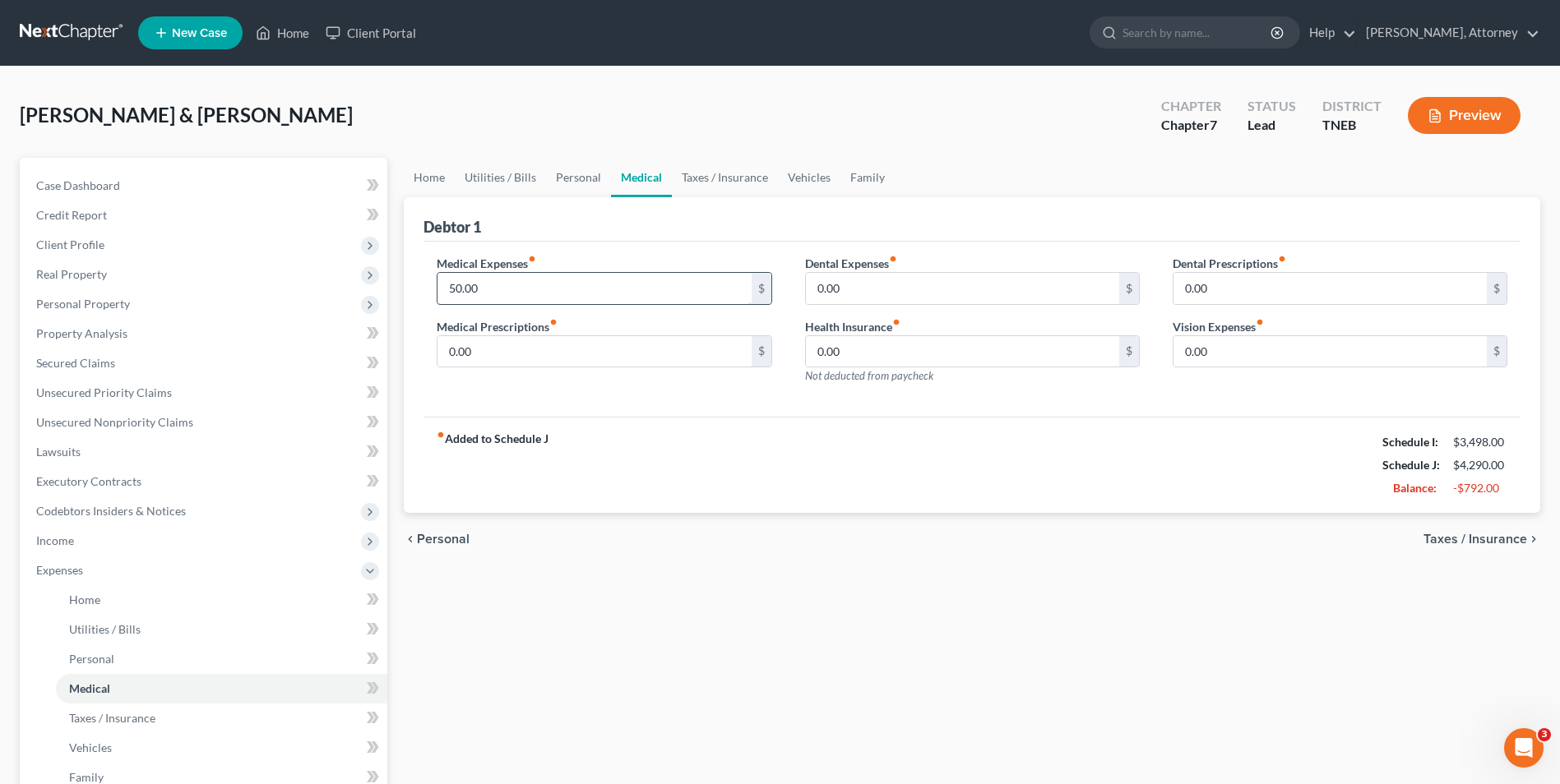
click at [505, 296] on input "50.00" at bounding box center [594, 288] width 313 height 31
click at [571, 175] on link "Personal" at bounding box center [578, 177] width 65 height 39
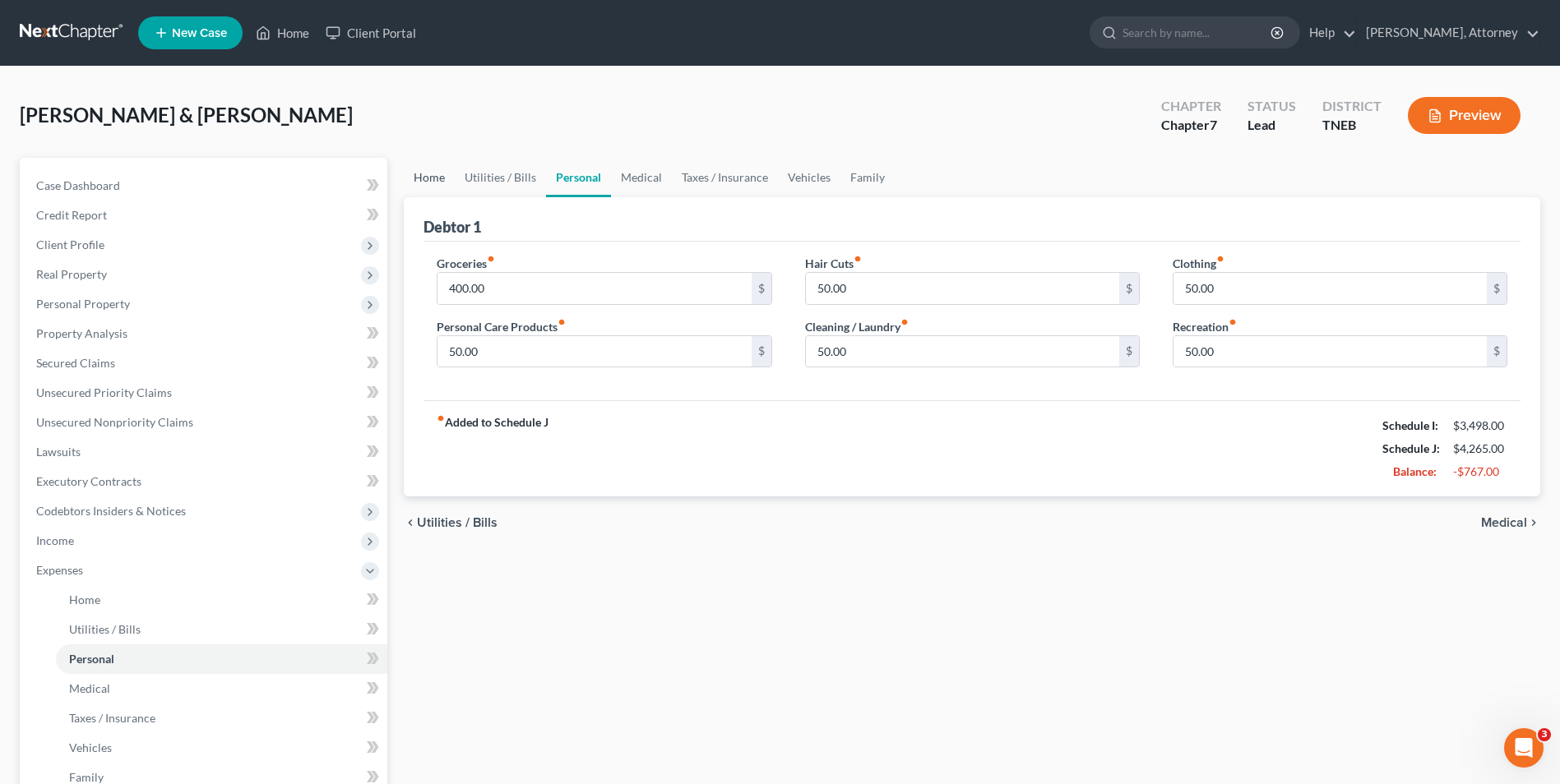
click at [416, 182] on link "Home" at bounding box center [429, 177] width 51 height 39
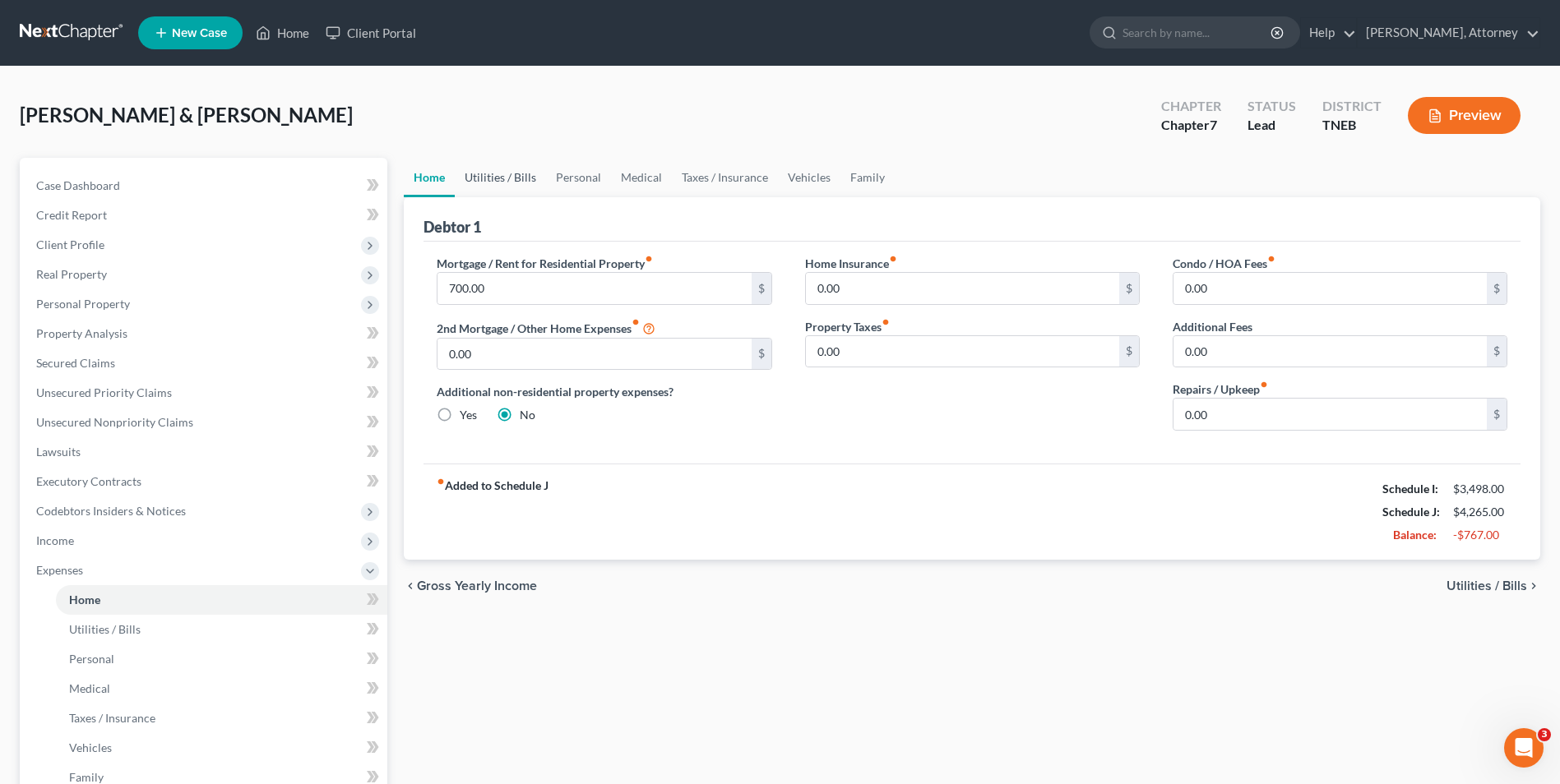
click at [486, 173] on link "Utilities / Bills" at bounding box center [500, 177] width 91 height 39
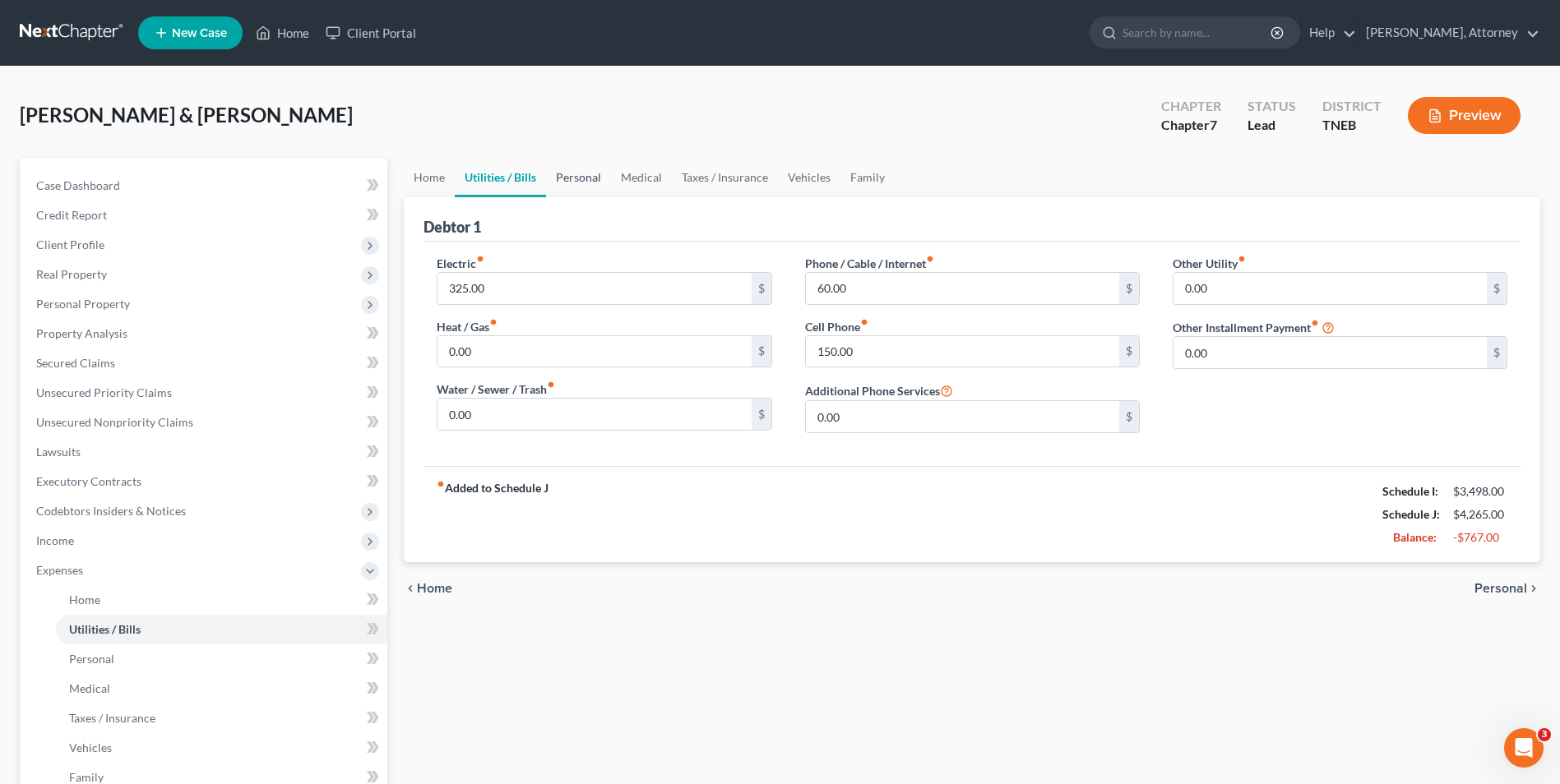
click at [593, 171] on link "Personal" at bounding box center [578, 177] width 65 height 39
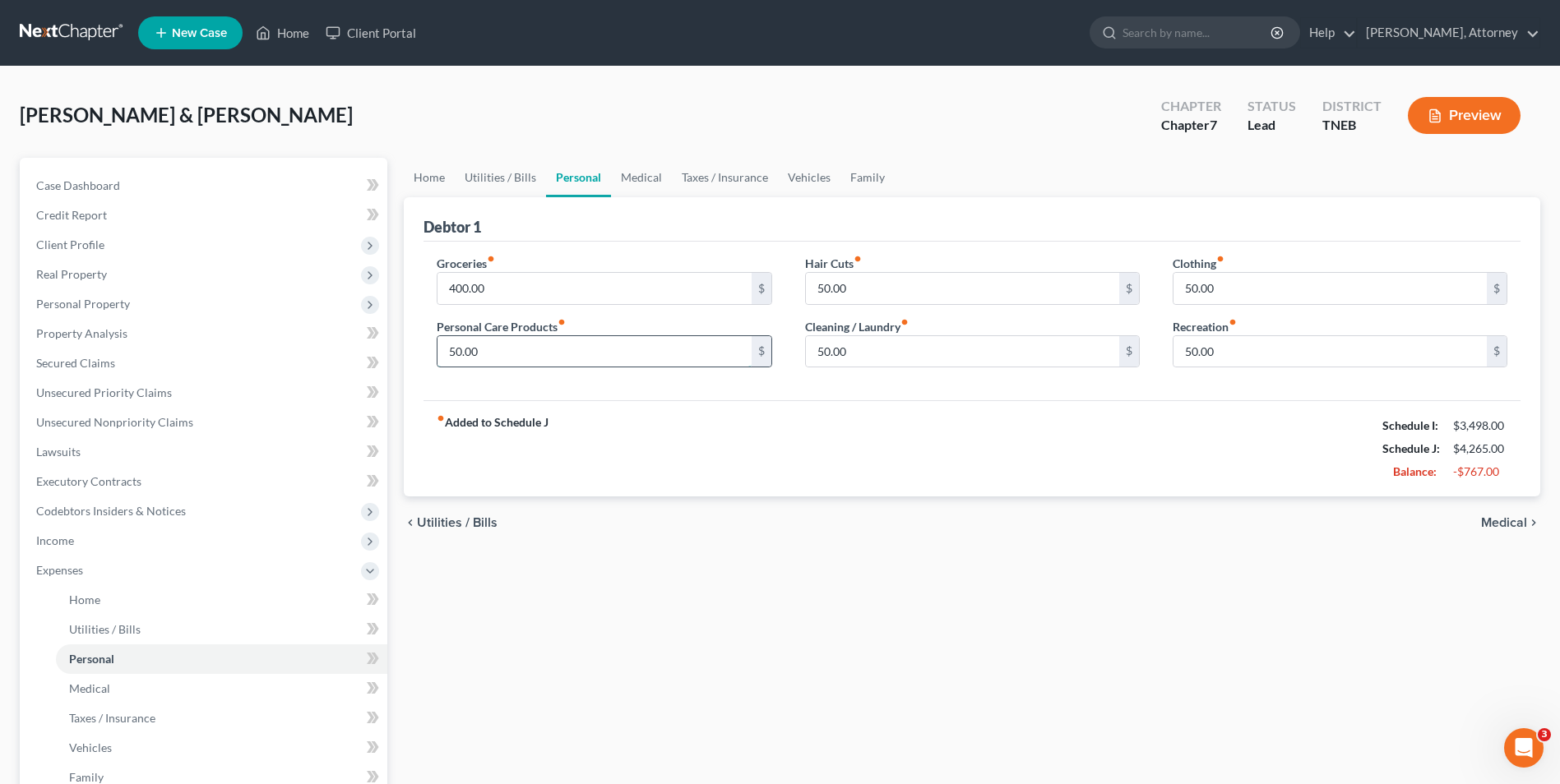
click at [522, 358] on input "50.00" at bounding box center [594, 352] width 313 height 31
click at [635, 168] on link "Medical" at bounding box center [641, 177] width 61 height 39
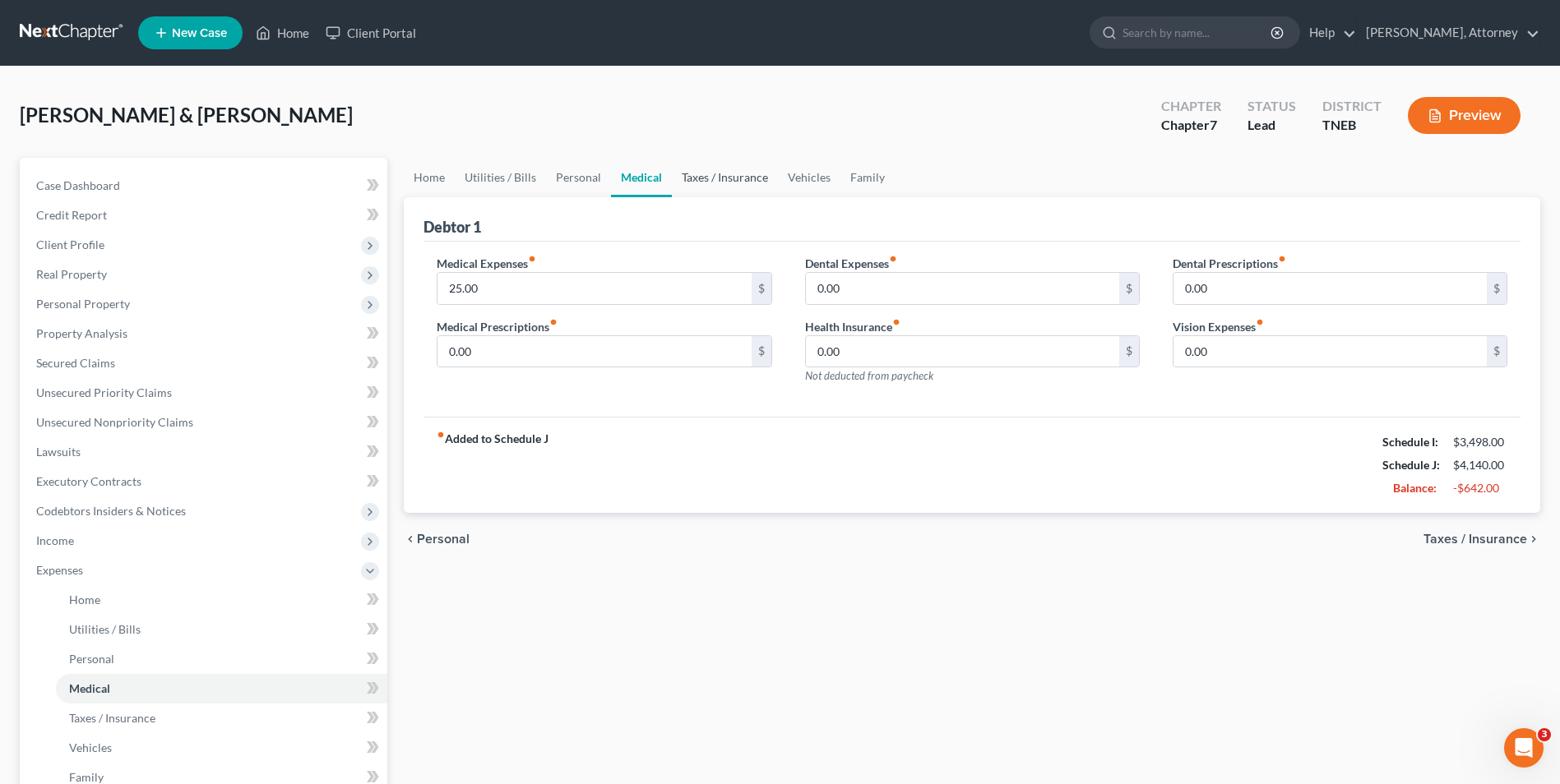
click at [715, 176] on link "Taxes / Insurance" at bounding box center [725, 177] width 106 height 39
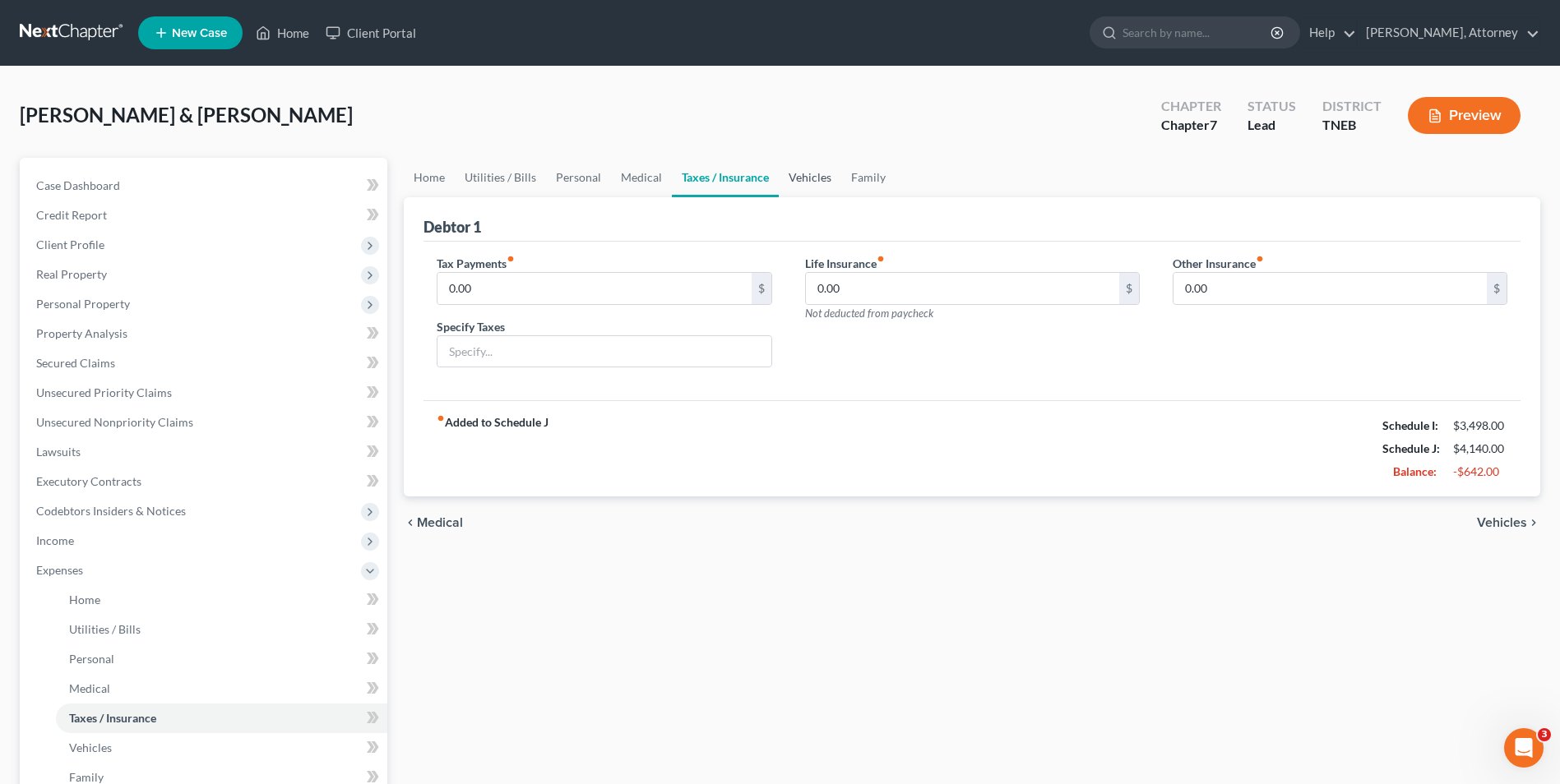
click at [792, 181] on link "Vehicles" at bounding box center [810, 177] width 62 height 39
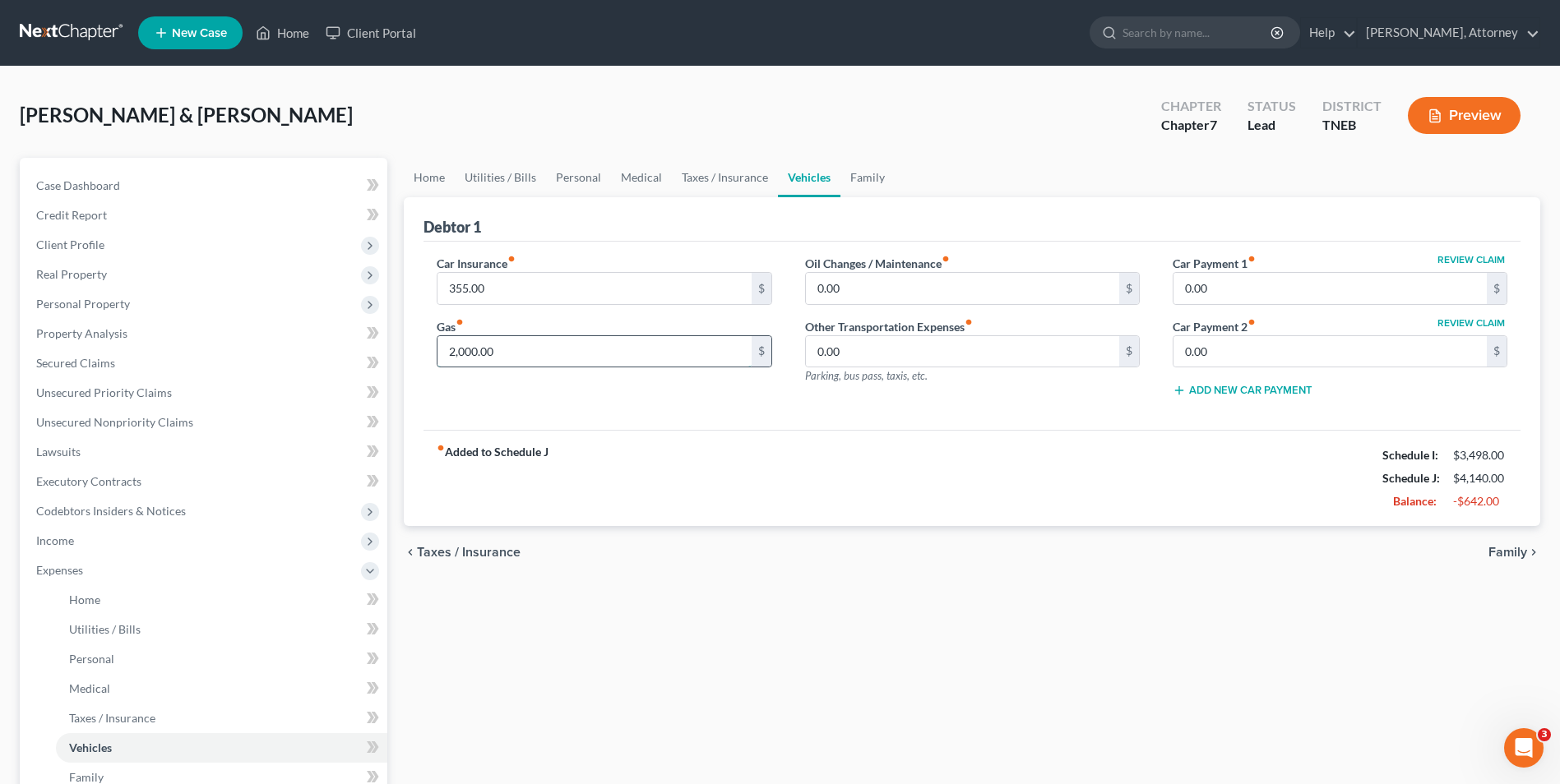
click at [522, 360] on input "2,000.00" at bounding box center [594, 352] width 313 height 31
click at [1220, 288] on input "0.00" at bounding box center [1330, 288] width 313 height 31
click at [1211, 347] on input "0.00" at bounding box center [1330, 352] width 313 height 31
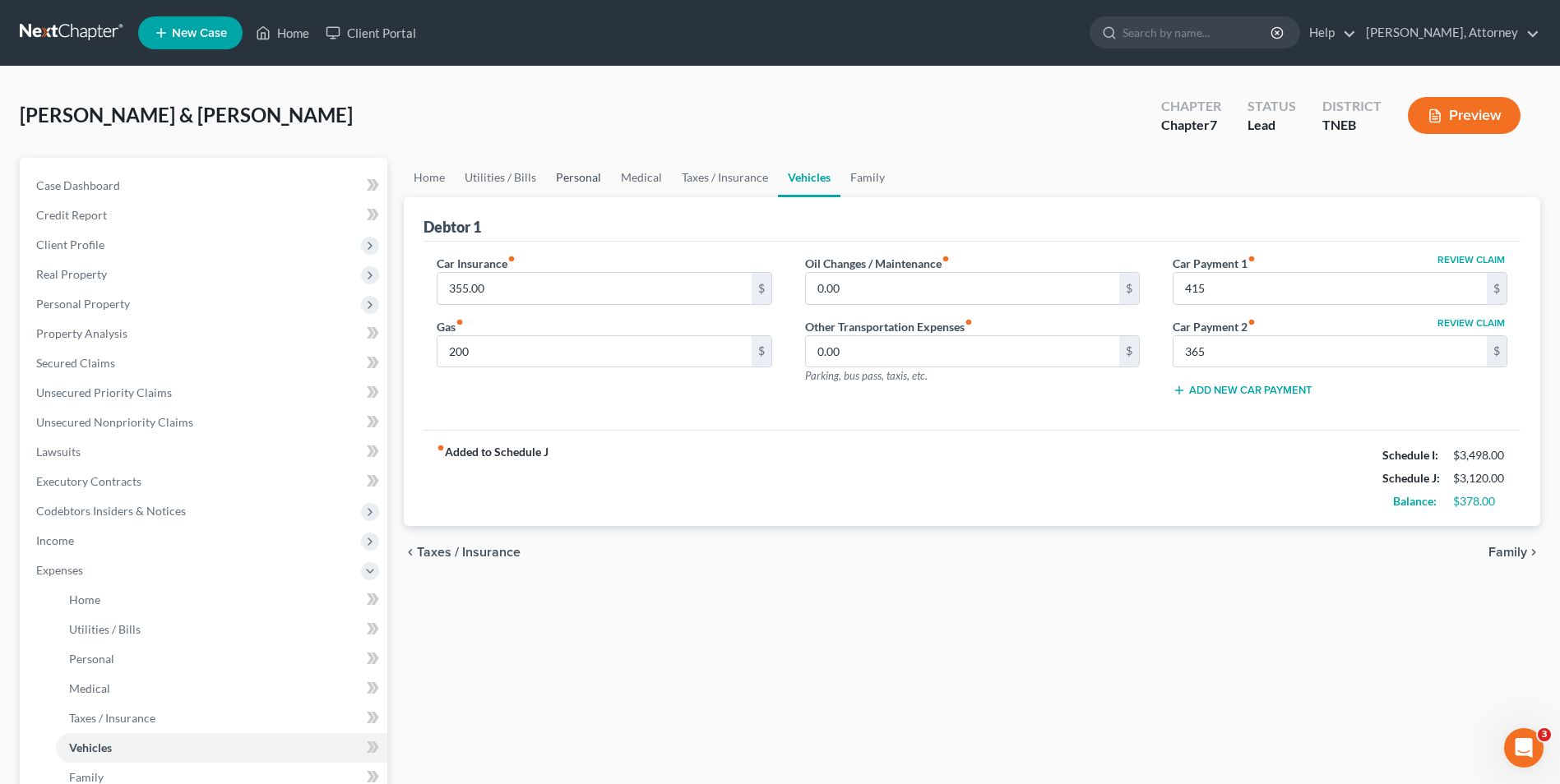
click at [590, 182] on link "Personal" at bounding box center [578, 177] width 65 height 39
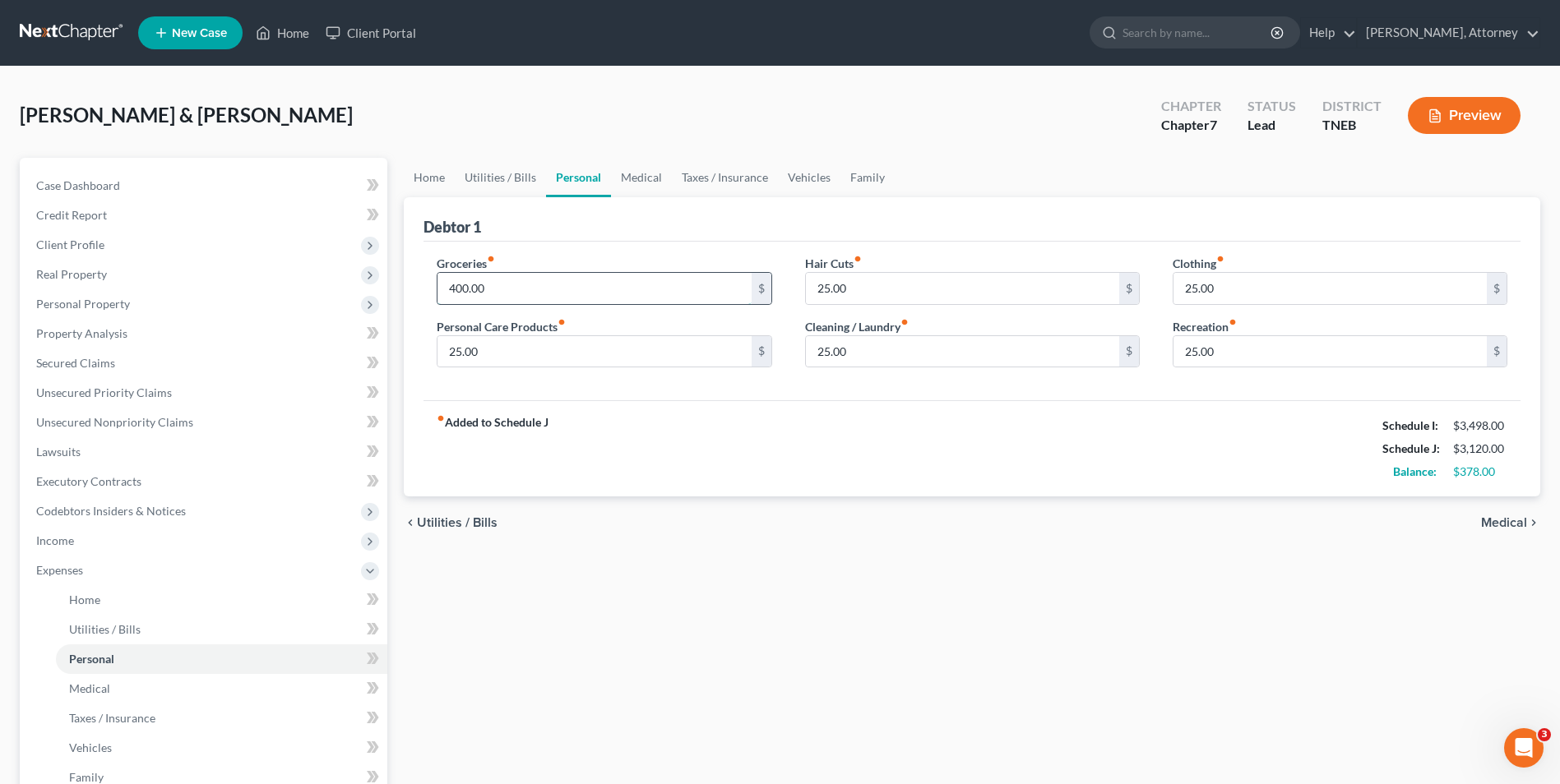
click at [511, 299] on input "400.00" at bounding box center [594, 288] width 313 height 31
click at [624, 174] on link "Medical" at bounding box center [641, 177] width 61 height 39
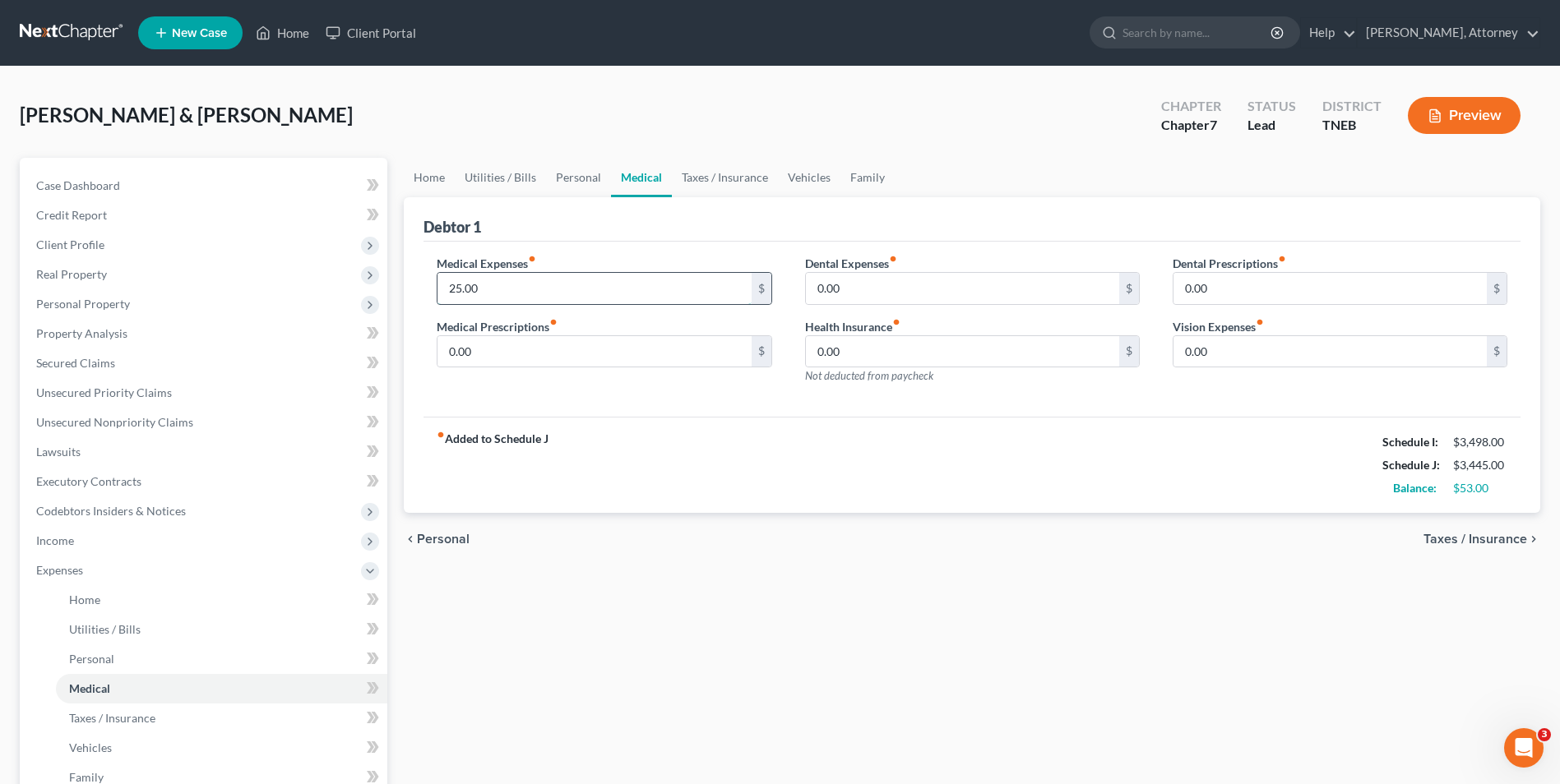
click at [512, 287] on input "25.00" at bounding box center [594, 288] width 313 height 31
click at [667, 549] on div "chevron_left Personal Taxes / Insurance chevron_right" at bounding box center [972, 540] width 1136 height 53
click at [167, 416] on span "Unsecured Nonpriority Claims" at bounding box center [115, 422] width 157 height 14
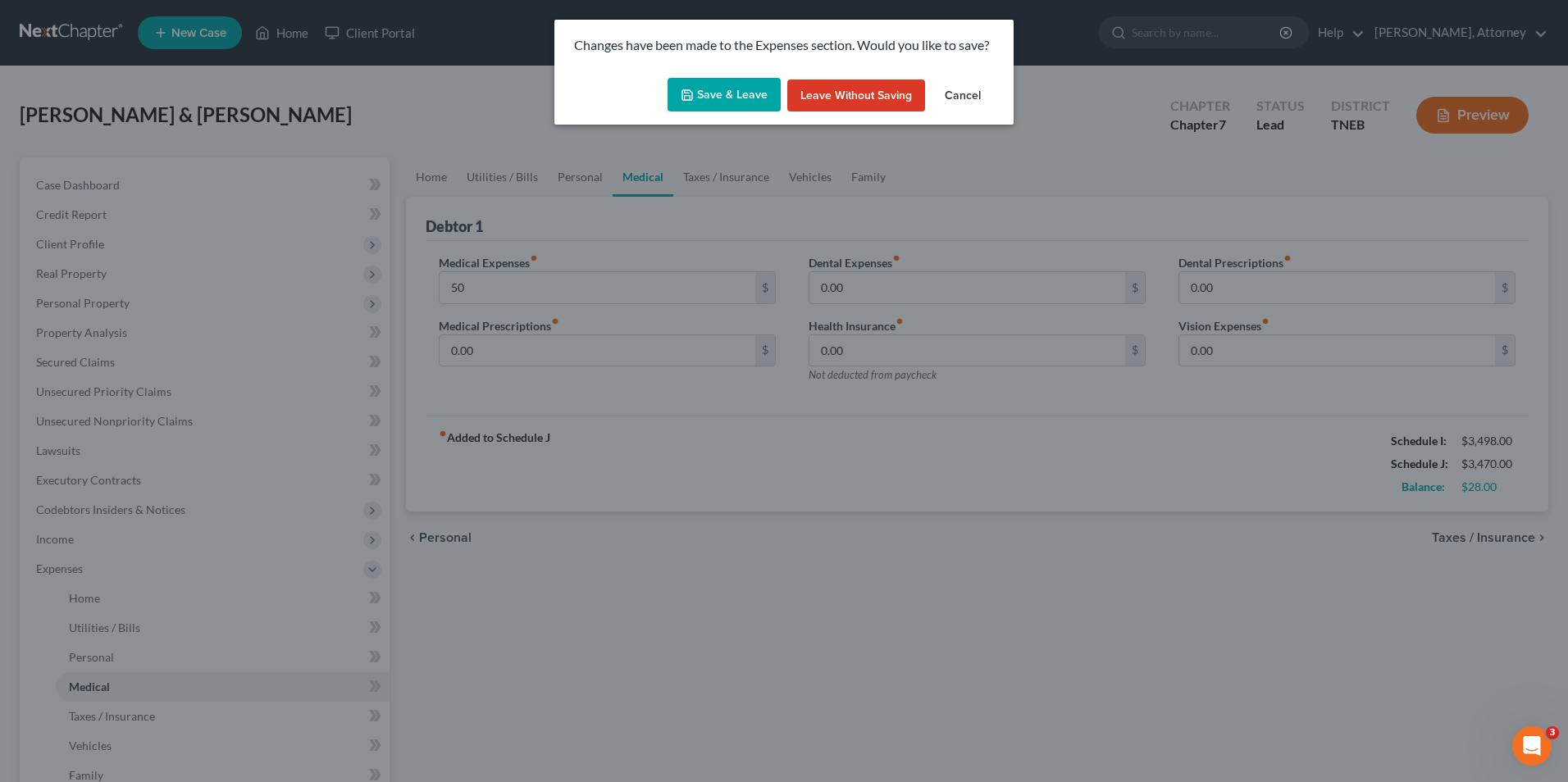
click at [727, 92] on button "Save & Leave" at bounding box center [725, 95] width 113 height 35
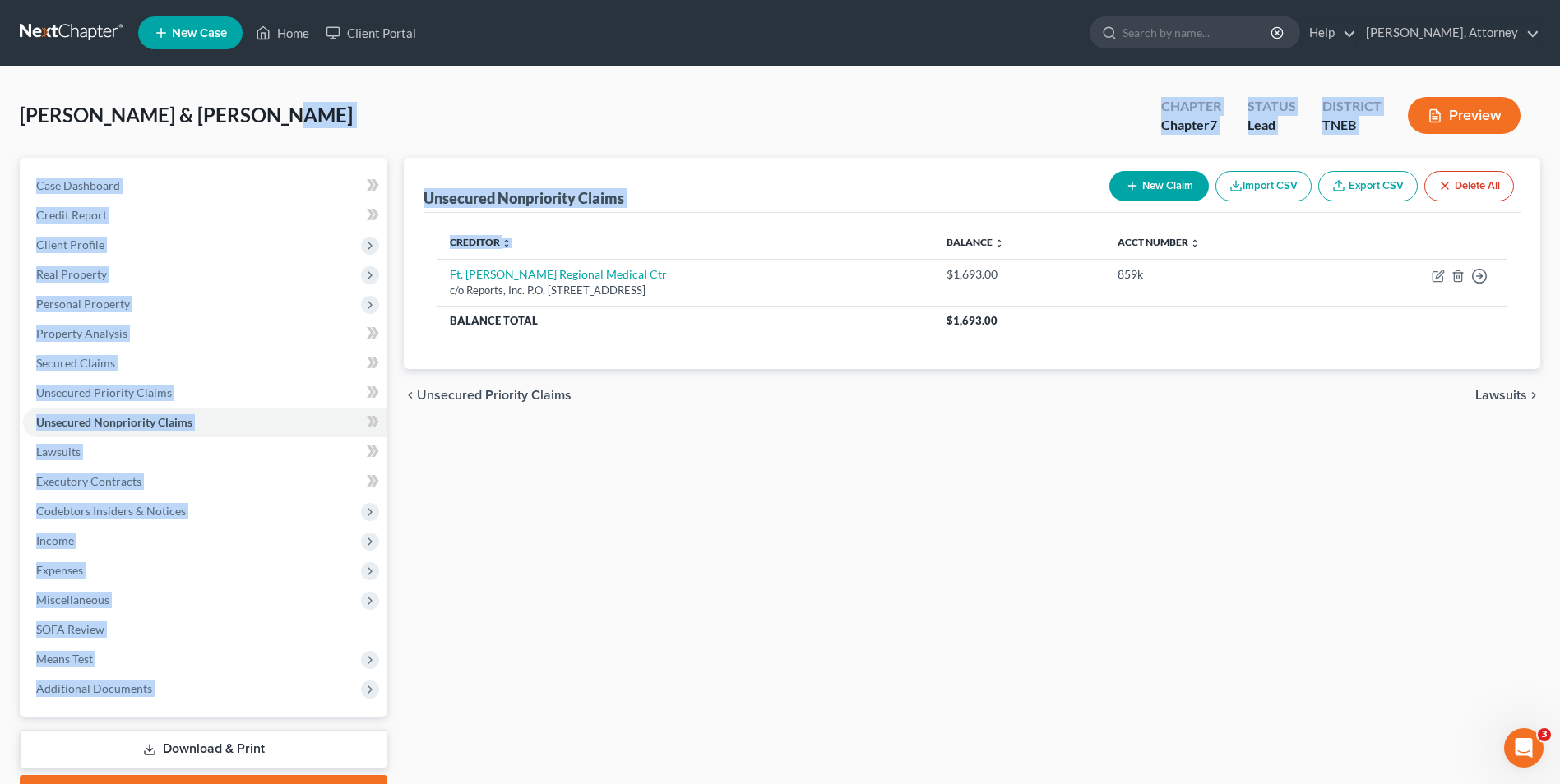
drag, startPoint x: 525, startPoint y: 91, endPoint x: 640, endPoint y: 230, distance: 180.4
click at [640, 230] on div "[PERSON_NAME] & [PERSON_NAME] Upgraded Chapter Chapter 7 Status Lead District T…" at bounding box center [780, 455] width 1521 height 738
click at [1165, 181] on button "New Claim" at bounding box center [1158, 186] width 100 height 30
